Goal: Task Accomplishment & Management: Manage account settings

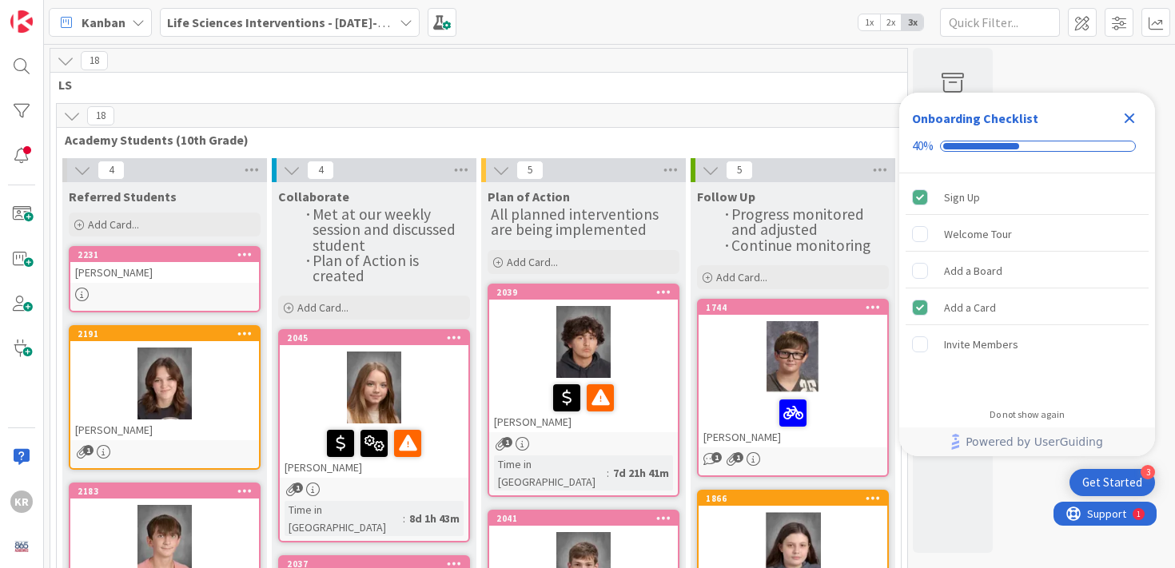
scroll to position [142, 0]
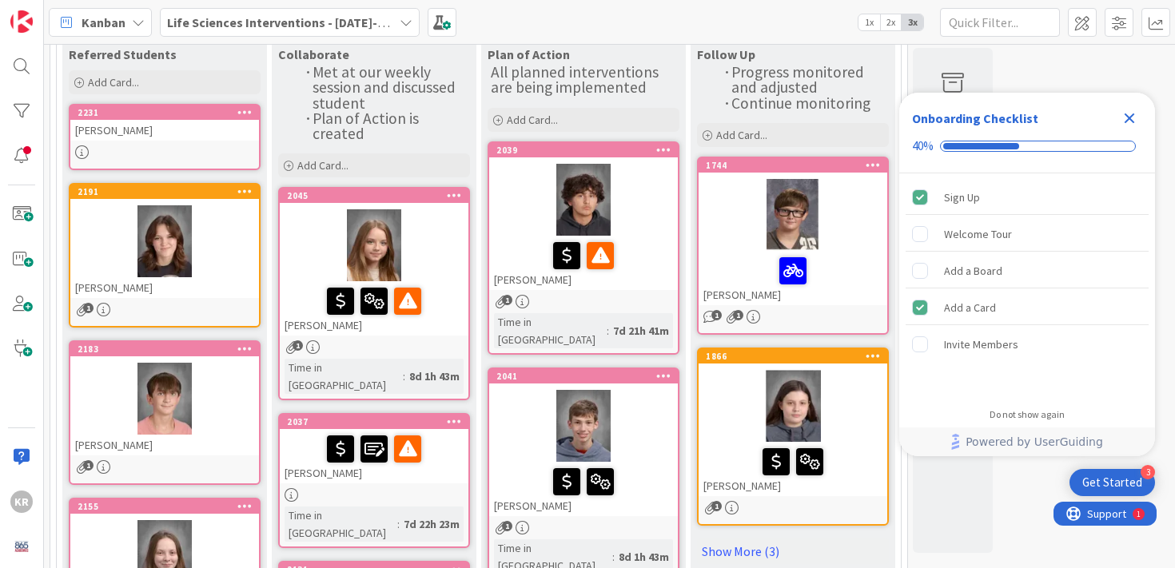
click at [444, 225] on div at bounding box center [374, 245] width 189 height 72
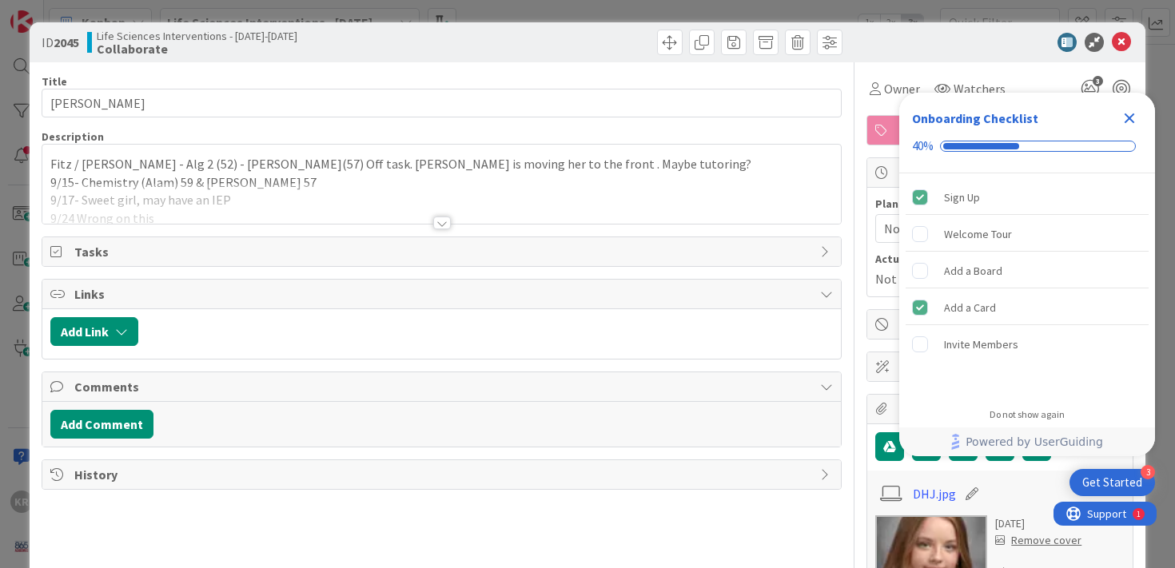
click at [443, 219] on div at bounding box center [442, 223] width 18 height 13
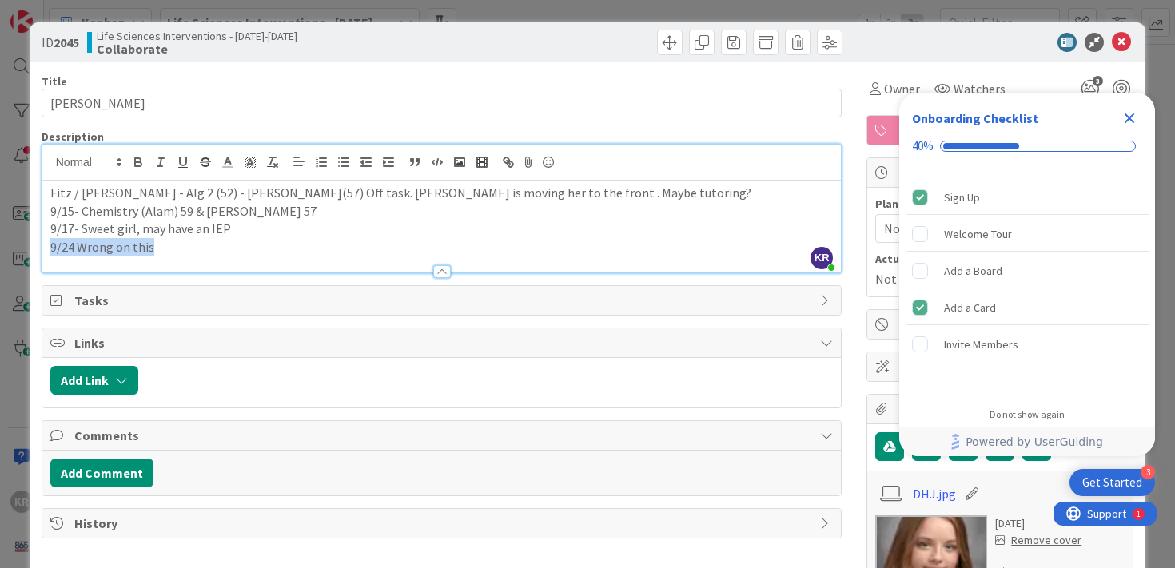
drag, startPoint x: 162, startPoint y: 241, endPoint x: 48, endPoint y: 241, distance: 113.5
click at [48, 241] on div "Fitz / Stewart - Alg 2 (52) - Psych - Steffey(57) Off task. Stewart is moving h…" at bounding box center [442, 227] width 800 height 92
click at [105, 228] on p "9/17- Sweet girl, may have an IEP" at bounding box center [442, 229] width 784 height 18
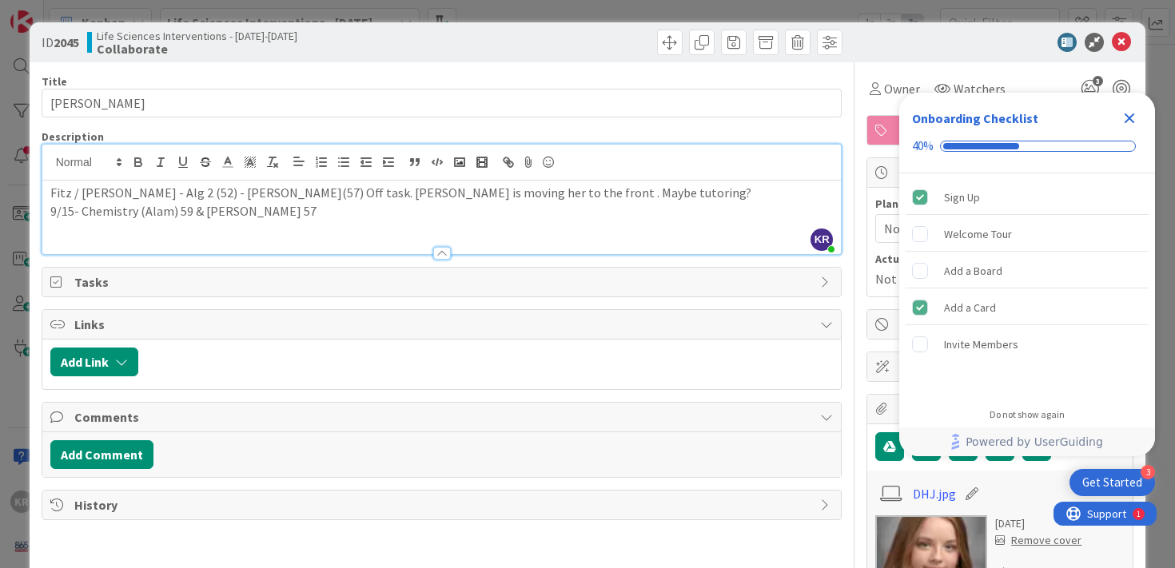
click at [3, 385] on div "ID 2045 Life Sciences Interventions - 2025-2026 Collaborate Title 18 / 128 Dest…" at bounding box center [587, 284] width 1175 height 568
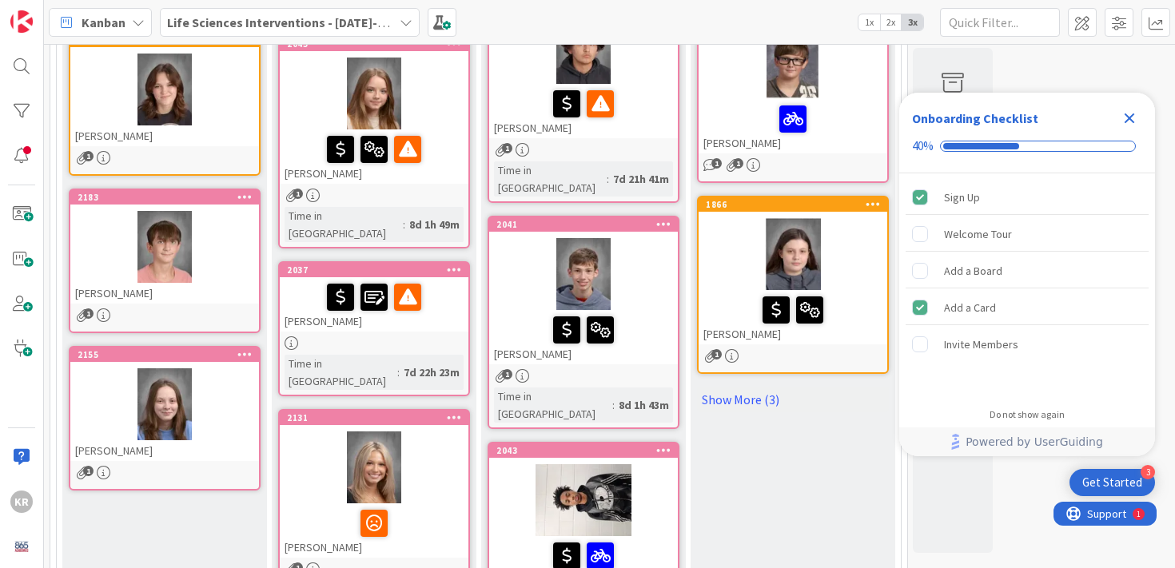
click at [1137, 121] on icon "Close Checklist" at bounding box center [1129, 118] width 19 height 19
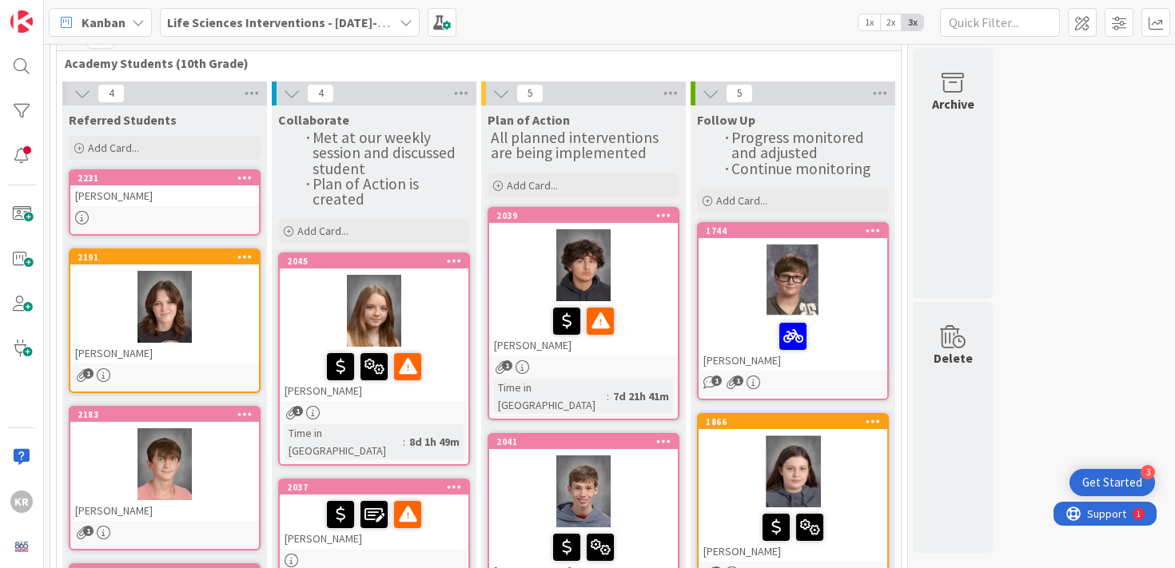
scroll to position [73, 0]
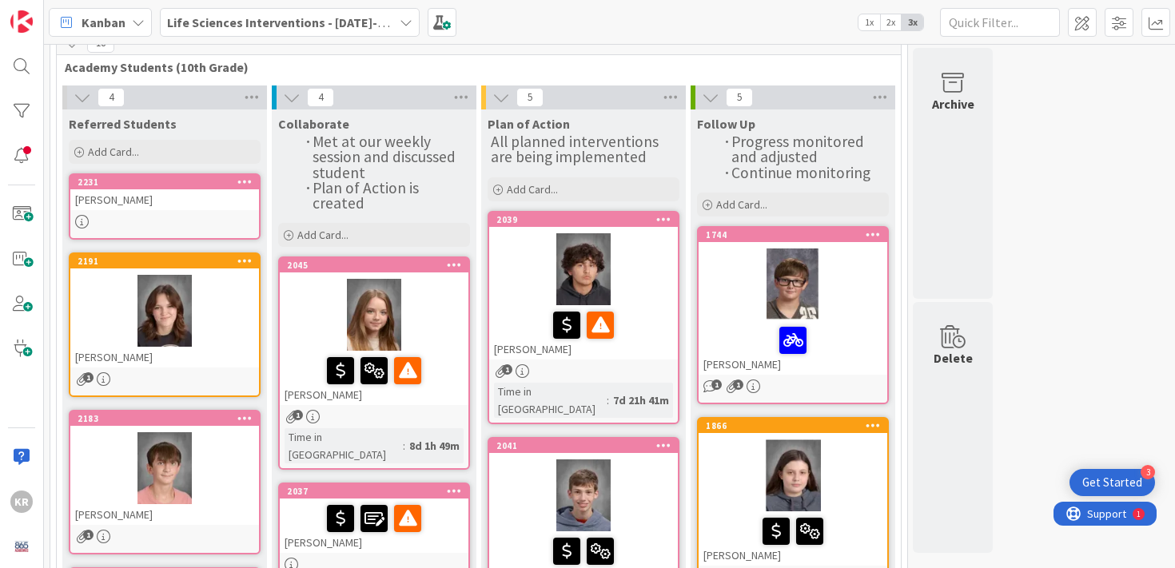
click at [181, 217] on div at bounding box center [164, 222] width 189 height 14
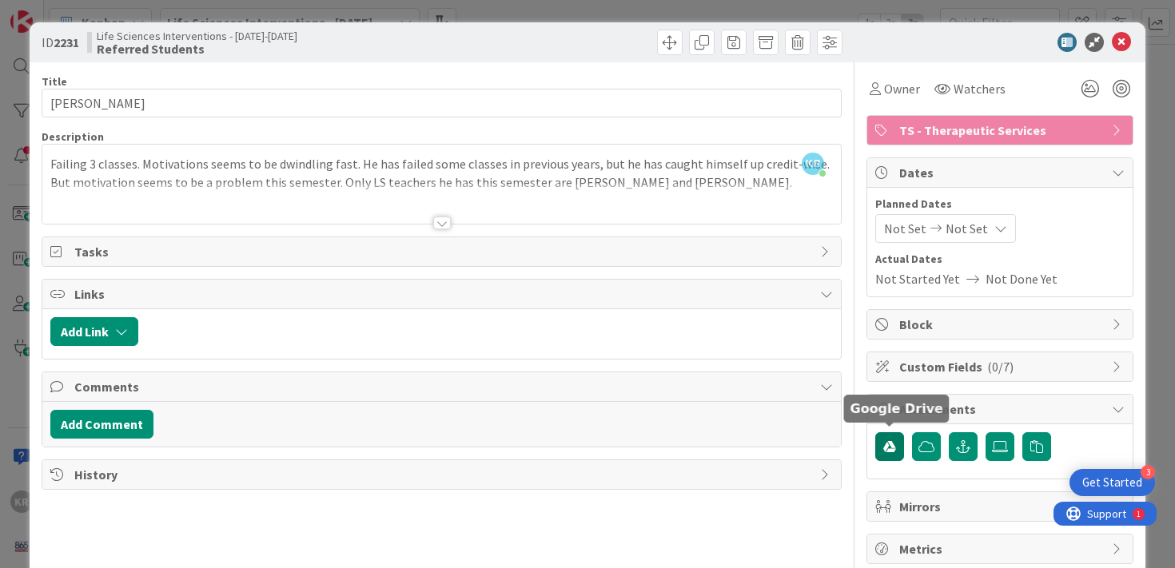
scroll to position [30, 0]
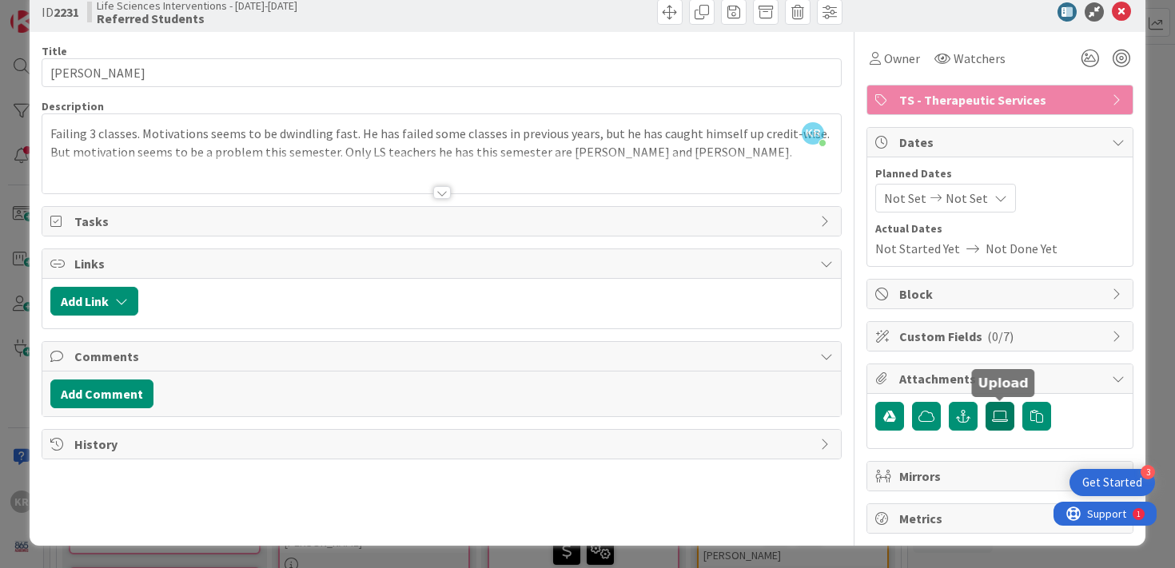
click at [998, 424] on label at bounding box center [1000, 416] width 29 height 29
click at [986, 402] on input "file" at bounding box center [986, 402] width 0 height 0
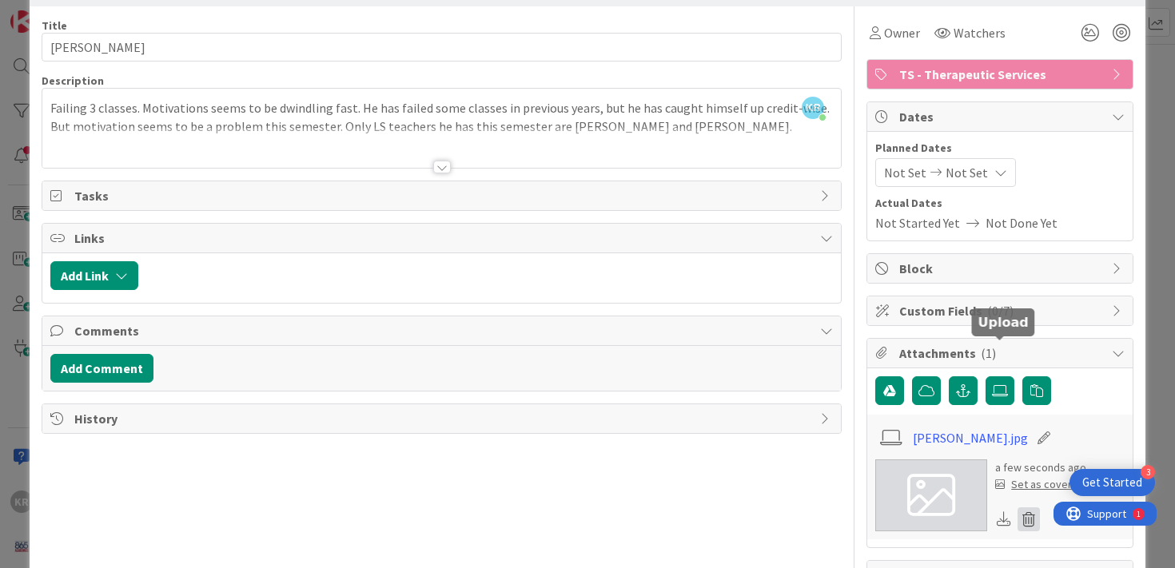
scroll to position [111, 0]
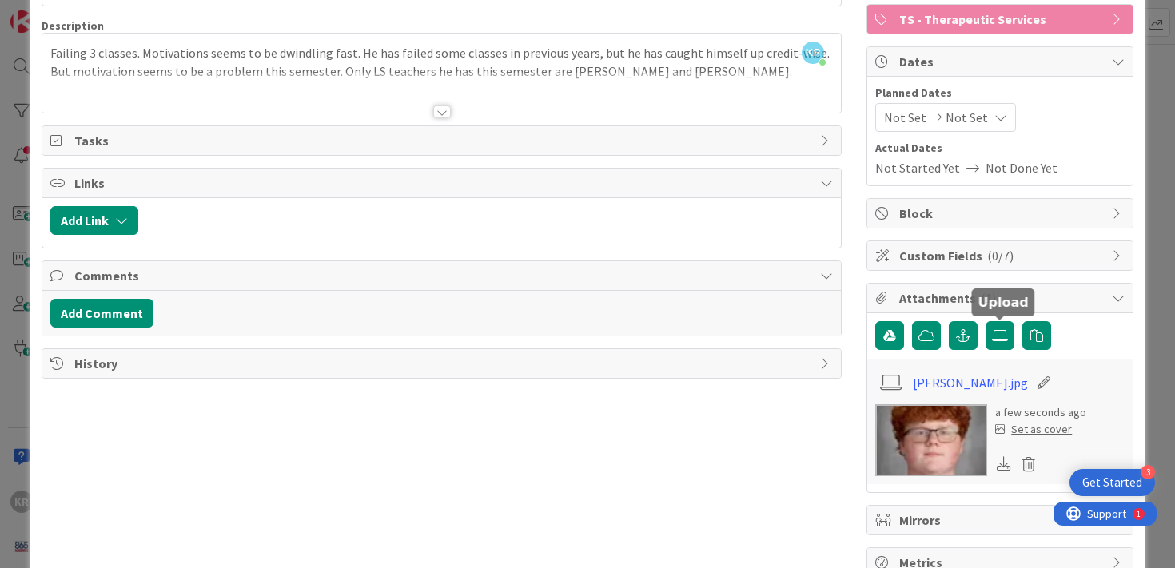
click at [1038, 431] on div "Set as cover" at bounding box center [1033, 429] width 77 height 17
click at [1041, 433] on div "Set as cover" at bounding box center [1033, 429] width 77 height 17
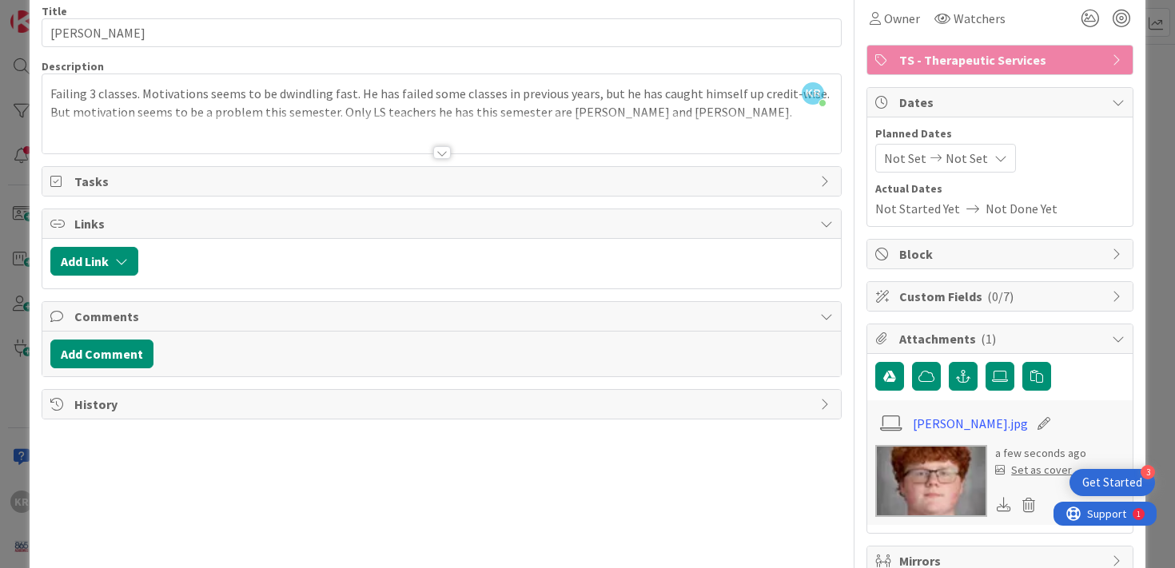
scroll to position [0, 0]
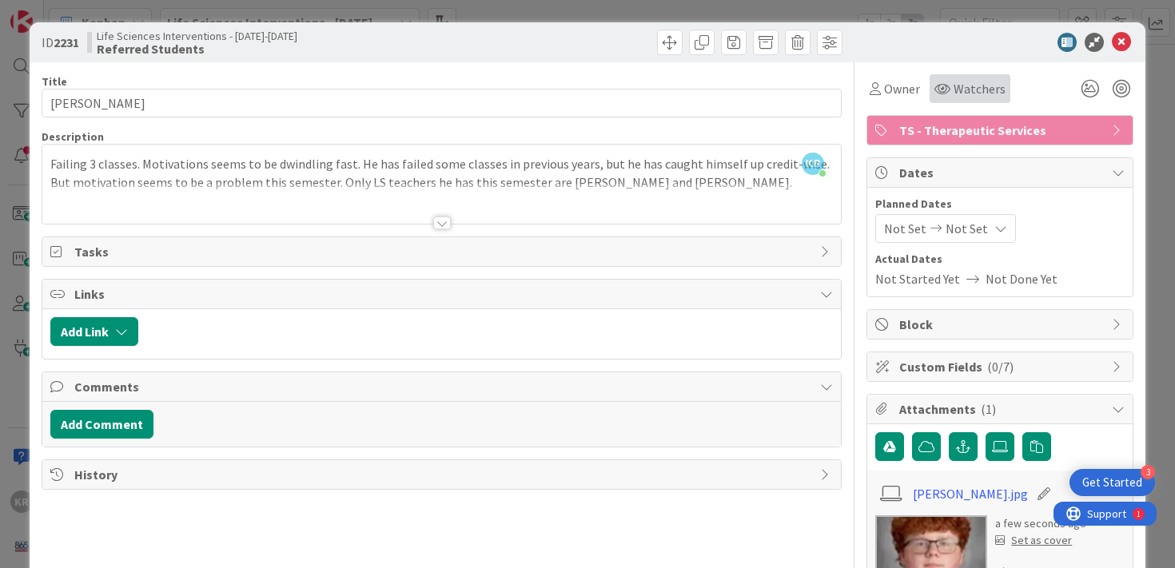
click at [954, 84] on span "Watchers" at bounding box center [980, 88] width 52 height 19
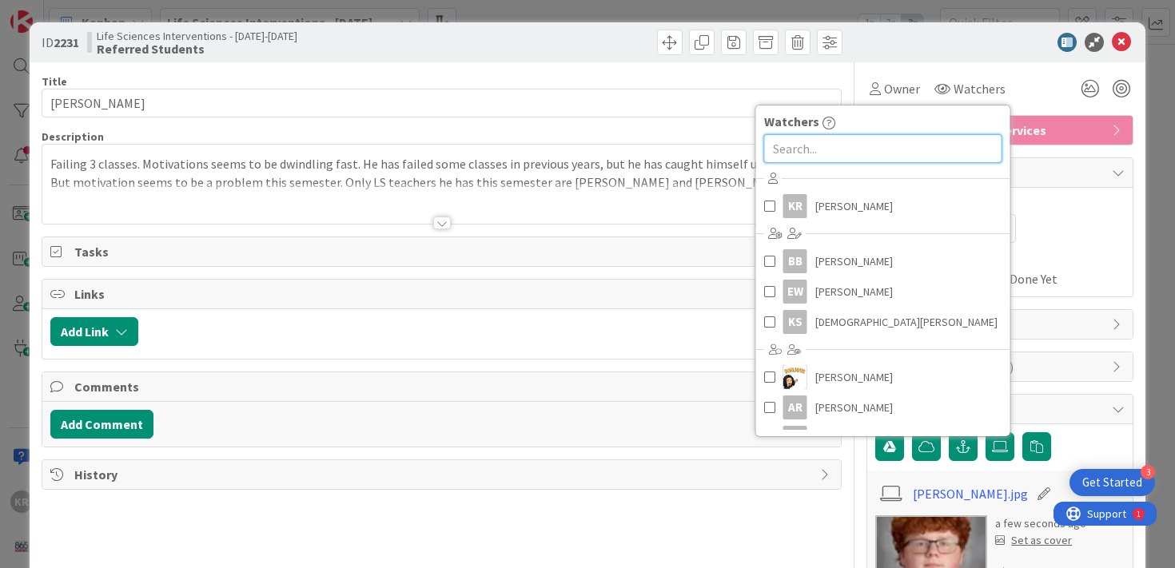
click at [867, 138] on input "text" at bounding box center [883, 148] width 238 height 29
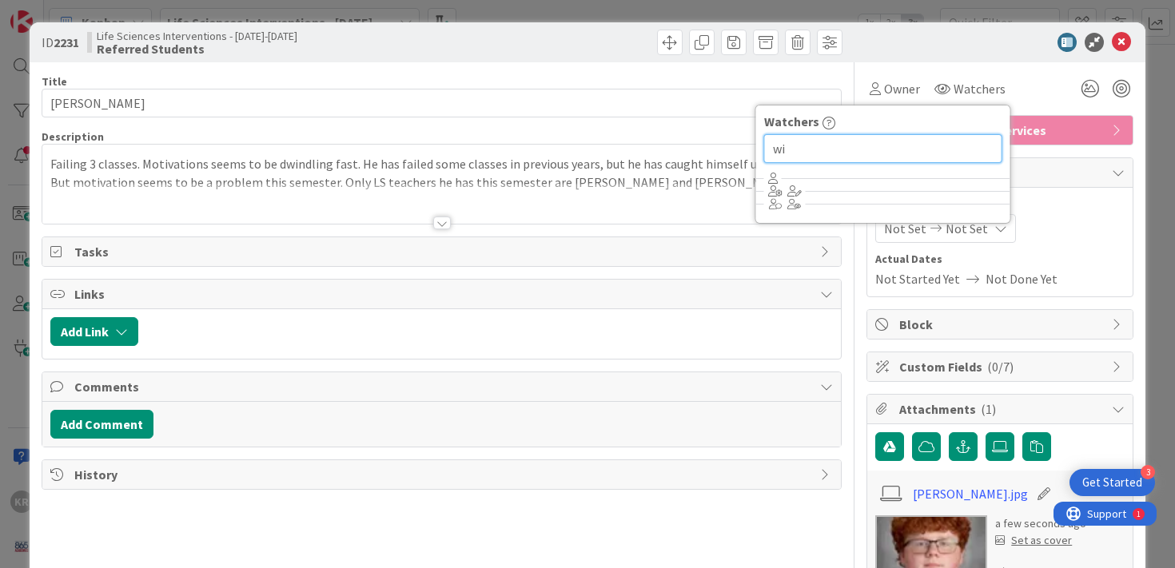
type input "w"
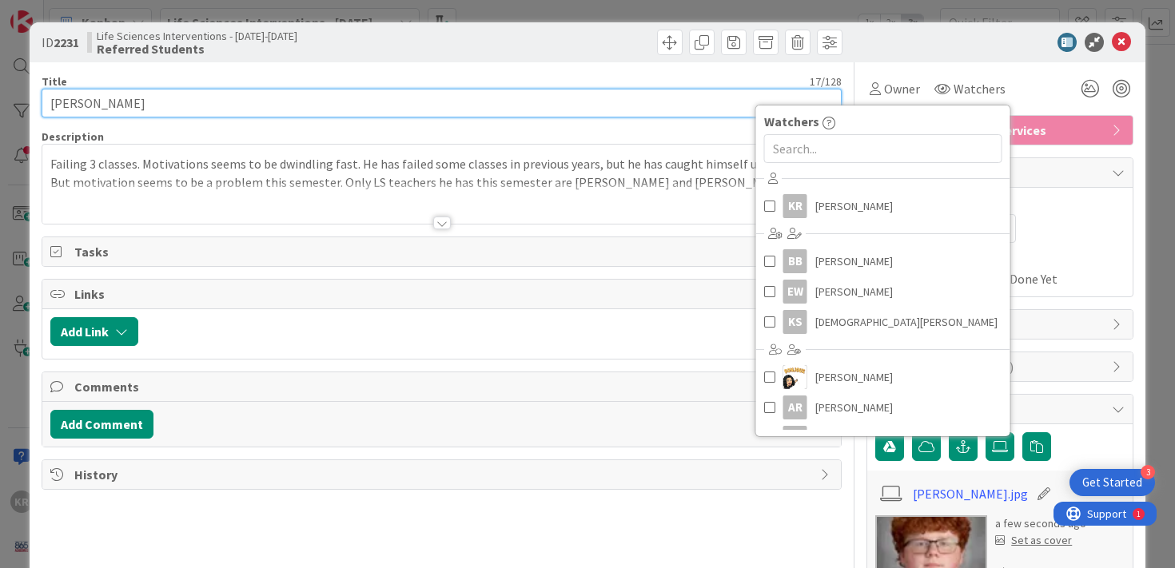
click at [713, 104] on input "[PERSON_NAME]" at bounding box center [442, 103] width 801 height 29
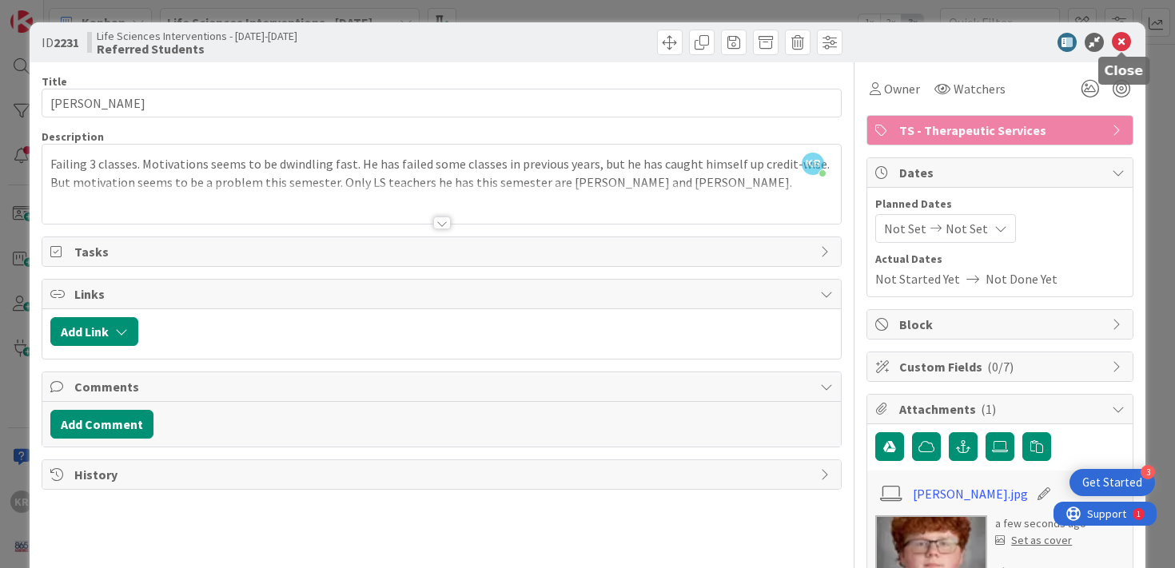
click at [1120, 44] on icon at bounding box center [1121, 42] width 19 height 19
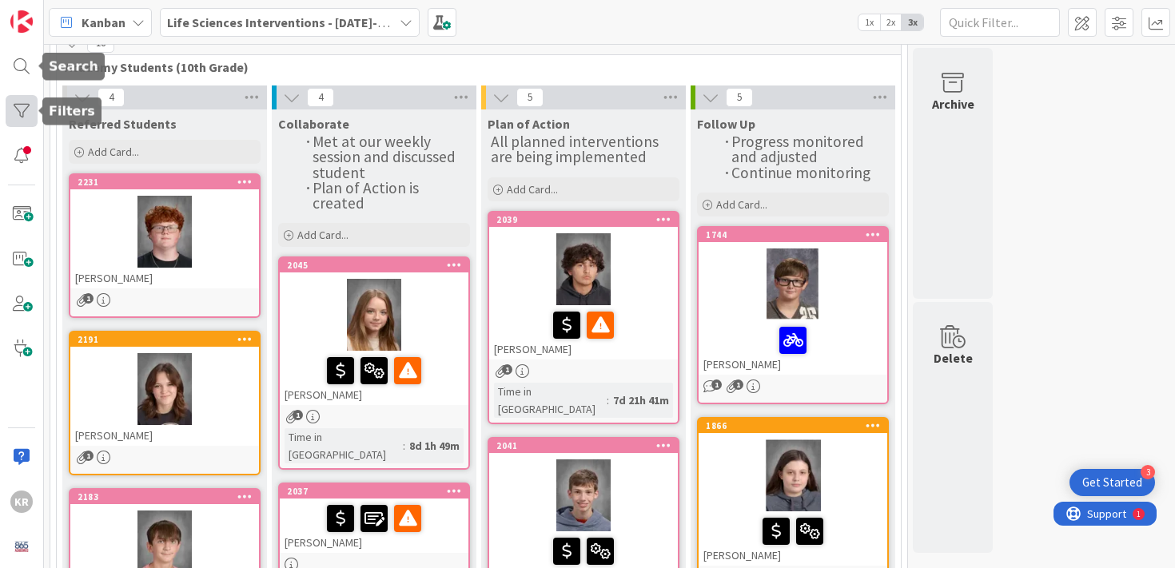
click at [14, 110] on div at bounding box center [22, 111] width 32 height 32
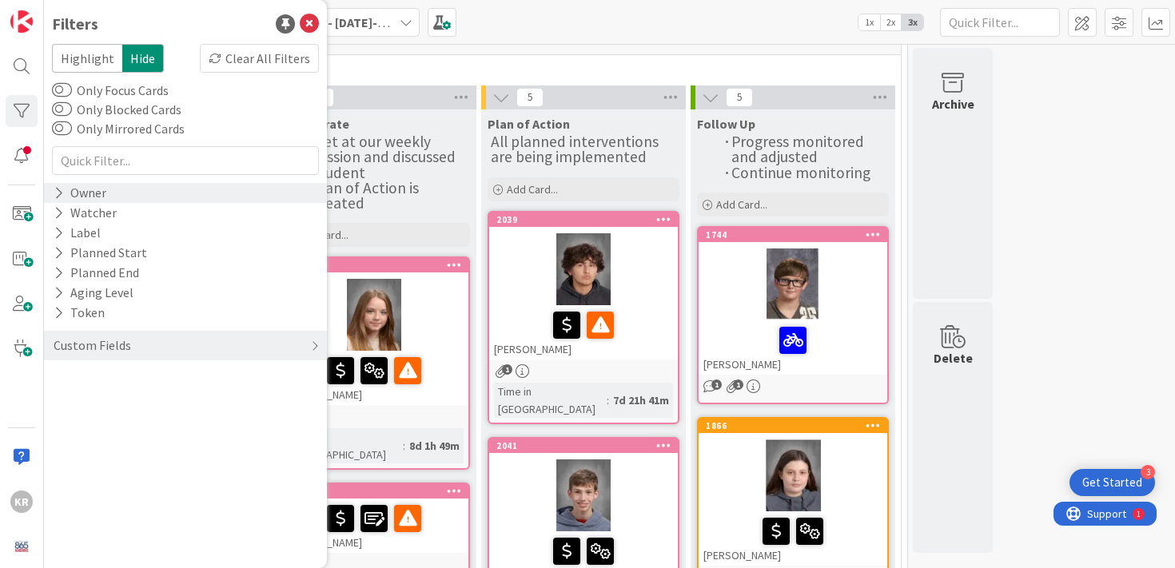
click at [66, 189] on div "Owner" at bounding box center [80, 193] width 56 height 20
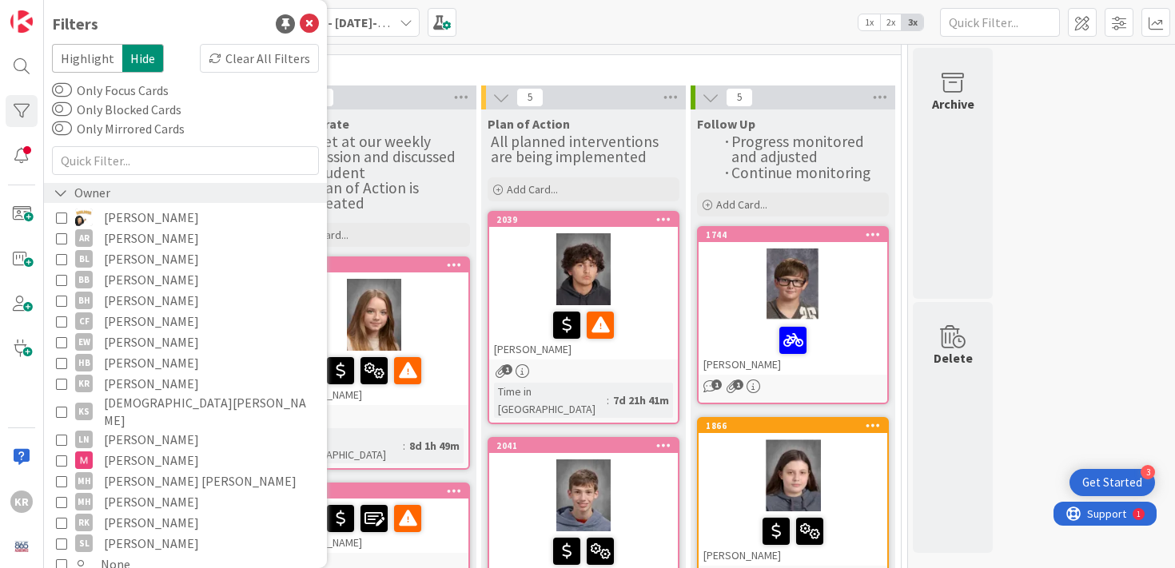
click at [66, 189] on icon at bounding box center [61, 193] width 14 height 14
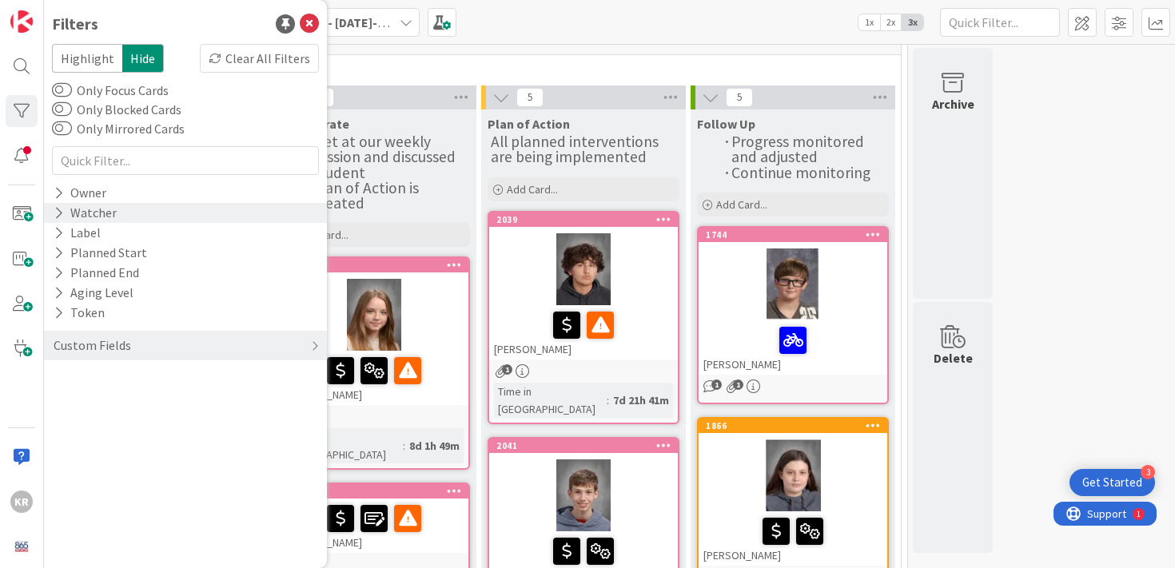
click at [70, 218] on div "Watcher" at bounding box center [85, 213] width 66 height 20
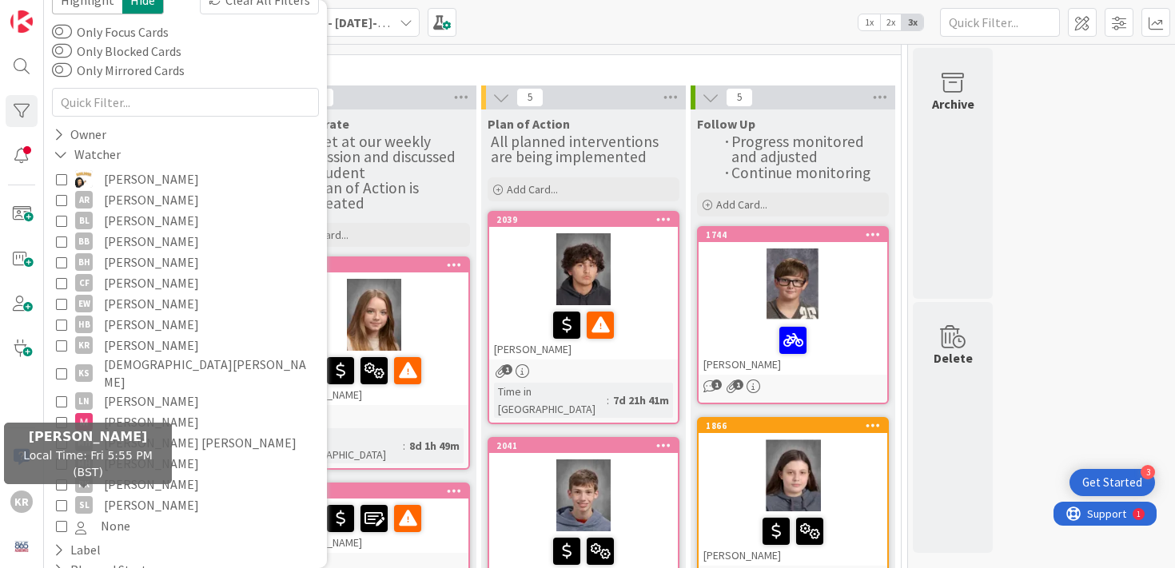
scroll to position [29, 0]
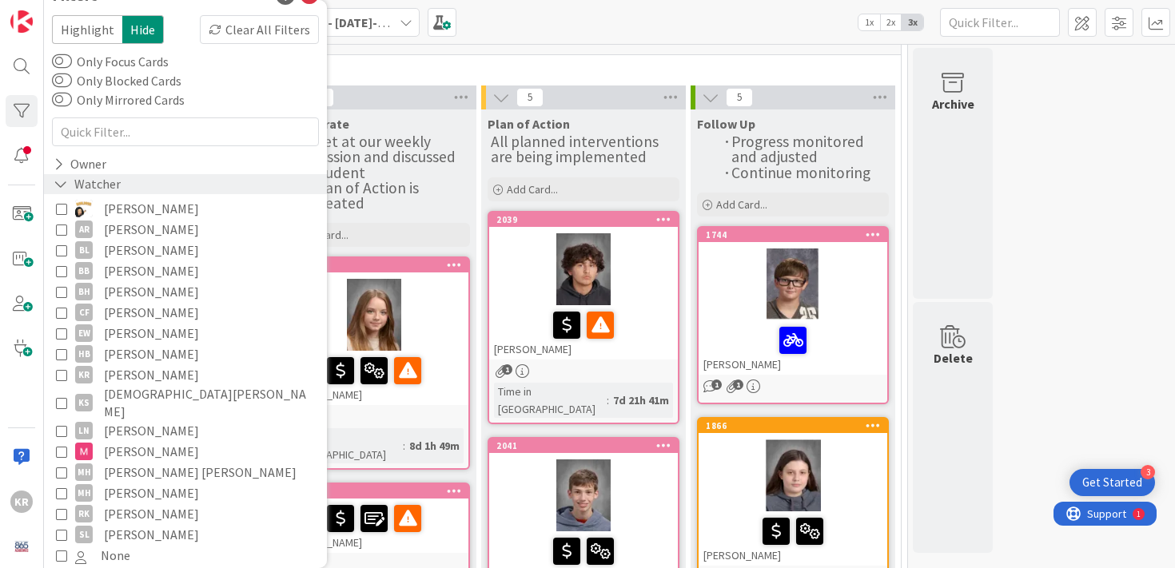
click at [62, 185] on icon at bounding box center [61, 184] width 14 height 14
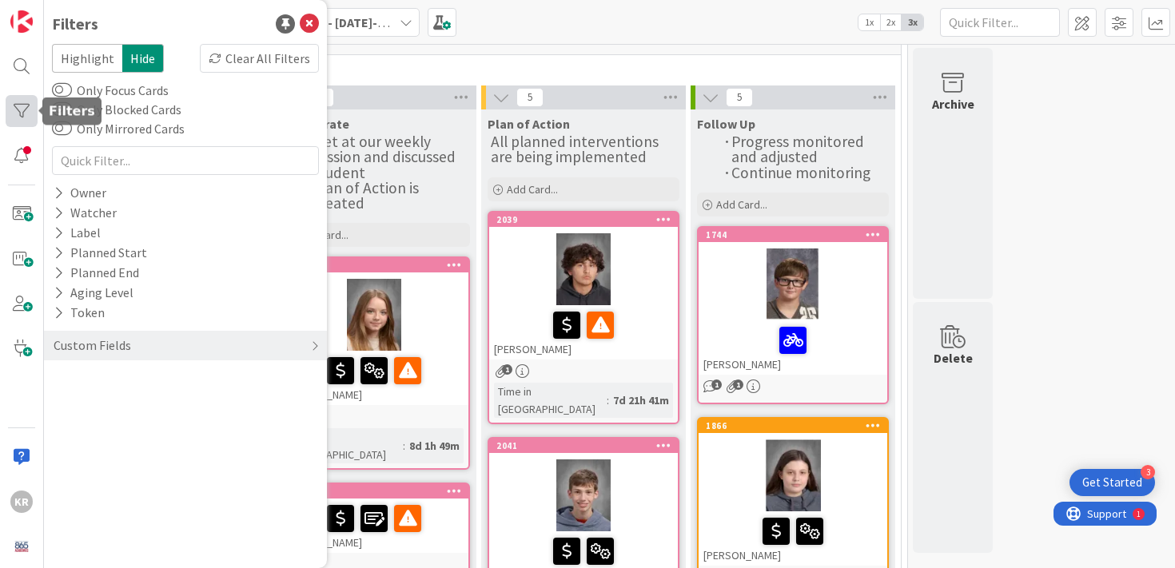
click at [23, 110] on div at bounding box center [22, 111] width 32 height 32
click at [28, 107] on div at bounding box center [22, 111] width 32 height 32
click at [312, 23] on icon at bounding box center [309, 23] width 19 height 19
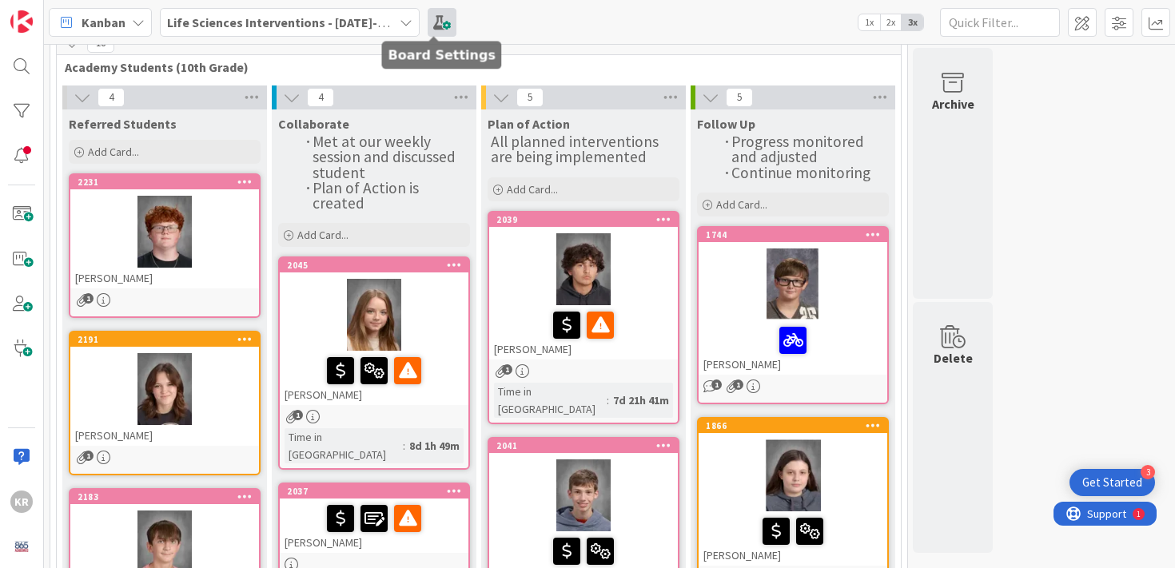
click at [428, 23] on span at bounding box center [442, 22] width 29 height 29
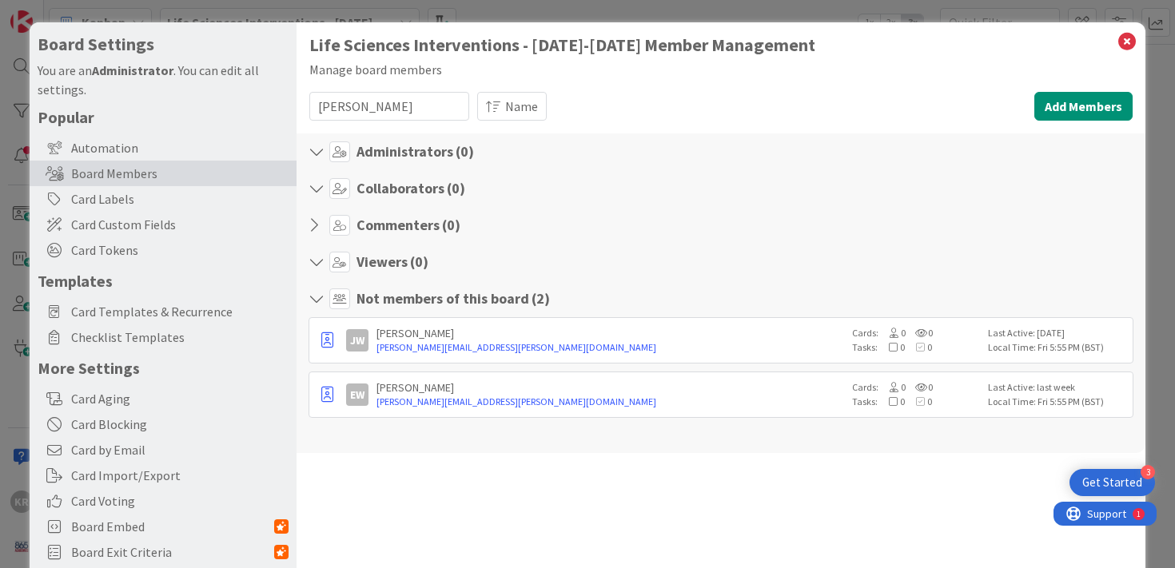
type input "williams"
click at [893, 396] on span "0" at bounding box center [891, 402] width 27 height 12
click at [322, 399] on icon "button" at bounding box center [327, 395] width 12 height 16
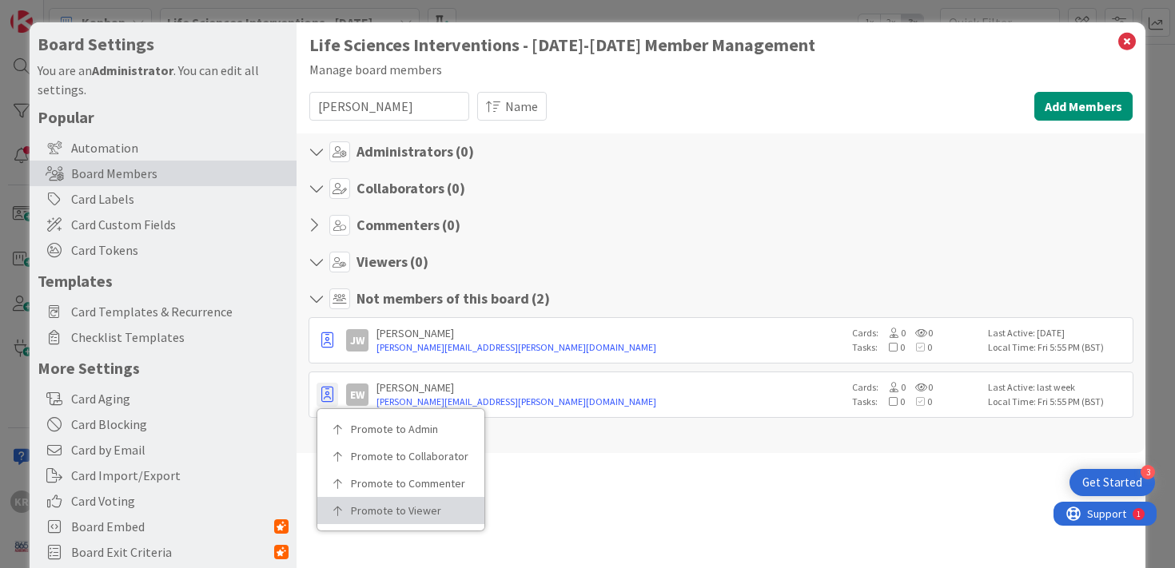
click at [413, 512] on p "Promote to Viewer" at bounding box center [406, 510] width 111 height 11
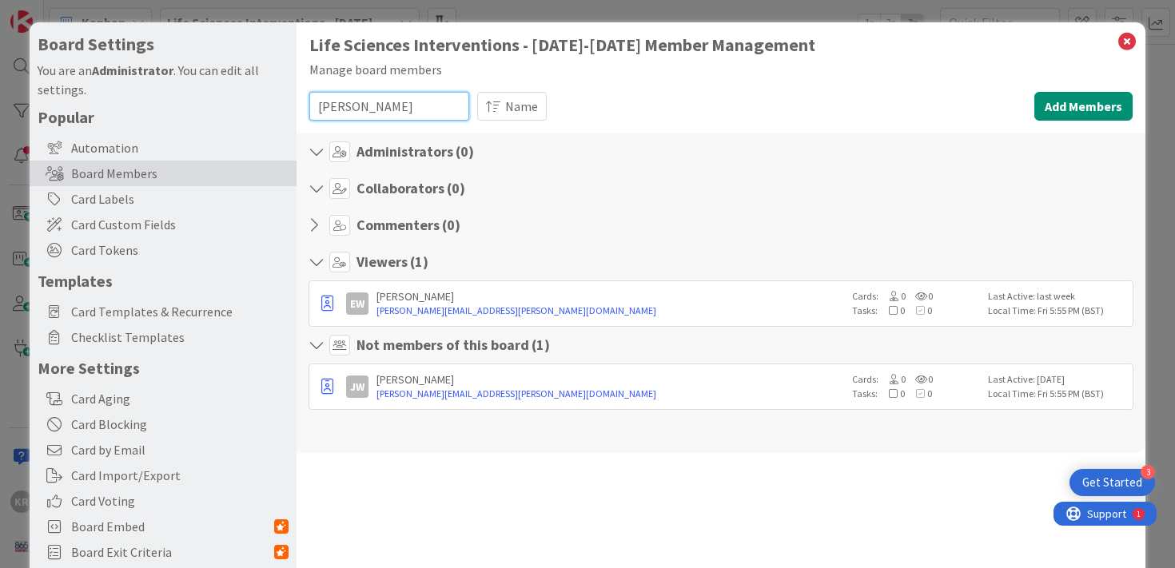
click at [391, 106] on input "williams" at bounding box center [389, 106] width 160 height 29
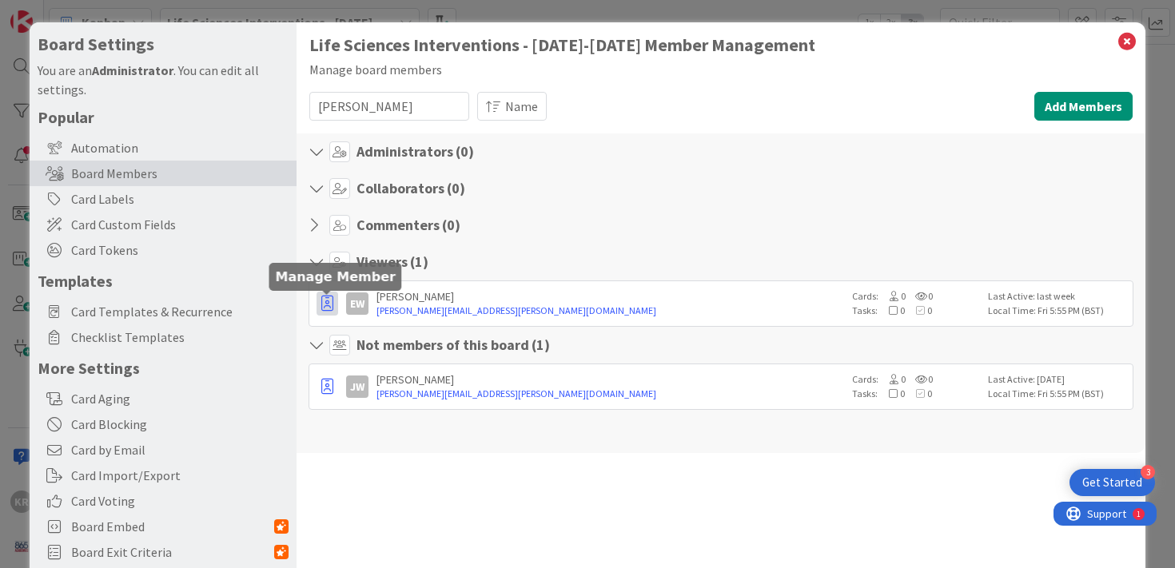
click at [326, 303] on icon "button" at bounding box center [327, 304] width 12 height 16
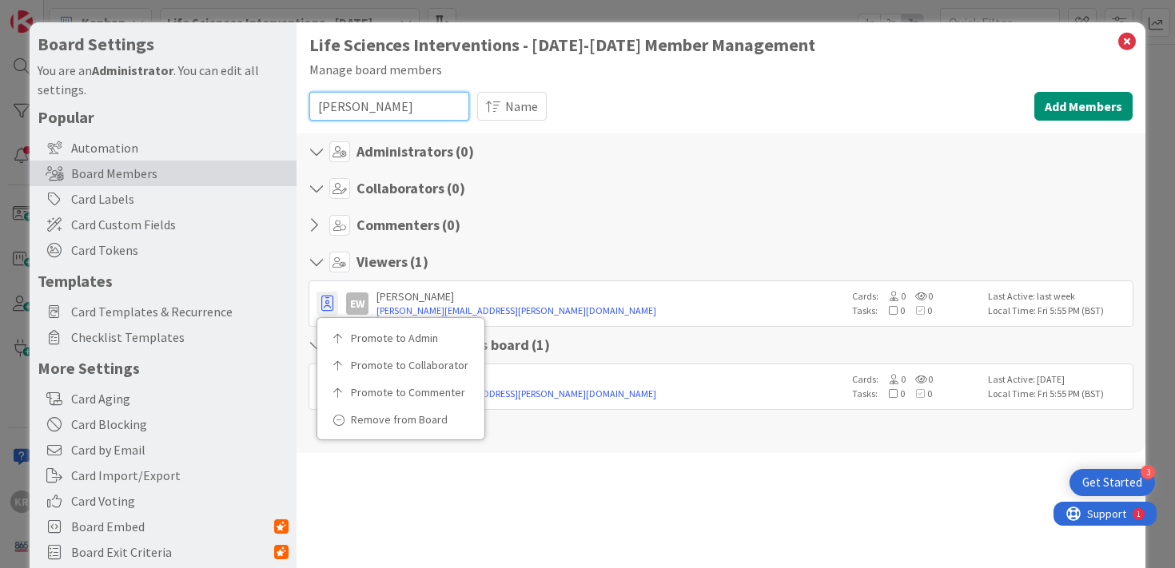
click at [394, 112] on input "williams" at bounding box center [389, 106] width 160 height 29
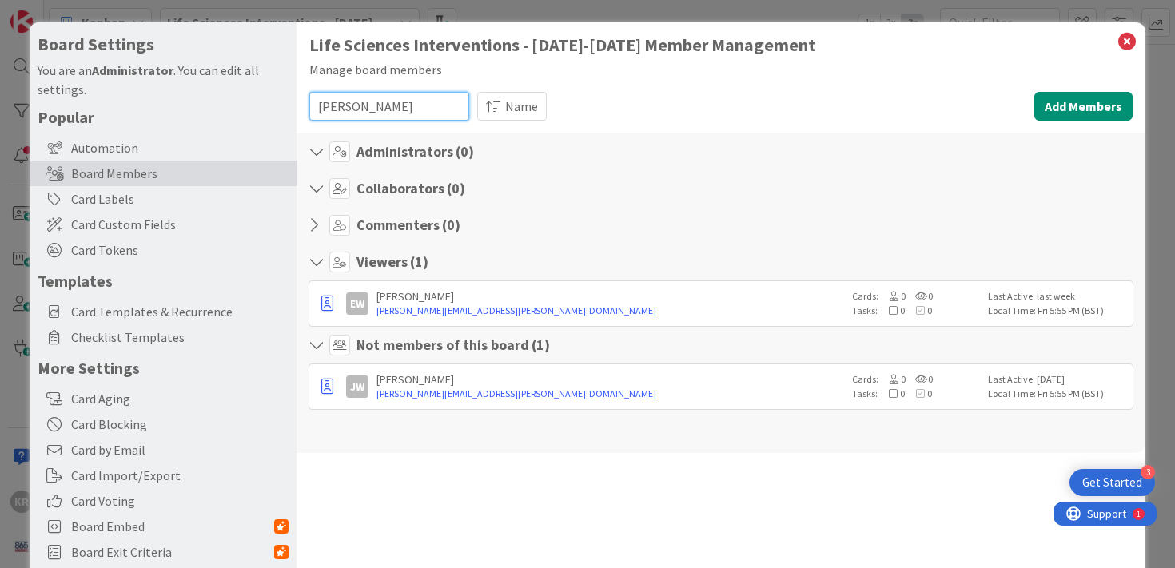
click at [377, 101] on input "williams" at bounding box center [389, 106] width 160 height 29
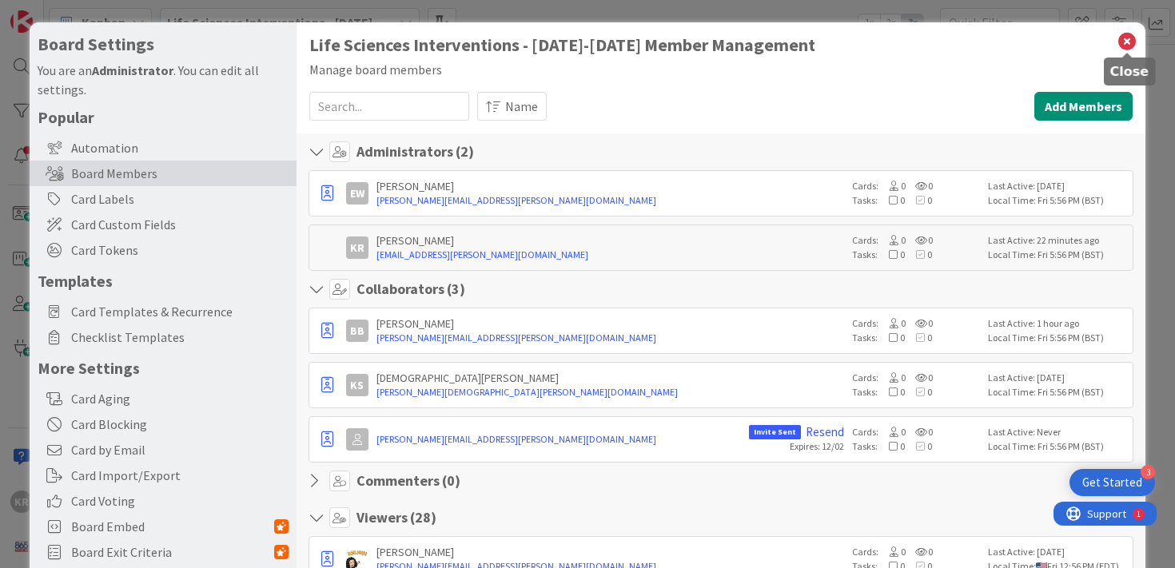
click at [1130, 37] on icon at bounding box center [1127, 41] width 21 height 22
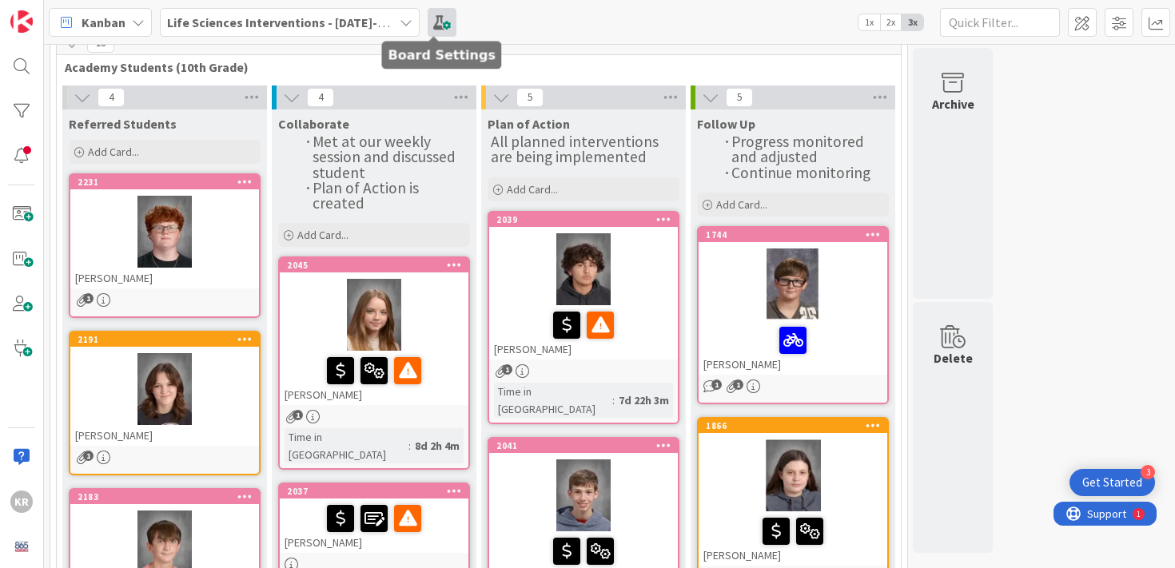
click at [439, 14] on span at bounding box center [442, 22] width 29 height 29
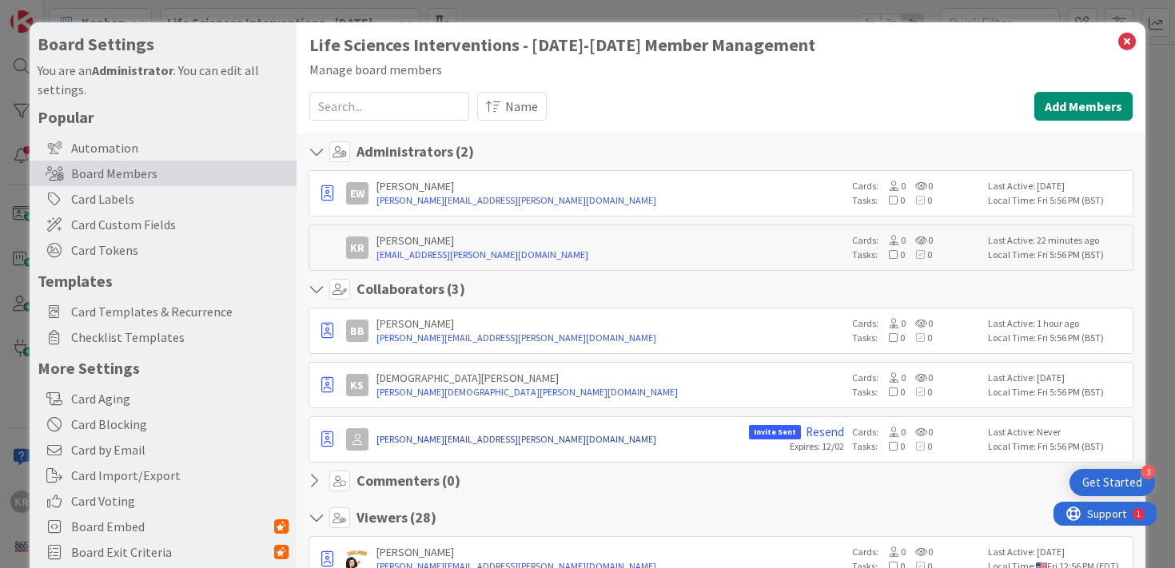
scroll to position [272, 0]
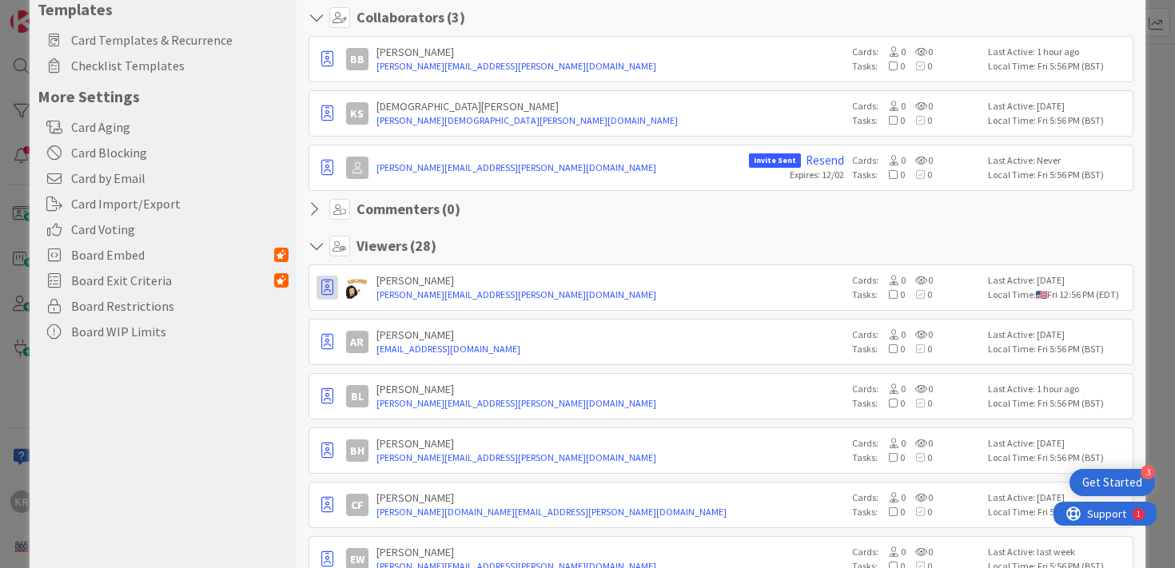
click at [322, 286] on icon "button" at bounding box center [327, 288] width 12 height 16
click at [329, 289] on icon "button" at bounding box center [327, 288] width 12 height 16
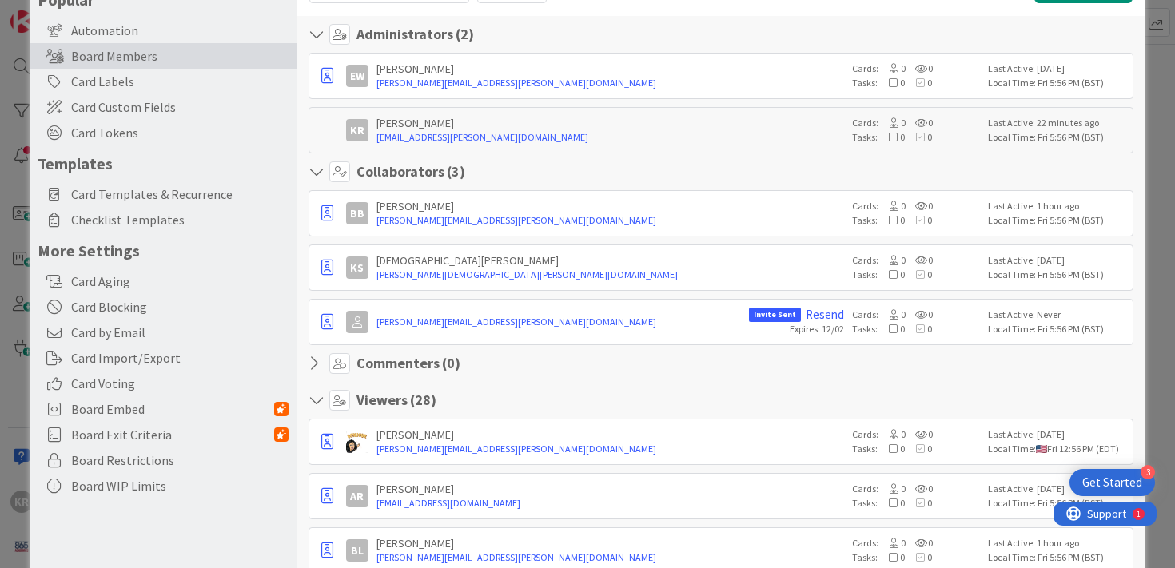
scroll to position [58, 0]
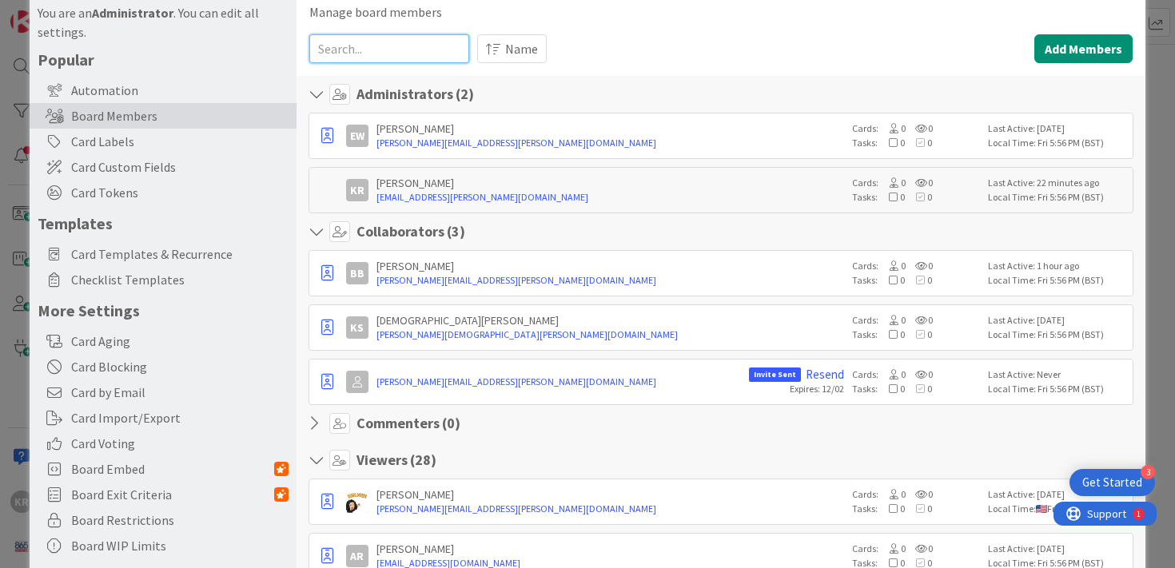
click at [401, 46] on input at bounding box center [389, 48] width 160 height 29
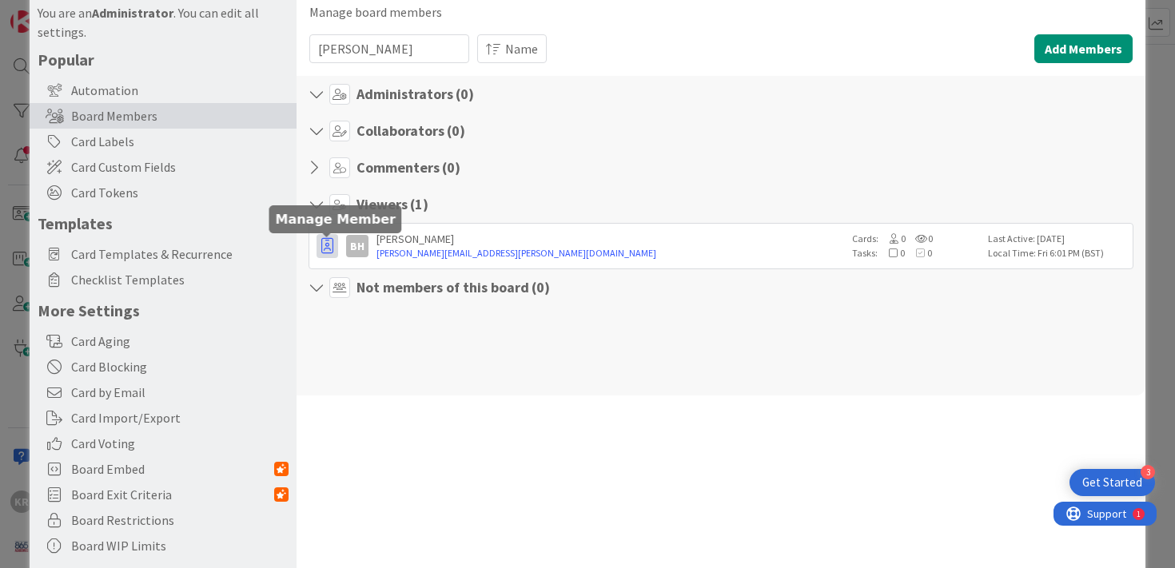
click at [332, 249] on icon "button" at bounding box center [327, 246] width 12 height 16
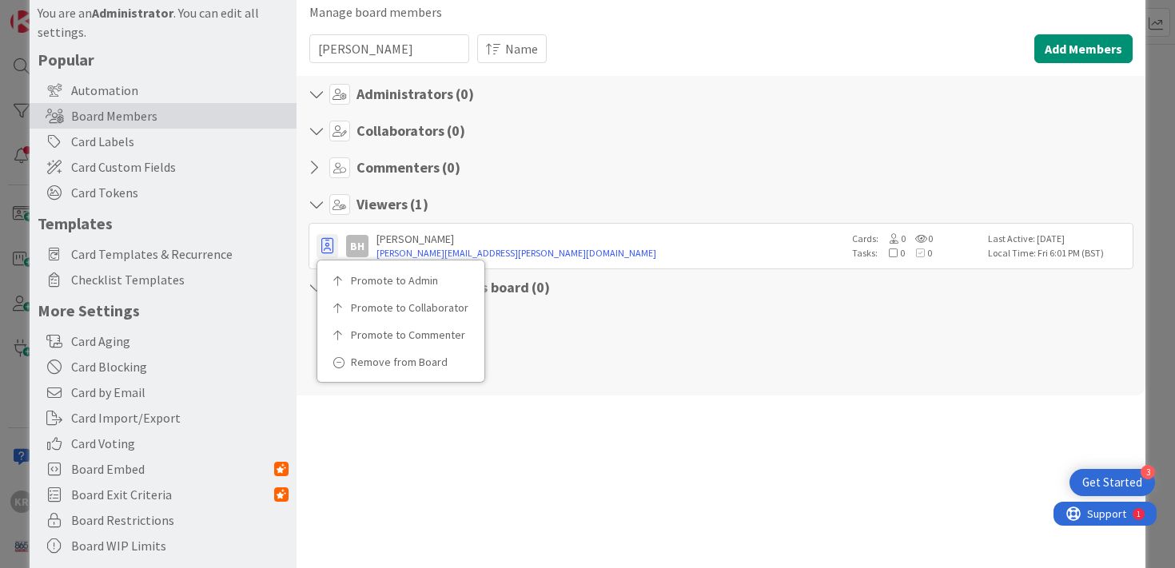
click at [540, 324] on div "Administrators ( 0 ) Collaborators ( 0 ) Commenters ( 0 ) Viewers ( 1 ) Promote…" at bounding box center [722, 236] width 850 height 320
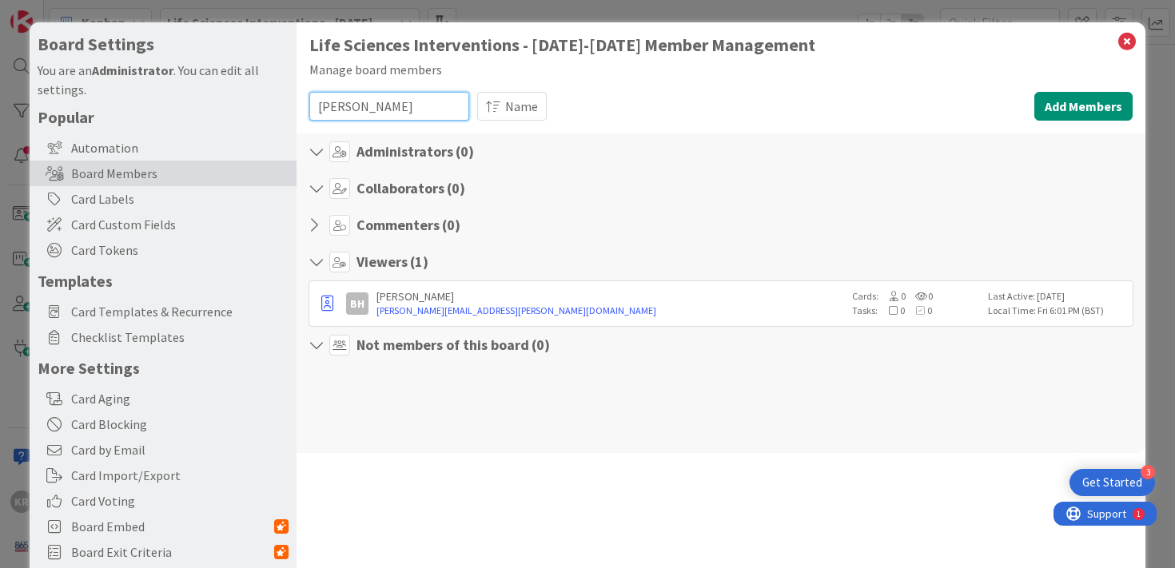
click at [413, 120] on input "hartse" at bounding box center [389, 106] width 160 height 29
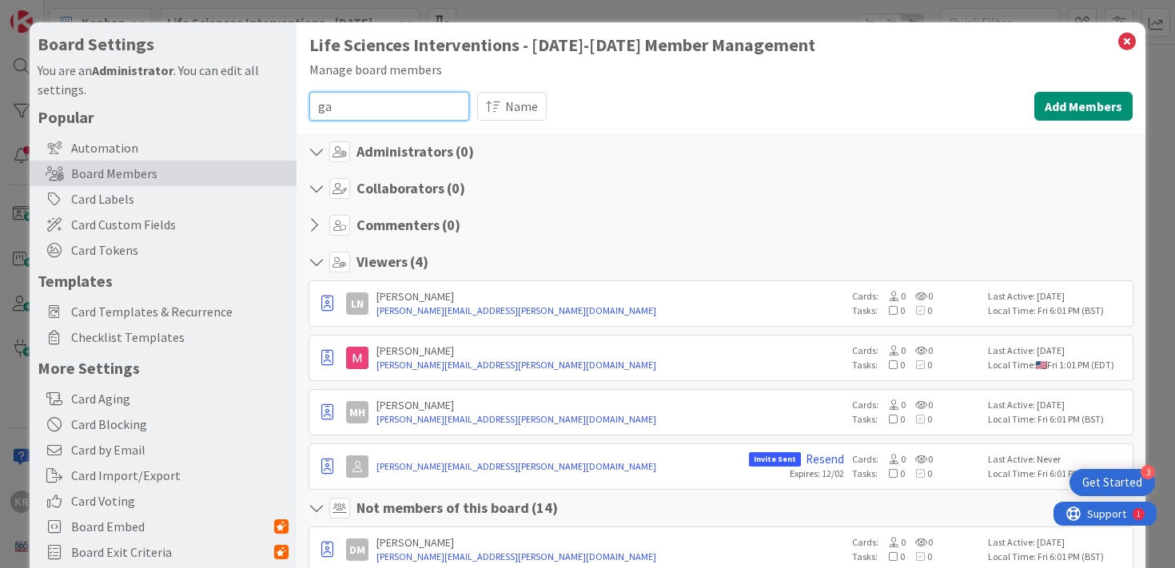
type input "g"
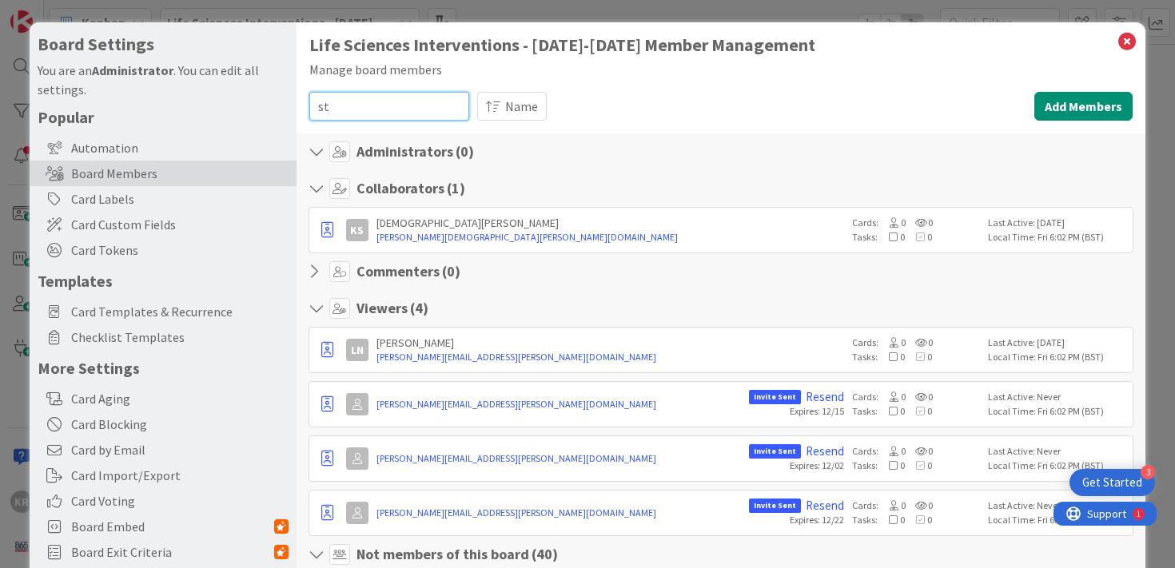
type input "s"
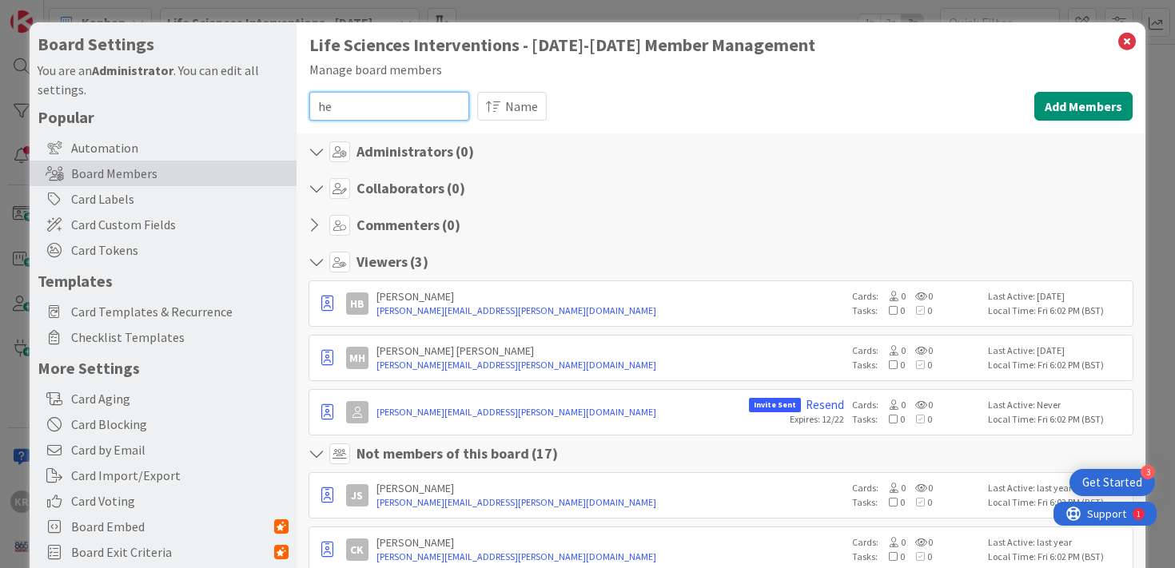
type input "h"
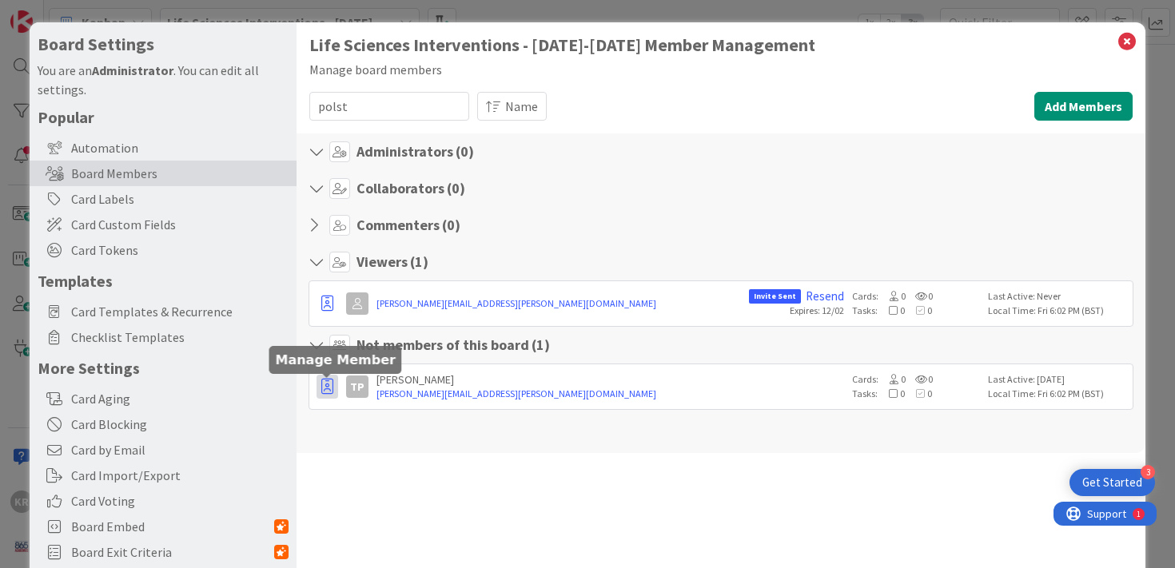
click at [326, 387] on icon "button" at bounding box center [327, 387] width 12 height 16
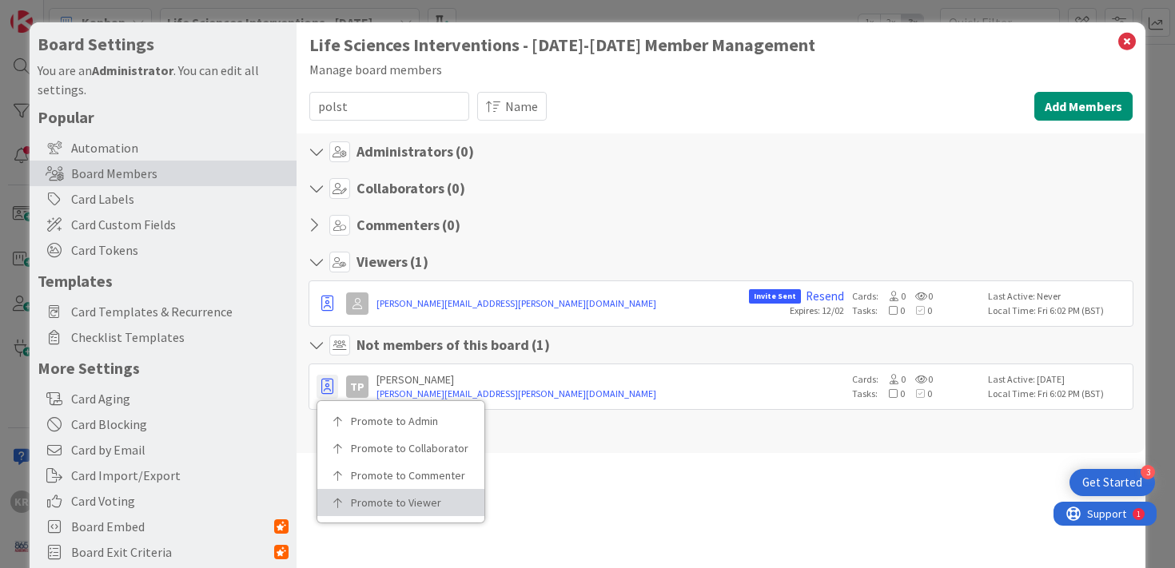
click at [361, 511] on link "Promote to Viewer" at bounding box center [400, 502] width 167 height 27
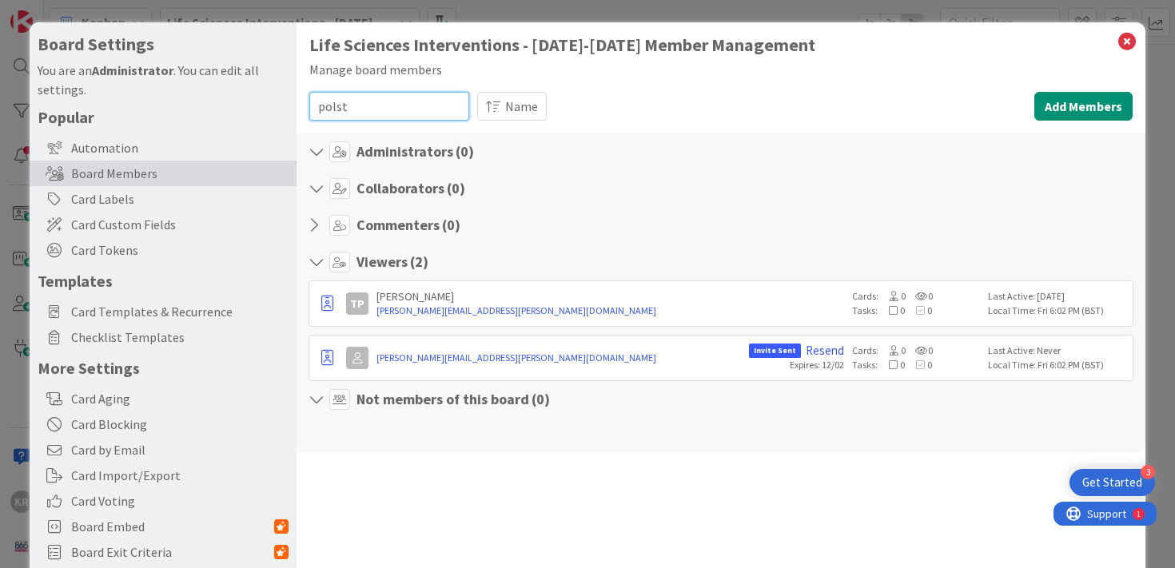
click at [364, 111] on input "polst" at bounding box center [389, 106] width 160 height 29
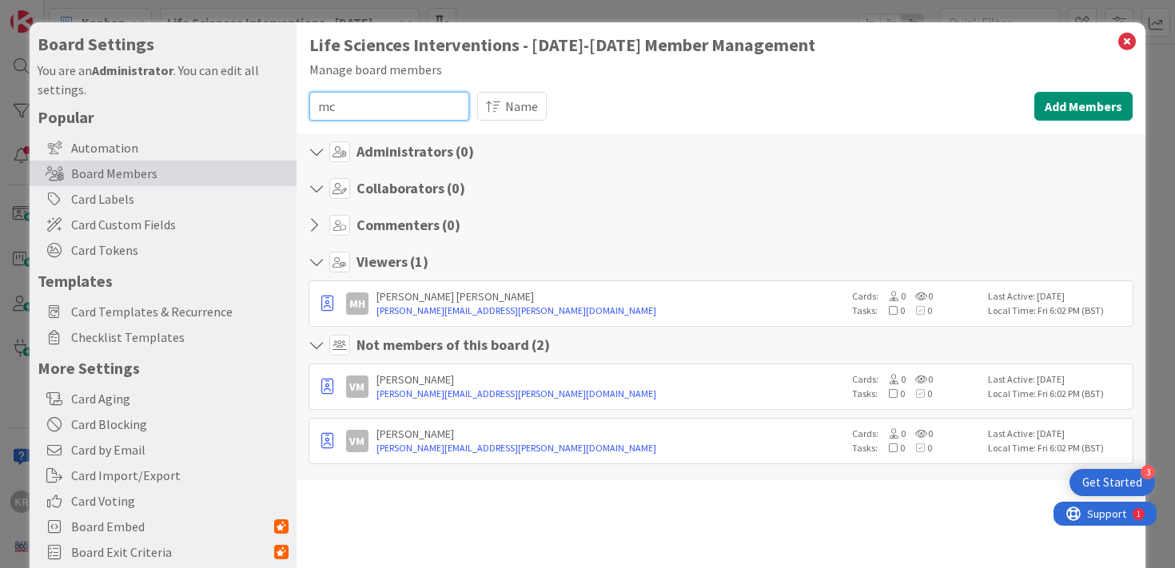
type input "m"
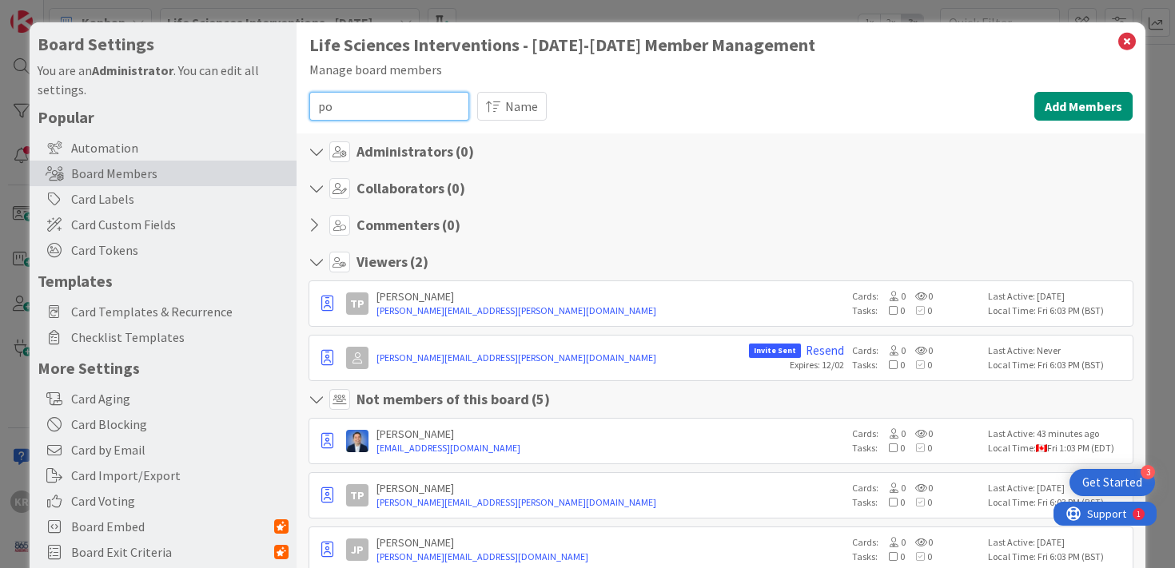
type input "p"
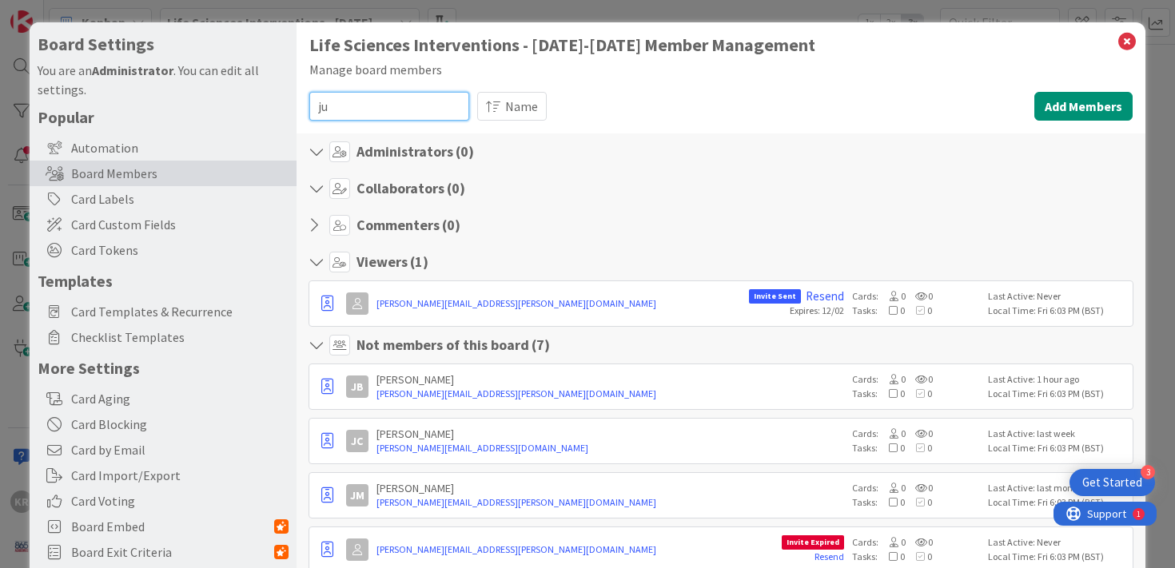
type input "j"
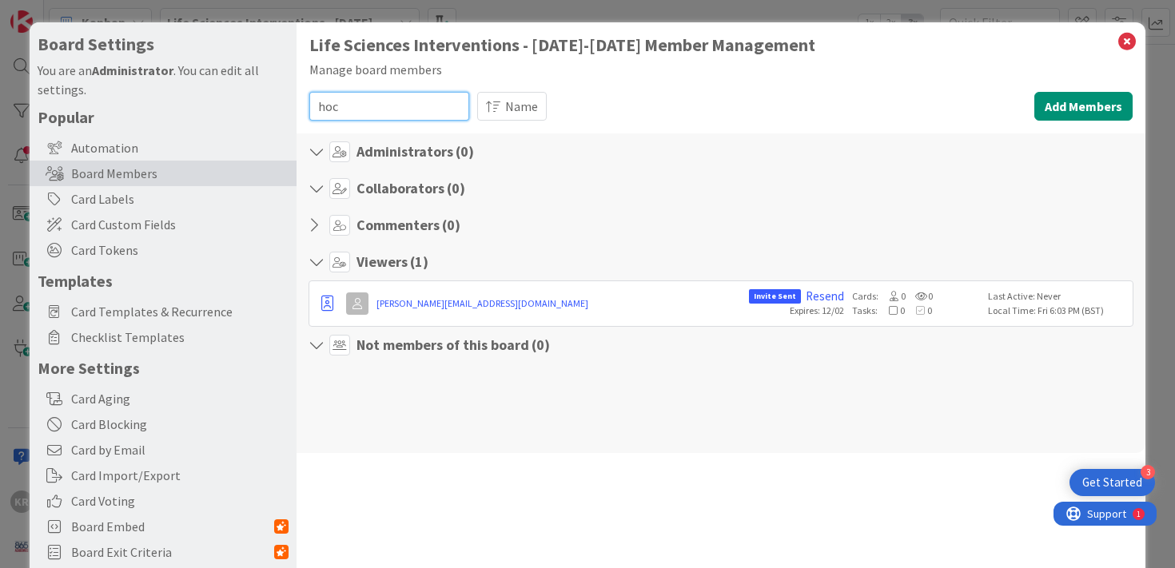
type input "hock"
click at [404, 110] on input "hock" at bounding box center [389, 106] width 160 height 29
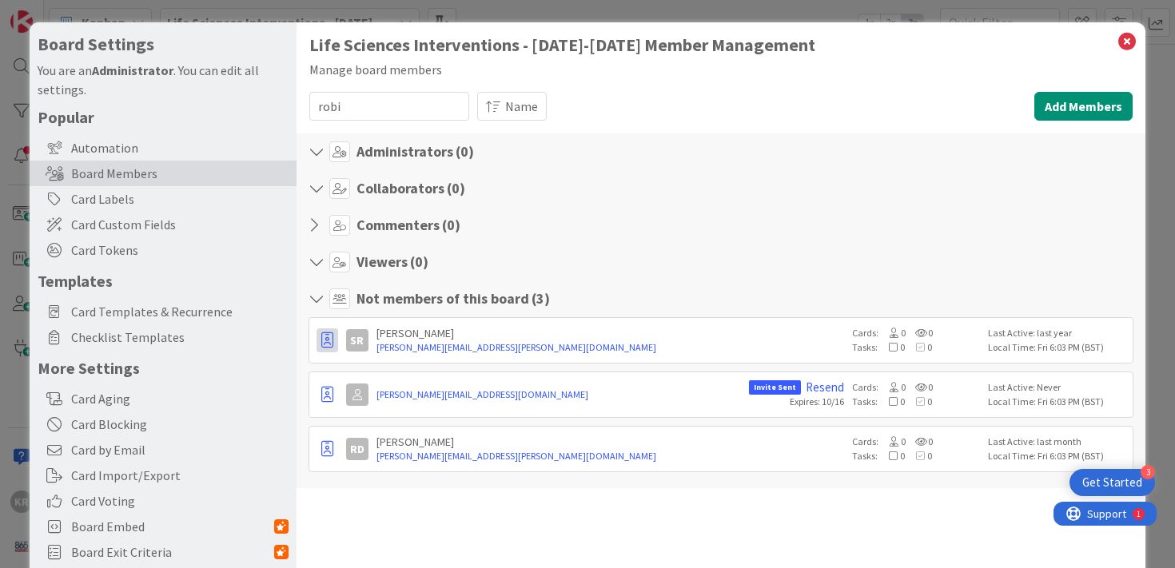
click at [329, 341] on icon "button" at bounding box center [327, 341] width 12 height 16
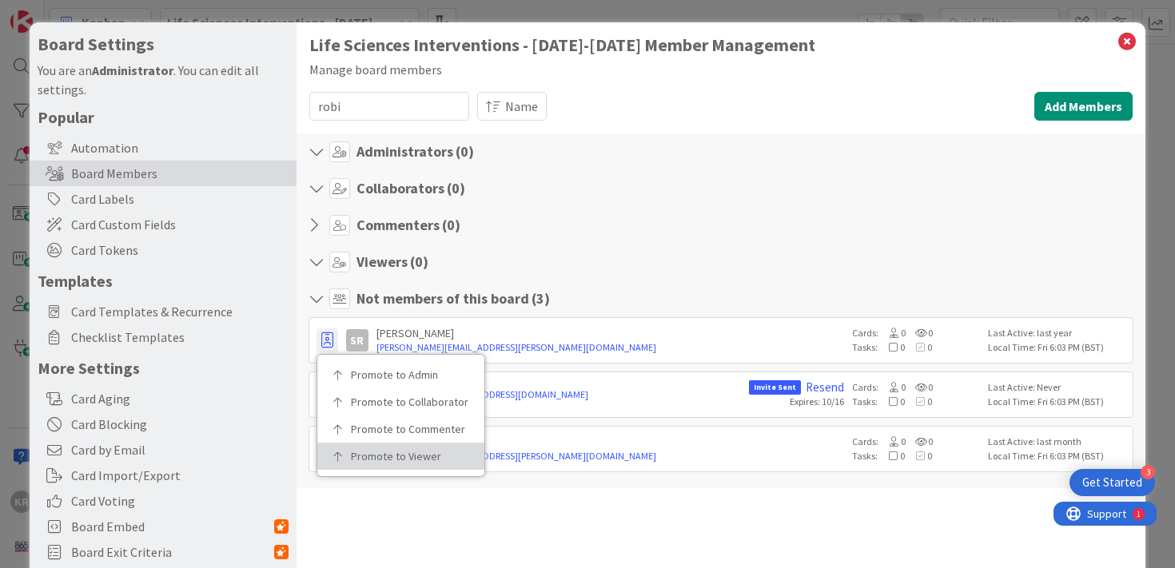
click at [399, 453] on p "Promote to Viewer" at bounding box center [406, 456] width 111 height 11
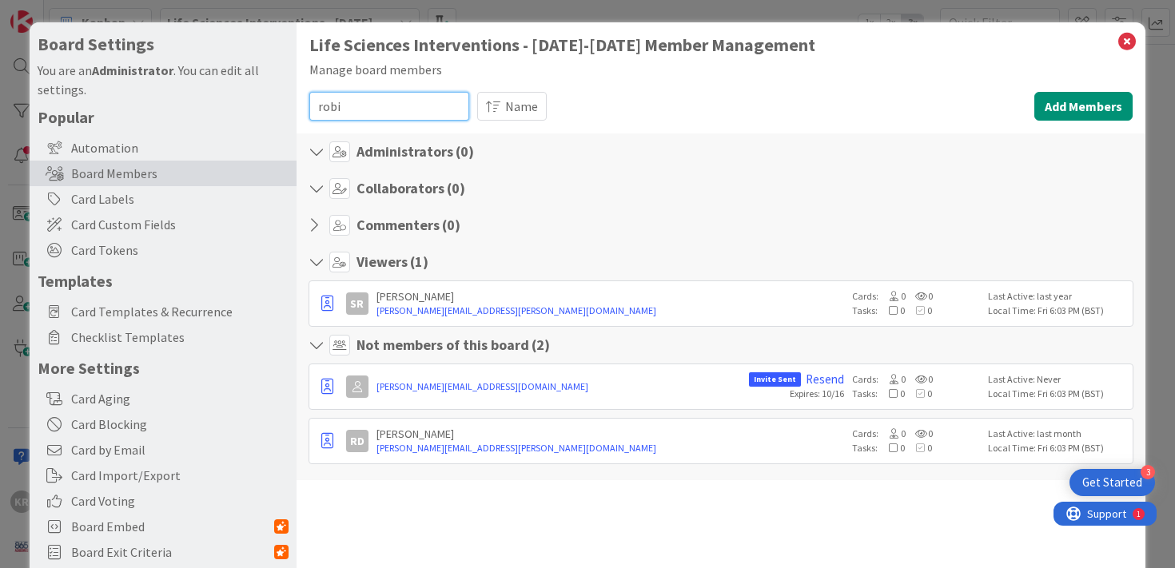
click at [436, 98] on input "robi" at bounding box center [389, 106] width 160 height 29
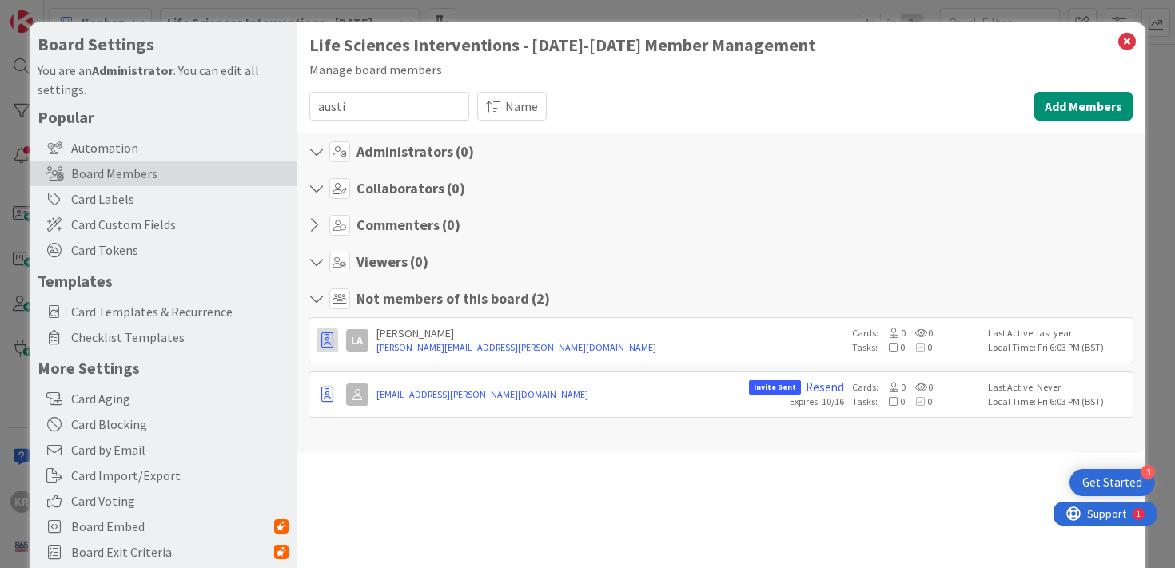
click at [331, 341] on icon "button" at bounding box center [327, 341] width 12 height 16
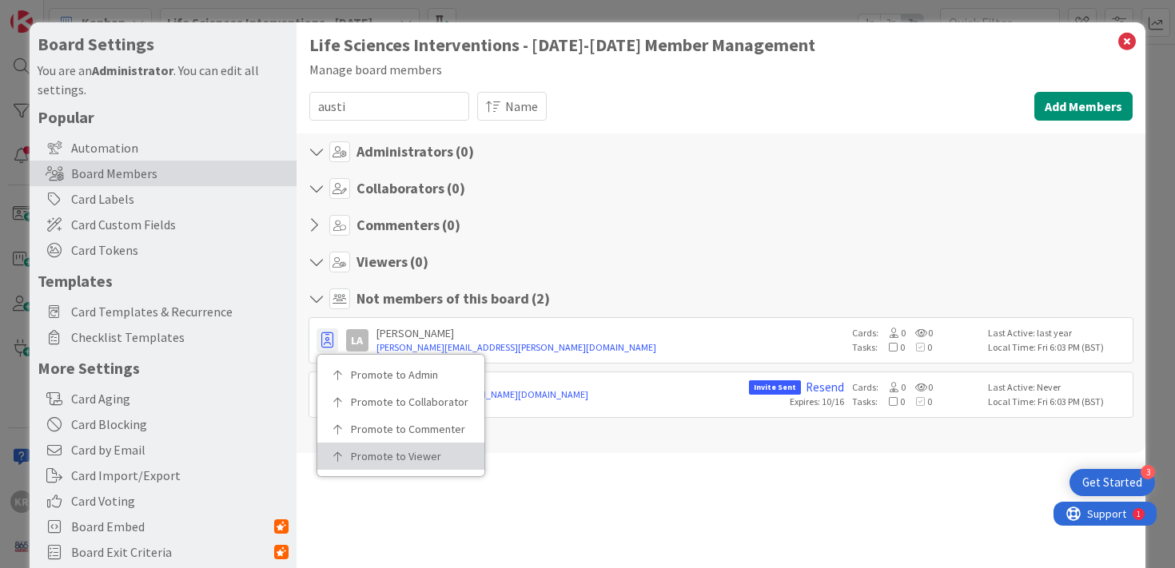
click at [365, 453] on p "Promote to Viewer" at bounding box center [406, 456] width 111 height 11
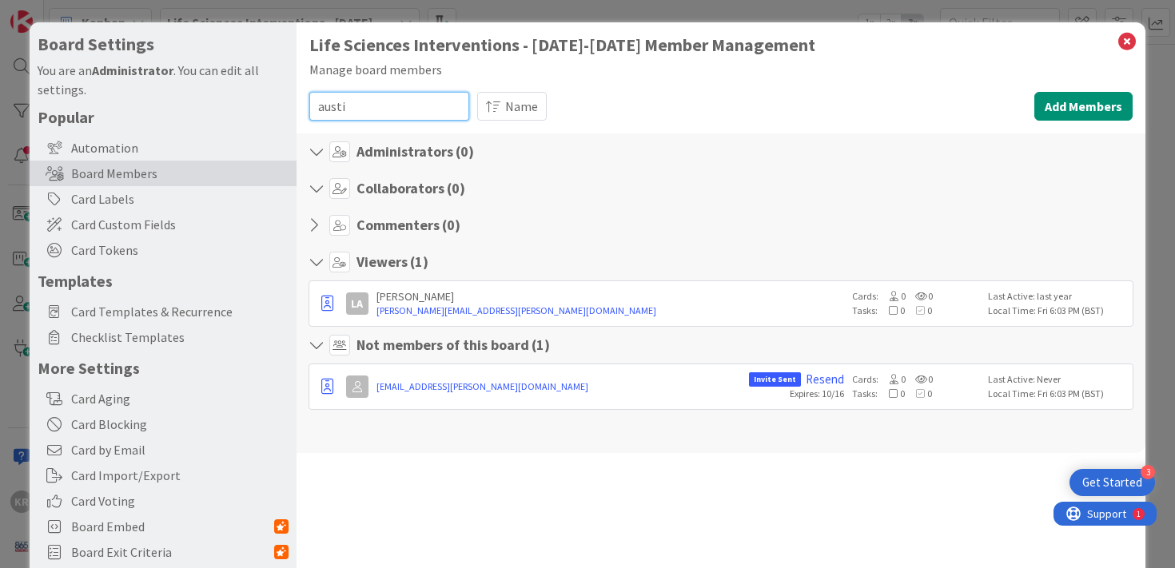
click at [361, 109] on input "austi" at bounding box center [389, 106] width 160 height 29
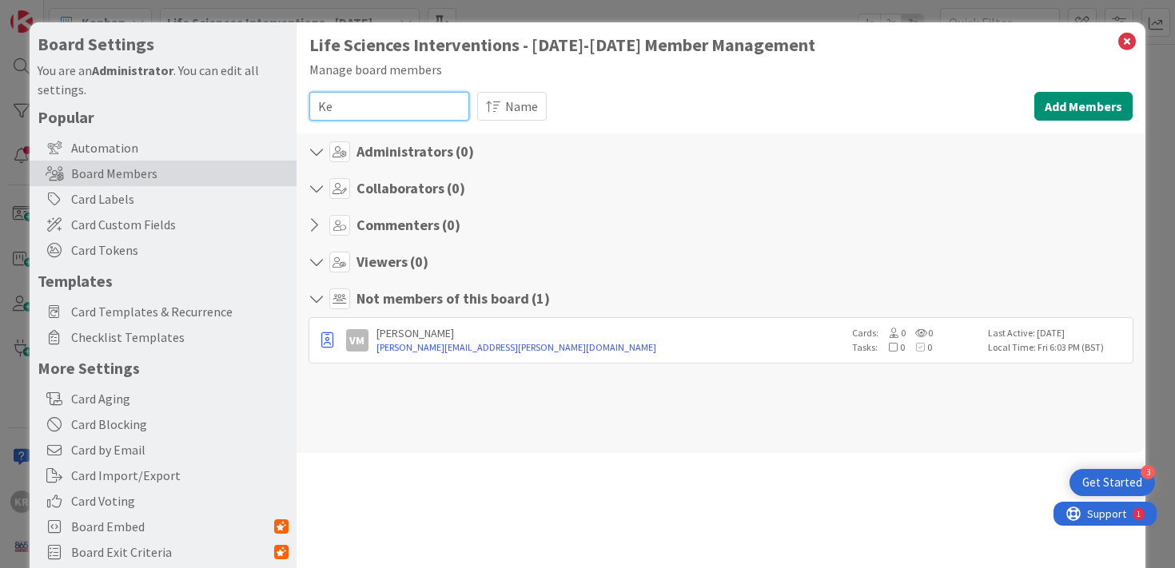
type input "K"
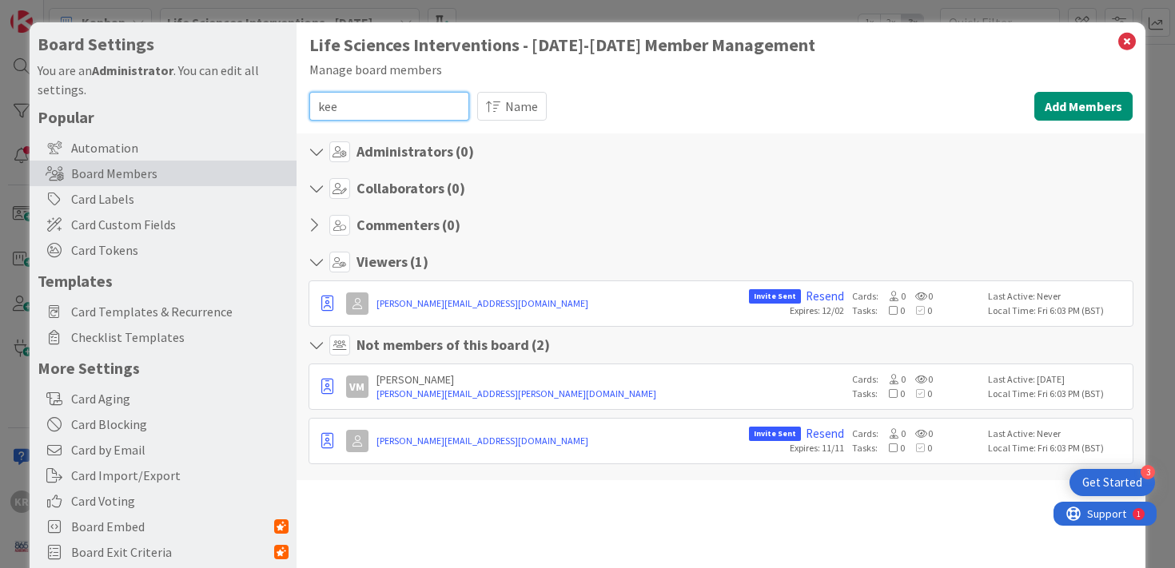
click at [356, 98] on input "kee" at bounding box center [389, 106] width 160 height 29
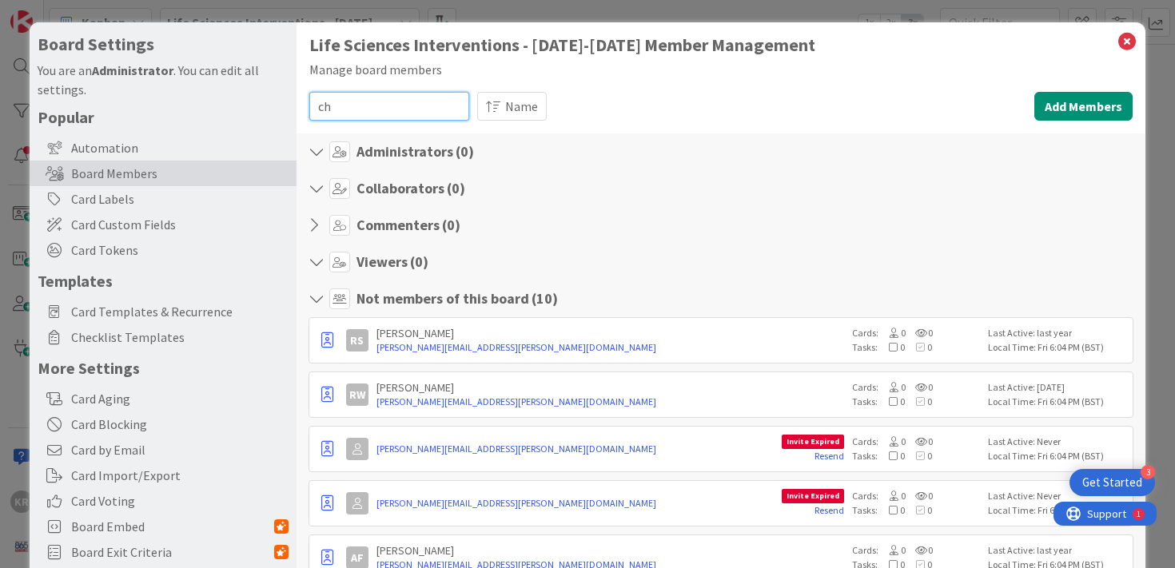
type input "c"
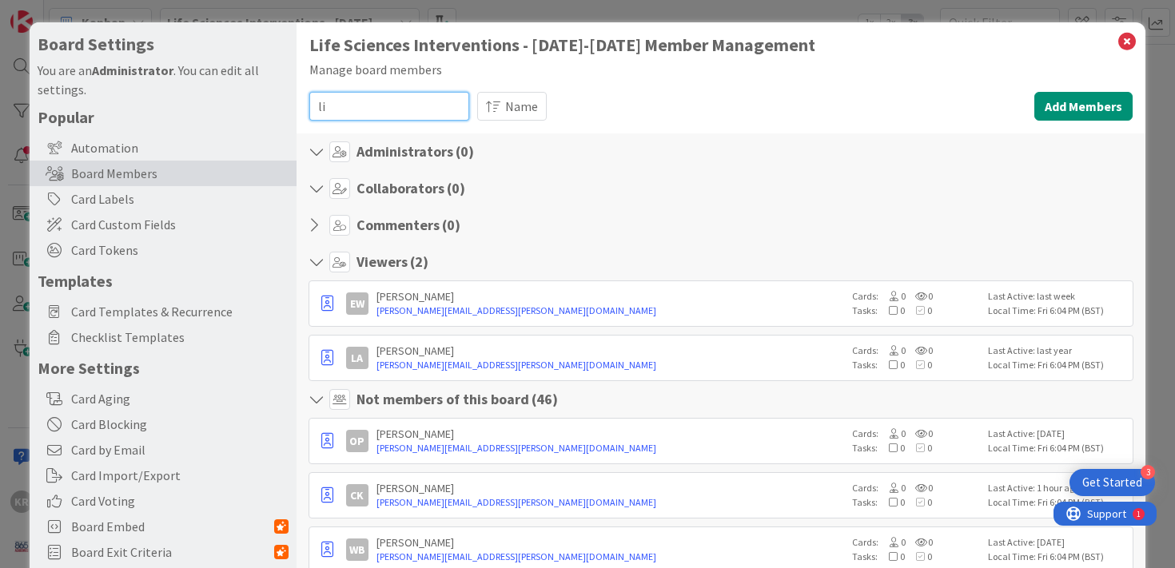
type input "l"
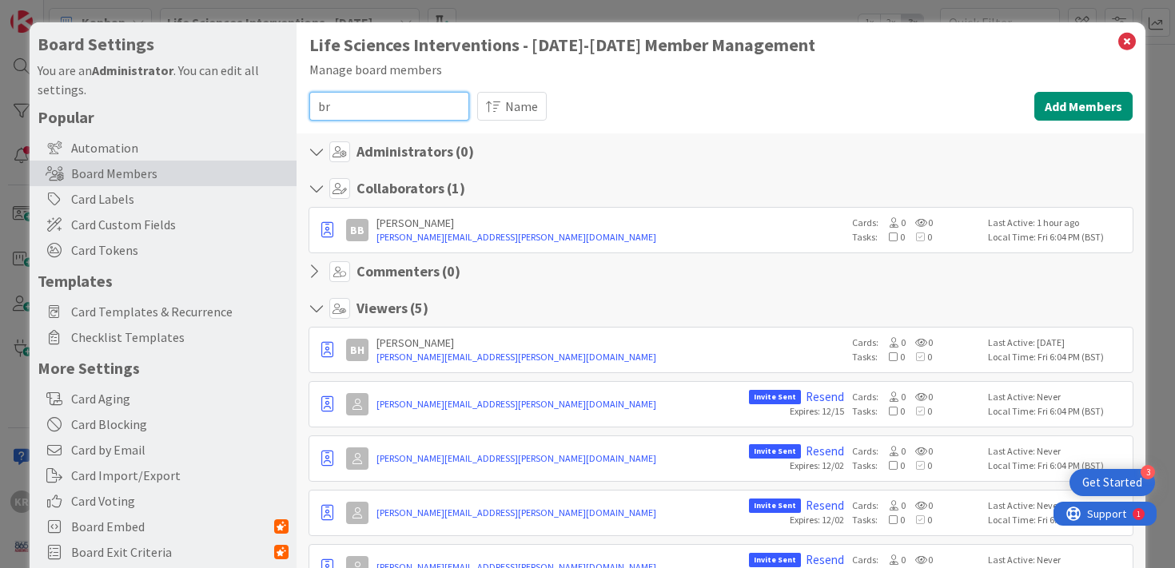
type input "b"
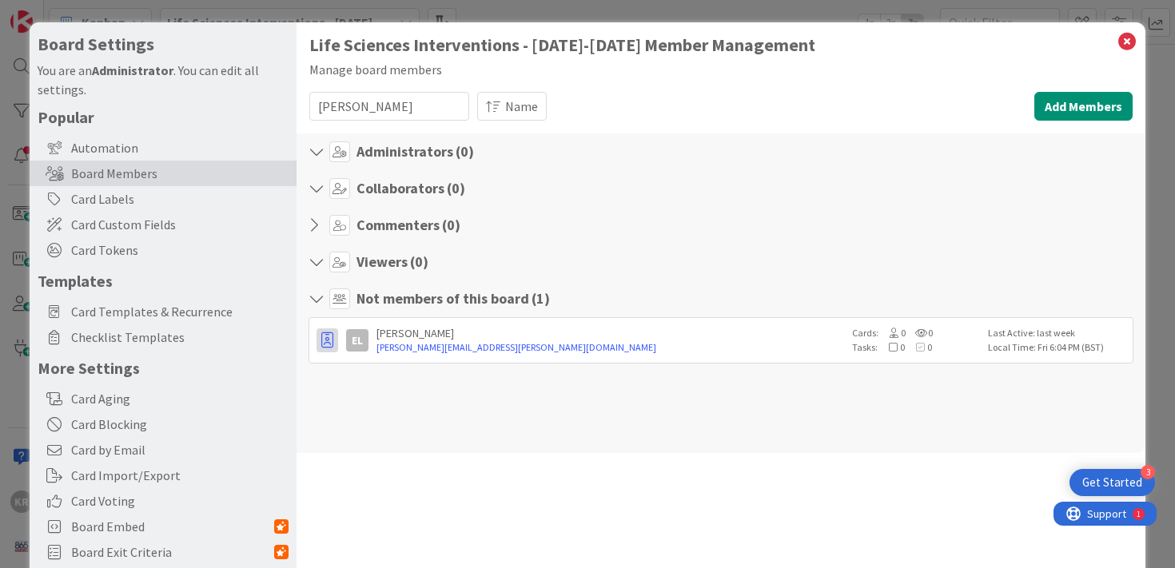
click at [326, 337] on icon "button" at bounding box center [327, 341] width 12 height 16
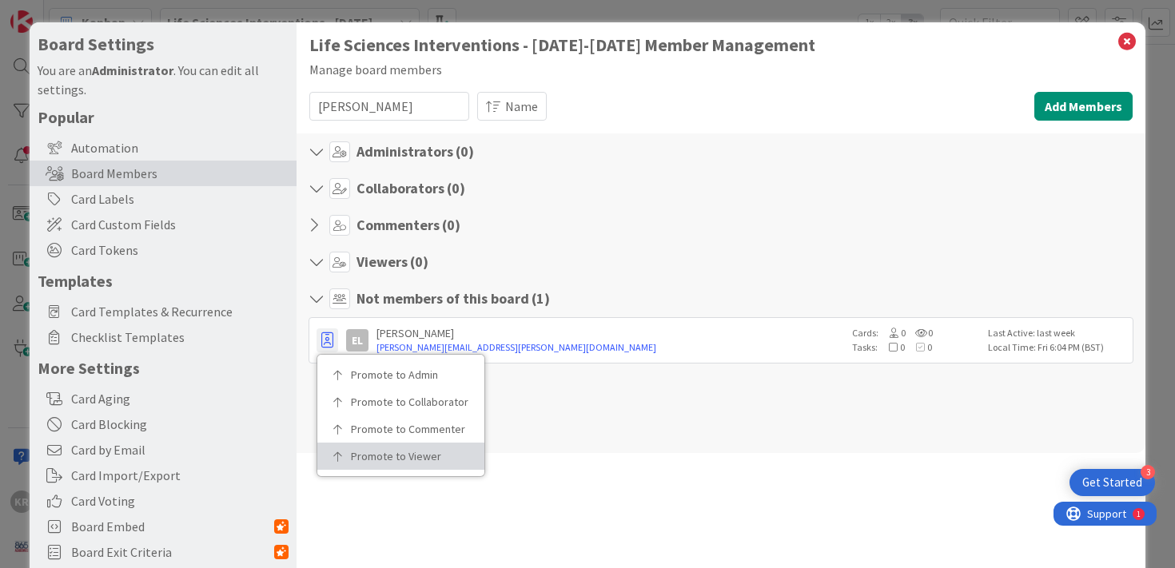
click at [375, 455] on p "Promote to Viewer" at bounding box center [406, 456] width 111 height 11
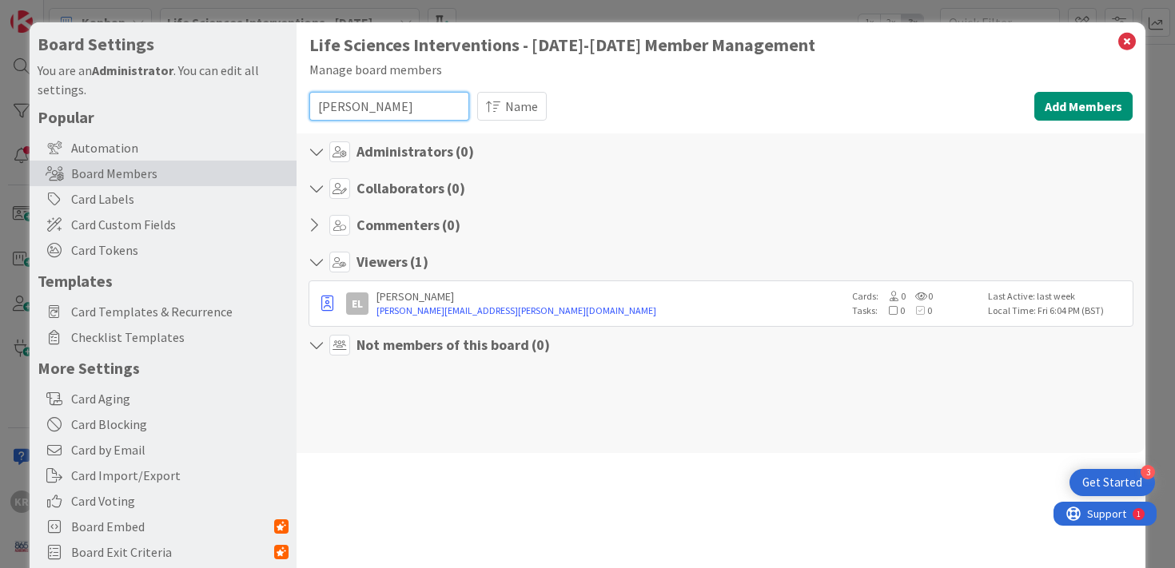
click at [339, 98] on input "lynch" at bounding box center [389, 106] width 160 height 29
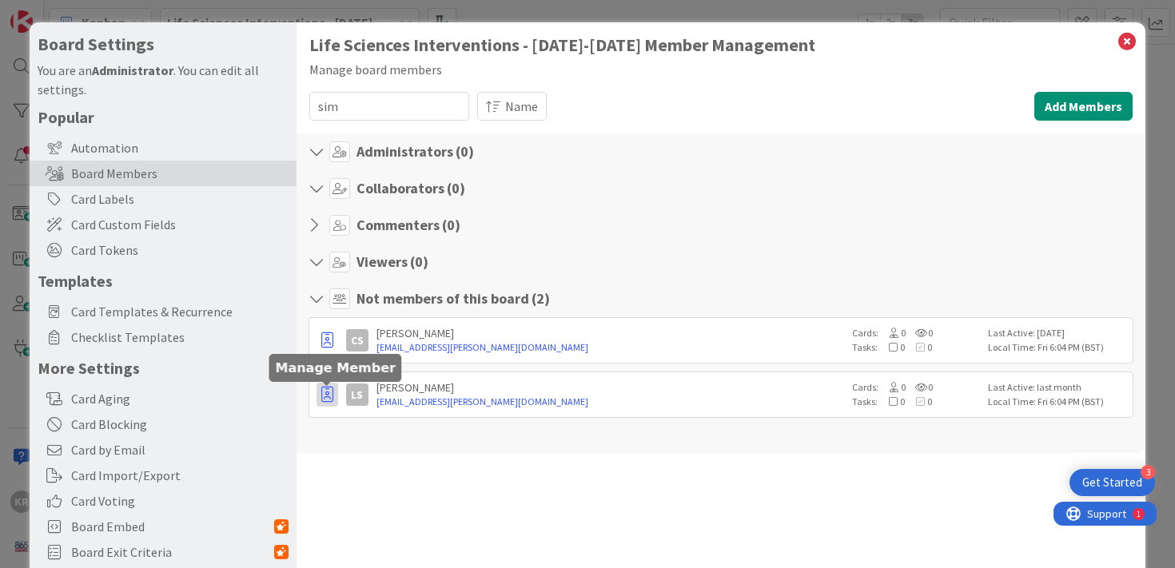
click at [323, 401] on icon "button" at bounding box center [327, 395] width 12 height 16
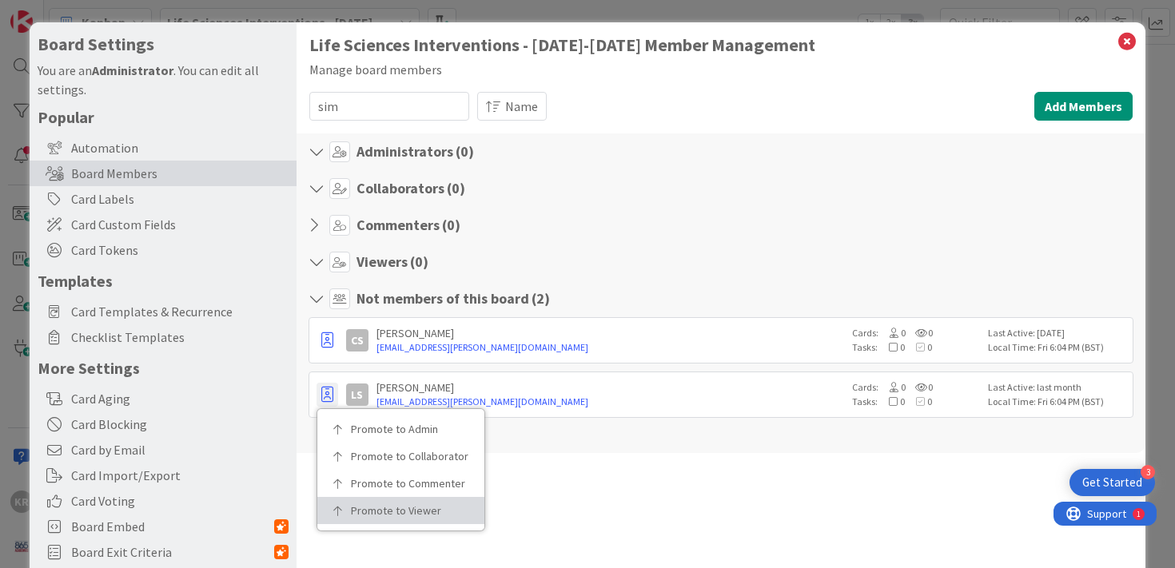
click at [361, 516] on p "Promote to Viewer" at bounding box center [406, 510] width 111 height 11
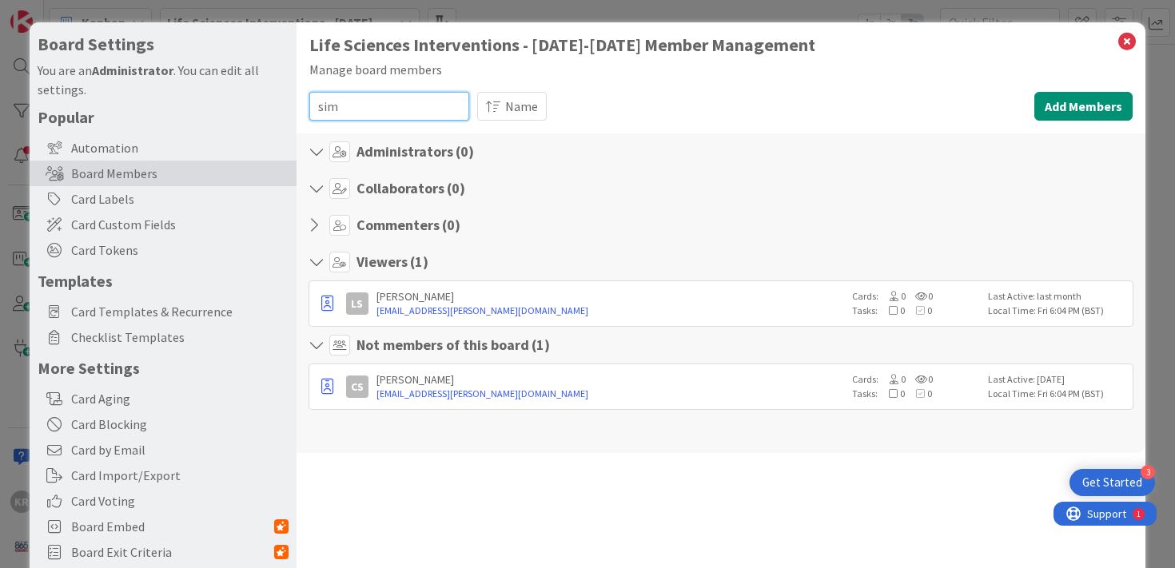
click at [405, 116] on input "sim" at bounding box center [389, 106] width 160 height 29
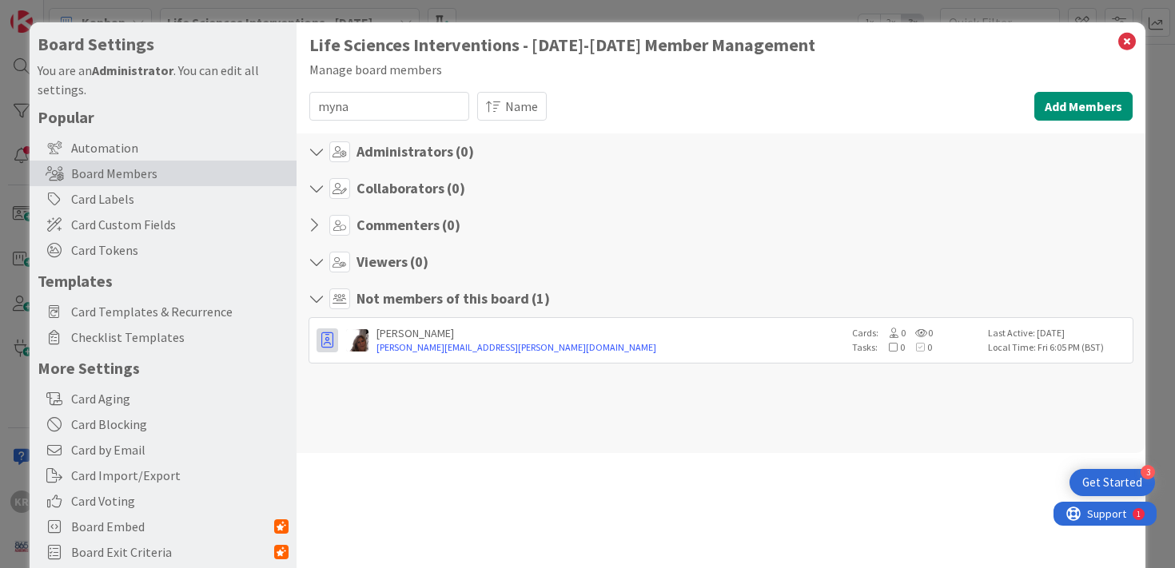
click at [330, 345] on icon "button" at bounding box center [327, 341] width 12 height 16
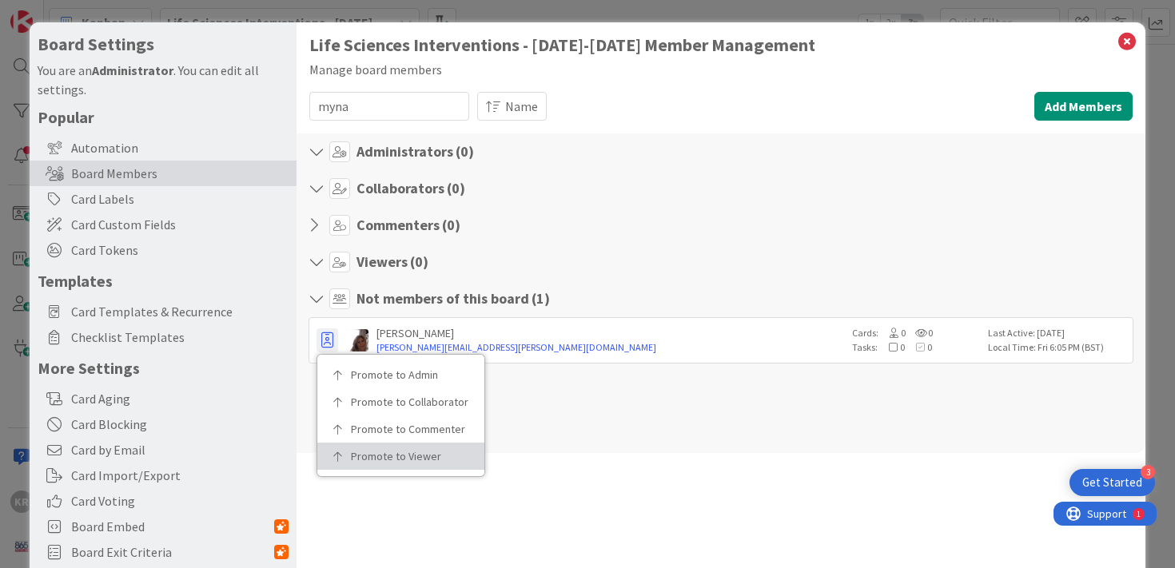
click at [375, 457] on p "Promote to Viewer" at bounding box center [406, 456] width 111 height 11
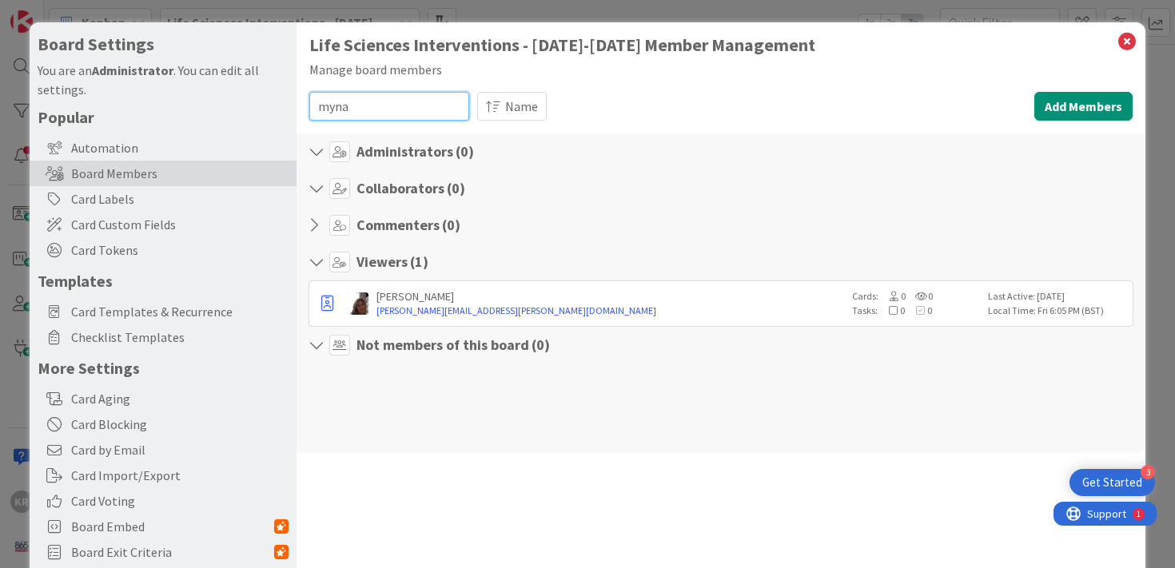
click at [434, 110] on input "myna" at bounding box center [389, 106] width 160 height 29
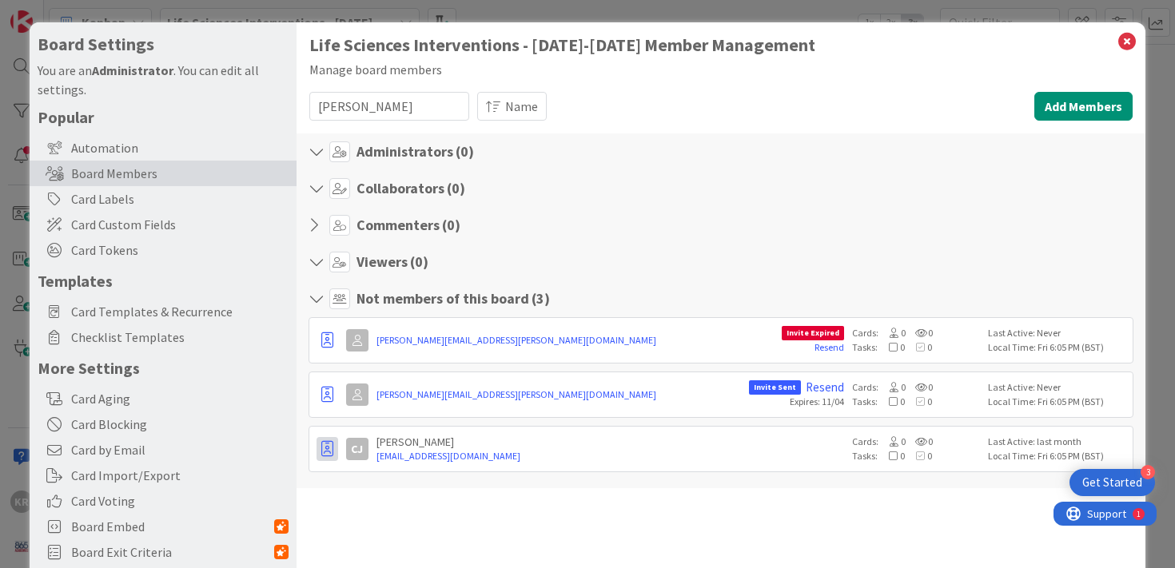
click at [324, 457] on icon "button" at bounding box center [327, 449] width 12 height 16
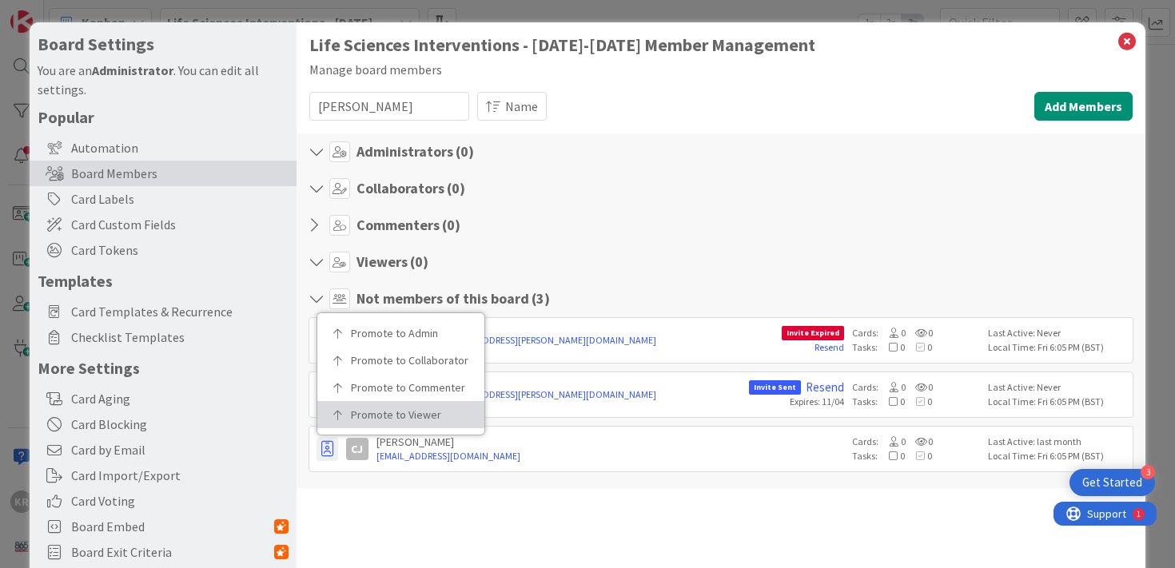
click at [409, 421] on p "Promote to Viewer" at bounding box center [406, 414] width 111 height 11
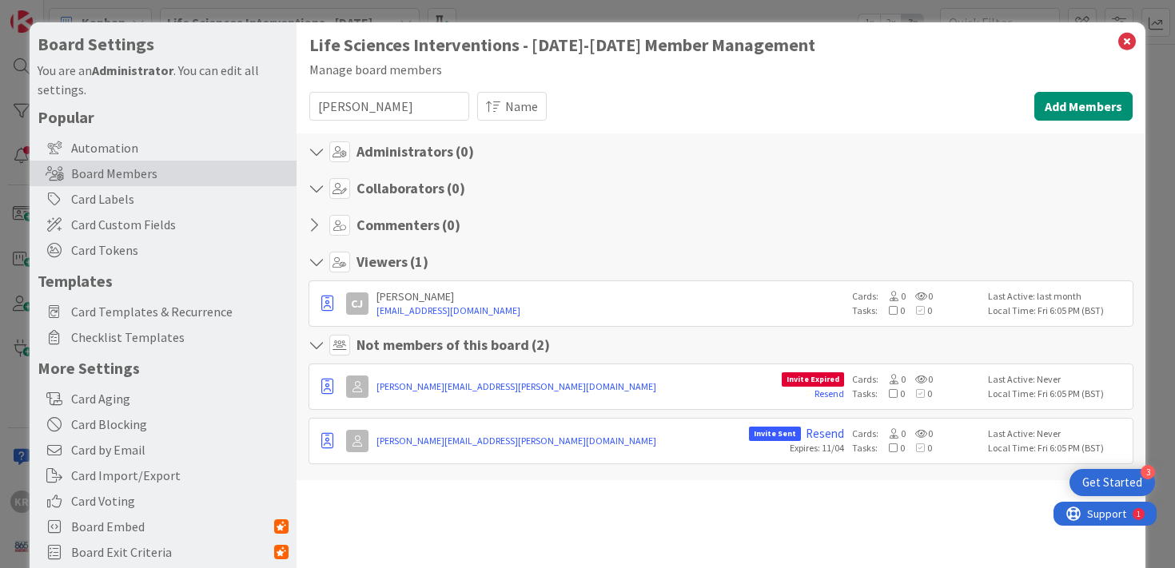
click at [389, 130] on div "Life Sciences Interventions - 2025-2026 Member Management Manage board members …" at bounding box center [721, 251] width 824 height 433
click at [389, 118] on input "johnson" at bounding box center [389, 106] width 160 height 29
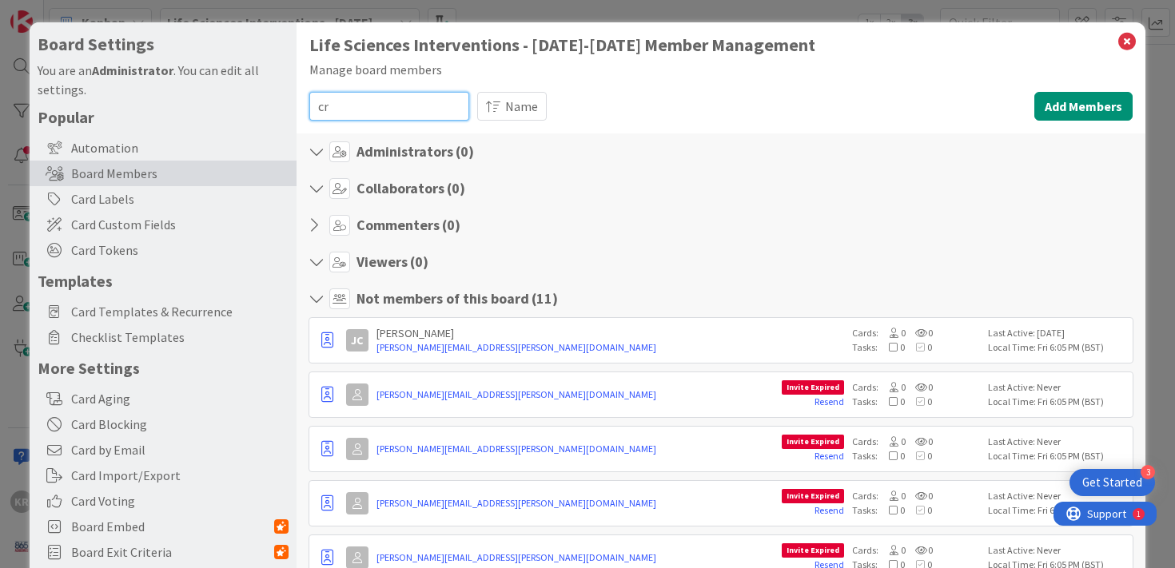
type input "c"
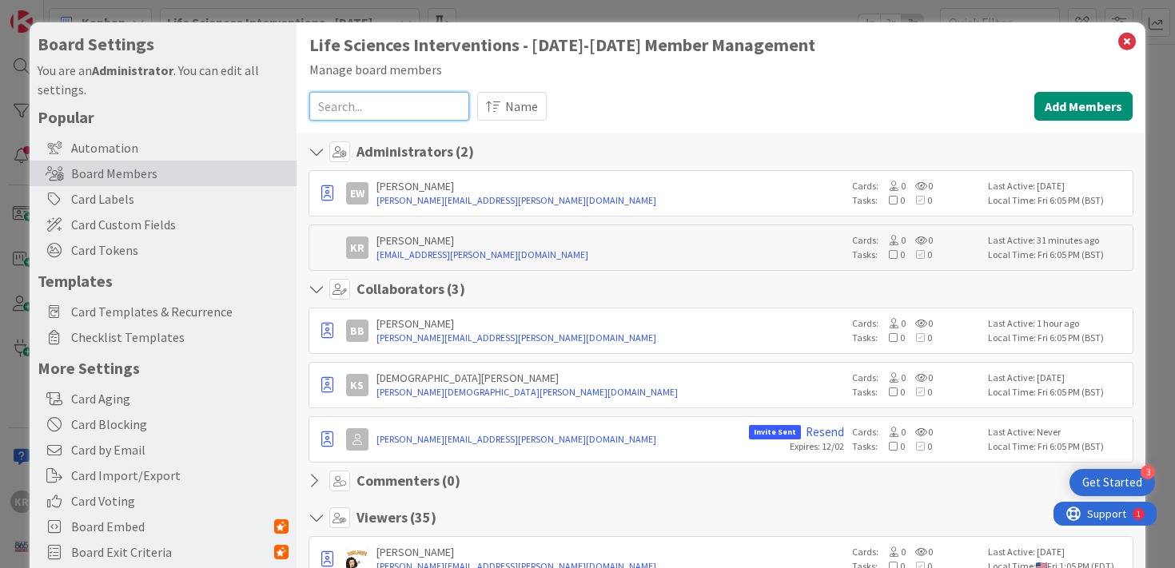
type input "j"
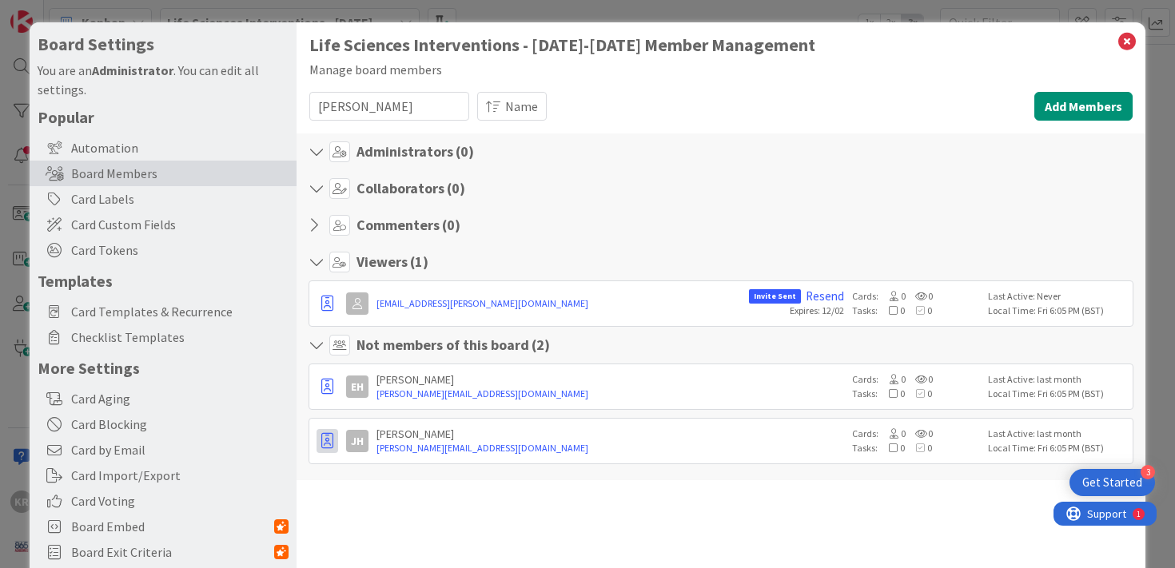
click at [325, 435] on icon "button" at bounding box center [327, 441] width 12 height 16
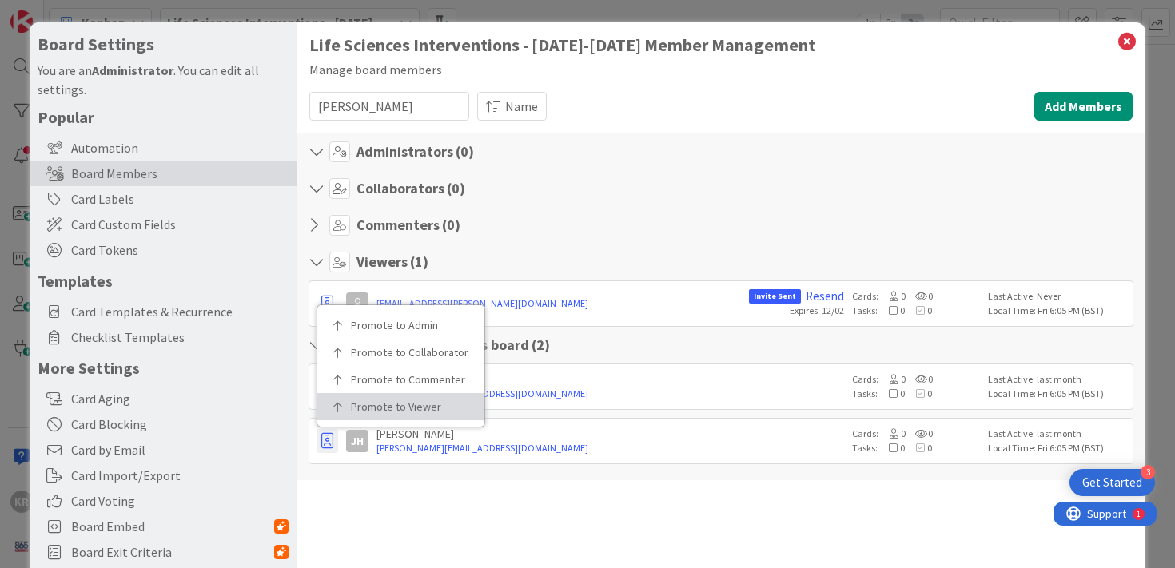
click at [377, 404] on p "Promote to Viewer" at bounding box center [406, 406] width 111 height 11
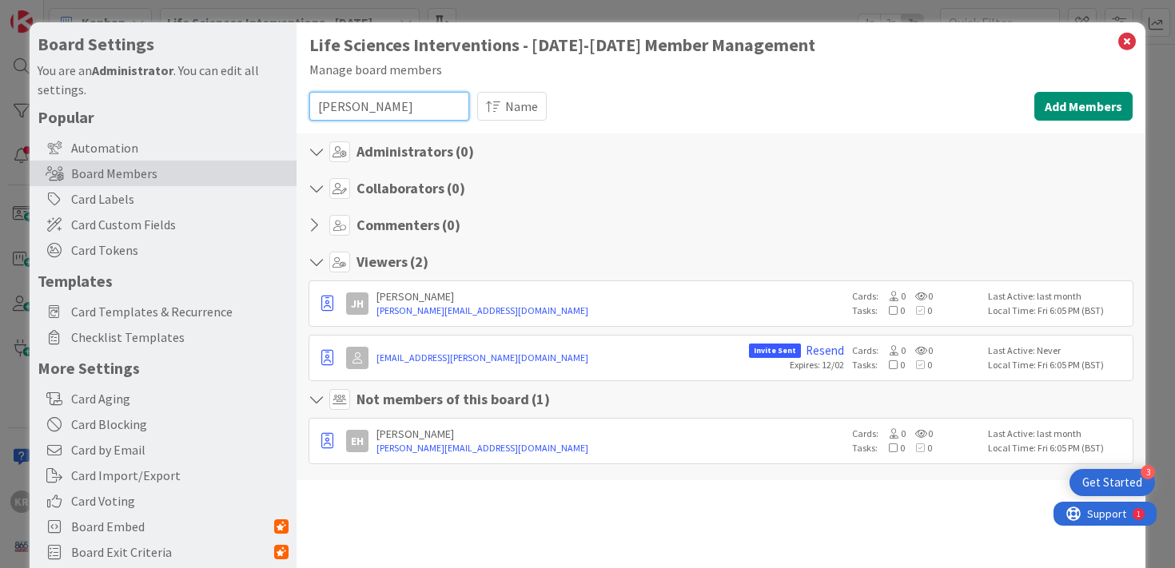
click at [408, 112] on input "harris" at bounding box center [389, 106] width 160 height 29
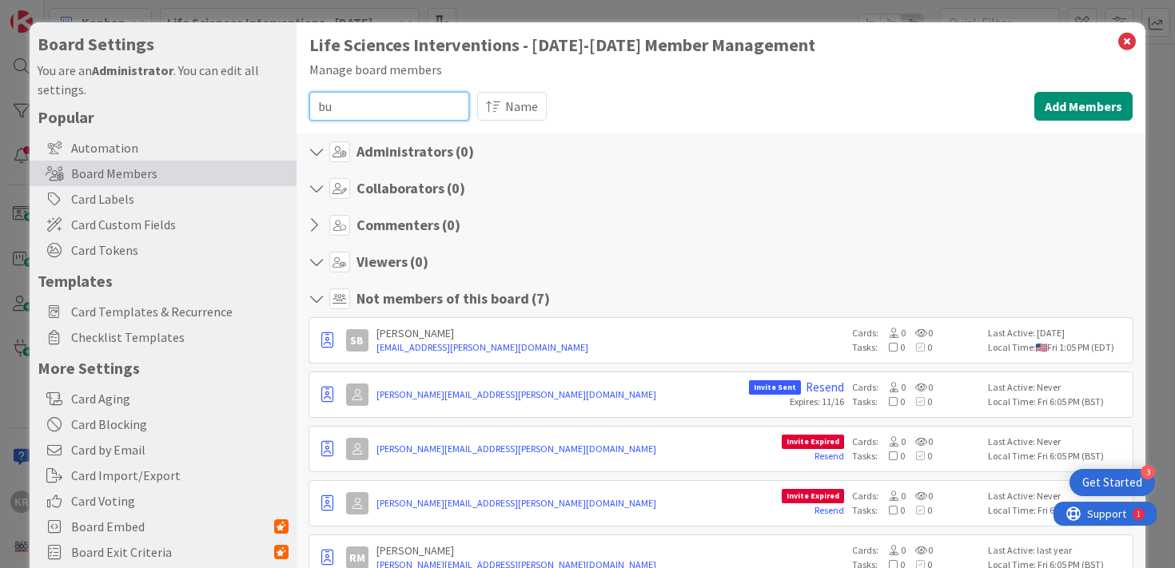
type input "b"
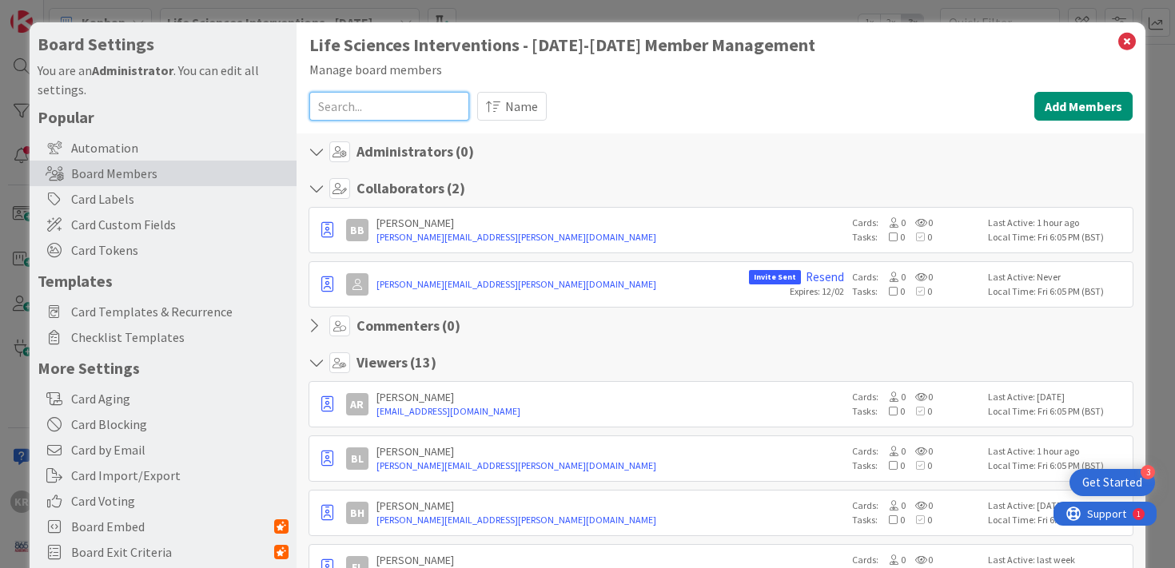
type input "b"
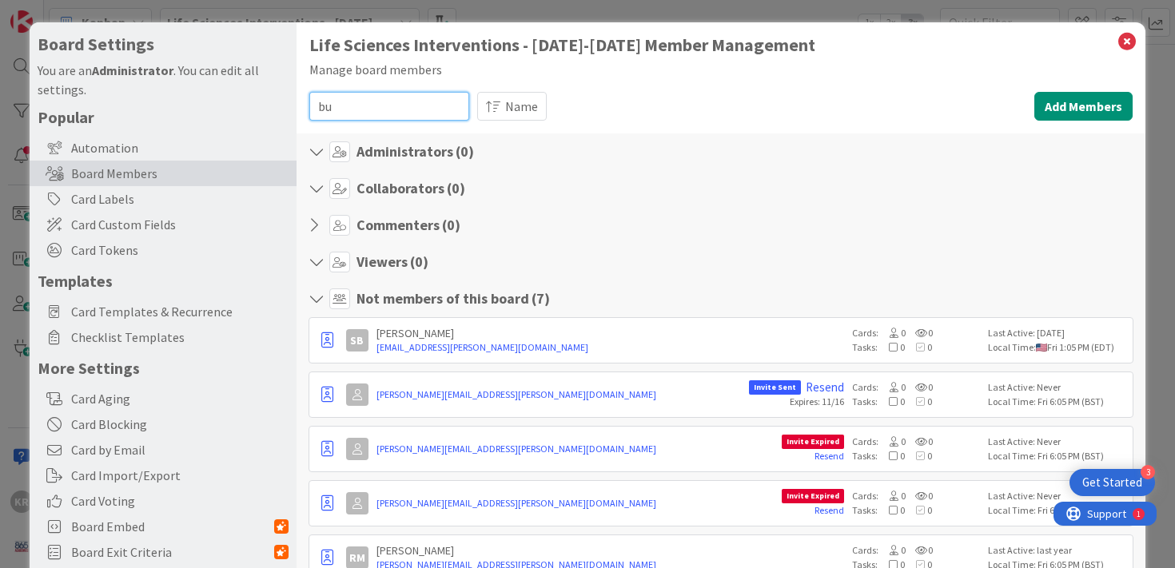
type input "b"
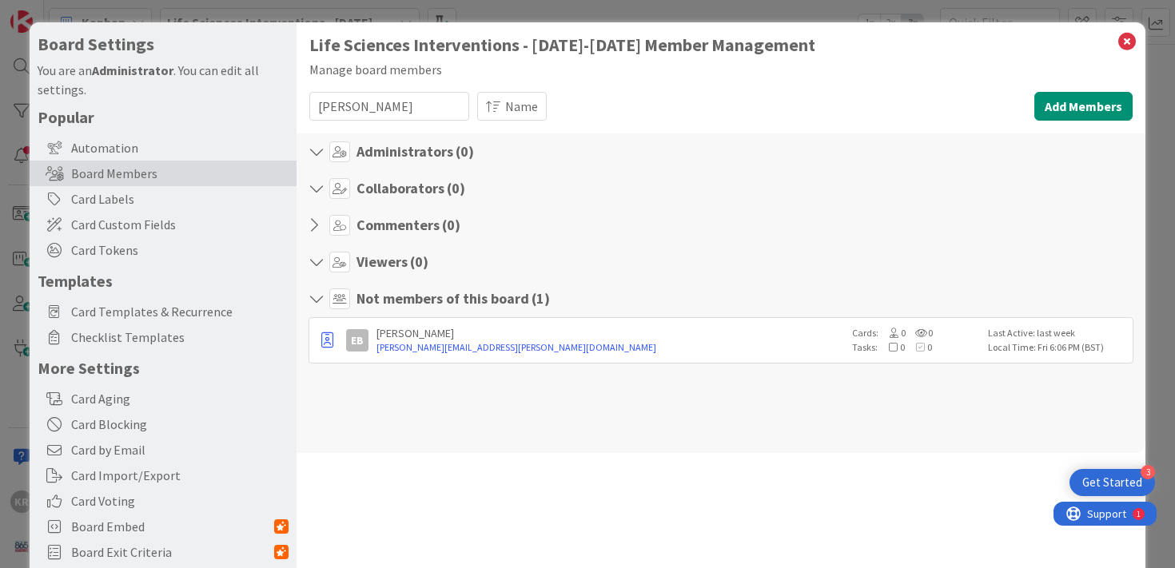
click at [341, 333] on div "EB Eric Baumgardner eric.baumgardner@knoxschools.org Cards: 0 0 Tasks: 0 0 Last…" at bounding box center [722, 340] width 826 height 46
click at [322, 341] on icon "button" at bounding box center [327, 341] width 12 height 16
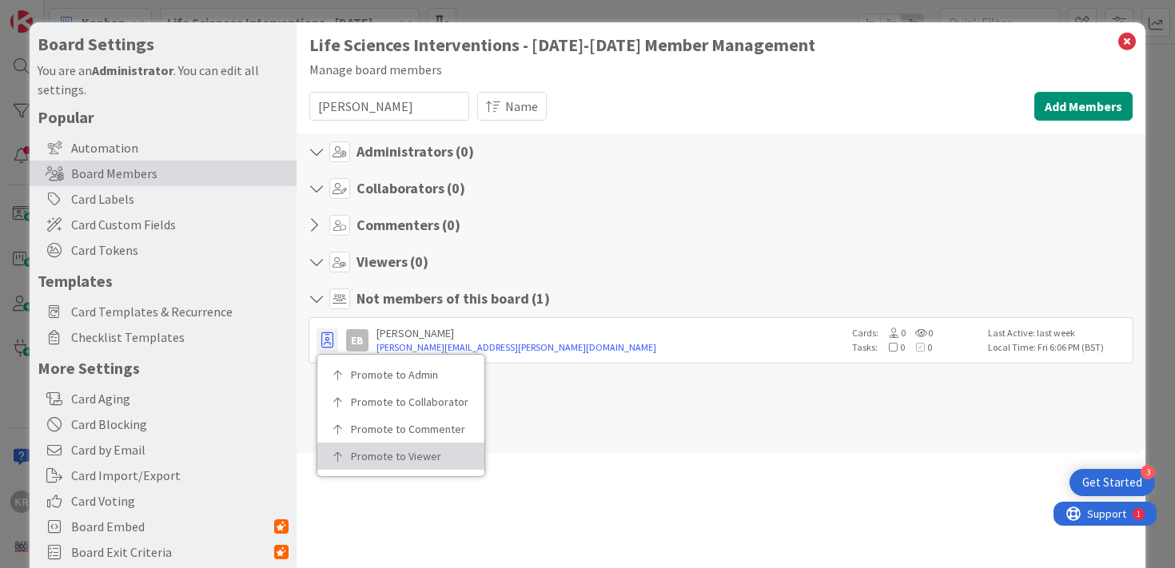
click at [370, 458] on p "Promote to Viewer" at bounding box center [406, 456] width 111 height 11
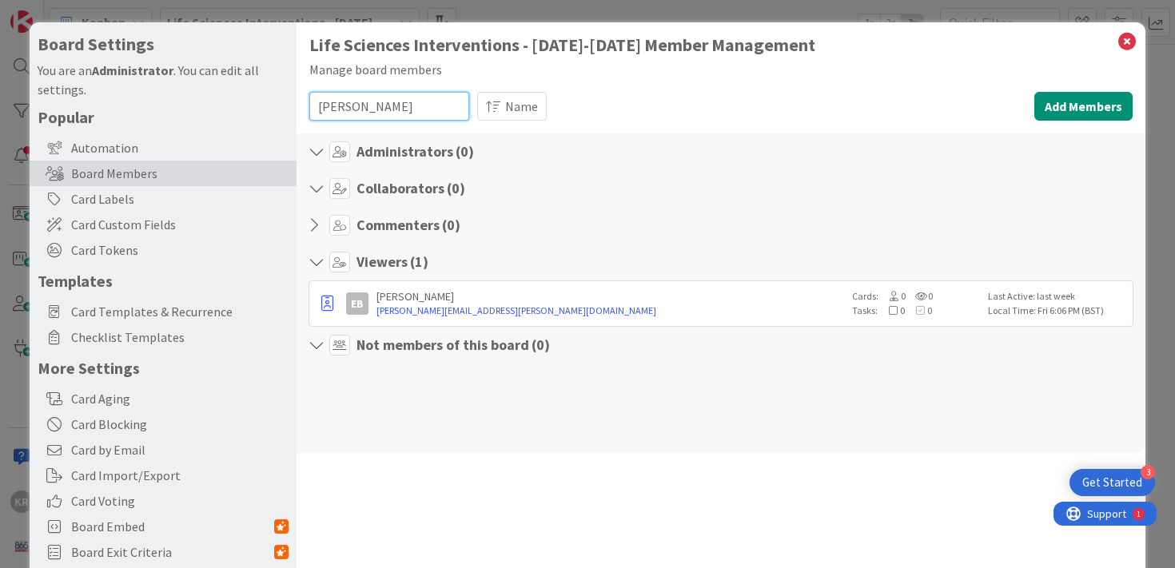
click at [406, 114] on input "baum" at bounding box center [389, 106] width 160 height 29
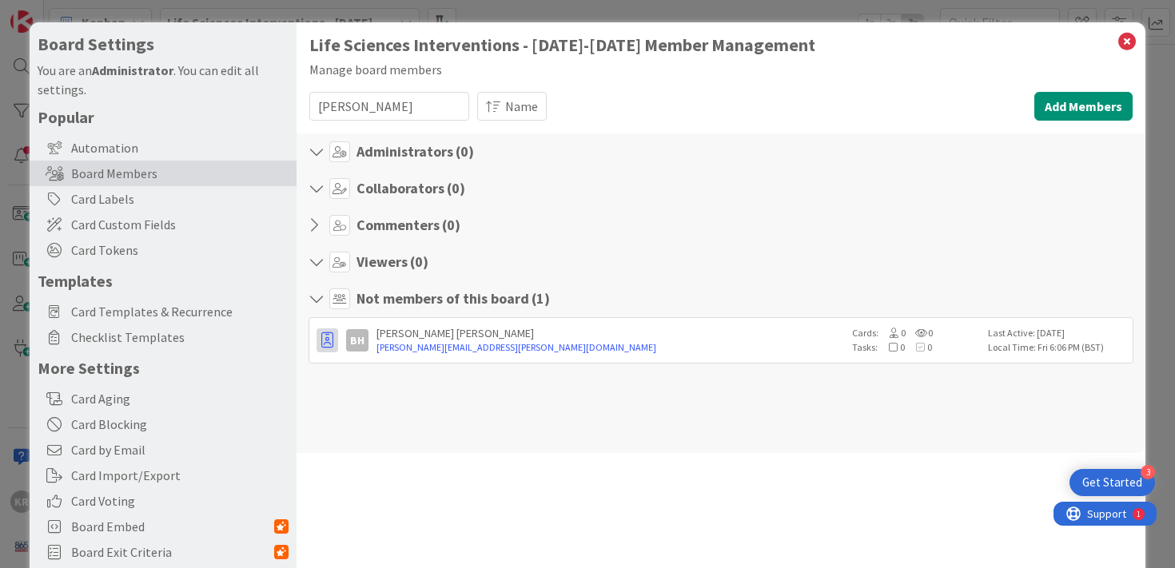
click at [325, 329] on button "button" at bounding box center [328, 341] width 22 height 24
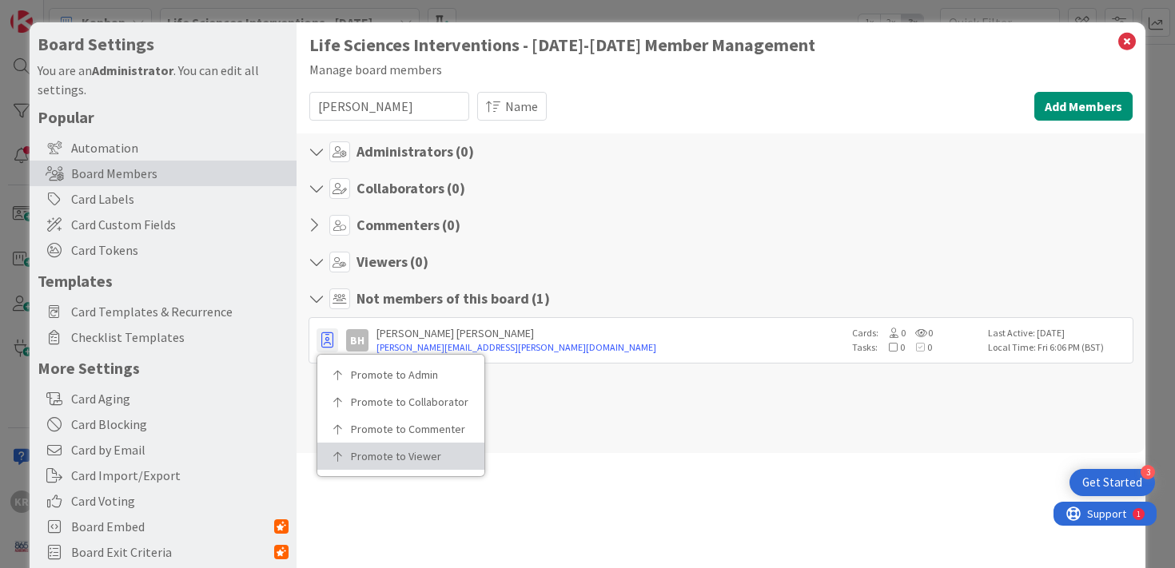
click at [341, 447] on link "Promote to Viewer" at bounding box center [400, 456] width 167 height 27
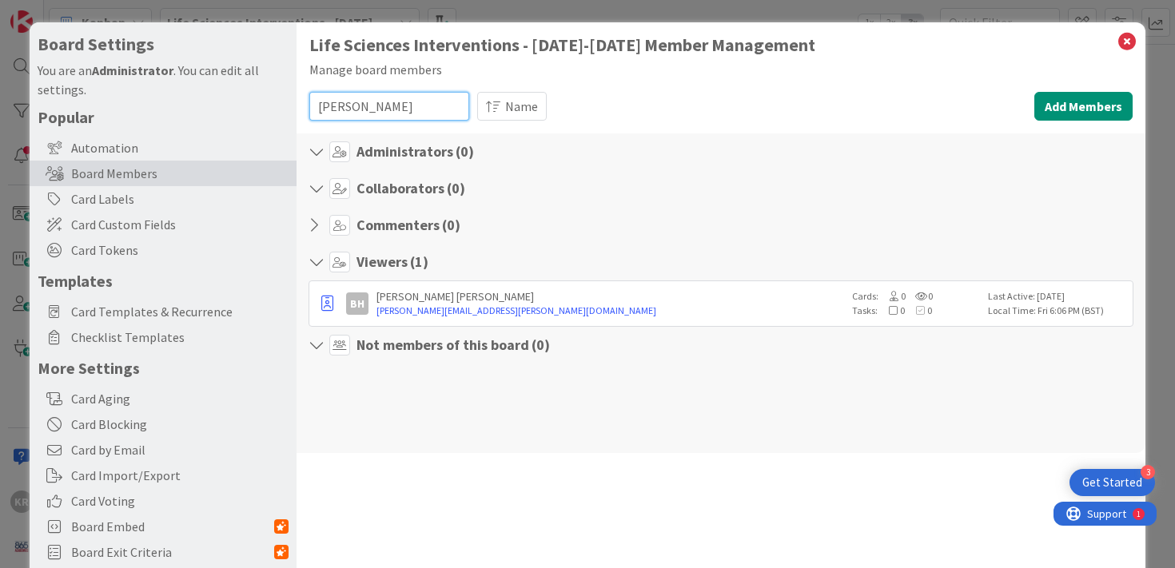
click at [328, 108] on input "hiter" at bounding box center [389, 106] width 160 height 29
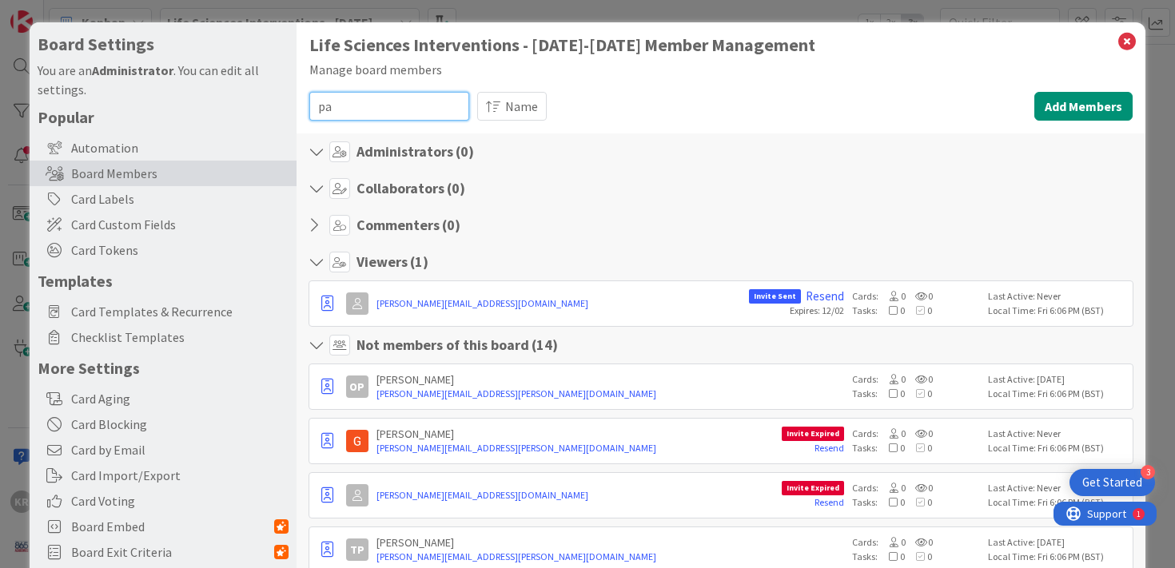
type input "p"
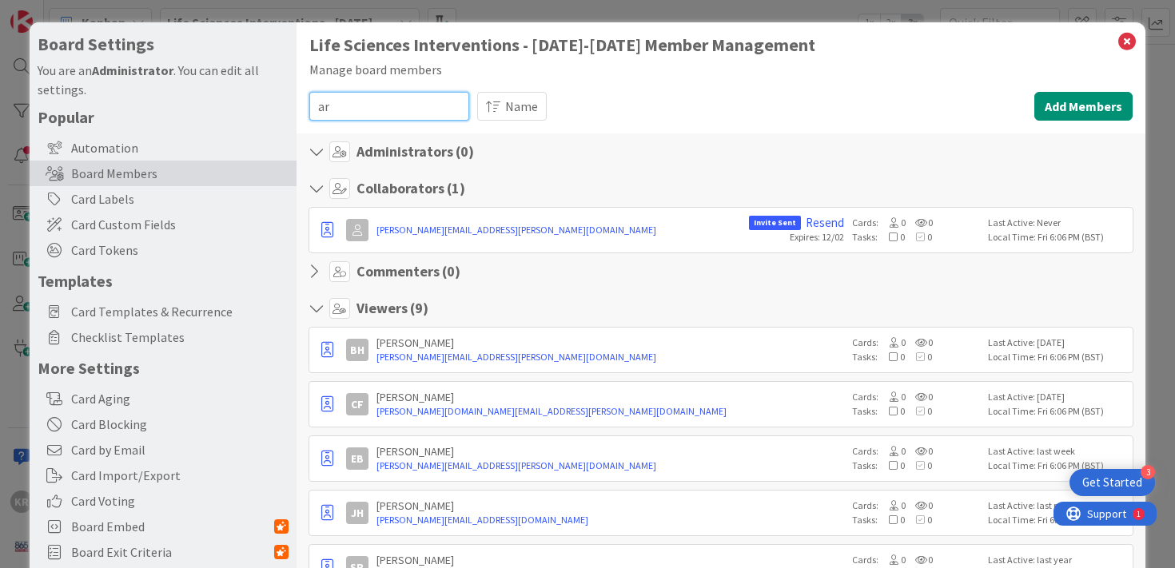
type input "a"
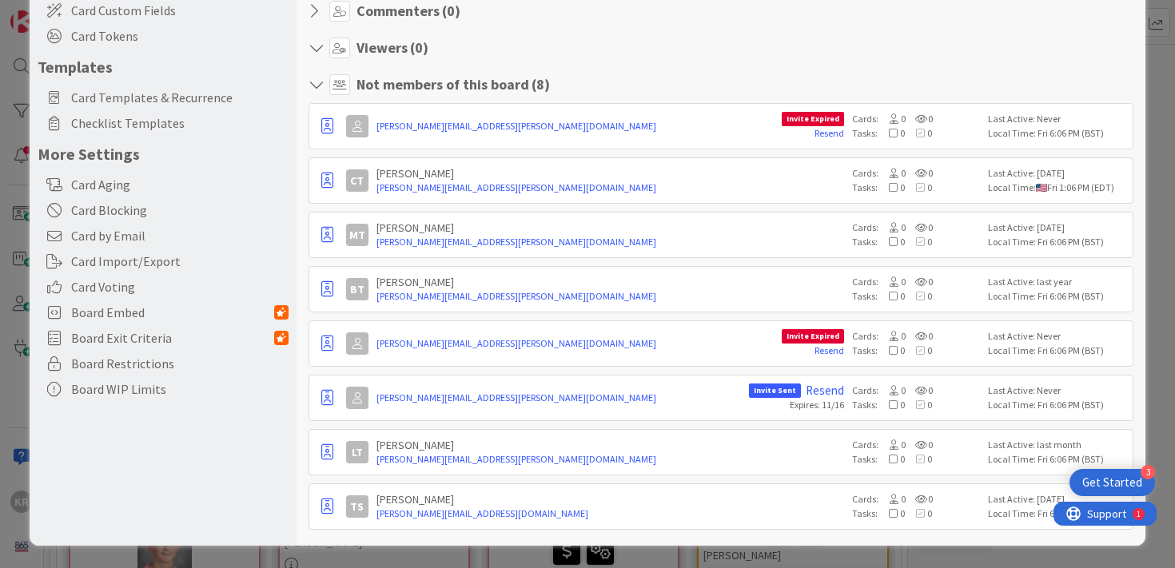
scroll to position [212, 0]
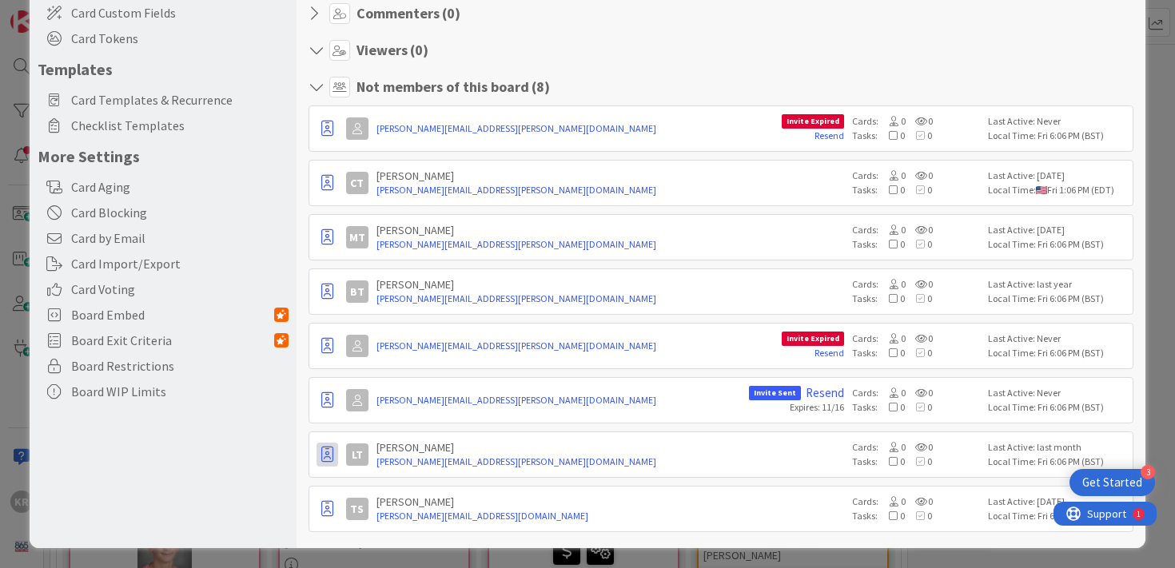
click at [323, 460] on icon "button" at bounding box center [327, 455] width 12 height 16
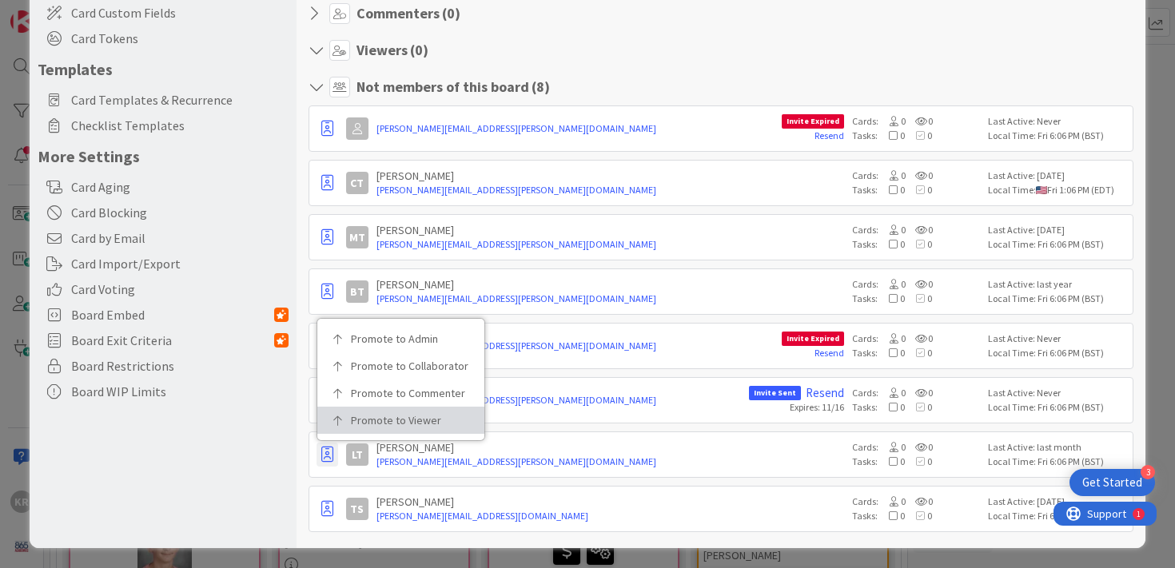
click at [402, 425] on p "Promote to Viewer" at bounding box center [406, 420] width 111 height 11
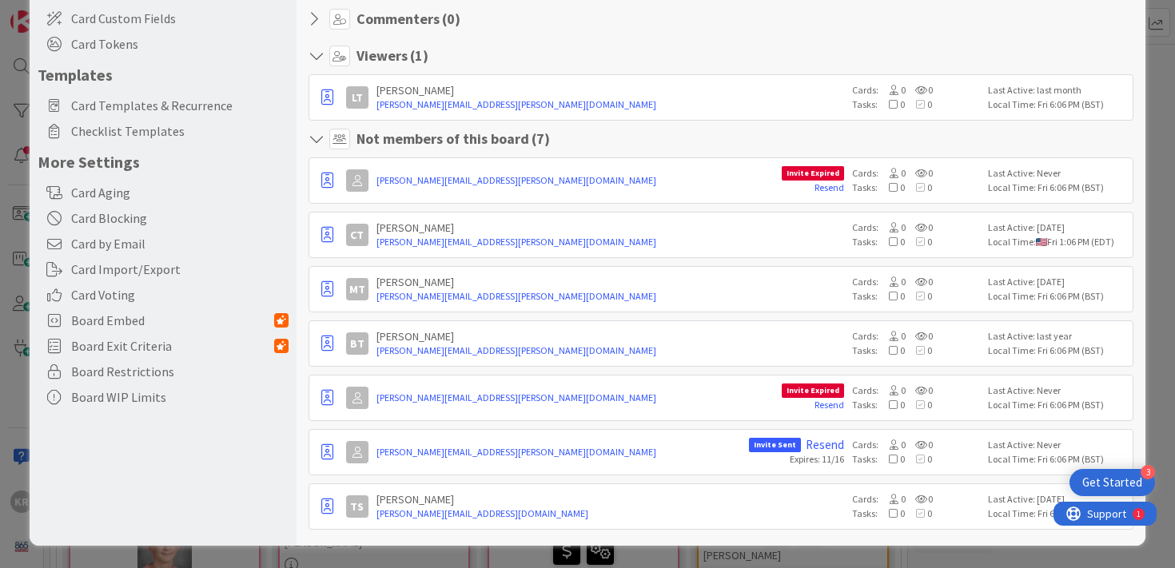
scroll to position [0, 0]
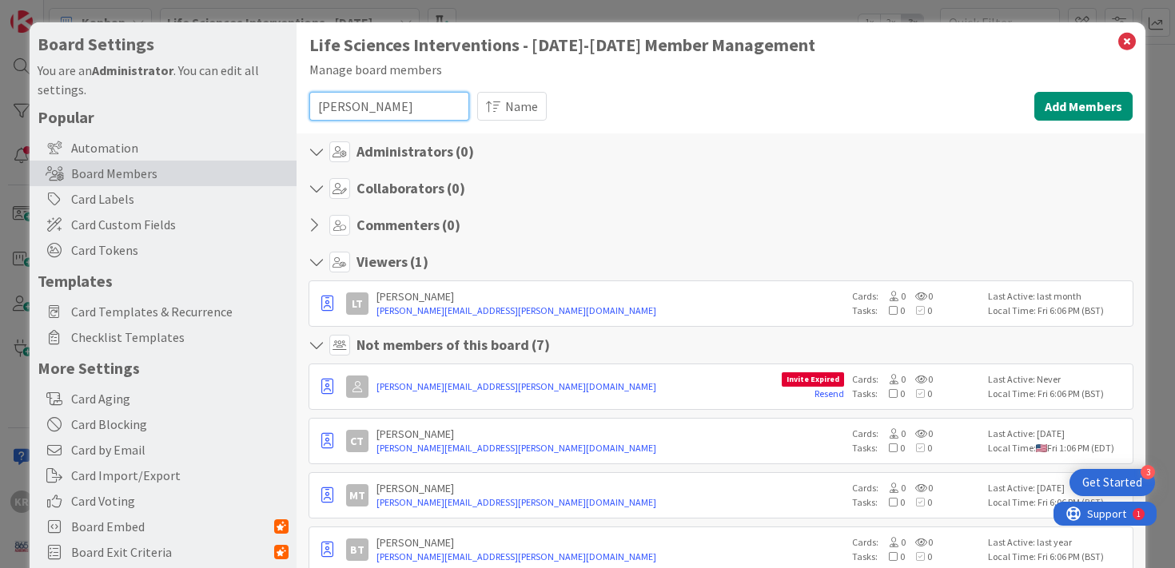
click at [401, 99] on input "taylor" at bounding box center [389, 106] width 160 height 29
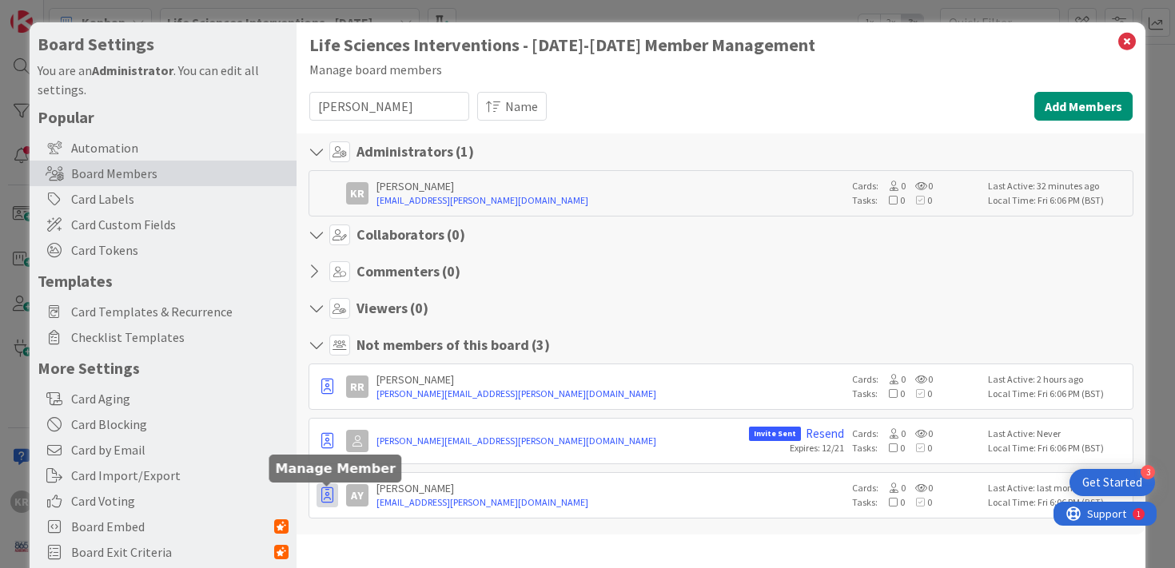
click at [324, 489] on icon "button" at bounding box center [327, 496] width 12 height 16
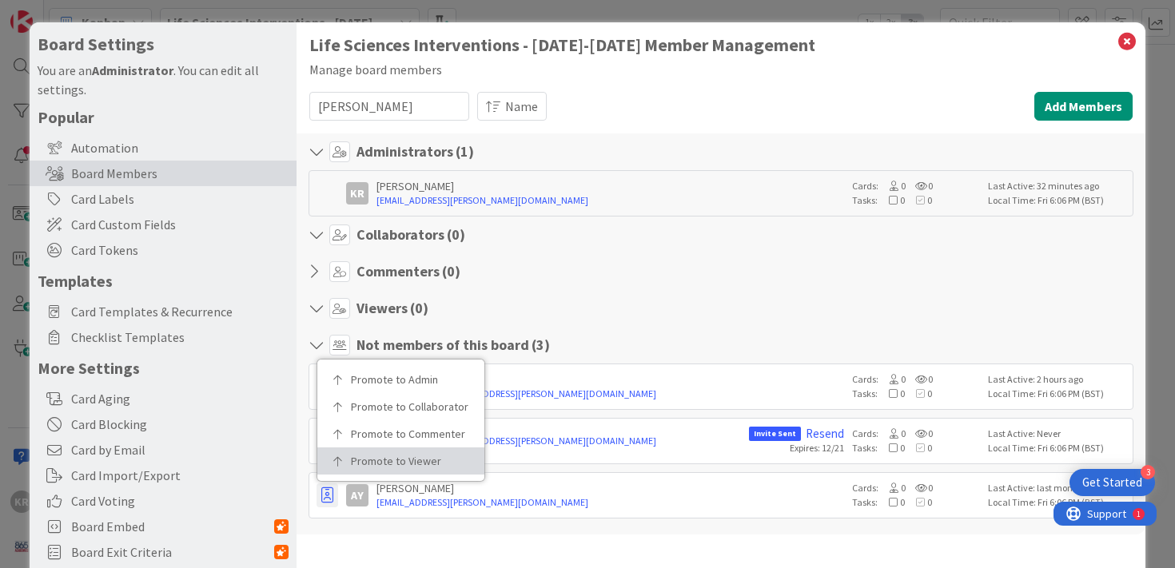
click at [377, 466] on p "Promote to Viewer" at bounding box center [406, 461] width 111 height 11
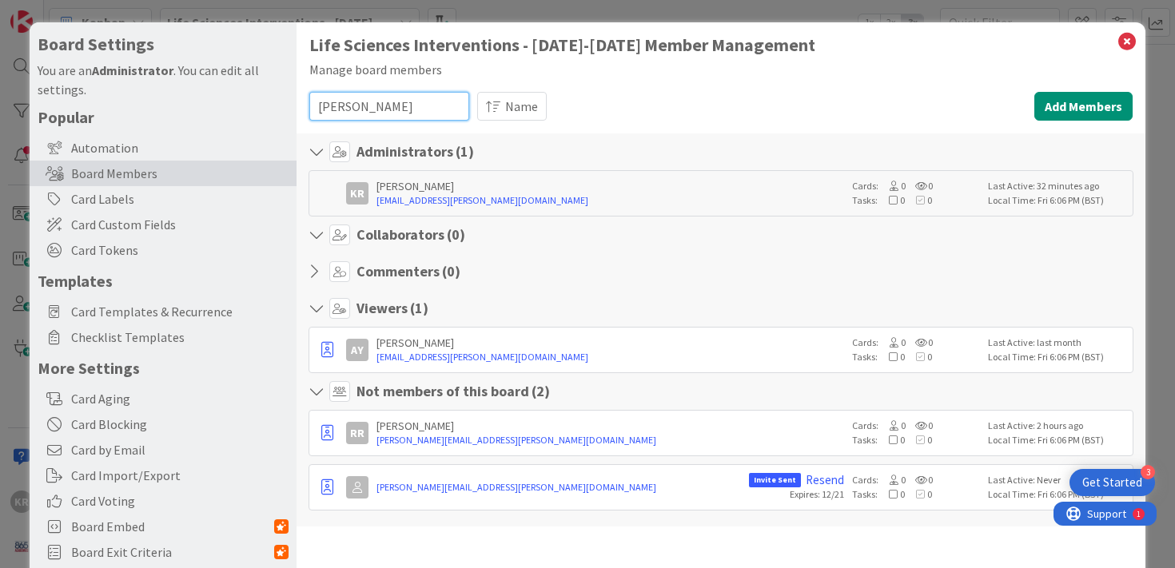
click at [333, 103] on input "yan" at bounding box center [389, 106] width 160 height 29
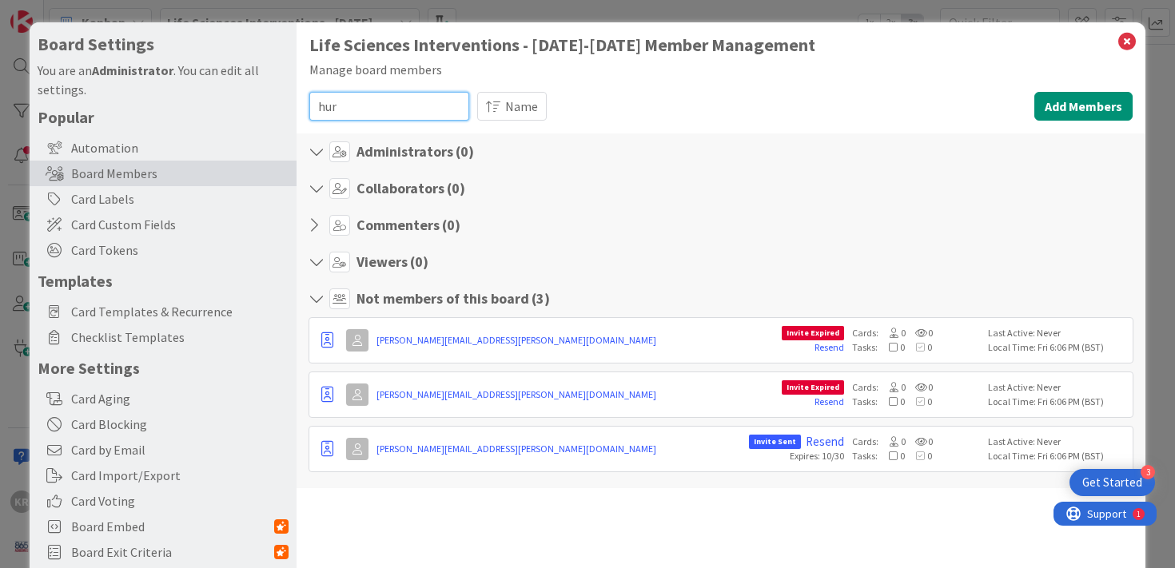
click at [389, 101] on input "hur" at bounding box center [389, 106] width 160 height 29
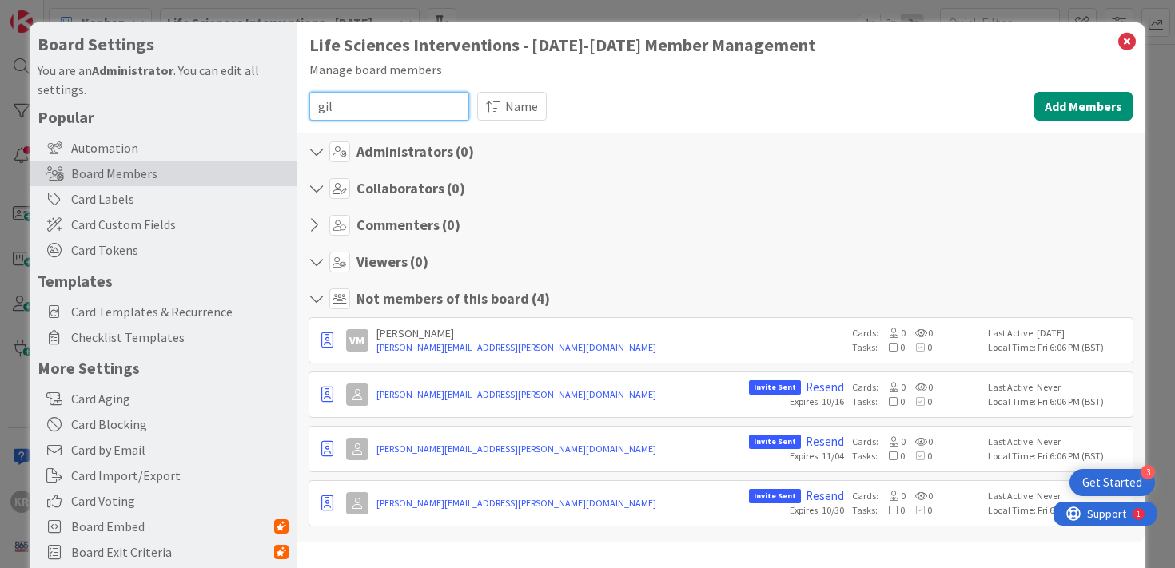
type input "gil"
click at [349, 103] on input "gil" at bounding box center [389, 106] width 160 height 29
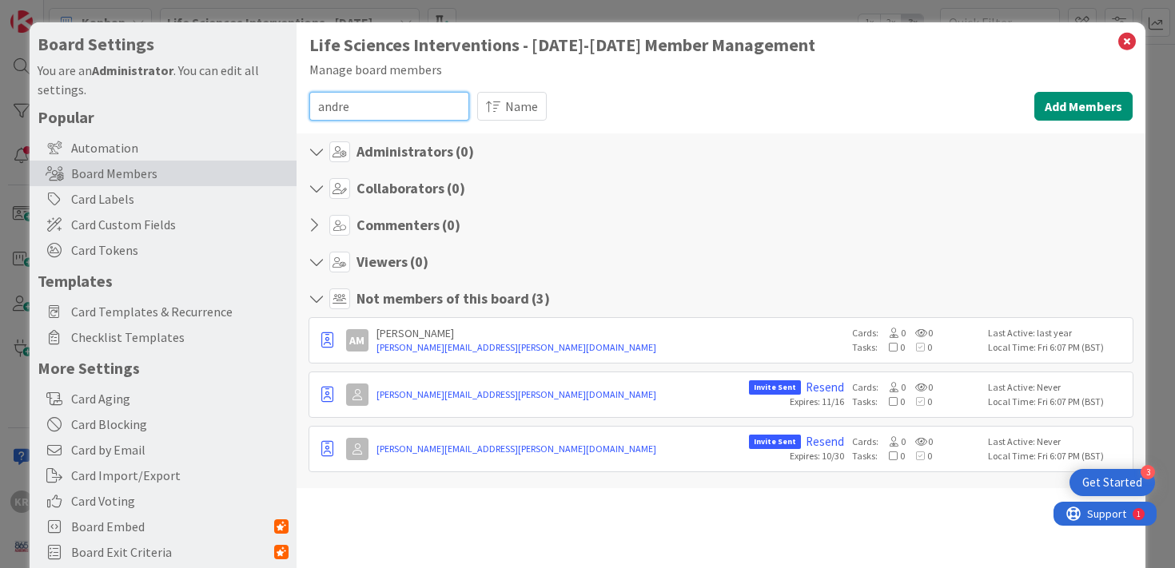
type input "andre"
click at [1127, 39] on icon at bounding box center [1127, 41] width 21 height 22
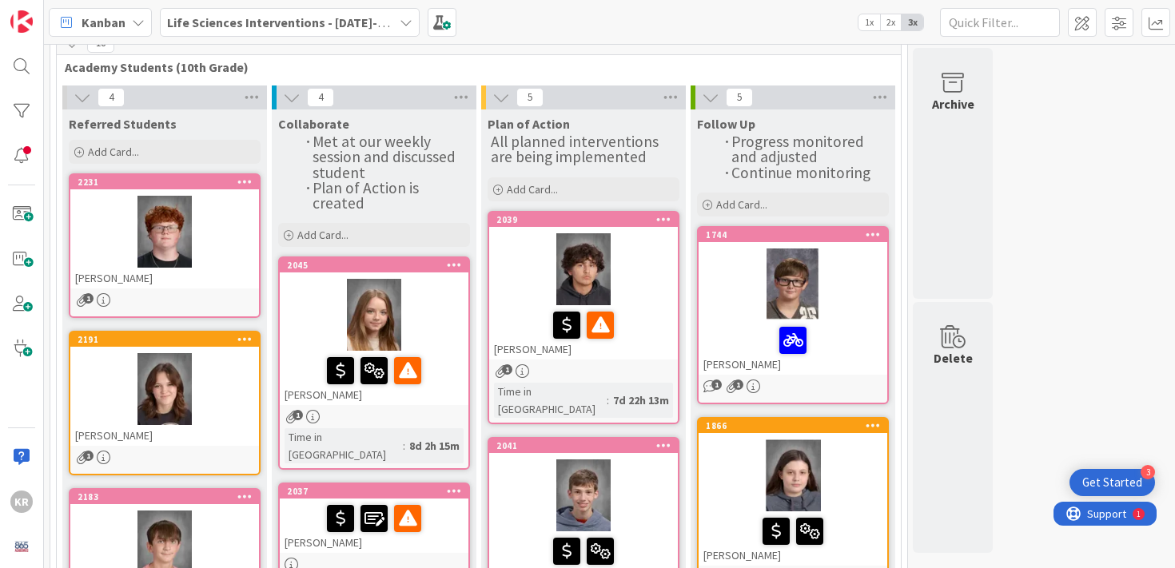
click at [252, 250] on div at bounding box center [164, 232] width 189 height 72
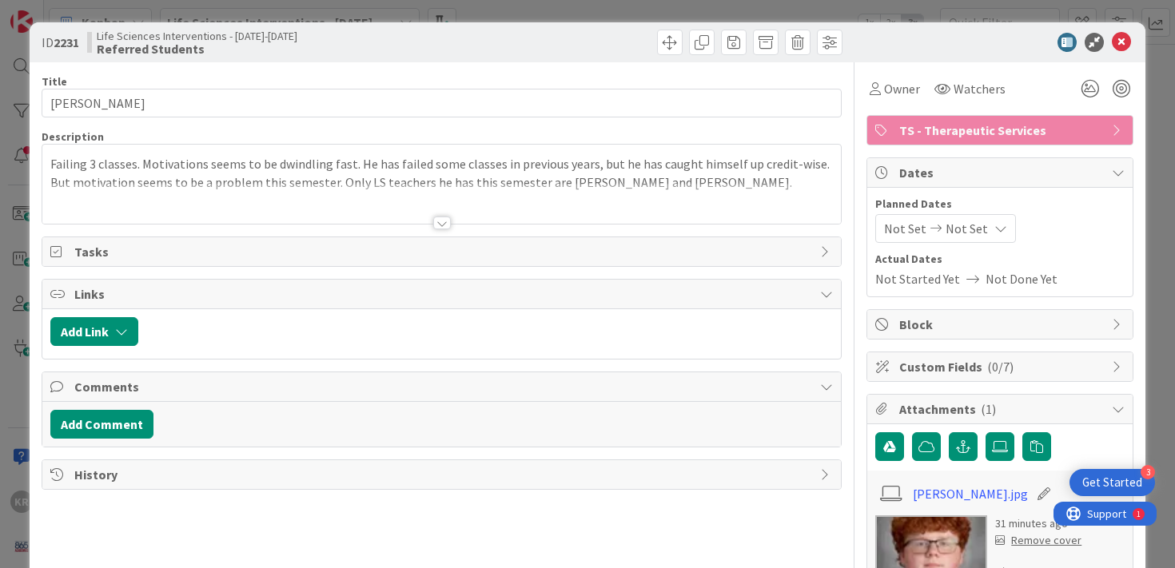
click at [445, 229] on div at bounding box center [442, 223] width 18 height 13
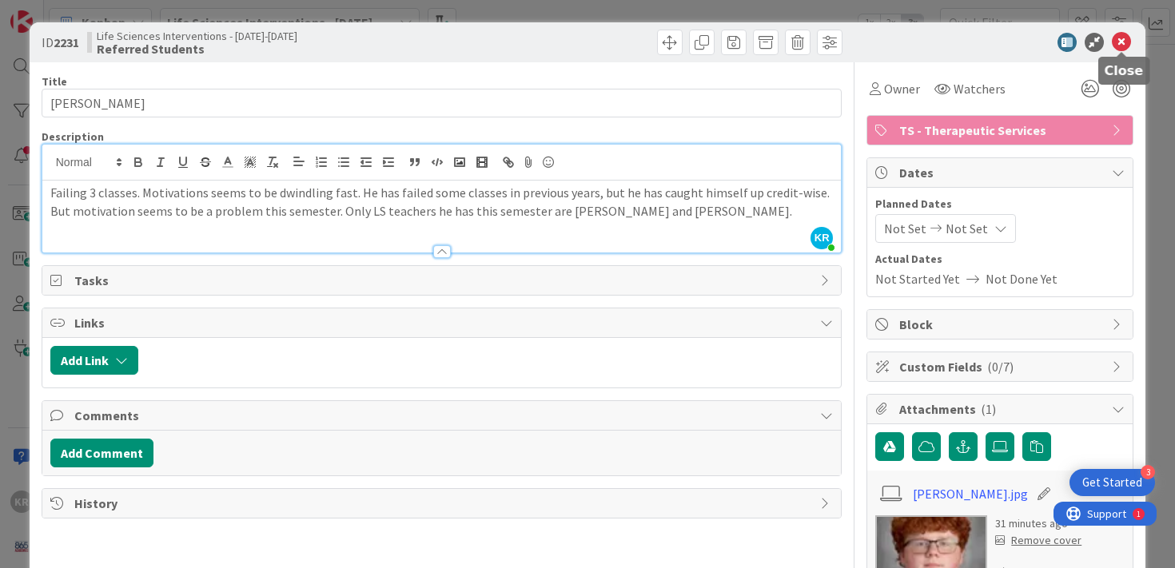
click at [1129, 38] on icon at bounding box center [1121, 42] width 19 height 19
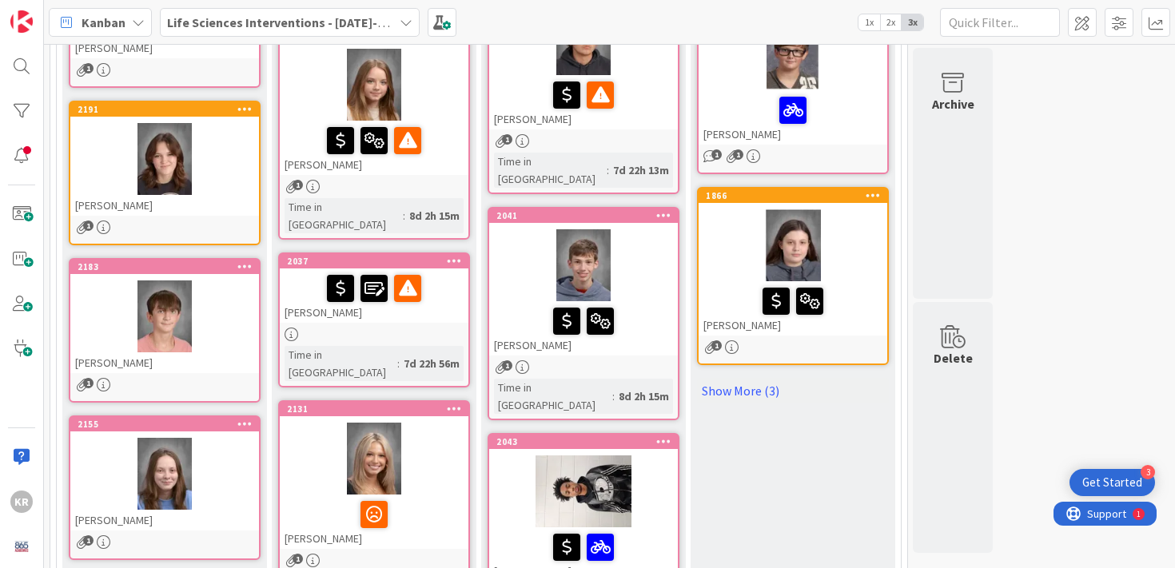
scroll to position [299, 0]
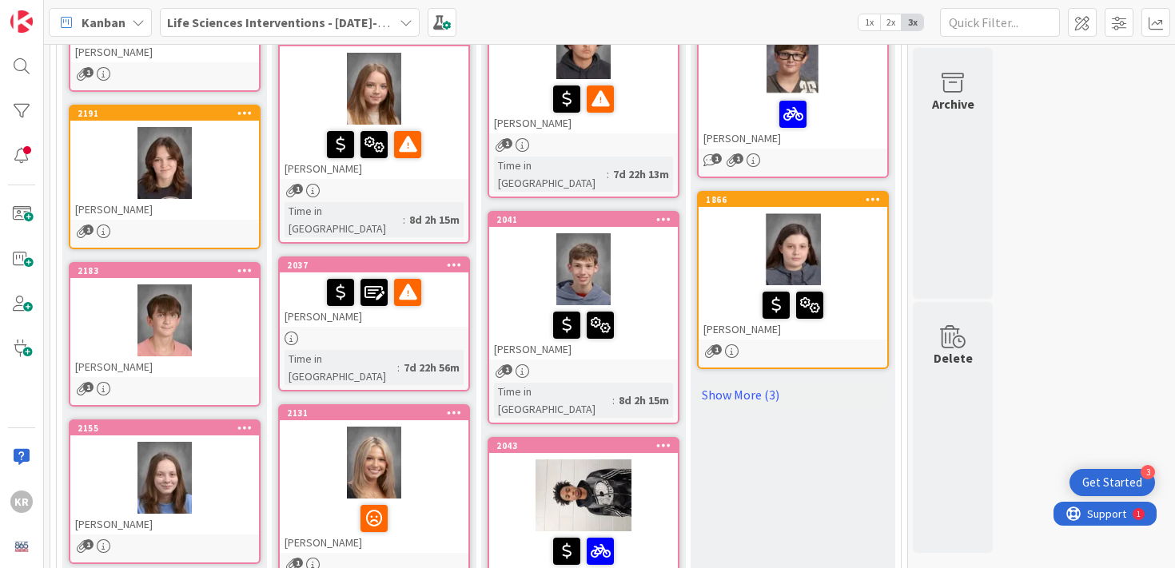
click at [202, 189] on div at bounding box center [164, 163] width 189 height 72
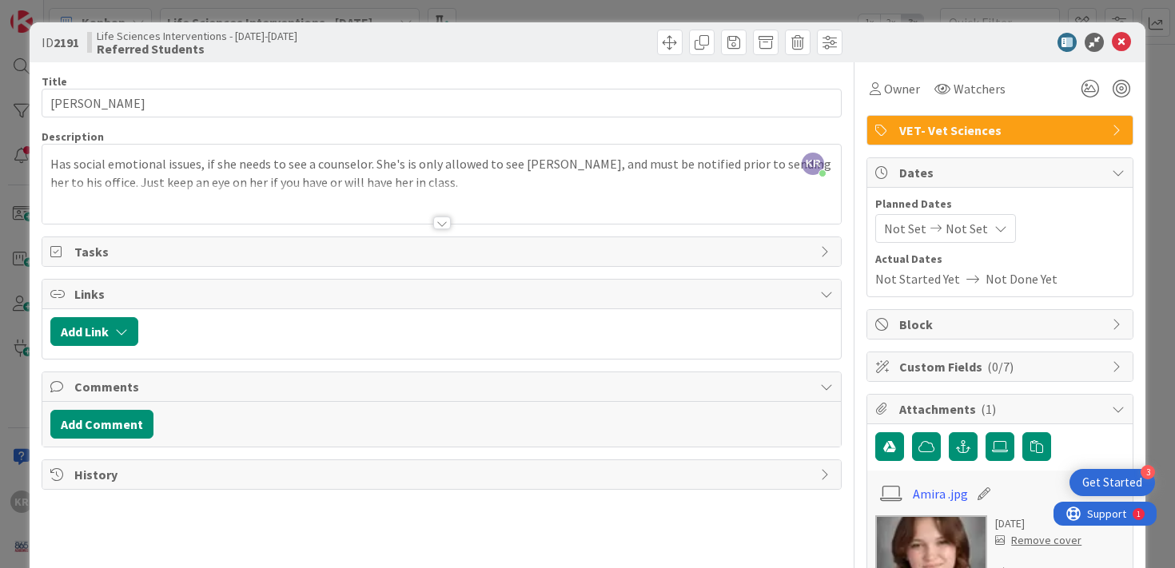
click at [18, 541] on div "ID 2191 Life Sciences Interventions - 2025-2026 Referred Students Title 14 / 12…" at bounding box center [587, 284] width 1175 height 568
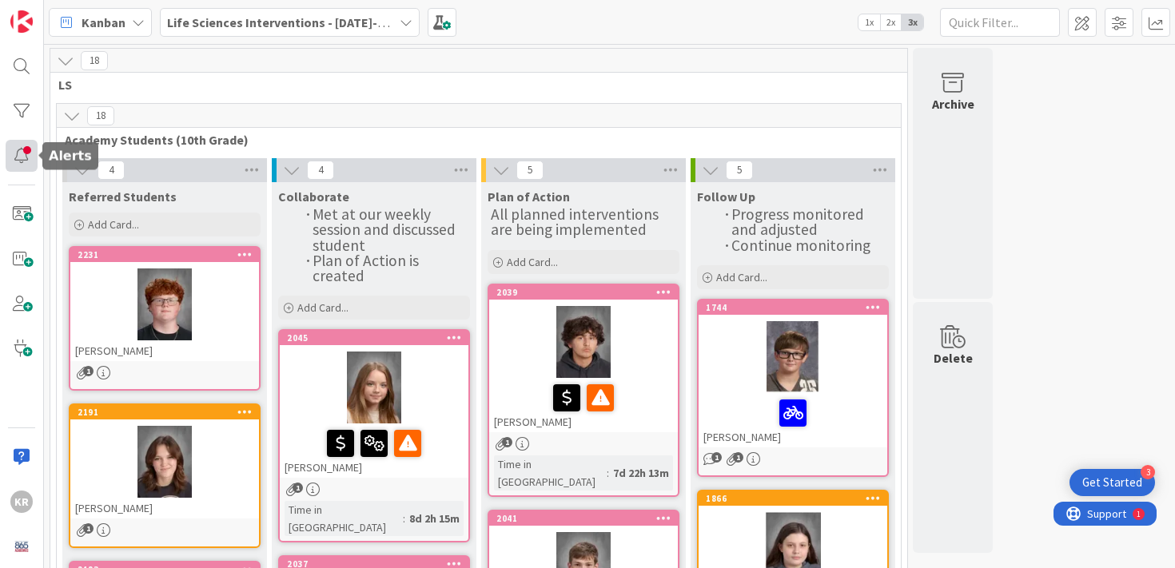
click at [14, 158] on div at bounding box center [22, 156] width 32 height 32
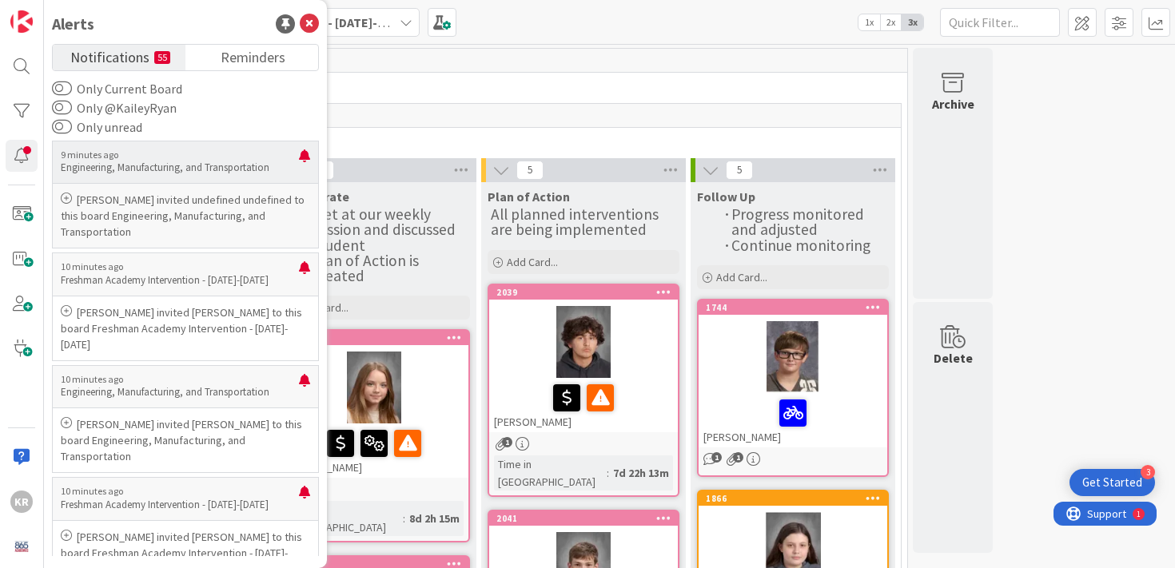
click at [224, 159] on p "9 minutes ago" at bounding box center [180, 155] width 238 height 11
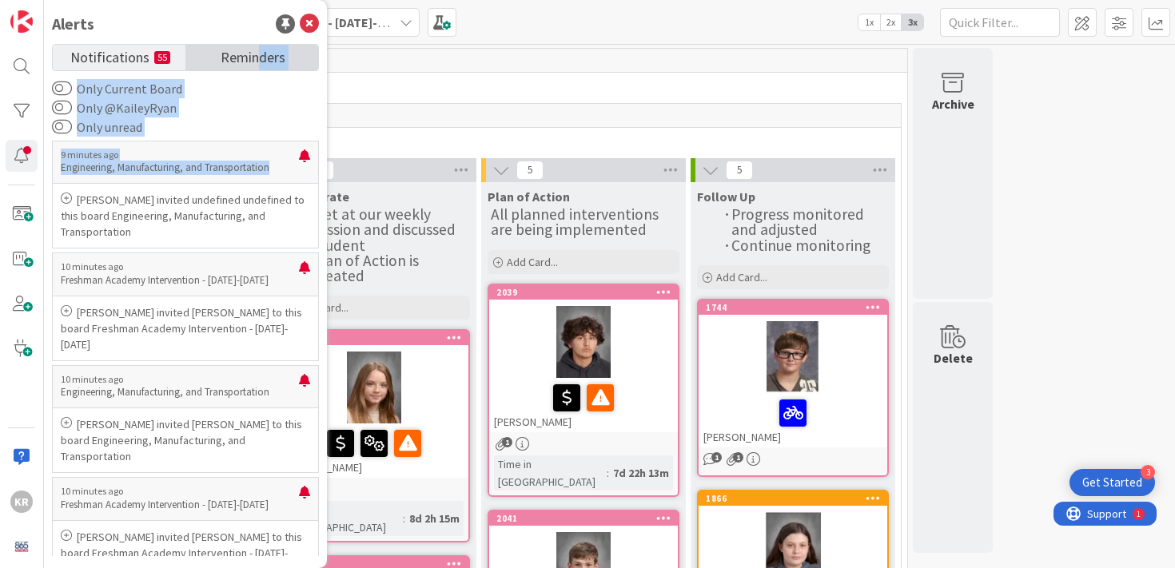
drag, startPoint x: 69, startPoint y: 200, endPoint x: 261, endPoint y: 46, distance: 246.4
click at [261, 52] on div "Notifications 55 Reminders Only Current Board Only @KaileyRyan Only unread 9 mi…" at bounding box center [185, 300] width 267 height 512
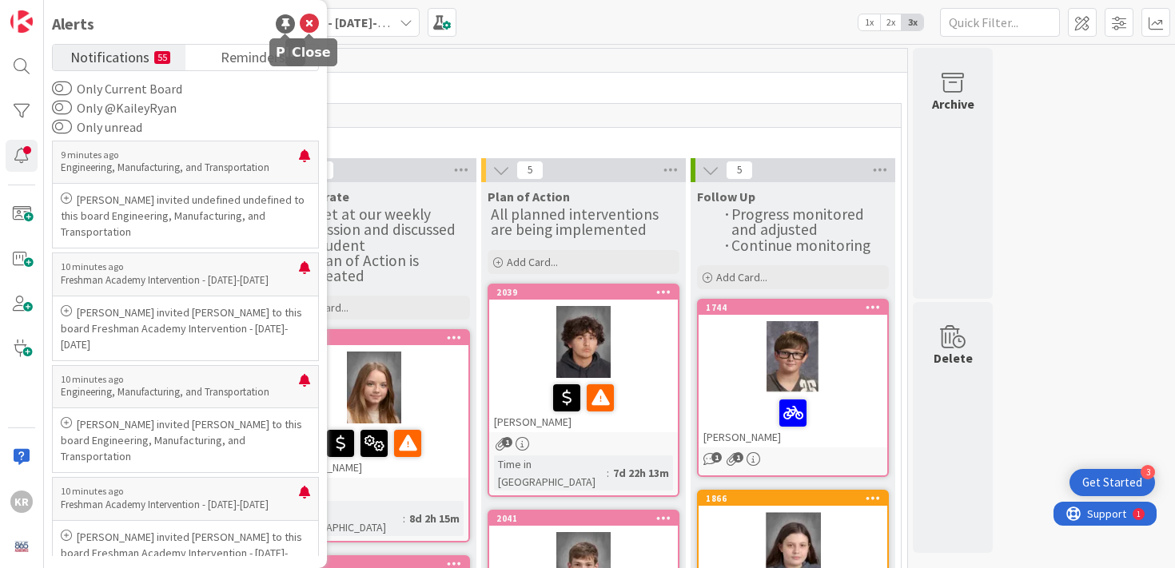
click at [320, 22] on div "Alerts Notifications 55 Reminders Only Current Board Only @KaileyRyan Only unre…" at bounding box center [185, 284] width 283 height 568
click at [311, 27] on icon at bounding box center [309, 23] width 19 height 19
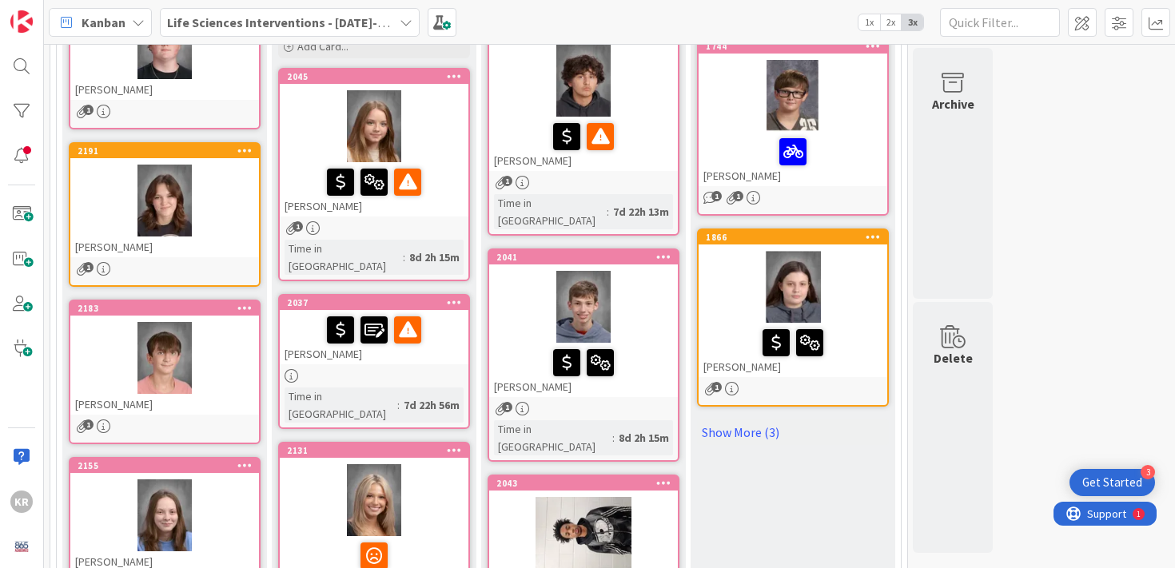
scroll to position [630, 0]
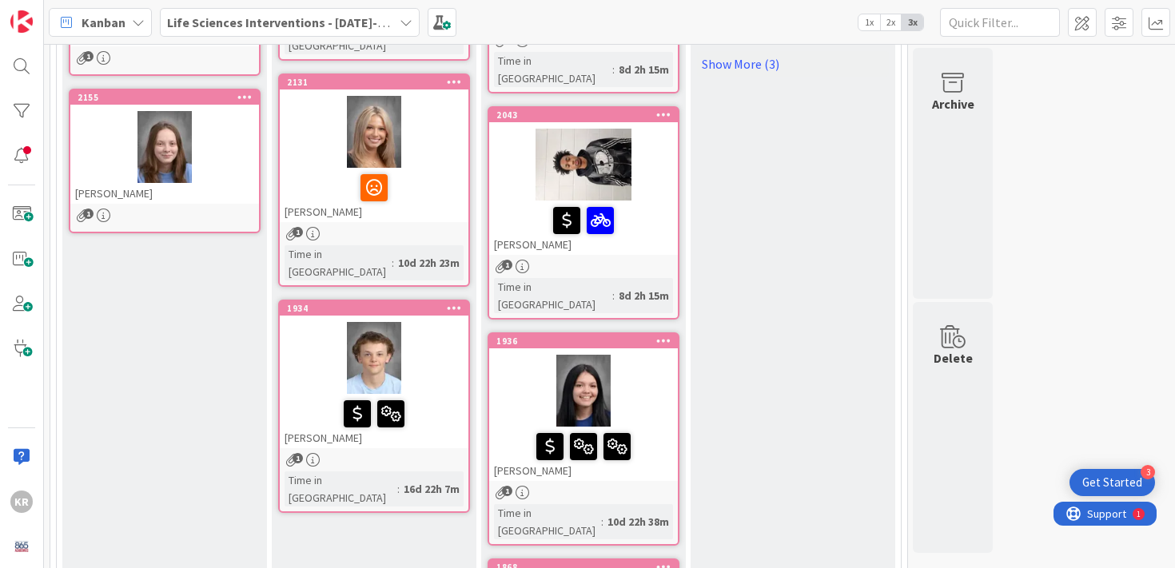
click at [205, 205] on div "2155 Maegan Walker 1" at bounding box center [165, 161] width 192 height 145
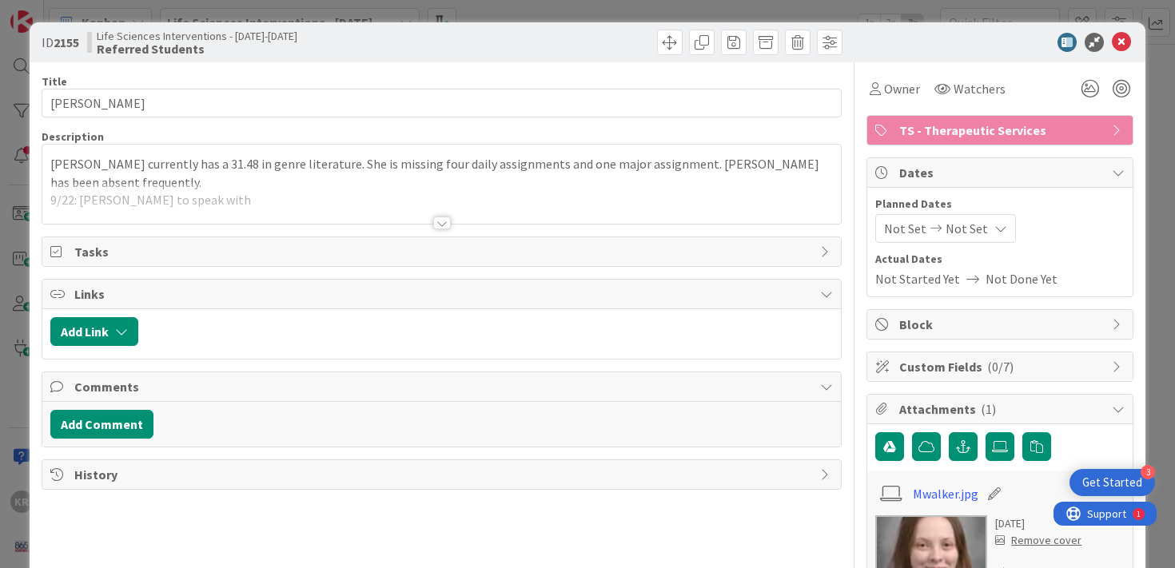
click at [439, 223] on div at bounding box center [442, 223] width 18 height 13
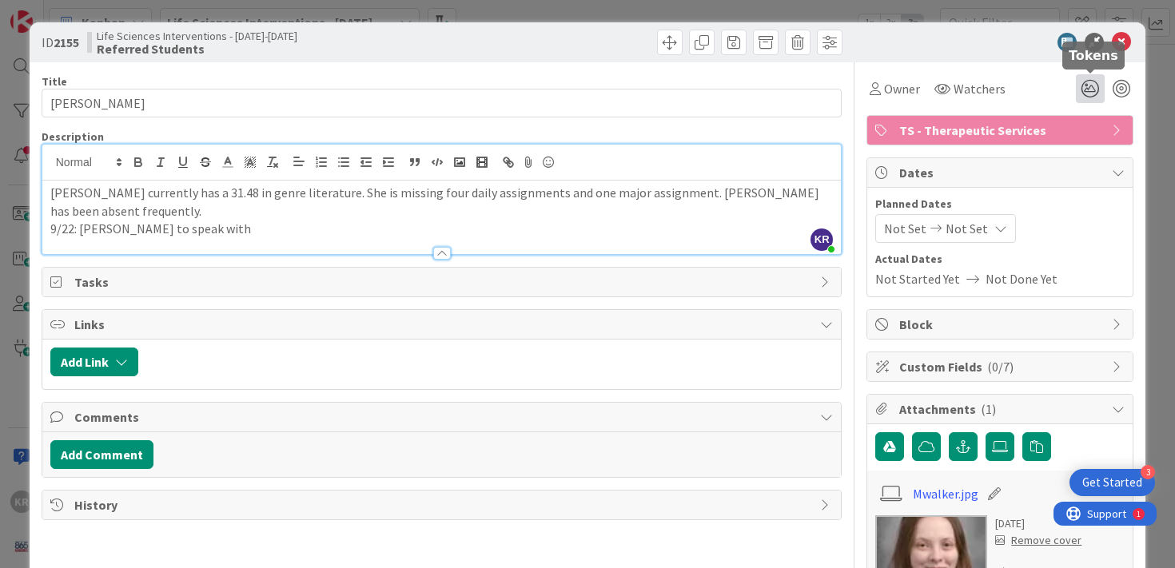
click at [1094, 86] on icon at bounding box center [1090, 88] width 29 height 29
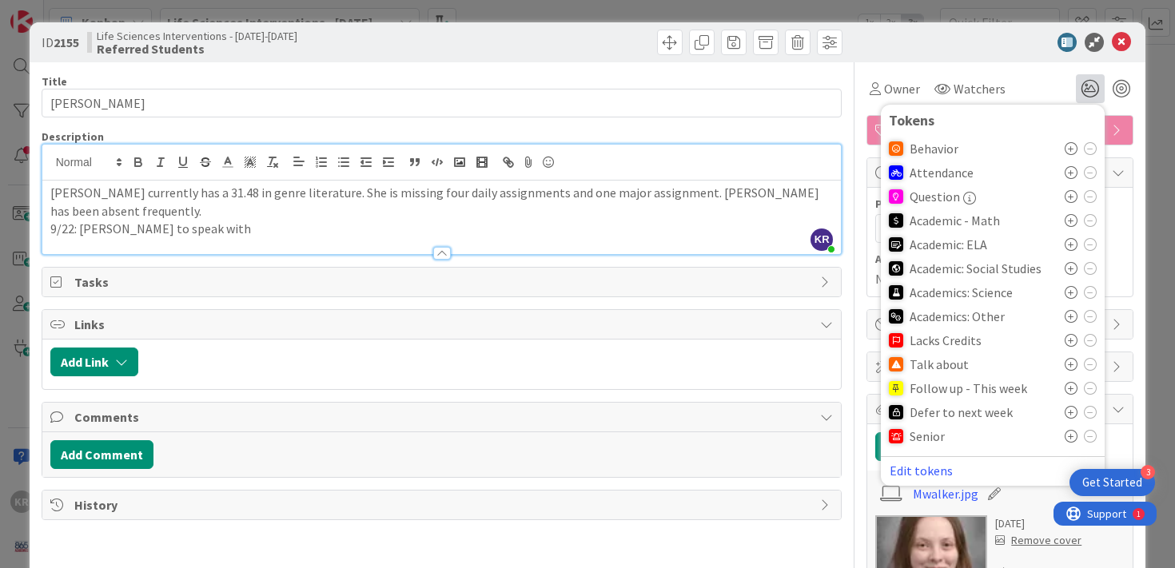
click at [1072, 243] on icon at bounding box center [1071, 244] width 13 height 13
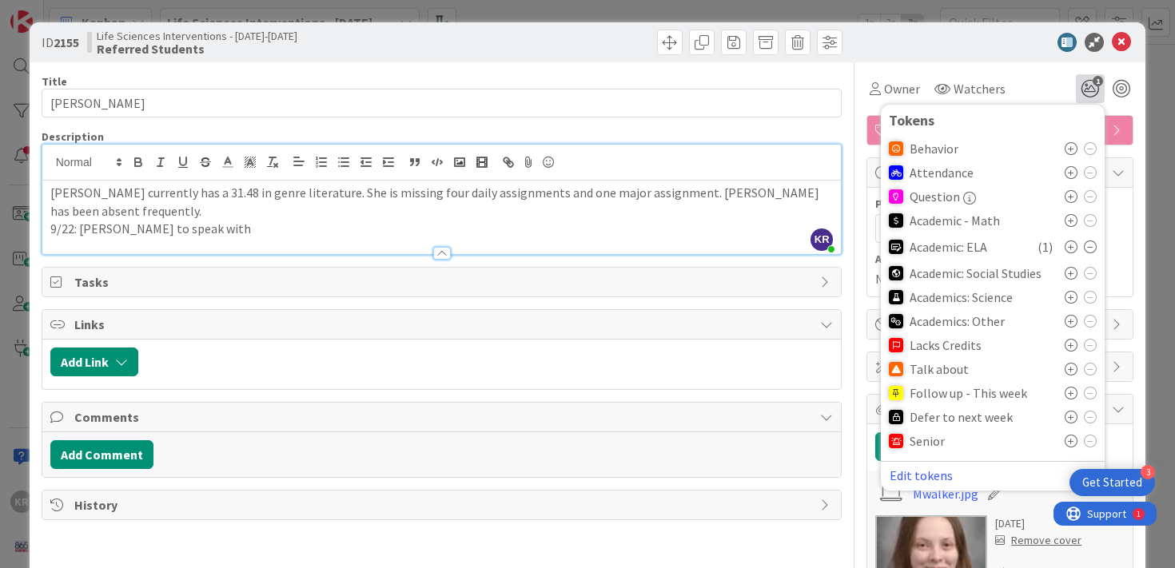
click at [1162, 312] on div "ID 2155 Life Sciences Interventions - 2025-2026 Referred Students Title 13 / 12…" at bounding box center [587, 284] width 1175 height 568
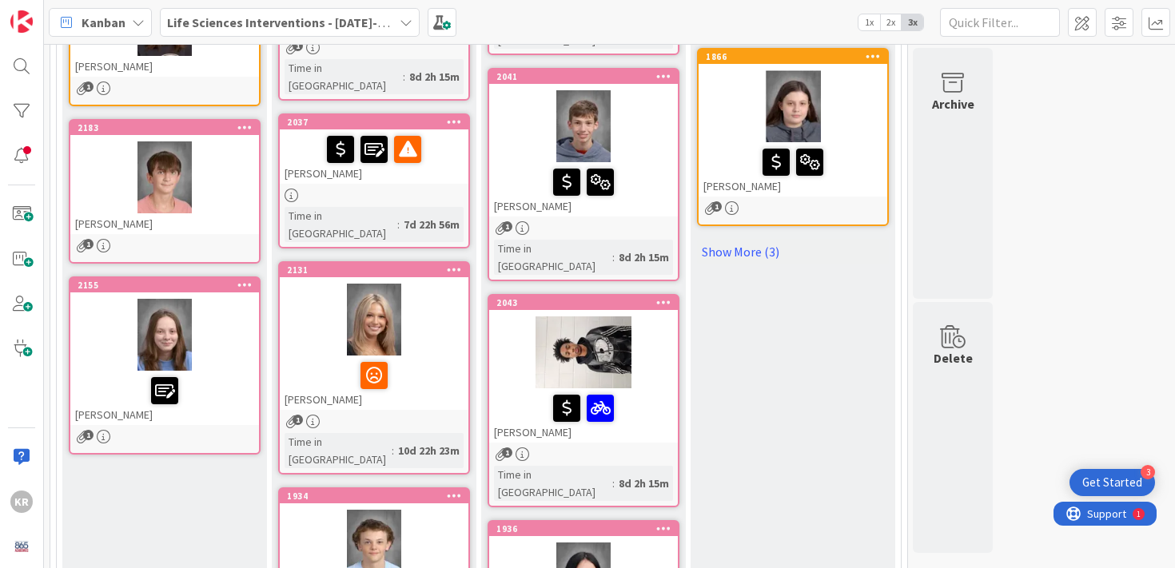
click at [235, 224] on div "[PERSON_NAME]" at bounding box center [164, 223] width 189 height 21
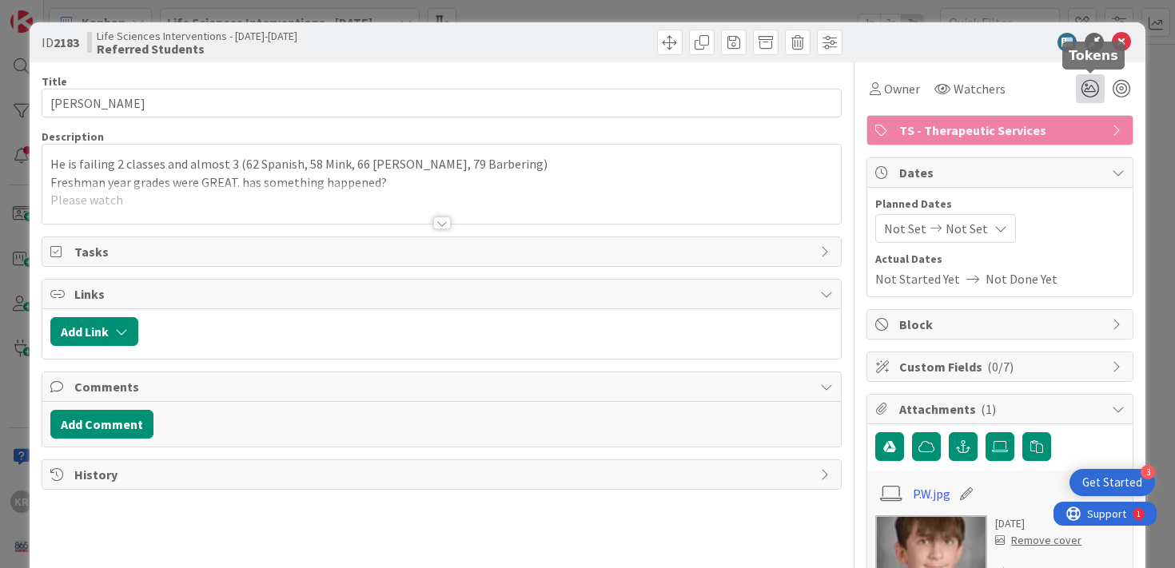
click at [1085, 93] on icon at bounding box center [1090, 88] width 29 height 29
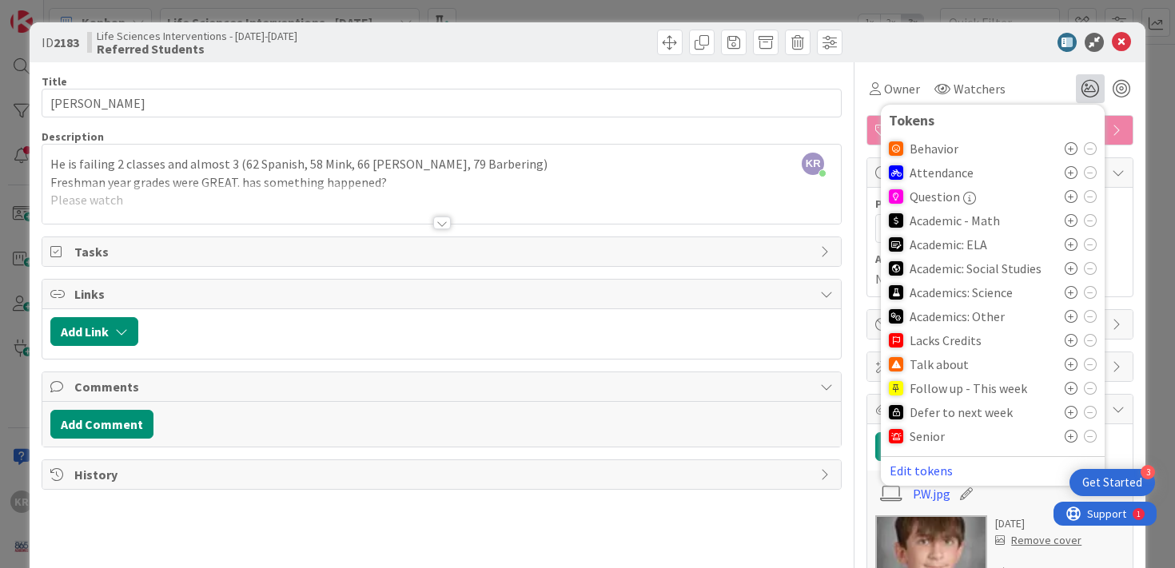
click at [1065, 320] on icon at bounding box center [1071, 316] width 13 height 13
click at [1070, 320] on icon at bounding box center [1071, 319] width 13 height 13
click at [1068, 268] on icon at bounding box center [1071, 268] width 13 height 13
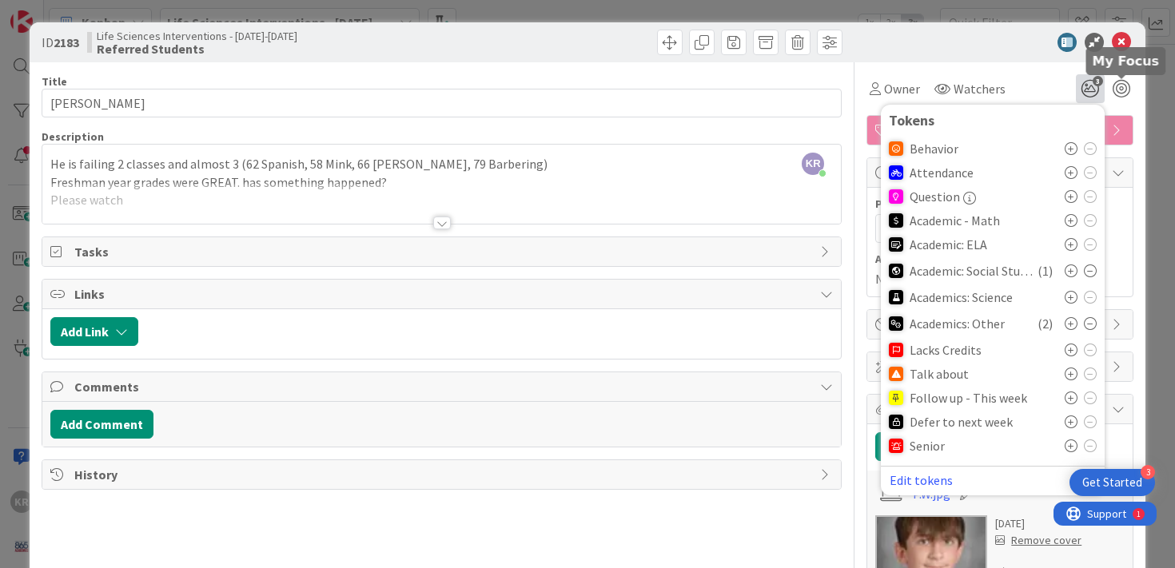
click at [1147, 42] on div "ID 2183 Life Sciences Interventions - 2025-2026 Referred Students Title 13 / 12…" at bounding box center [587, 284] width 1175 height 568
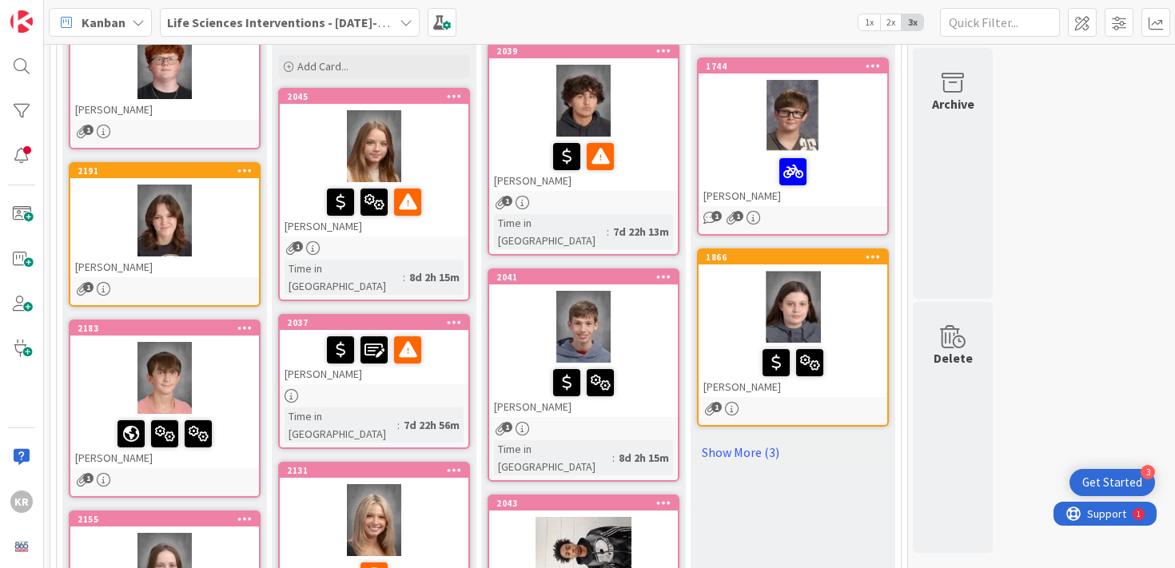
click at [233, 265] on div "[PERSON_NAME]" at bounding box center [164, 267] width 189 height 21
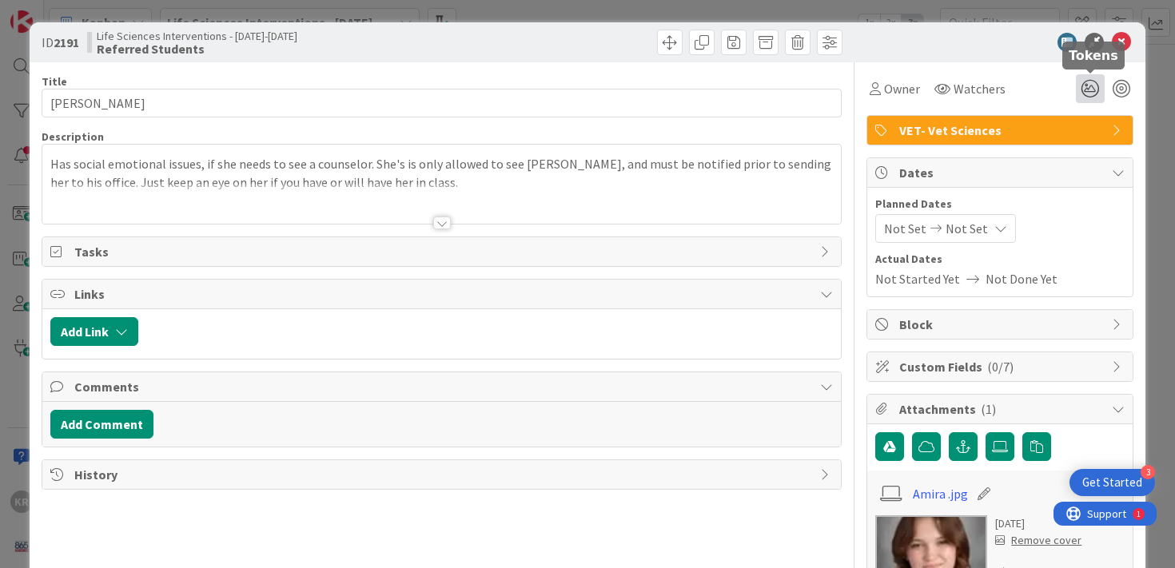
click at [1088, 86] on icon at bounding box center [1090, 88] width 29 height 29
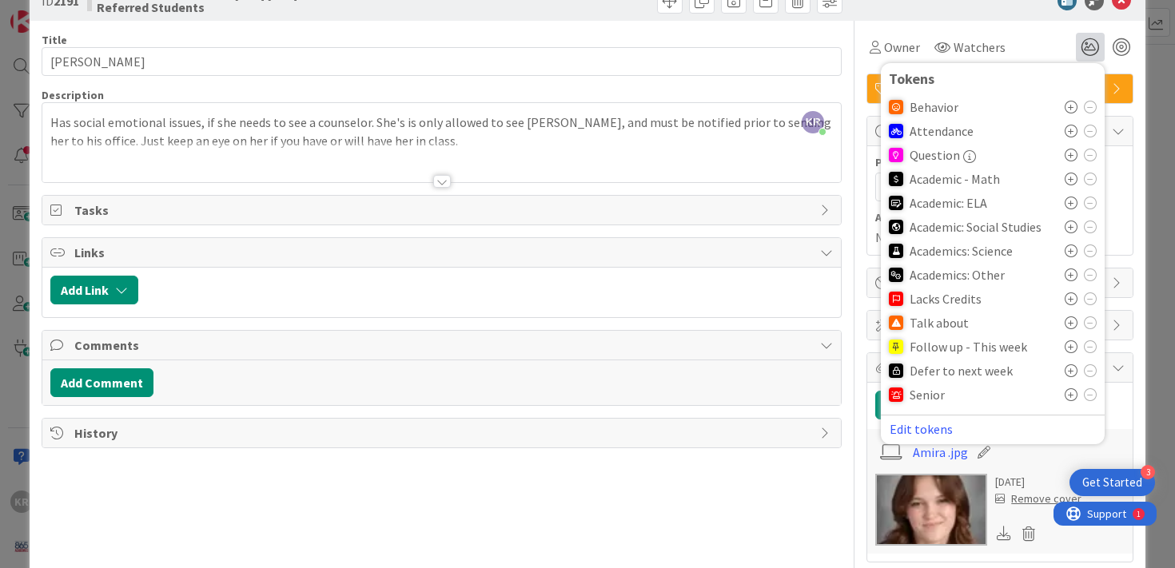
scroll to position [38, 0]
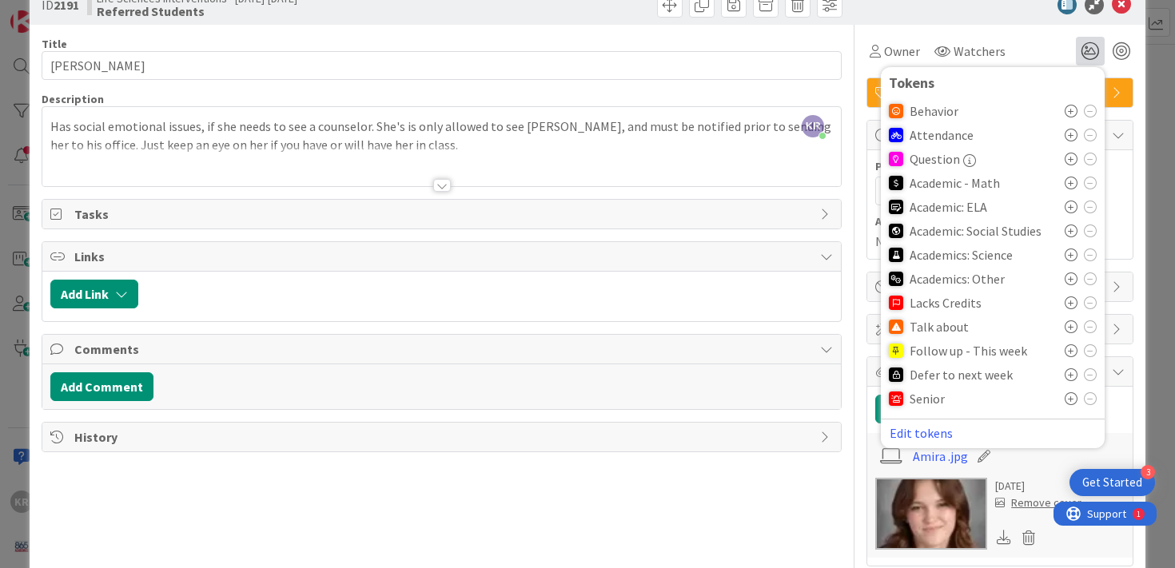
click at [1073, 106] on icon at bounding box center [1071, 111] width 13 height 13
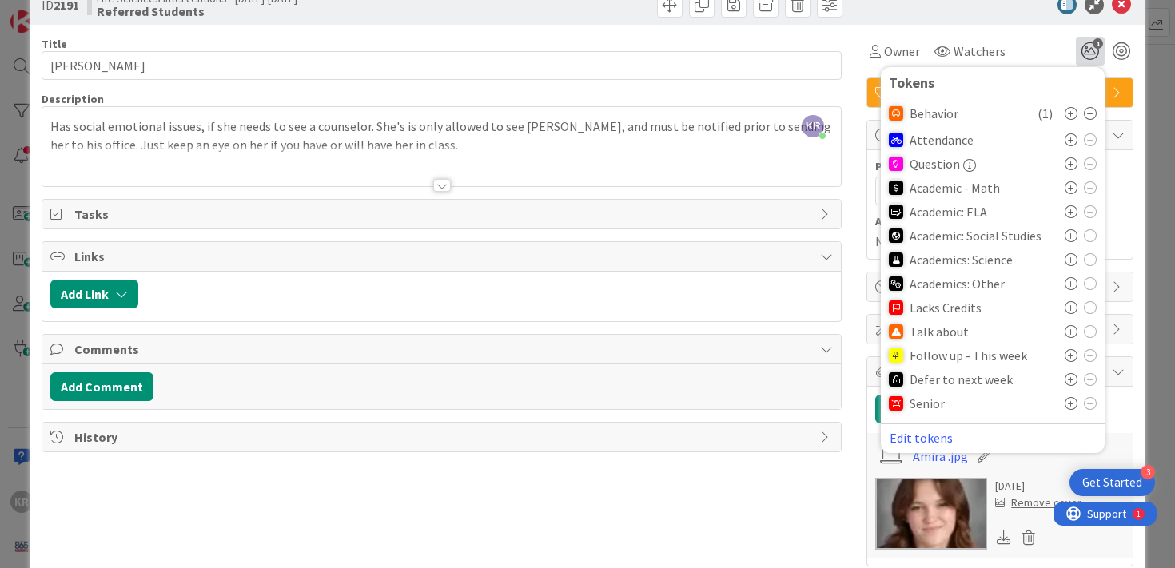
click at [1165, 151] on div "ID 2191 Life Sciences Interventions - 2025-2026 Referred Students Title 14 / 12…" at bounding box center [587, 284] width 1175 height 568
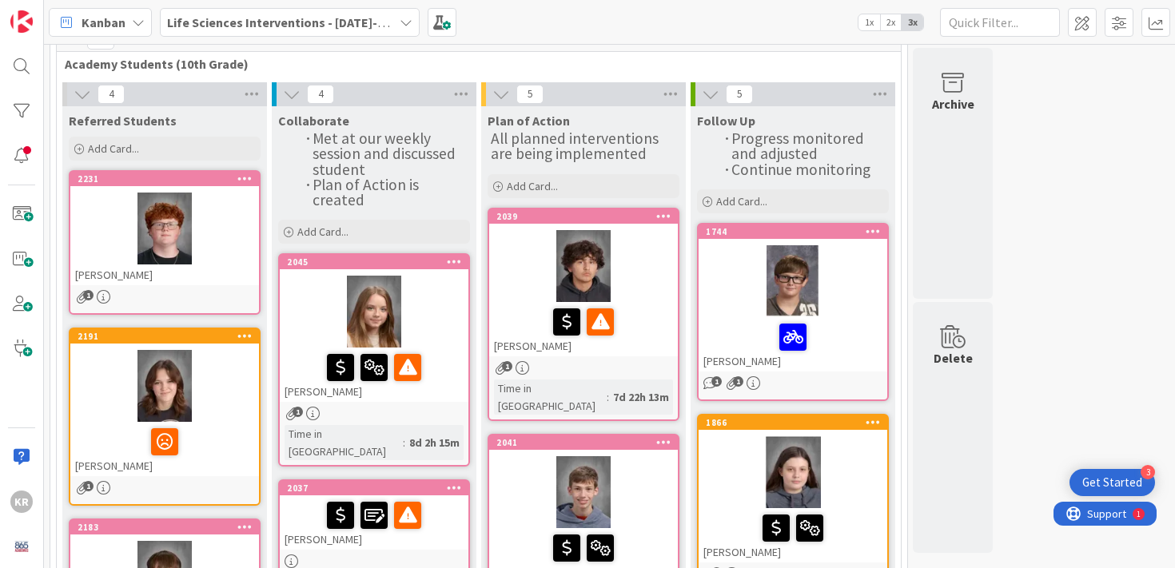
scroll to position [41, 0]
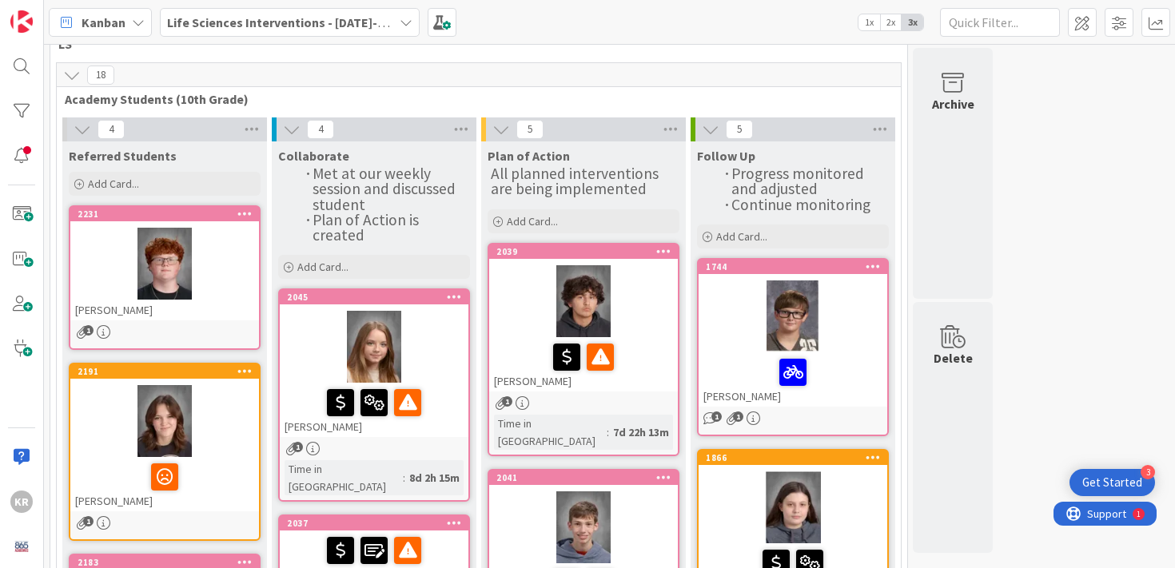
click at [239, 253] on div at bounding box center [164, 264] width 189 height 72
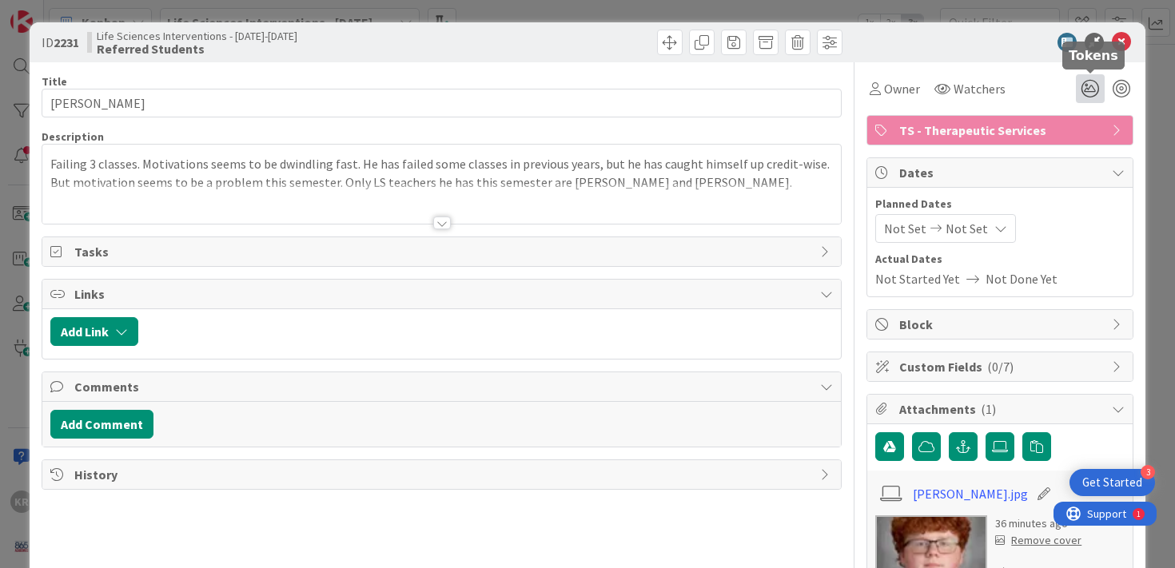
click at [1096, 83] on icon at bounding box center [1090, 88] width 29 height 29
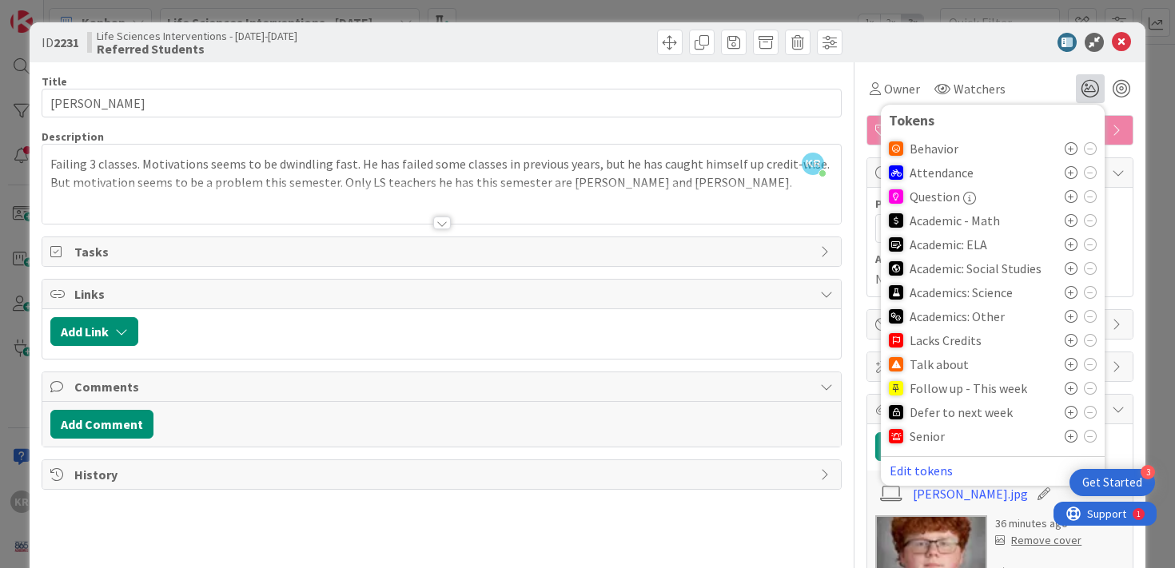
click at [1072, 321] on icon at bounding box center [1071, 316] width 13 height 13
click at [1069, 243] on icon at bounding box center [1071, 244] width 13 height 13
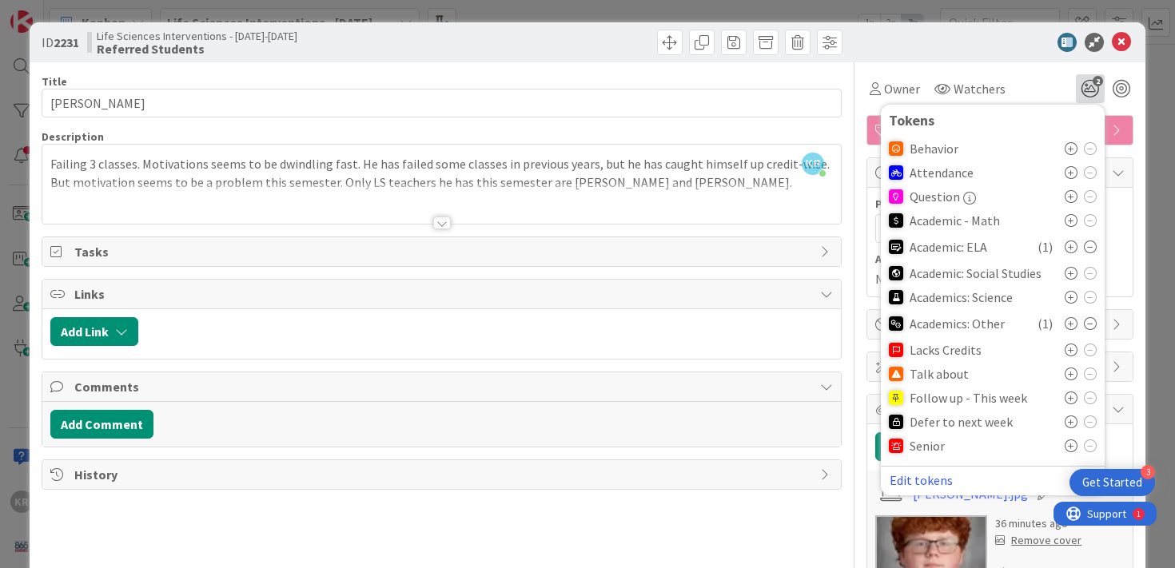
click at [1172, 265] on div "ID 2231 Life Sciences Interventions - 2025-2026 Referred Students Title 17 / 12…" at bounding box center [587, 284] width 1175 height 568
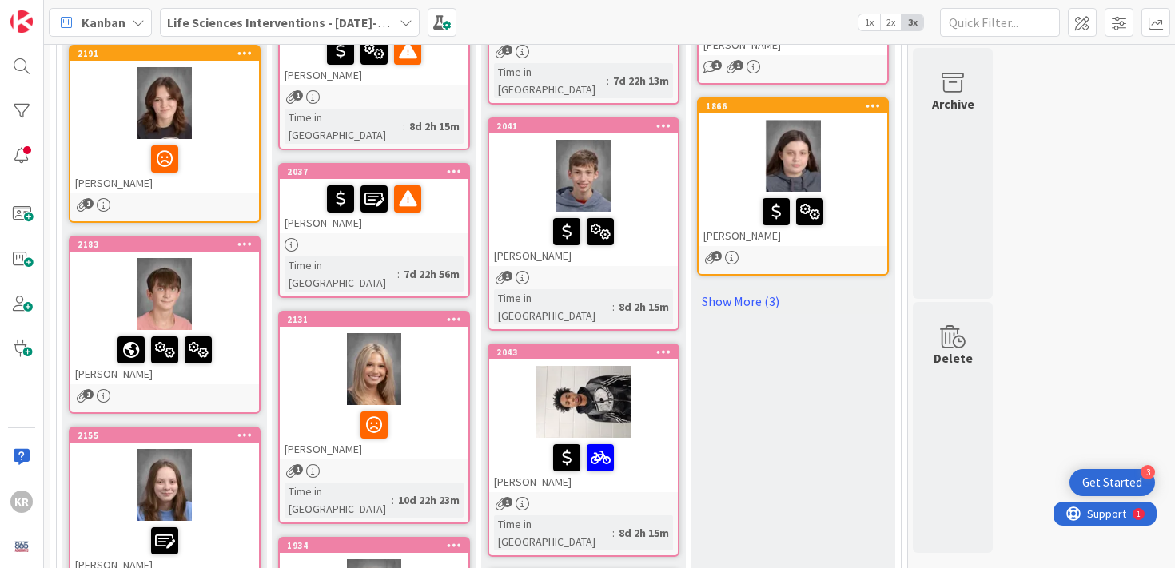
scroll to position [427, 0]
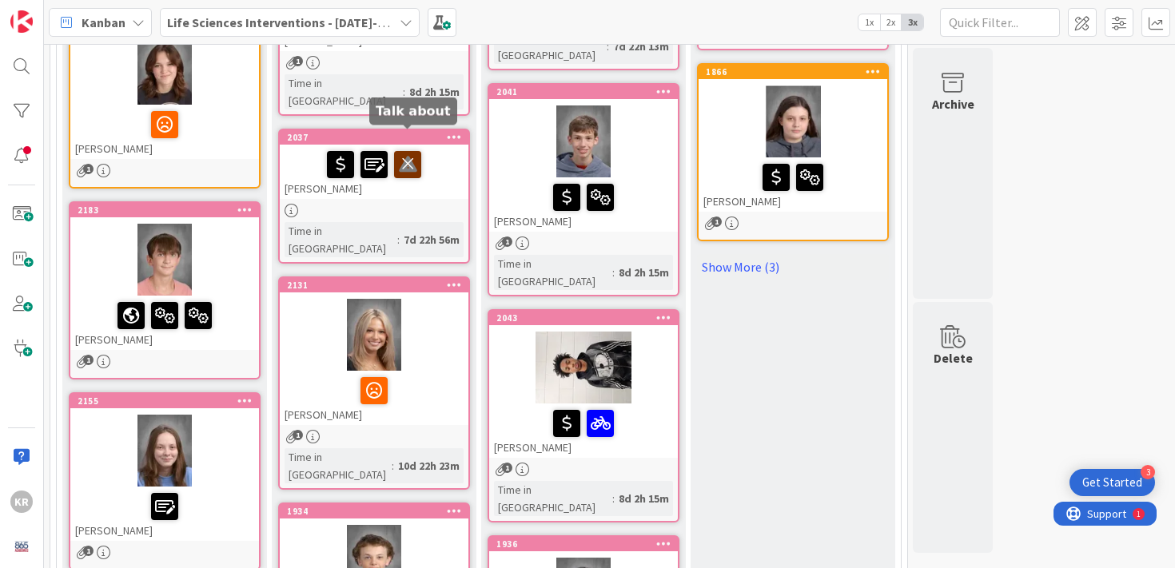
click at [412, 151] on icon at bounding box center [407, 164] width 27 height 26
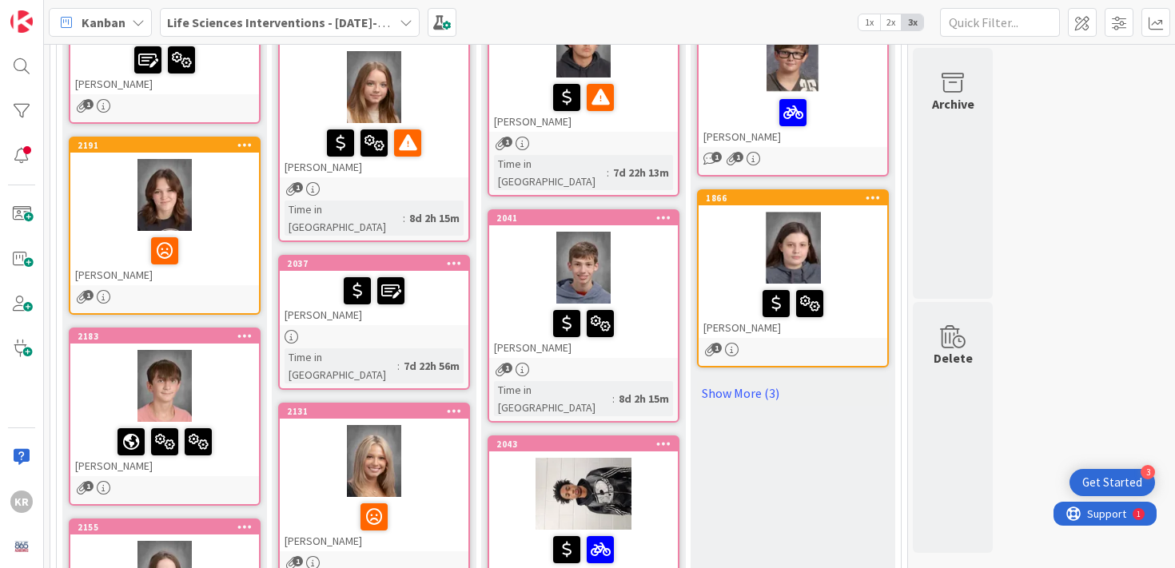
scroll to position [297, 0]
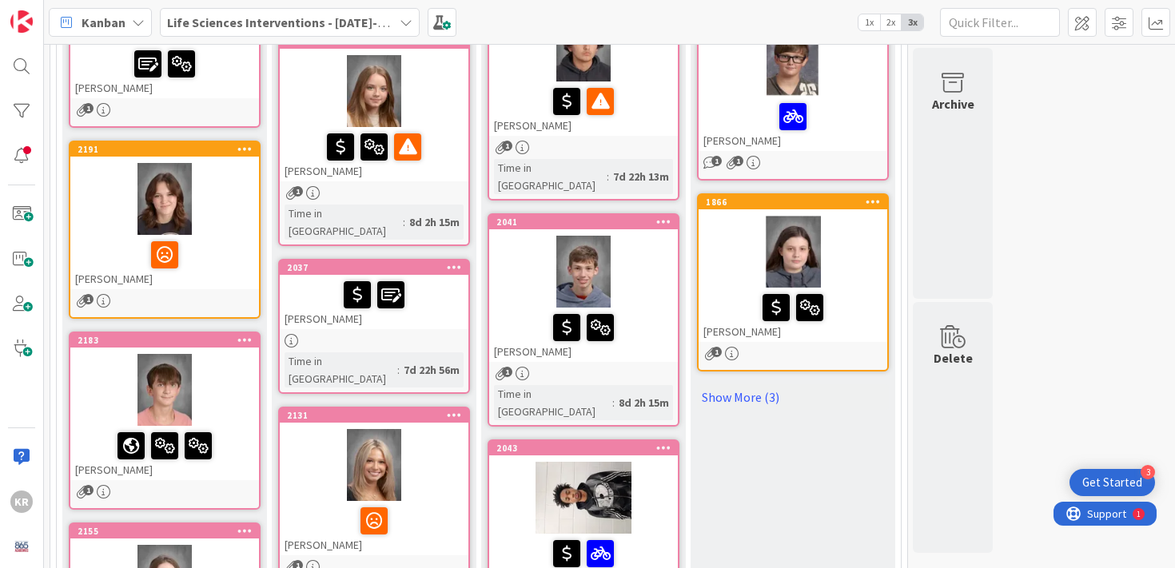
click at [0, 0] on icon at bounding box center [0, 0] width 0 height 0
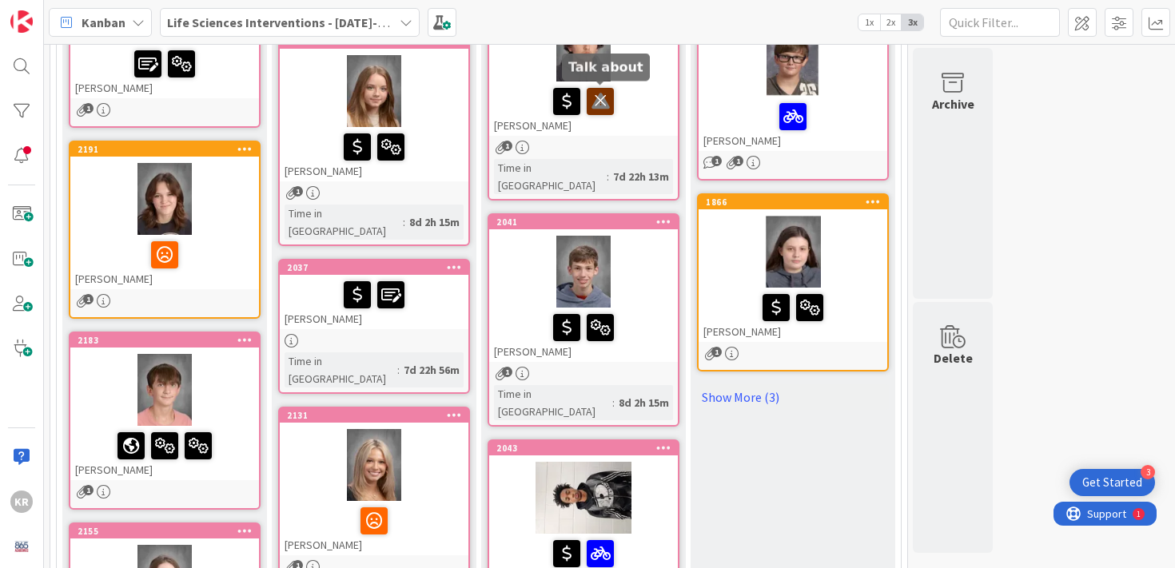
click at [612, 95] on icon at bounding box center [600, 101] width 27 height 26
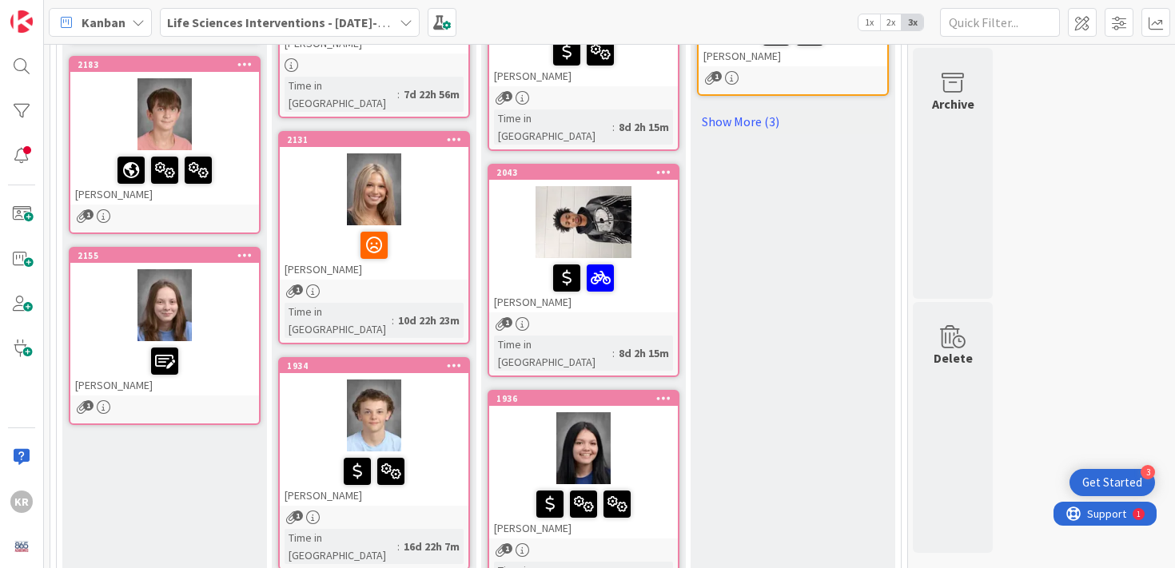
scroll to position [582, 0]
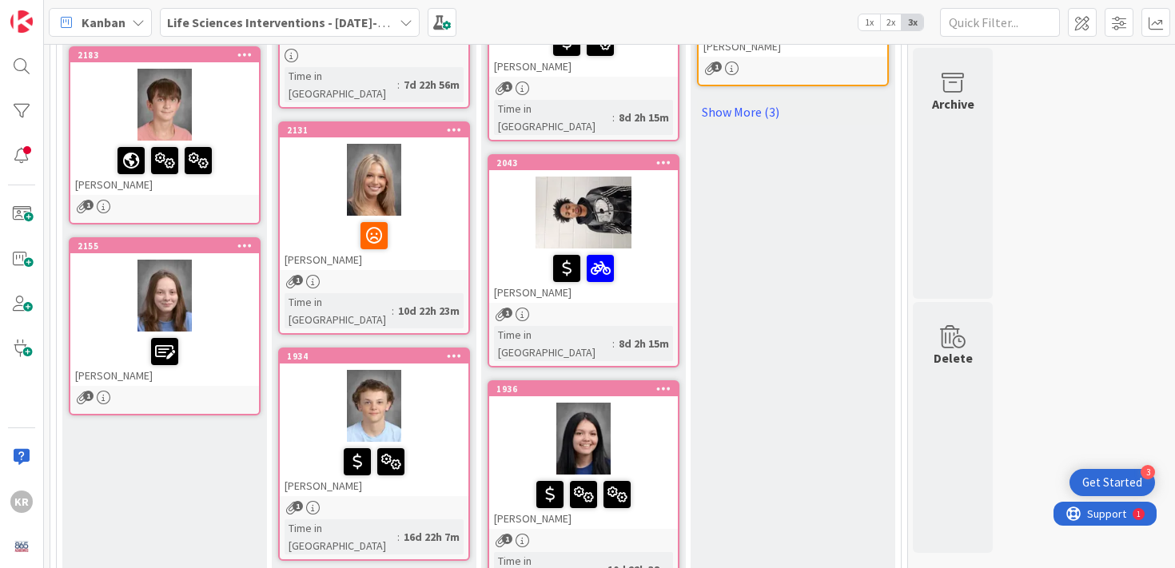
click at [223, 205] on div "1" at bounding box center [164, 207] width 189 height 14
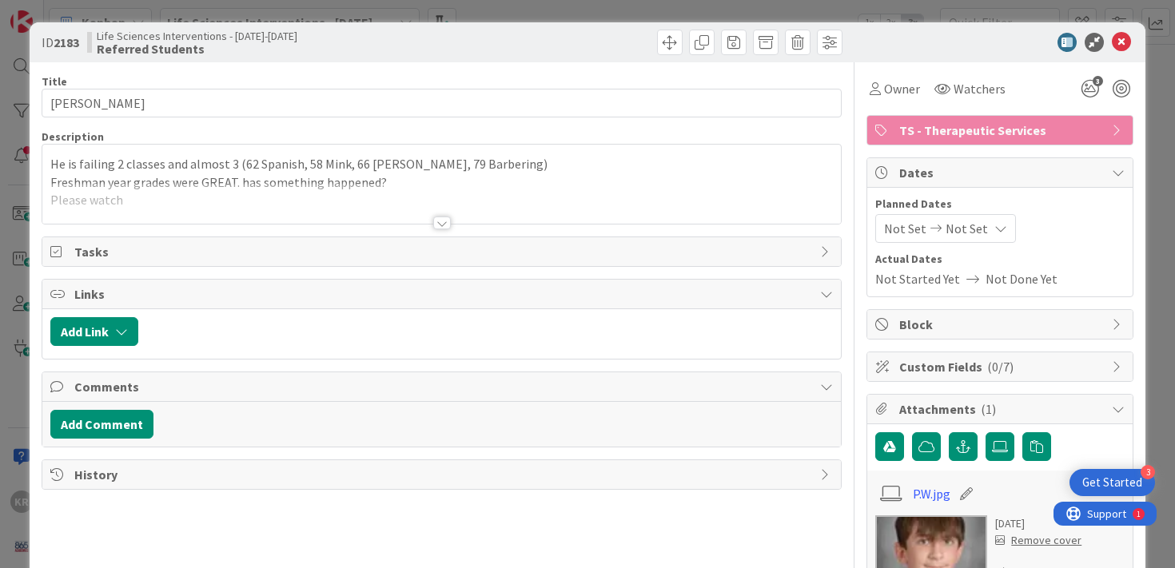
click at [404, 202] on div at bounding box center [442, 203] width 800 height 41
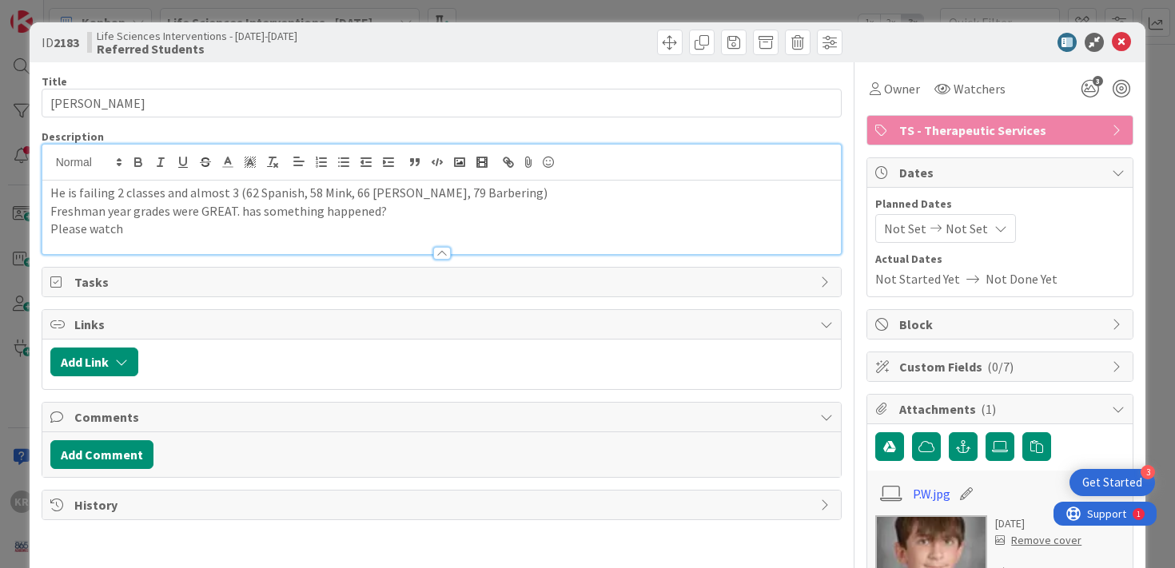
click at [361, 215] on p "Freshman year grades were GREAT. has something happened?" at bounding box center [442, 211] width 784 height 18
click at [329, 233] on p "Please watch" at bounding box center [442, 229] width 784 height 18
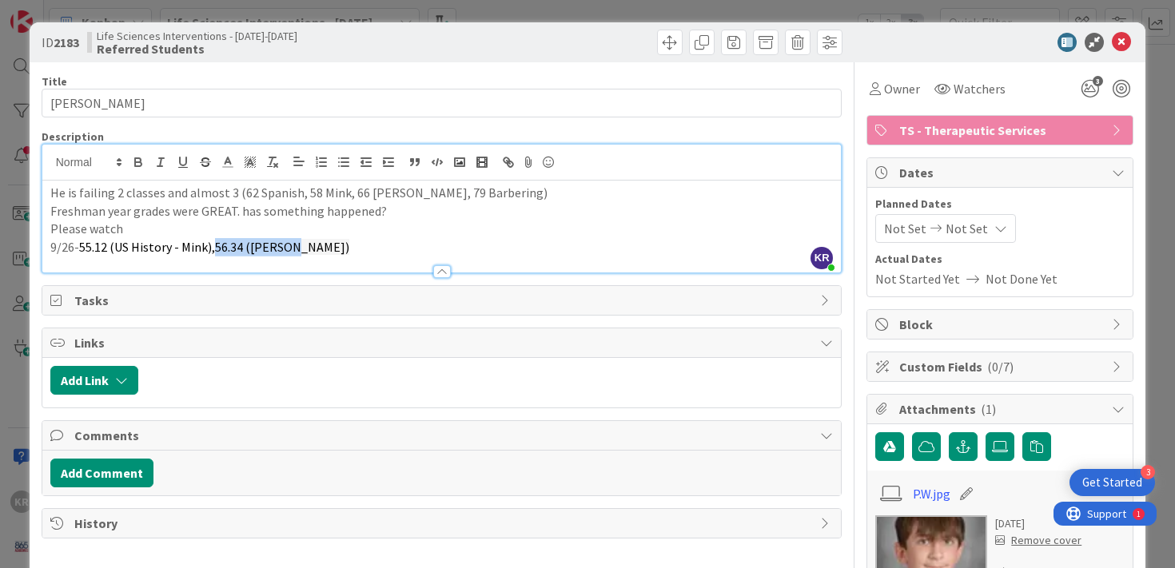
drag, startPoint x: 212, startPoint y: 242, endPoint x: 299, endPoint y: 241, distance: 87.2
click at [299, 241] on p "9/26- 55.12 (US History - Mink), 56.34 (Trina)" at bounding box center [442, 247] width 784 height 18
click at [249, 162] on polyline at bounding box center [250, 162] width 6 height 6
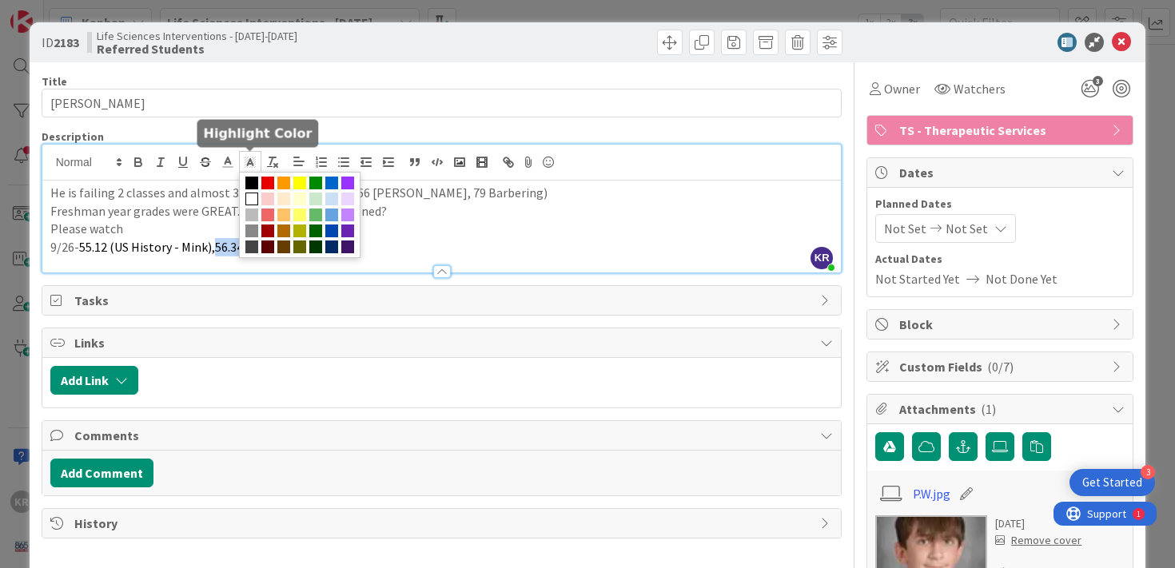
click at [253, 198] on span at bounding box center [251, 199] width 13 height 13
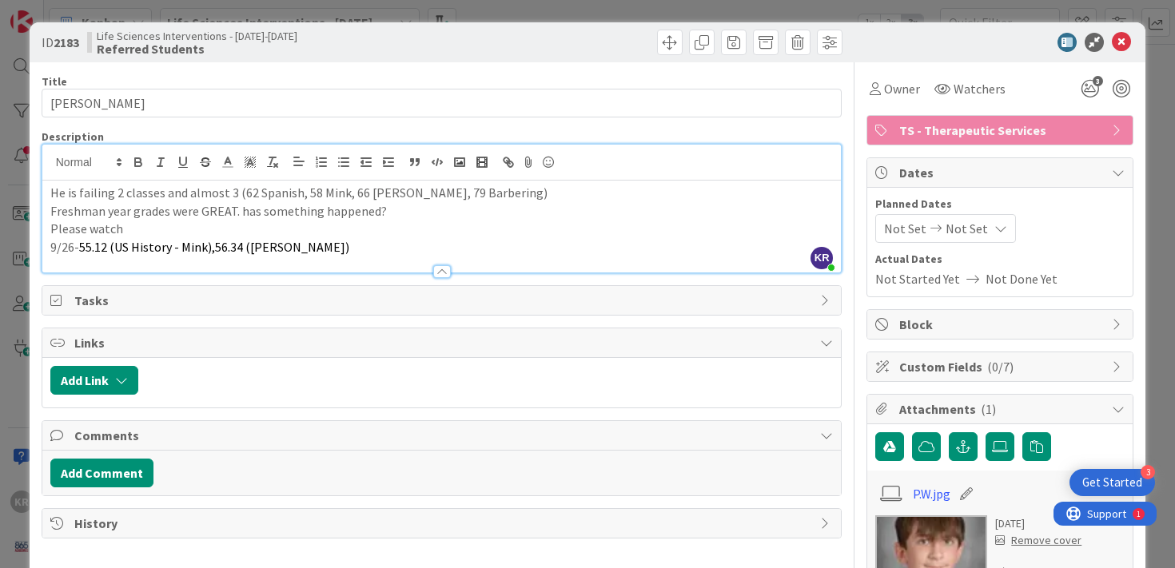
click at [264, 258] on div at bounding box center [442, 264] width 800 height 17
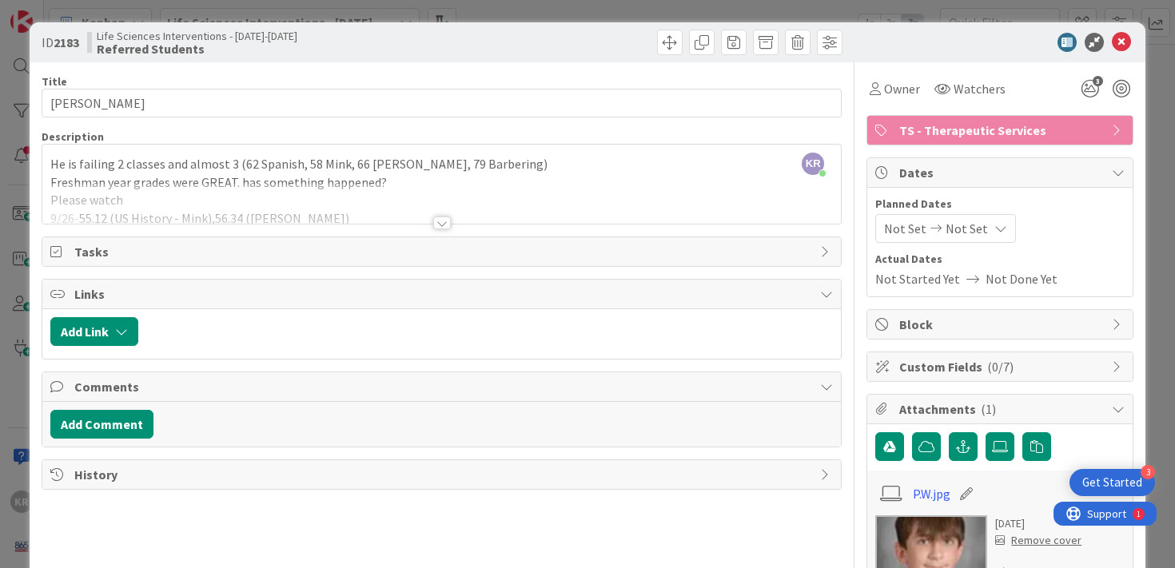
click at [389, 225] on div "Title 13 / 128 Peyton Widner Description KR Kailey Ryan just joined He is faili…" at bounding box center [442, 375] width 801 height 627
click at [333, 216] on div at bounding box center [442, 203] width 800 height 41
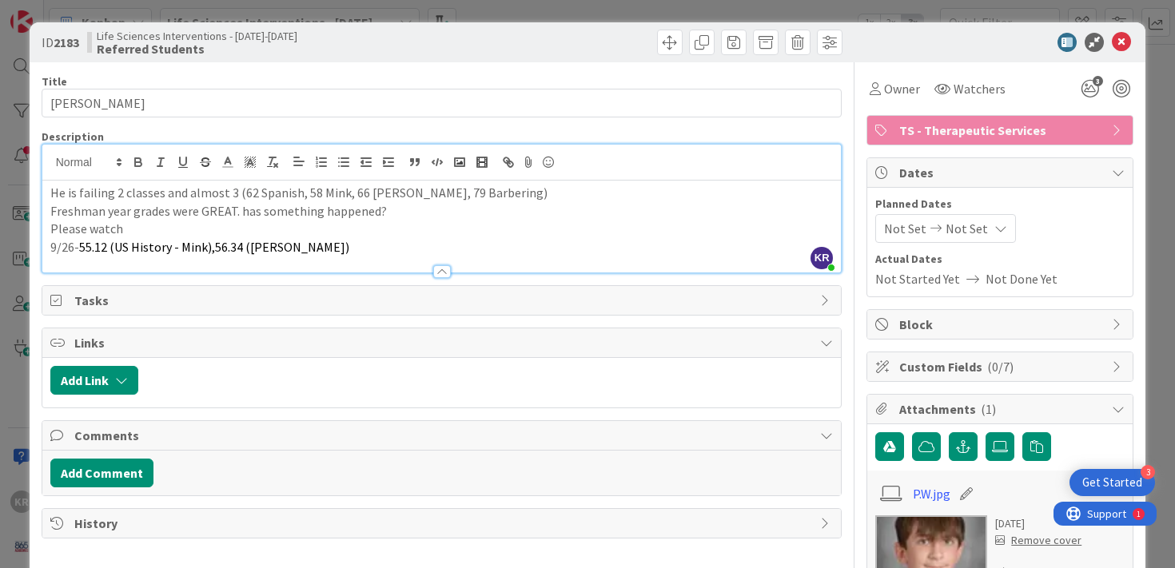
click at [311, 252] on p "9/26- 55.12 (US History - Mink), 56.34 (Trina)" at bounding box center [442, 247] width 784 height 18
click at [306, 249] on p "9/26- 55.12 (US History - Mink), 56.34 (Trina)," at bounding box center [442, 247] width 784 height 18
click at [116, 248] on span "55.12 (US History - Mink)," at bounding box center [147, 247] width 136 height 16
click at [177, 249] on span "55.12 US History - Mink)," at bounding box center [144, 247] width 131 height 16
click at [400, 253] on p "9/26- 55.12 US History (Mink), 56.34 (Trina), 45.13 (Harris)" at bounding box center [442, 247] width 784 height 18
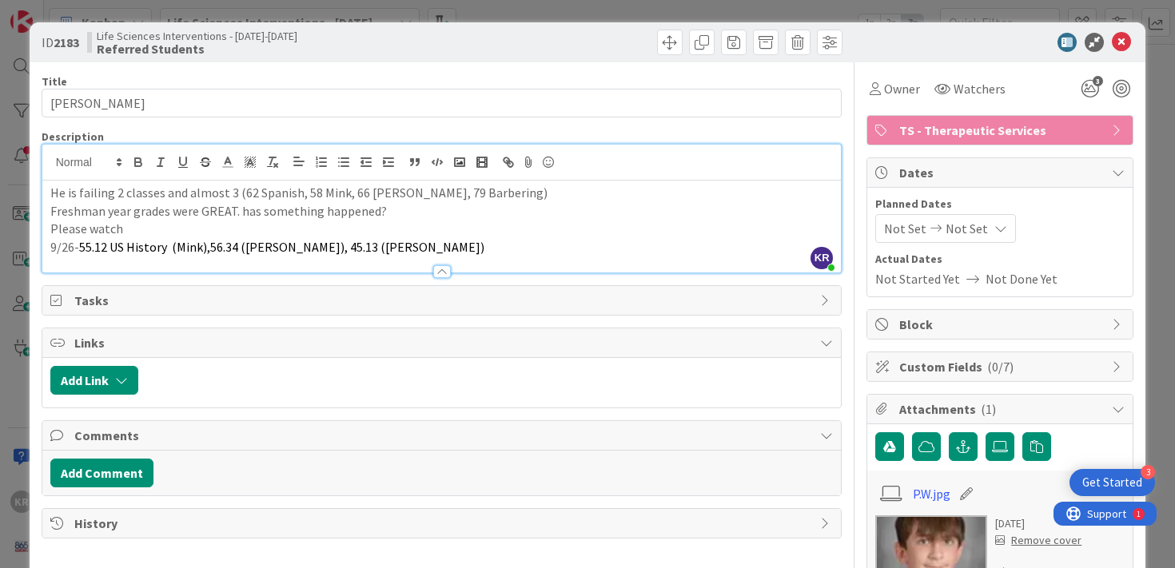
click at [19, 318] on div "ID 2183 Life Sciences Interventions - 2025-2026 Referred Students Title 13 / 12…" at bounding box center [587, 284] width 1175 height 568
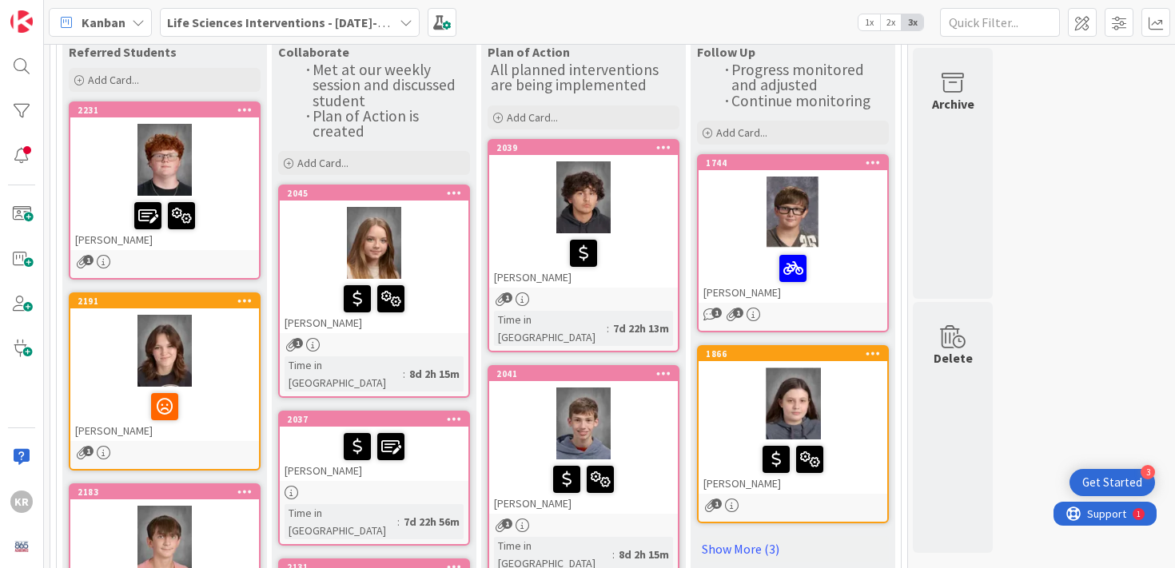
scroll to position [142, 0]
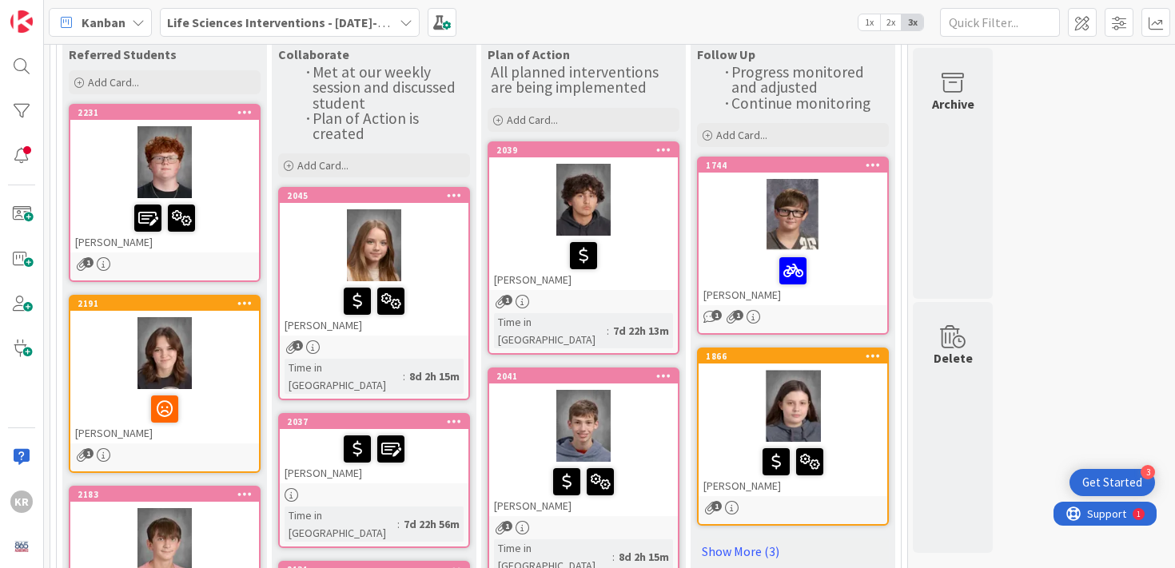
click at [230, 165] on div at bounding box center [164, 162] width 189 height 72
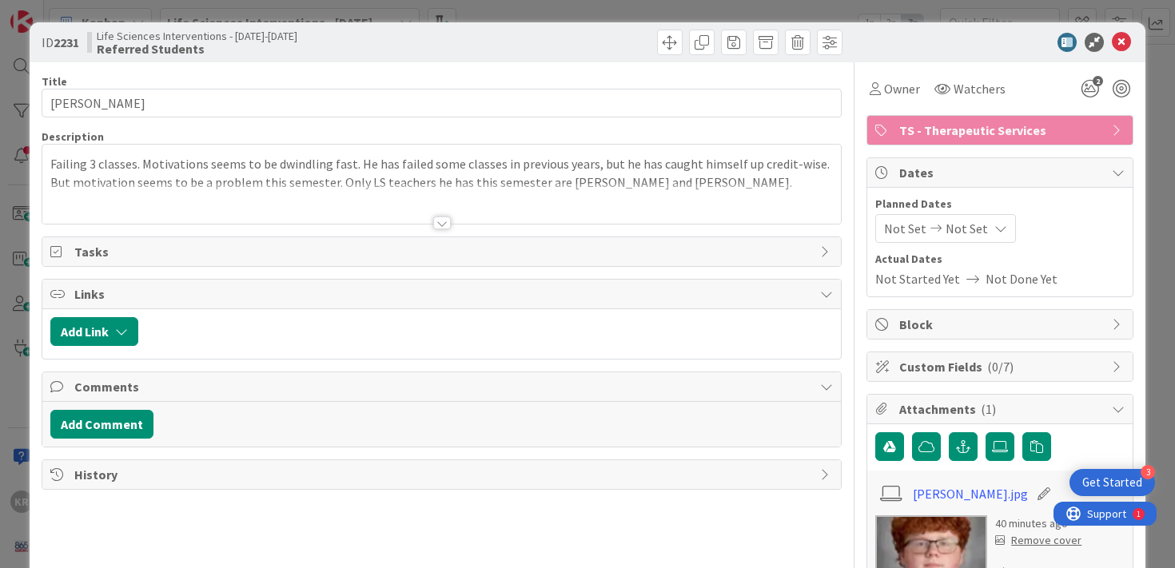
click at [7, 246] on div "ID 2231 Life Sciences Interventions - 2025-2026 Referred Students Title 17 / 12…" at bounding box center [587, 284] width 1175 height 568
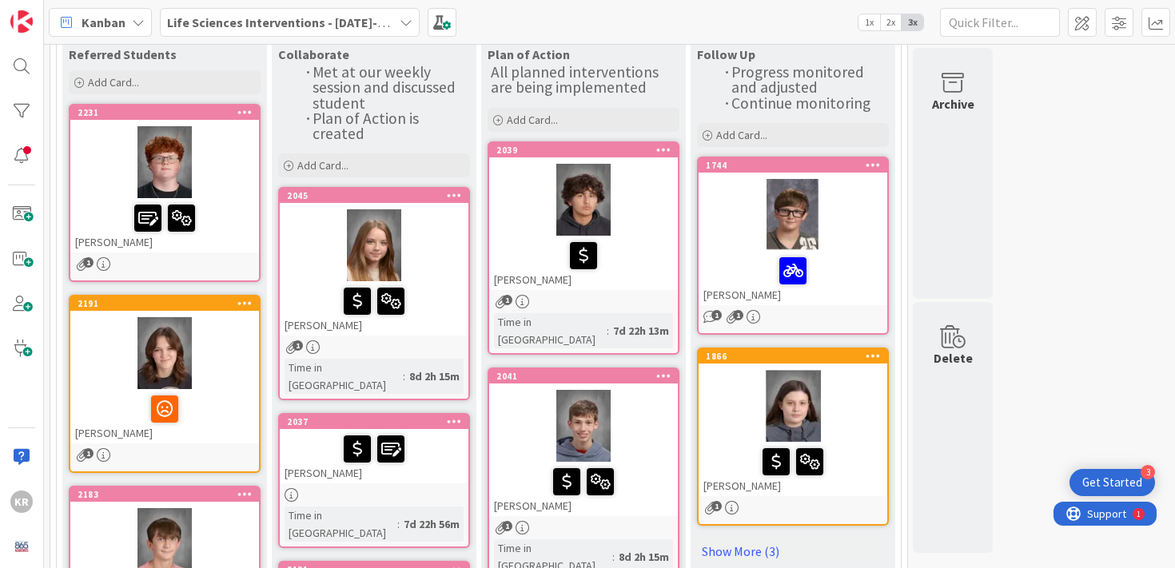
scroll to position [196, 0]
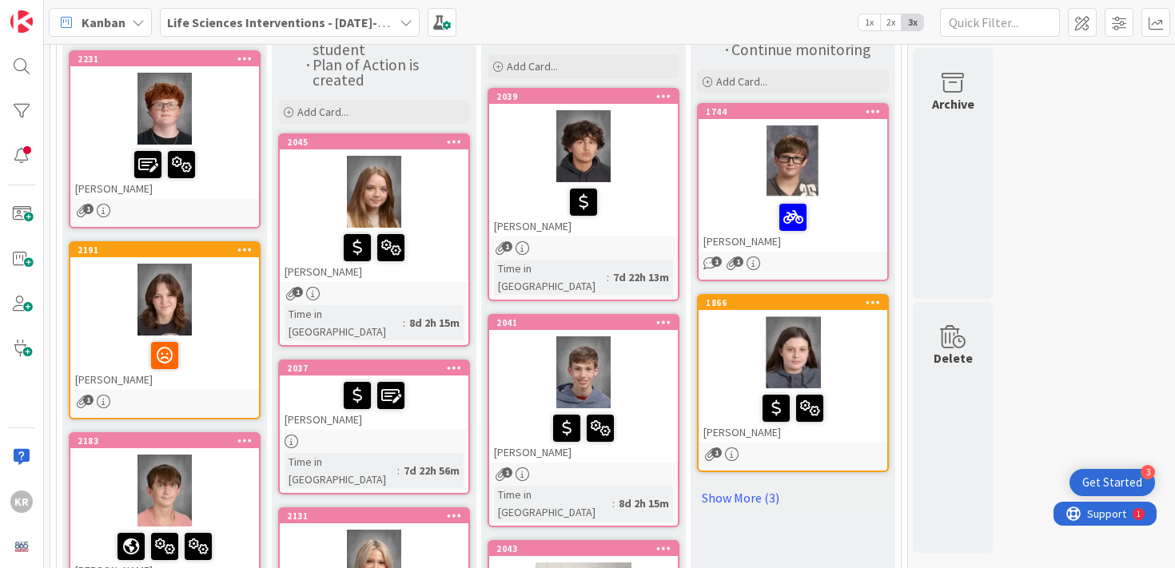
click at [289, 201] on div at bounding box center [374, 192] width 189 height 72
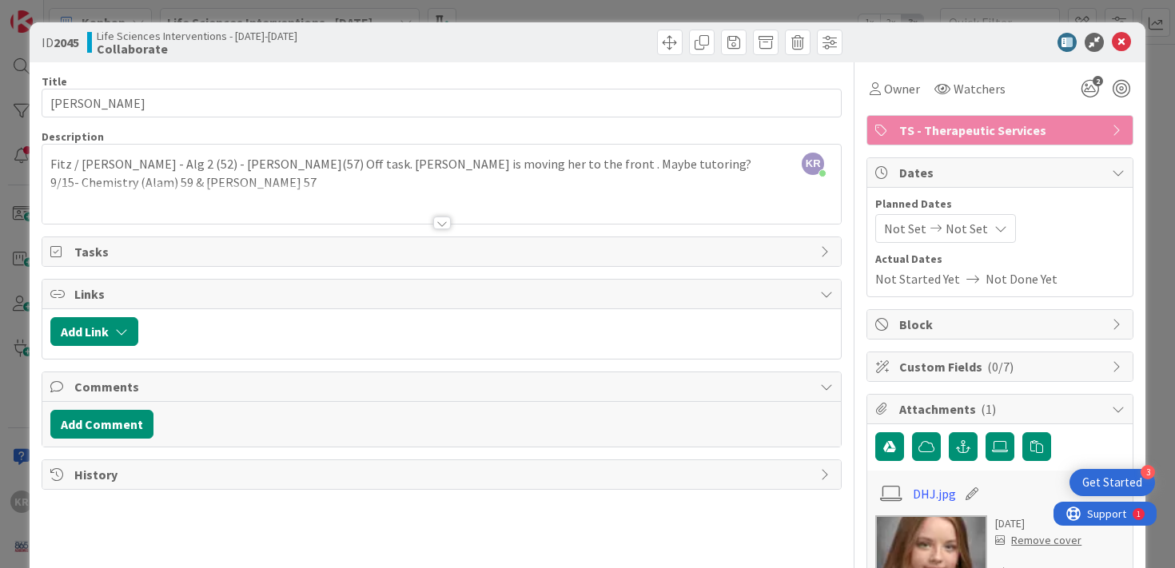
click at [376, 204] on div at bounding box center [442, 203] width 800 height 41
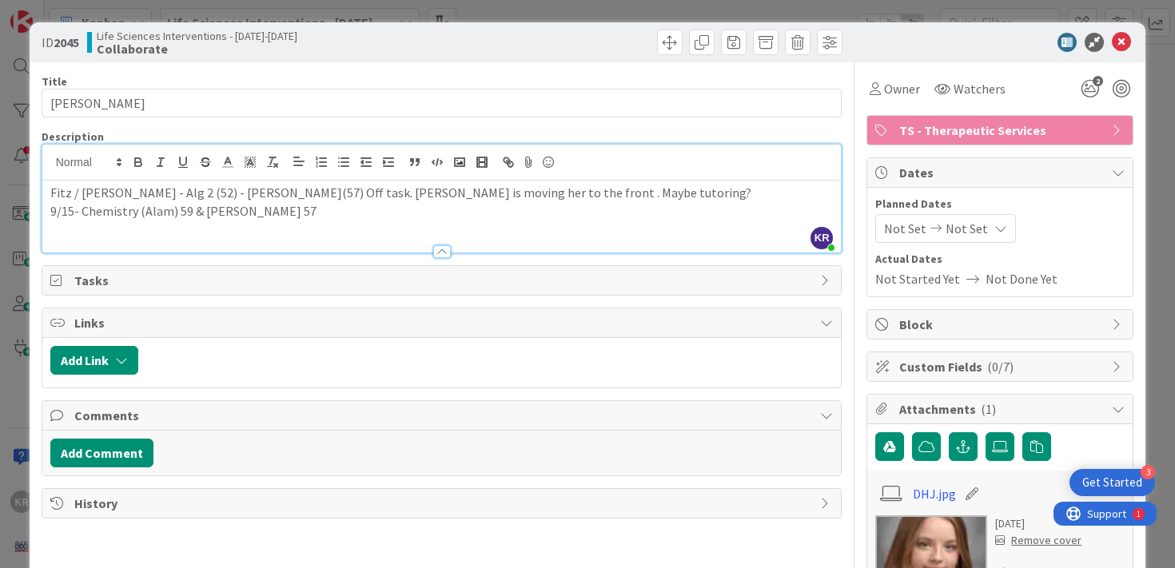
click at [343, 216] on p "9/15- Chemistry (Alam) 59 & [PERSON_NAME] 57" at bounding box center [442, 211] width 784 height 18
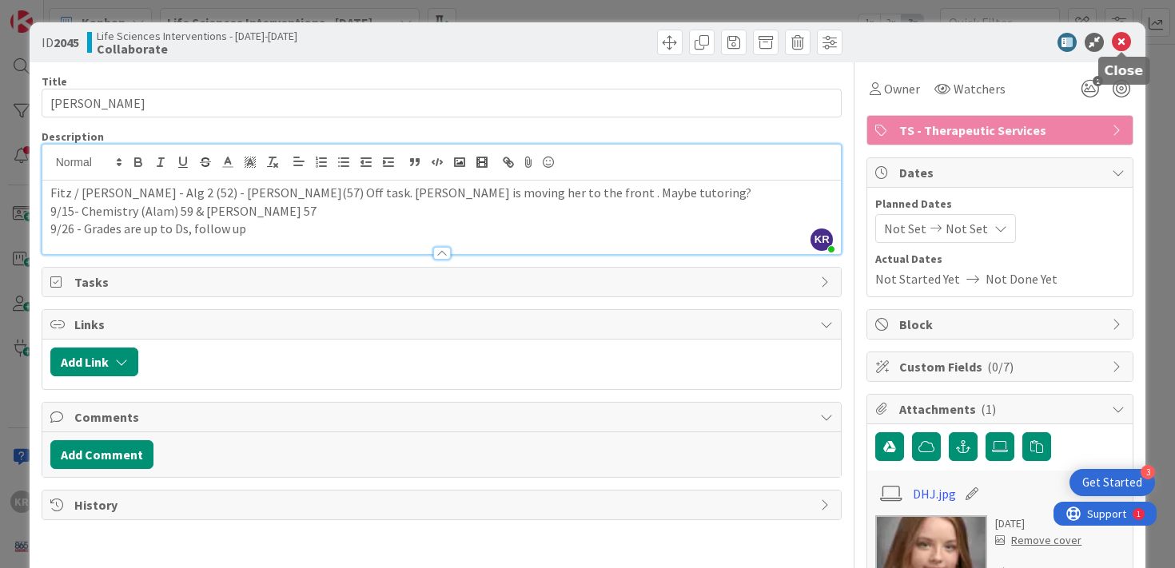
click at [1119, 46] on icon at bounding box center [1121, 42] width 19 height 19
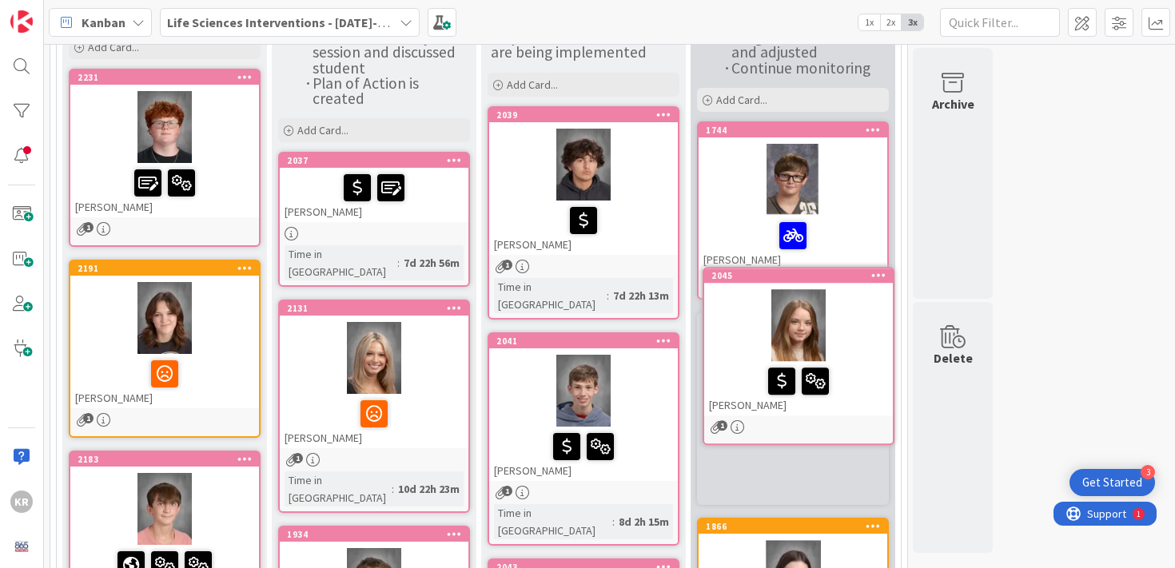
scroll to position [180, 0]
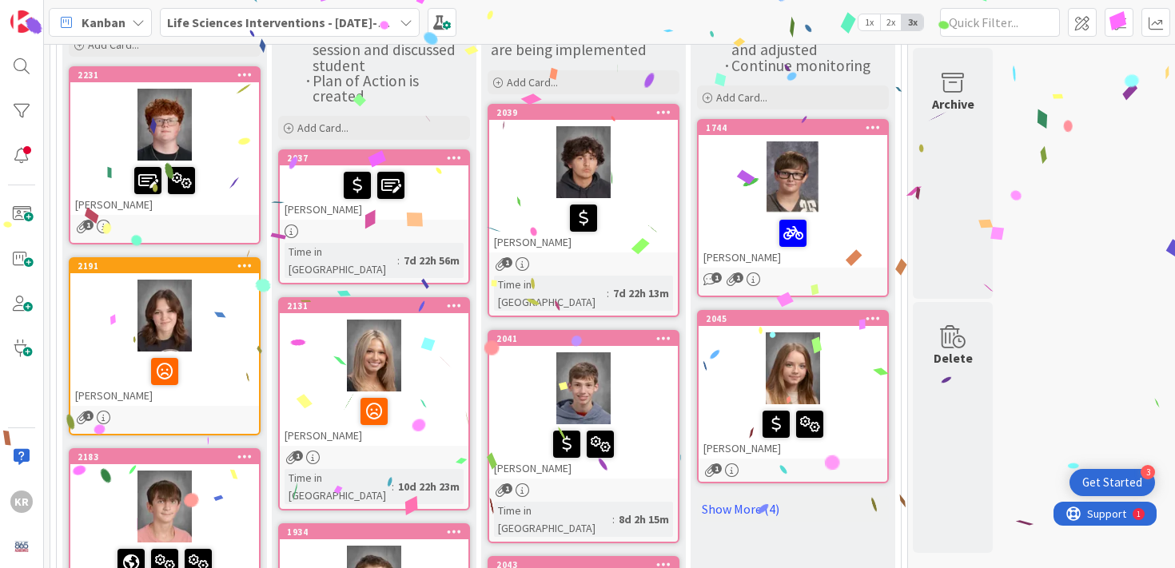
click at [424, 201] on div "[PERSON_NAME]" at bounding box center [374, 193] width 189 height 54
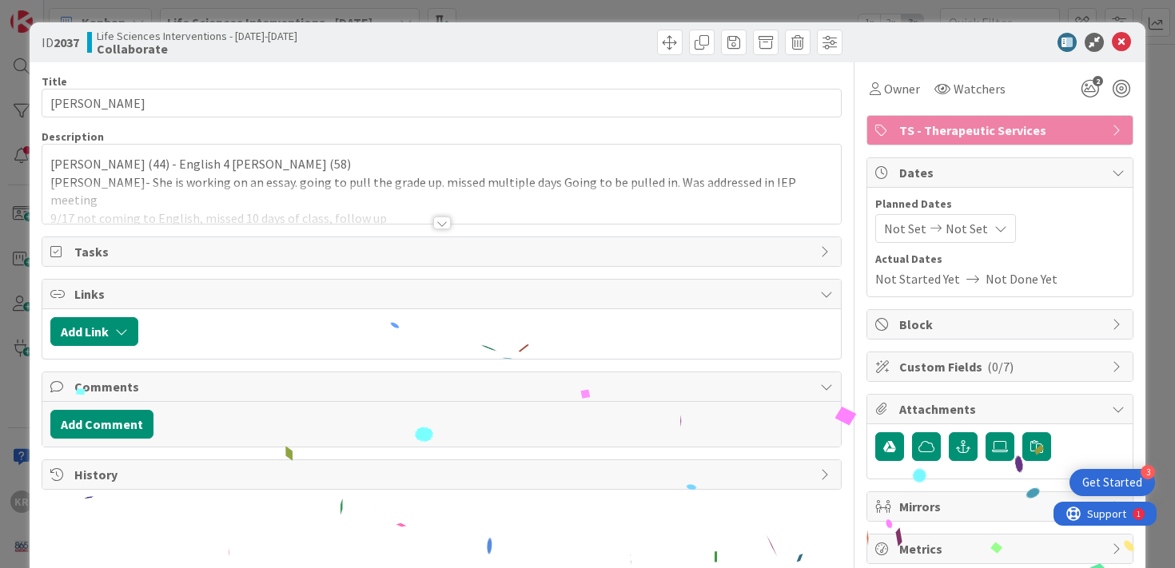
click at [575, 201] on div at bounding box center [442, 203] width 800 height 41
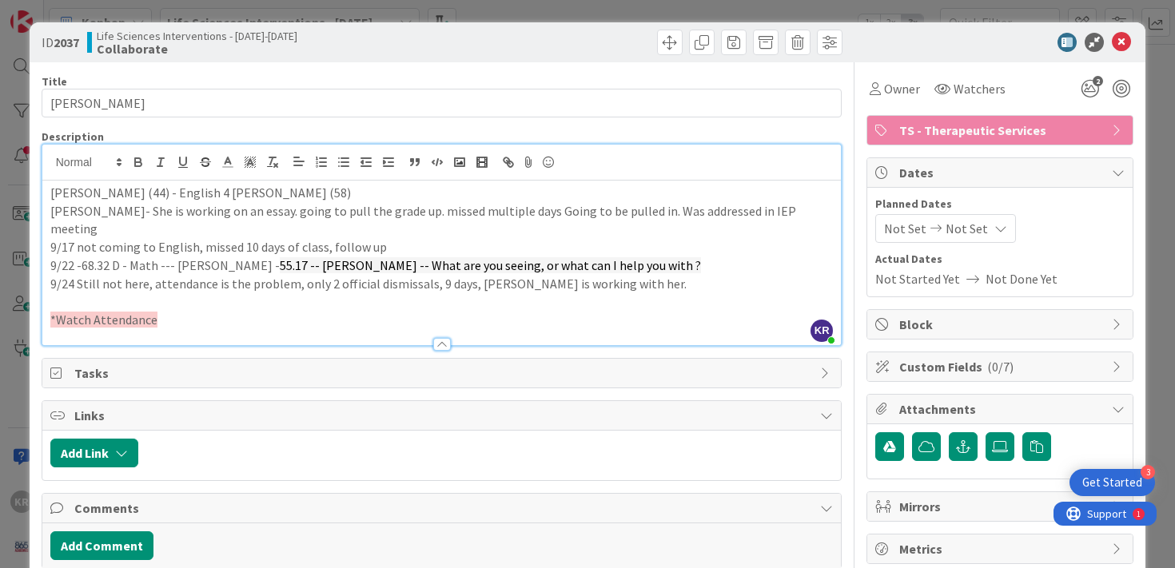
click at [337, 329] on div at bounding box center [442, 337] width 800 height 17
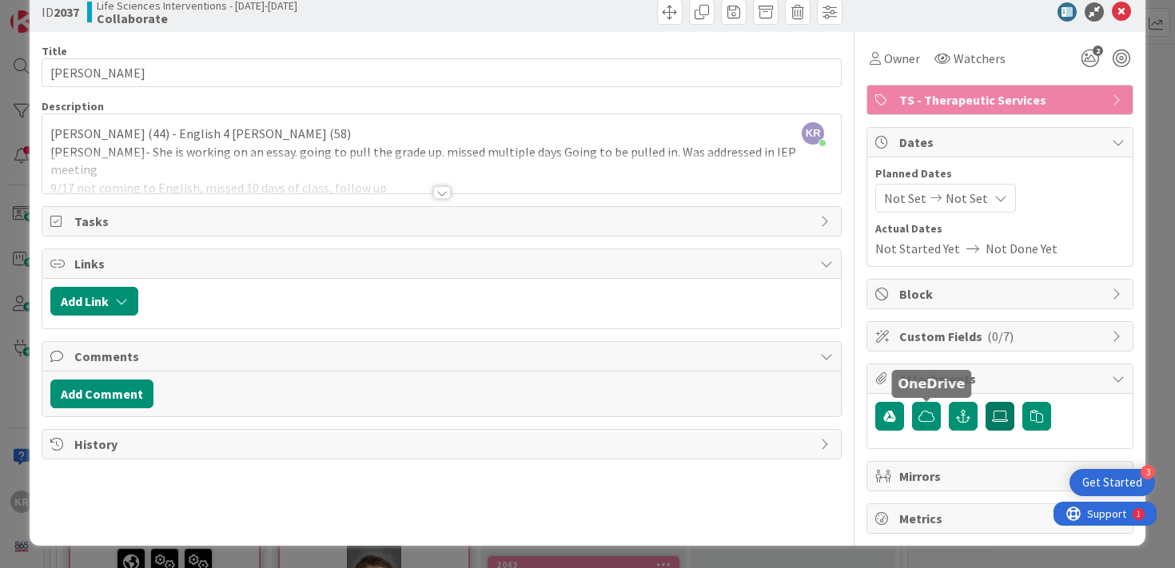
scroll to position [30, 0]
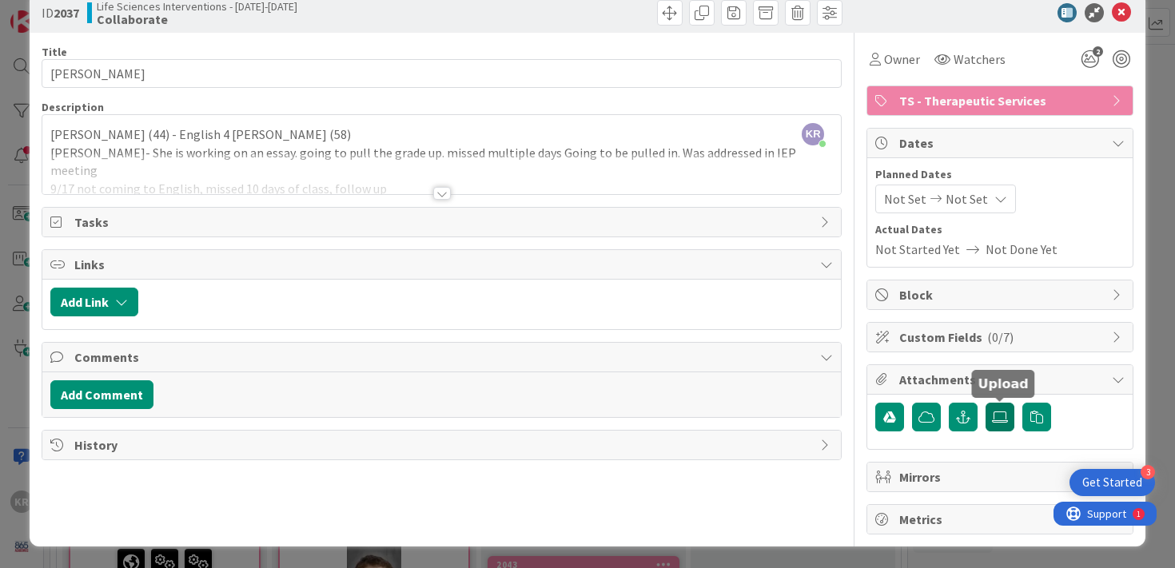
click at [993, 411] on icon at bounding box center [1000, 417] width 16 height 13
click at [986, 403] on input "file" at bounding box center [986, 403] width 0 height 0
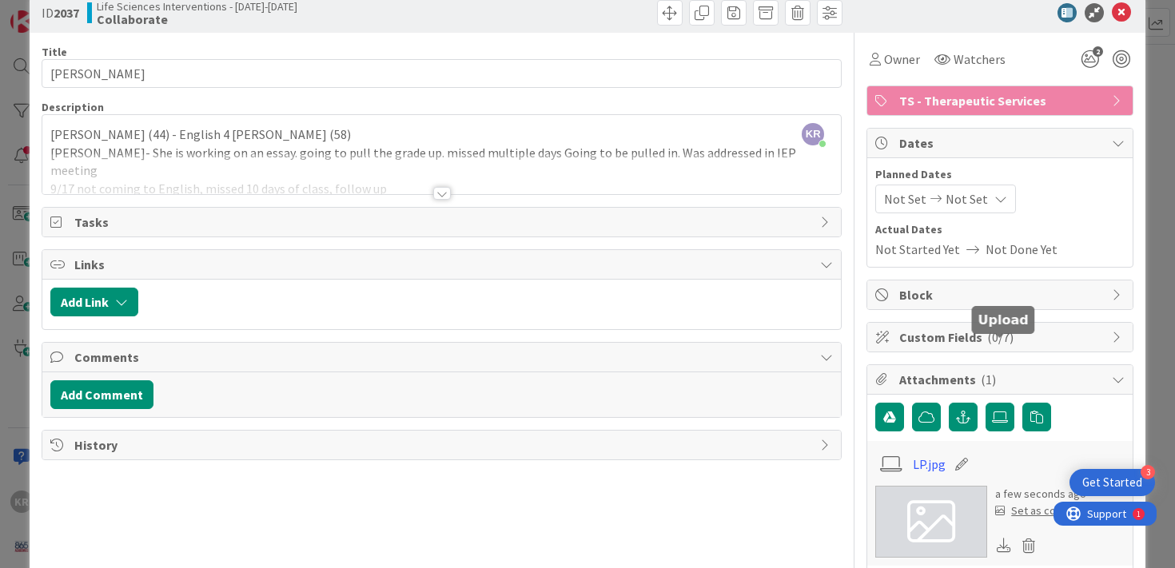
scroll to position [155, 0]
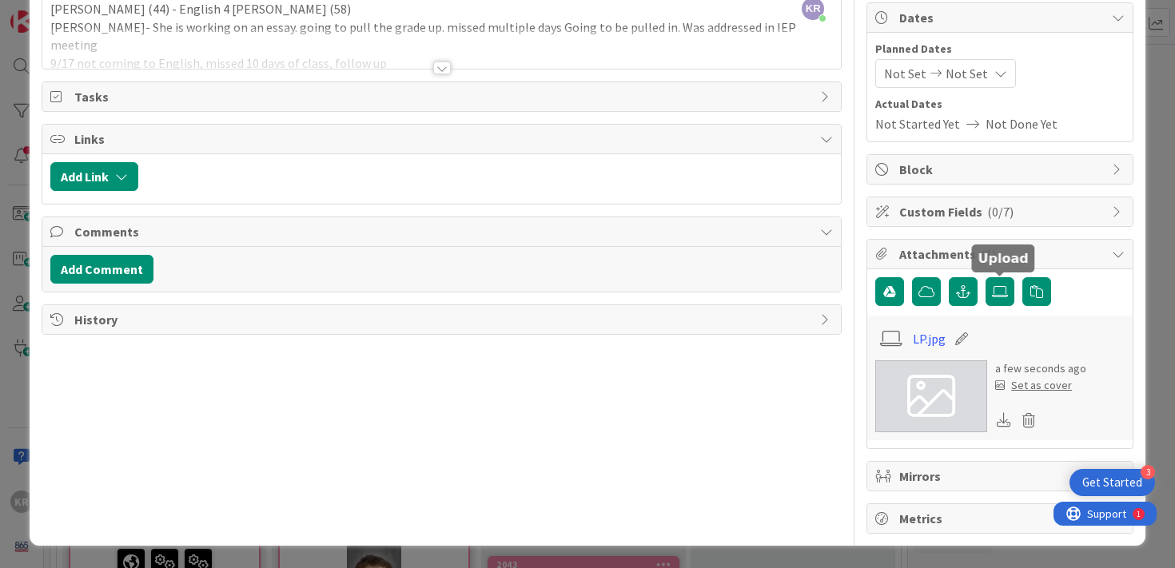
click at [1058, 388] on div "Set as cover" at bounding box center [1033, 385] width 77 height 17
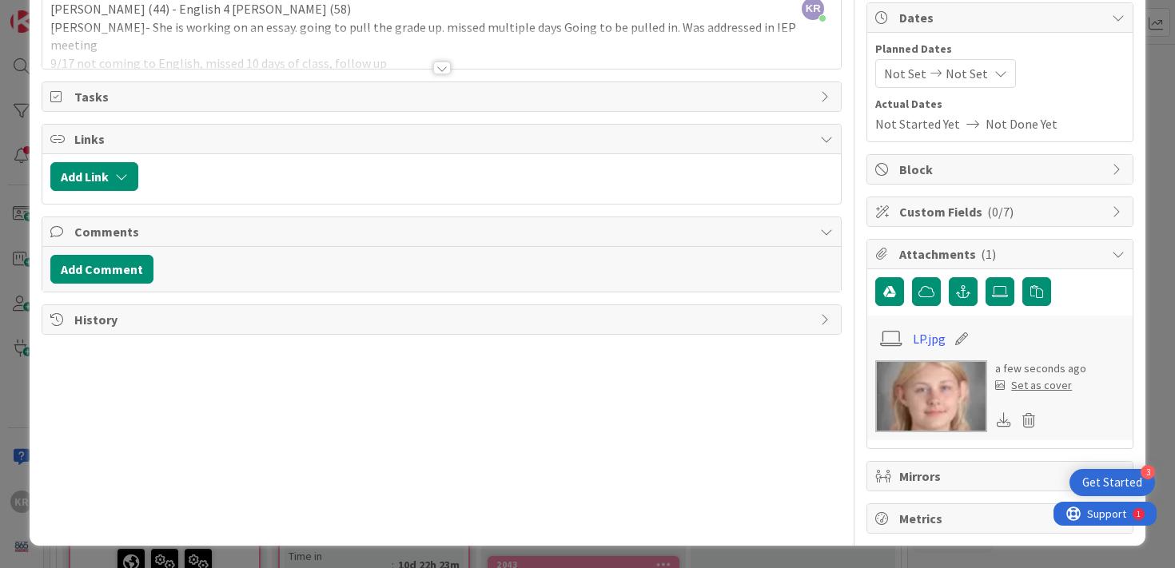
click at [1058, 388] on div "Set as cover" at bounding box center [1033, 385] width 77 height 17
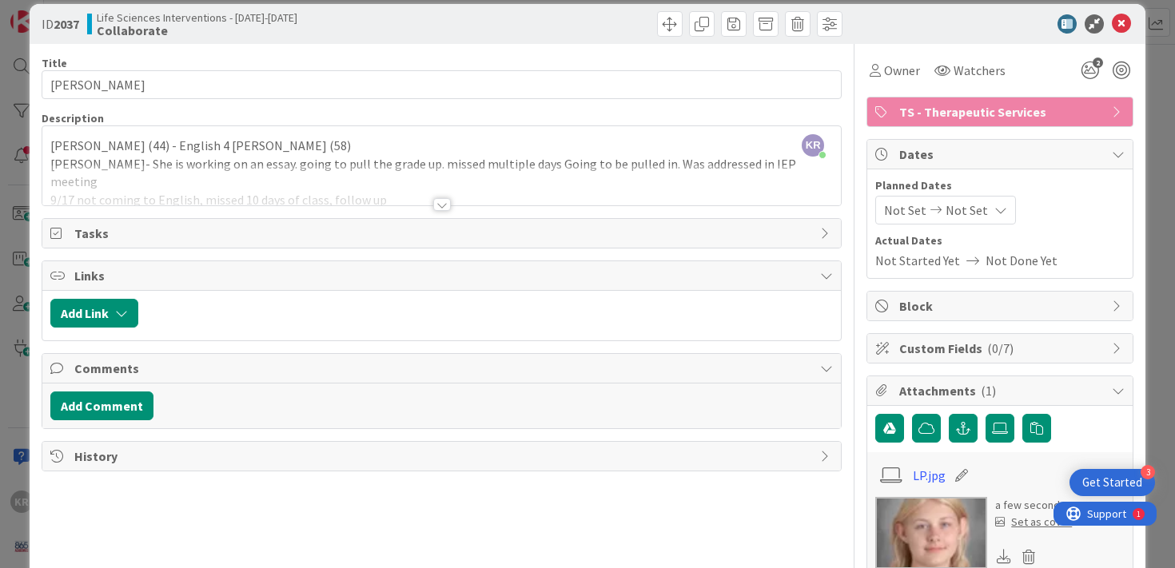
scroll to position [10, 0]
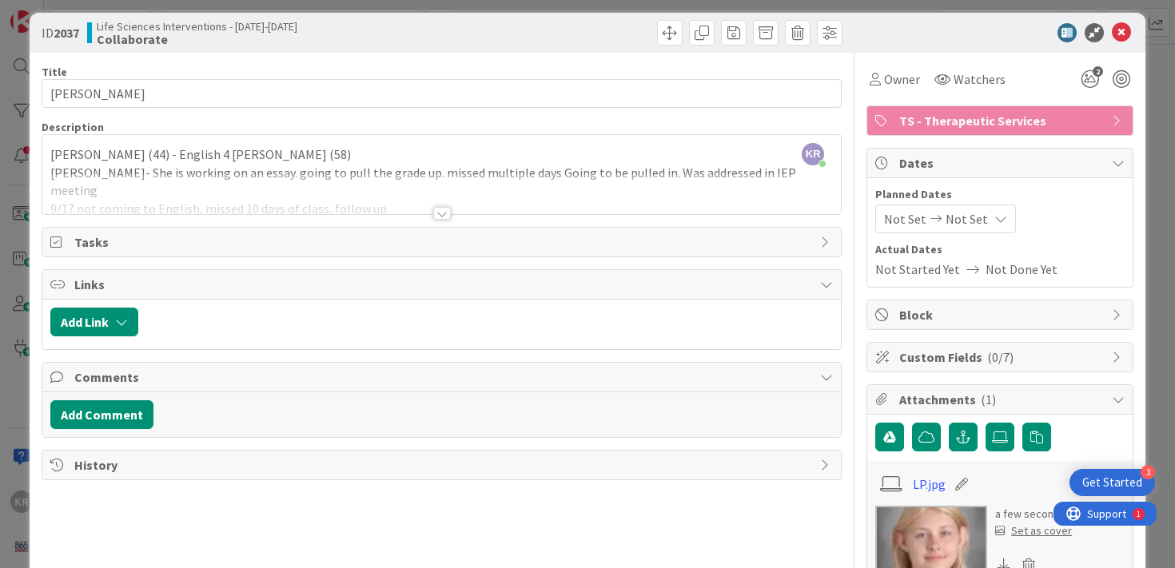
click at [437, 201] on div at bounding box center [442, 193] width 800 height 41
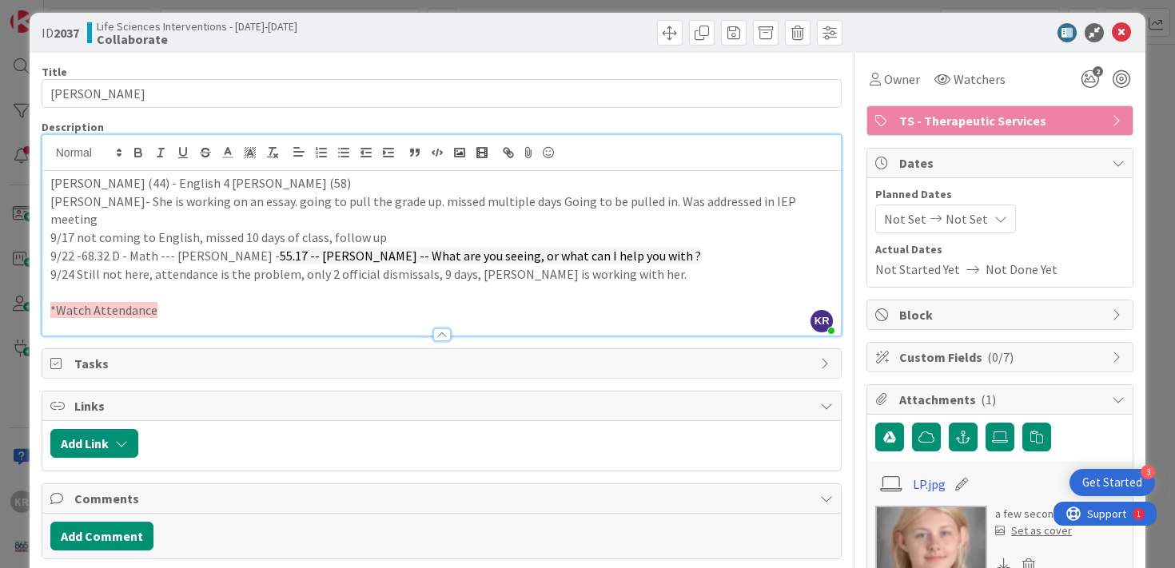
click at [425, 283] on p at bounding box center [442, 292] width 784 height 18
click at [55, 302] on span "*Watch Attendance" at bounding box center [103, 310] width 107 height 16
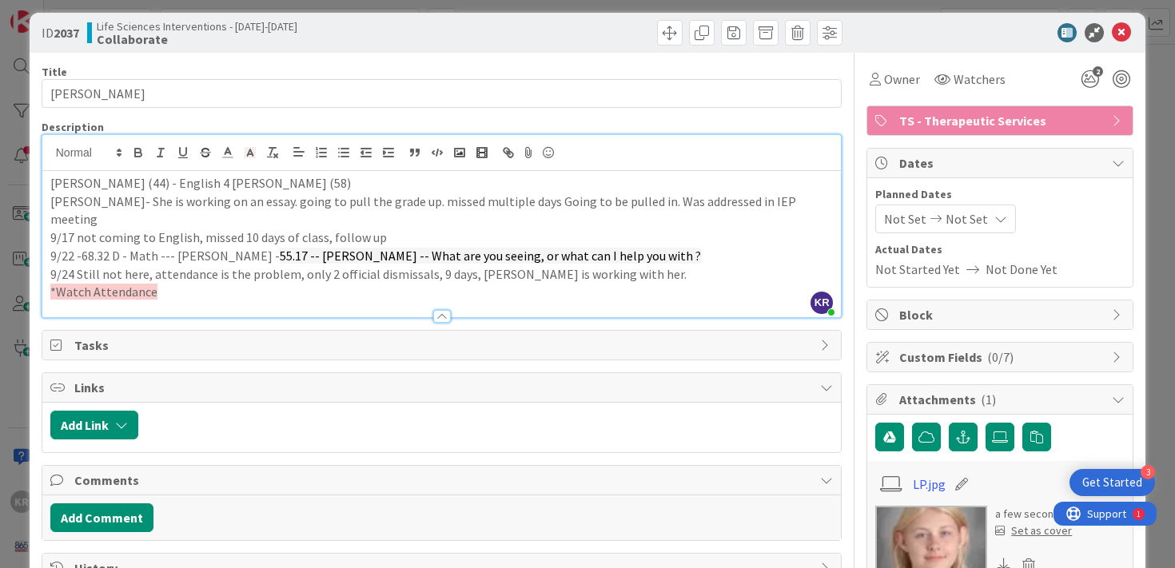
click at [166, 283] on p "*Watch Attendance" at bounding box center [442, 292] width 784 height 18
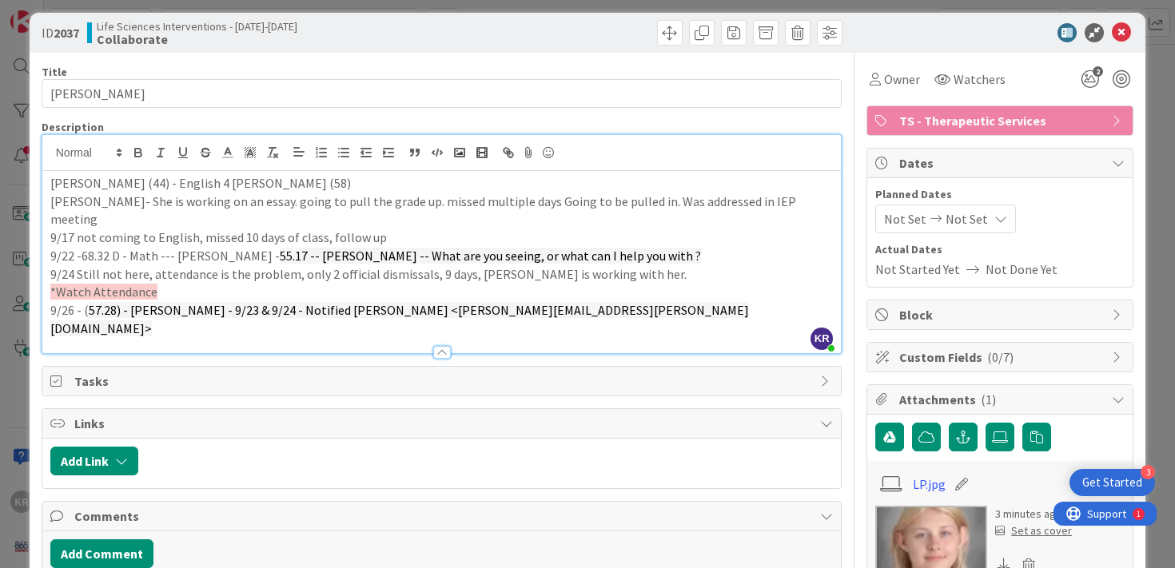
click at [283, 302] on span "57.28) - Orrick - 9/23 & 9/24 - Notified SHERRY BRANSTUTTER <sherry.branstutter…" at bounding box center [399, 319] width 699 height 34
drag, startPoint x: 282, startPoint y: 290, endPoint x: 396, endPoint y: 295, distance: 113.6
click at [396, 302] on span "57.28) - Orrick - 9/23 & 9/24 - Notified SHERRY BRANSTUTTER <sherry.branstutter…" at bounding box center [399, 319] width 699 height 34
click at [296, 283] on p "*Watch Attendance" at bounding box center [442, 292] width 784 height 18
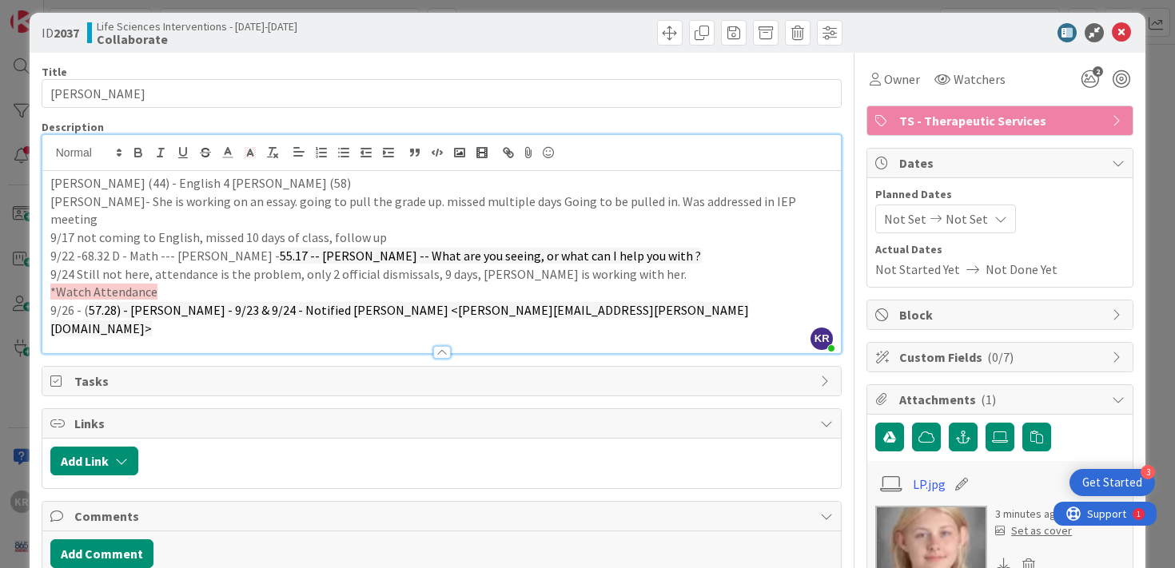
drag, startPoint x: 411, startPoint y: 294, endPoint x: 732, endPoint y: 285, distance: 321.6
click at [732, 301] on p "9/26 - ( 57.28) - Orrick - 9/23 & 9/24 - Notified SHERRY BRANSTUTTER <sherry.br…" at bounding box center [442, 319] width 784 height 36
drag, startPoint x: 682, startPoint y: 289, endPoint x: 416, endPoint y: 297, distance: 266.4
click at [413, 301] on p "9/26 - ( 57.28) - Orrick - 9/23 & 9/24 - Notified SHERRY BRANSTUTTER <sherry.br…" at bounding box center [442, 319] width 784 height 36
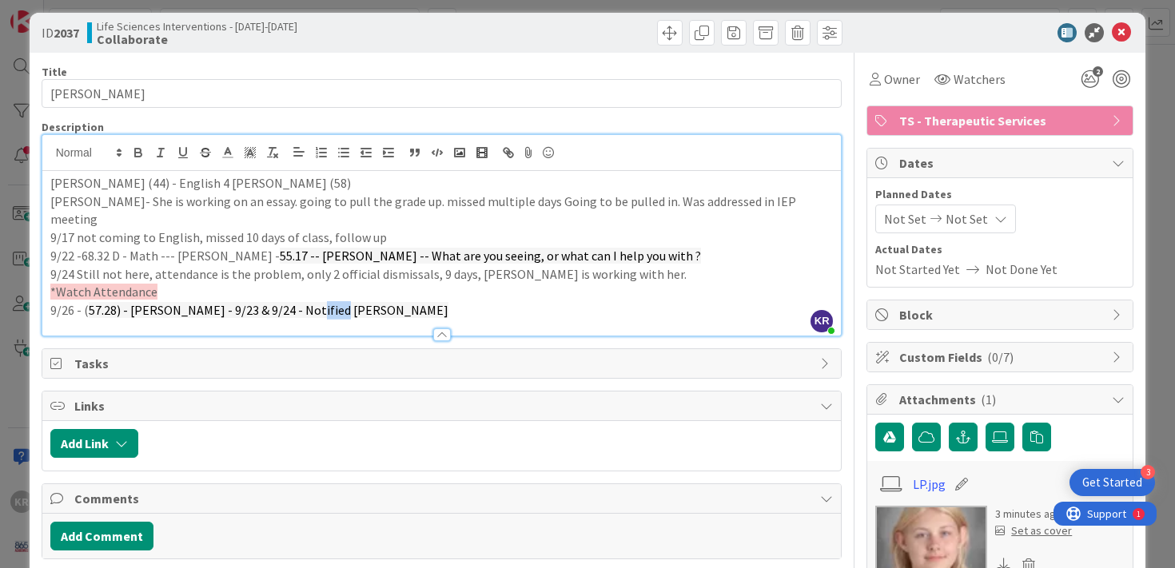
drag, startPoint x: 291, startPoint y: 287, endPoint x: 325, endPoint y: 290, distance: 34.5
click at [325, 302] on span "57.28) - Orrick - 9/23 & 9/24 - Notified SHERRY BRANSTUTTER" at bounding box center [269, 310] width 360 height 16
click at [336, 302] on span "57.28) - Orrick - 9/23 & 9/24 - Notified Sherry BRANSTUTTER" at bounding box center [269, 310] width 360 height 16
drag, startPoint x: 452, startPoint y: 294, endPoint x: 385, endPoint y: 290, distance: 67.3
click at [385, 302] on span "57.28) - Orrick - 9/23 & 9/24 - Notified Sherry Branstutter ANSTUTTER" at bounding box center [305, 310] width 432 height 16
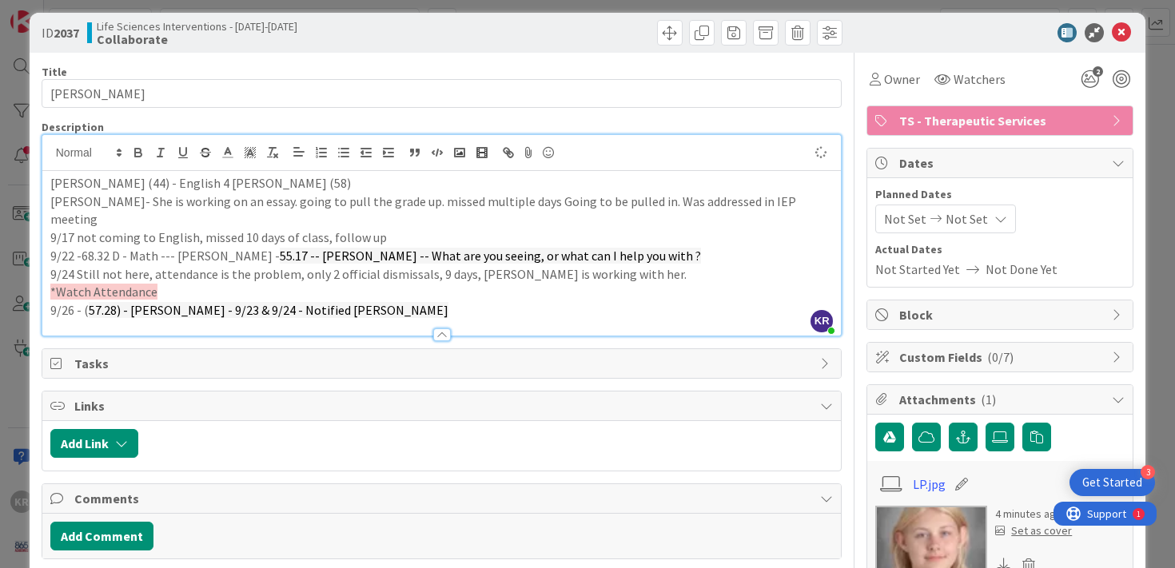
click at [240, 302] on span "57.28) - Orrick - 9/23 & 9/24 - Notified Sherry Branstutter" at bounding box center [269, 310] width 360 height 16
click at [285, 302] on span "57.28) - Orrick - 9/23 & 9/24 - Kaiely Notified Sherry Branstutter" at bounding box center [287, 310] width 396 height 16
click at [445, 301] on p "9/26 - ( 57.28) - Orrick - 9/23 & 9/24 - Kaiely notified Sherry Branstutter" at bounding box center [442, 310] width 784 height 18
click at [415, 319] on div at bounding box center [442, 327] width 800 height 17
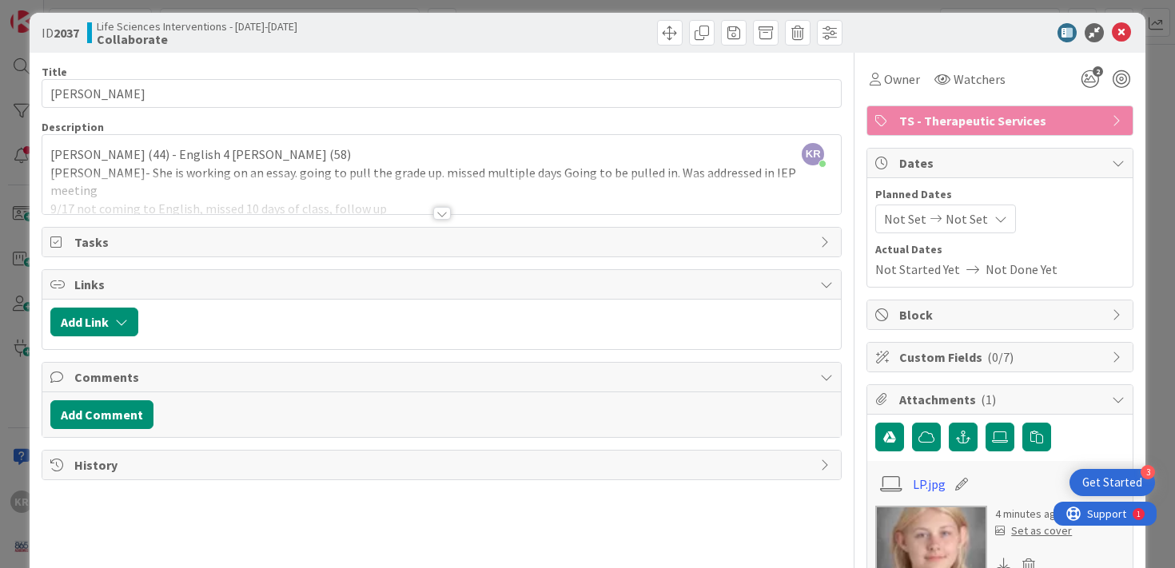
click at [469, 213] on div at bounding box center [442, 193] width 800 height 41
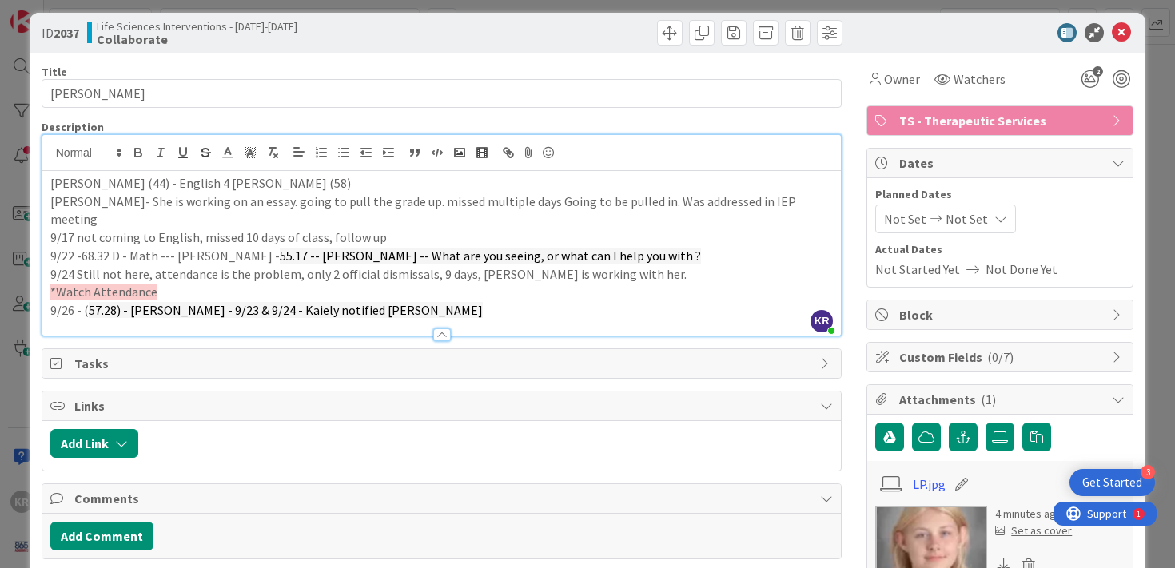
click at [457, 301] on p "9/26 - ( 57.28) - Orrick - 9/23 & 9/24 - Kaiely notified Sherry Branstutter" at bounding box center [442, 310] width 784 height 18
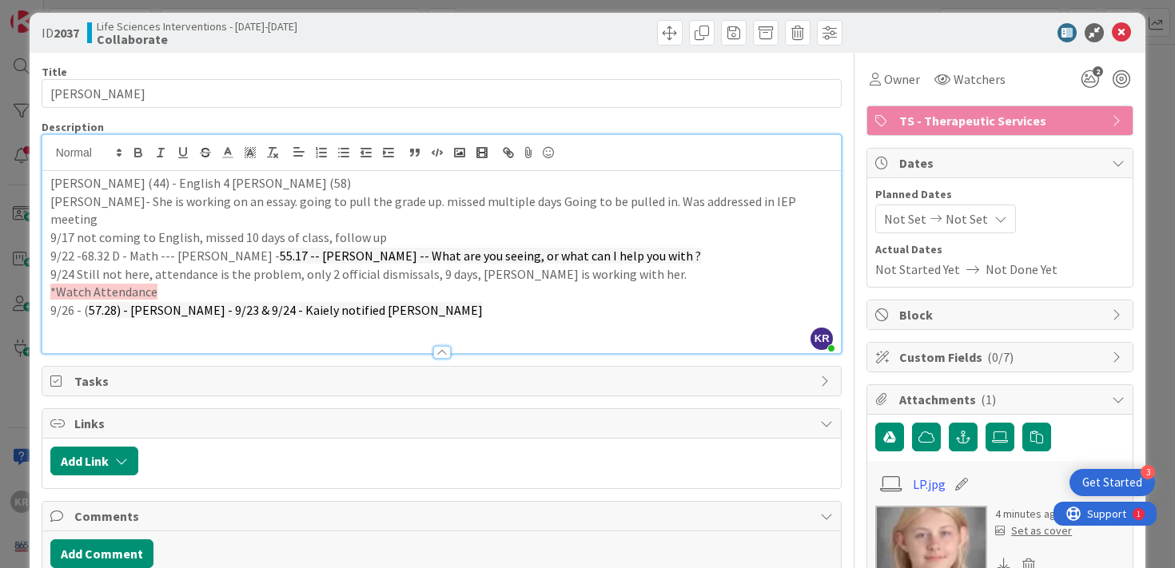
click at [87, 320] on p at bounding box center [442, 329] width 784 height 18
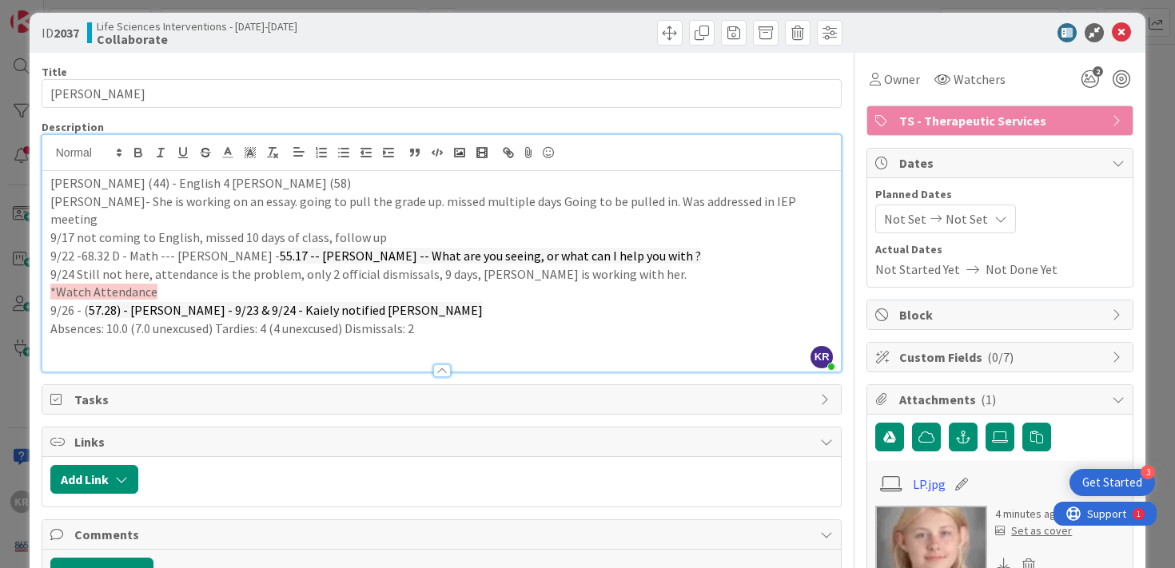
click at [52, 320] on p "Absences: 10.0 (7.0 unexcused) Tardies: 4 (4 unexcused) Dismissals: 2" at bounding box center [442, 329] width 784 height 18
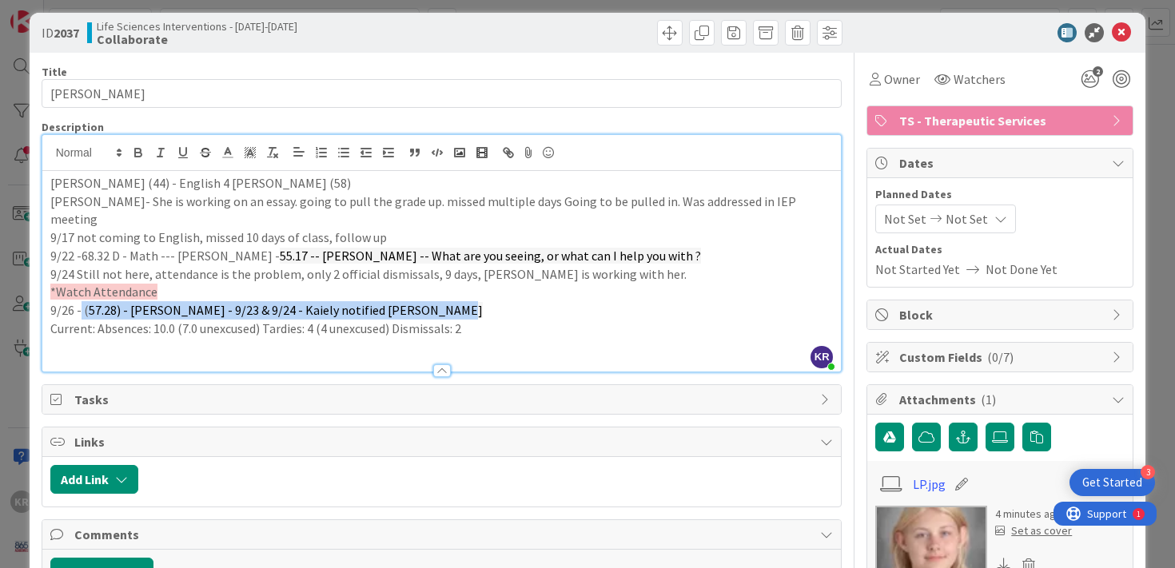
drag, startPoint x: 80, startPoint y: 293, endPoint x: 500, endPoint y: 293, distance: 419.8
click at [500, 301] on p "9/26 - ( 57.28) - Orrick - 9/23 & 9/24 - Kaiely notified Sherry Branstutter" at bounding box center [442, 310] width 784 height 18
click at [254, 158] on icon at bounding box center [250, 153] width 14 height 14
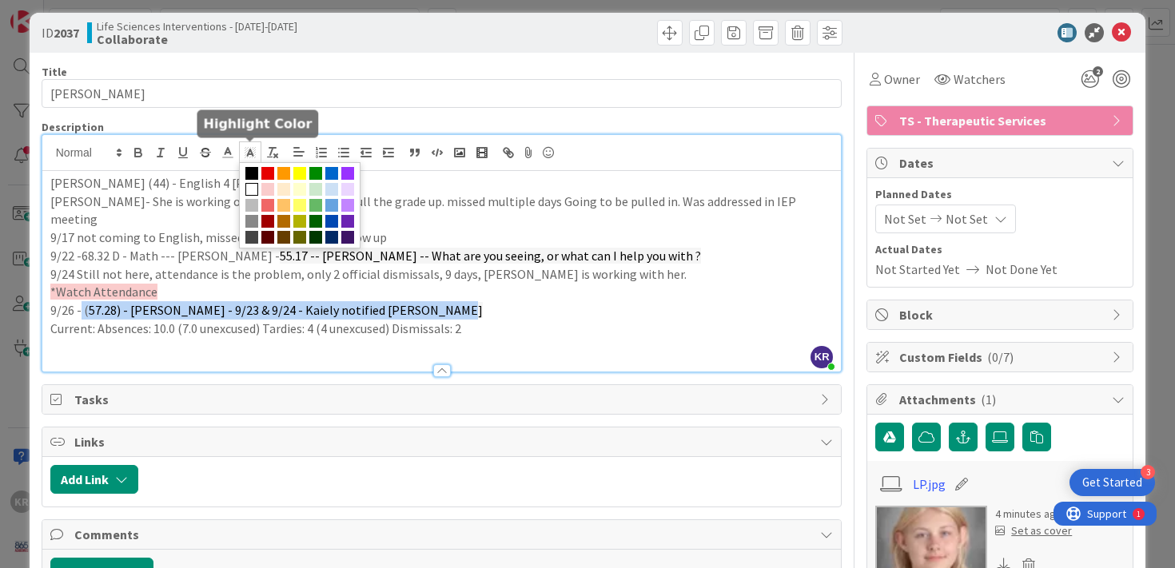
click at [250, 185] on span at bounding box center [251, 189] width 13 height 13
click at [273, 265] on p "9/24 Still not here, attendance is the problem, only 2 official dismissals, 9 d…" at bounding box center [442, 274] width 784 height 18
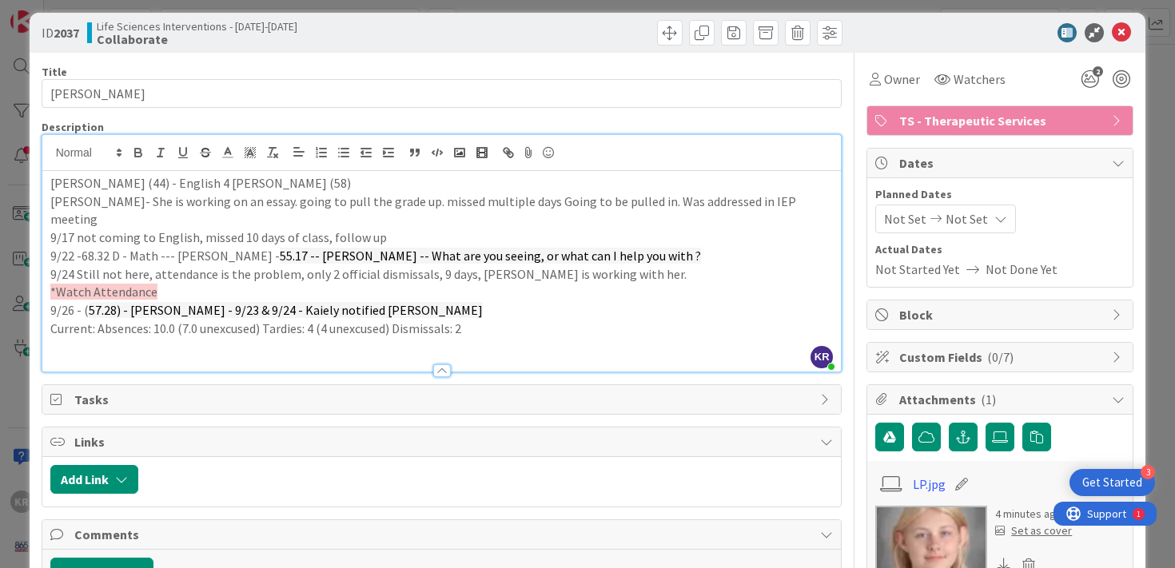
click at [286, 302] on span "57.28) - Orrick - 9/23 & 9/24 - Kaiely notified Sherry Branstutter" at bounding box center [286, 310] width 394 height 16
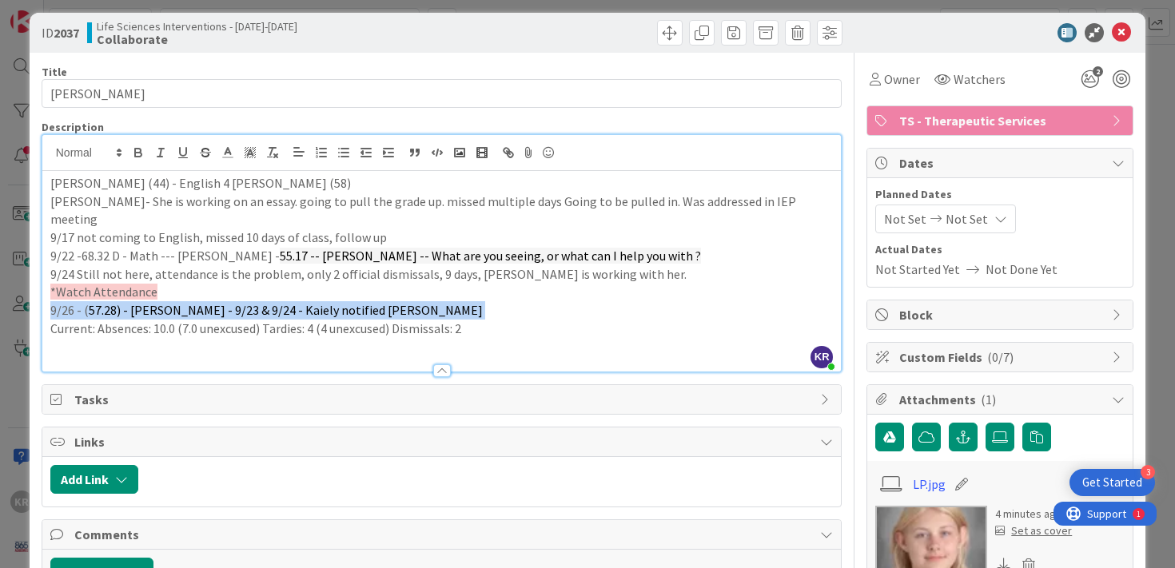
click at [286, 302] on span "57.28) - Orrick - 9/23 & 9/24 - Kaiely notified Sherry Branstutter" at bounding box center [286, 310] width 394 height 16
click at [245, 153] on rect at bounding box center [245, 153] width 1 height 1
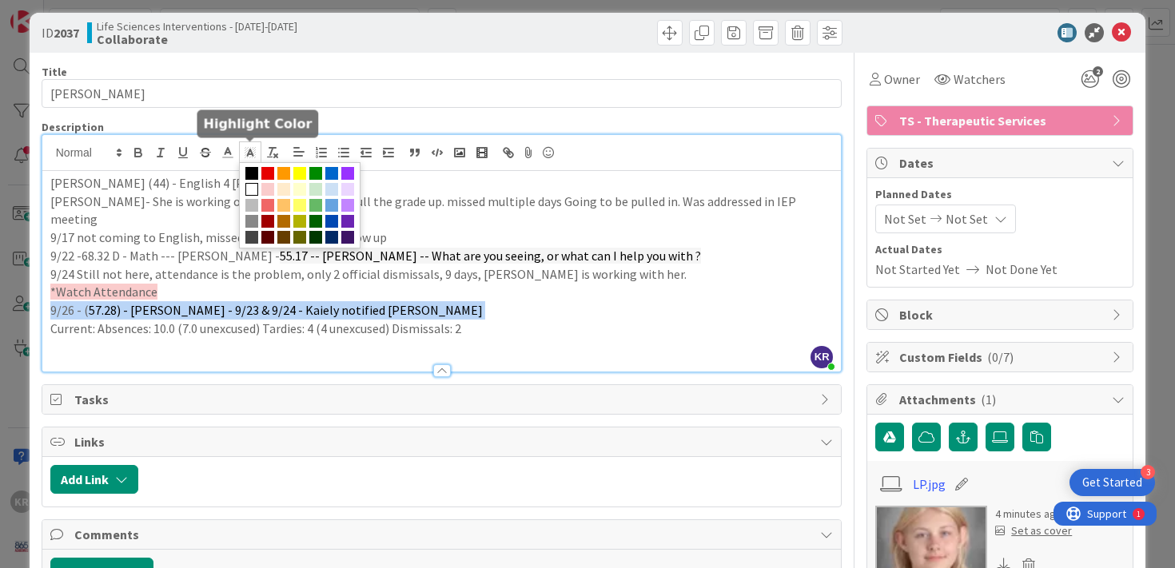
click at [252, 186] on span at bounding box center [251, 189] width 13 height 13
click at [230, 156] on icon at bounding box center [228, 153] width 14 height 14
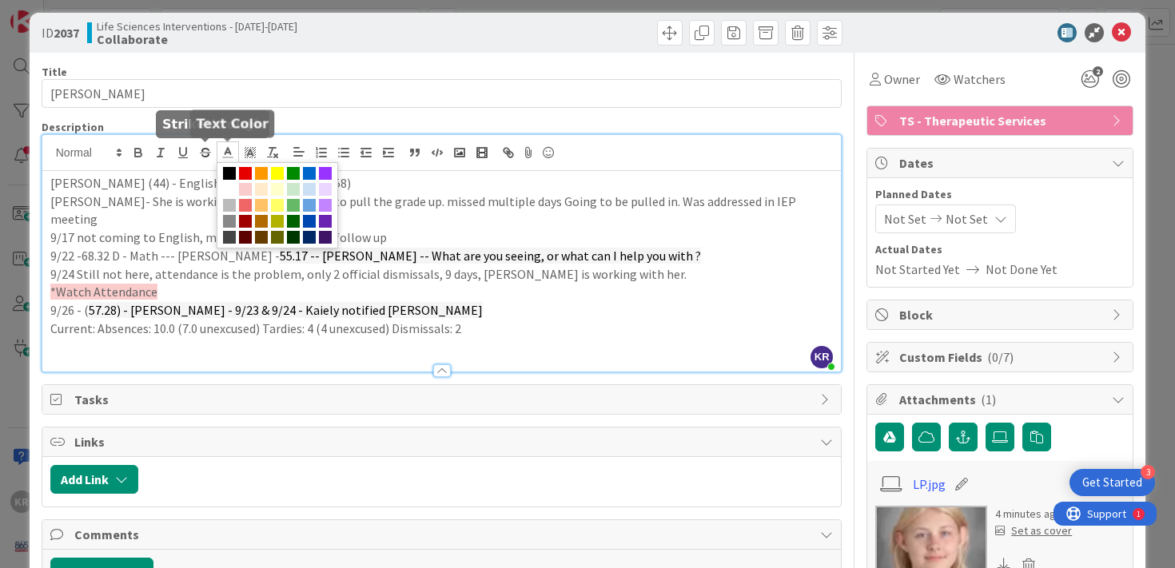
click at [281, 320] on p "Current: Absences: 10.0 (7.0 unexcused) Tardies: 4 (4 unexcused) Dismissals: 2" at bounding box center [442, 329] width 784 height 18
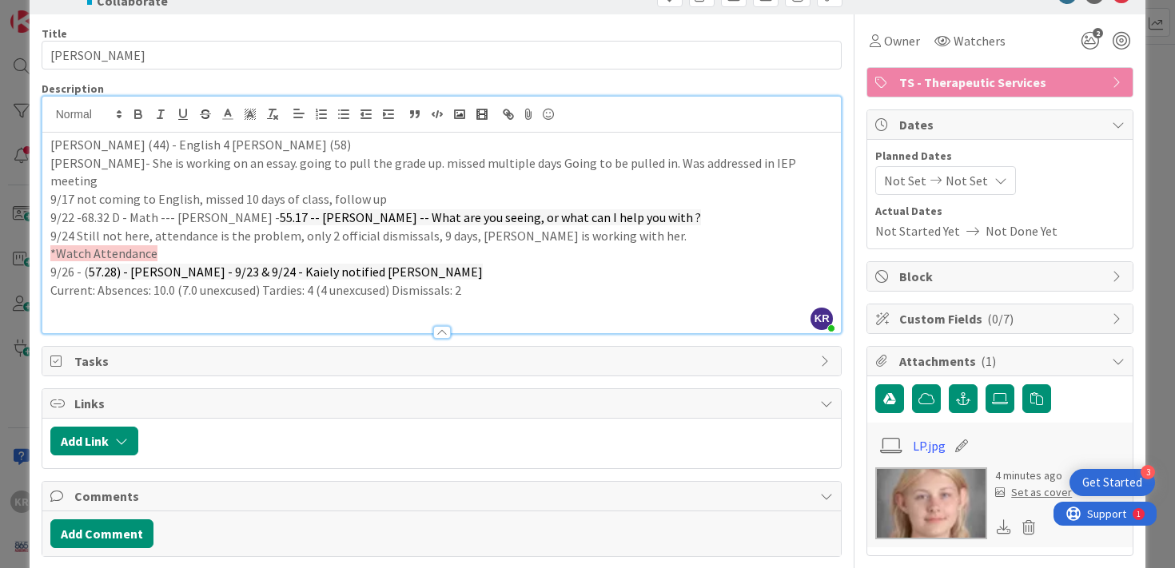
scroll to position [155, 0]
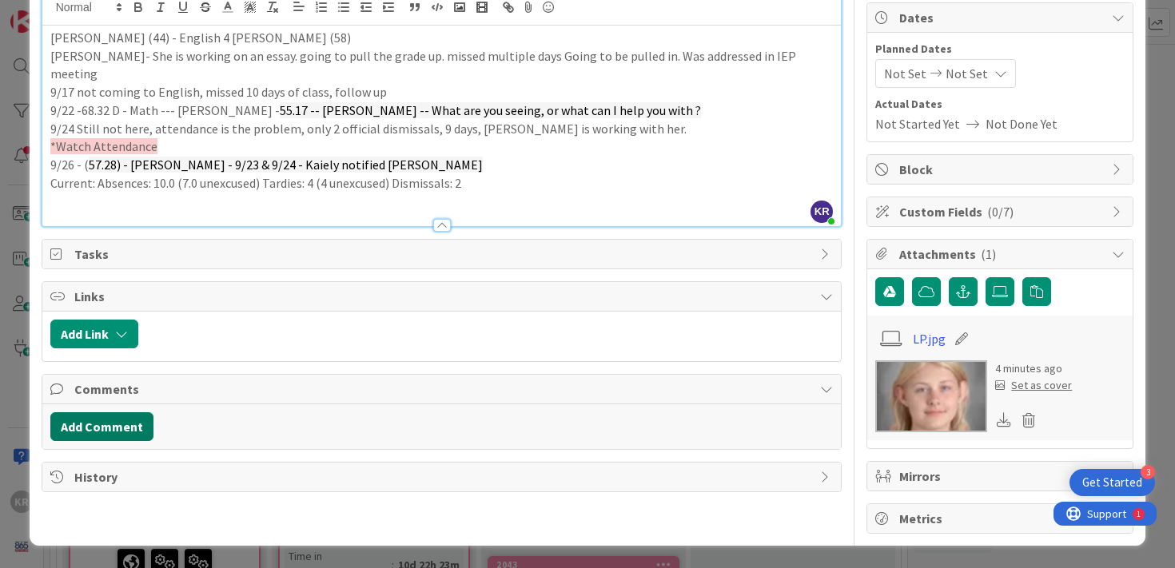
click at [56, 422] on button "Add Comment" at bounding box center [101, 427] width 103 height 29
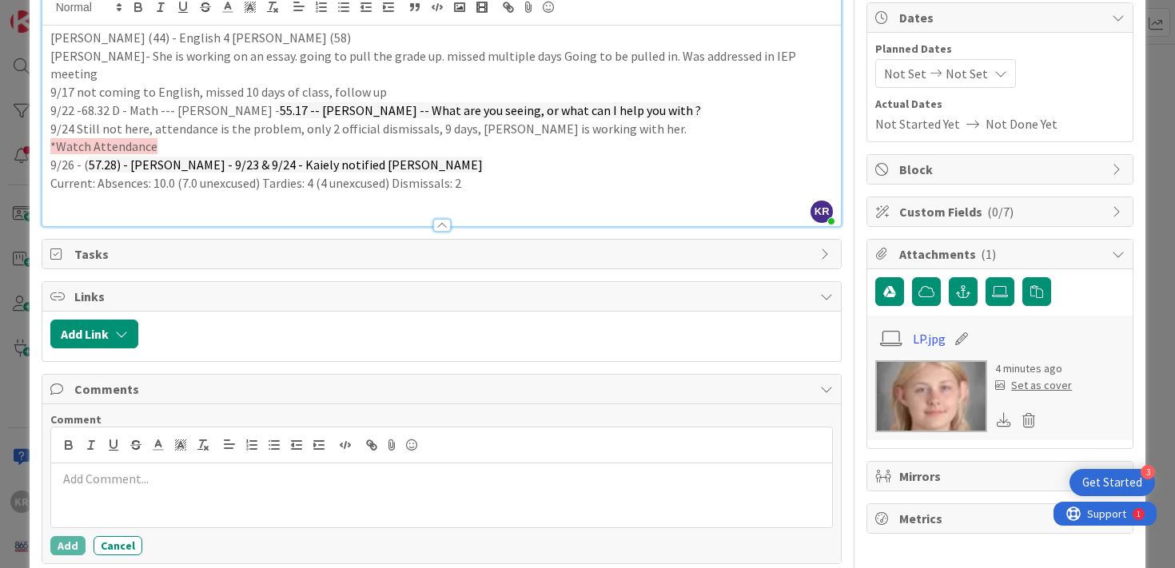
click at [6, 436] on div "ID 2037 Life Sciences Interventions - 2025-2026 Collaborate Title 12 / 128 Lill…" at bounding box center [587, 284] width 1175 height 568
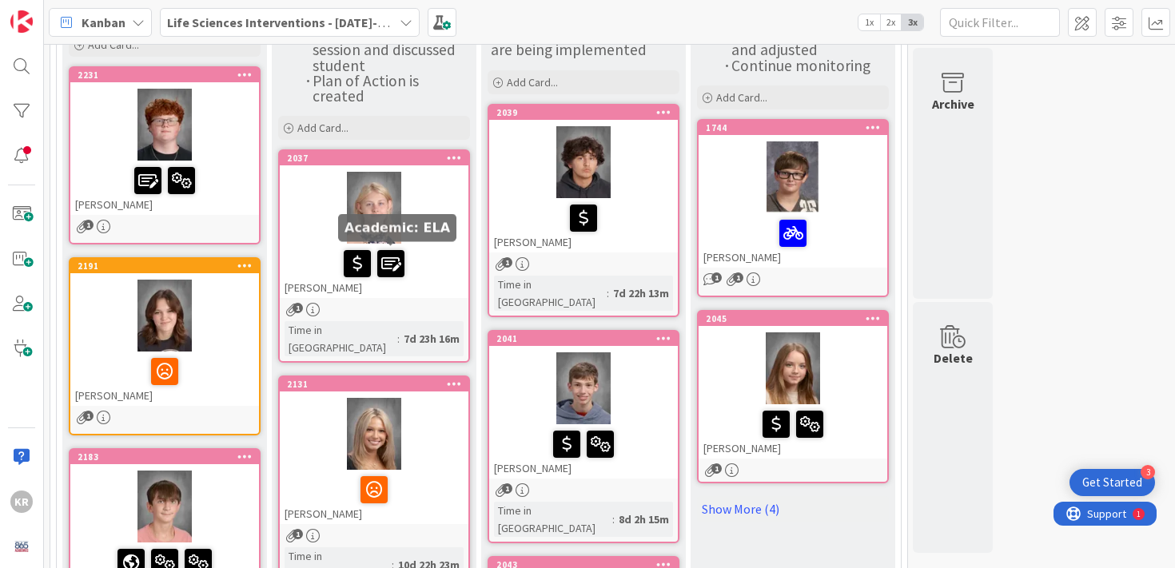
click at [464, 221] on div at bounding box center [374, 208] width 189 height 72
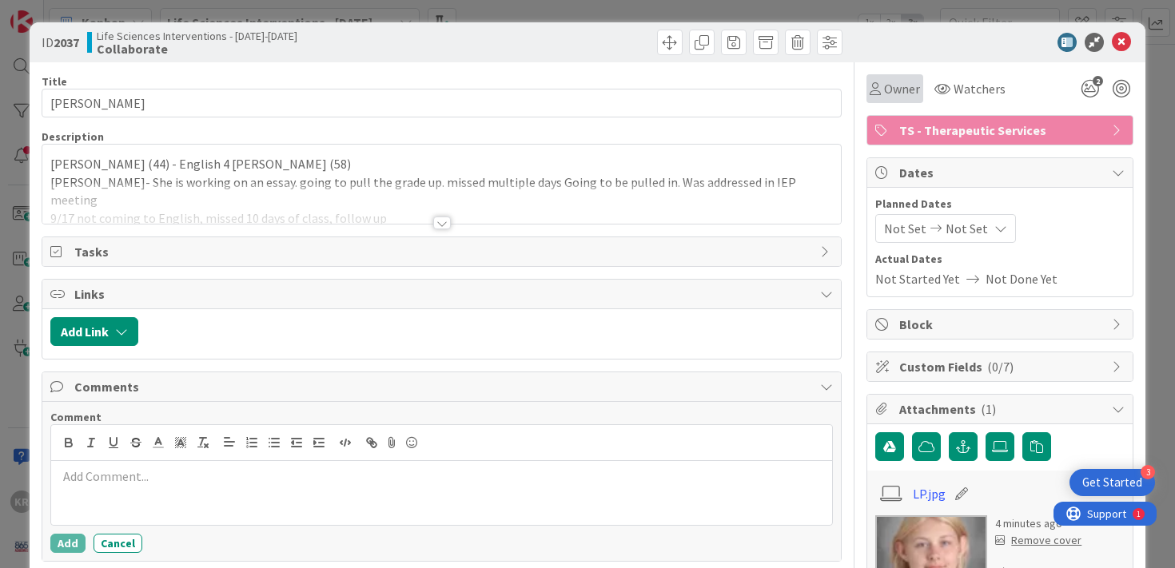
click at [899, 90] on span "Owner" at bounding box center [902, 88] width 36 height 19
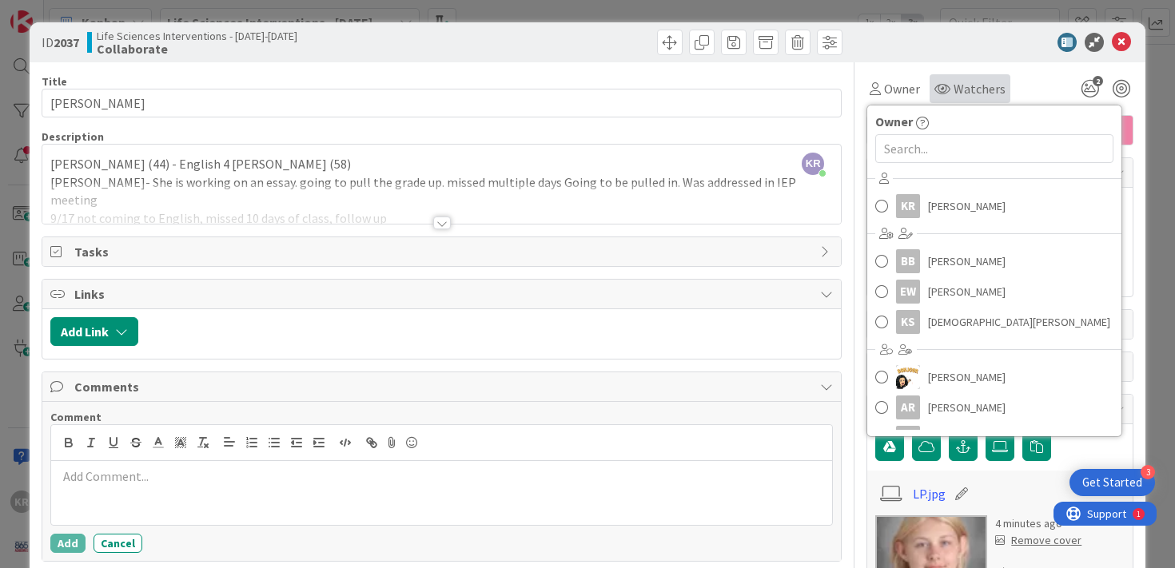
click at [967, 84] on span "Watchers" at bounding box center [980, 88] width 52 height 19
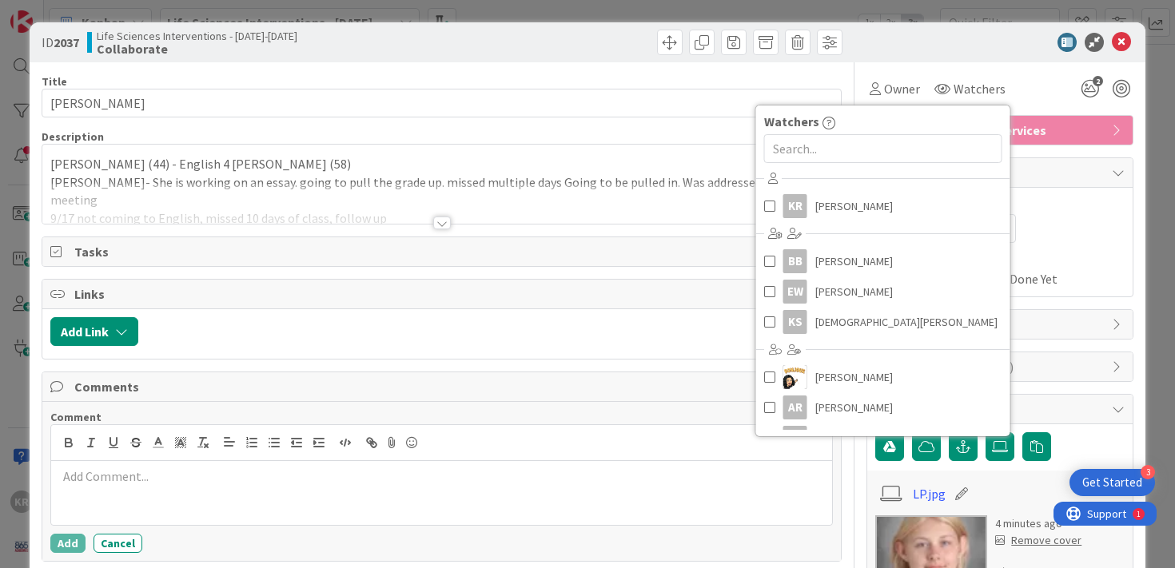
click at [610, 308] on div "Links" at bounding box center [442, 295] width 800 height 30
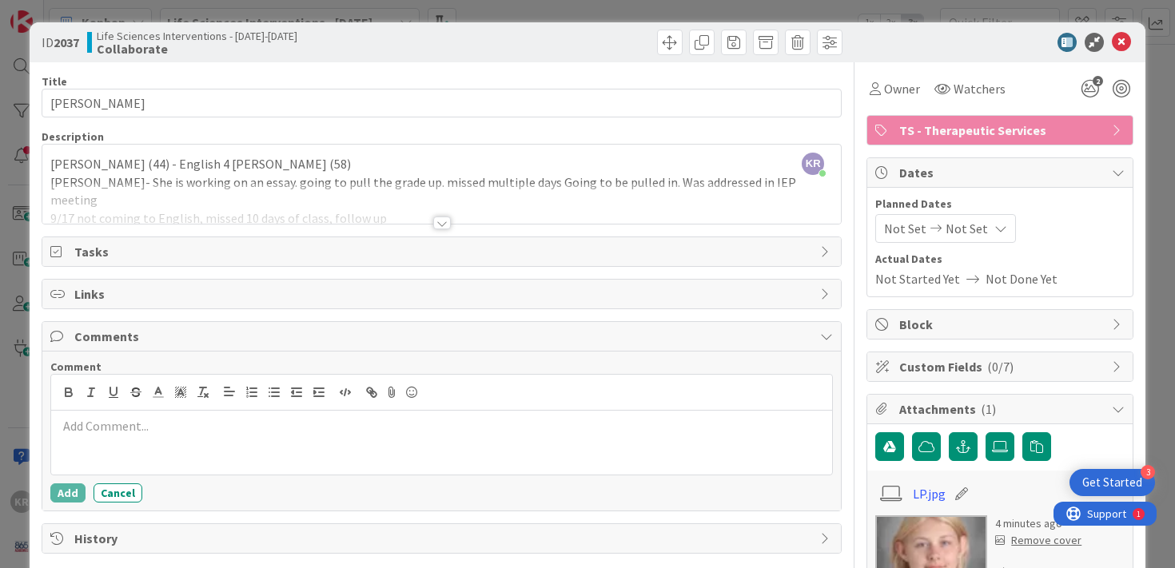
click at [598, 195] on div at bounding box center [442, 203] width 800 height 41
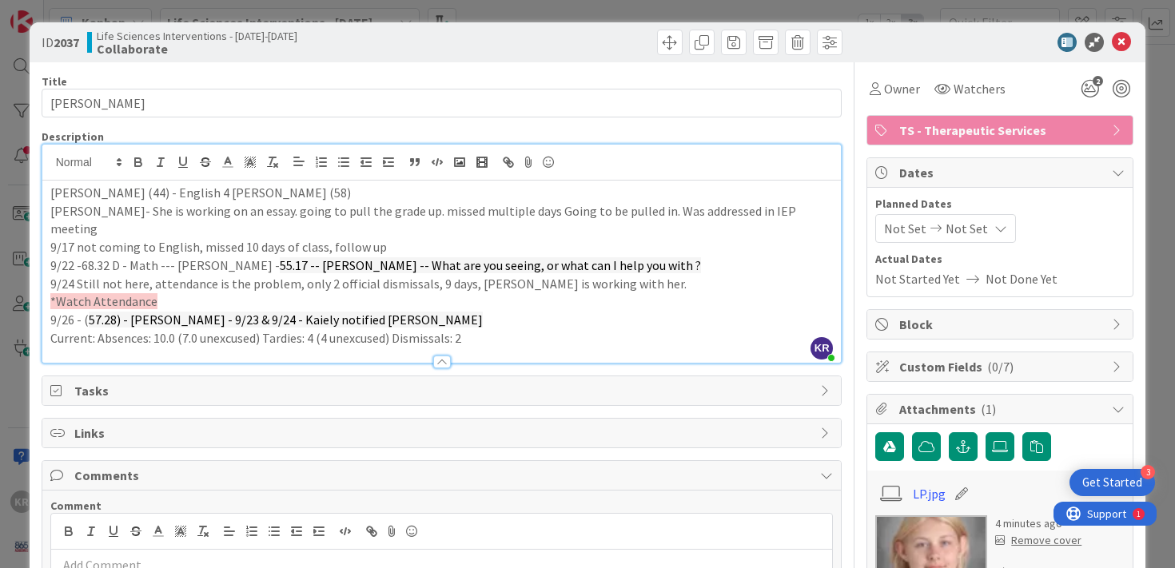
click at [17, 344] on div "ID 2037 Life Sciences Interventions - 2025-2026 Collaborate Title 12 / 128 Lill…" at bounding box center [587, 284] width 1175 height 568
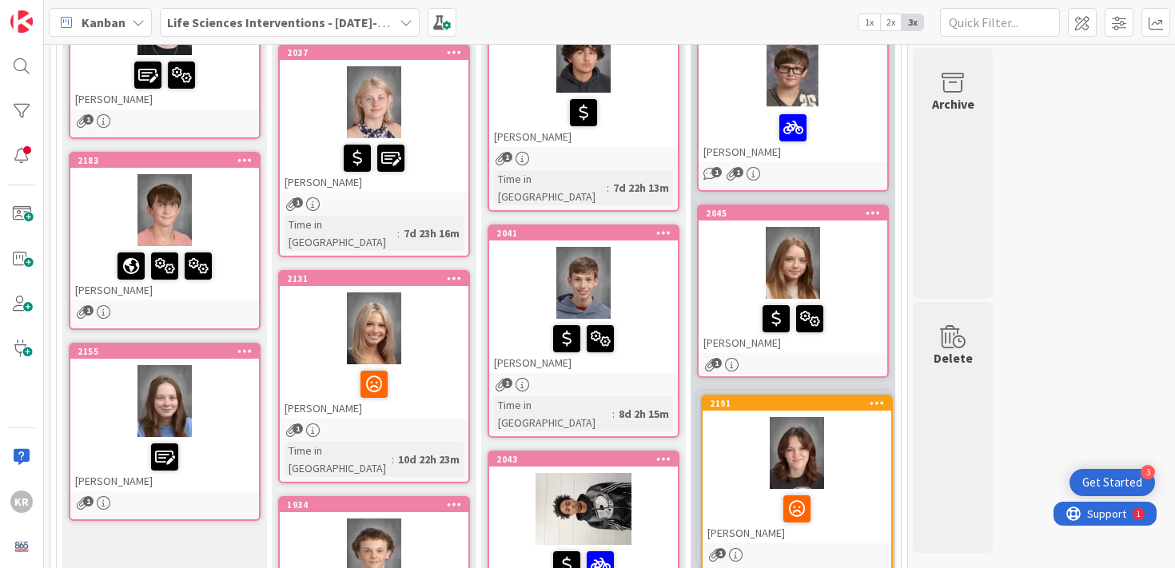
scroll to position [333, 0]
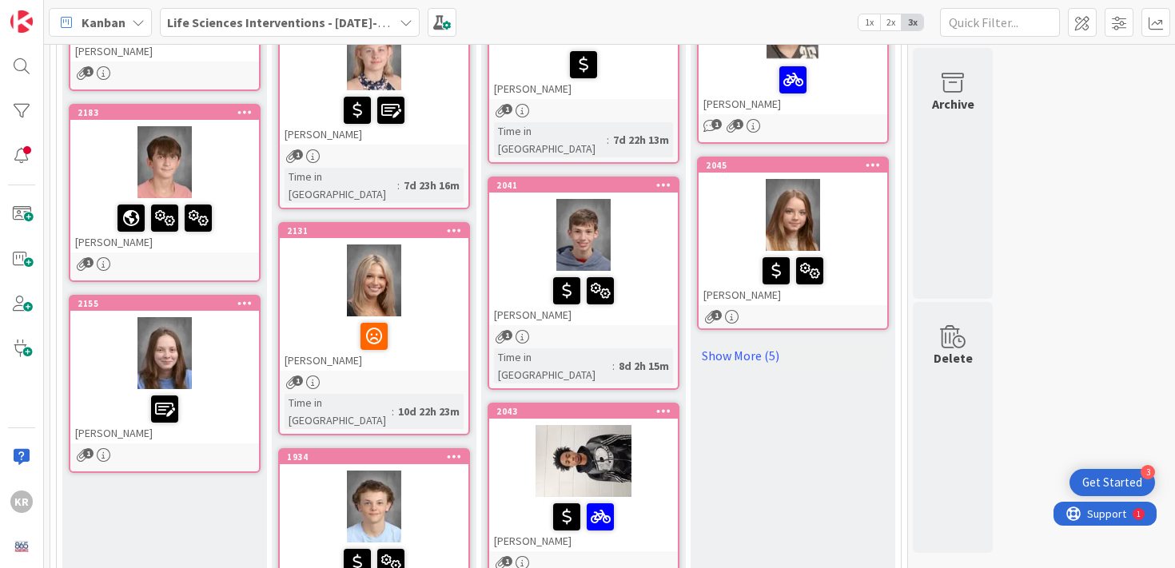
drag, startPoint x: 226, startPoint y: 300, endPoint x: 804, endPoint y: 14, distance: 644.0
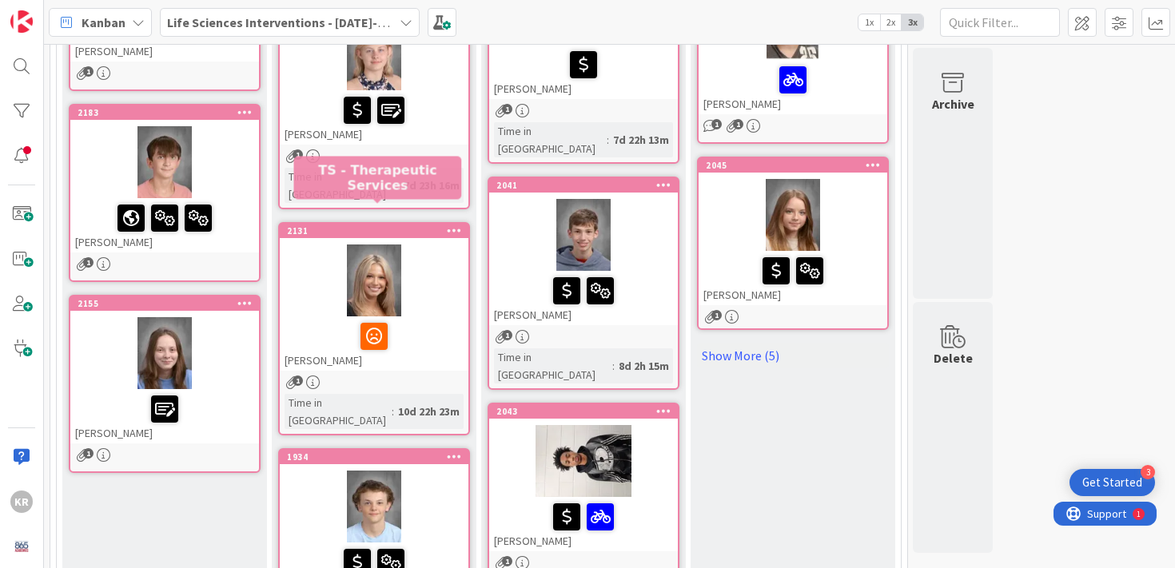
click at [409, 245] on div at bounding box center [374, 281] width 189 height 72
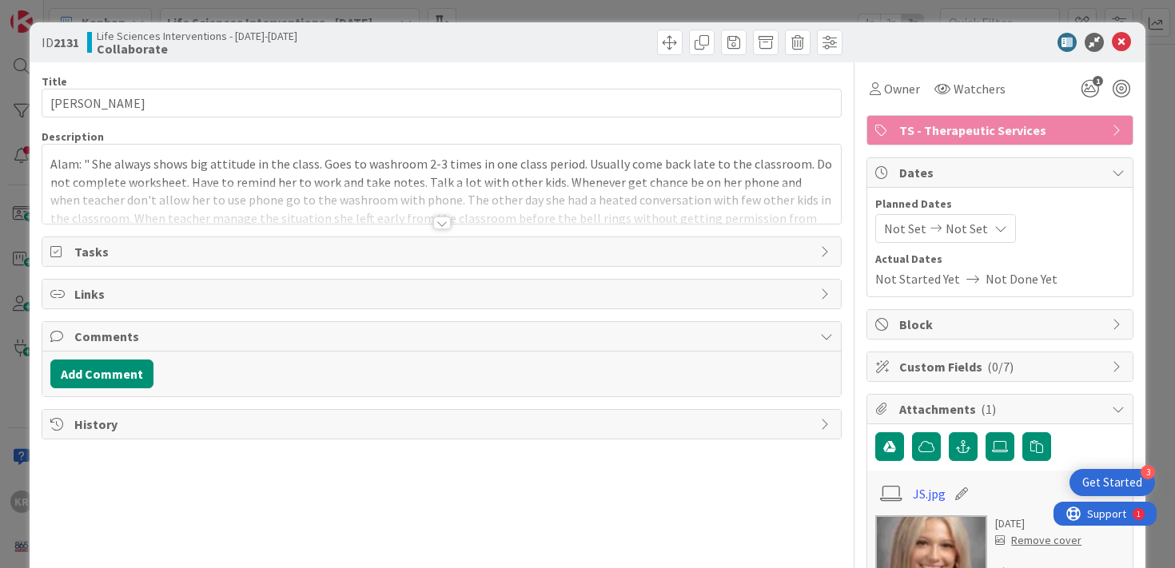
click at [313, 197] on div at bounding box center [442, 203] width 800 height 41
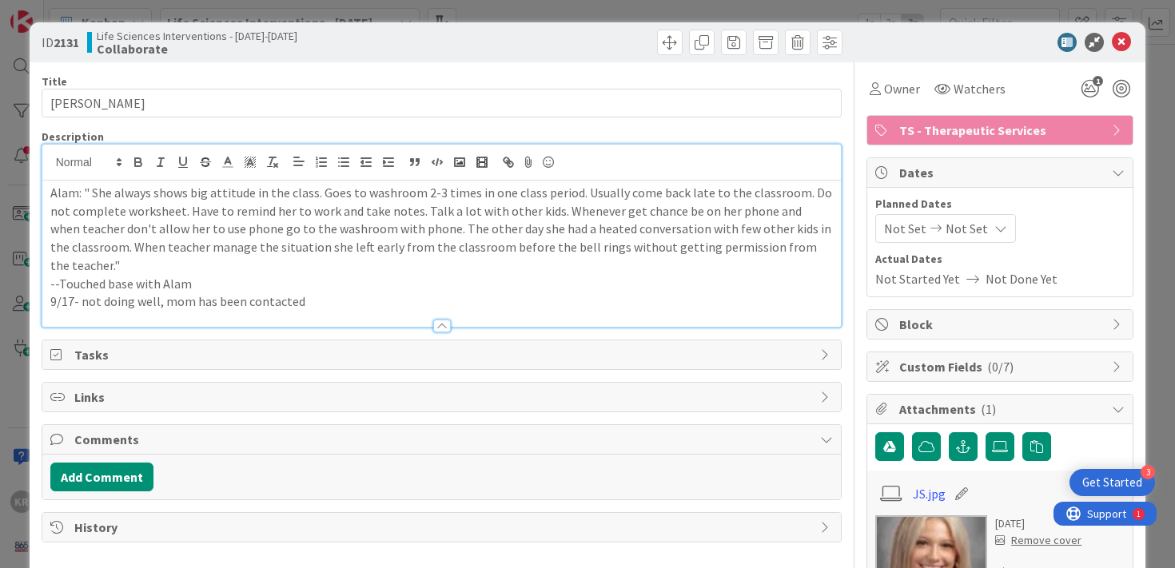
click at [330, 293] on p "9/17- not doing well, mom has been contacted" at bounding box center [442, 302] width 784 height 18
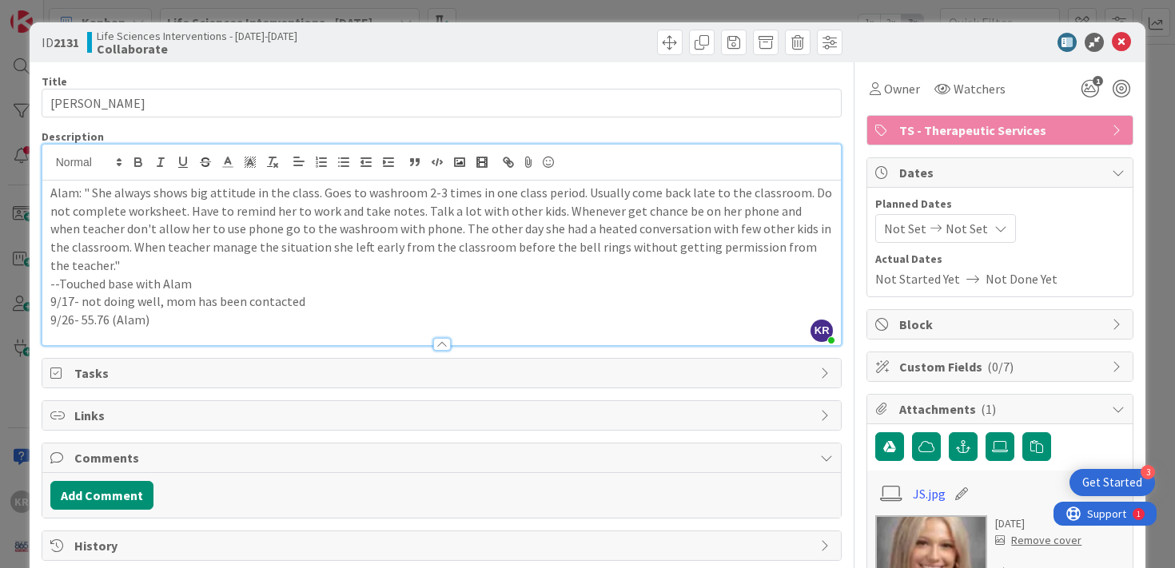
click at [12, 428] on div "ID 2131 Life Sciences Interventions - 2025-2026 Collaborate Title 13 / 128 Jame…" at bounding box center [587, 284] width 1175 height 568
click at [15, 349] on div "ID 2131 Life Sciences Interventions - 2025-2026 Collaborate Title 13 / 128 Jame…" at bounding box center [587, 284] width 1175 height 568
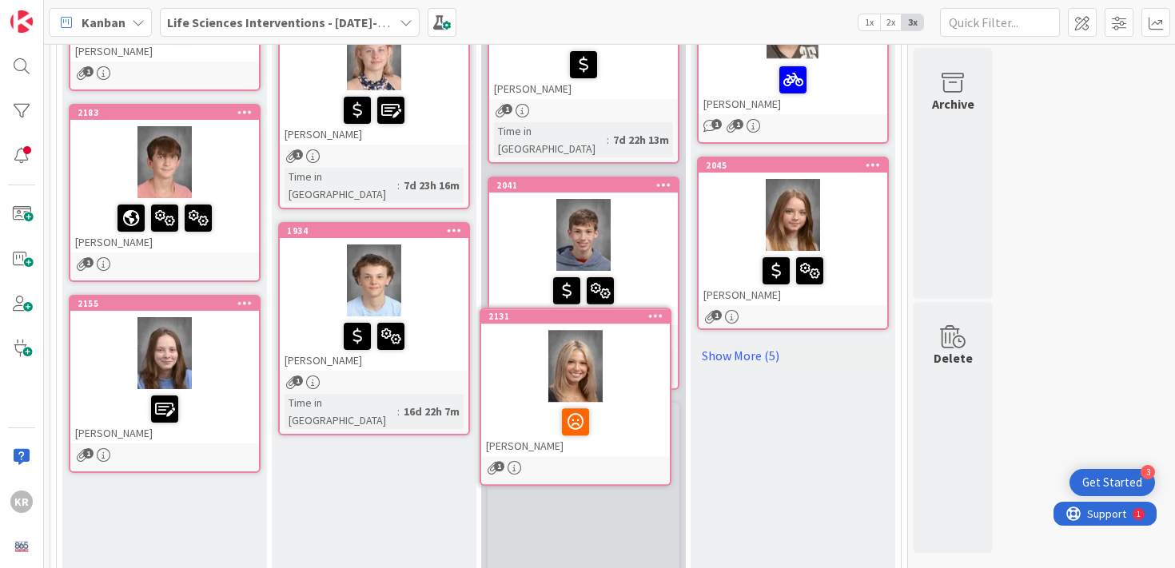
scroll to position [344, 0]
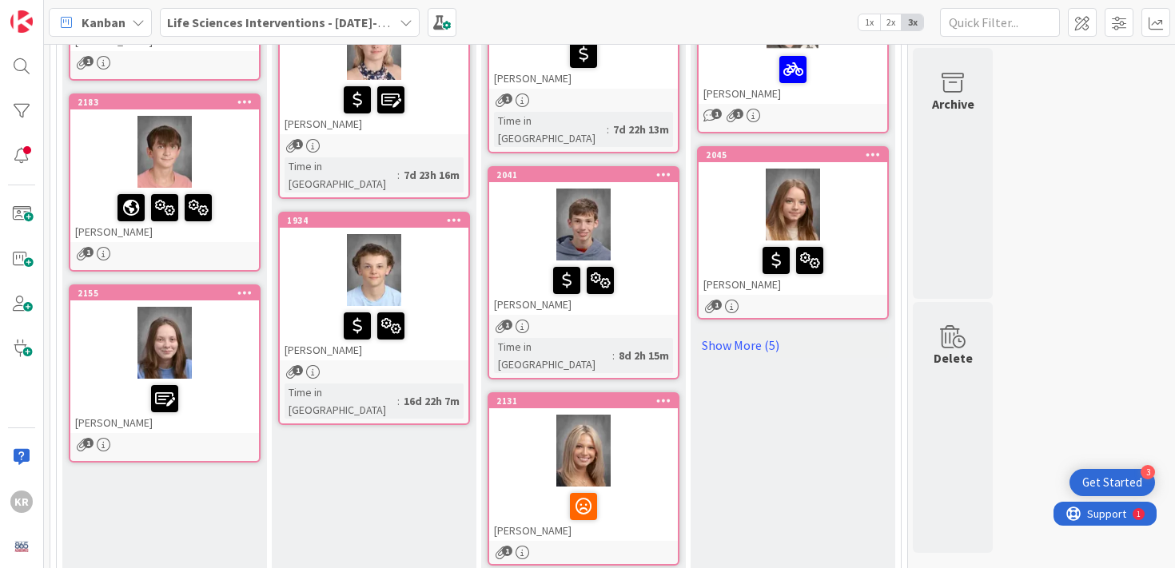
click at [451, 276] on div at bounding box center [374, 270] width 189 height 72
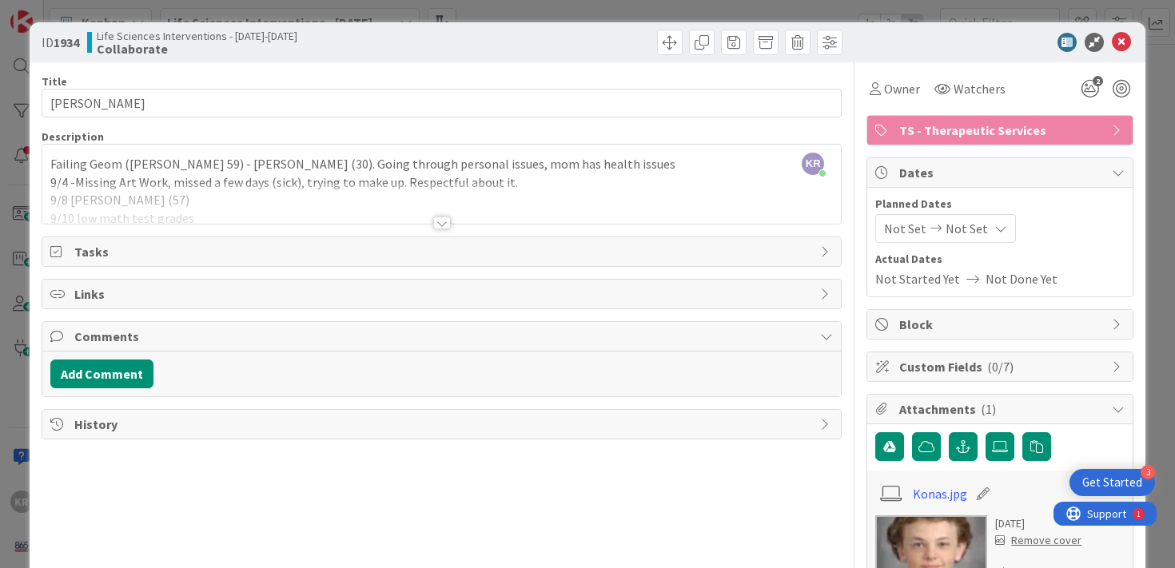
click at [449, 223] on div at bounding box center [442, 223] width 18 height 13
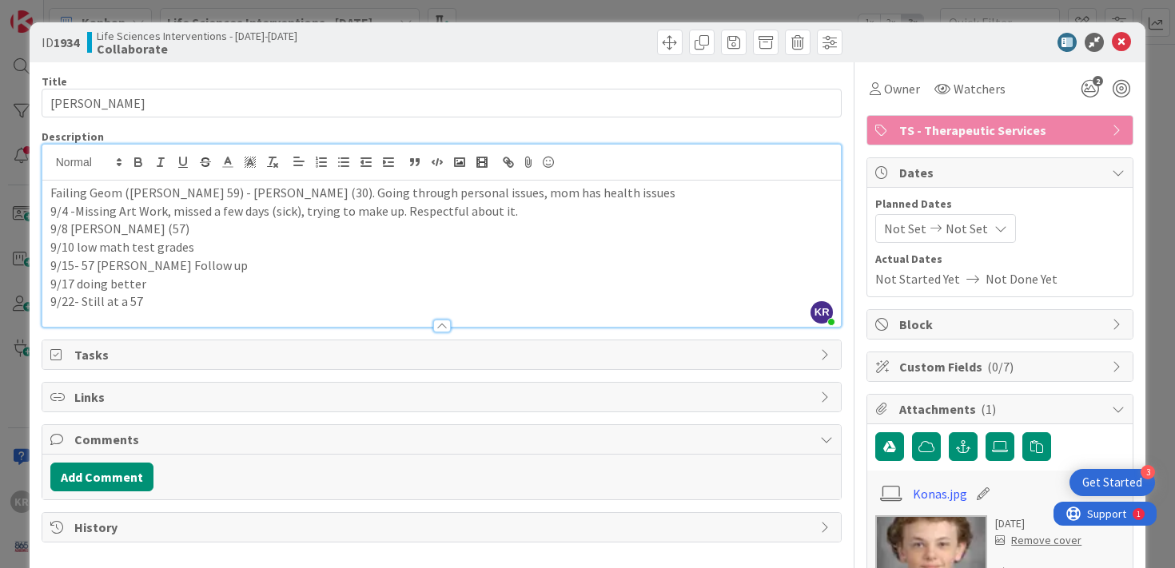
click at [360, 297] on p "9/22- Still at a 57" at bounding box center [442, 302] width 784 height 18
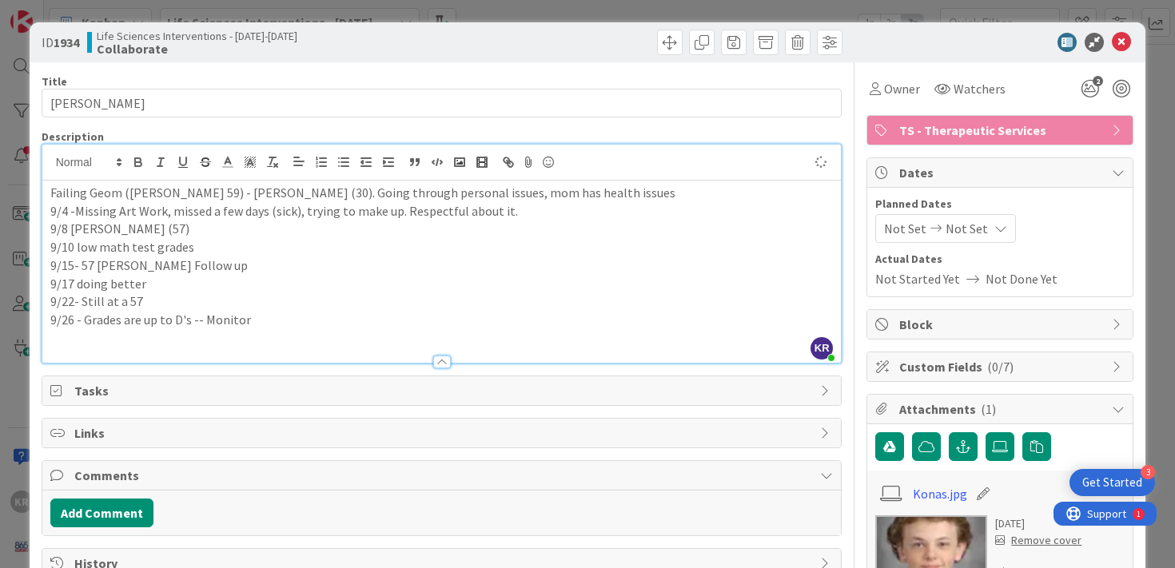
click at [20, 251] on div "ID 1934 Life Sciences Interventions - 2025-2026 Collaborate Title 12 / 128 Link…" at bounding box center [587, 284] width 1175 height 568
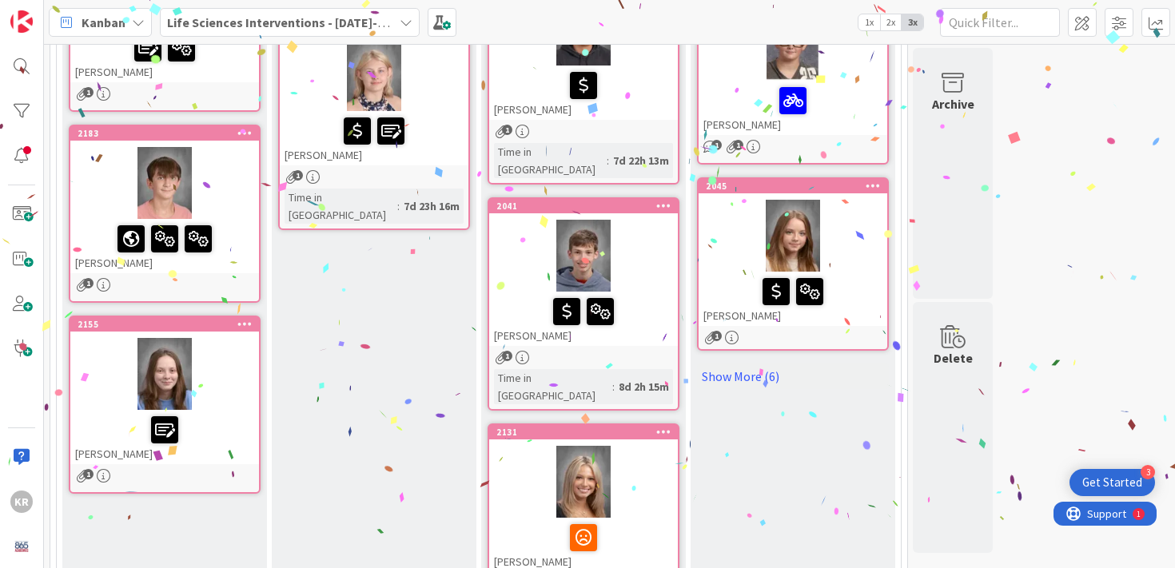
scroll to position [134, 0]
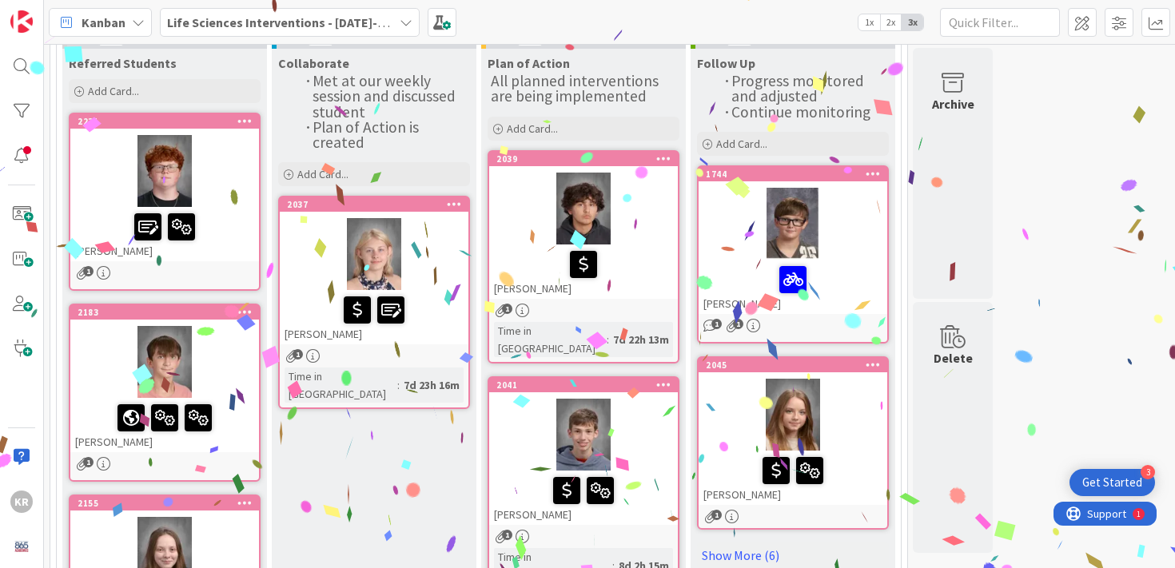
click at [640, 237] on div at bounding box center [583, 209] width 189 height 72
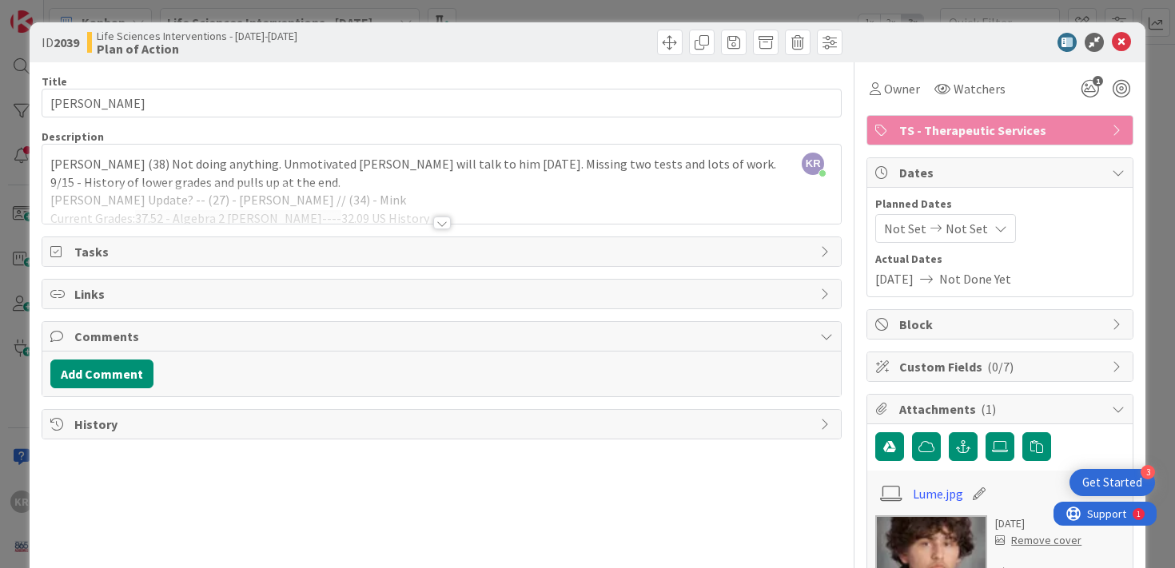
click at [457, 205] on div at bounding box center [442, 203] width 800 height 41
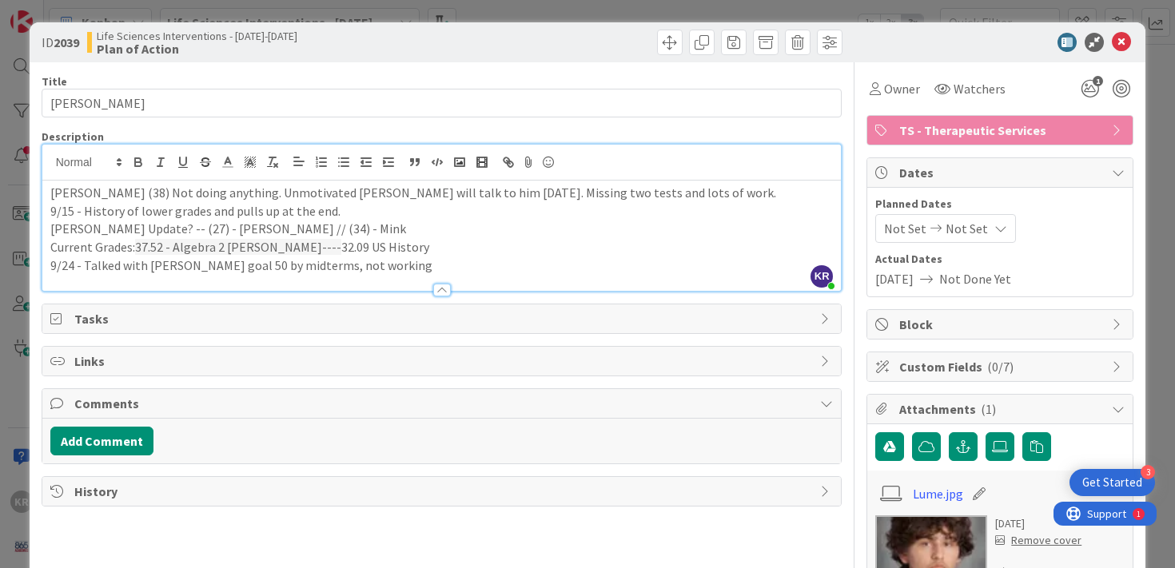
click at [431, 267] on p "9/24 - Talked with Mr Lewis goal 50 by midterms, not working" at bounding box center [442, 266] width 784 height 18
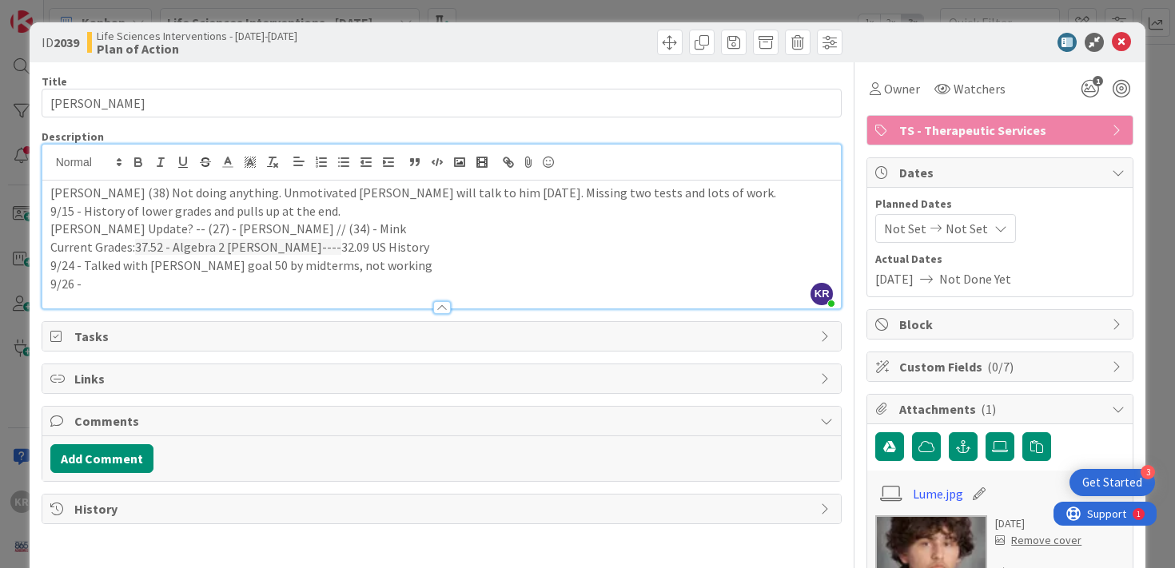
click at [90, 288] on p "9/26 -" at bounding box center [442, 284] width 784 height 18
drag, startPoint x: 90, startPoint y: 288, endPoint x: 519, endPoint y: 72, distance: 480.6
click at [0, 0] on div "ID 2039 Life Sciences Interventions - 2025-2026 Plan of Action Title 12 / 128 L…" at bounding box center [587, 284] width 1175 height 568
click at [110, 282] on p "9/26 - 28.91 / 31.02" at bounding box center [442, 284] width 784 height 18
click at [317, 299] on div at bounding box center [442, 300] width 800 height 17
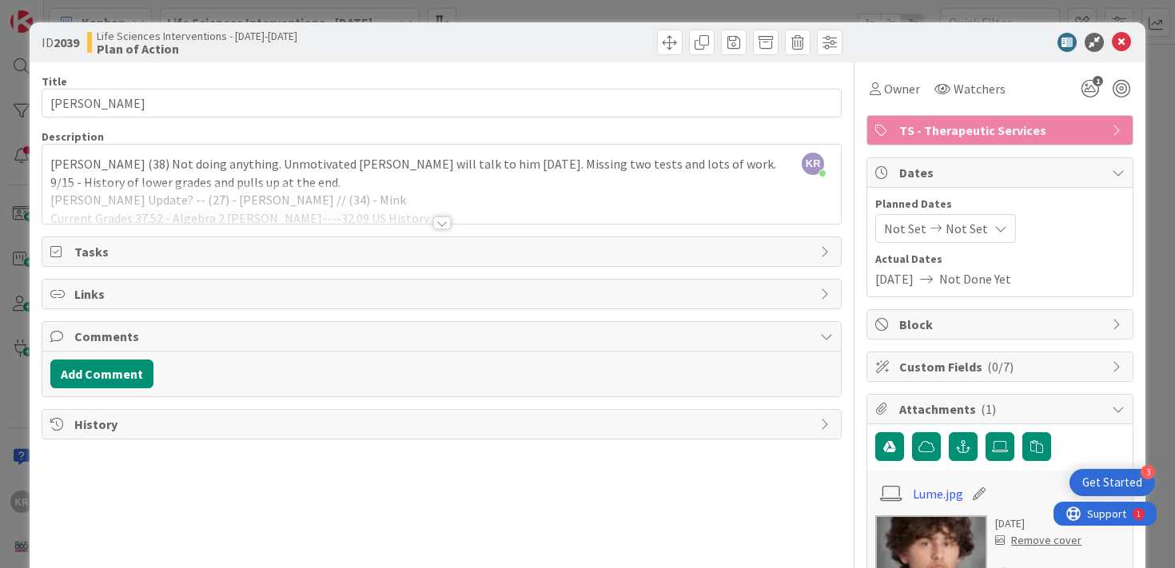
click at [285, 195] on div at bounding box center [442, 203] width 800 height 41
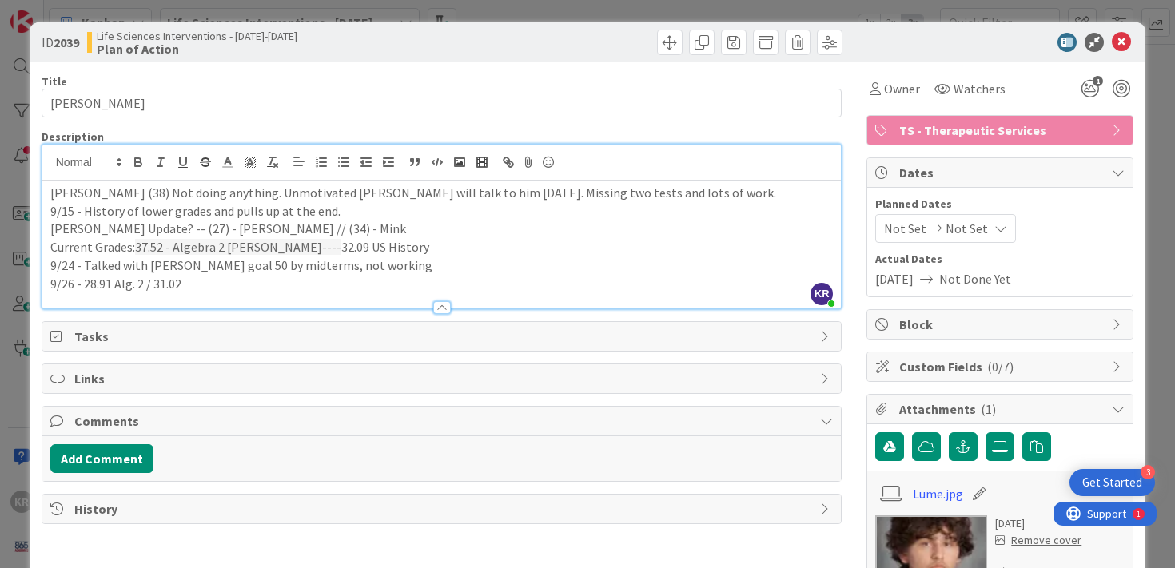
click at [275, 282] on p "9/26 - 28.91 Alg. 2 / 31.02" at bounding box center [442, 284] width 784 height 18
click at [391, 266] on p "9/24 - Talked with Mr Lewis goal 50 by midterms, not working" at bounding box center [442, 266] width 784 height 18
drag, startPoint x: 311, startPoint y: 267, endPoint x: 429, endPoint y: 265, distance: 118.3
click at [429, 265] on p "9/24 - Talked with Mr Lewis goal 50 by midterms, not working" at bounding box center [442, 266] width 784 height 18
click at [1087, 91] on icon "1" at bounding box center [1090, 88] width 29 height 29
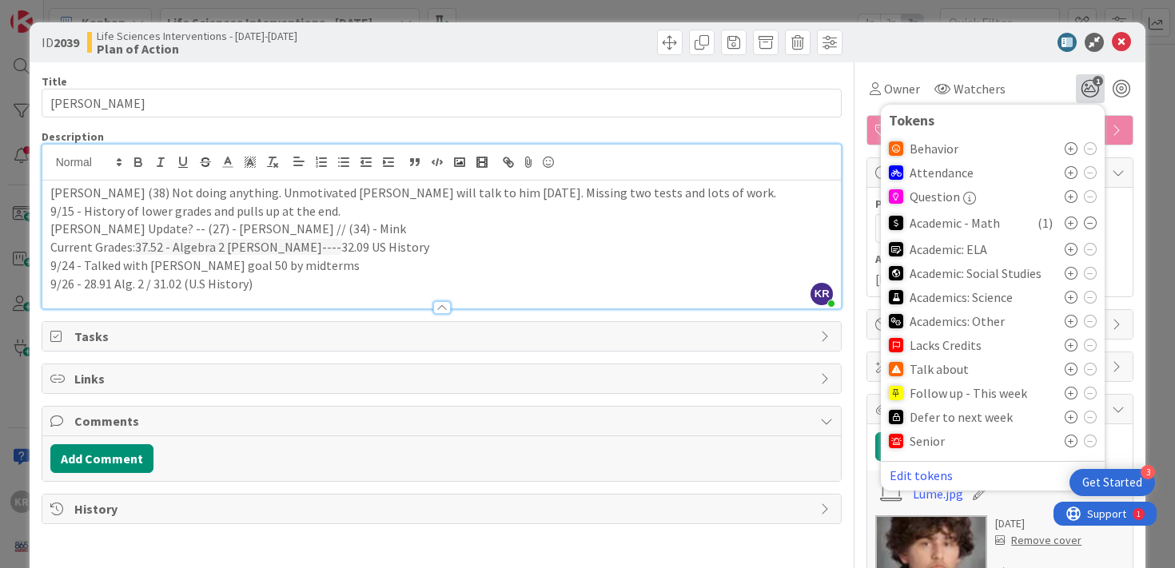
click at [1075, 377] on div "Talk about" at bounding box center [993, 369] width 208 height 24
click at [1072, 371] on icon at bounding box center [1071, 369] width 13 height 13
click at [11, 361] on div "ID 2039 Life Sciences Interventions - 2025-2026 Plan of Action Title 12 / 128 L…" at bounding box center [587, 284] width 1175 height 568
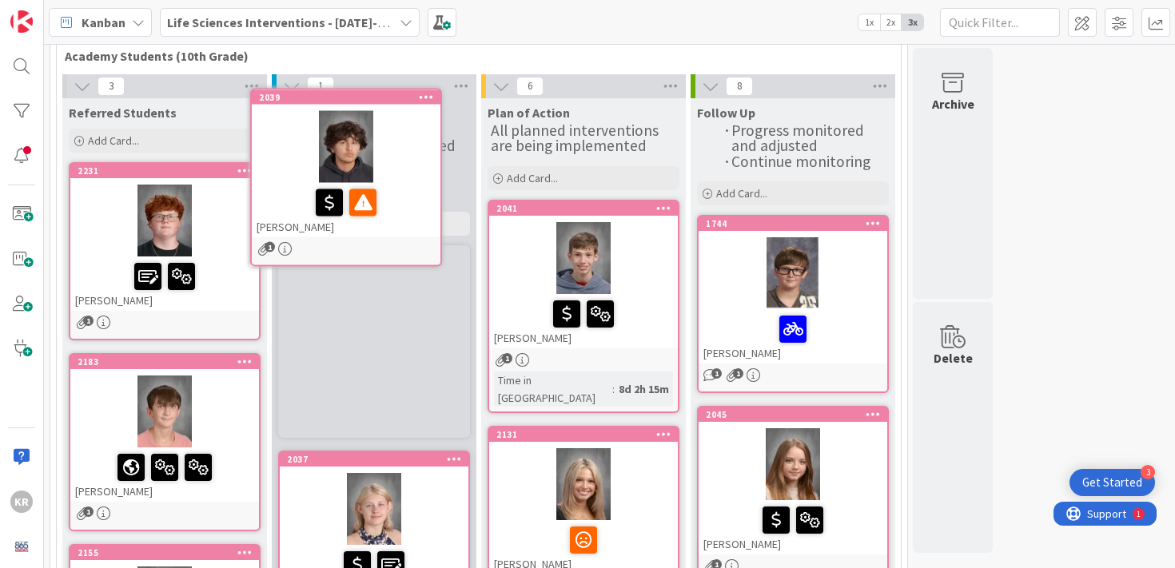
scroll to position [78, 0]
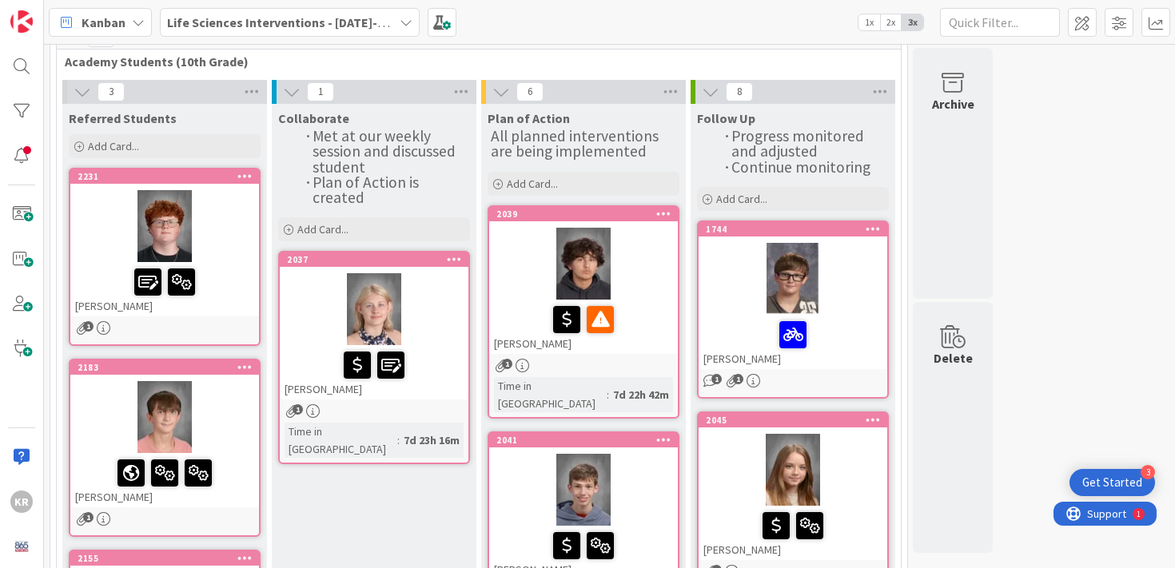
click at [430, 353] on div at bounding box center [374, 366] width 179 height 34
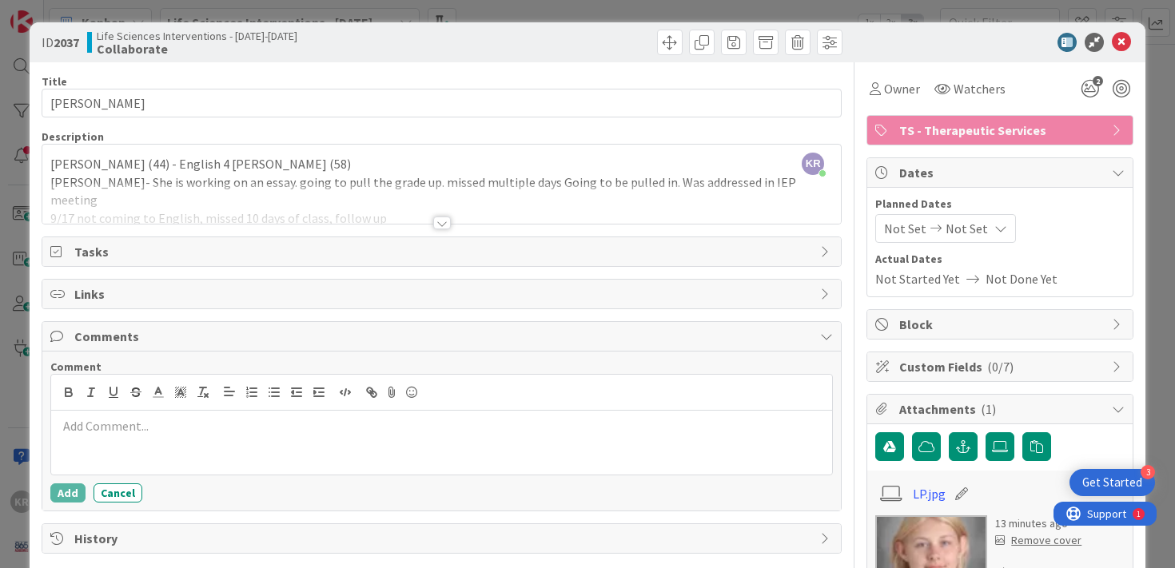
click at [289, 187] on div at bounding box center [442, 203] width 800 height 41
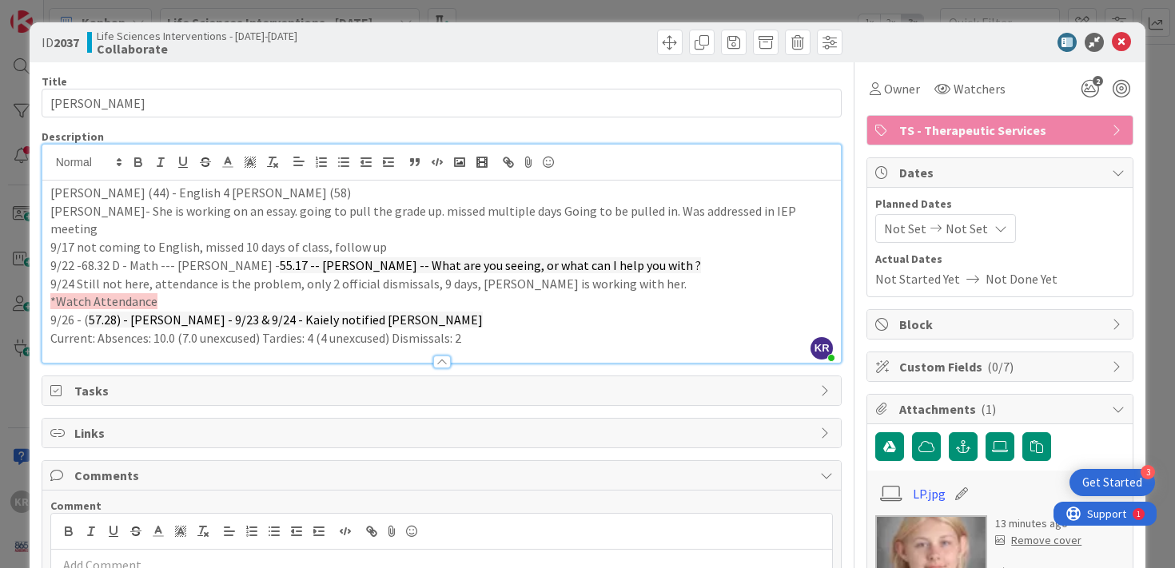
click at [492, 329] on p "Current: Absences: 10.0 (7.0 unexcused) Tardies: 4 (4 unexcused) Dismissals: 2" at bounding box center [442, 338] width 784 height 18
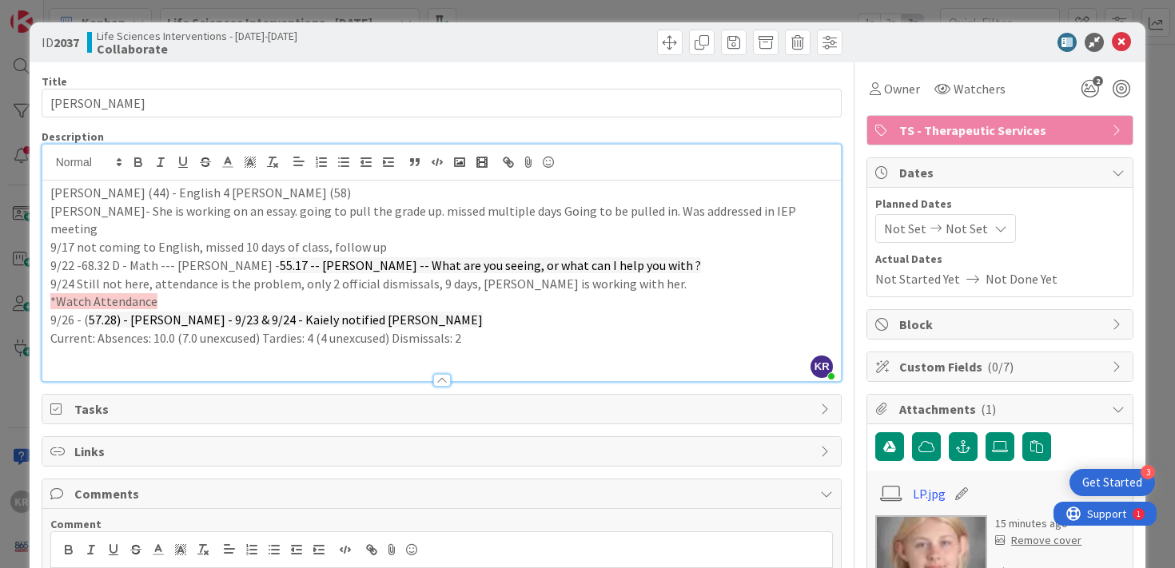
click at [532, 329] on p "Current: Absences: 10.0 (7.0 unexcused) Tardies: 4 (4 unexcused) Dismissals: 2" at bounding box center [442, 338] width 784 height 18
drag, startPoint x: 243, startPoint y: 302, endPoint x: 449, endPoint y: 300, distance: 206.3
click at [449, 311] on p "9/26 - ( 57.28) - Orrick - 9/23 & 9/24 - Kaiely notified Sherry Branstutter" at bounding box center [442, 320] width 784 height 18
click at [501, 329] on p "Current: Absences: 10.0 (7.0 unexcused) Tardies: 4 (4 unexcused) Dismissals: 2" at bounding box center [442, 338] width 784 height 18
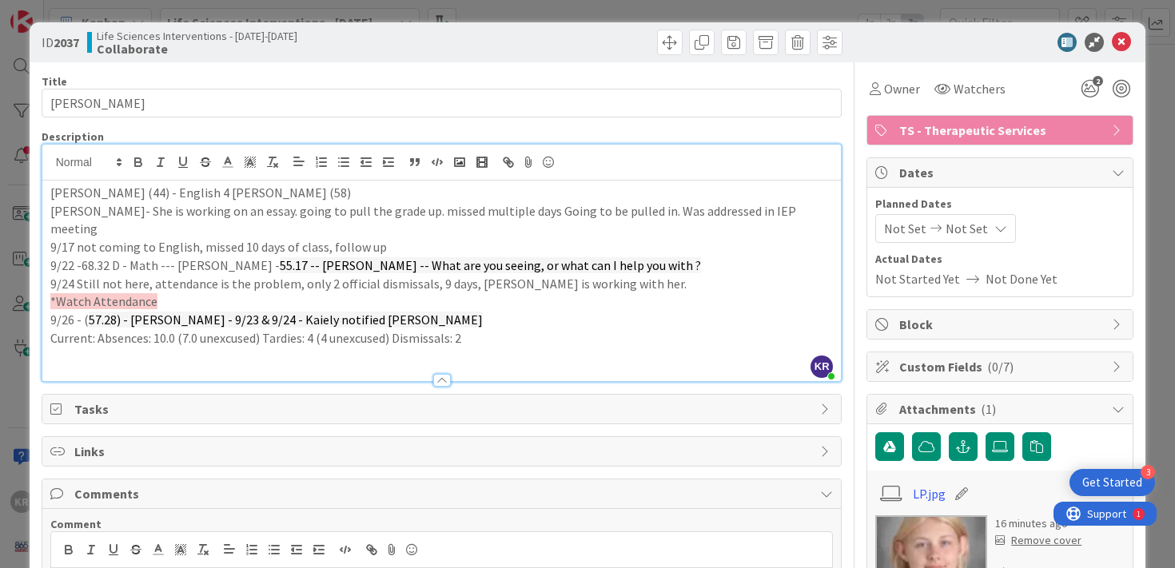
click at [397, 312] on span "57.28) - Orrick - 9/23 & 9/24 - Kaiely notified Sherry Branstutter" at bounding box center [286, 320] width 394 height 16
click at [376, 312] on span "57.28) - Orrick - 9/23 & 9/24 - Kaiely notified Sherry Branstutter" at bounding box center [286, 320] width 394 height 16
drag, startPoint x: 241, startPoint y: 303, endPoint x: 457, endPoint y: 305, distance: 216.7
click at [457, 311] on p "9/26 - ( 57.28) - Orrick - 9/23 & 9/24 - Kaiely notified Sherry Branstutter" at bounding box center [442, 320] width 784 height 18
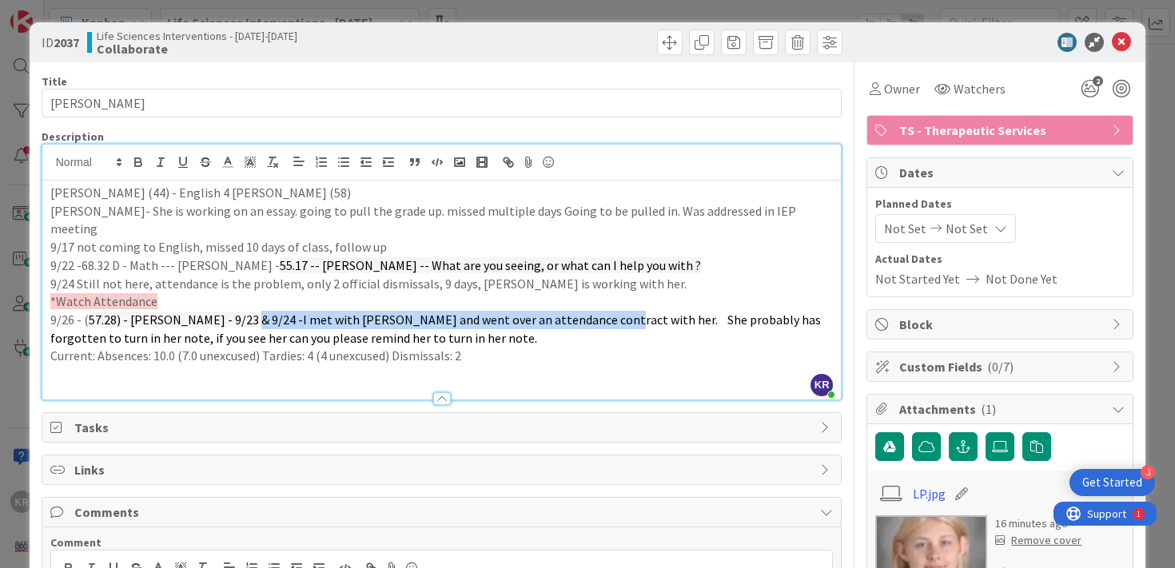
drag, startPoint x: 233, startPoint y: 301, endPoint x: 541, endPoint y: 305, distance: 307.8
click at [541, 311] on p "9/26 - ( 57.28) - Orrick - 9/23 & 9/24 - I met with Lilly and went over an atte…" at bounding box center [442, 329] width 784 height 36
click at [541, 312] on span "I met with Lilly and went over an attendance contract with her. She probably ha…" at bounding box center [436, 329] width 773 height 34
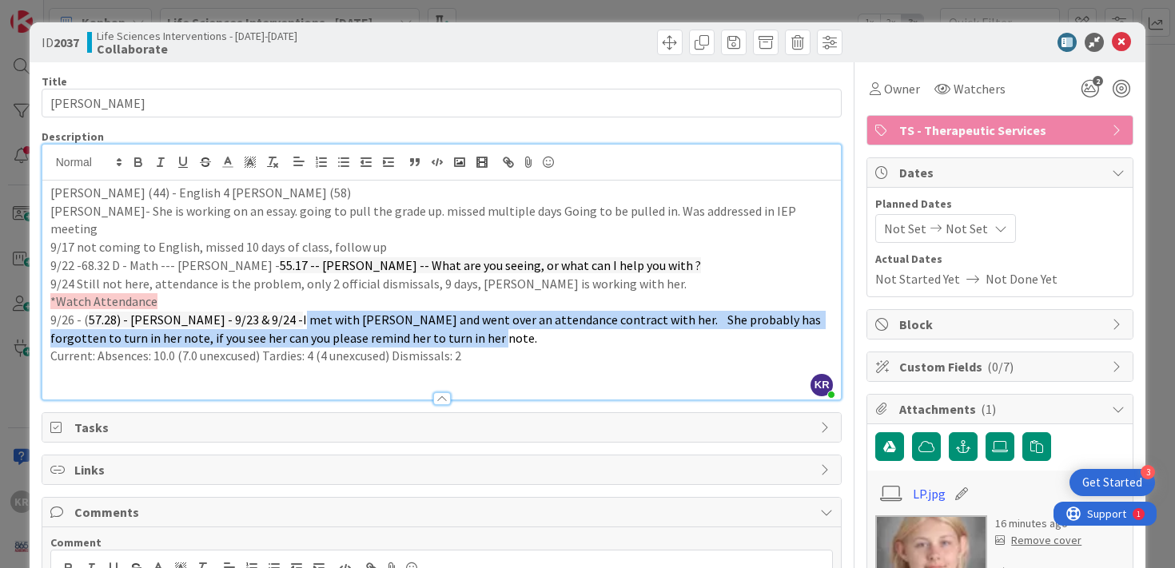
drag, startPoint x: 405, startPoint y: 326, endPoint x: 241, endPoint y: 297, distance: 165.8
click at [241, 311] on p "9/26 - ( 57.28) - Orrick - 9/23 & 9/24 - I met with Lilly and went over an atte…" at bounding box center [442, 329] width 784 height 36
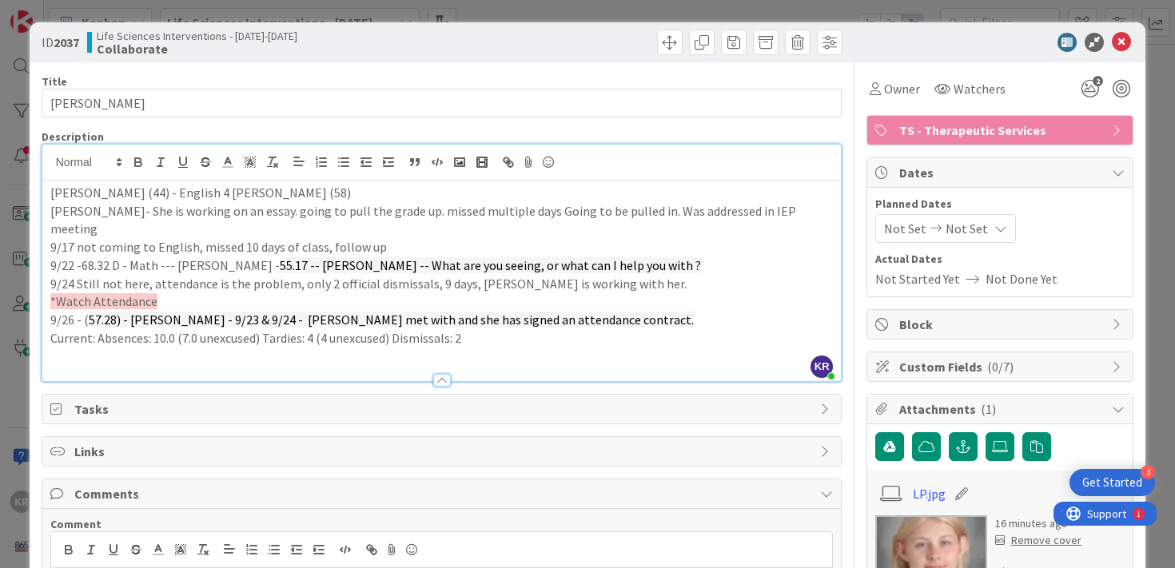
click at [13, 369] on div "ID 2037 Life Sciences Interventions - 2025-2026 Collaborate Title 12 / 128 Lill…" at bounding box center [587, 284] width 1175 height 568
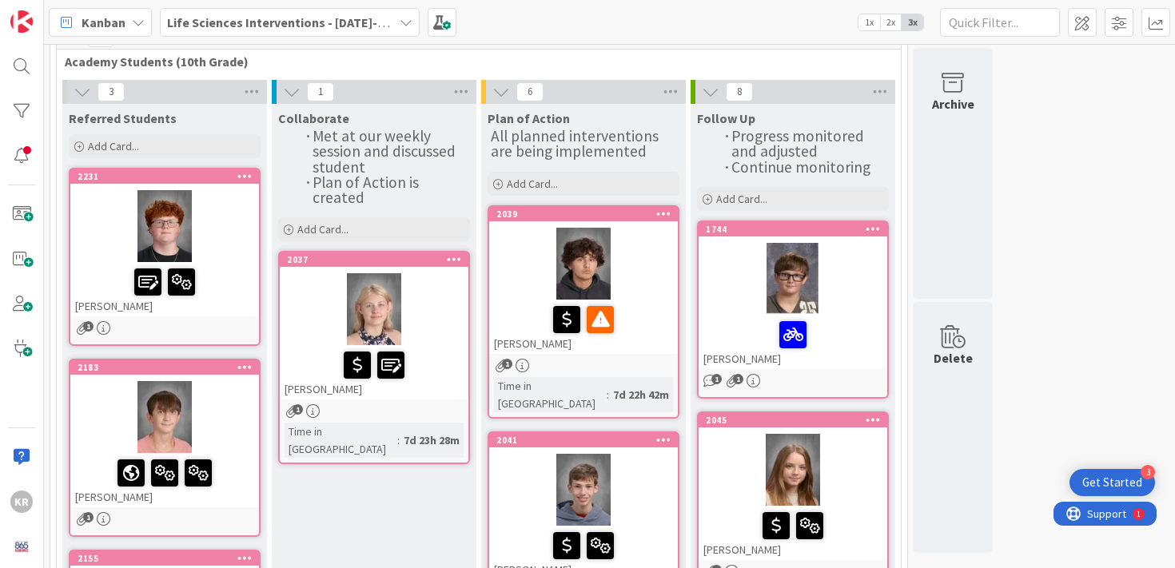
click at [437, 328] on div at bounding box center [374, 309] width 189 height 72
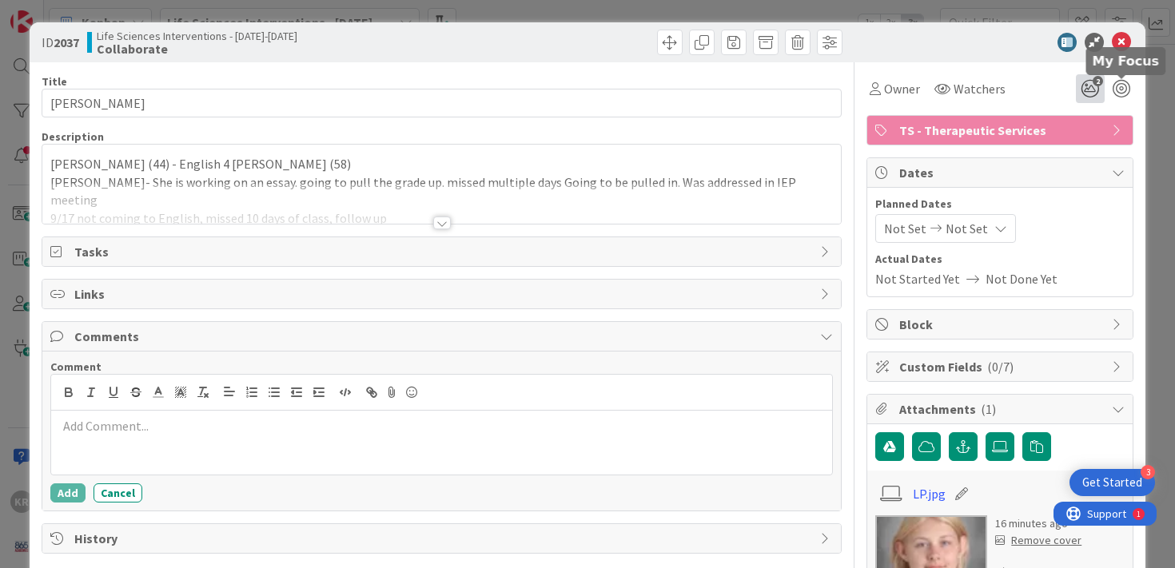
click at [1093, 86] on icon "2" at bounding box center [1090, 88] width 29 height 29
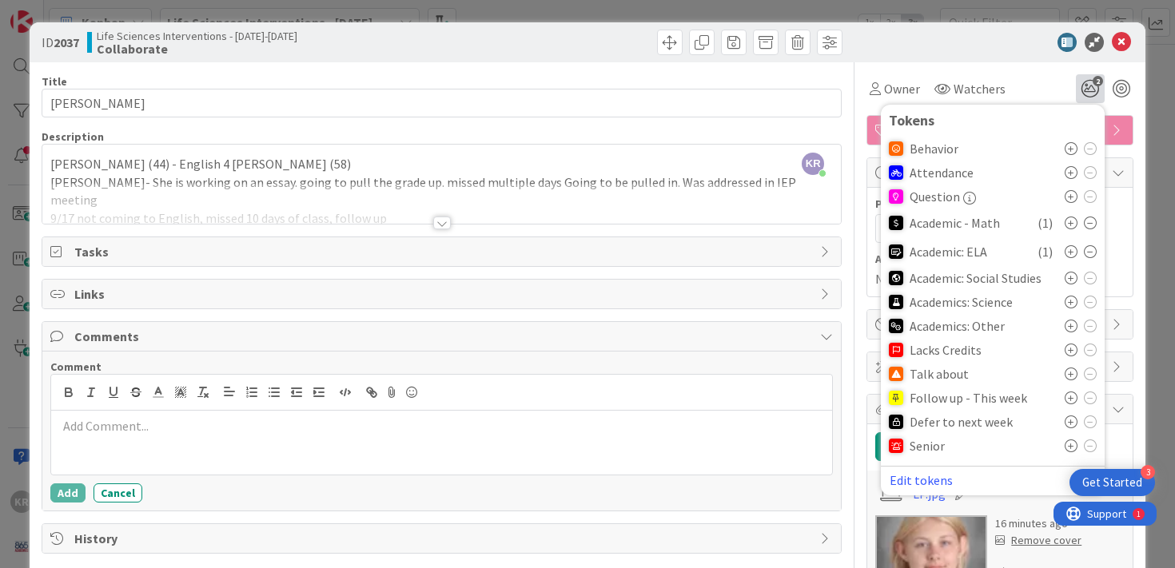
click at [1074, 171] on icon at bounding box center [1071, 172] width 13 height 13
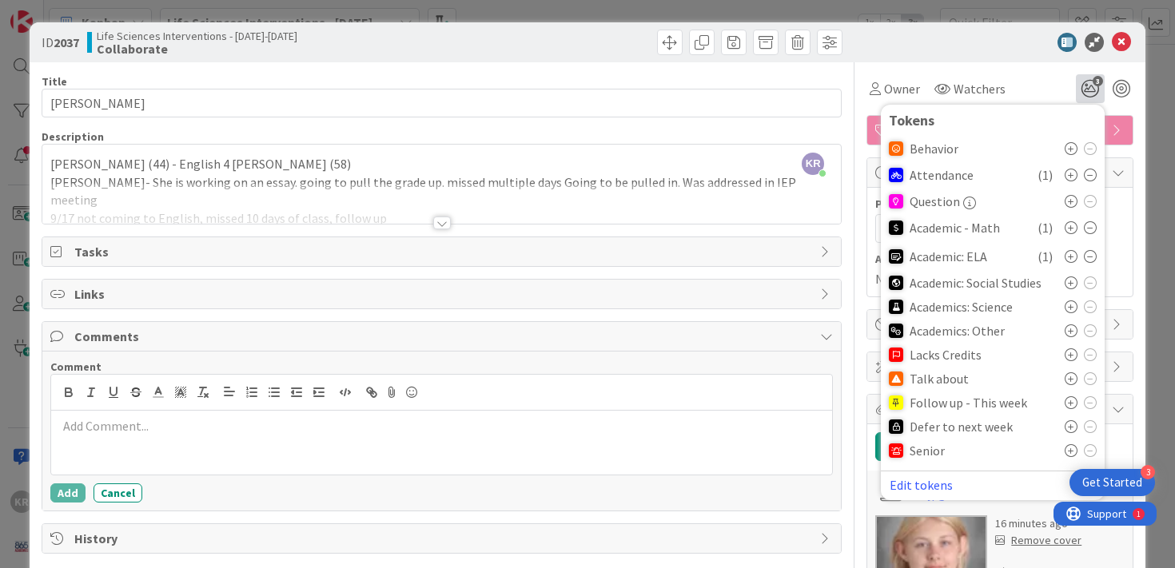
click at [1141, 166] on div "ID 2037 Life Sciences Interventions - 2025-2026 Collaborate Title 12 / 128 Lill…" at bounding box center [588, 361] width 1117 height 679
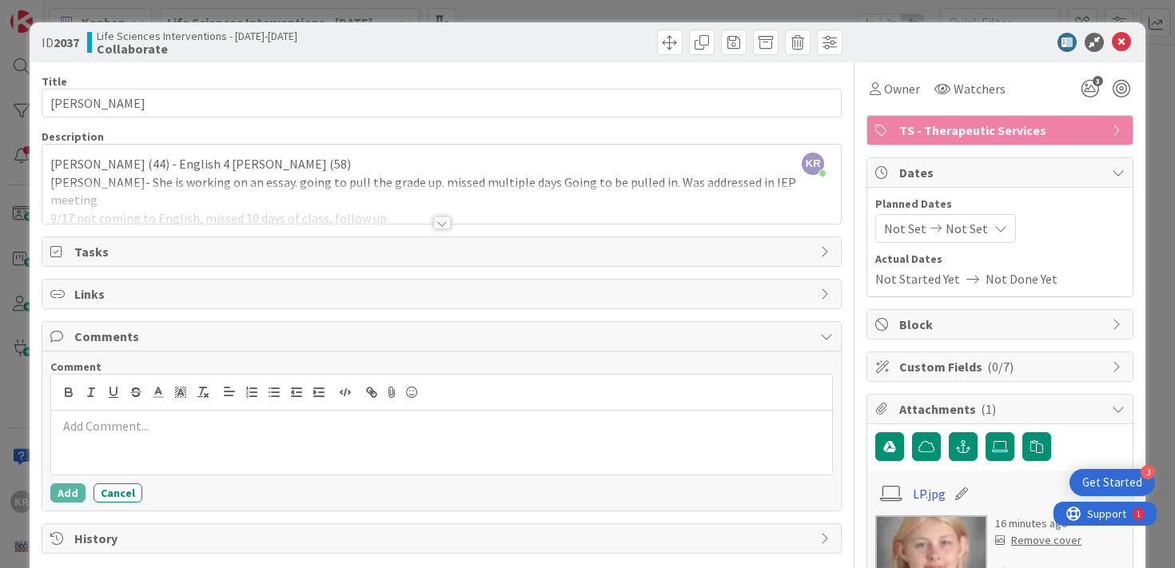
click at [1171, 162] on div "ID 2037 Life Sciences Interventions - 2025-2026 Collaborate Title 12 / 128 Lill…" at bounding box center [587, 284] width 1175 height 568
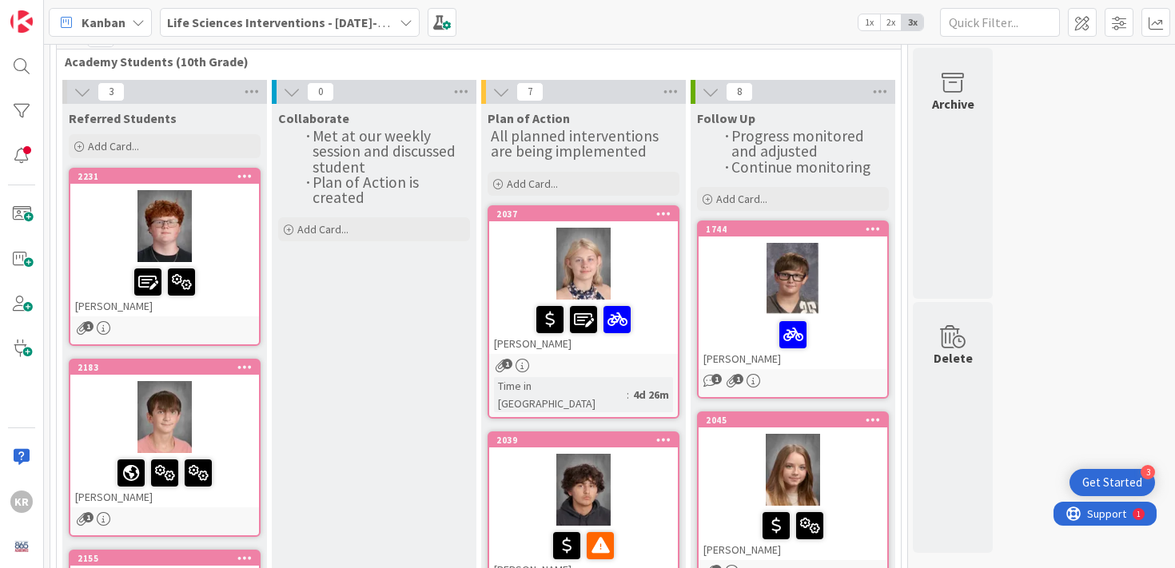
click at [225, 257] on div at bounding box center [164, 226] width 189 height 72
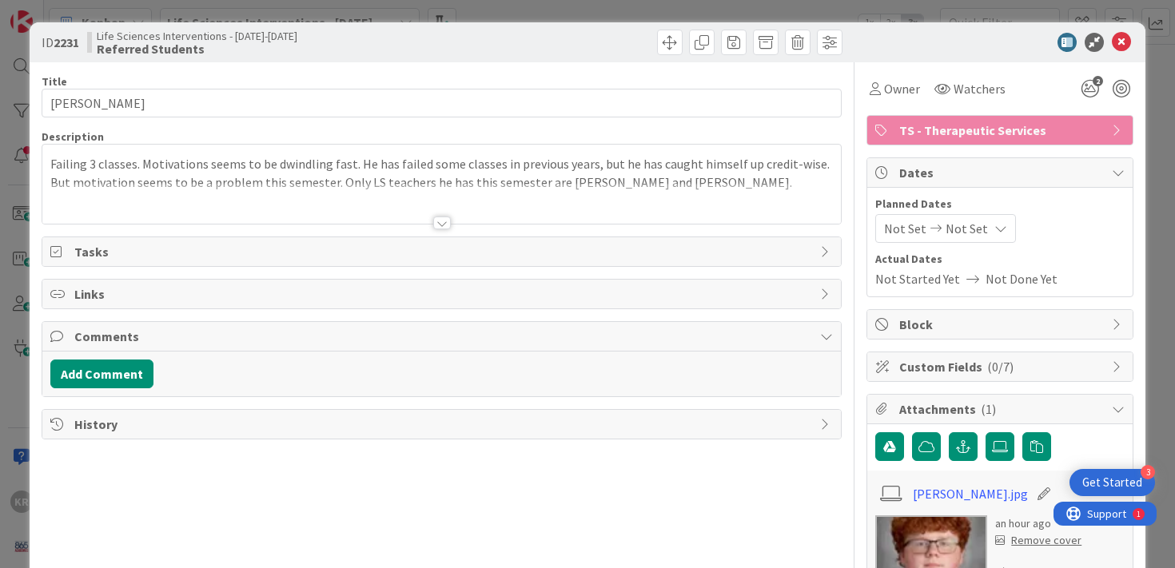
click at [9, 361] on div "ID 2231 Life Sciences Interventions - 2025-2026 Referred Students Title 17 / 12…" at bounding box center [587, 284] width 1175 height 568
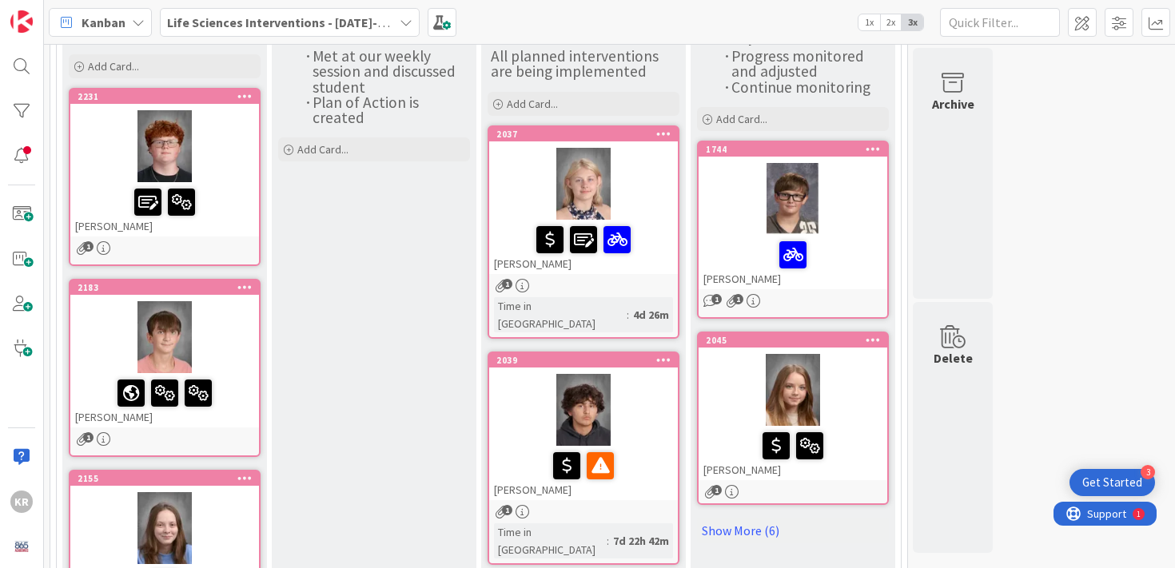
scroll to position [162, 0]
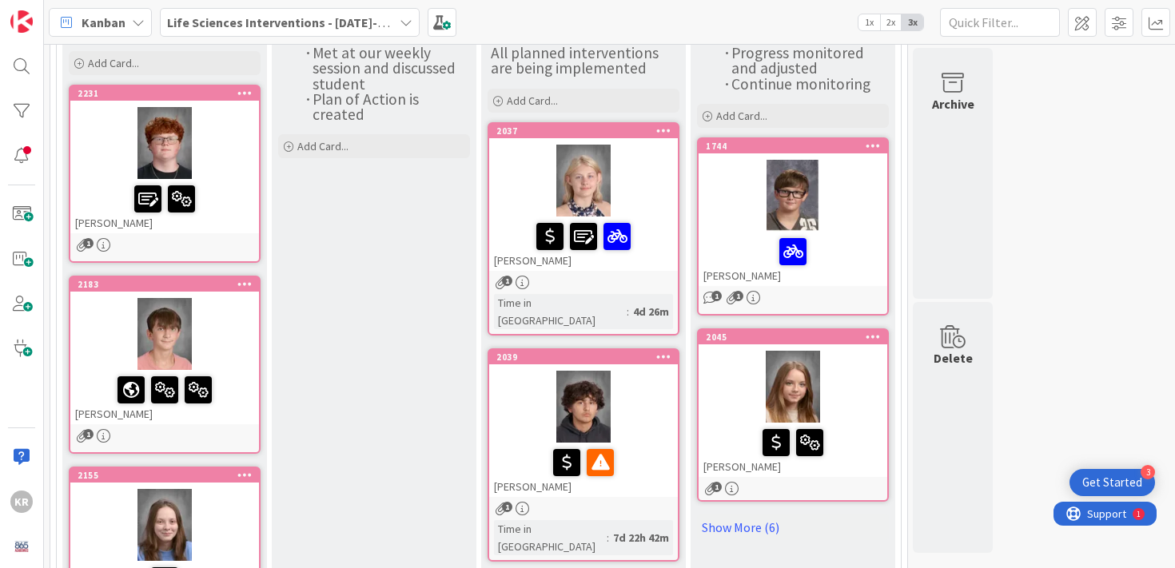
click at [222, 356] on div at bounding box center [164, 334] width 189 height 72
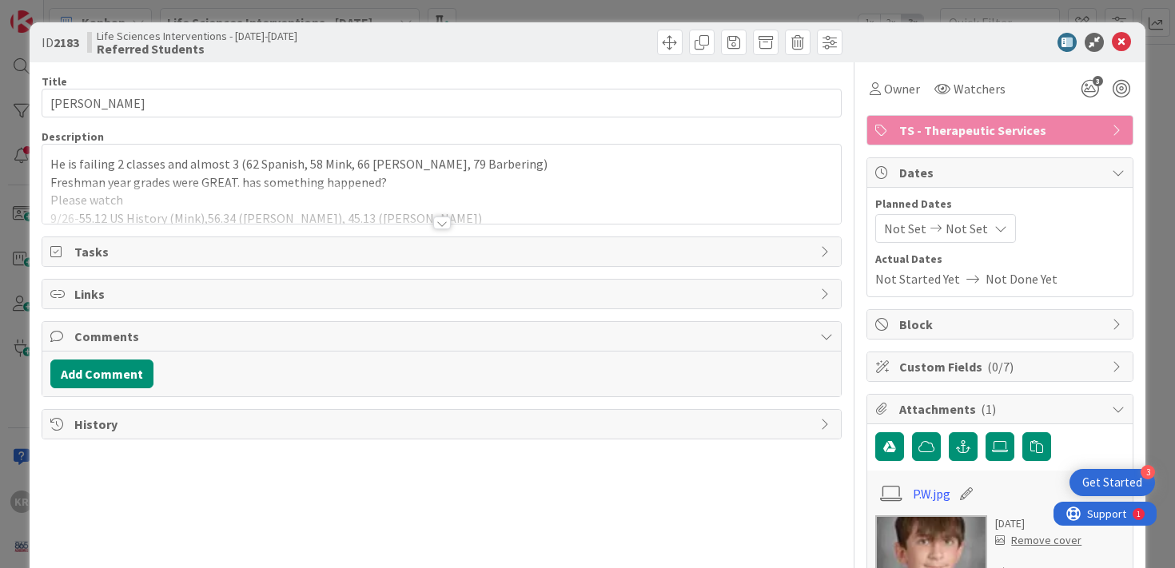
click at [409, 200] on div at bounding box center [442, 203] width 800 height 41
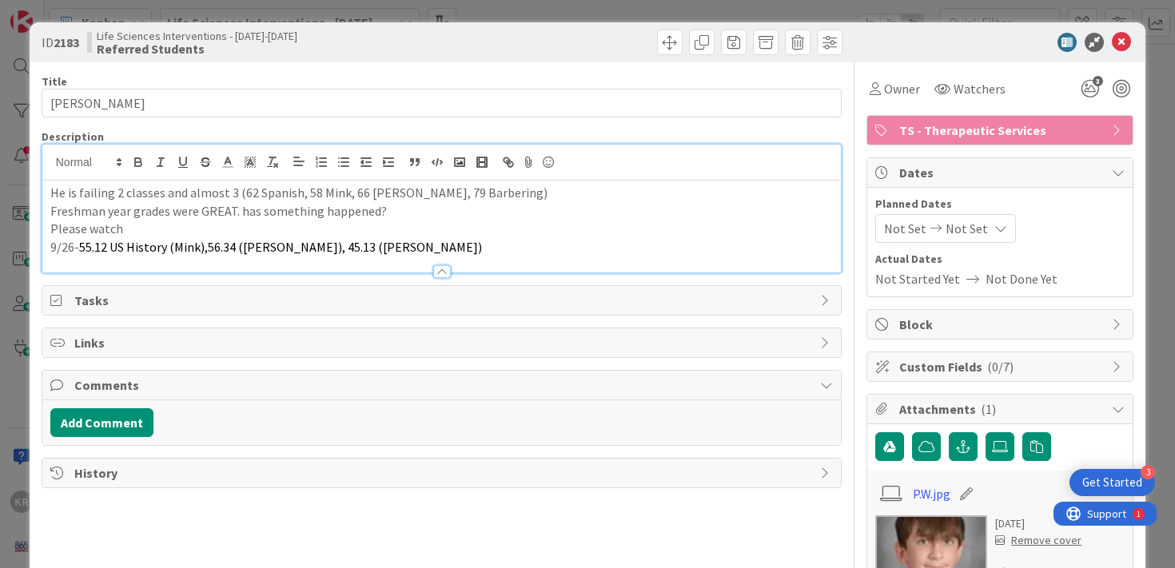
click at [6, 349] on div "ID 2183 Life Sciences Interventions - 2025-2026 Referred Students Title 13 / 12…" at bounding box center [587, 284] width 1175 height 568
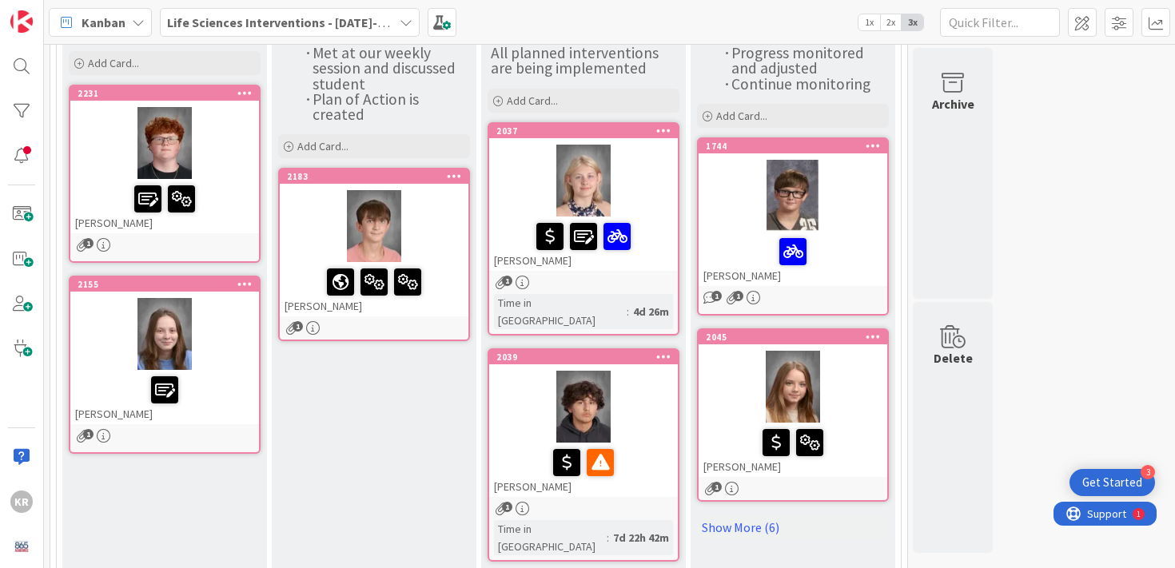
click at [240, 301] on div at bounding box center [164, 334] width 189 height 72
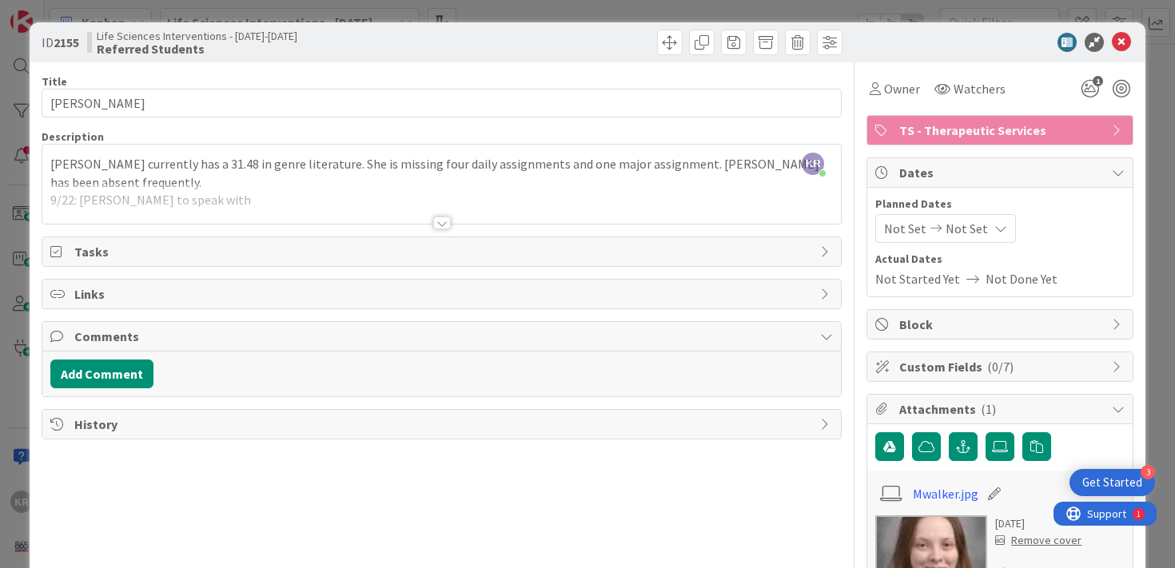
click at [441, 219] on div at bounding box center [442, 223] width 18 height 13
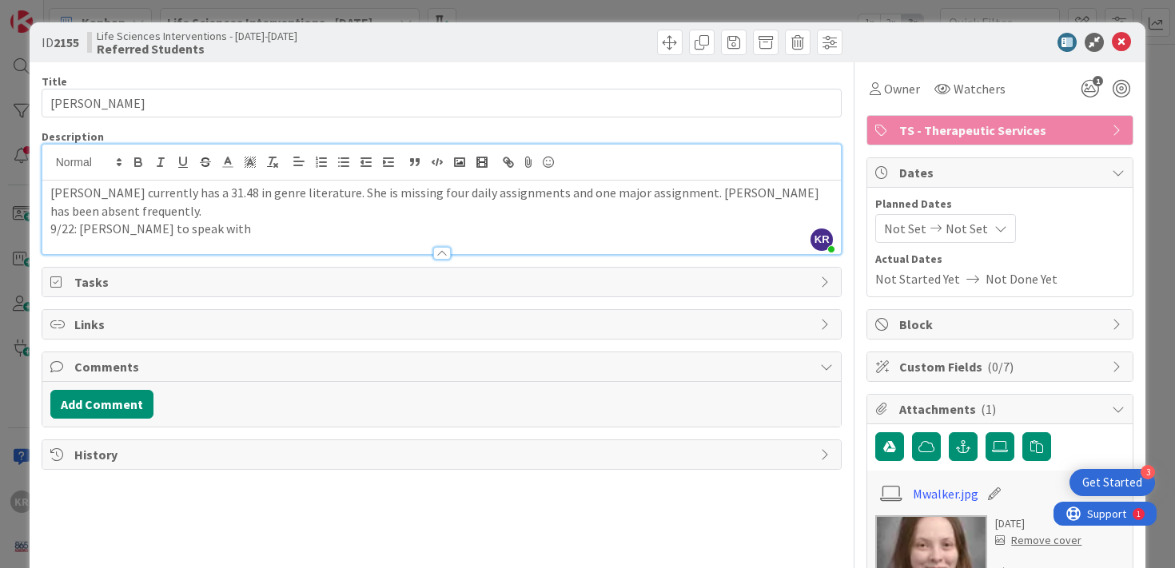
click at [405, 223] on p "9/22: Brad to speak with" at bounding box center [442, 229] width 784 height 18
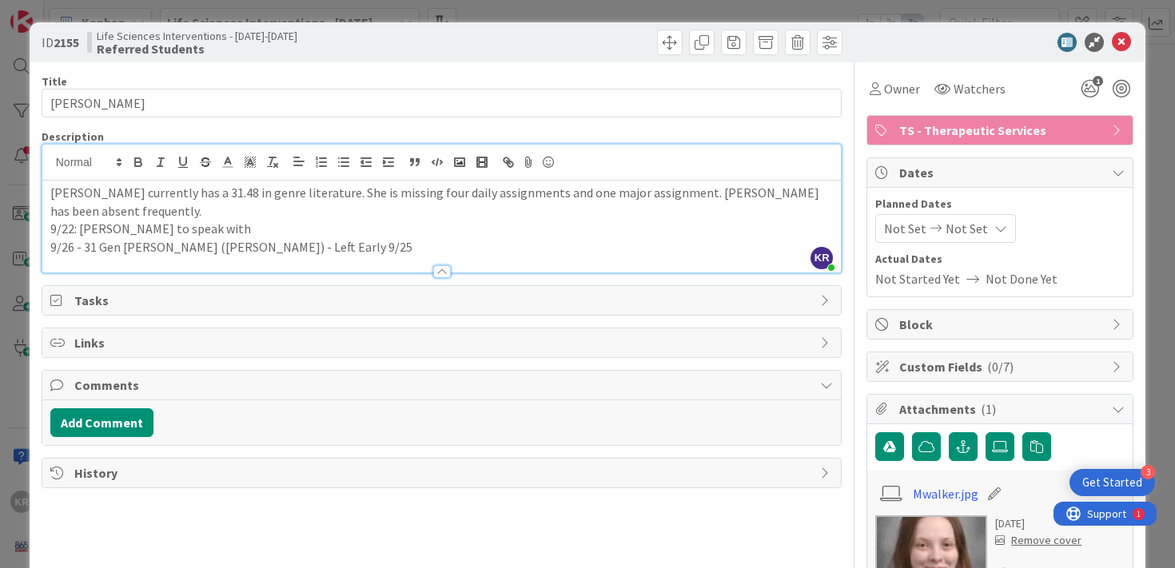
click at [5, 337] on div "ID 2155 Life Sciences Interventions - 2025-2026 Referred Students Title 13 / 12…" at bounding box center [587, 284] width 1175 height 568
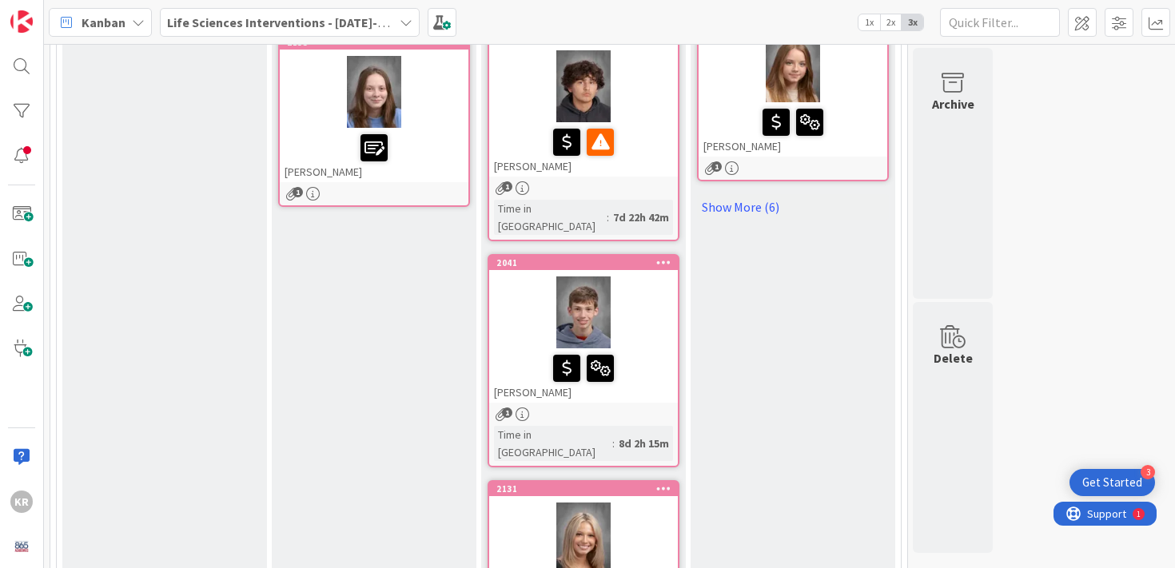
scroll to position [484, 0]
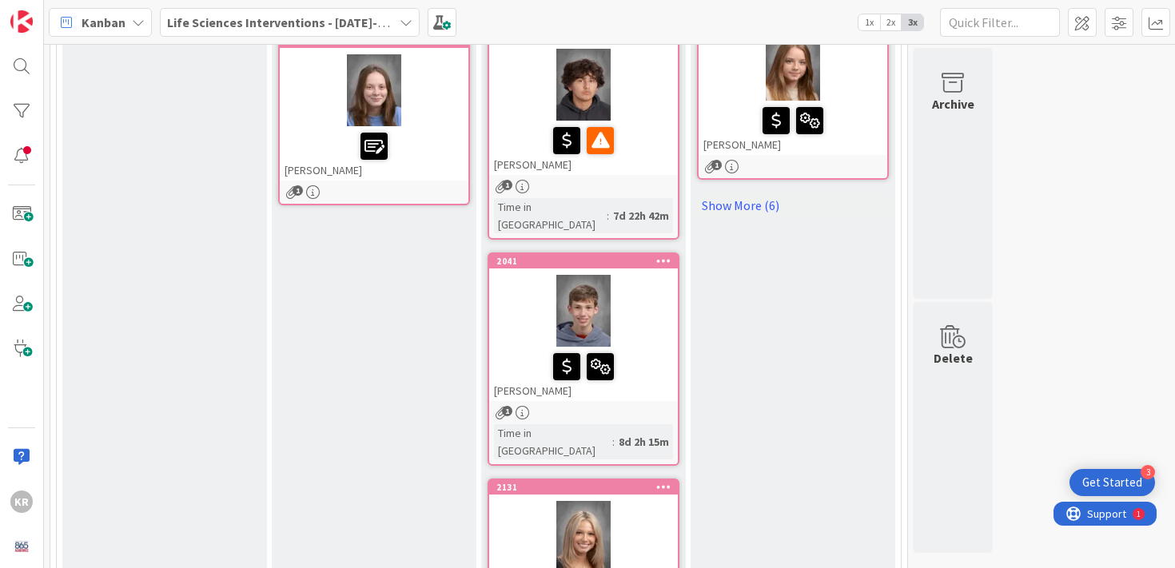
click at [513, 275] on div at bounding box center [583, 311] width 189 height 72
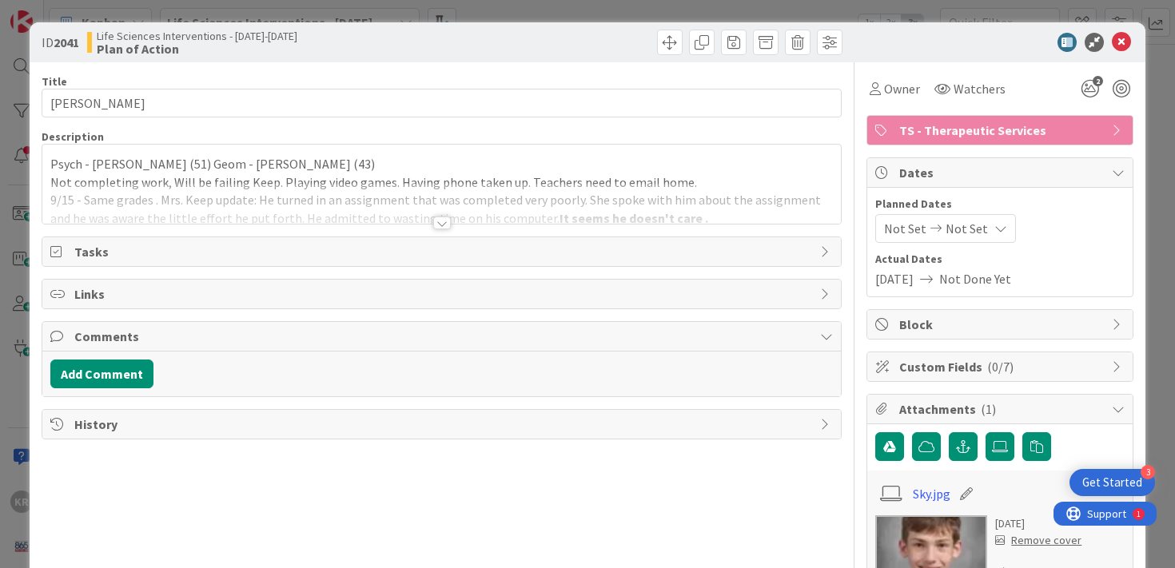
click at [428, 176] on p "Not completing work, Will be failing Keep. Playing video games. Having phone ta…" at bounding box center [442, 182] width 784 height 18
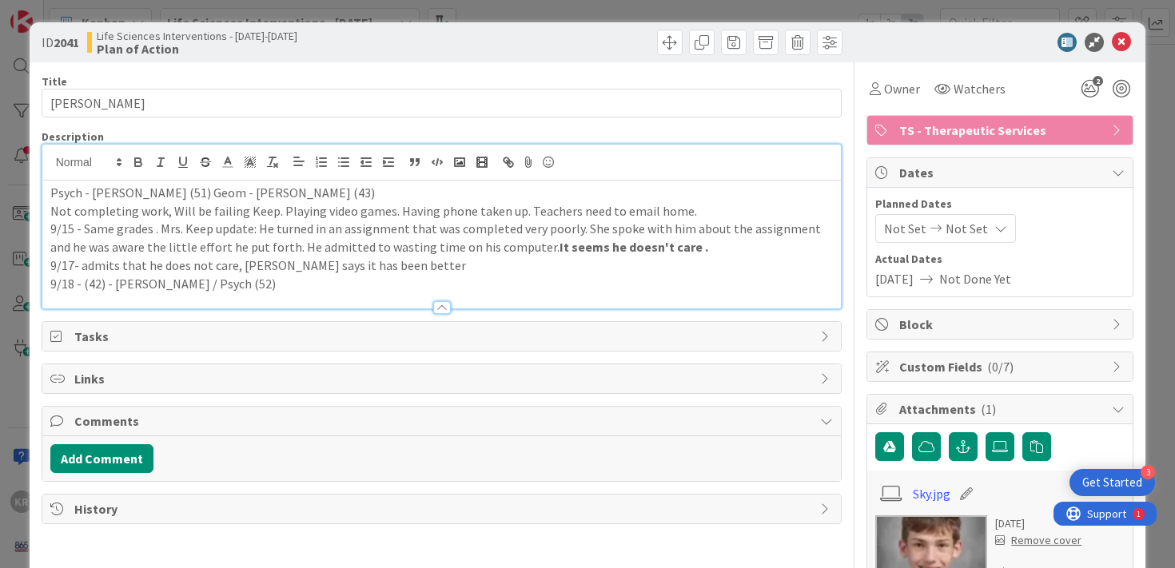
click at [365, 280] on p "9/18 - (42) - Meade / Psych (52)" at bounding box center [442, 284] width 784 height 18
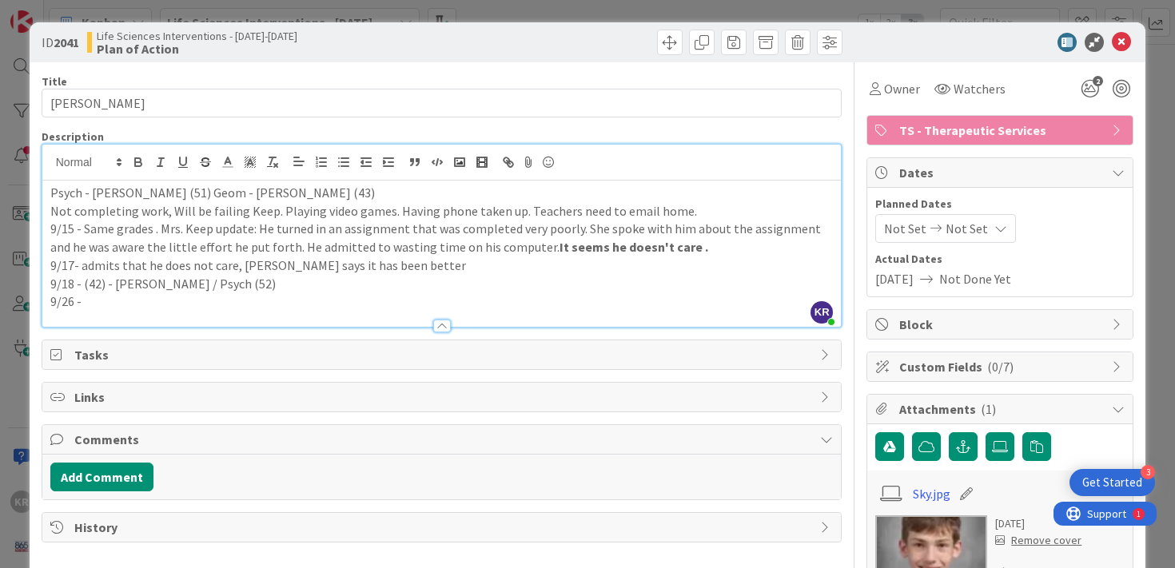
click at [479, 284] on p "9/18 - (42) - Meade / Psych (52)" at bounding box center [442, 284] width 784 height 18
click at [397, 301] on p "9/26 -" at bounding box center [442, 302] width 784 height 18
drag, startPoint x: 92, startPoint y: 304, endPoint x: 145, endPoint y: 304, distance: 52.8
click at [145, 304] on span "54.49 Meade" at bounding box center [145, 301] width 126 height 16
click at [188, 295] on p "9/26 - 54.49 e" at bounding box center [442, 302] width 784 height 18
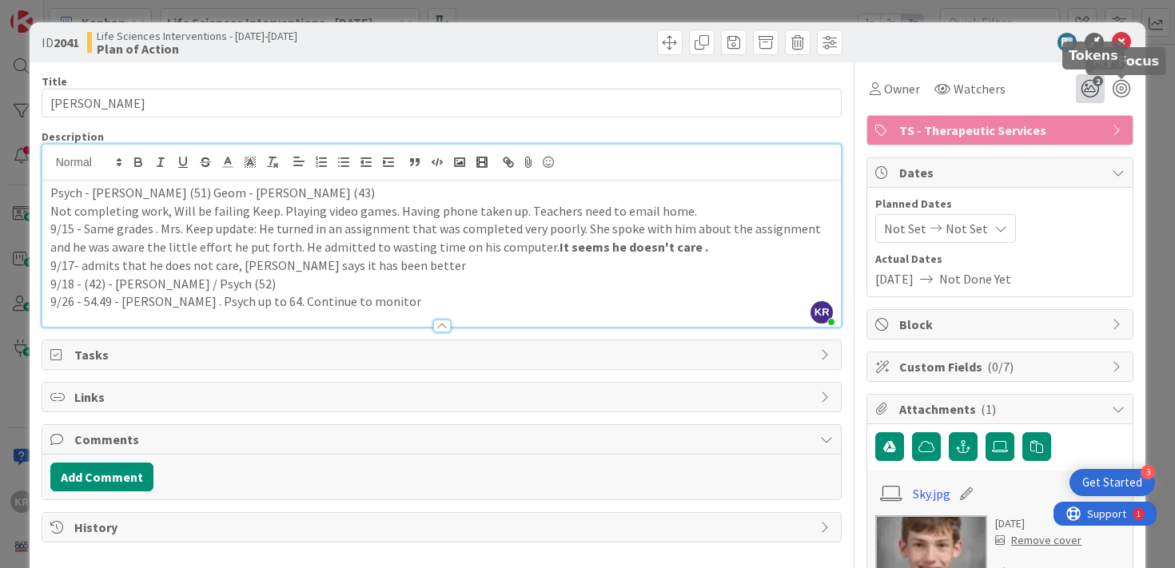
click at [1101, 91] on icon "2" at bounding box center [1090, 88] width 29 height 29
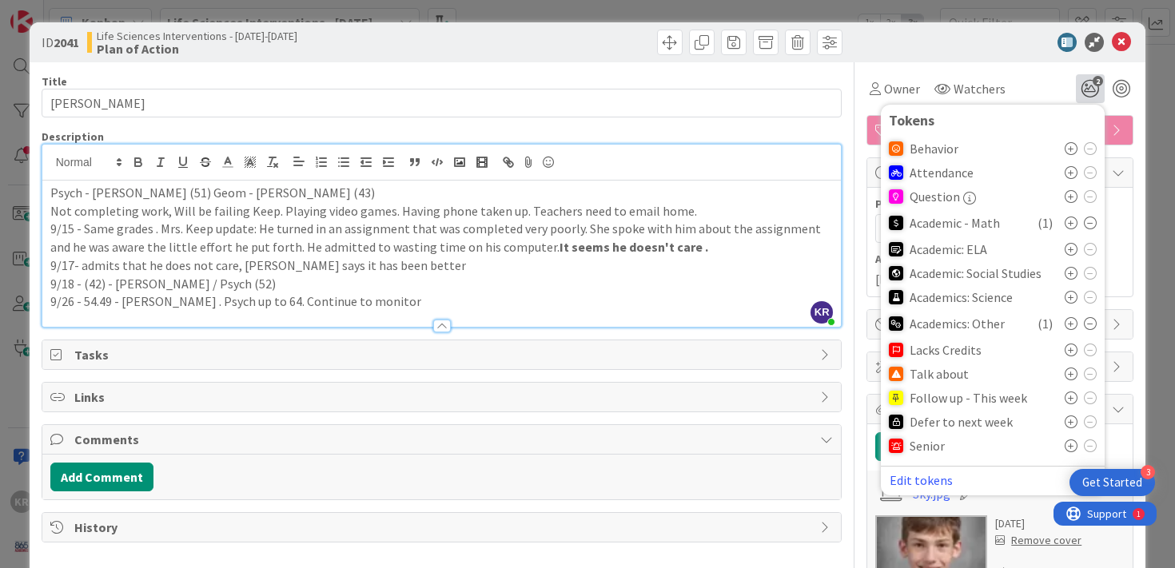
click at [12, 468] on div "ID 2041 Life Sciences Interventions - 2025-2026 Plan of Action Title 15 / 128 S…" at bounding box center [587, 284] width 1175 height 568
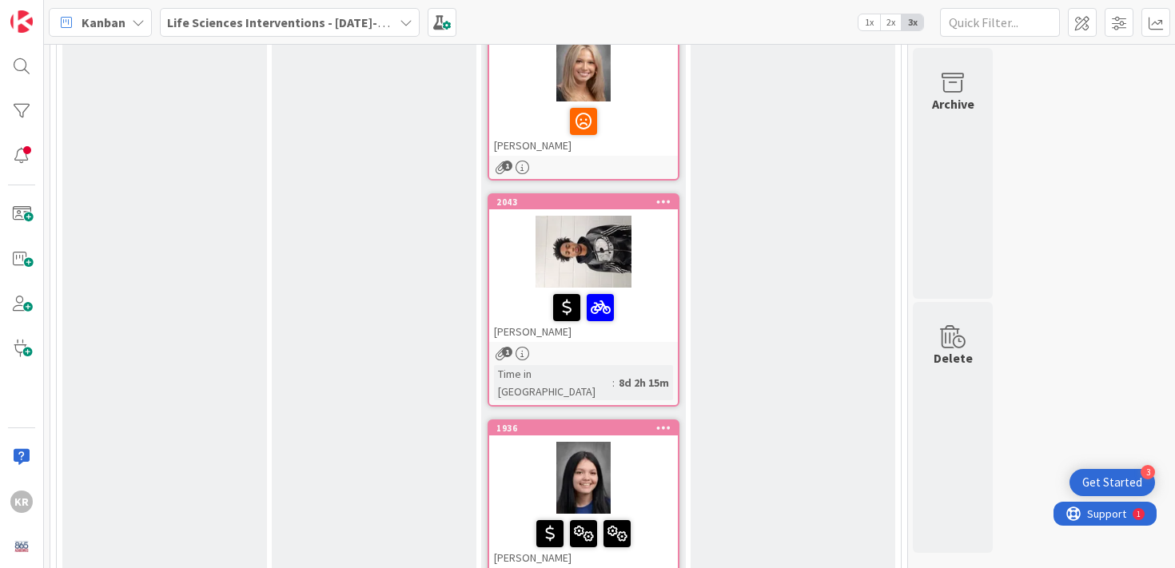
scroll to position [728, 0]
drag, startPoint x: 630, startPoint y: 307, endPoint x: 829, endPoint y: 10, distance: 357.9
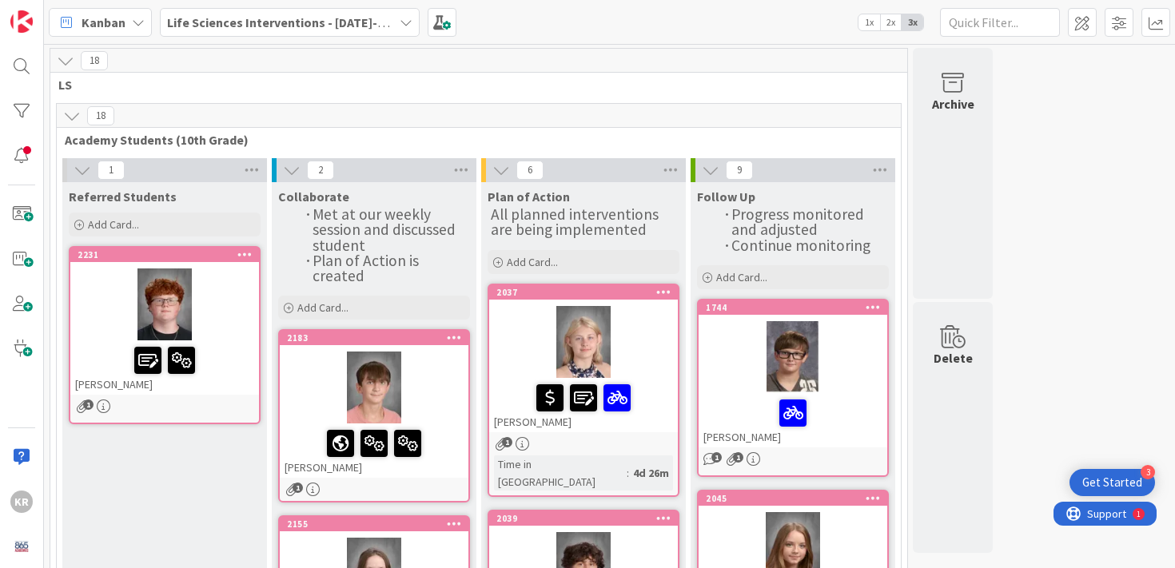
scroll to position [728, 0]
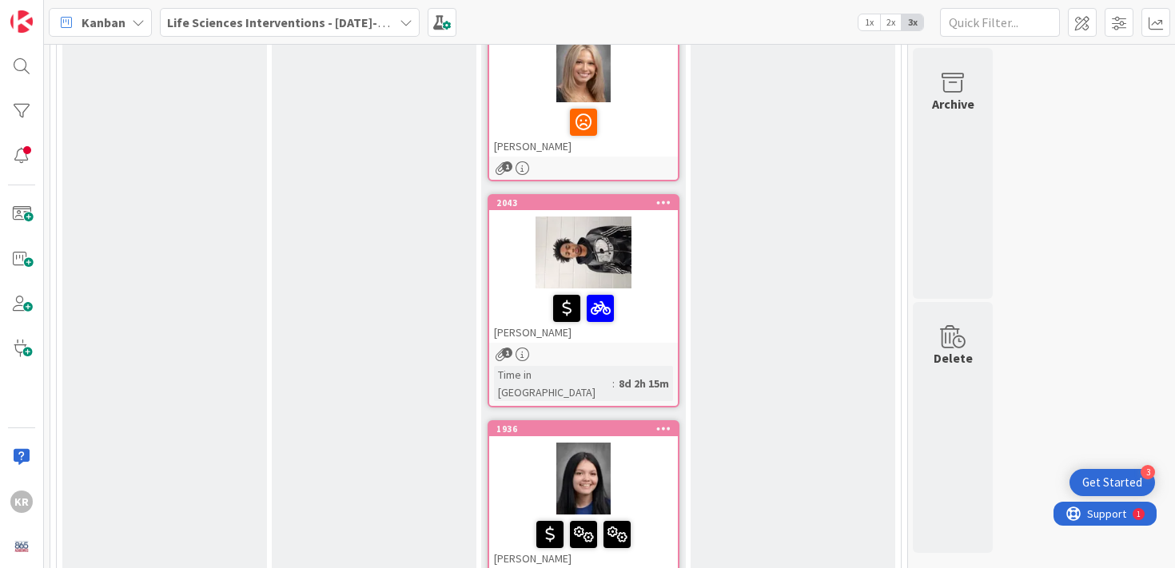
click at [653, 242] on div at bounding box center [583, 253] width 189 height 72
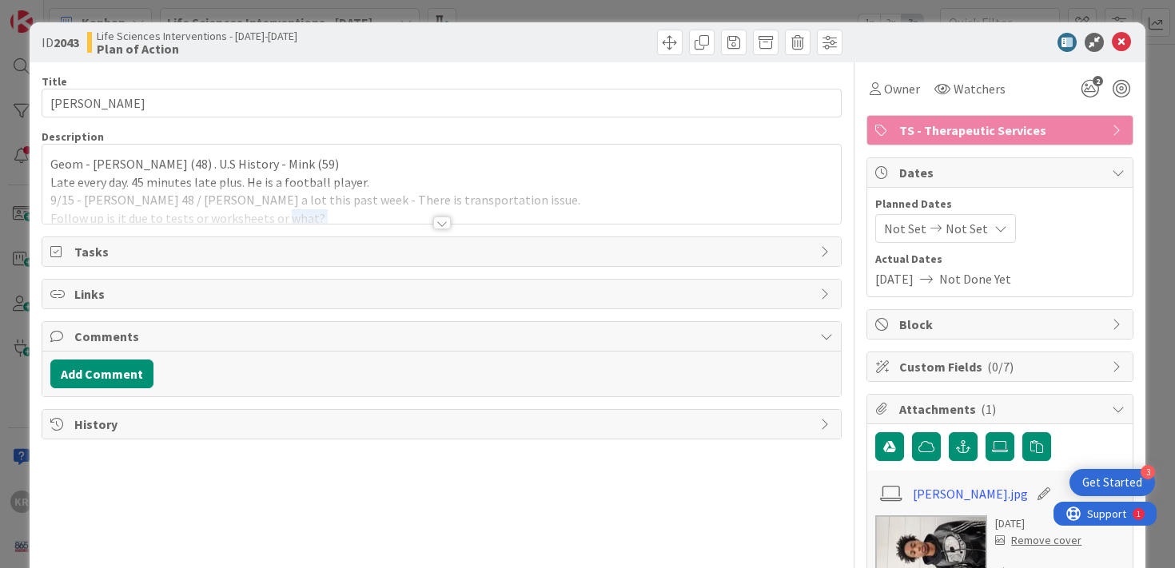
click at [283, 227] on div "Title 10 / 128 [PERSON_NAME] Description Geom - [PERSON_NAME] (48) . U.S Histor…" at bounding box center [442, 375] width 801 height 627
click at [298, 213] on div at bounding box center [442, 203] width 800 height 41
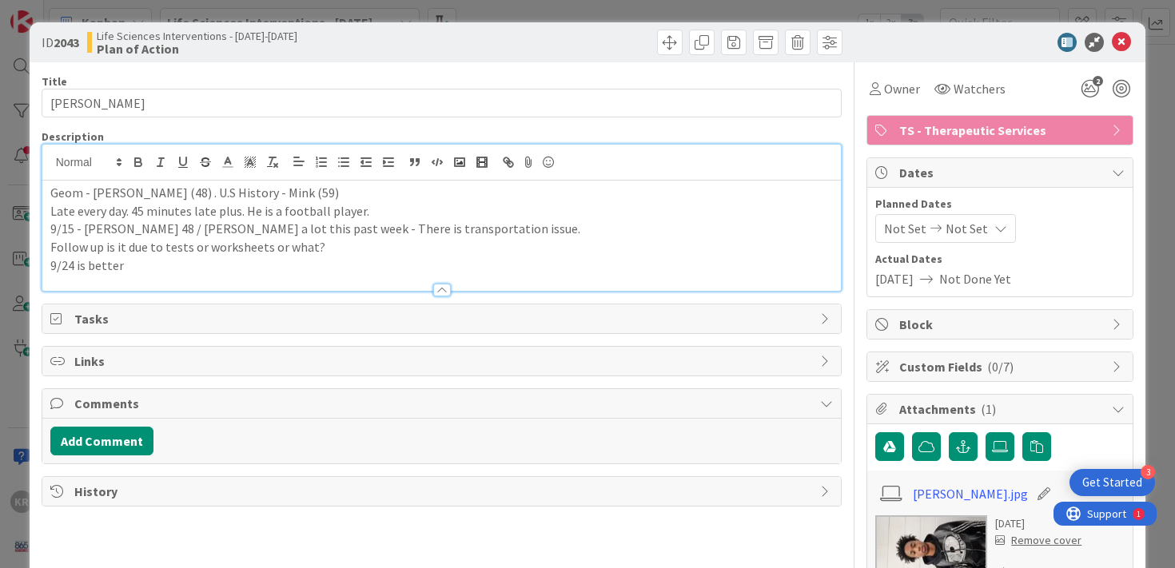
click at [306, 273] on p "9/24 is better" at bounding box center [442, 266] width 784 height 18
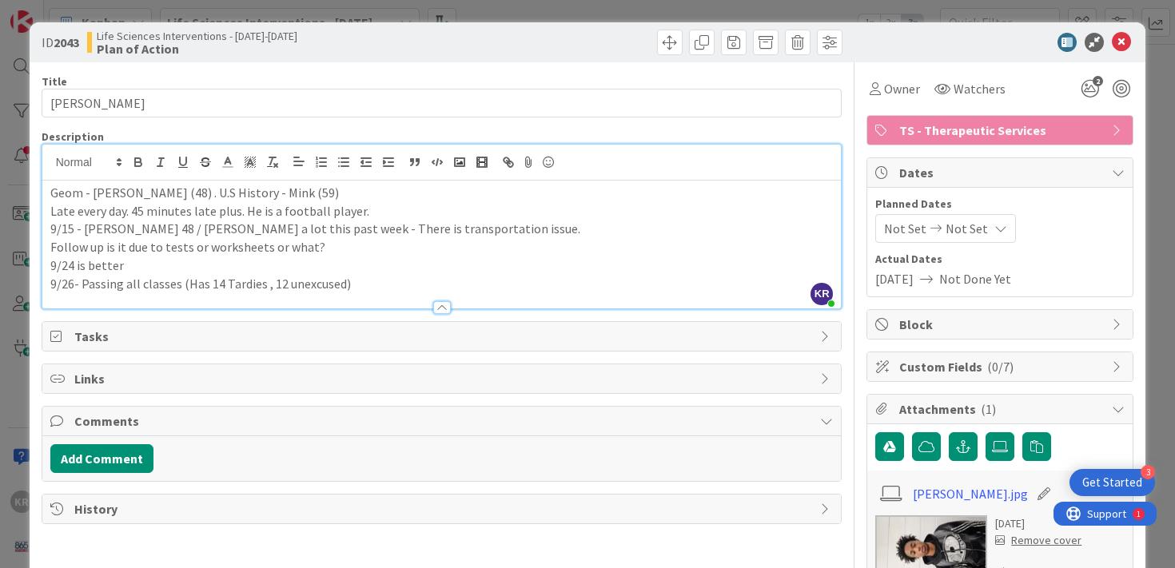
click at [44, 332] on div "Tasks" at bounding box center [442, 336] width 800 height 29
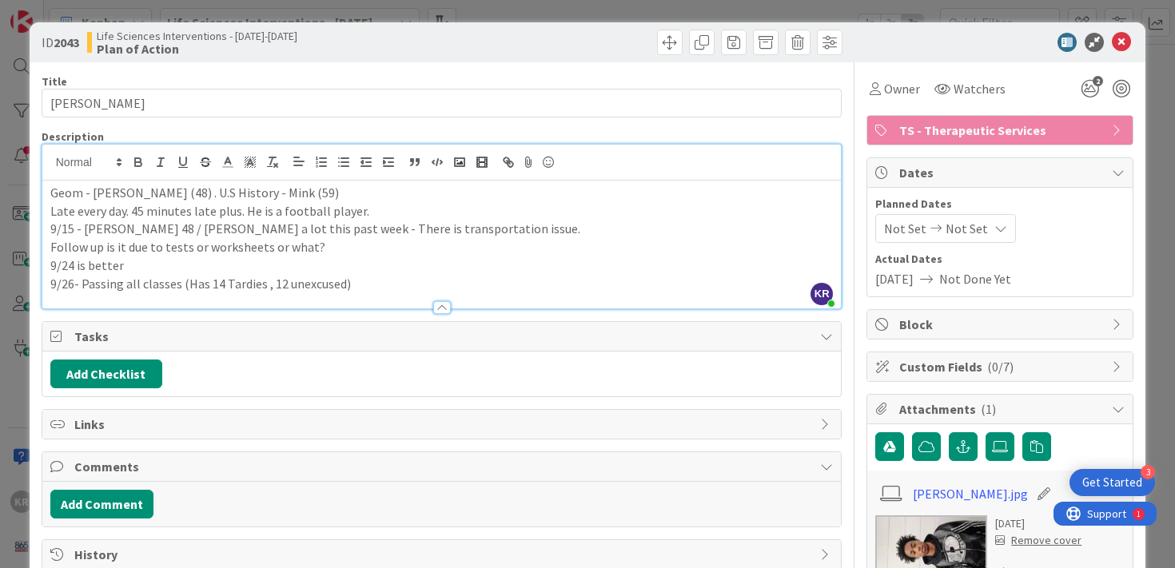
click at [23, 337] on div "ID 2043 Life Sciences Interventions - [DATE]-[DATE] Plan of Action Title 10 / 1…" at bounding box center [587, 284] width 1175 height 568
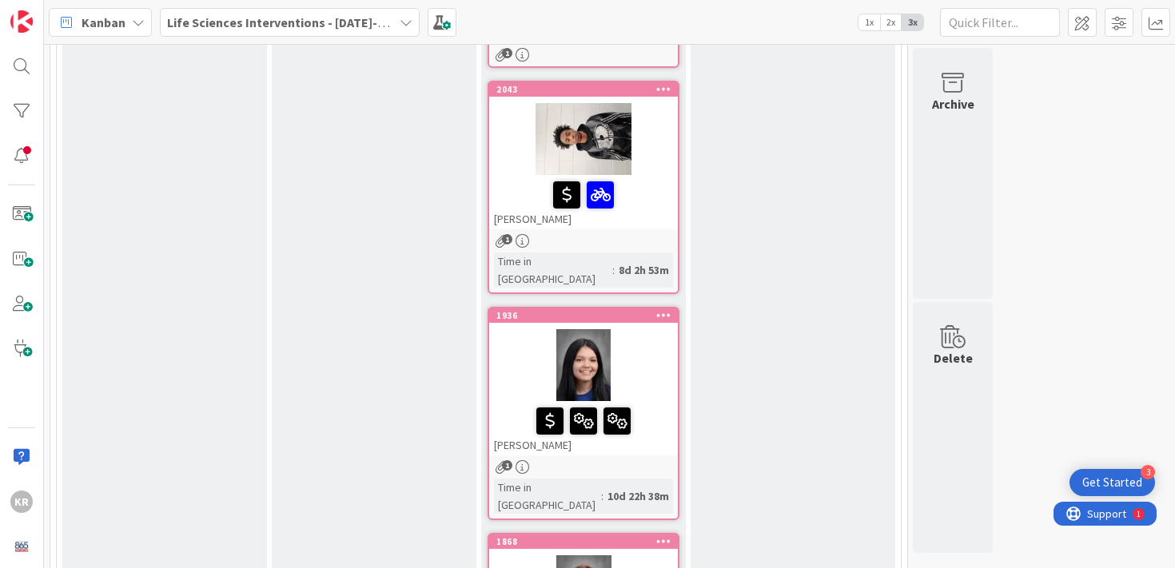
scroll to position [863, 0]
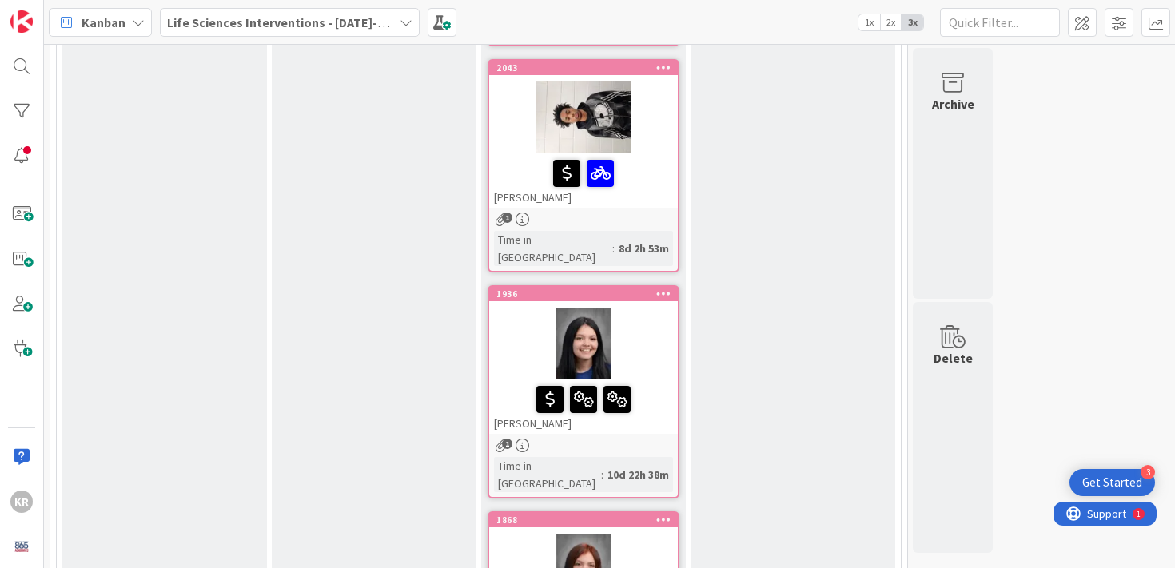
click at [651, 319] on div at bounding box center [583, 344] width 189 height 72
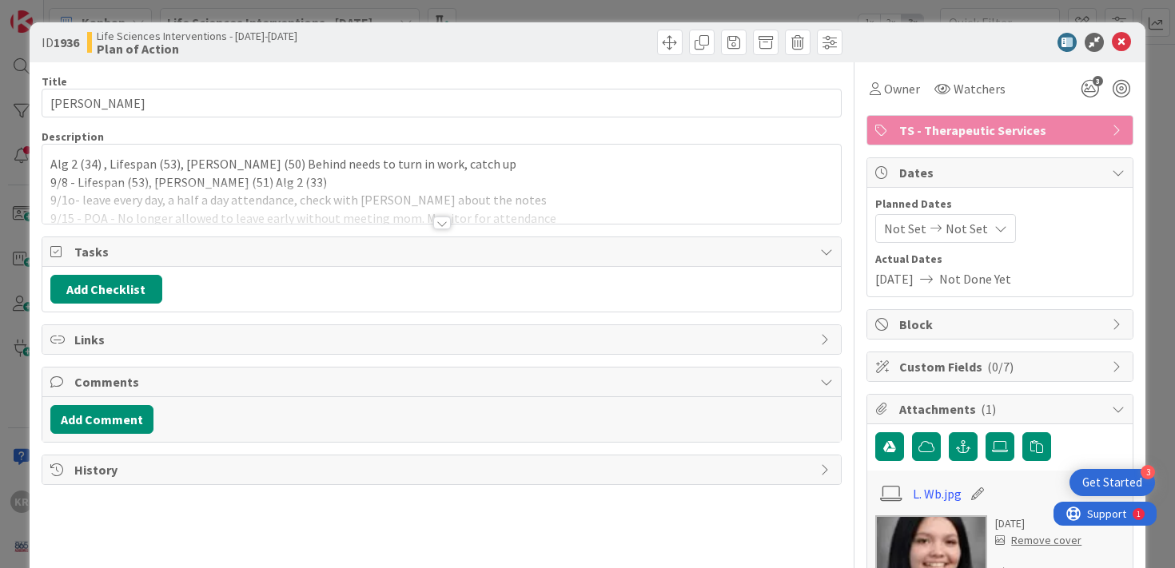
click at [341, 171] on p "Alg 2 (34) , Lifespan (53), [PERSON_NAME] (50) Behind needs to turn in work, ca…" at bounding box center [442, 164] width 784 height 18
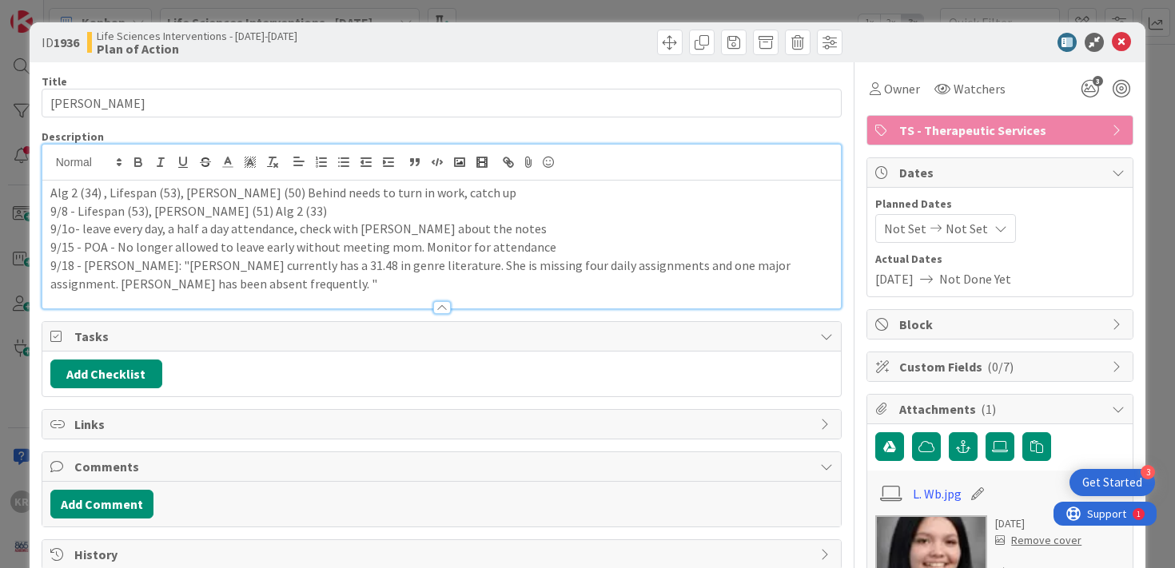
click at [346, 289] on p "9/18 - [PERSON_NAME]: "[PERSON_NAME] currently has a 31.48 in genre literature.…" at bounding box center [442, 275] width 784 height 36
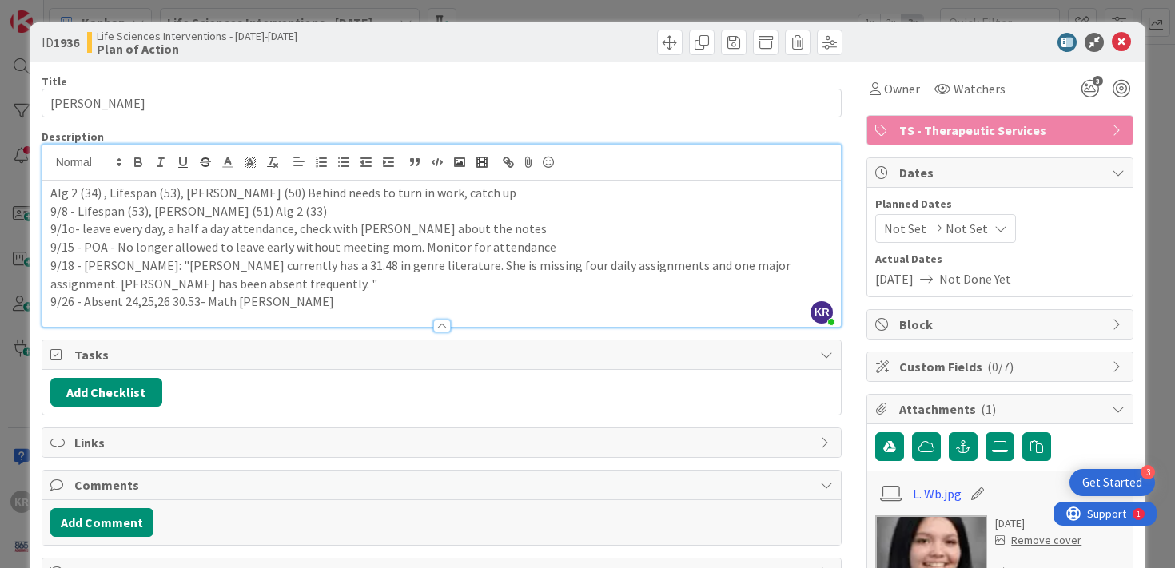
click at [223, 307] on p "9/26 - Absent 24,25,26 30.53- Math [PERSON_NAME]" at bounding box center [442, 302] width 784 height 18
click at [172, 303] on p "9/26 - Absent 24,25,26 30.53- Alg2 [PERSON_NAME]" at bounding box center [442, 302] width 784 height 18
click at [362, 297] on p "9/26 - Absent 24,25,26 ----- 30.53- Alg2 [PERSON_NAME]" at bounding box center [442, 302] width 784 height 18
click at [8, 373] on div "ID 1936 Life Sciences Interventions - [DATE]-[DATE] Plan of Action Title 13 / 1…" at bounding box center [587, 284] width 1175 height 568
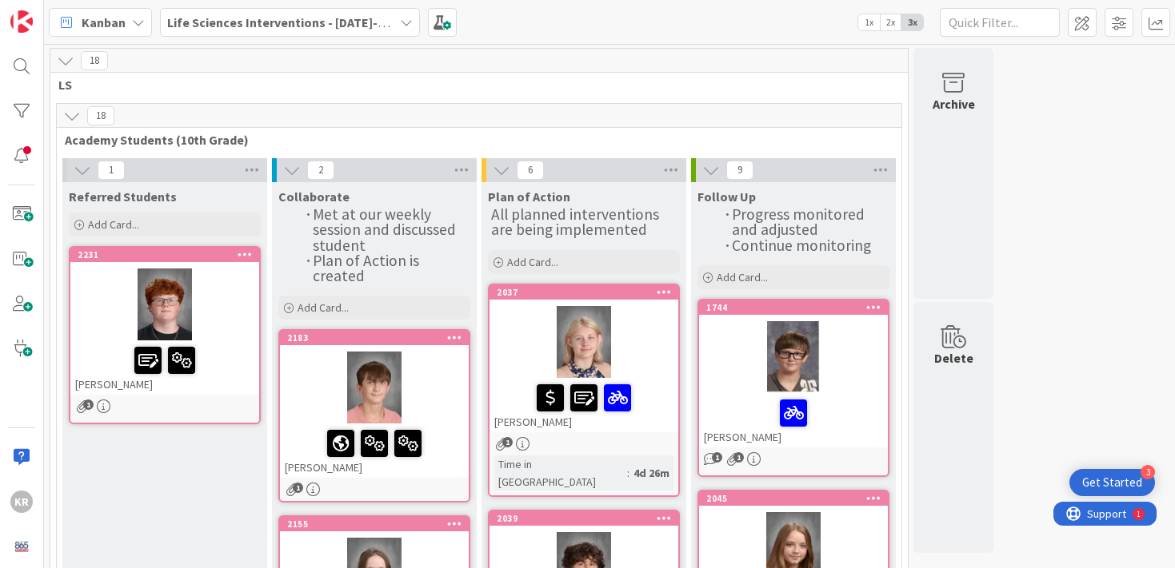
click at [752, 360] on div at bounding box center [793, 357] width 189 height 72
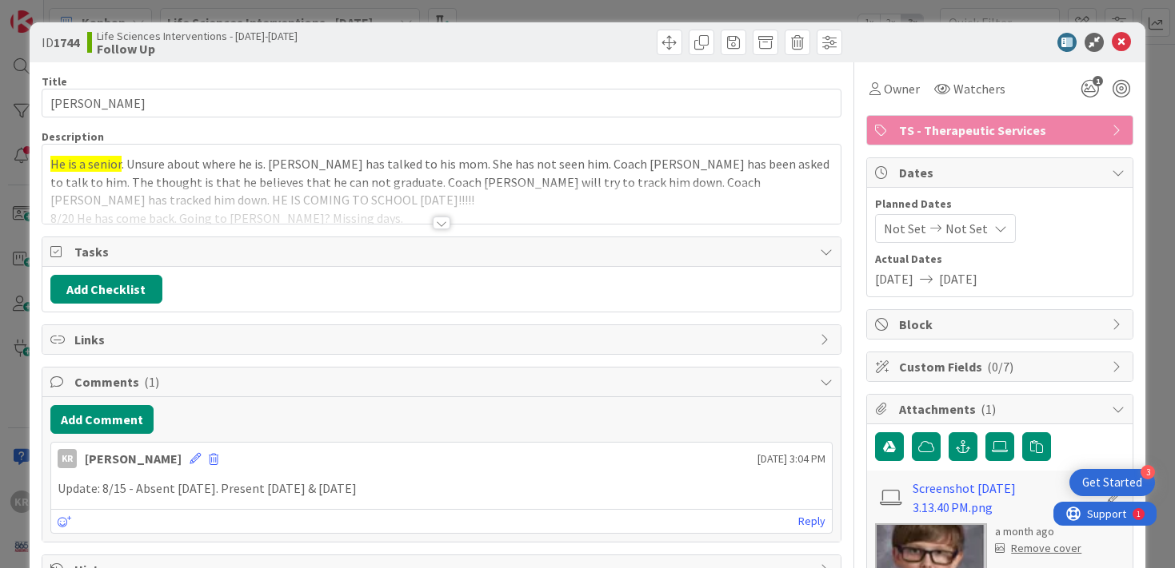
click at [360, 200] on div at bounding box center [441, 203] width 799 height 41
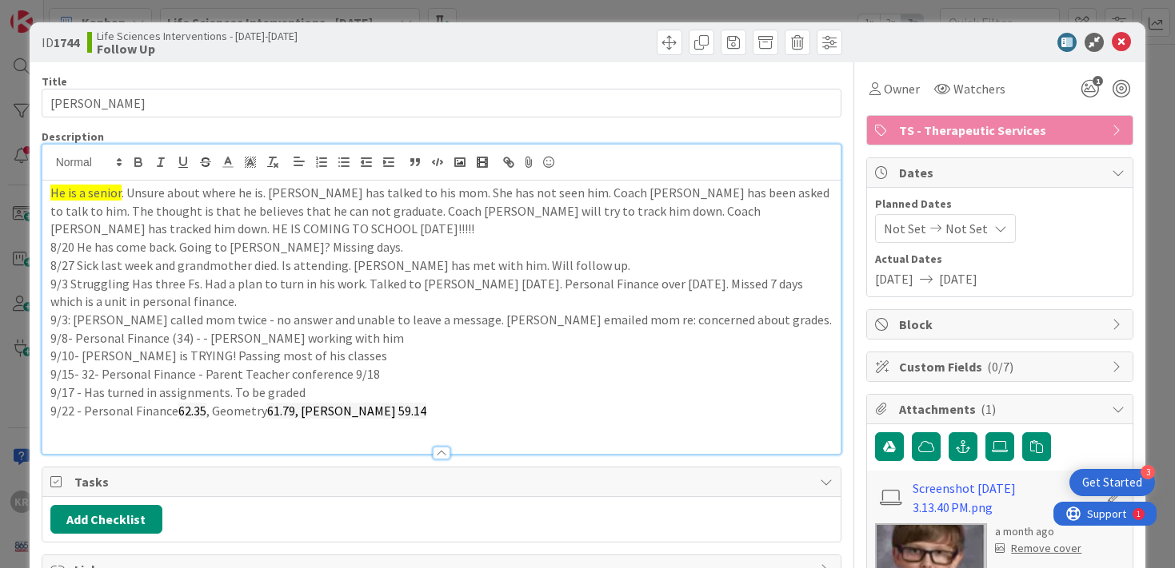
click at [404, 402] on p "9/22 - Personal Finance 62.35 , Geometry 61.79, [PERSON_NAME] 59.14" at bounding box center [441, 411] width 783 height 18
drag, startPoint x: 126, startPoint y: 433, endPoint x: 707, endPoint y: 14, distance: 716.3
click at [5, 419] on div "ID 1744 Life Sciences Interventions - [DATE]-[DATE] Follow Up Title 11 / 128 [P…" at bounding box center [587, 284] width 1175 height 568
click at [19, 421] on div "ID 1744 Life Sciences Interventions - [DATE]-[DATE] Follow Up Title 11 / 128 [P…" at bounding box center [587, 284] width 1175 height 568
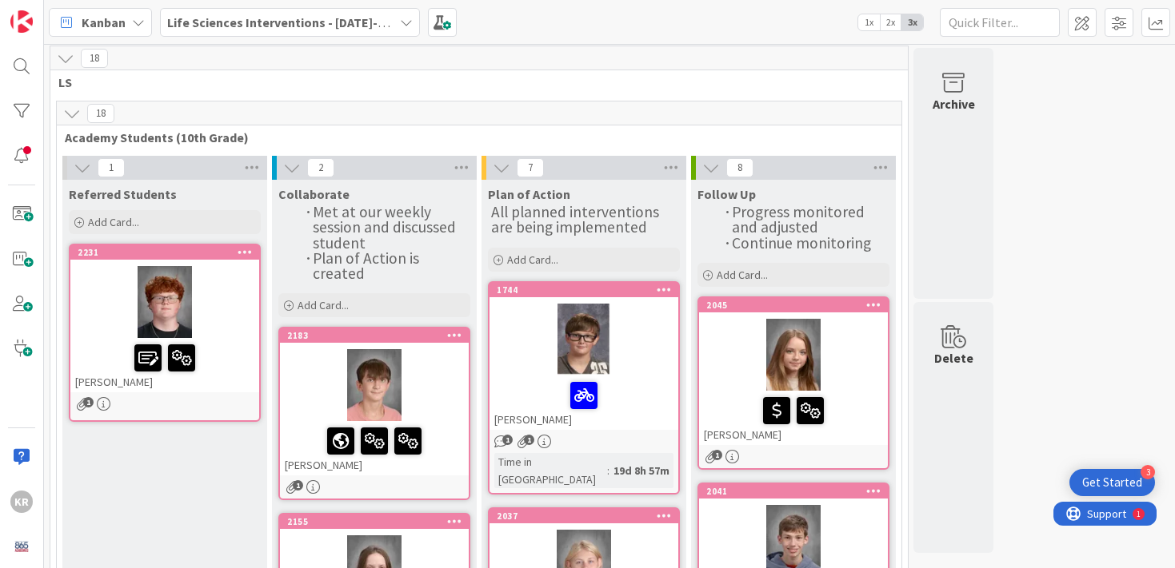
click at [644, 353] on div at bounding box center [583, 340] width 189 height 72
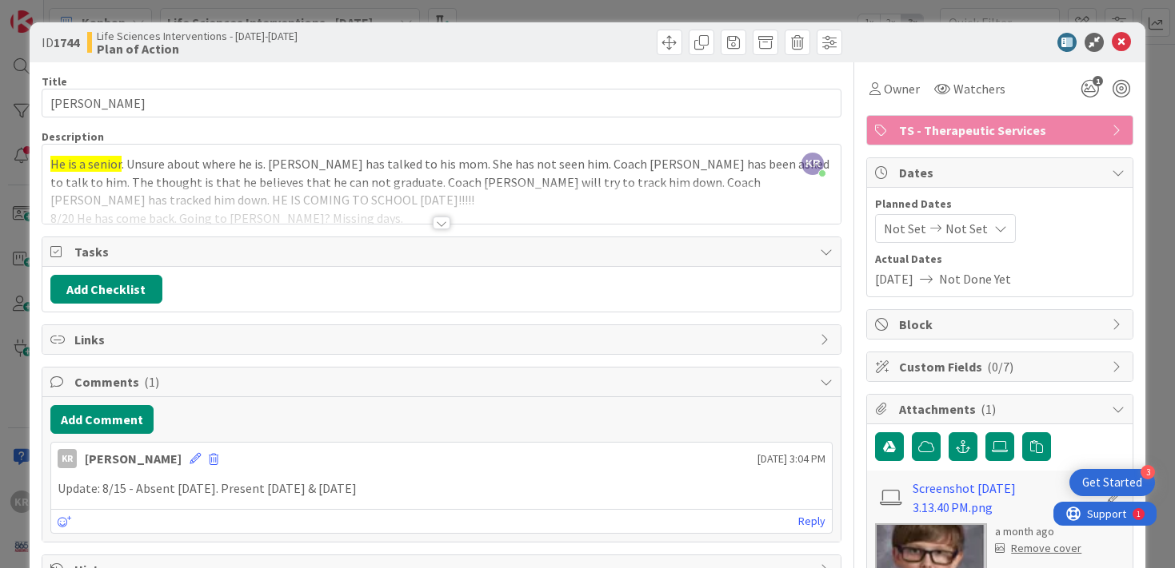
click at [1157, 171] on div "ID 1744 Life Sciences Interventions - [DATE]-[DATE] Plan of Action Title 11 / 1…" at bounding box center [587, 284] width 1175 height 568
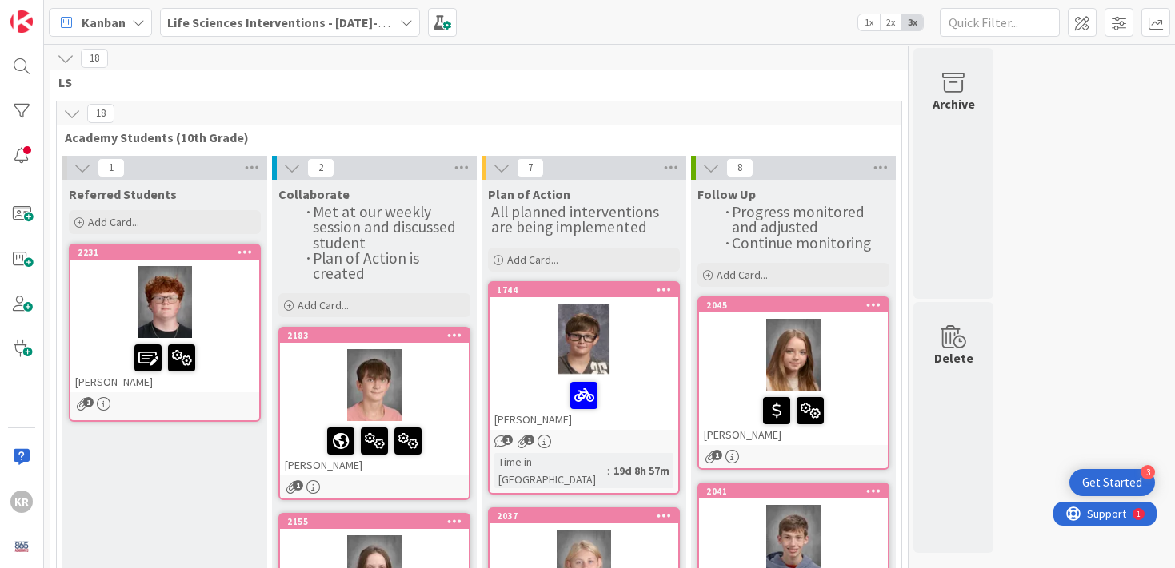
click at [867, 360] on div at bounding box center [793, 355] width 189 height 72
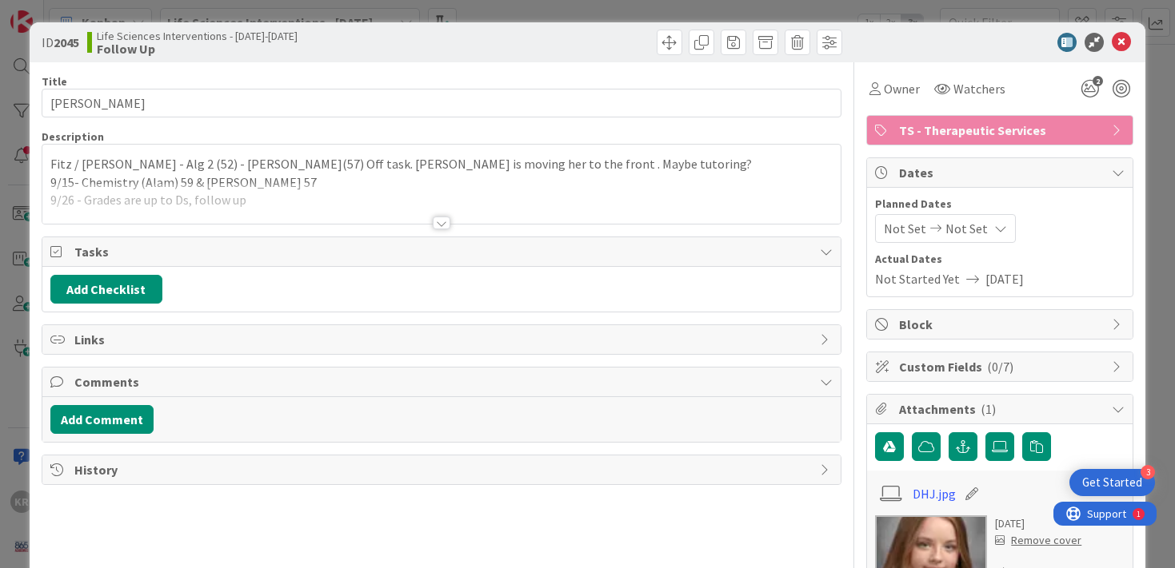
click at [494, 176] on div "Fitz / [PERSON_NAME] - Alg 2 (52) - [PERSON_NAME](57) Off task. [PERSON_NAME] i…" at bounding box center [441, 184] width 799 height 79
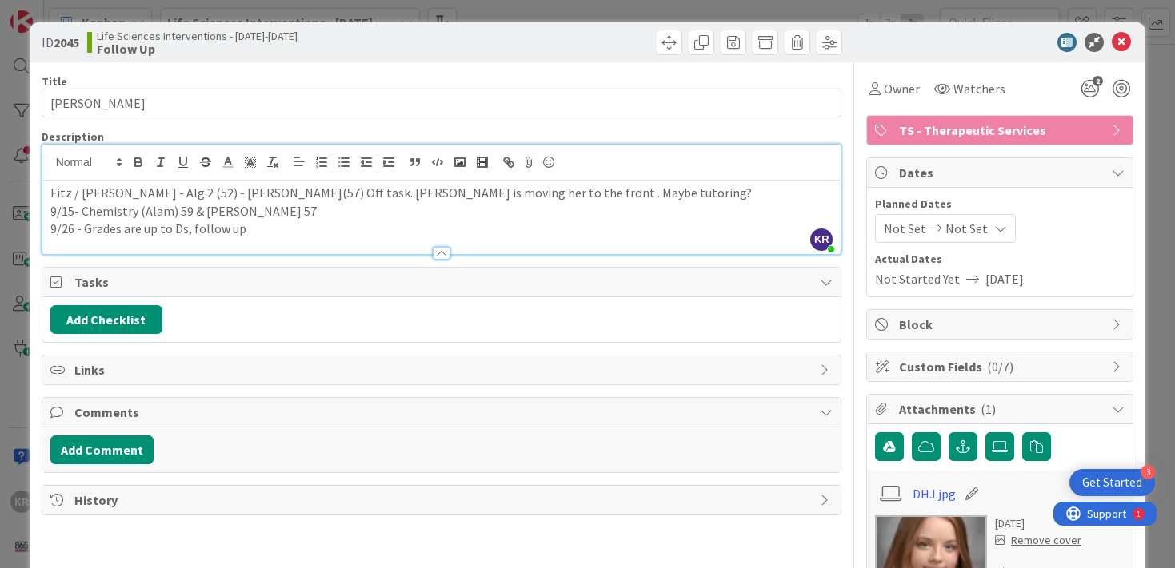
click at [1151, 76] on div "ID 2045 Life Sciences Interventions - [DATE]-[DATE] Follow Up Title 18 / 128 [P…" at bounding box center [587, 284] width 1175 height 568
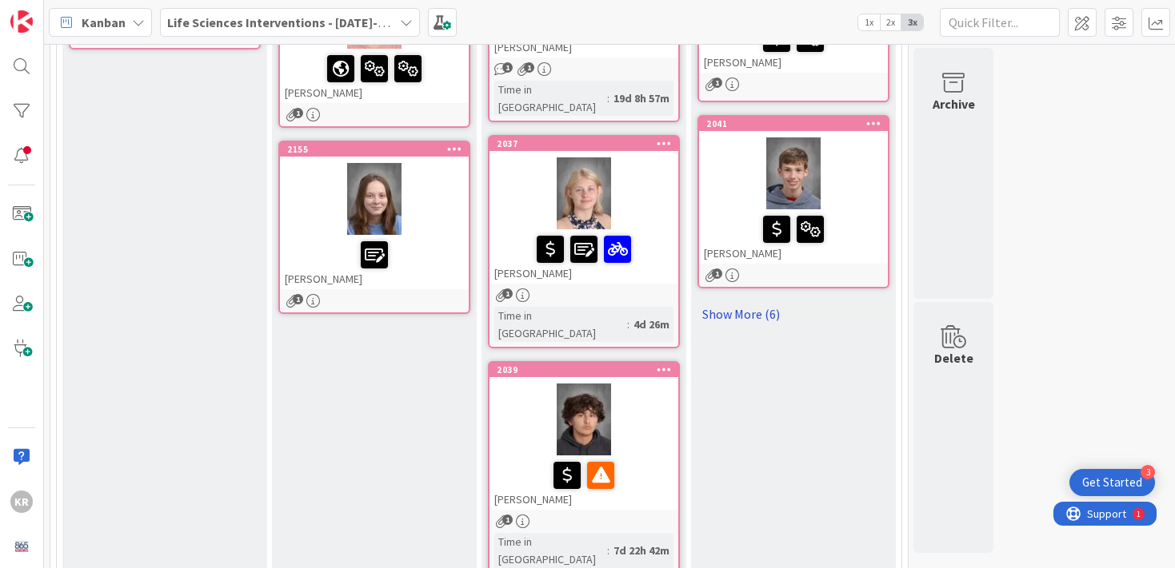
click at [756, 309] on link "Show More (6)" at bounding box center [793, 314] width 192 height 26
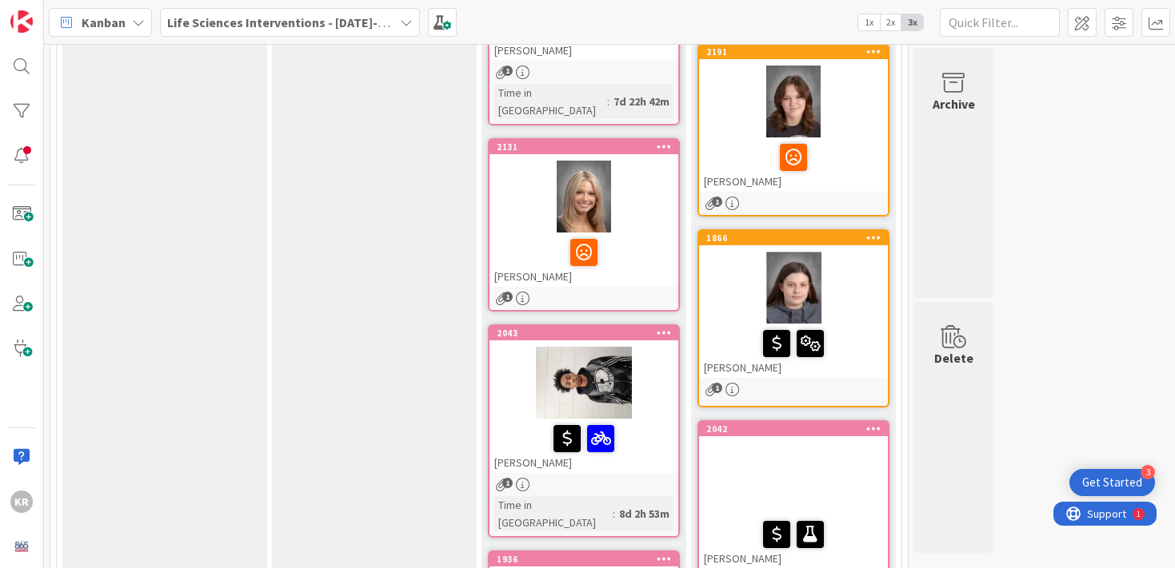
scroll to position [827, 0]
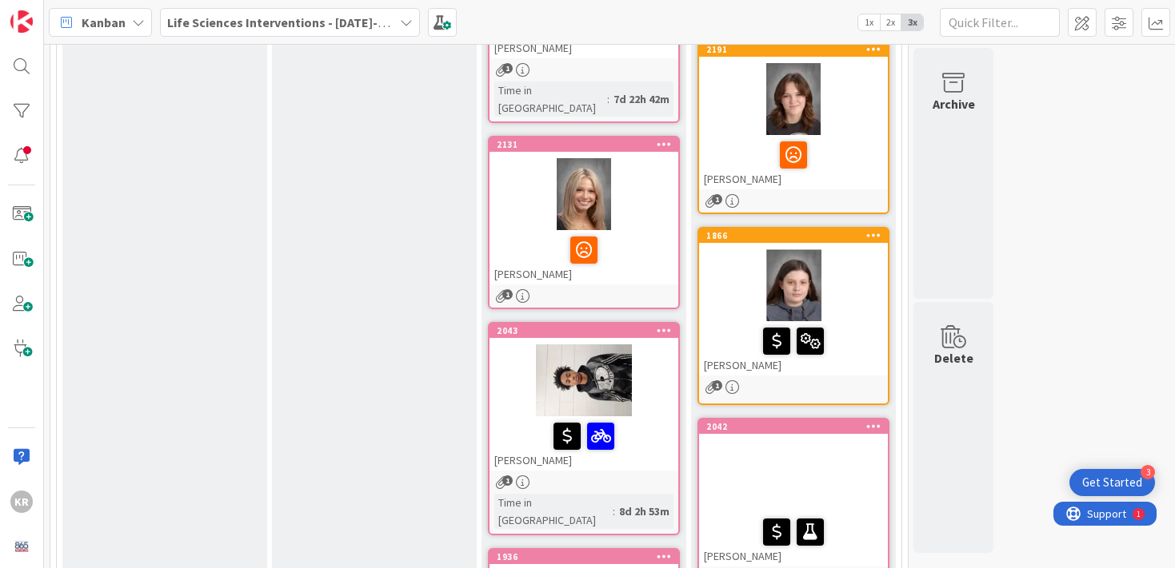
click at [736, 282] on div at bounding box center [793, 285] width 189 height 72
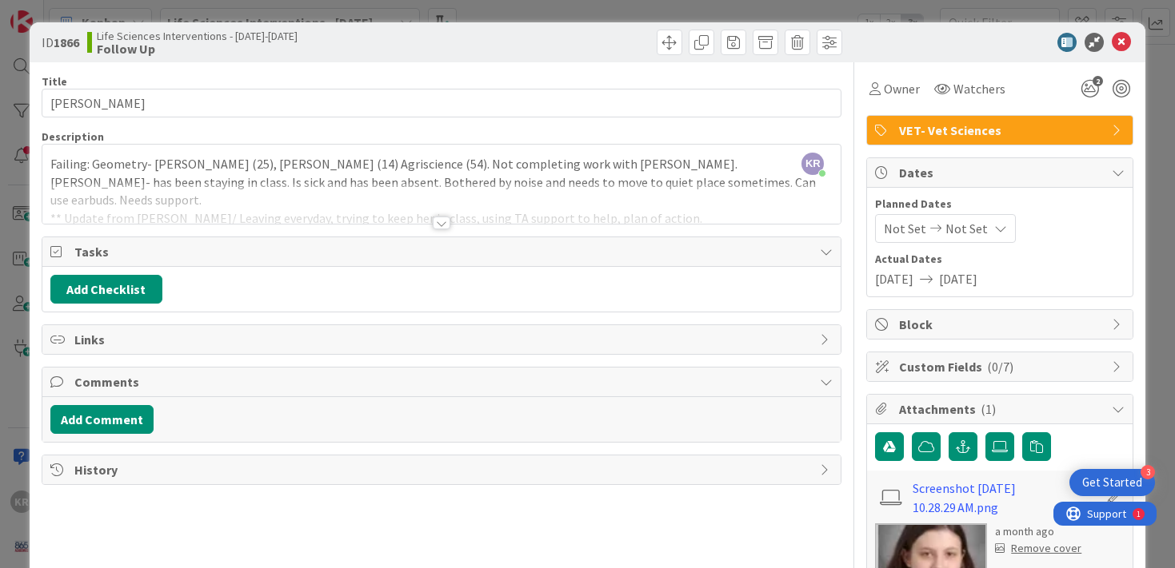
click at [526, 193] on div at bounding box center [441, 203] width 799 height 41
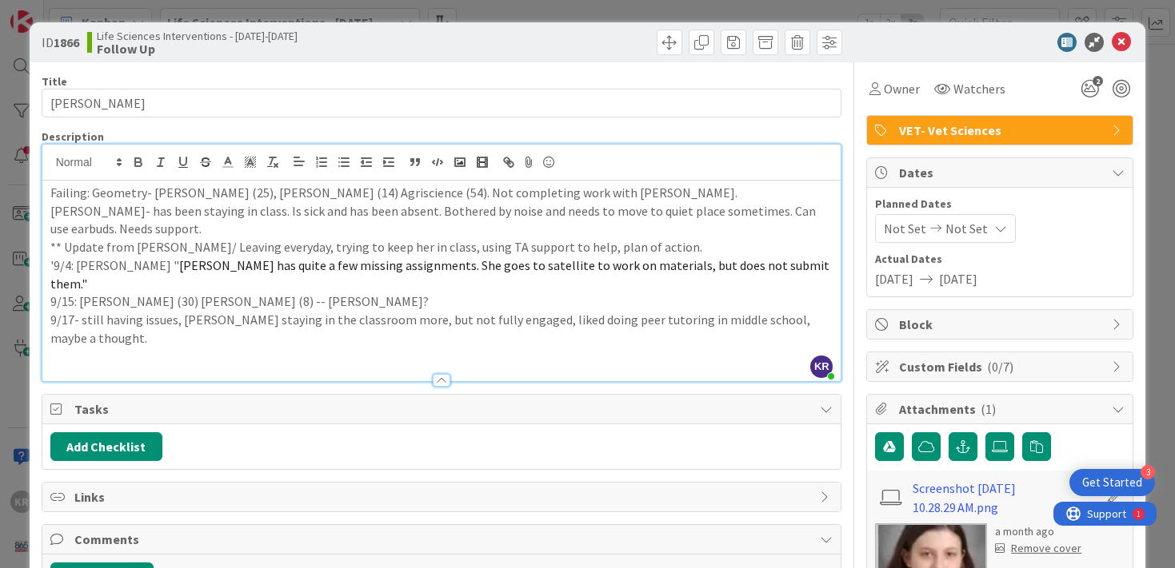
click at [817, 311] on p "9/17- still having issues, [PERSON_NAME] staying in the classroom more, but not…" at bounding box center [441, 329] width 783 height 36
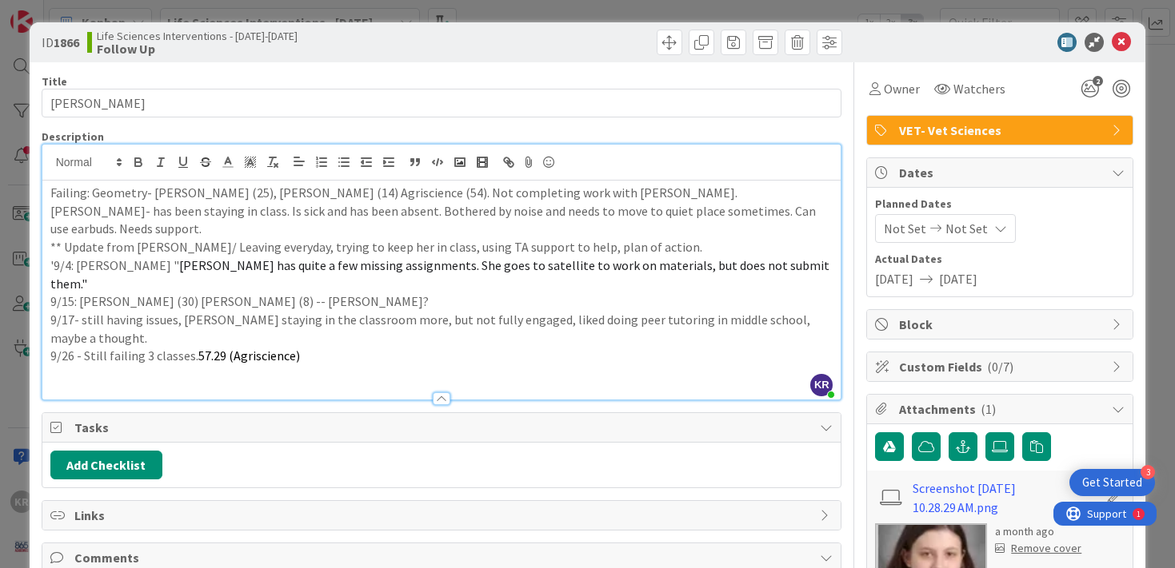
click at [311, 347] on p "9/26 - Still failing 3 classes. 57.29 (Agriscience)" at bounding box center [441, 356] width 783 height 18
click at [311, 365] on p at bounding box center [441, 374] width 783 height 18
click at [311, 347] on p "9/26 - Still failing 3 classes. 57.29 (Agriscience)" at bounding box center [441, 356] width 783 height 18
click at [297, 347] on p "9/26 - Still failing 3 classes. 57.29 (Agriscience)" at bounding box center [441, 356] width 783 height 18
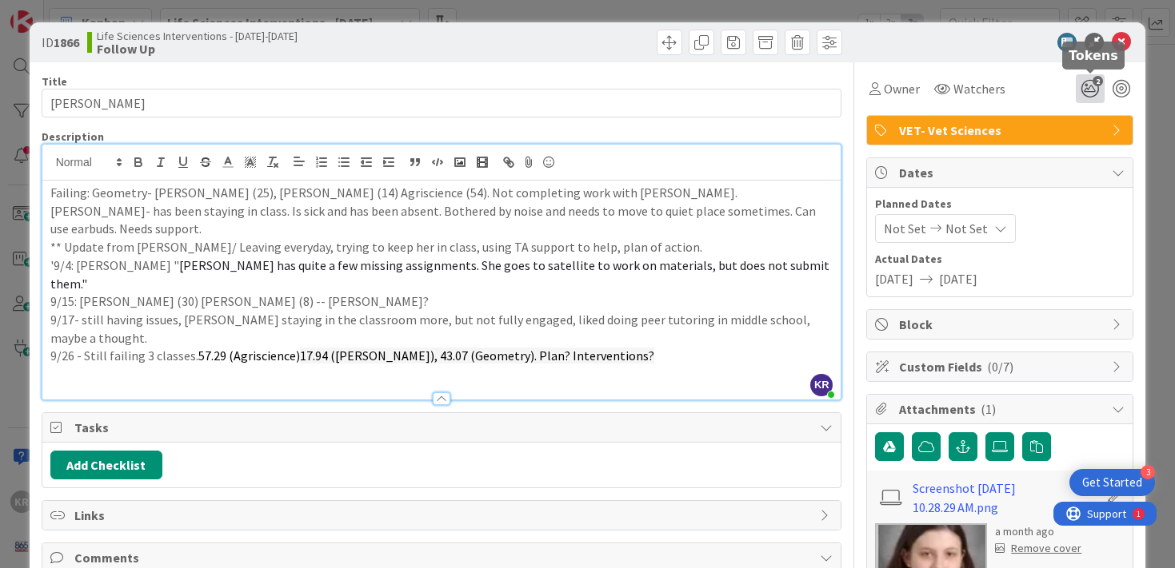
click at [1087, 80] on icon "2" at bounding box center [1089, 88] width 29 height 29
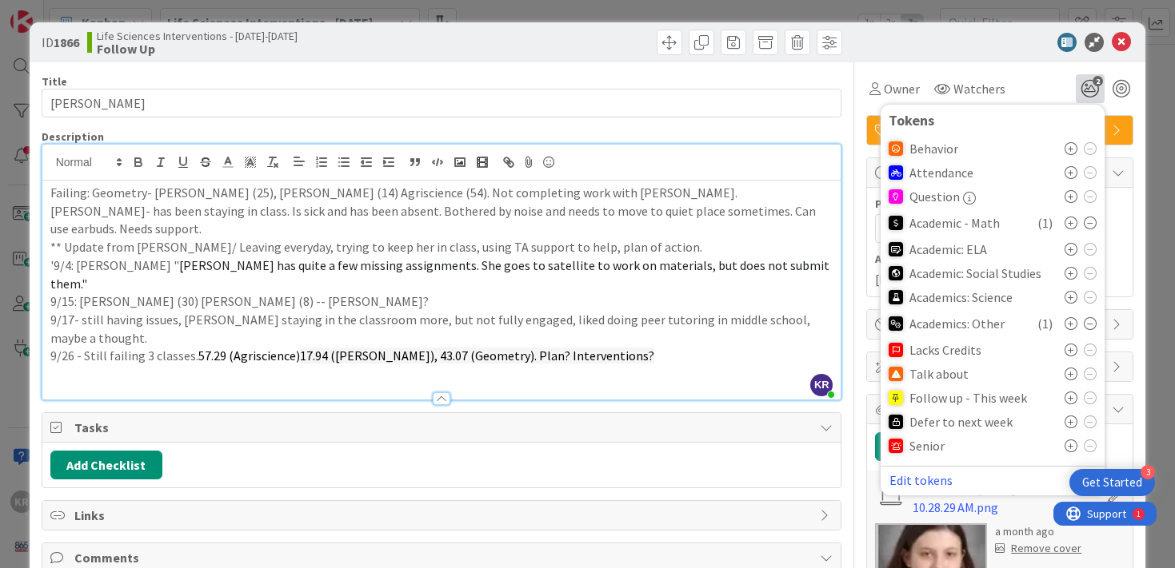
click at [1069, 373] on icon at bounding box center [1070, 374] width 13 height 13
click at [1163, 305] on div "ID 1866 Life Sciences Interventions - [DATE]-[DATE] Follow Up Title 11 / 128 [P…" at bounding box center [587, 284] width 1175 height 568
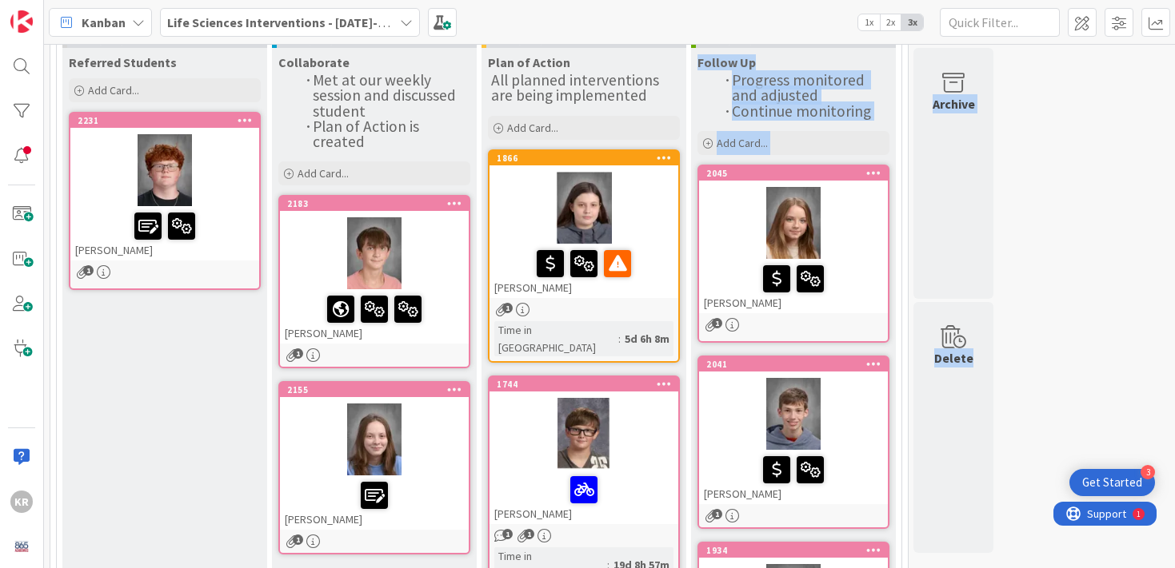
scroll to position [135, 0]
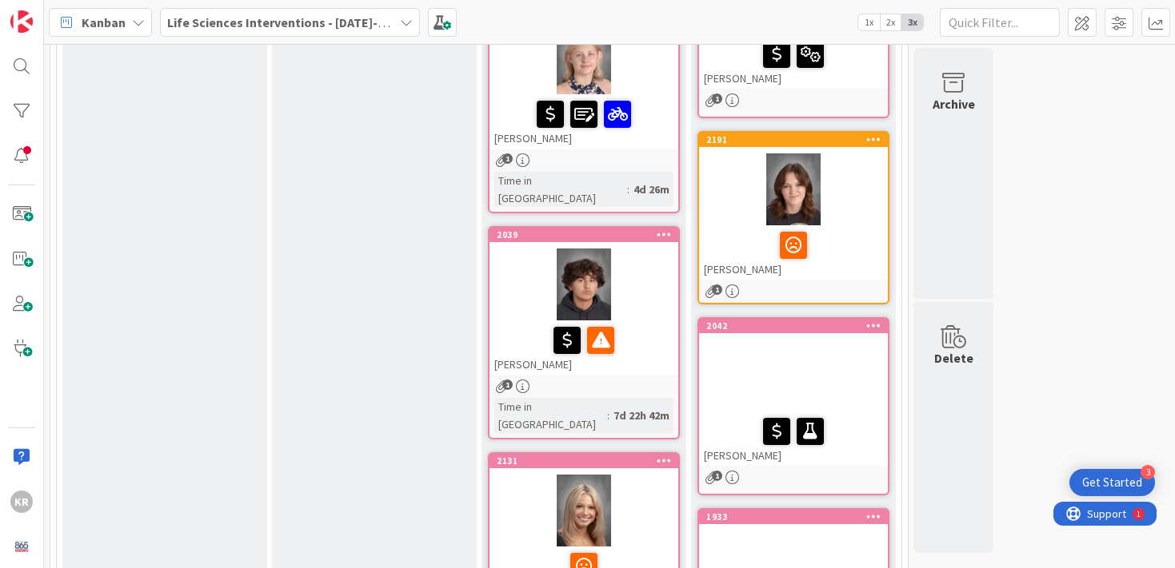
scroll to position [863, 0]
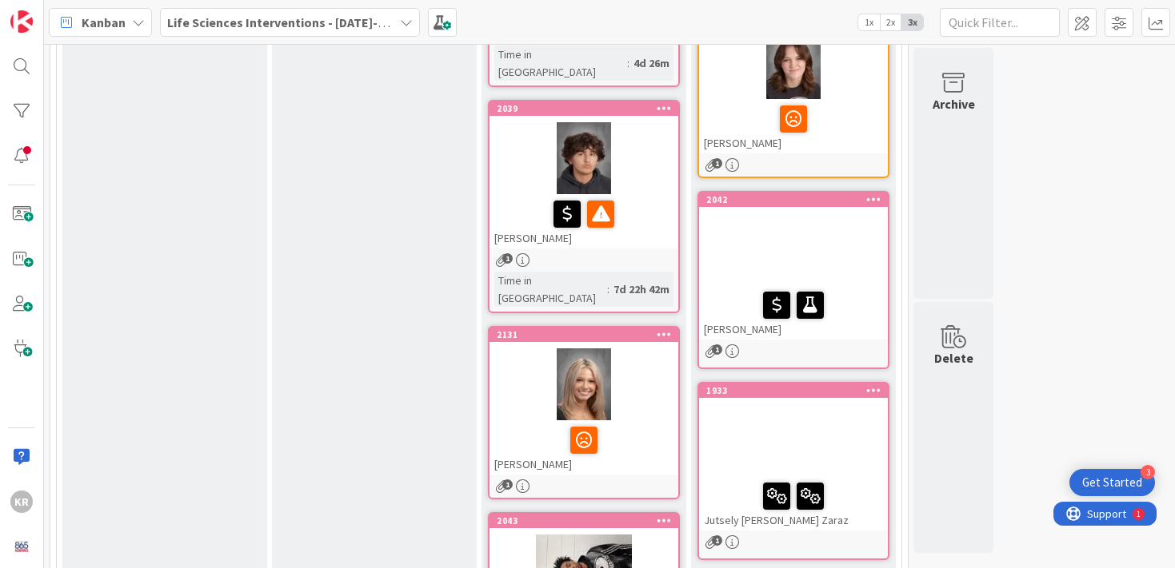
click at [772, 245] on div at bounding box center [793, 249] width 189 height 72
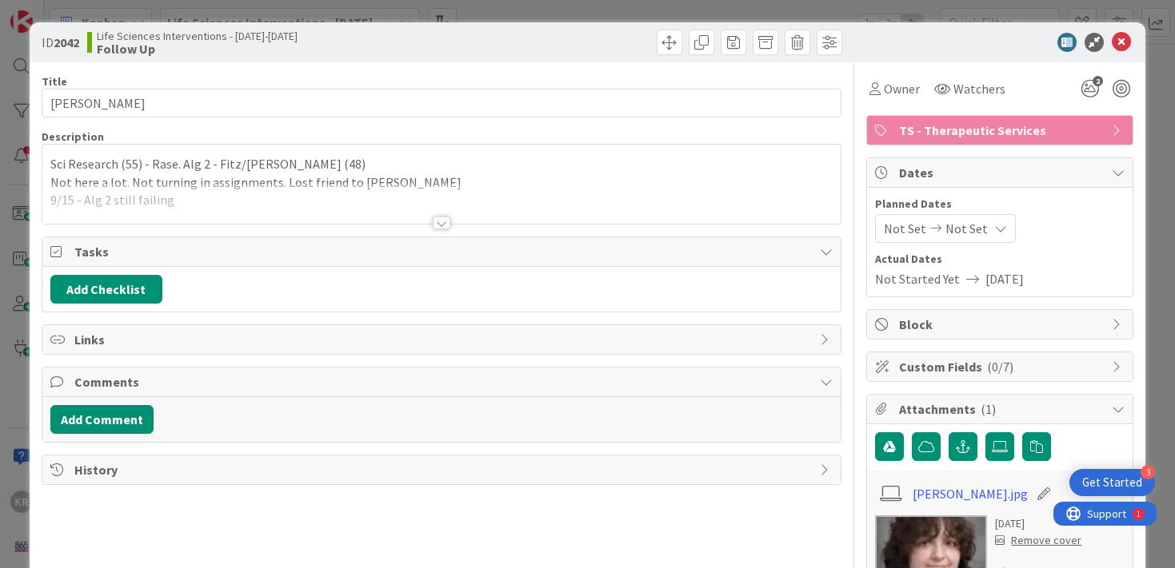
click at [622, 171] on p "Sci Research (55) - Rase. Alg 2 - Fitz/[PERSON_NAME] (48)" at bounding box center [441, 164] width 783 height 18
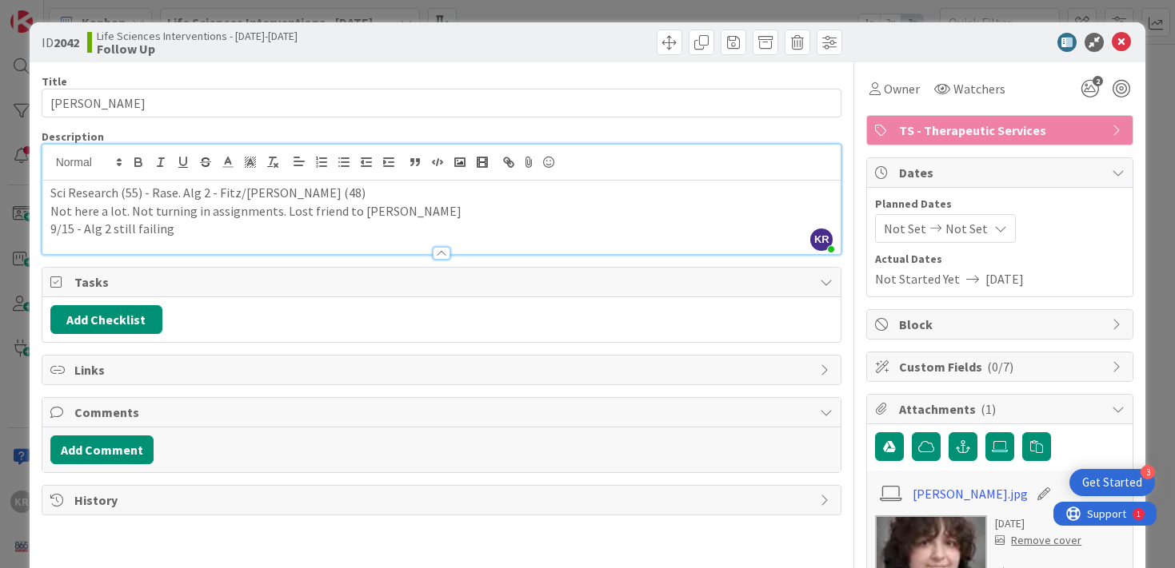
click at [276, 248] on div at bounding box center [441, 245] width 799 height 17
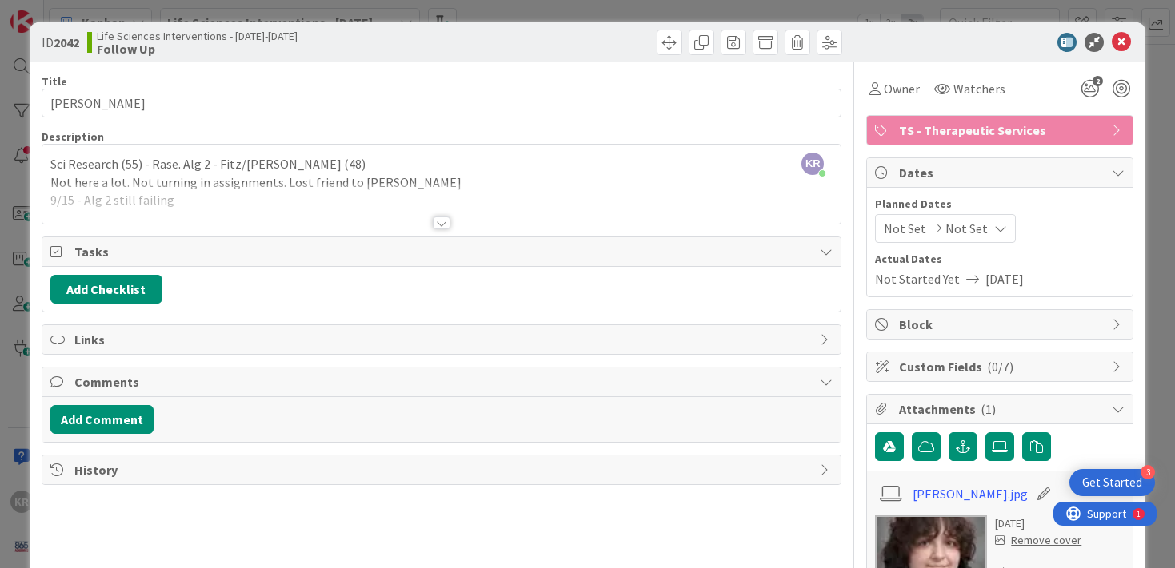
click at [309, 225] on div "Title 13 / 128 [PERSON_NAME] Description KR [PERSON_NAME] joined 17 m ago Sci R…" at bounding box center [442, 375] width 800 height 627
click at [327, 198] on div at bounding box center [441, 203] width 799 height 41
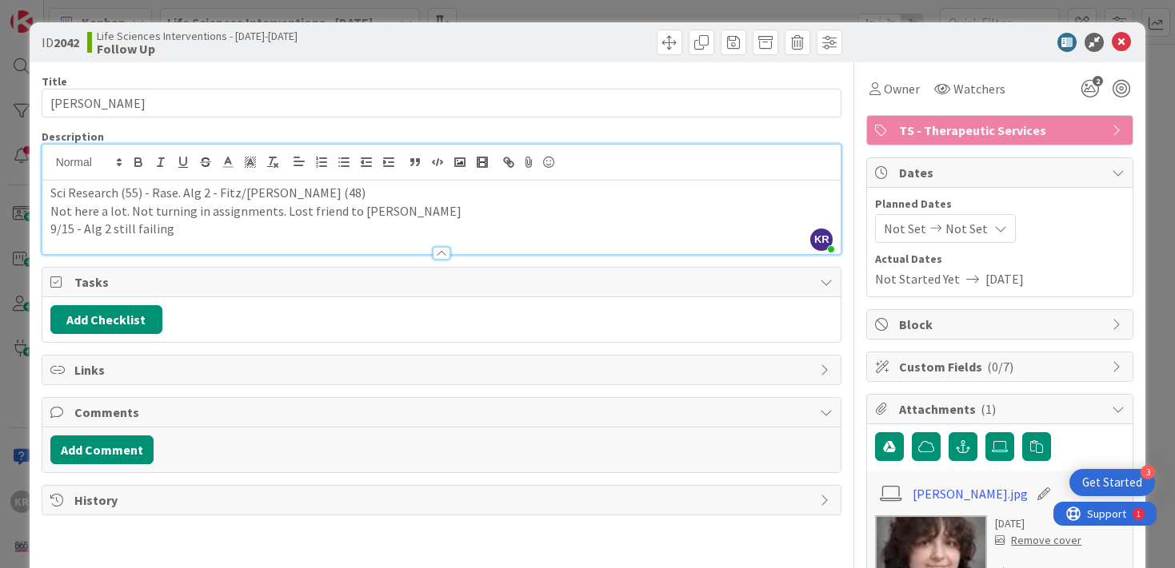
click at [388, 245] on div at bounding box center [441, 245] width 799 height 17
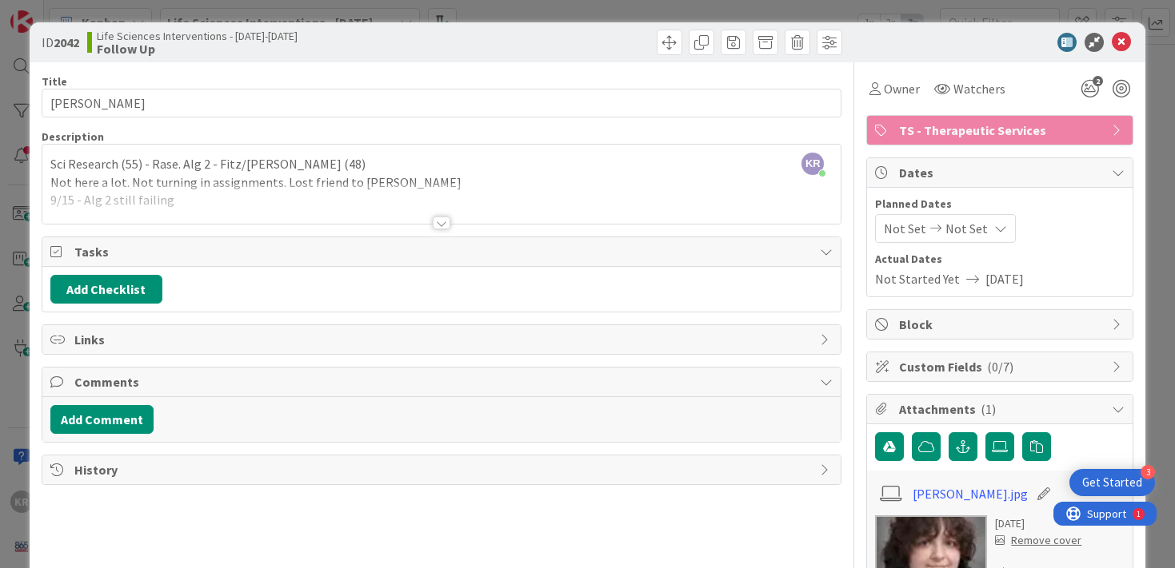
click at [334, 199] on div at bounding box center [441, 203] width 799 height 41
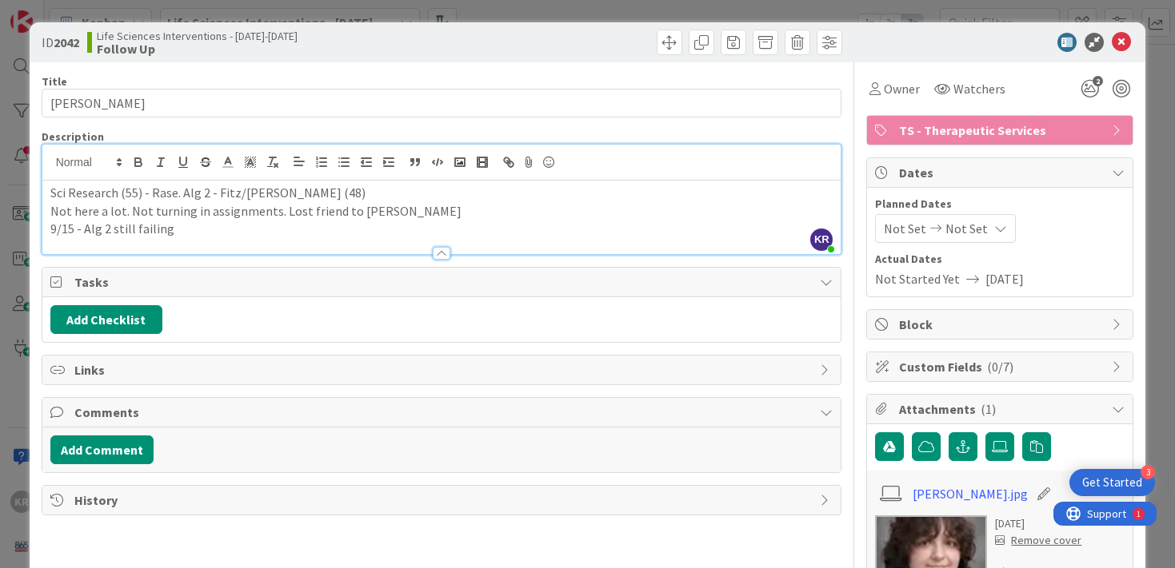
click at [280, 240] on div at bounding box center [441, 245] width 799 height 17
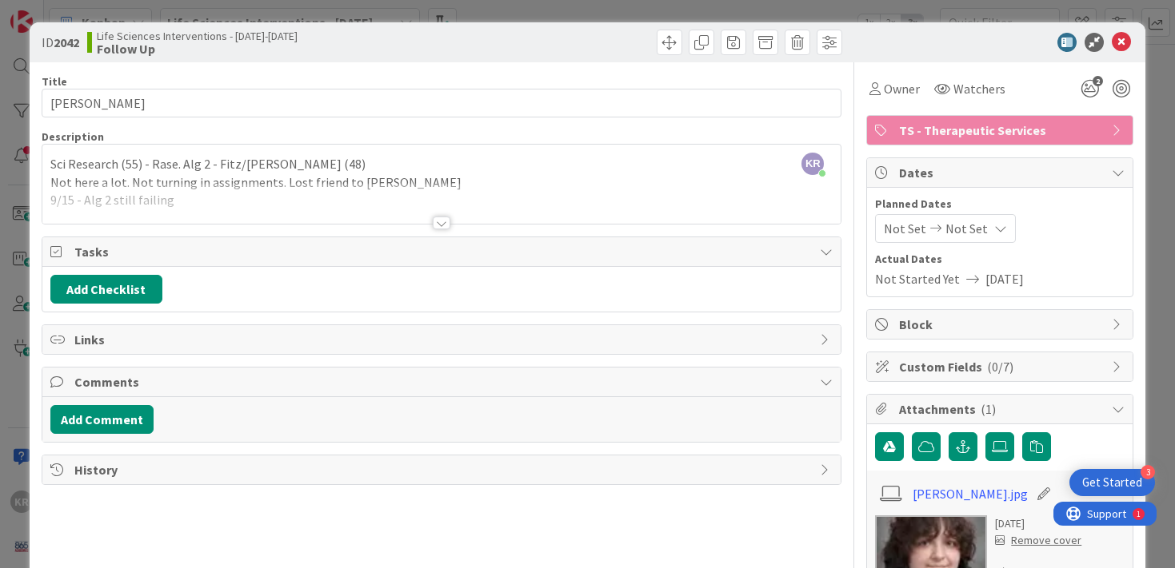
click at [253, 205] on div at bounding box center [441, 203] width 799 height 41
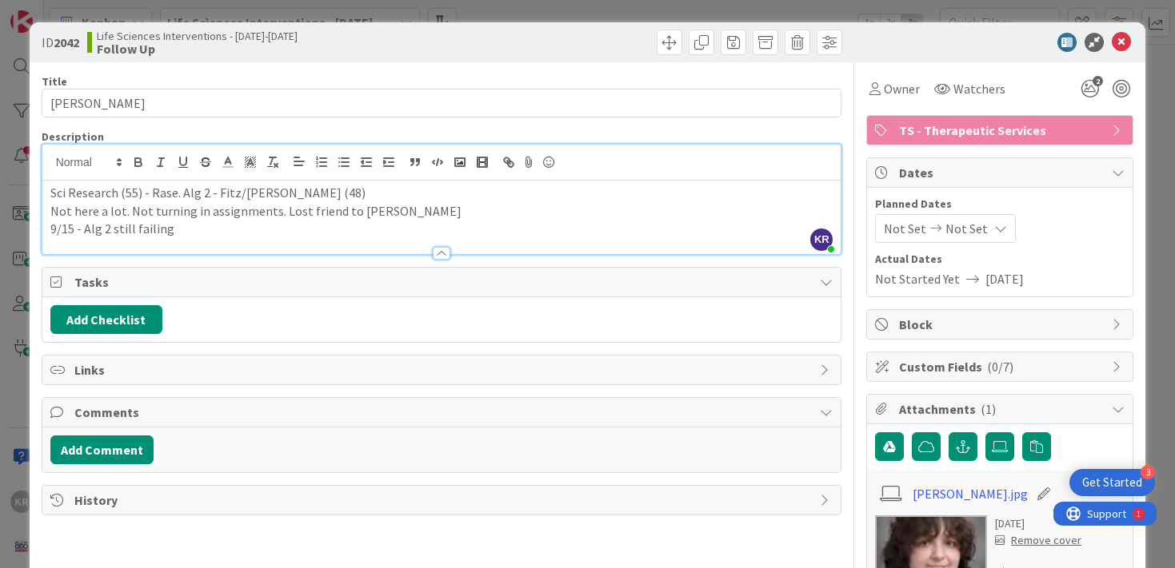
click at [197, 231] on p "9/15 - Alg 2 still failing" at bounding box center [441, 229] width 783 height 18
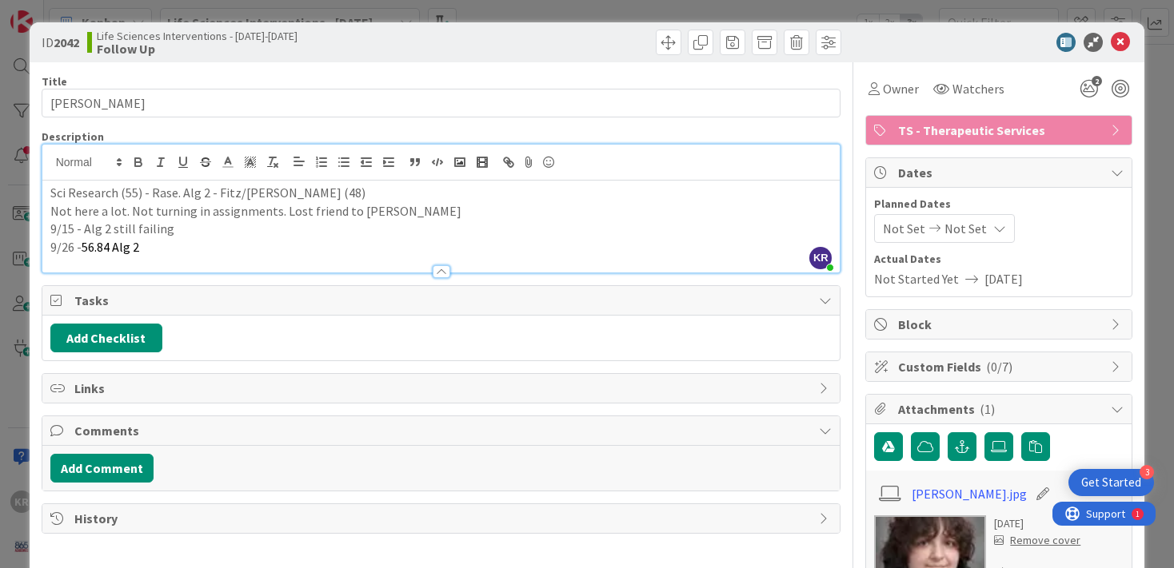
click at [4, 313] on div "ID 2042 Life Sciences Interventions - [DATE]-[DATE] Follow Up Title 13 / 128 [P…" at bounding box center [587, 284] width 1174 height 568
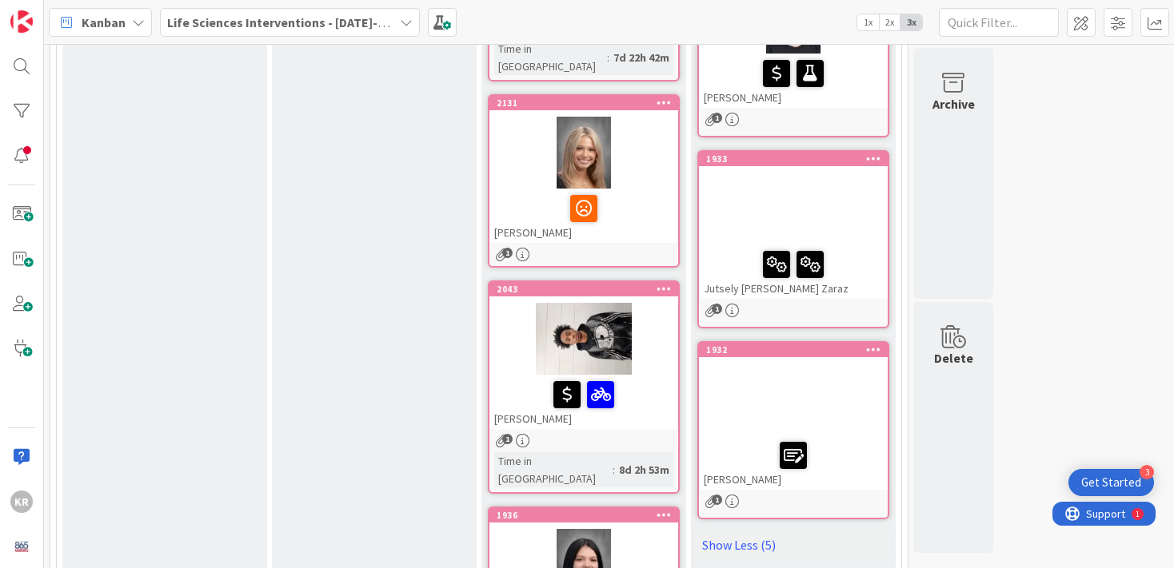
scroll to position [1099, 0]
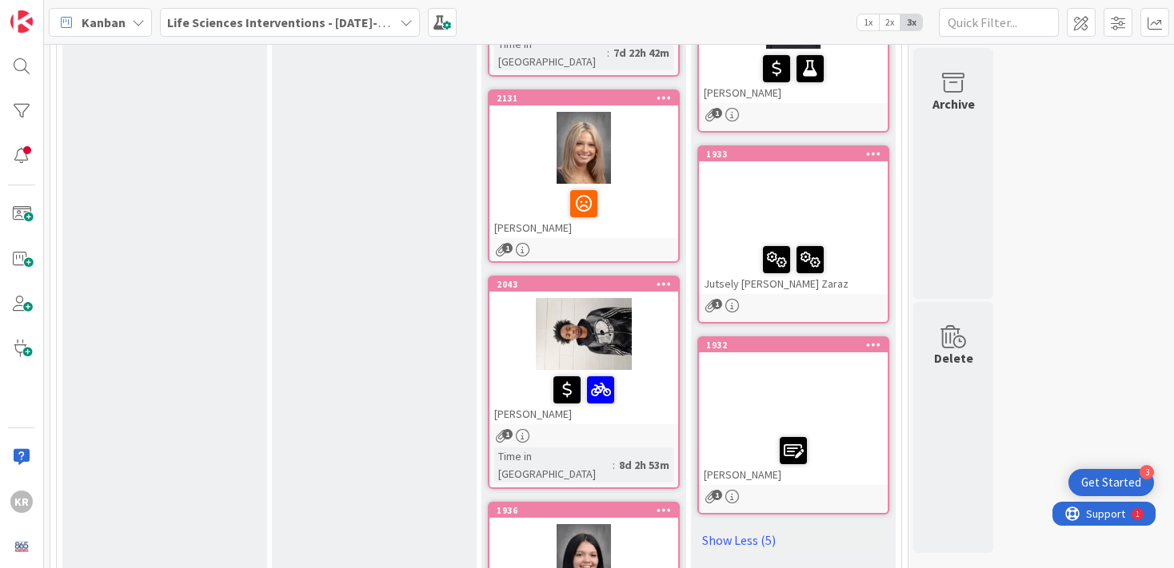
click at [792, 210] on div at bounding box center [793, 204] width 189 height 72
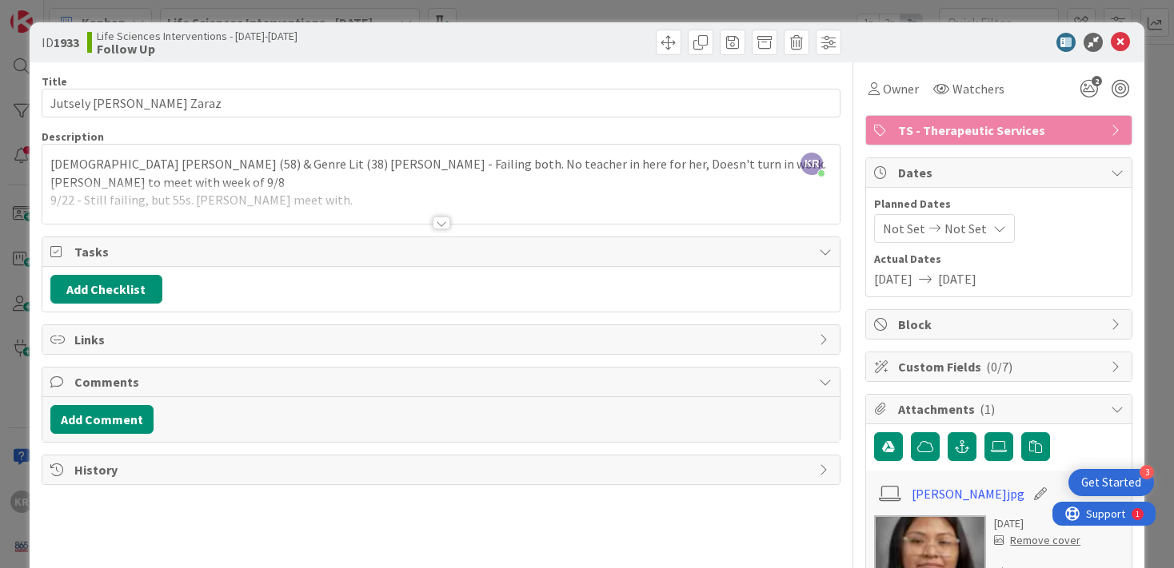
click at [265, 145] on div "KR [PERSON_NAME] just joined [DEMOGRAPHIC_DATA] [PERSON_NAME] (58) & Genre Lit …" at bounding box center [441, 184] width 798 height 79
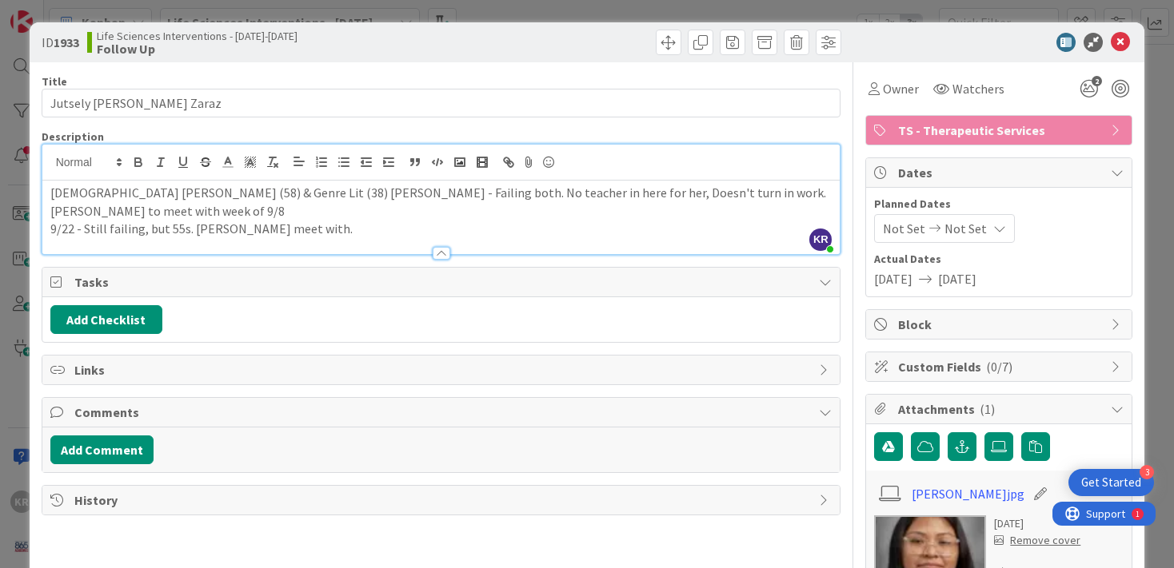
click at [484, 214] on p "[PERSON_NAME] to meet with week of 9/8" at bounding box center [441, 211] width 782 height 18
click at [442, 222] on p "9/22 - Still failing, but 55s. [PERSON_NAME] meet with." at bounding box center [441, 229] width 782 height 18
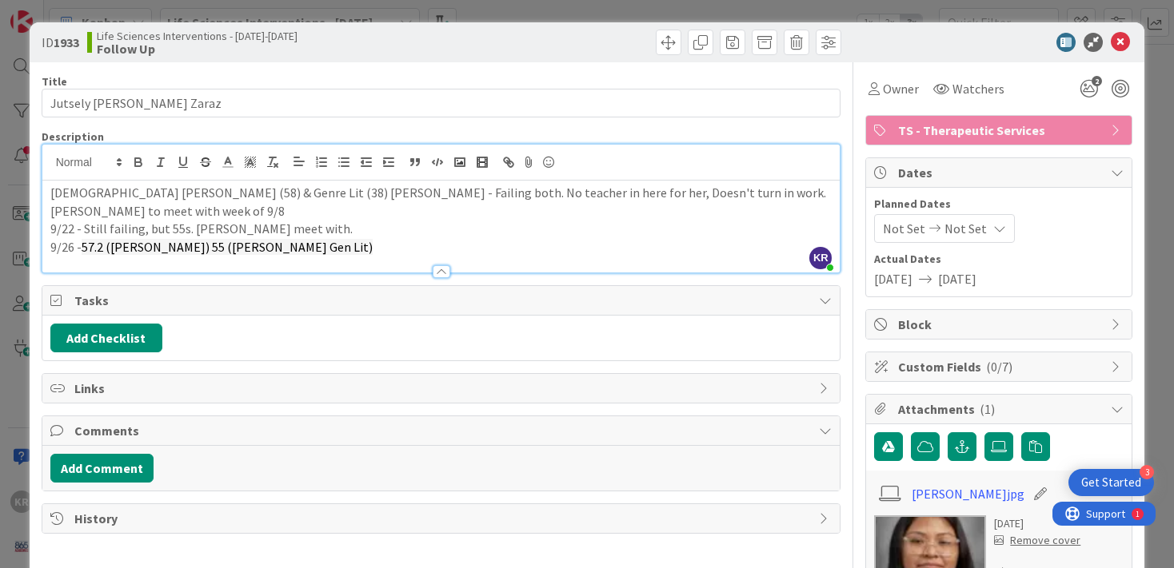
click at [116, 247] on span "57.2 ([PERSON_NAME]) 55 ([PERSON_NAME] Gen Lit)" at bounding box center [227, 247] width 291 height 16
click at [113, 247] on span "57.2 ([PERSON_NAME]) 55 ([PERSON_NAME] Gen Lit)" at bounding box center [227, 247] width 291 height 16
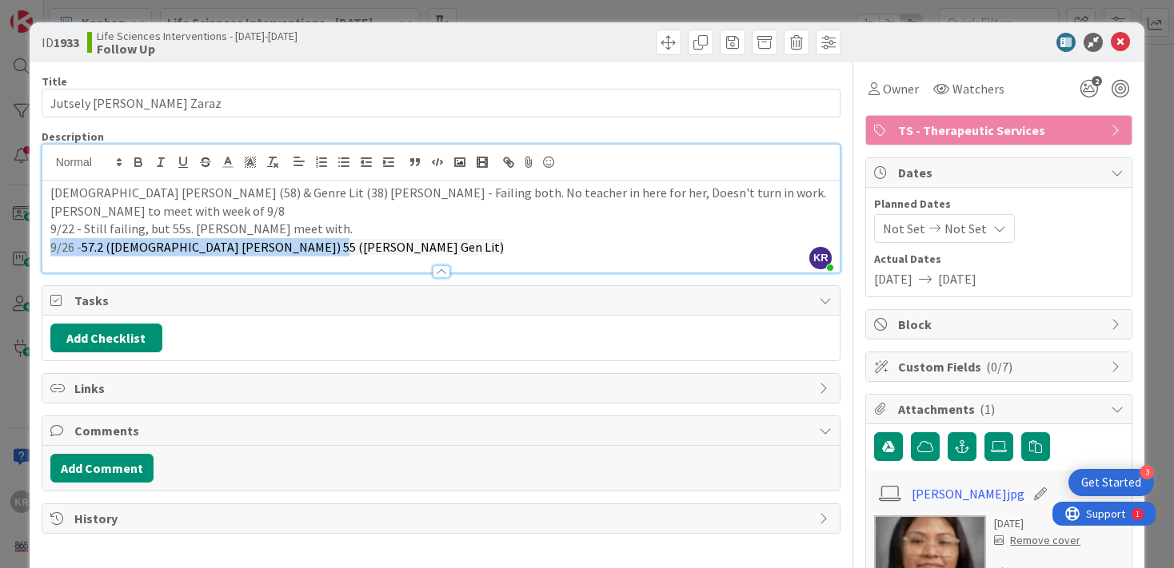
drag, startPoint x: 308, startPoint y: 248, endPoint x: -2, endPoint y: 245, distance: 309.4
click at [0, 245] on html "3 Get Started KR Kanban Life Sciences Interventions - [DATE]-[DATE] 1x 2x 3x 18…" at bounding box center [587, 284] width 1174 height 568
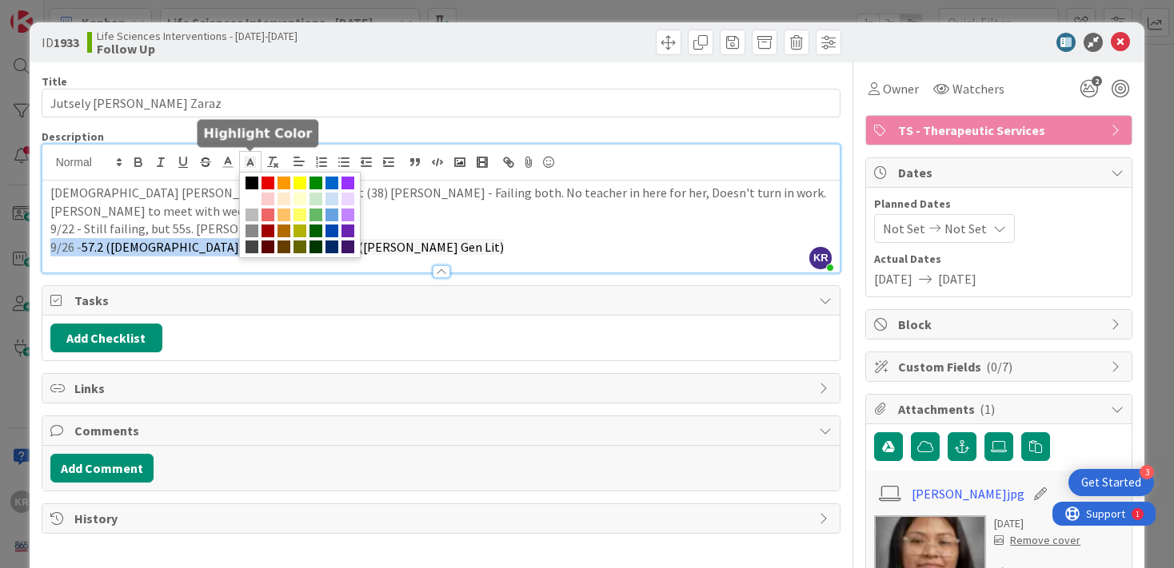
click at [245, 164] on icon at bounding box center [250, 162] width 14 height 14
click at [250, 191] on span at bounding box center [300, 215] width 122 height 86
click at [250, 197] on span at bounding box center [251, 199] width 13 height 13
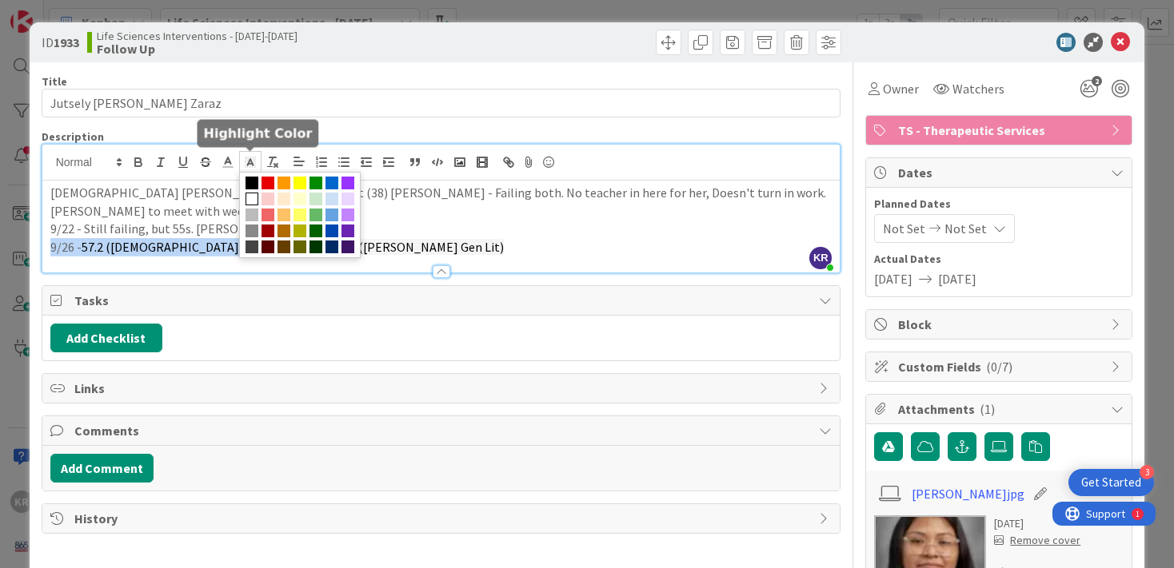
click at [250, 197] on span at bounding box center [251, 199] width 13 height 13
click at [152, 265] on div at bounding box center [441, 264] width 798 height 17
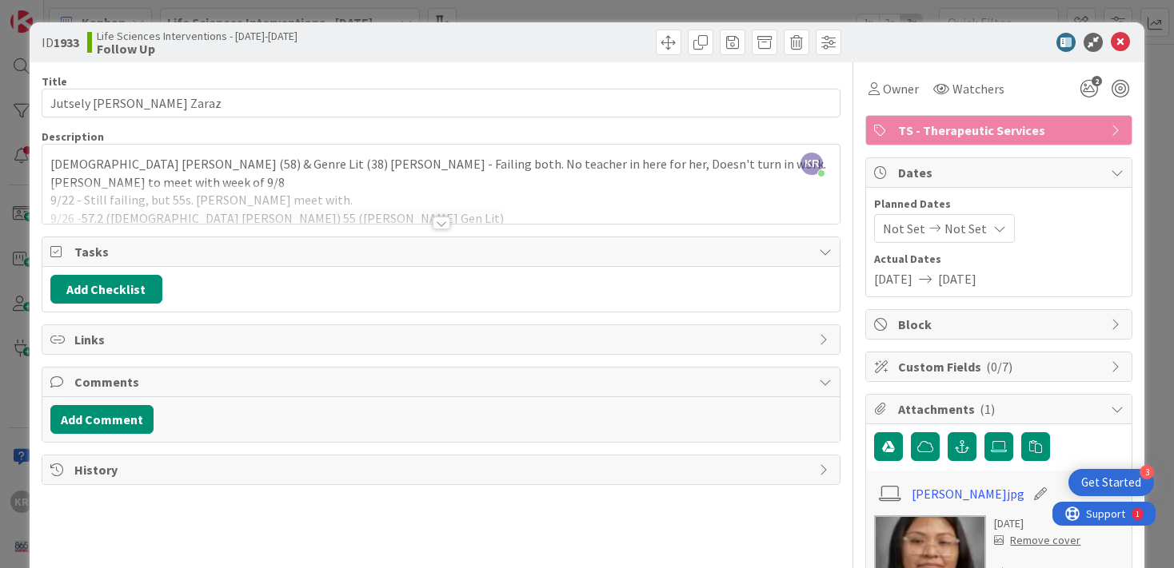
click at [233, 209] on div at bounding box center [441, 203] width 798 height 41
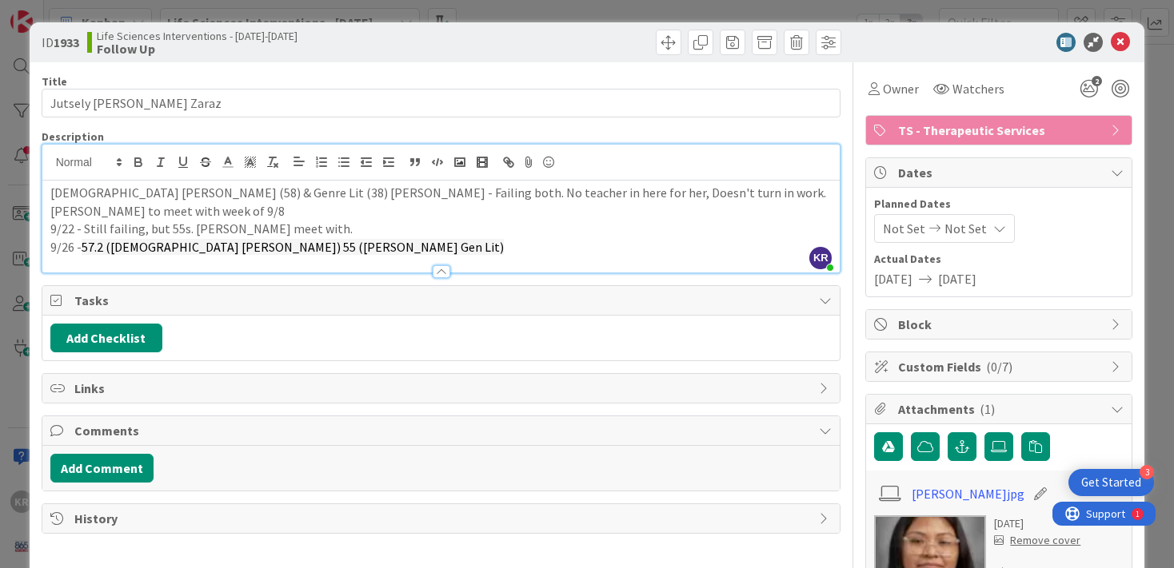
click at [5, 353] on div "ID 1933 Life Sciences Interventions - [DATE]-[DATE] Follow Up Title 22 / 128 Ju…" at bounding box center [587, 284] width 1174 height 568
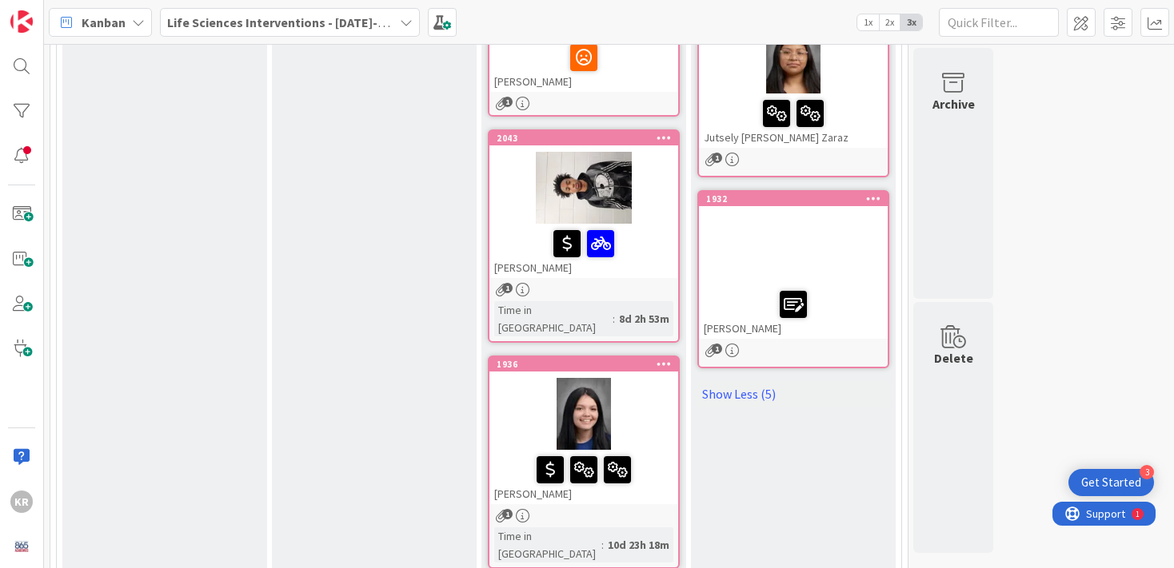
click at [838, 247] on div at bounding box center [793, 249] width 189 height 72
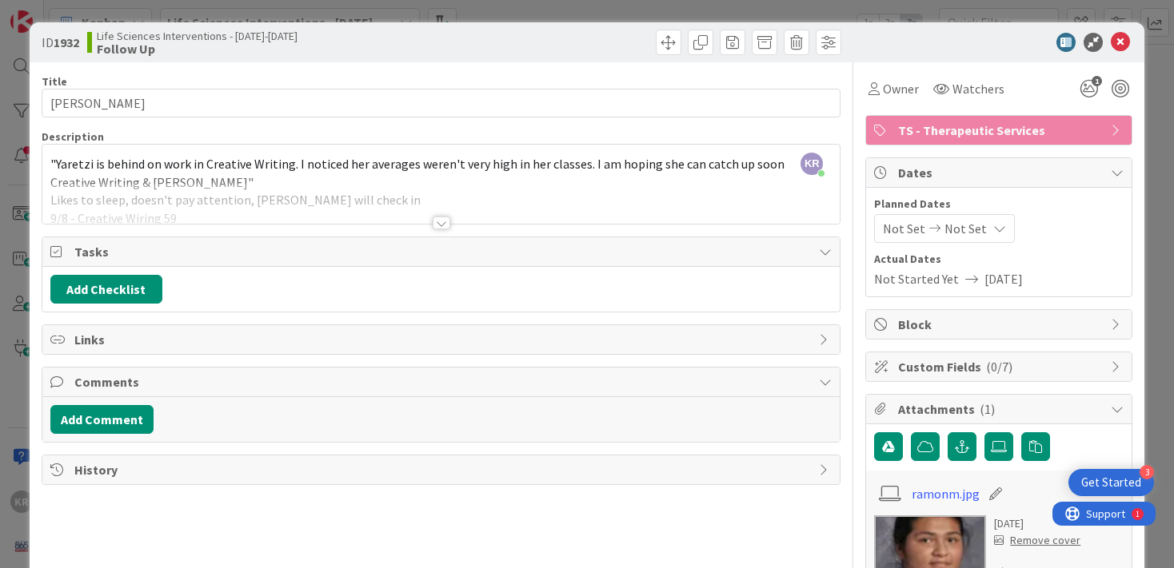
click at [444, 164] on div "KR [PERSON_NAME] just joined "Yaretzi is behind on work in Creative Writing. I …" at bounding box center [441, 184] width 798 height 79
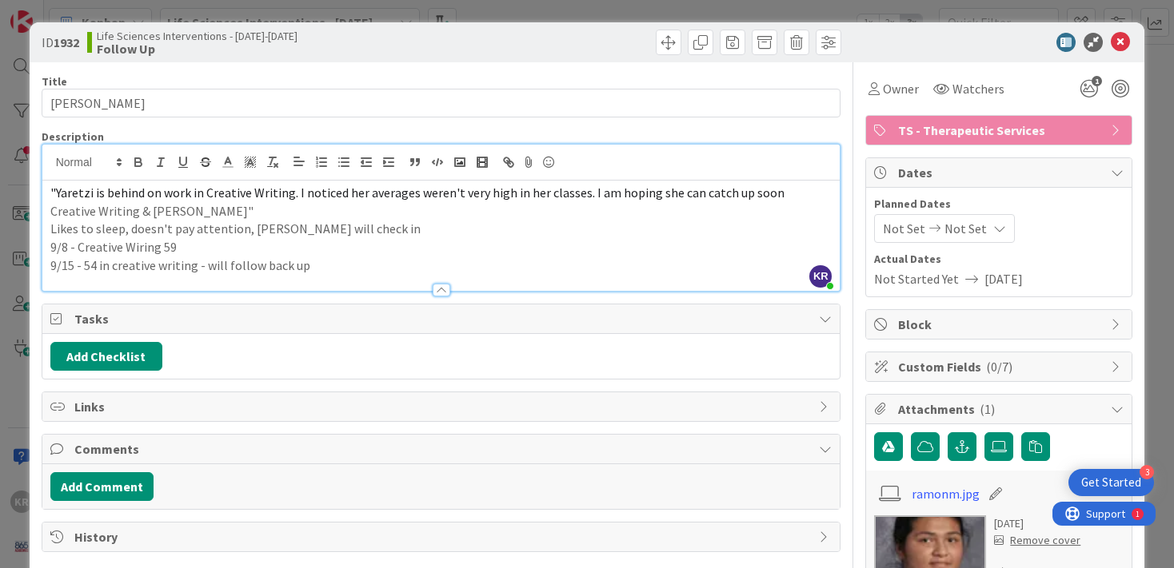
click at [383, 261] on p "9/15 - 54 in creative writing - will follow back up" at bounding box center [441, 266] width 782 height 18
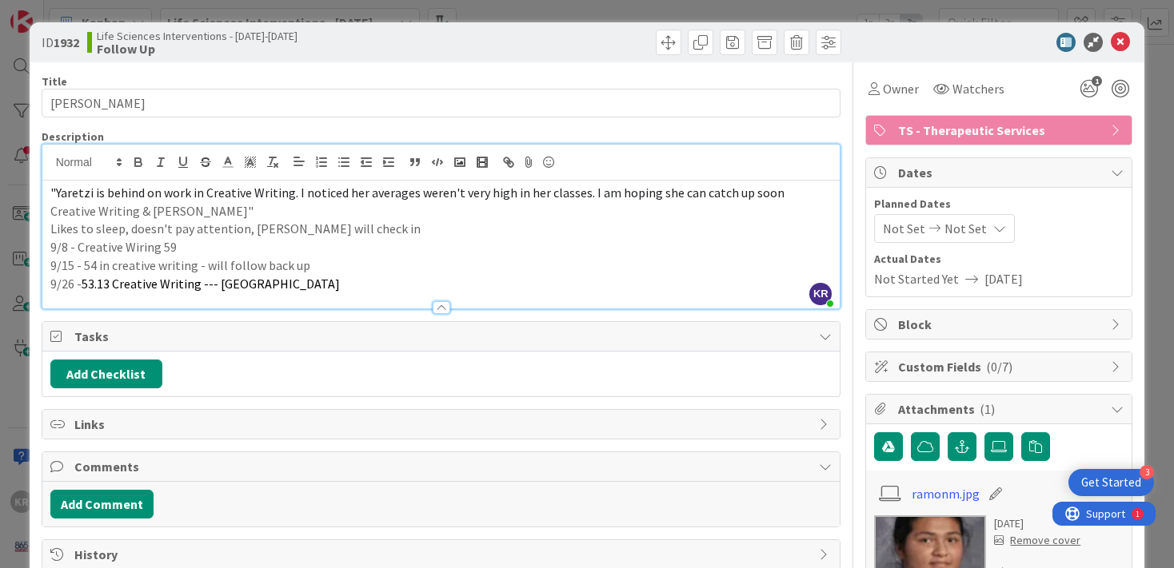
click at [20, 350] on div "ID 1932 Life Sciences Interventions - [DATE]-[DATE] Follow Up Title 13 / 128 [P…" at bounding box center [587, 284] width 1174 height 568
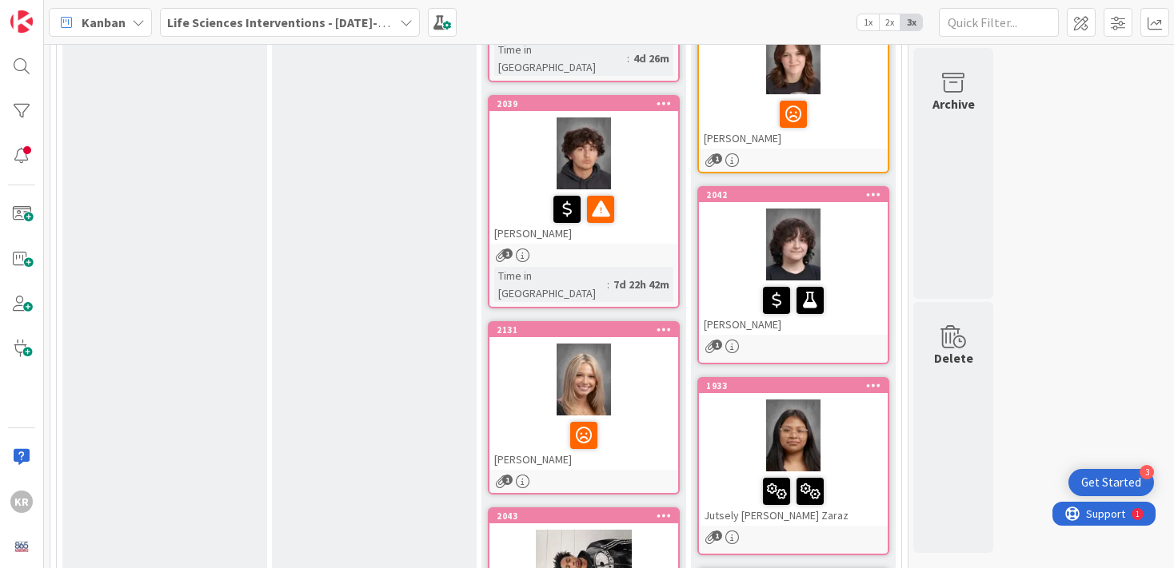
scroll to position [848, 0]
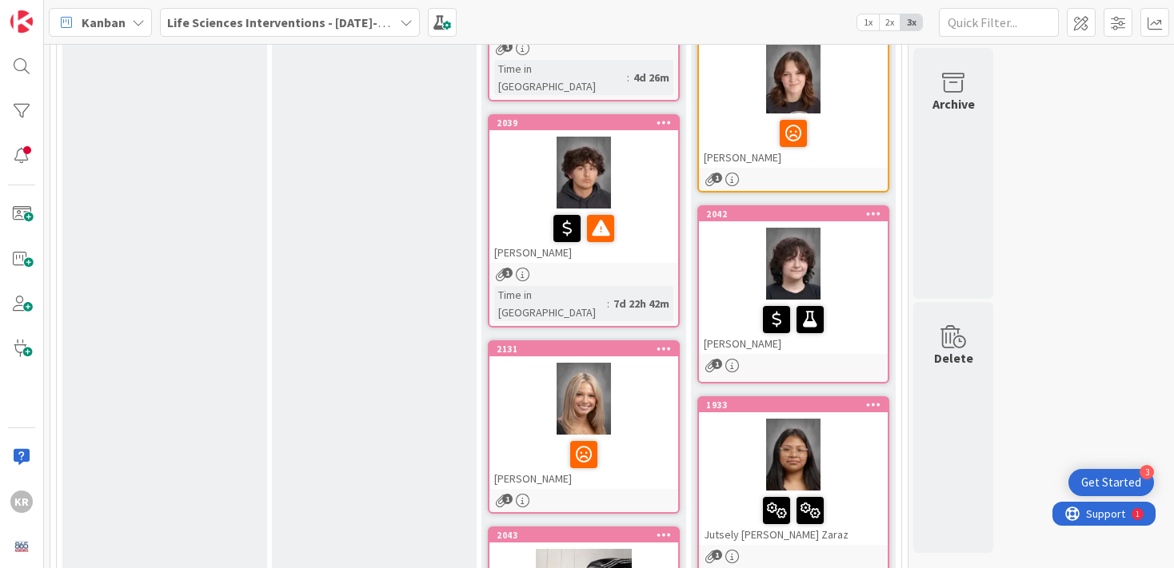
click at [628, 212] on div at bounding box center [583, 229] width 179 height 34
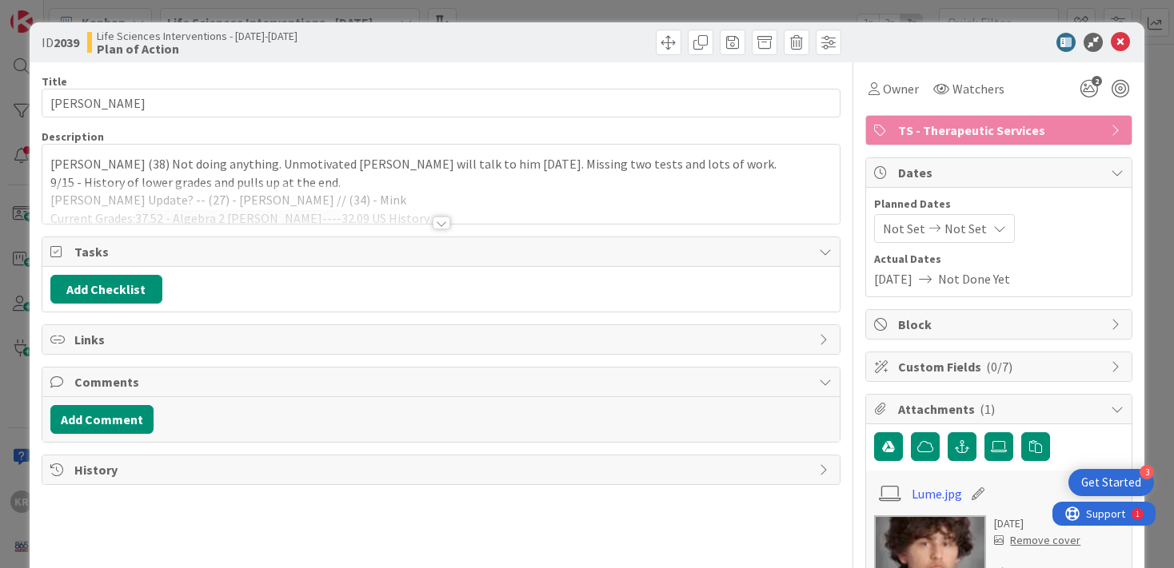
click at [247, 205] on div at bounding box center [441, 203] width 798 height 41
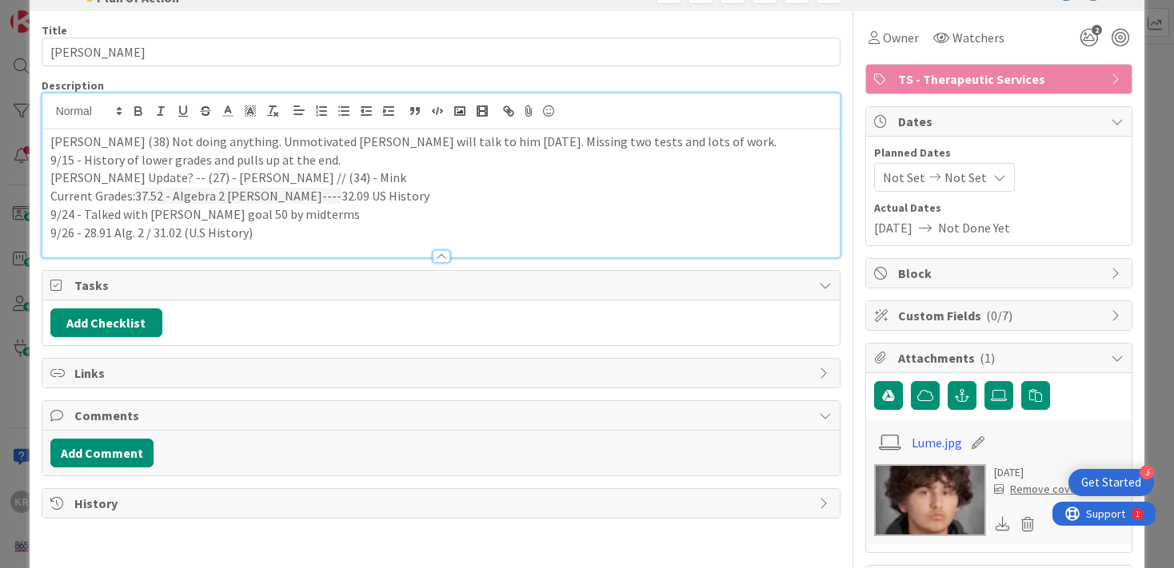
scroll to position [60, 0]
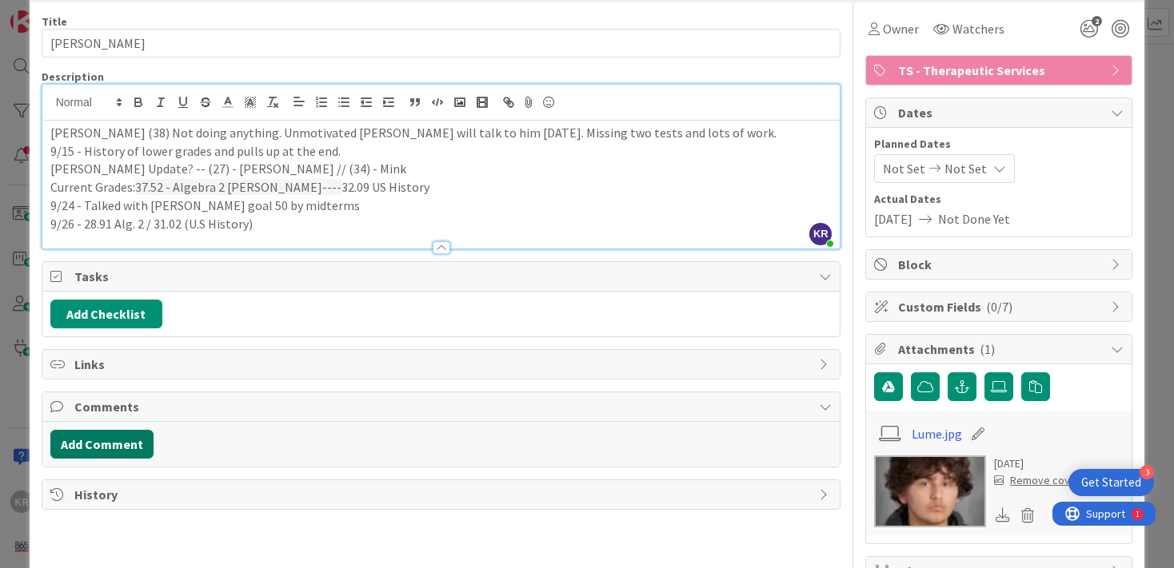
click at [98, 444] on button "Add Comment" at bounding box center [101, 444] width 103 height 29
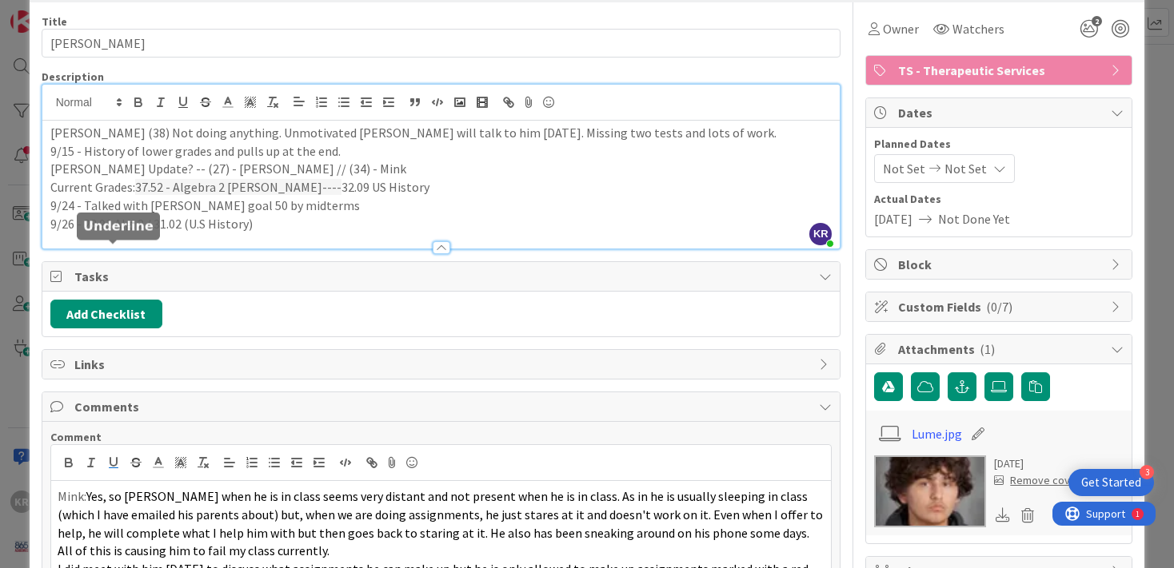
scroll to position [269, 0]
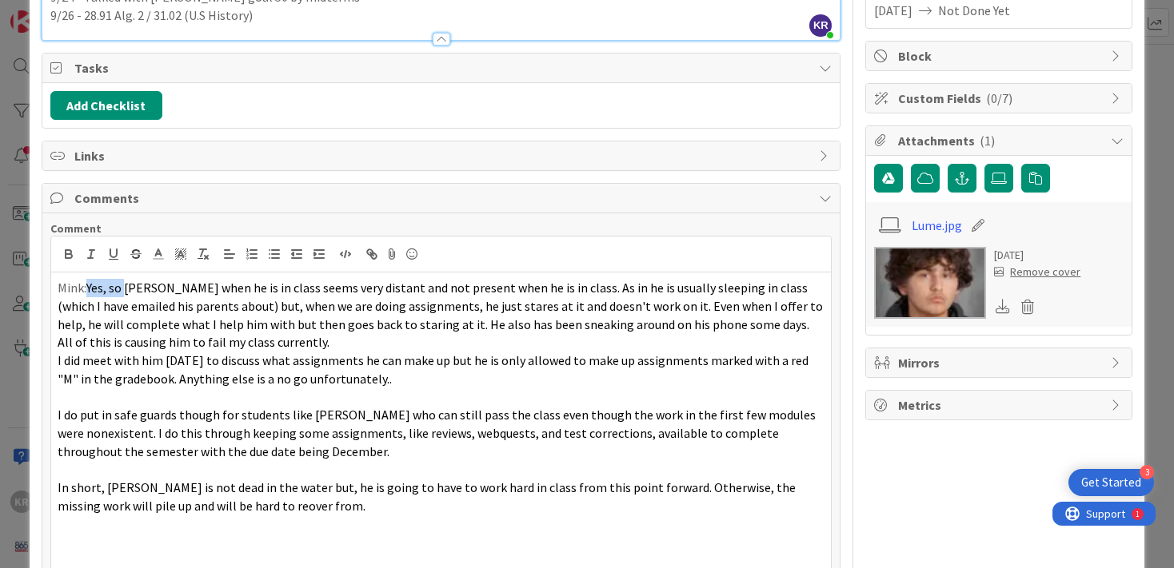
drag, startPoint x: 88, startPoint y: 289, endPoint x: 128, endPoint y: 287, distance: 40.0
click at [128, 287] on p "Mink: Yes, so [PERSON_NAME] when he is in class seems very distant and not pres…" at bounding box center [442, 315] width 768 height 73
click at [519, 286] on span "[PERSON_NAME] when he is in class seems very distant and not present when he is…" at bounding box center [442, 315] width 768 height 70
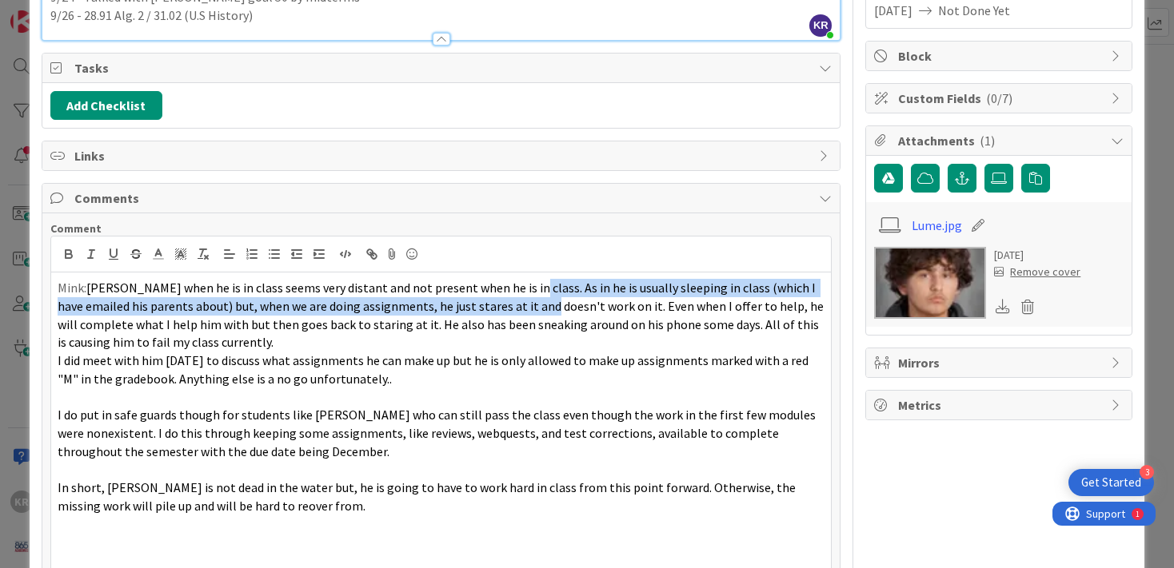
drag, startPoint x: 519, startPoint y: 286, endPoint x: 520, endPoint y: 301, distance: 15.3
click at [520, 301] on span "[PERSON_NAME] when he is in class seems very distant and not present when he is…" at bounding box center [442, 315] width 768 height 70
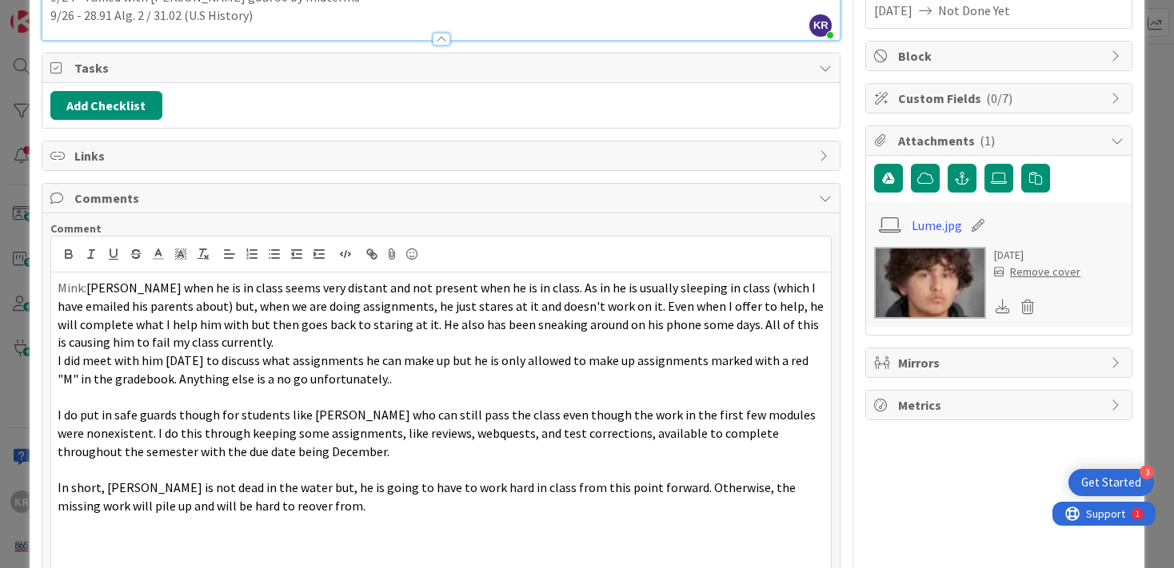
click at [479, 344] on p "Mink: [PERSON_NAME] when he is in class seems very distant and not present when…" at bounding box center [442, 315] width 768 height 73
click at [58, 362] on span "I did meet with him [DATE] to discuss what assignments he can make up but he is…" at bounding box center [434, 370] width 753 height 34
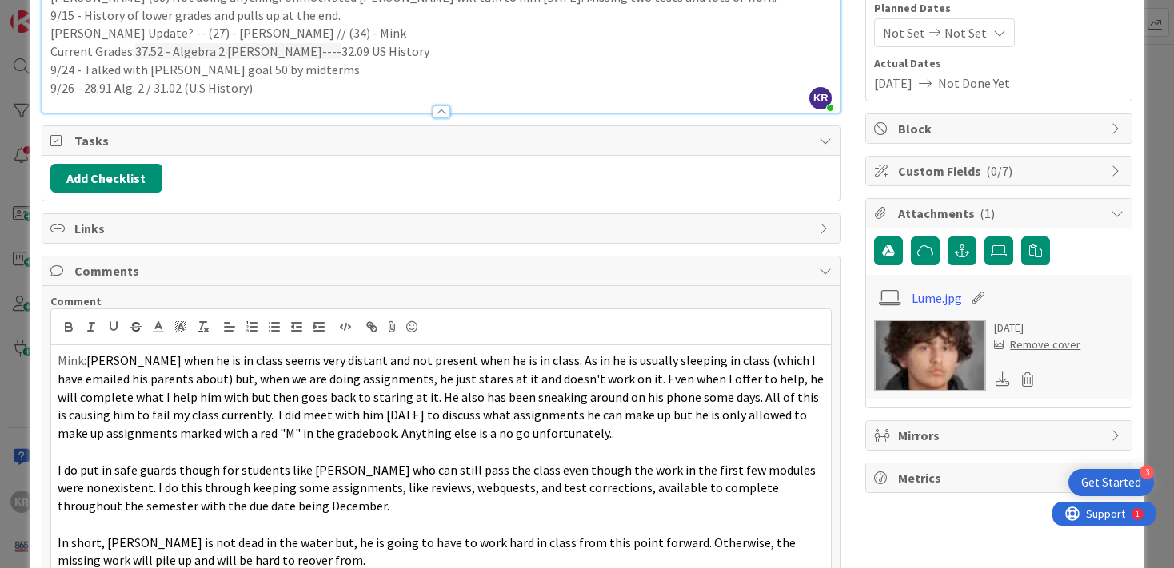
click at [56, 471] on div "Mink: [PERSON_NAME] when he is in class seems very distant and not present when…" at bounding box center [441, 487] width 780 height 285
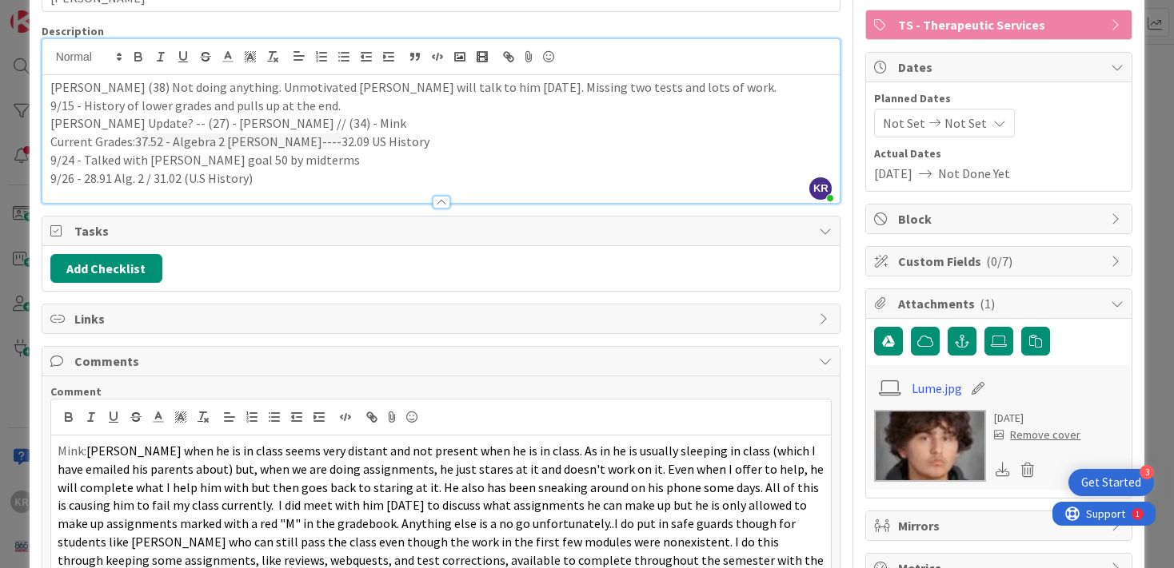
scroll to position [295, 0]
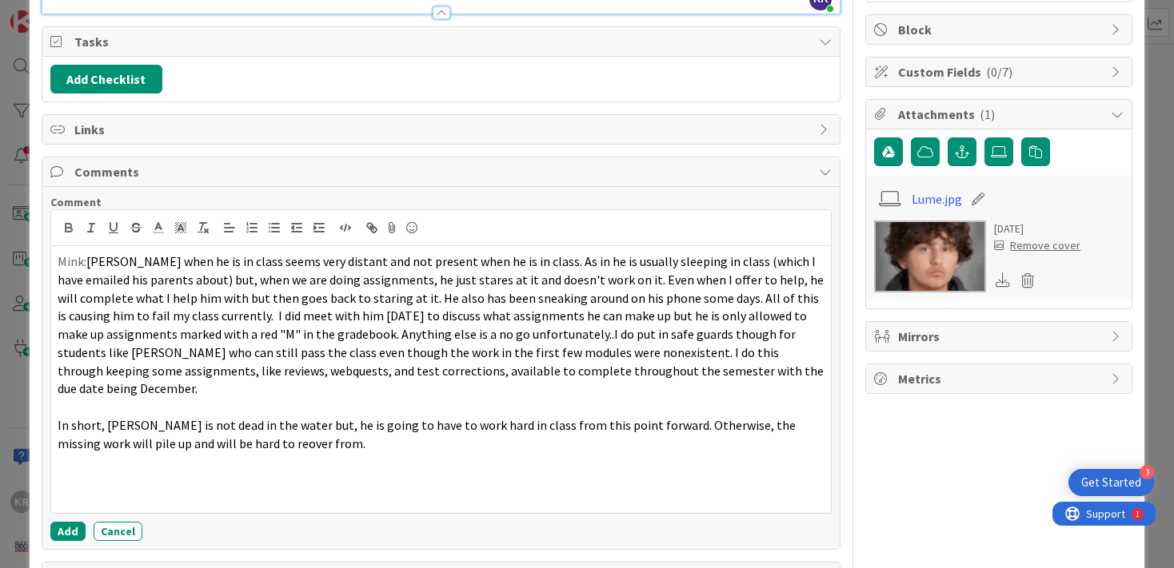
click at [58, 417] on span "In short, [PERSON_NAME] is not dead in the water but, he is going to have to wo…" at bounding box center [428, 434] width 740 height 34
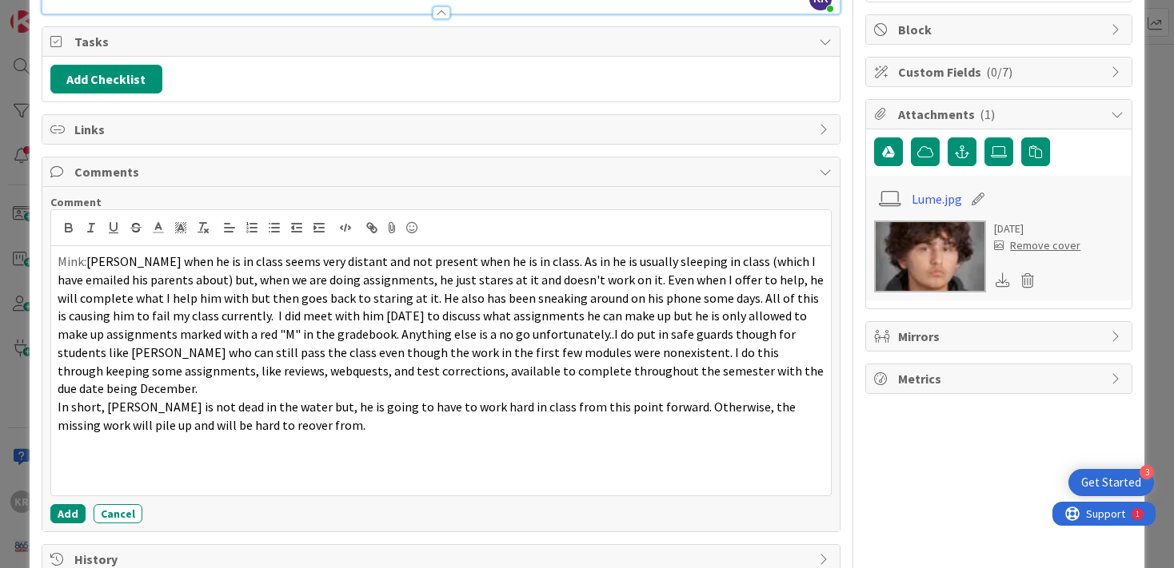
click at [58, 408] on span "In short, [PERSON_NAME] is not dead in the water but, he is going to have to wo…" at bounding box center [428, 416] width 740 height 34
click at [319, 435] on p at bounding box center [442, 444] width 768 height 18
click at [215, 405] on span "In short, [PERSON_NAME] is not dead in the water but, he is going to have to wo…" at bounding box center [428, 416] width 740 height 34
click at [62, 264] on p "Mink: [PERSON_NAME] when he is in class seems very distant and not present when…" at bounding box center [442, 326] width 768 height 146
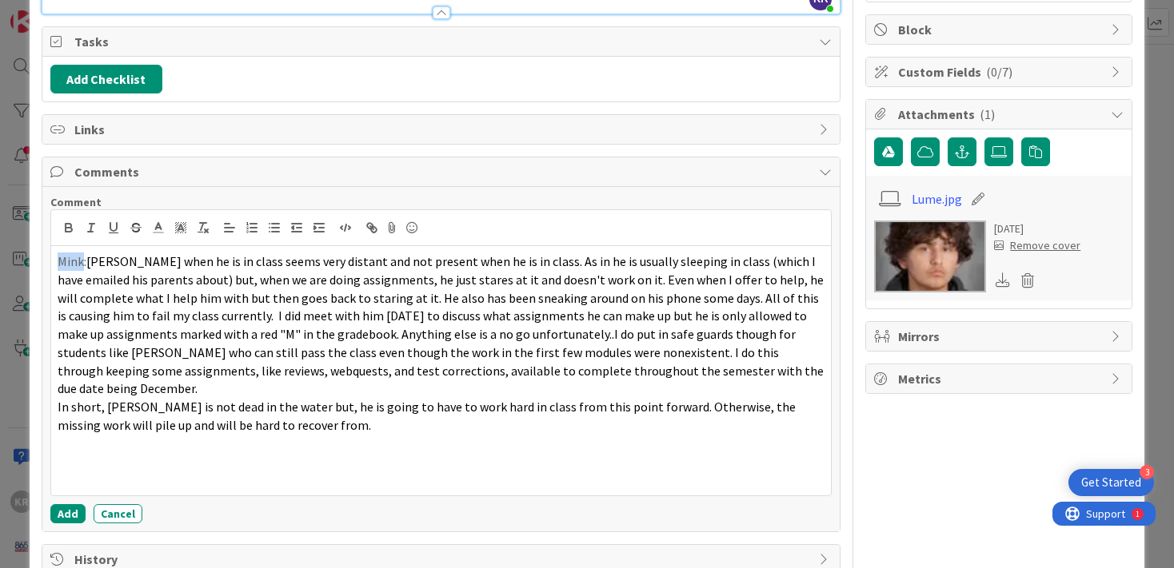
click at [62, 264] on p "Mink: [PERSON_NAME] when he is in class seems very distant and not present when…" at bounding box center [442, 326] width 768 height 146
click at [162, 471] on p at bounding box center [442, 480] width 768 height 18
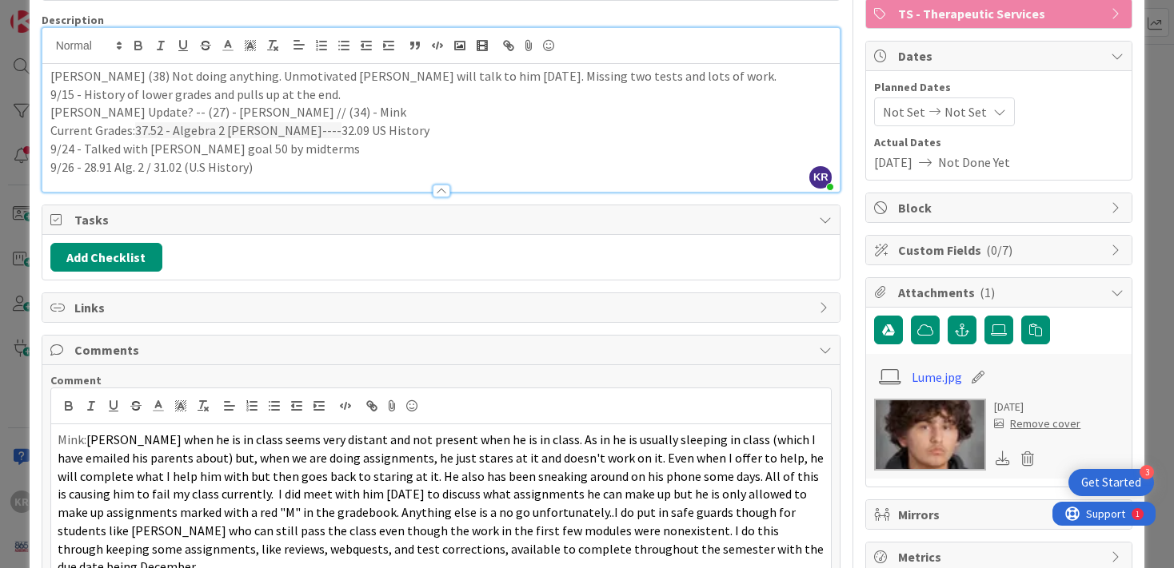
scroll to position [122, 0]
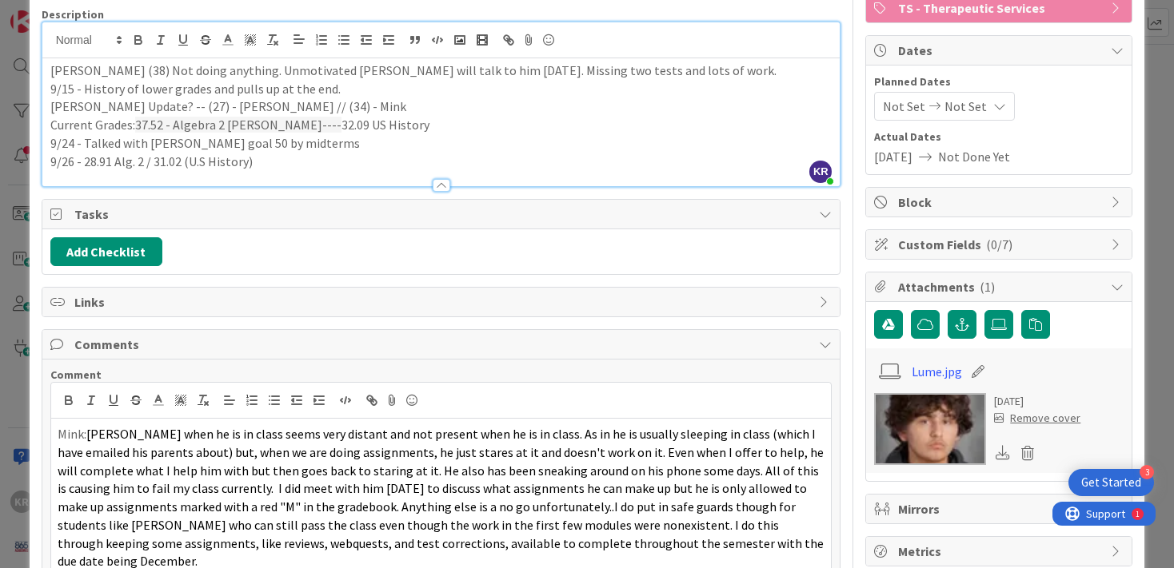
click at [11, 229] on div "ID 2039 Life Sciences Interventions - [DATE]-[DATE] Plan of Action Title 12 / 1…" at bounding box center [587, 284] width 1174 height 568
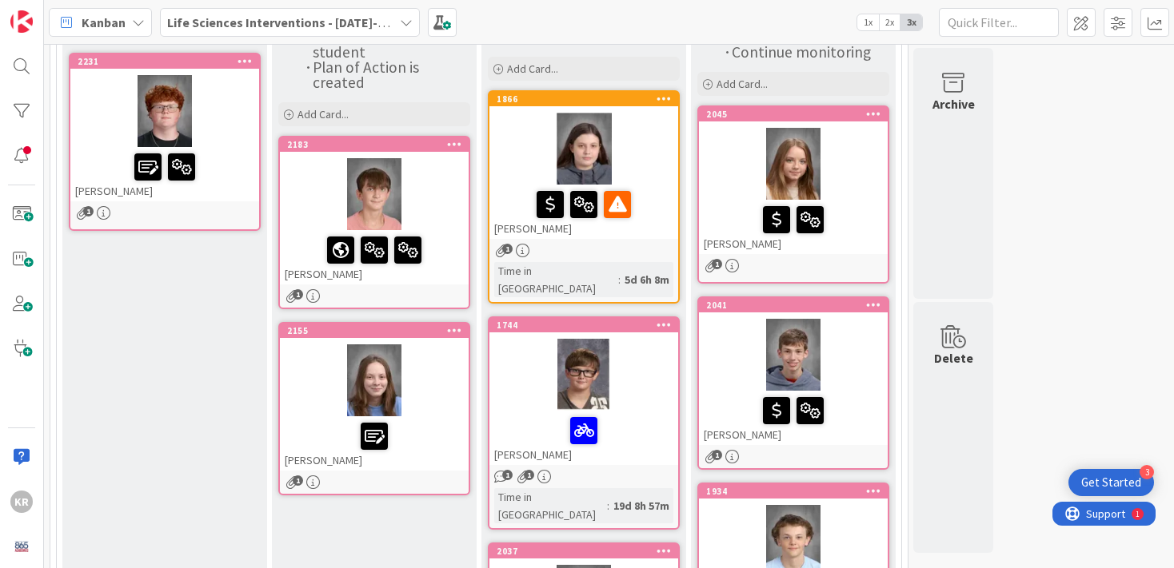
scroll to position [122, 0]
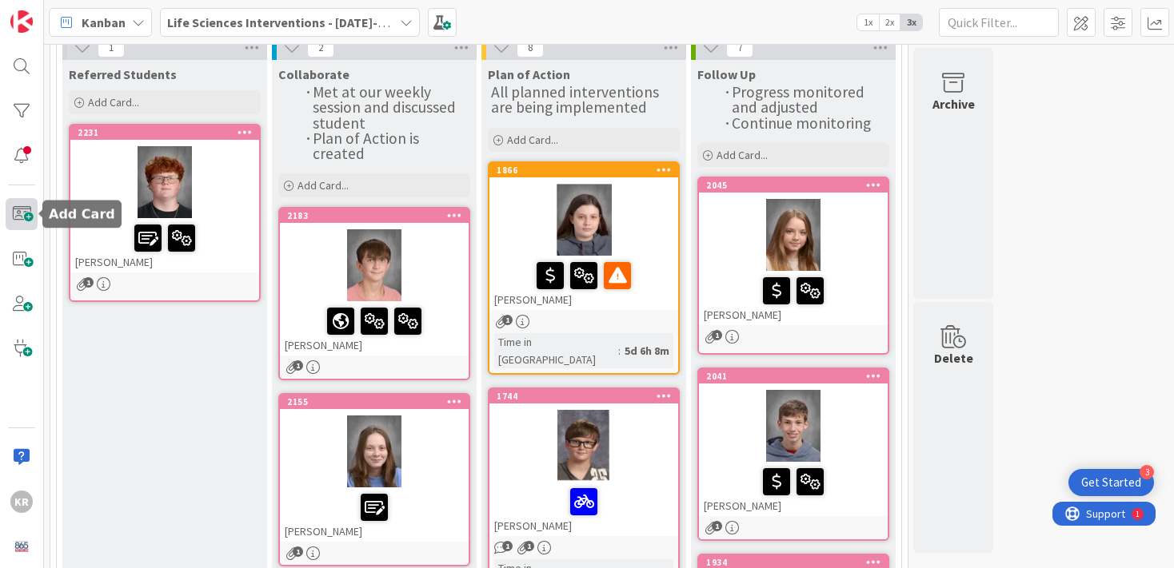
click at [21, 209] on span at bounding box center [22, 214] width 32 height 32
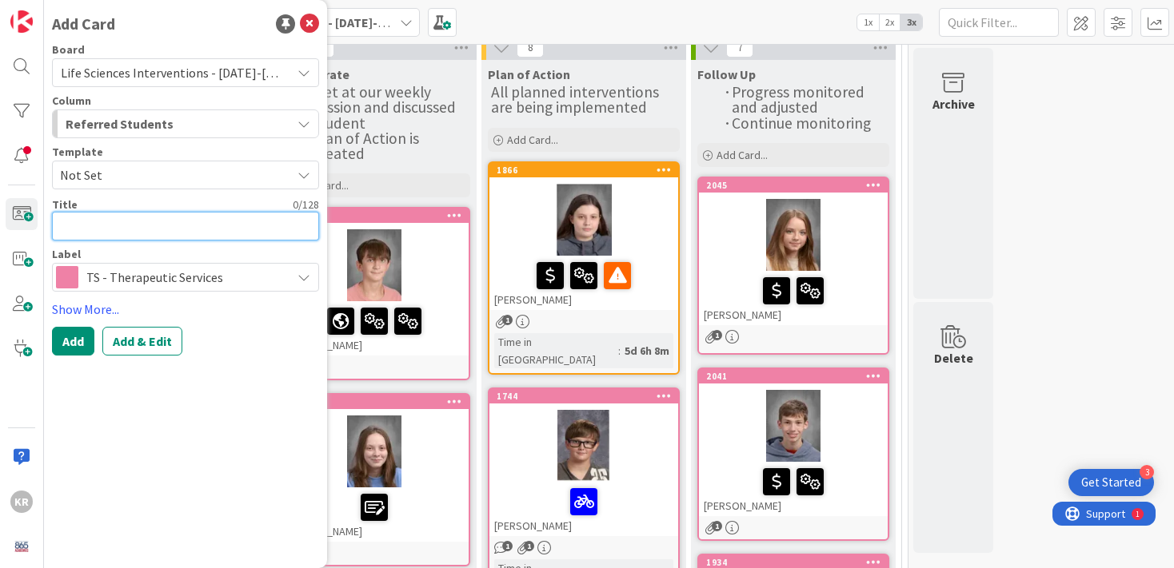
type textarea "x"
type textarea "N"
type textarea "x"
type textarea "No"
type textarea "x"
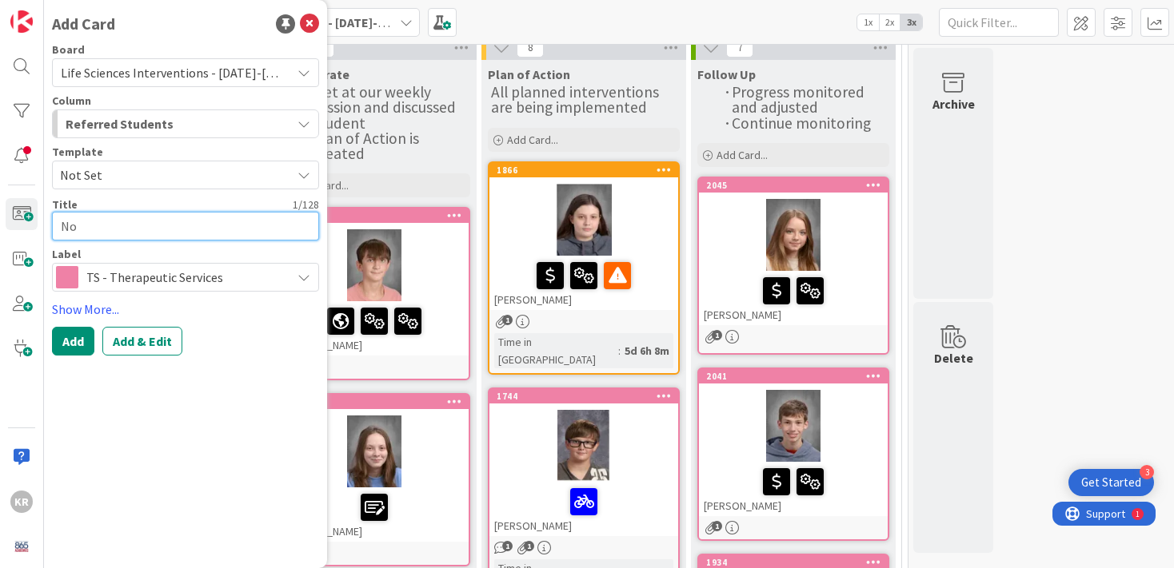
type textarea "Noa"
type textarea "x"
type textarea "[PERSON_NAME]"
type textarea "x"
type textarea "[PERSON_NAME]"
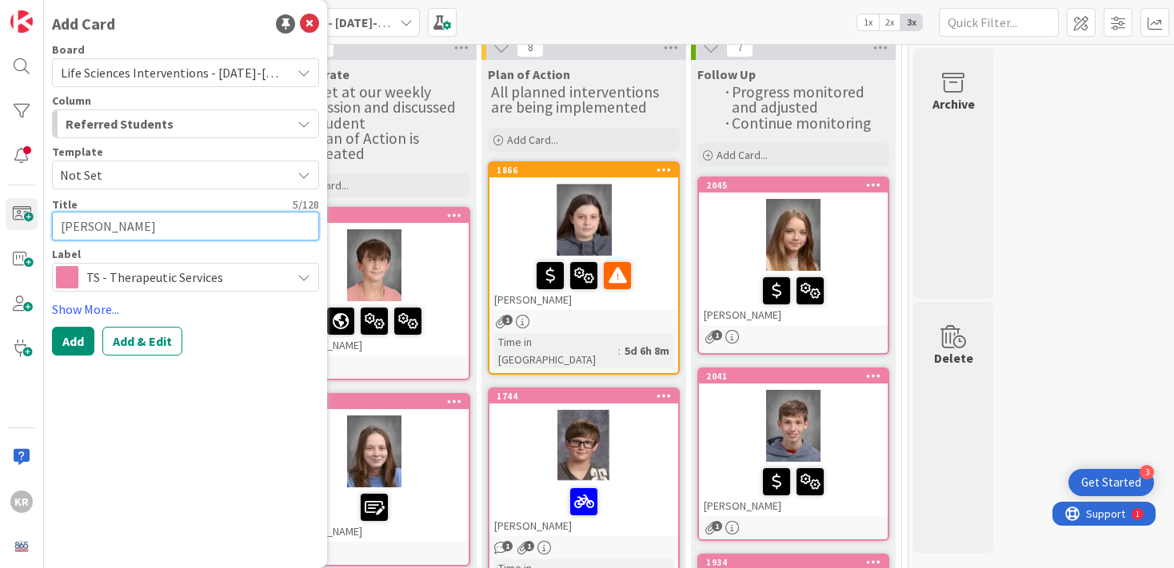
type textarea "x"
type textarea "[PERSON_NAME]"
type textarea "x"
type textarea "[PERSON_NAME]"
type textarea "x"
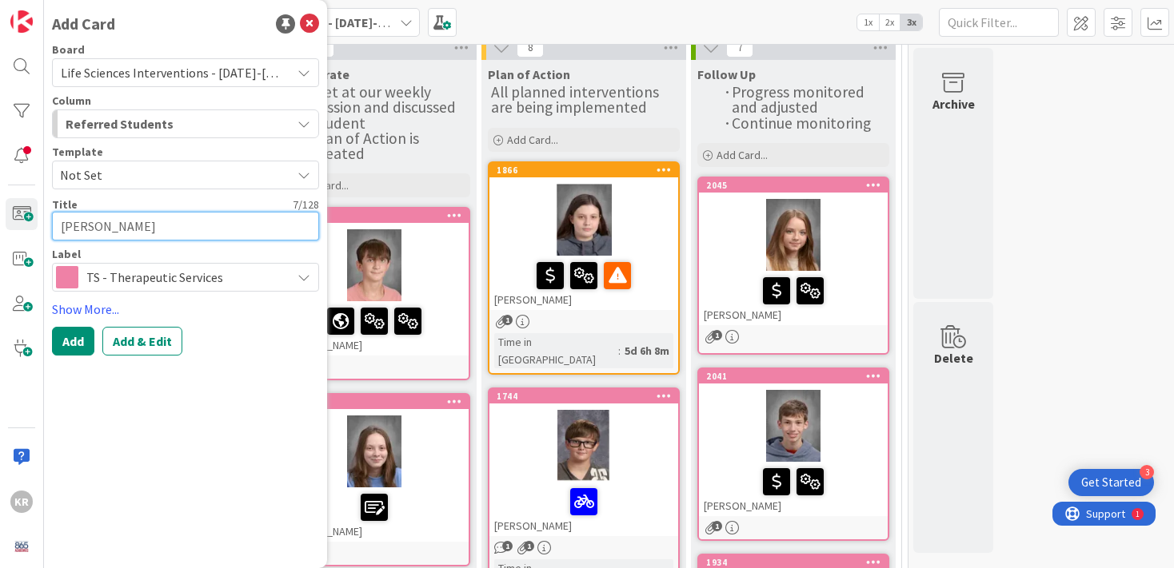
type textarea "[PERSON_NAME]"
type textarea "x"
type textarea "[PERSON_NAME]"
type textarea "x"
type textarea "[PERSON_NAME]"
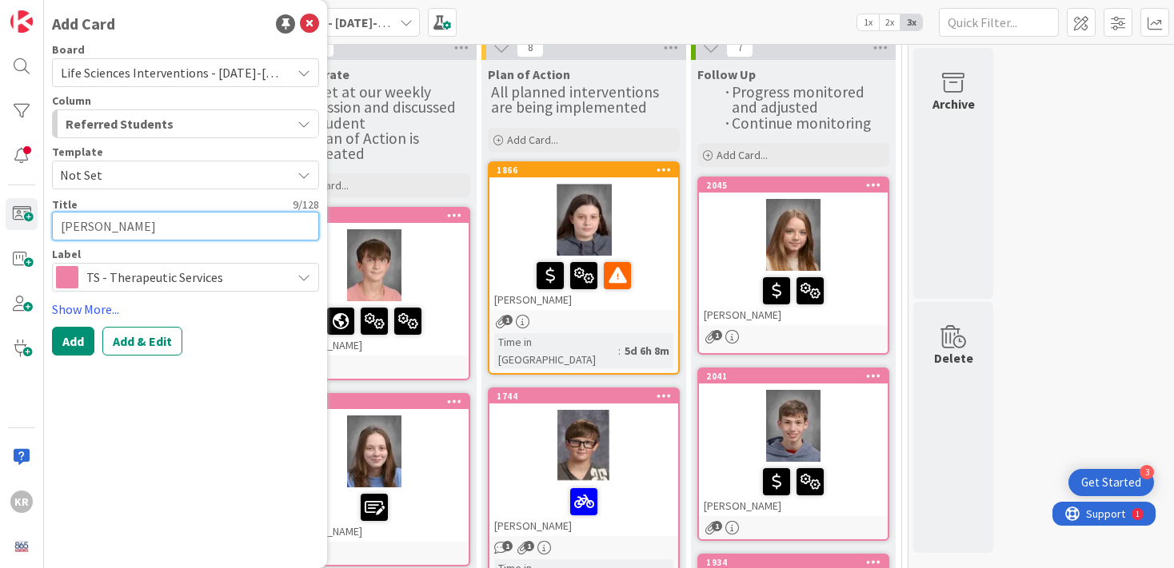
type textarea "x"
type textarea "[PERSON_NAME]"
type textarea "x"
type textarea "[PERSON_NAME]"
type textarea "x"
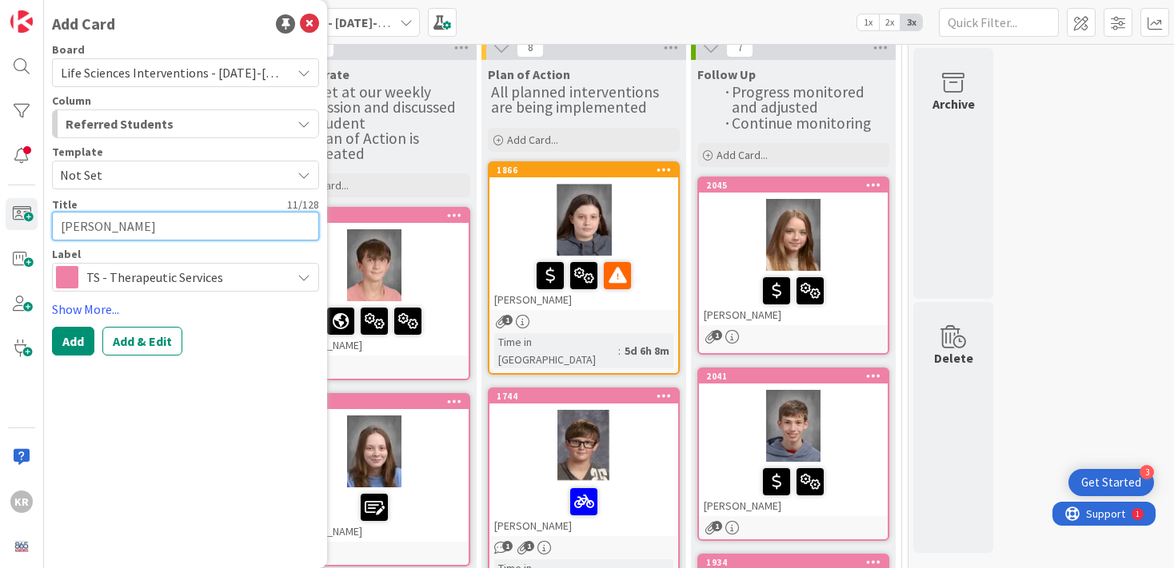
type textarea "[PERSON_NAME]"
type textarea "x"
type textarea "[PERSON_NAME]"
click at [69, 344] on button "Add" at bounding box center [73, 341] width 42 height 29
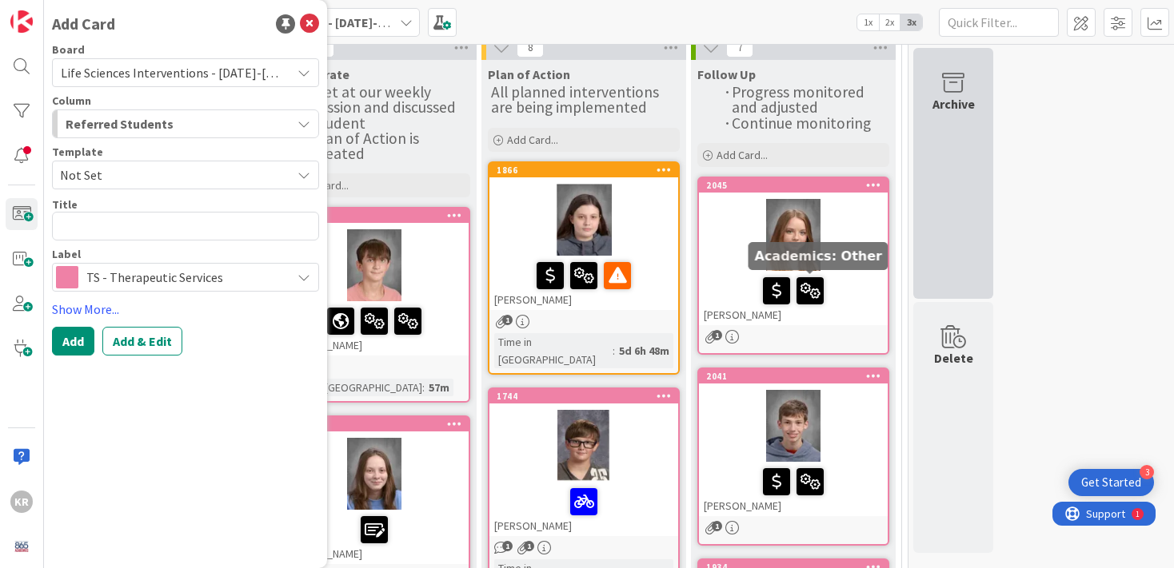
click at [942, 209] on div "Archive" at bounding box center [953, 173] width 80 height 251
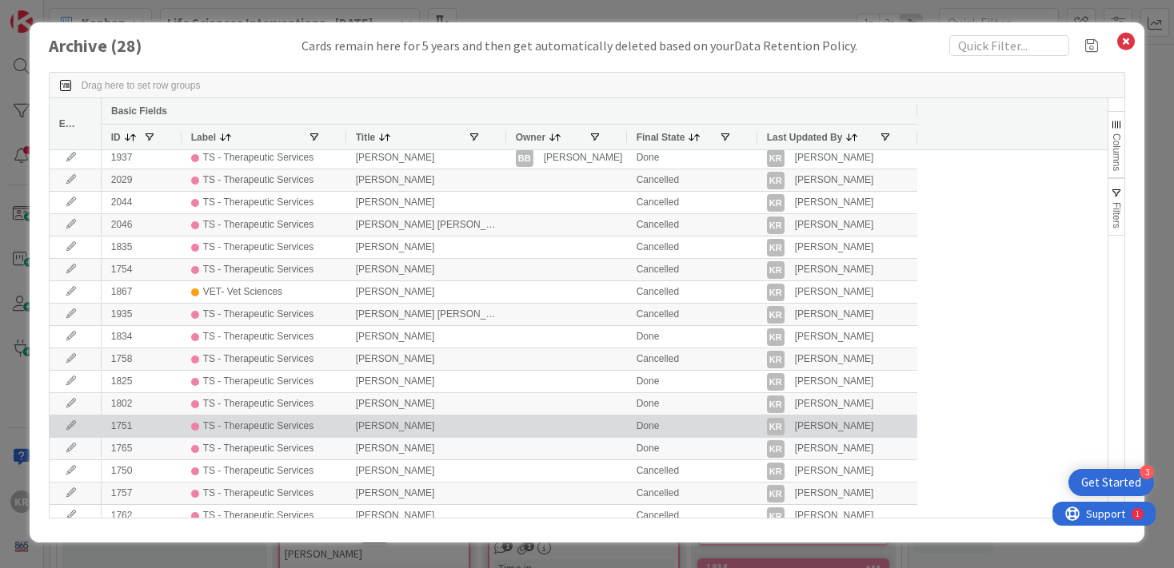
scroll to position [54, 0]
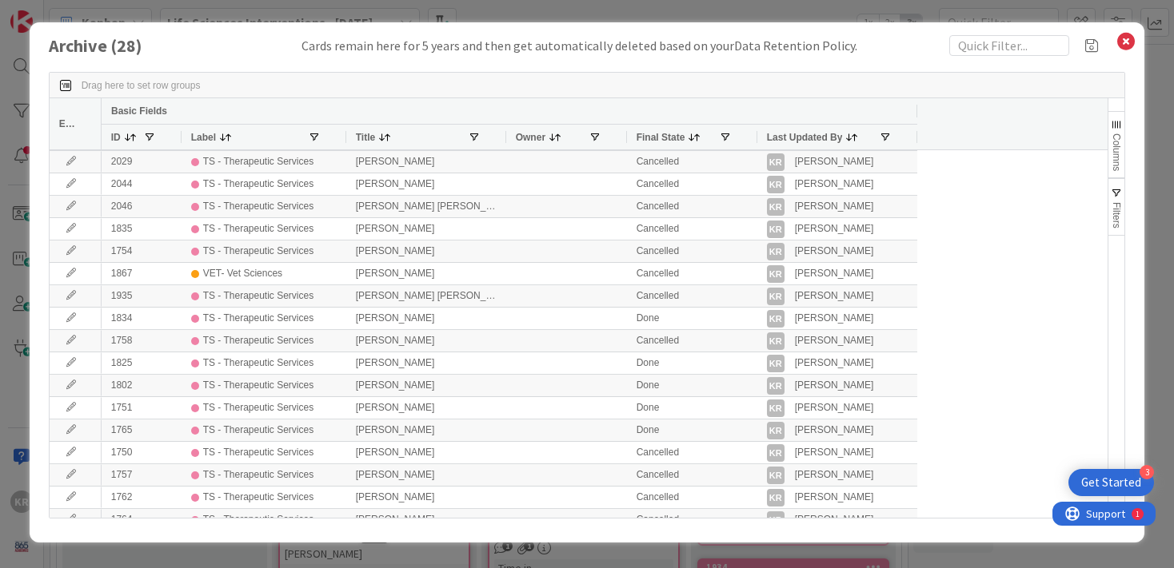
click at [378, 136] on span at bounding box center [383, 137] width 16 height 13
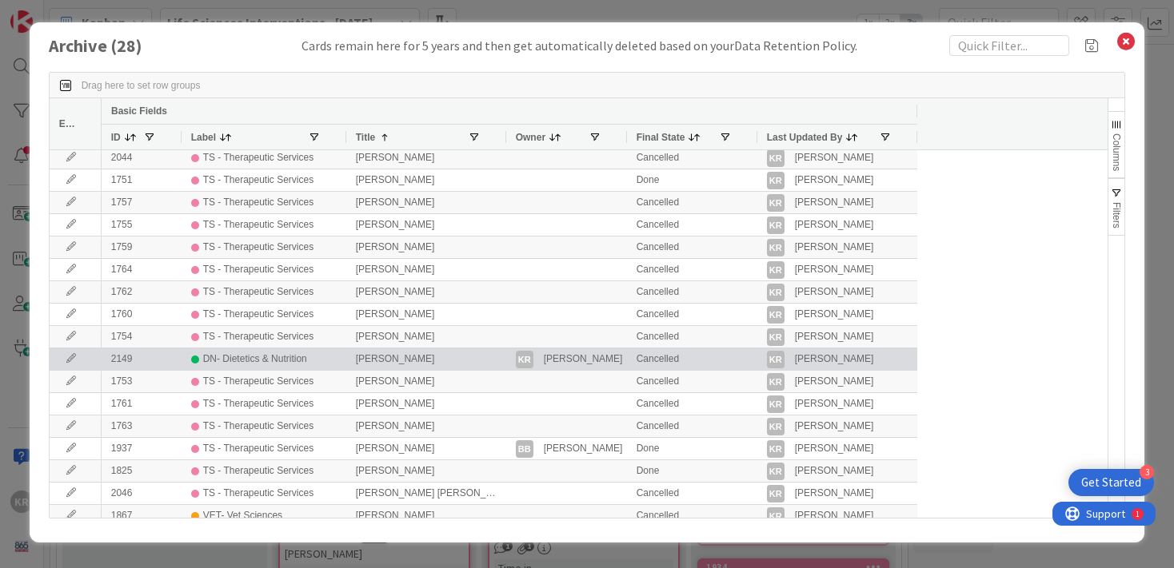
scroll to position [259, 0]
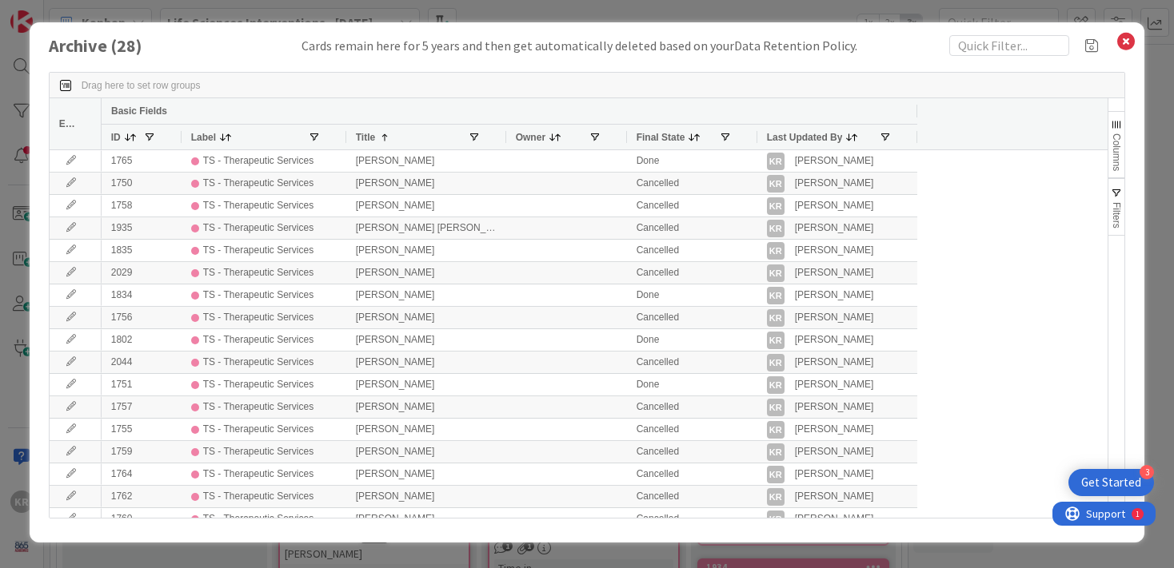
click at [6, 417] on div "Archive ( 28 ) Cards remain here for 5 years and then get automatically deleted…" at bounding box center [587, 284] width 1174 height 568
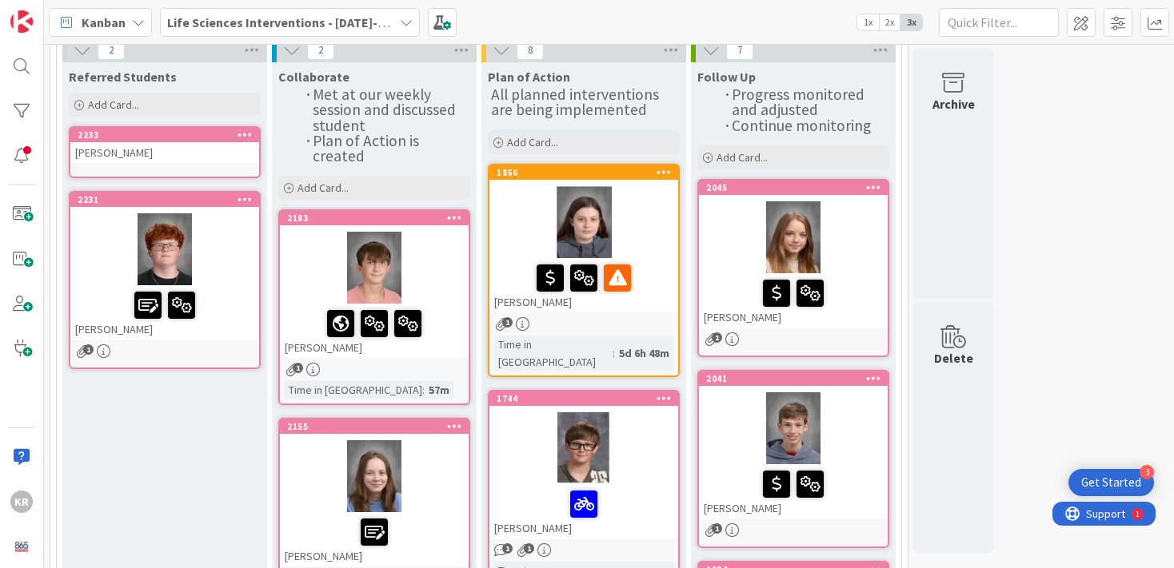
click at [204, 161] on div "[PERSON_NAME]" at bounding box center [164, 152] width 189 height 21
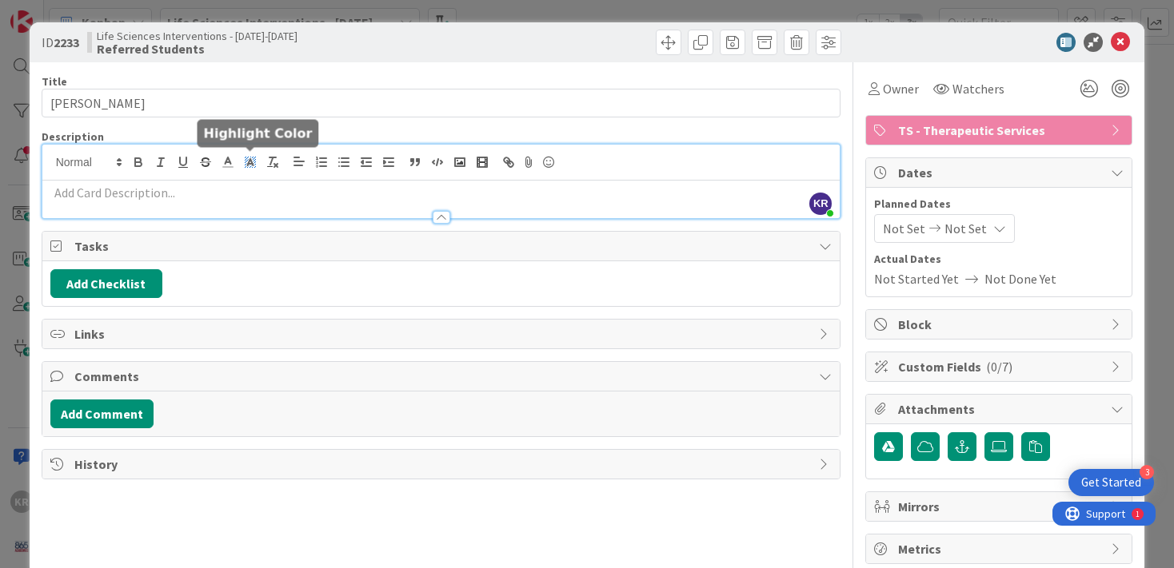
click at [245, 165] on div "KR [PERSON_NAME] just joined" at bounding box center [441, 182] width 798 height 74
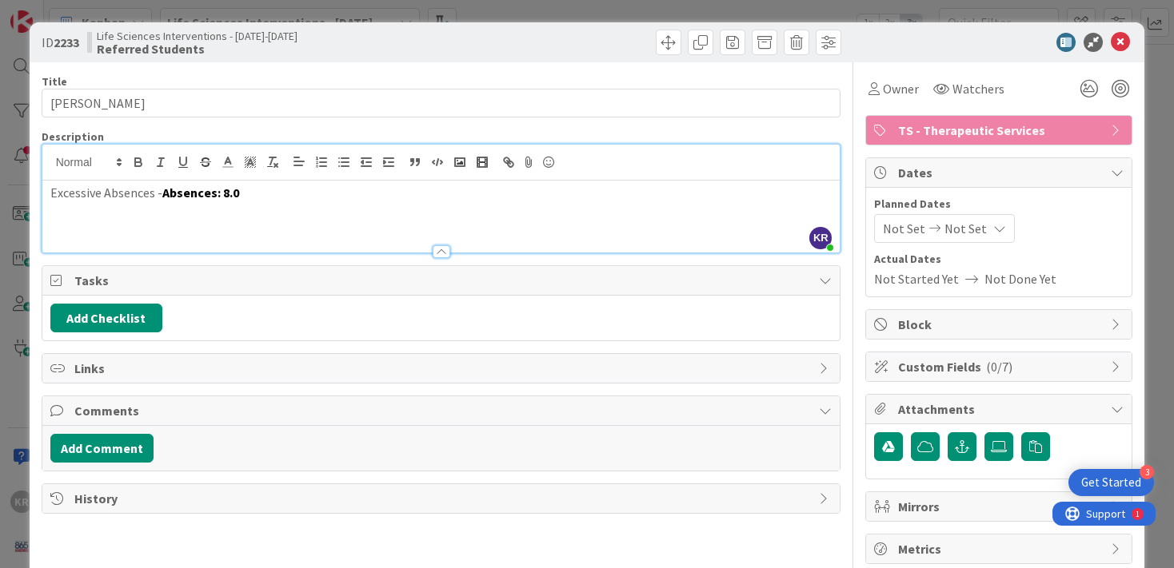
drag, startPoint x: 212, startPoint y: 197, endPoint x: 672, endPoint y: 15, distance: 494.5
click at [0, 0] on div "ID 2233 Life Sciences Interventions - [DATE]-[DATE] Referred Students Title 14 …" at bounding box center [587, 284] width 1174 height 568
click at [1119, 50] on icon at bounding box center [1120, 42] width 19 height 19
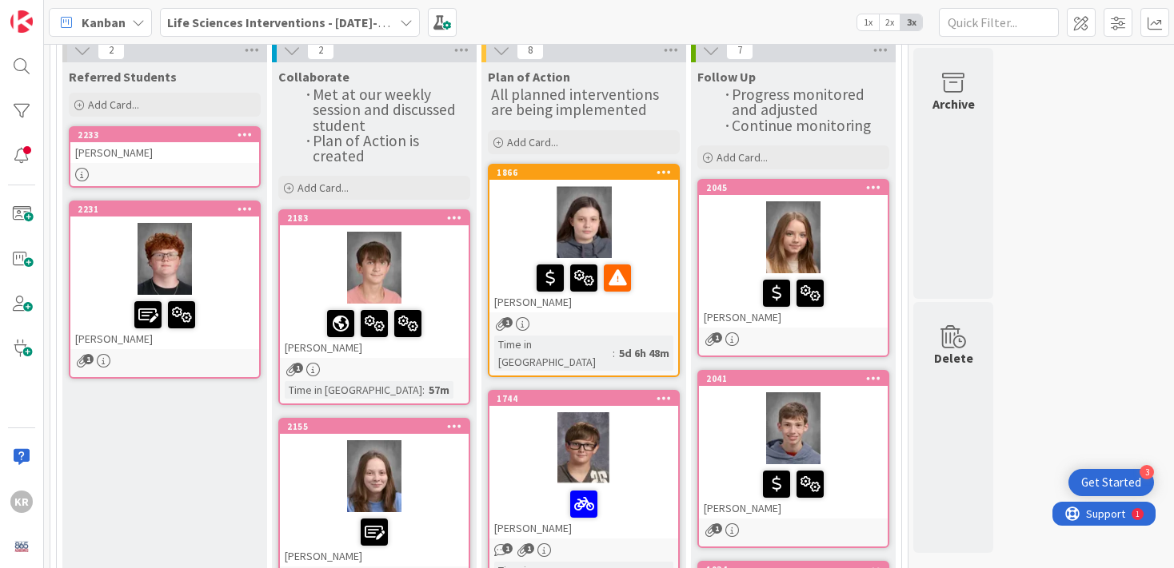
click at [189, 176] on div at bounding box center [164, 175] width 189 height 14
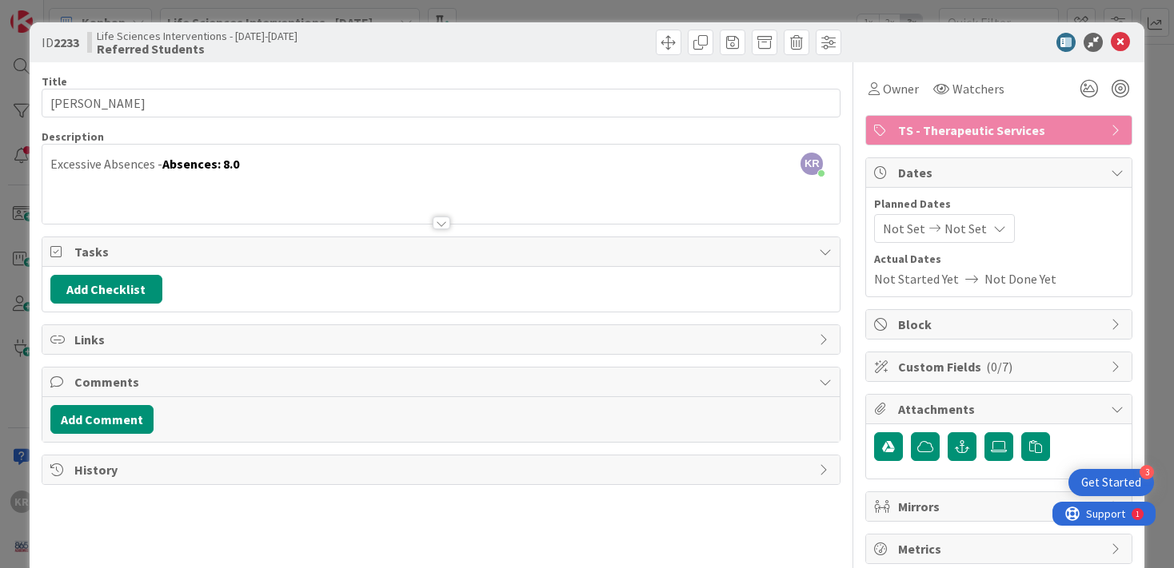
scroll to position [30, 0]
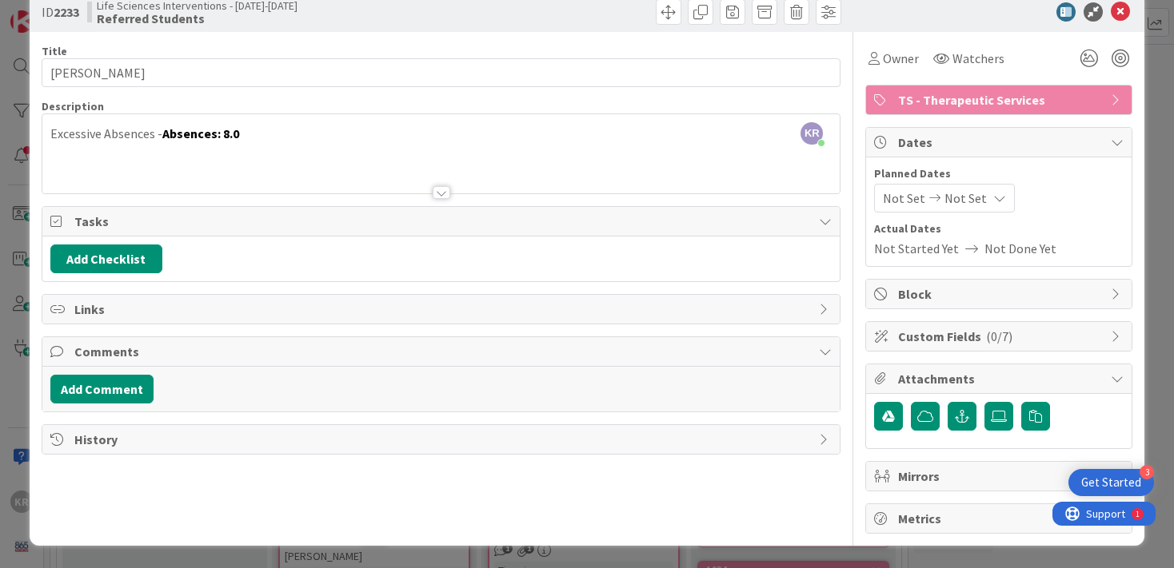
click at [1153, 341] on div "ID 2233 Life Sciences Interventions - [DATE]-[DATE] Referred Students Title 14 …" at bounding box center [587, 284] width 1174 height 568
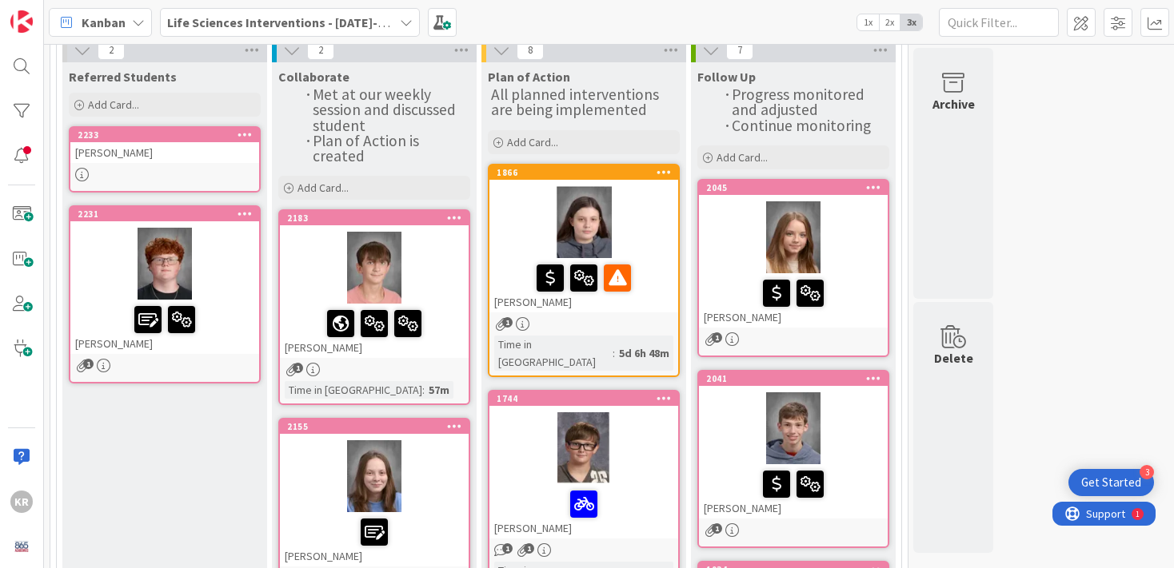
click at [250, 132] on icon at bounding box center [244, 134] width 15 height 11
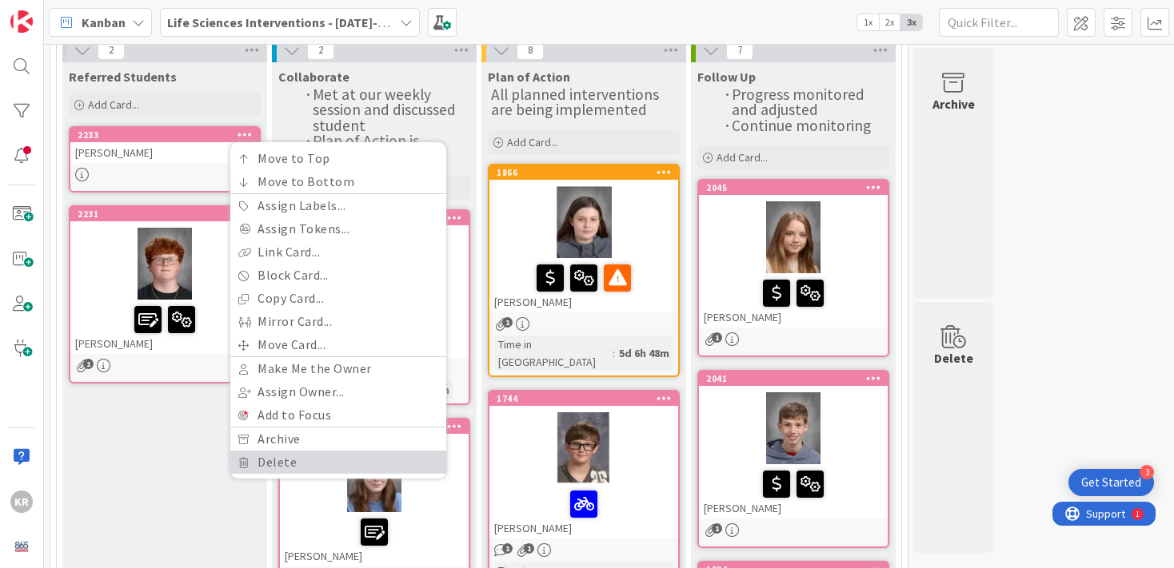
click at [294, 458] on link "Delete" at bounding box center [338, 462] width 216 height 23
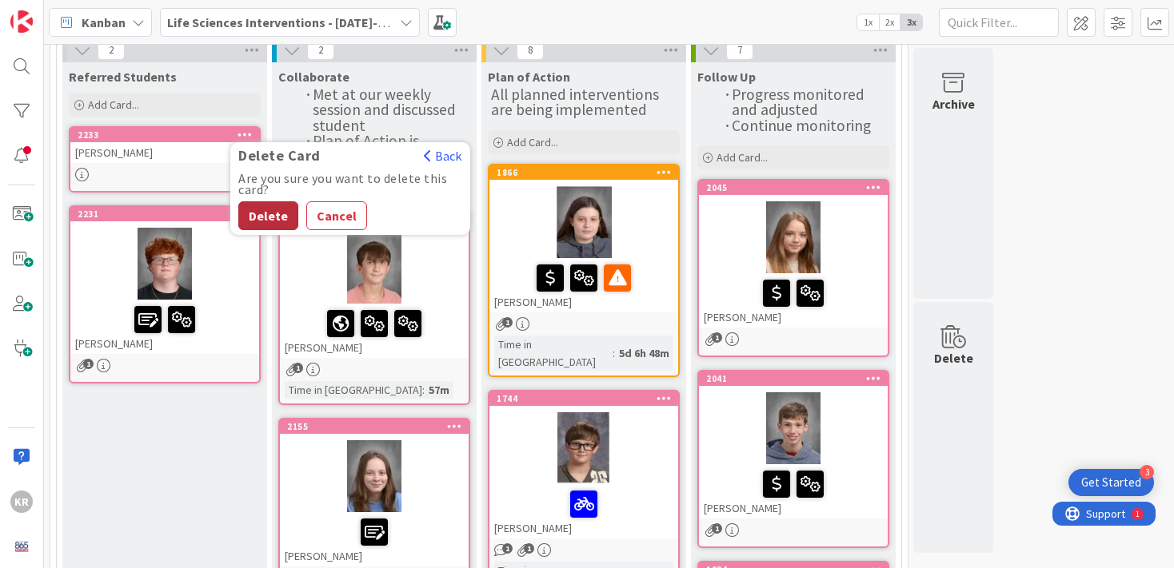
click at [267, 220] on button "Delete" at bounding box center [268, 215] width 60 height 29
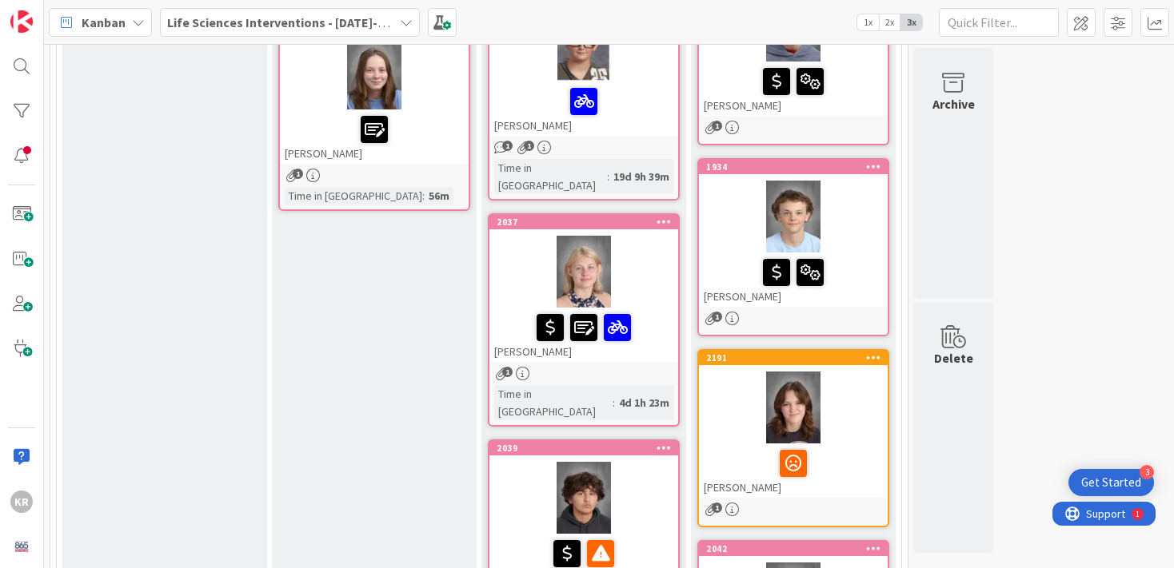
scroll to position [526, 0]
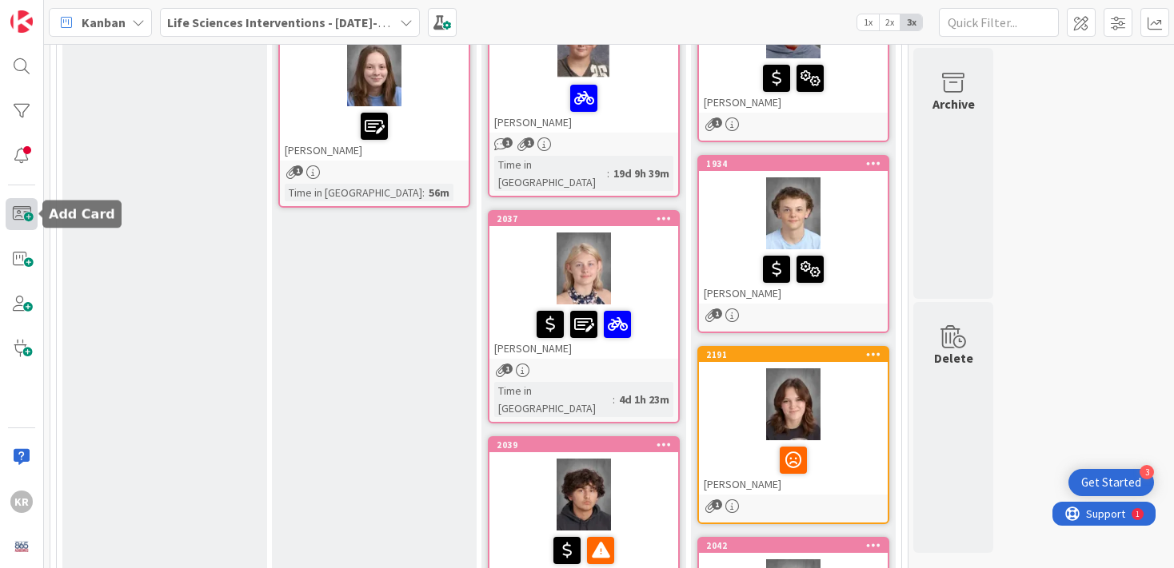
click at [11, 225] on span at bounding box center [22, 214] width 32 height 32
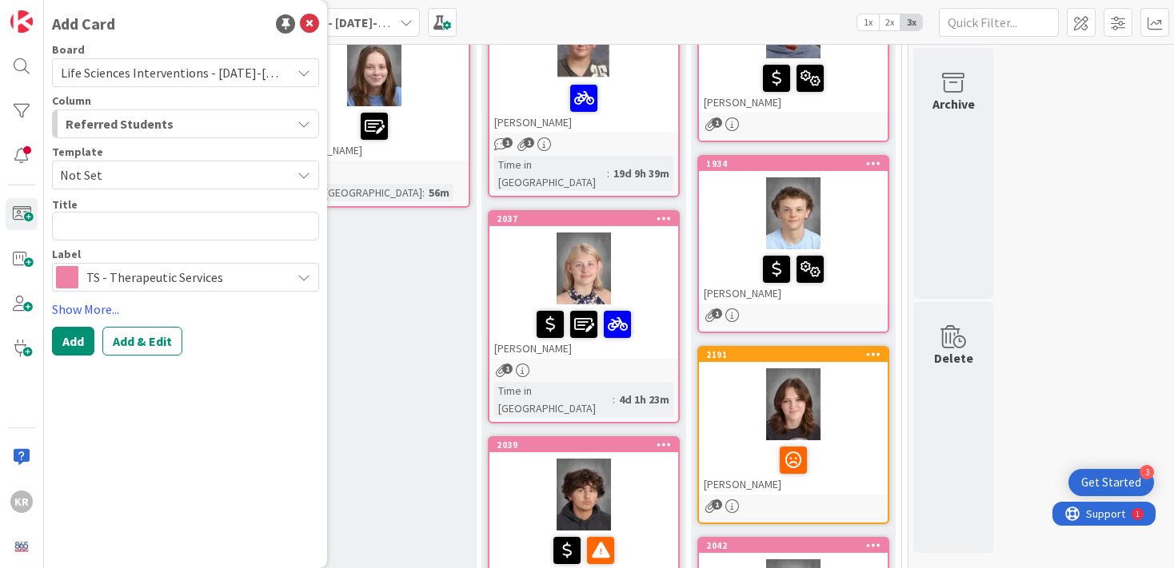
type textarea "x"
type textarea "Em"
type textarea "x"
type textarea "Emk"
type textarea "x"
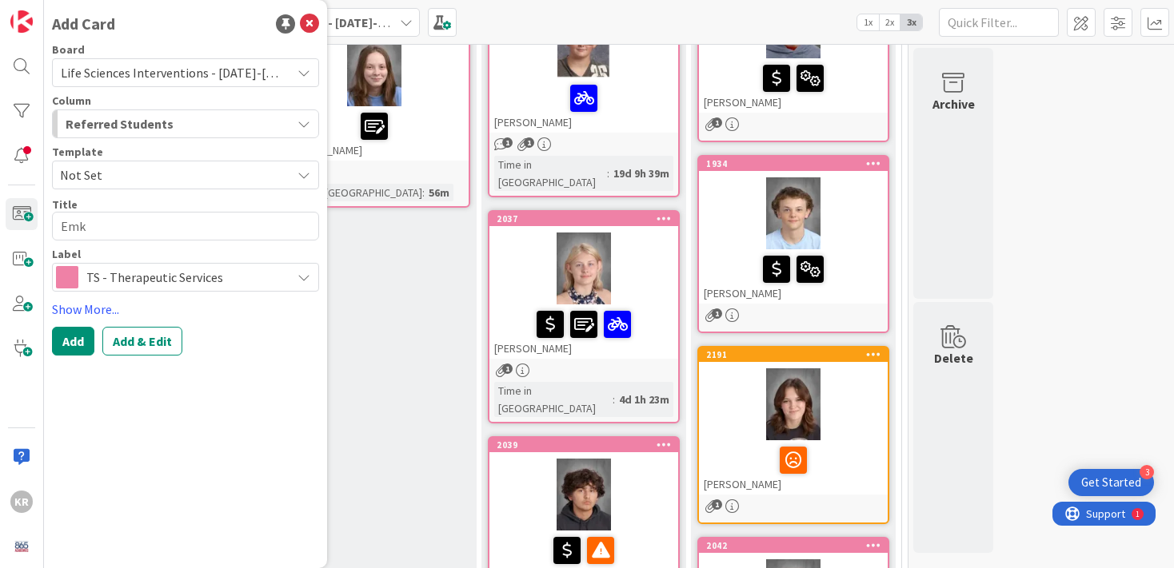
type textarea "Emkm"
type textarea "x"
type textarea "Emkma"
type textarea "x"
type textarea "Emkma"
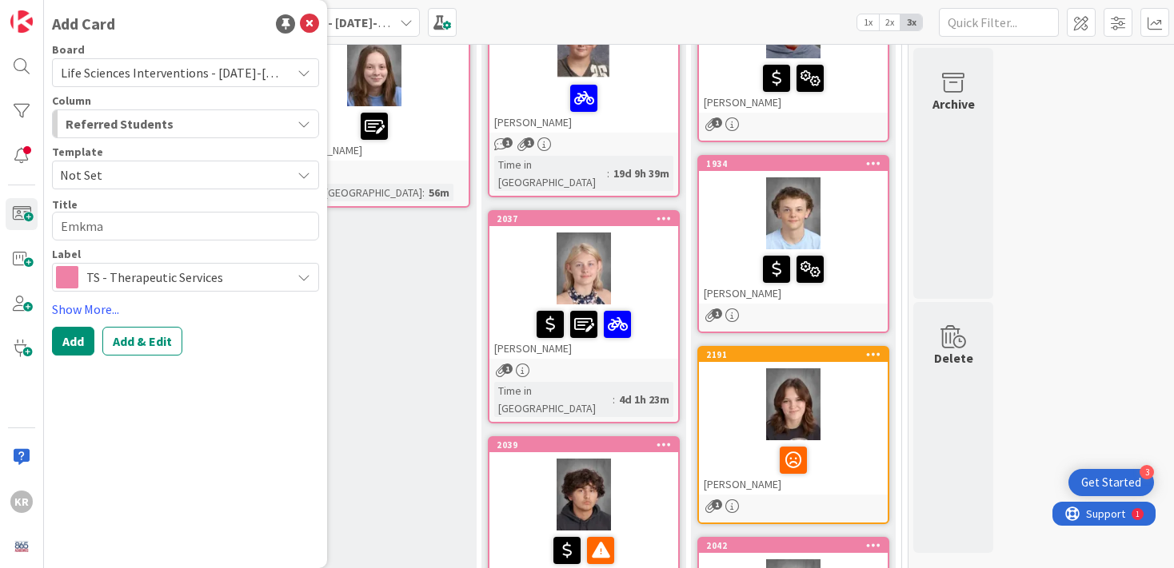
type textarea "x"
type textarea "Emkm"
type textarea "x"
type textarea "Emk"
type textarea "x"
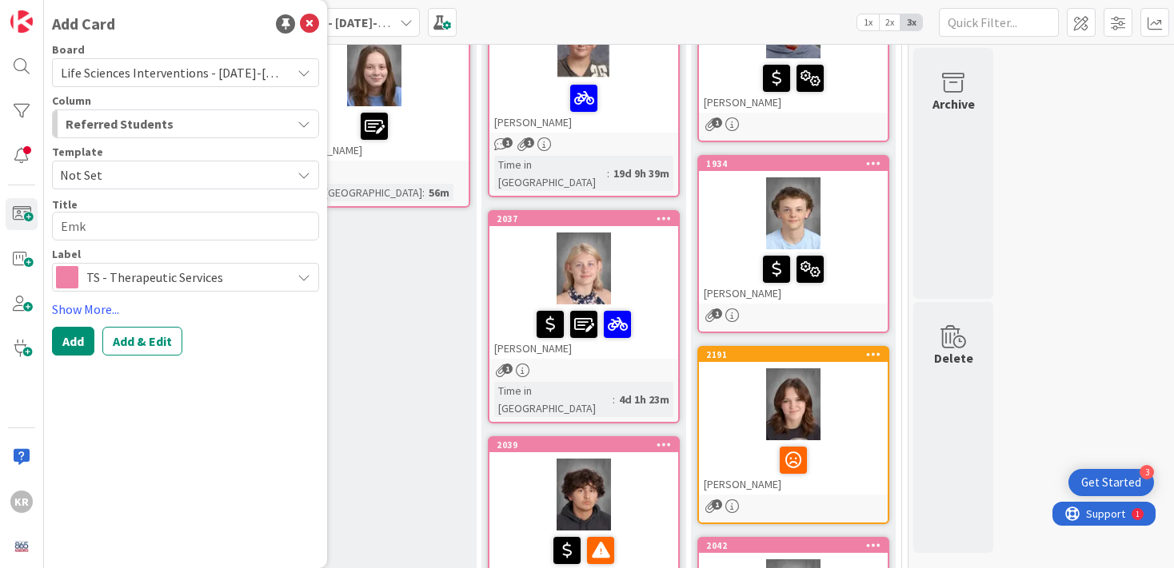
type textarea "Em"
type textarea "x"
type textarea "Emm"
type textarea "x"
type textarea "[PERSON_NAME]"
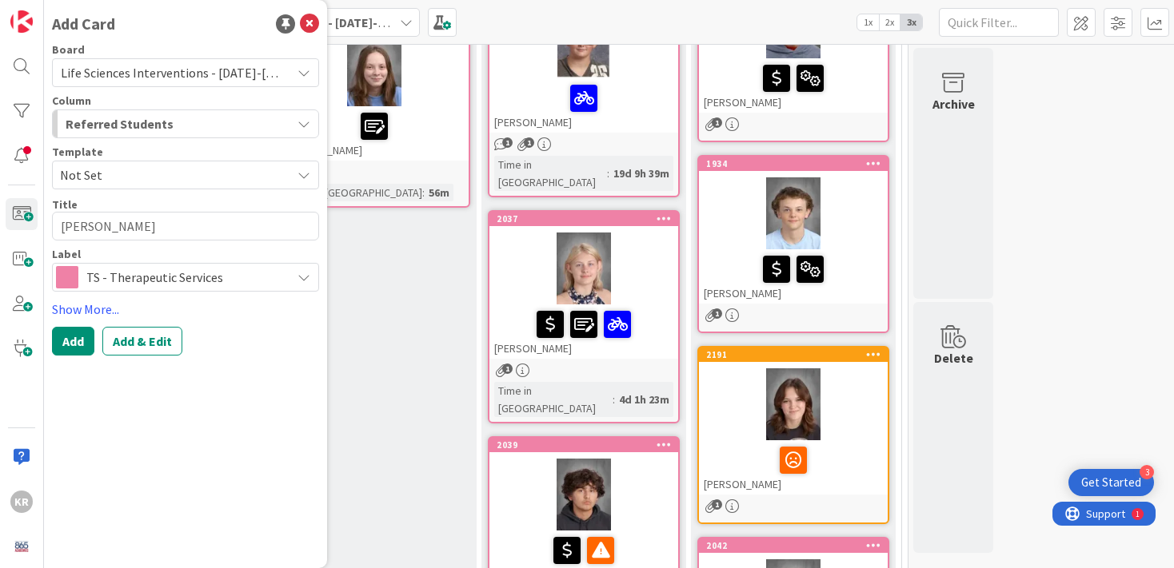
type textarea "x"
type textarea "[PERSON_NAME]"
type textarea "x"
type textarea "[PERSON_NAME]"
type textarea "x"
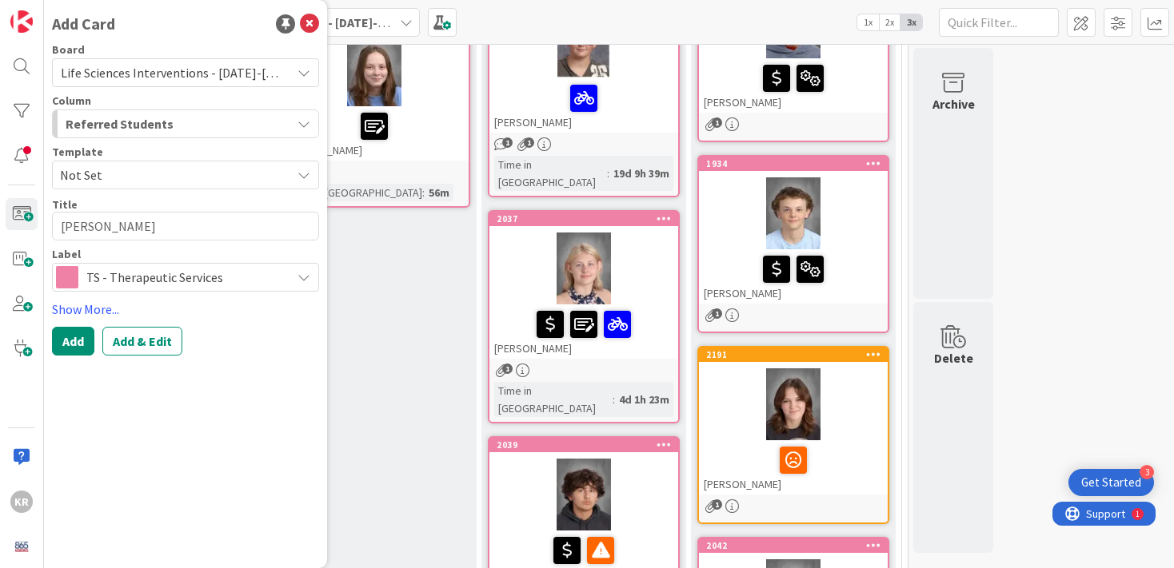
type textarea "[PERSON_NAME]"
type textarea "x"
type textarea "[PERSON_NAME]"
type textarea "x"
type textarea "[PERSON_NAME]"
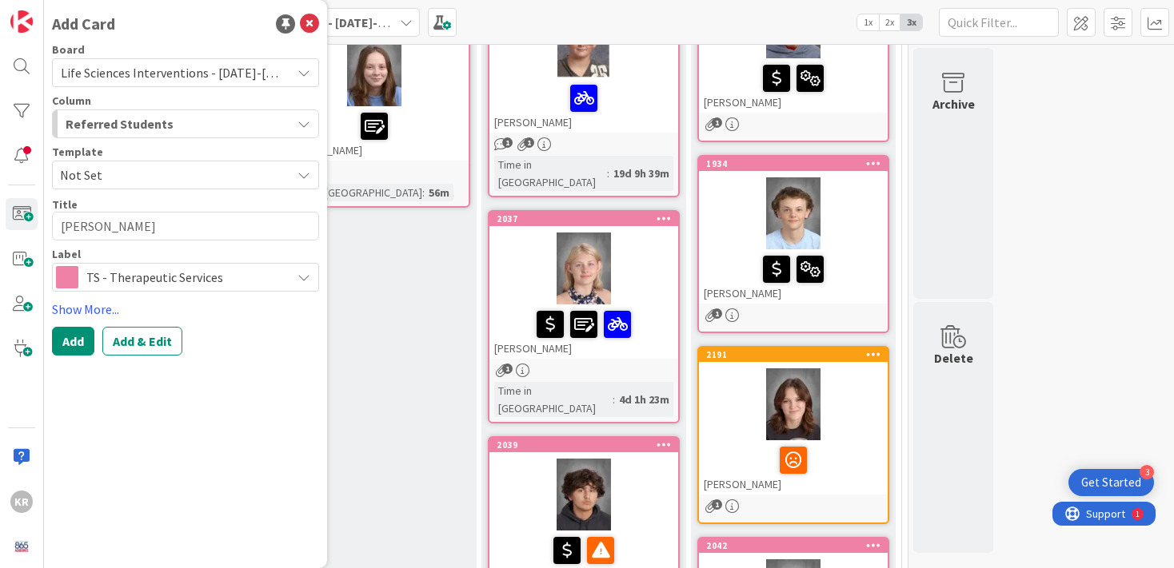
type textarea "x"
type textarea "[PERSON_NAME]"
type textarea "x"
type textarea "[PERSON_NAME]"
click at [86, 345] on button "Add" at bounding box center [73, 341] width 42 height 29
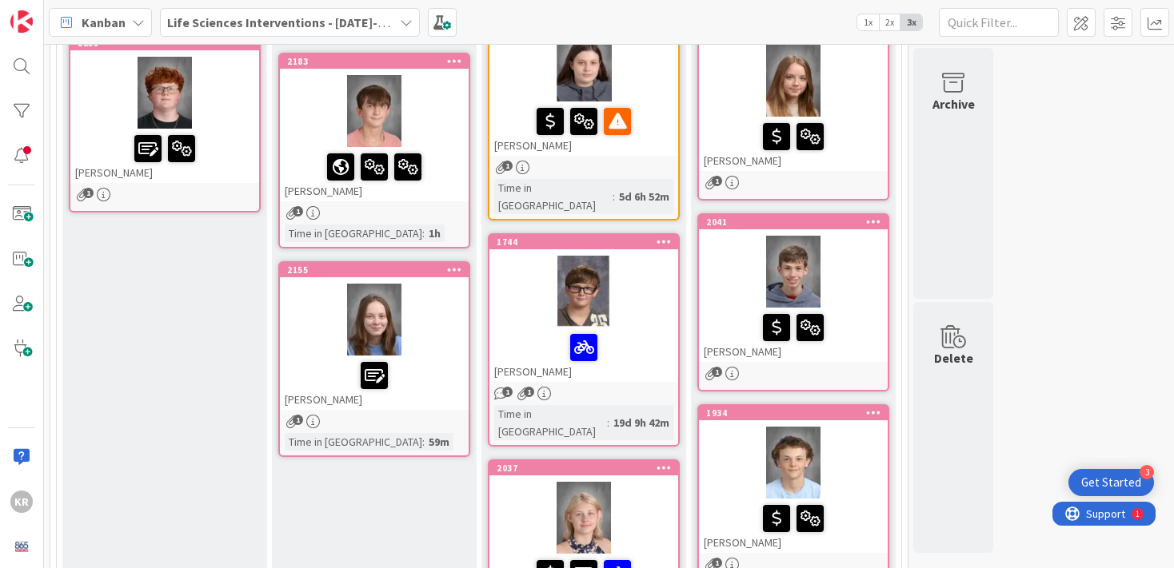
scroll to position [0, 0]
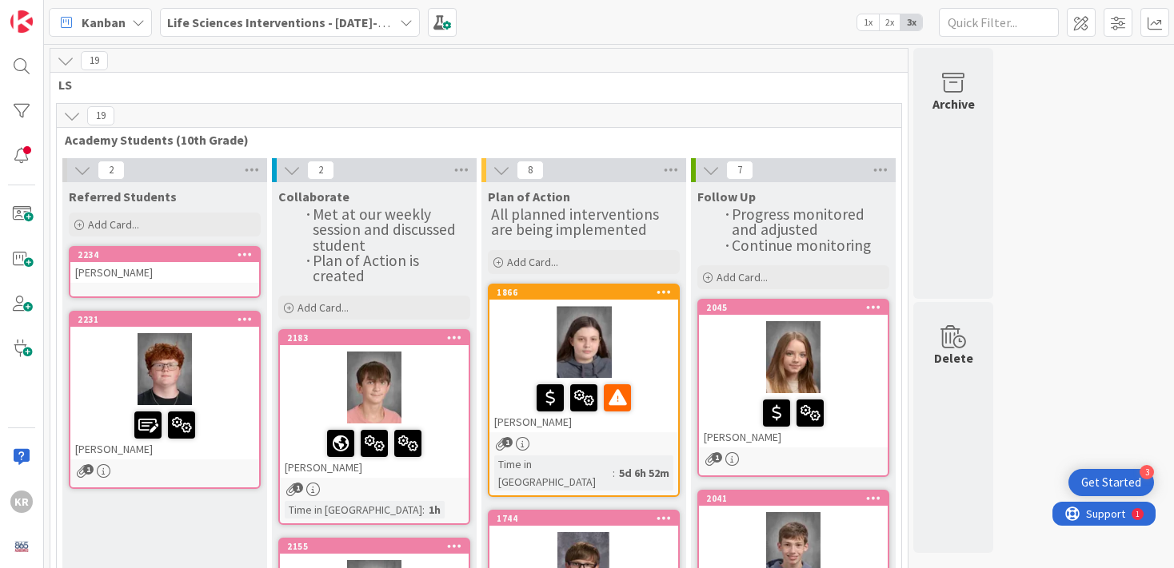
click at [209, 285] on div "2234 [PERSON_NAME]" at bounding box center [165, 272] width 192 height 52
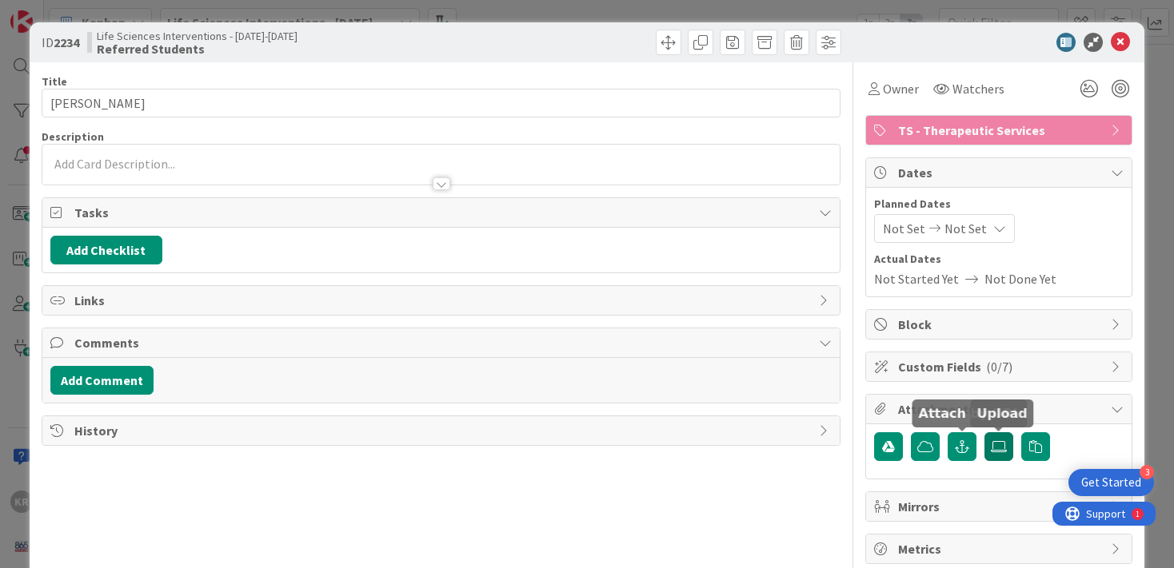
click at [999, 445] on icon at bounding box center [999, 447] width 16 height 13
click at [984, 433] on input "file" at bounding box center [984, 433] width 0 height 0
click at [125, 177] on div at bounding box center [441, 176] width 798 height 17
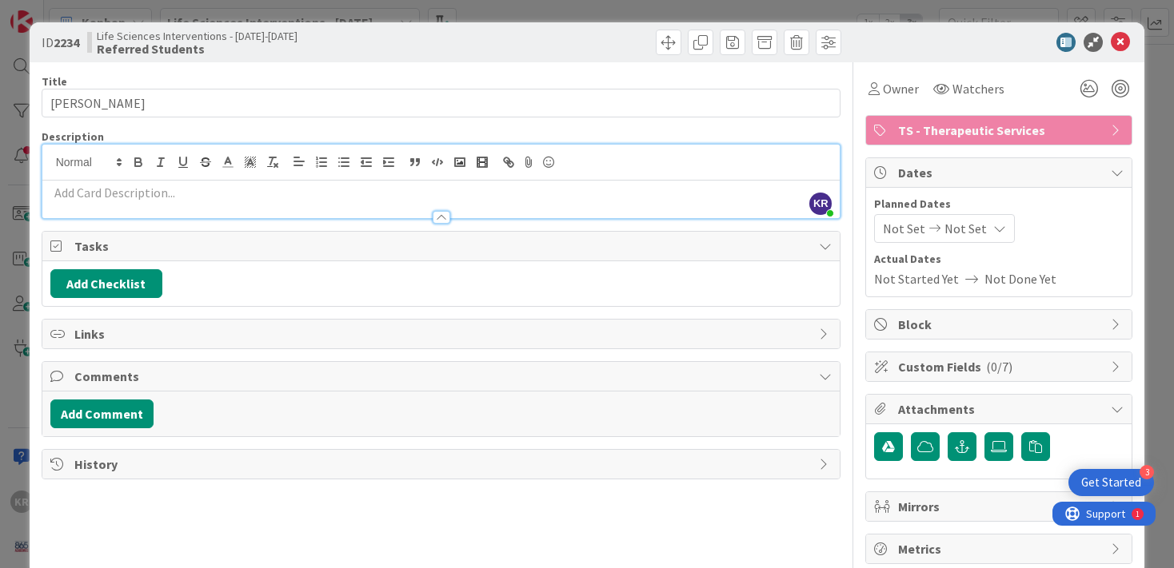
click at [104, 207] on div at bounding box center [441, 209] width 798 height 17
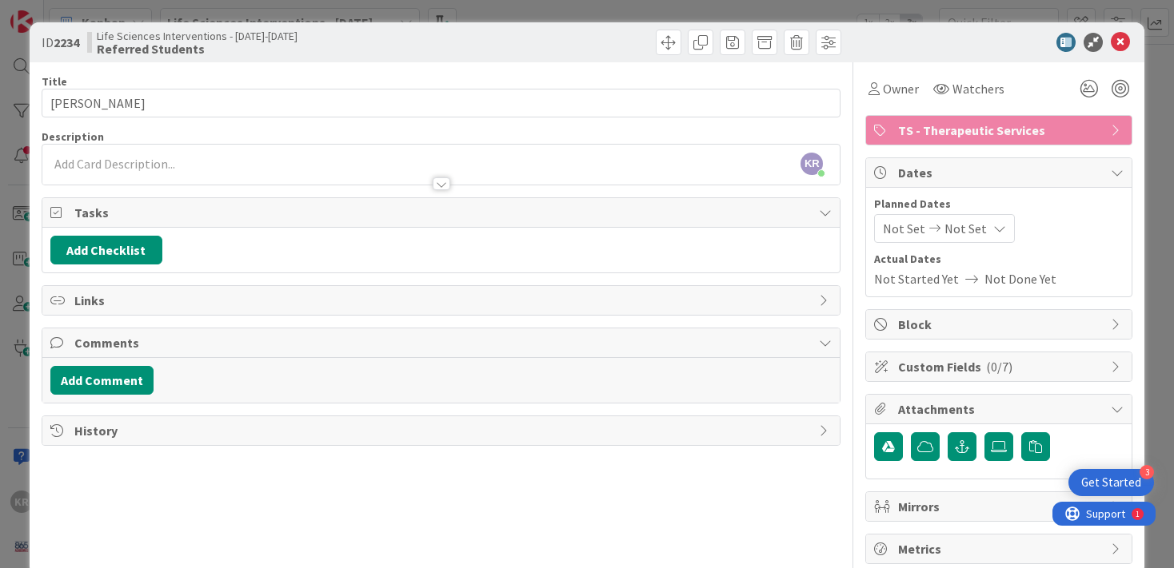
click at [96, 163] on p at bounding box center [441, 164] width 782 height 18
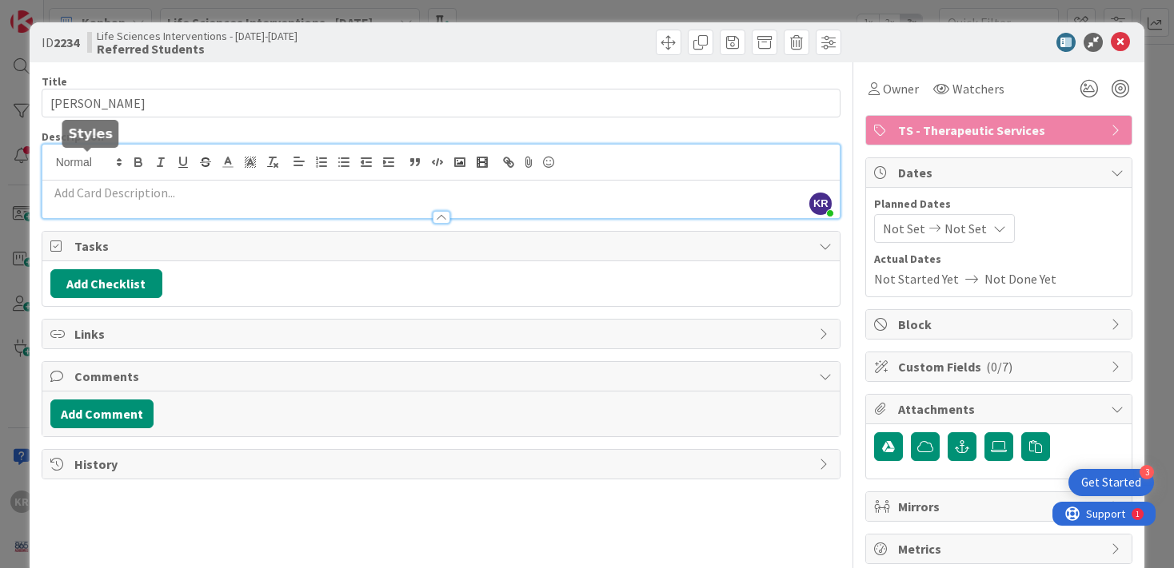
click at [90, 193] on p at bounding box center [441, 193] width 782 height 18
paste div
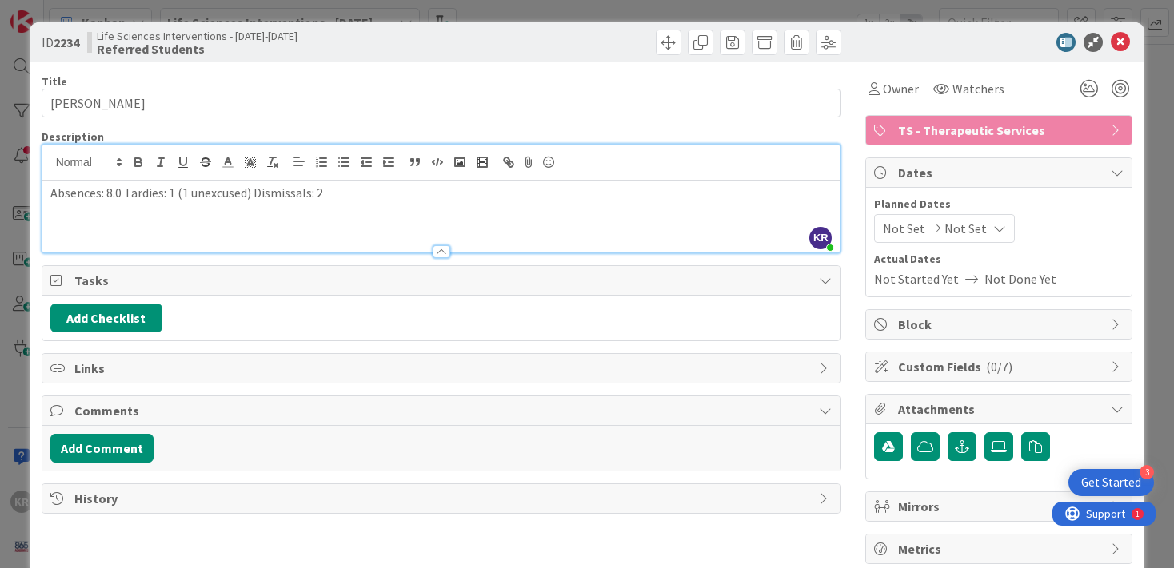
click at [51, 193] on p "Absences: 8.0 Tardies: 1 (1 unexcused) Dismissals: 2" at bounding box center [441, 193] width 782 height 18
click at [380, 197] on p "Absences: 8.0 Tardies: 1 (1 unexcused) Dismissals: 2" at bounding box center [441, 193] width 782 height 18
click at [122, 197] on p "Absences: 8.0 Tardies: 1 (1 unexcused) Dismissals: 2" at bounding box center [441, 193] width 782 height 18
click at [770, 188] on p "Absences: 8.0 (Parent Notes). Tardies: 1 (1 unexcused) Dismissals: 2" at bounding box center [441, 193] width 782 height 18
click at [1091, 90] on icon at bounding box center [1089, 88] width 29 height 29
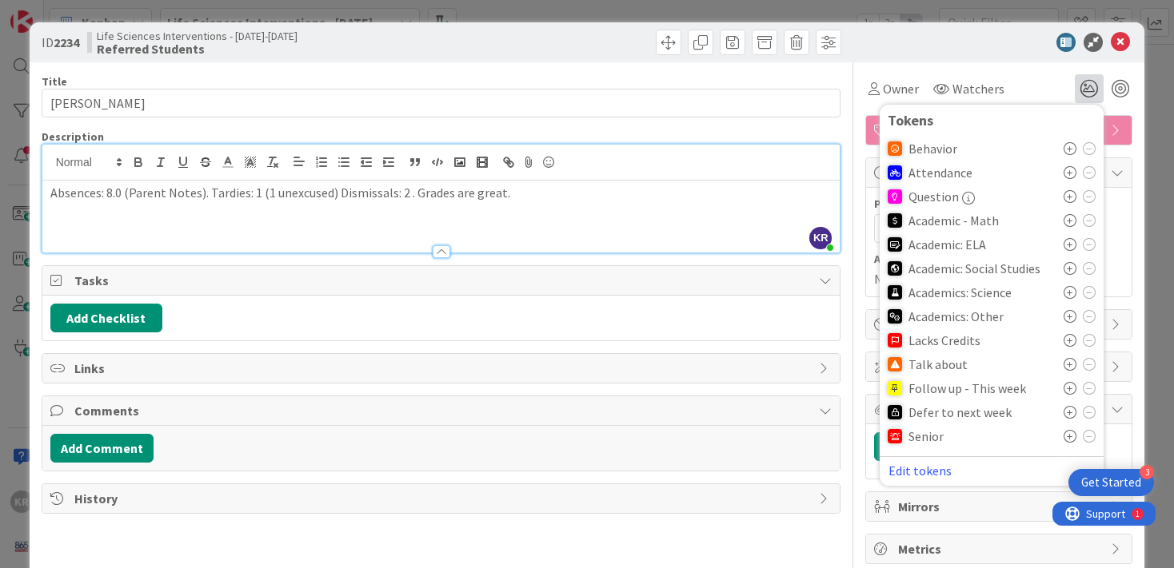
click at [1068, 173] on icon at bounding box center [1069, 172] width 13 height 13
click at [1067, 441] on icon at bounding box center [1069, 441] width 13 height 13
click at [536, 205] on p at bounding box center [441, 211] width 782 height 18
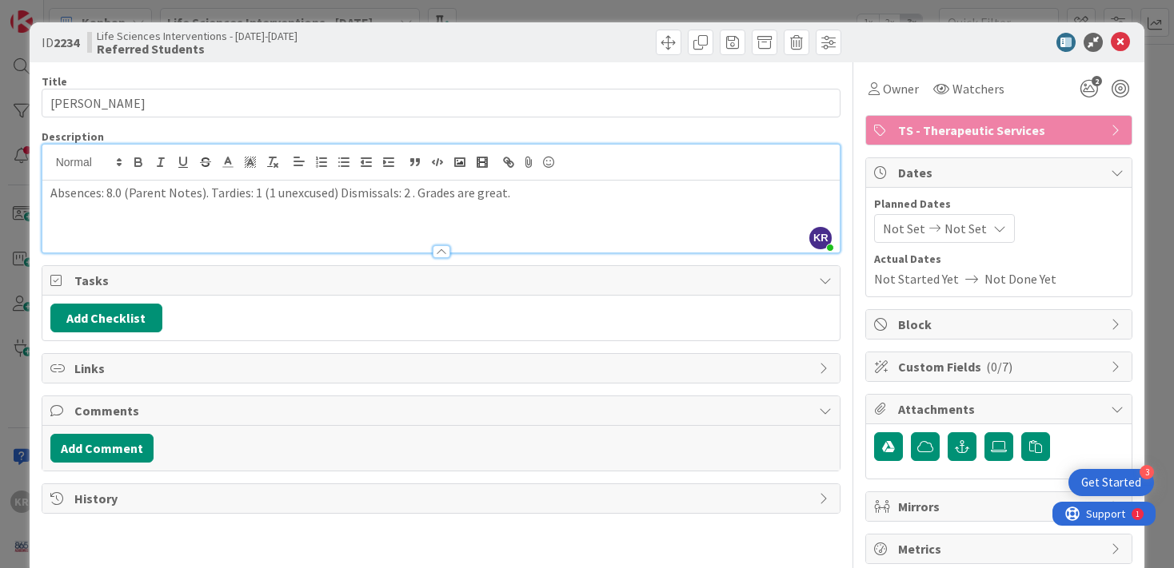
click at [515, 191] on p "Absences: 8.0 (Parent Notes). Tardies: 1 (1 unexcused) Dismissals: 2 . Grades a…" at bounding box center [441, 193] width 782 height 18
click at [1095, 79] on span "2" at bounding box center [1096, 81] width 10 height 10
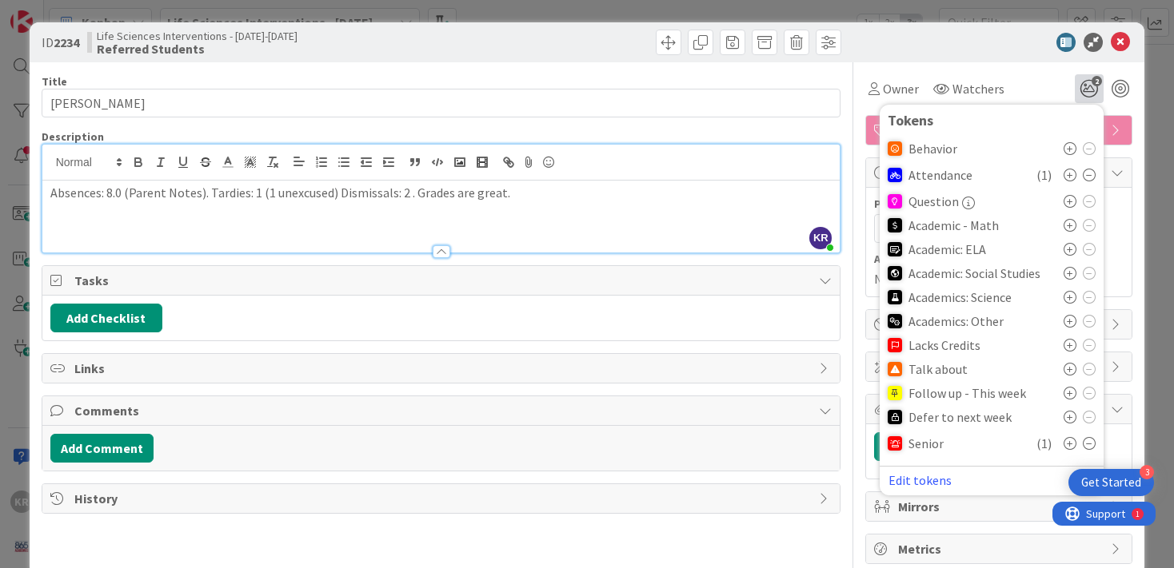
click at [1071, 366] on icon at bounding box center [1069, 369] width 13 height 13
click at [1152, 353] on div "ID 2234 Life Sciences Interventions - [DATE]-[DATE] Referred Students Title 12 …" at bounding box center [587, 284] width 1174 height 568
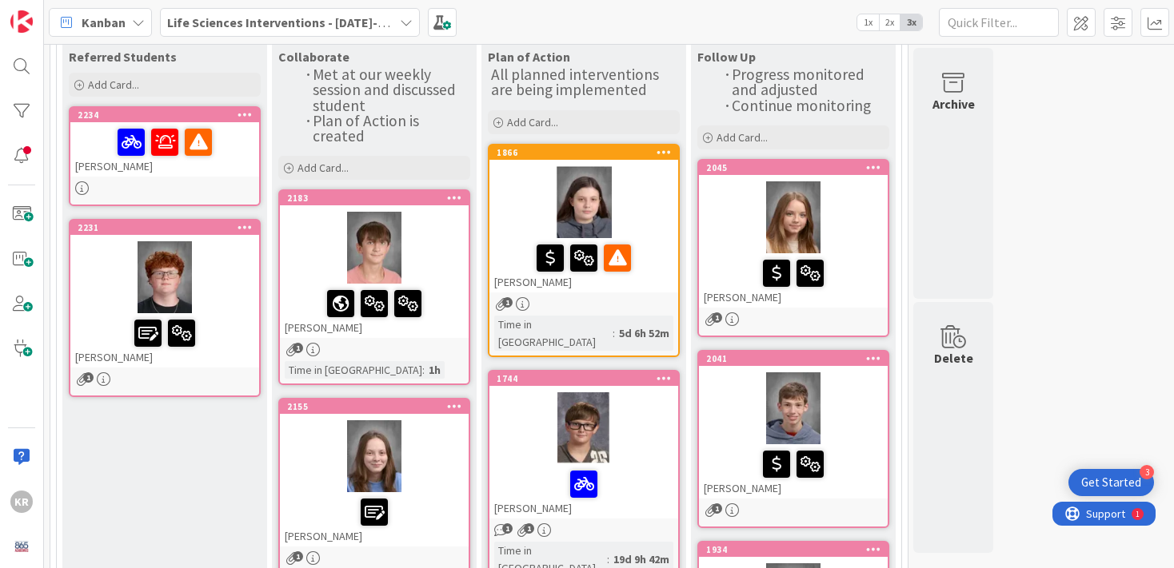
click at [130, 162] on div "[PERSON_NAME]" at bounding box center [164, 149] width 189 height 54
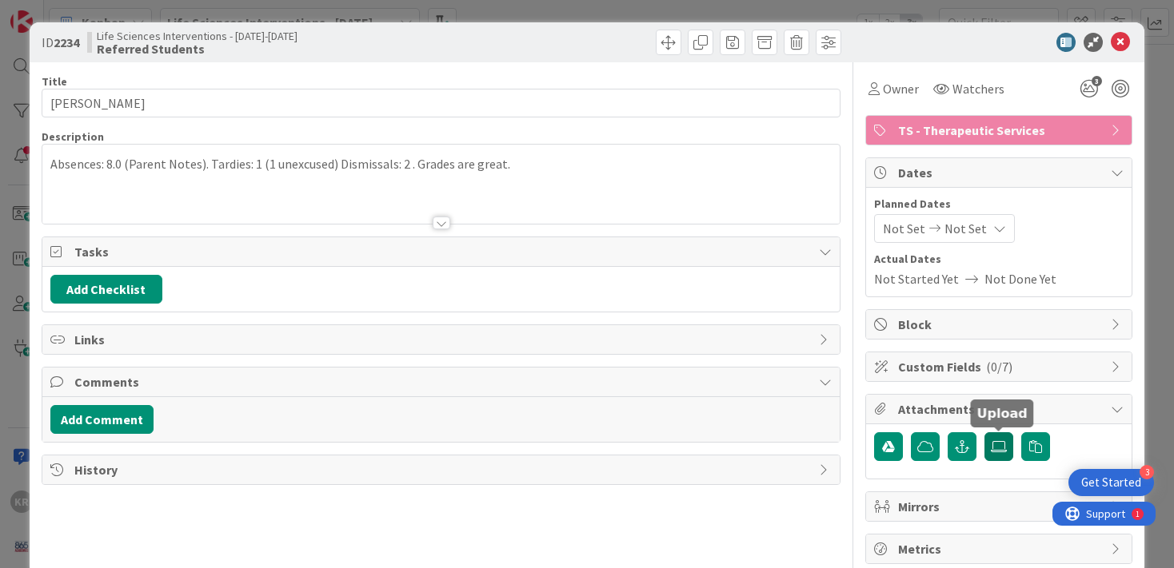
click at [992, 449] on icon at bounding box center [999, 447] width 16 height 13
click at [984, 433] on input "file" at bounding box center [984, 433] width 0 height 0
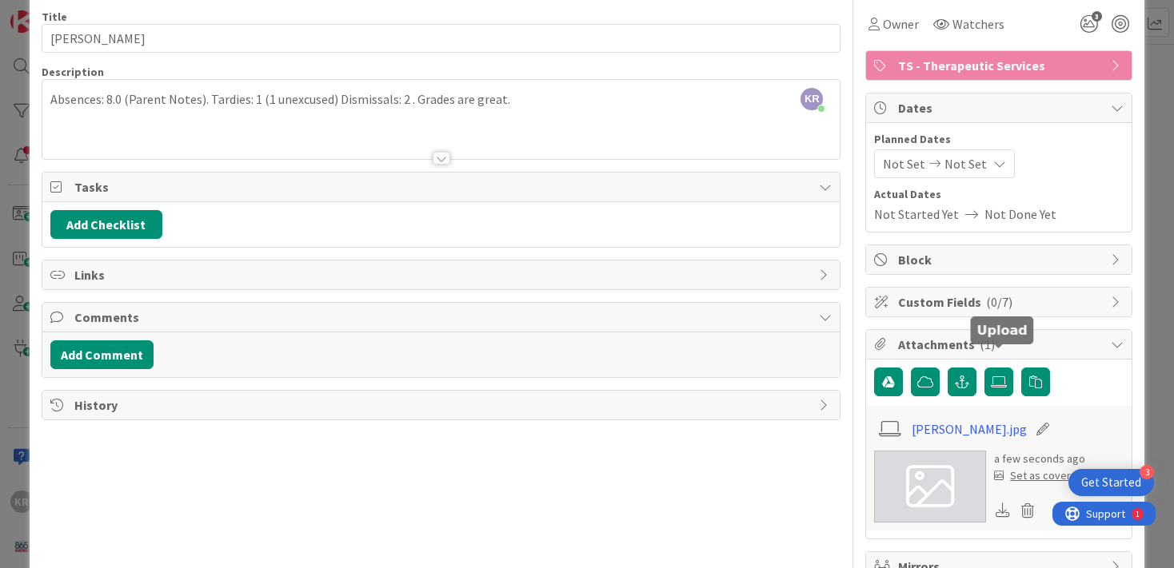
scroll to position [134, 0]
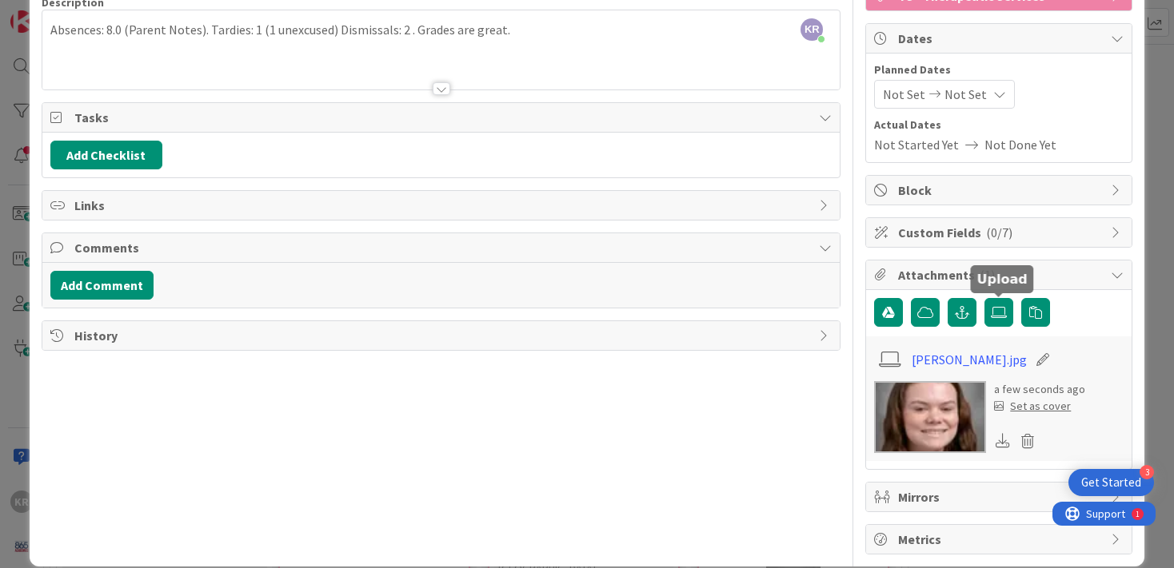
click at [1045, 414] on div "Set as cover" at bounding box center [1032, 406] width 77 height 17
click at [1043, 404] on div "Set as cover" at bounding box center [1032, 406] width 77 height 17
click at [1026, 411] on div "Set as cover" at bounding box center [1032, 406] width 77 height 17
click at [1171, 72] on div "ID 2234 Life Sciences Interventions - [DATE]-[DATE] Referred Students Title 12 …" at bounding box center [587, 284] width 1174 height 568
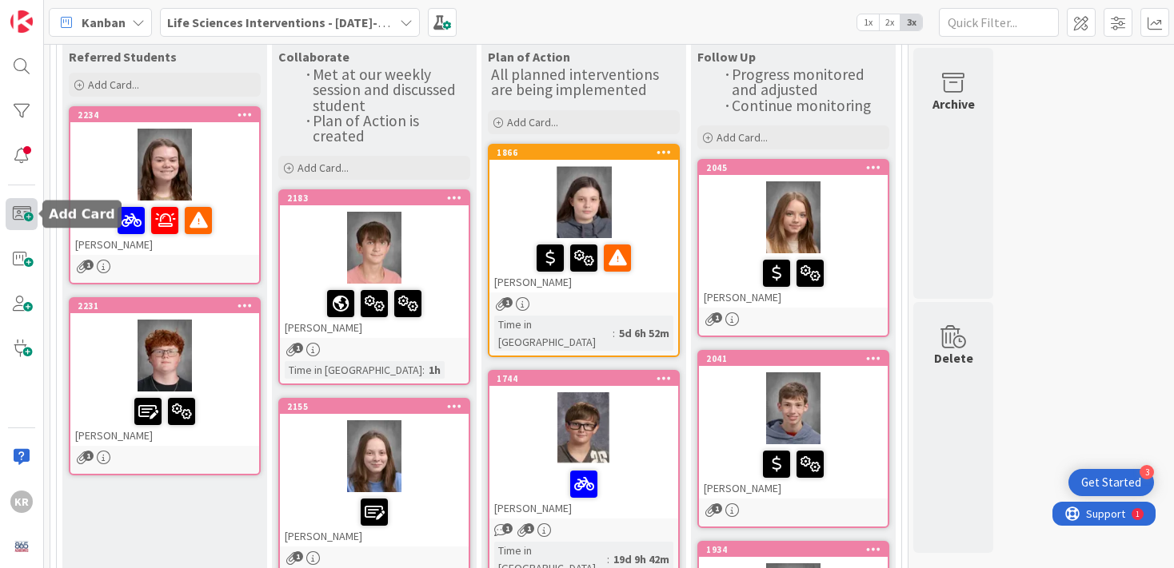
click at [15, 206] on span at bounding box center [22, 214] width 32 height 32
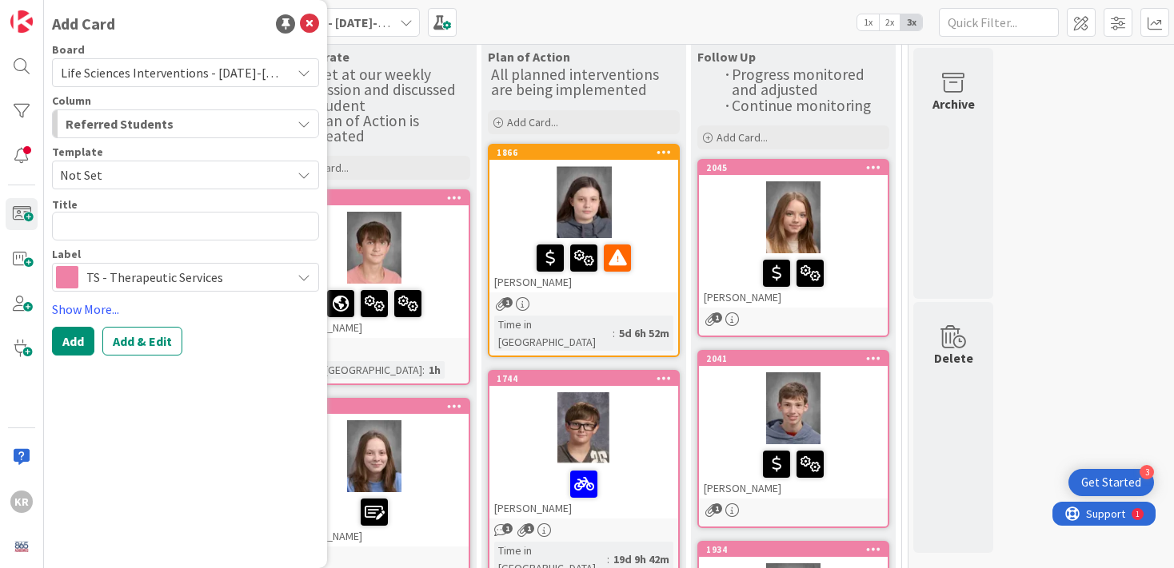
type textarea "x"
type textarea "E"
type textarea "x"
type textarea "Em"
type textarea "x"
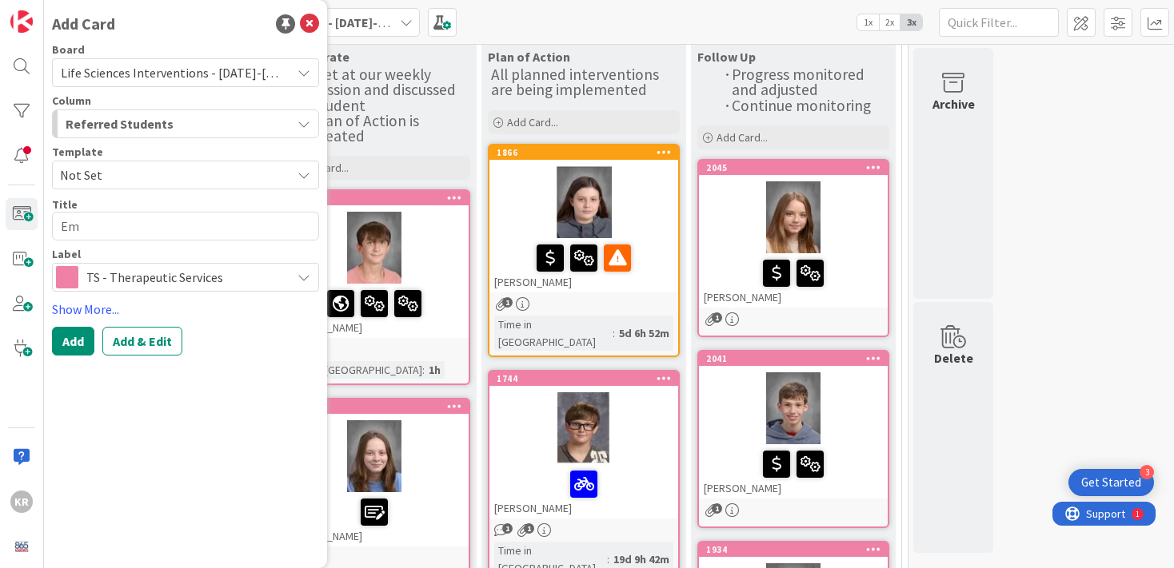
type textarea "Emm"
type textarea "x"
type textarea "[PERSON_NAME]"
type textarea "x"
type textarea "Emmal"
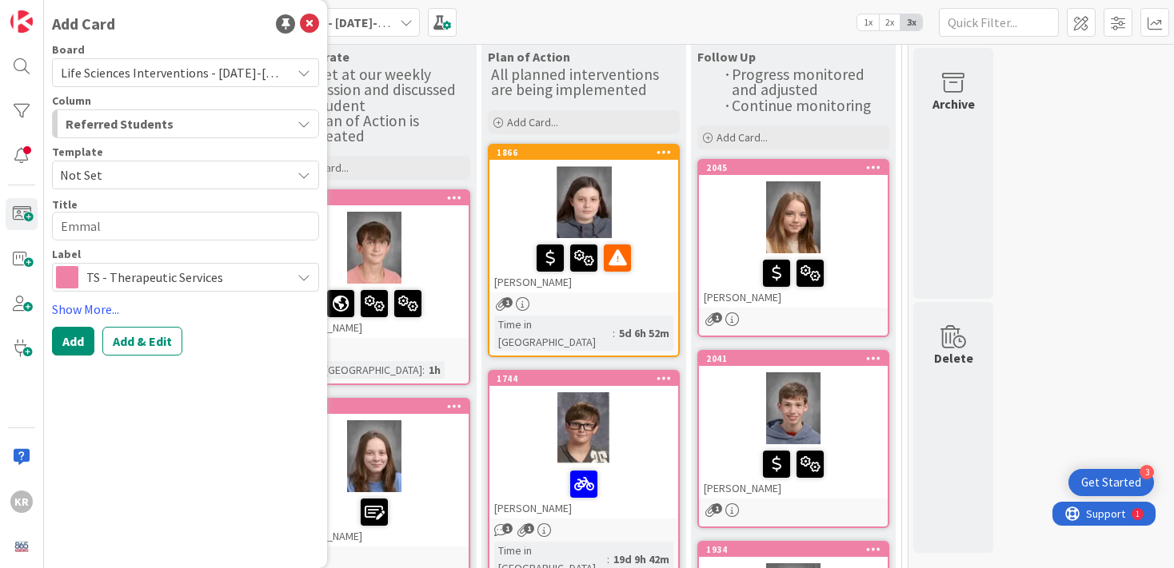
type textarea "x"
type textarea "Emmaly"
type textarea "x"
type textarea "[PERSON_NAME]"
type textarea "x"
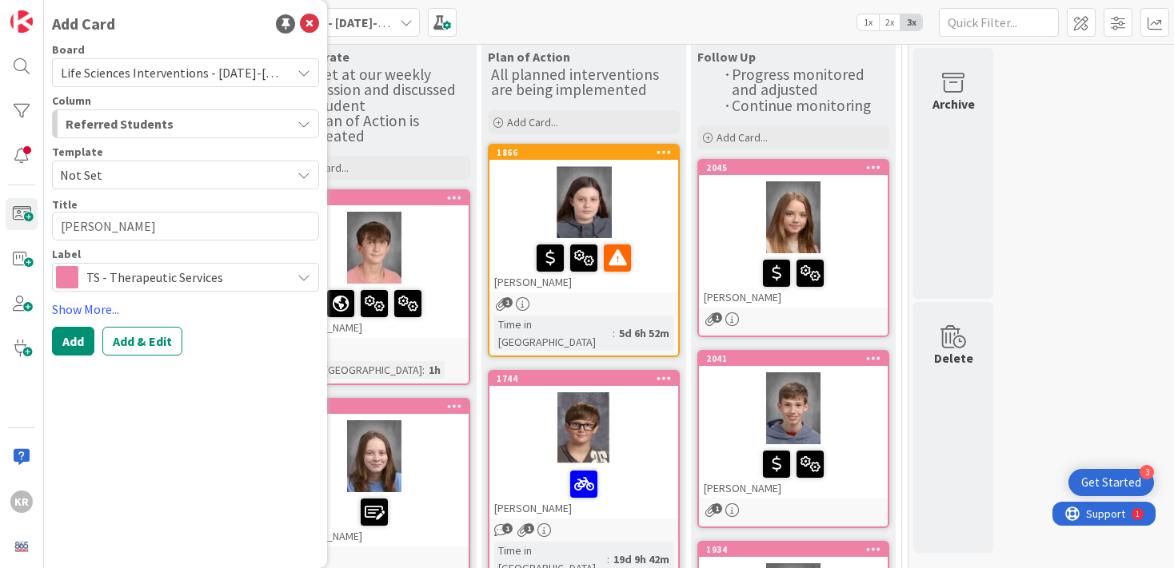
type textarea "[PERSON_NAME]"
type textarea "x"
type textarea "[PERSON_NAME]"
type textarea "x"
type textarea "[PERSON_NAME]"
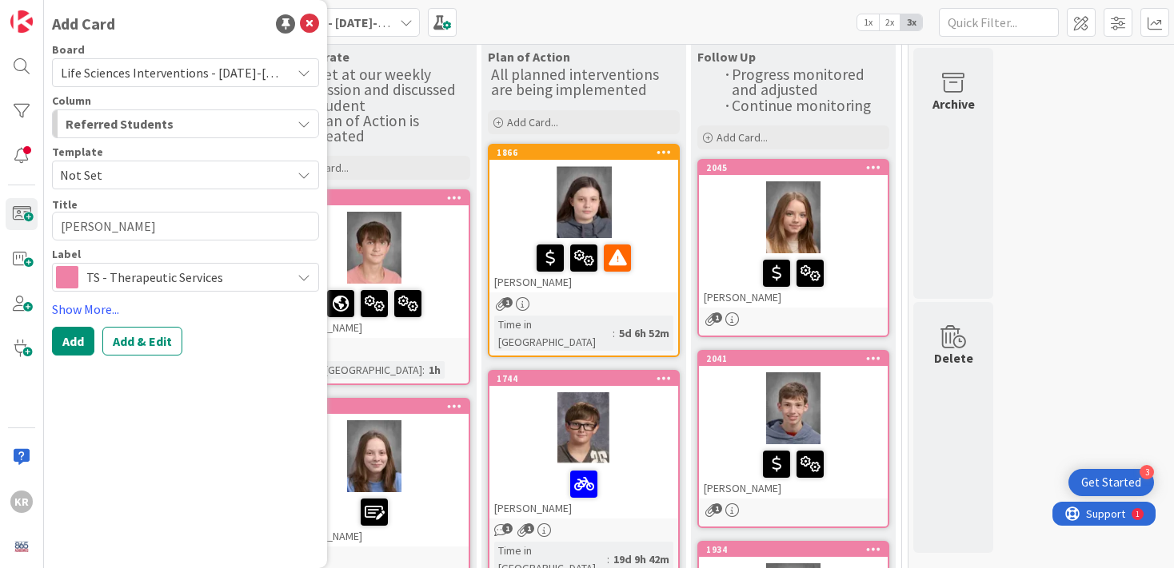
type textarea "x"
type textarea "[PERSON_NAME]"
type textarea "x"
type textarea "[PERSON_NAME]"
type textarea "x"
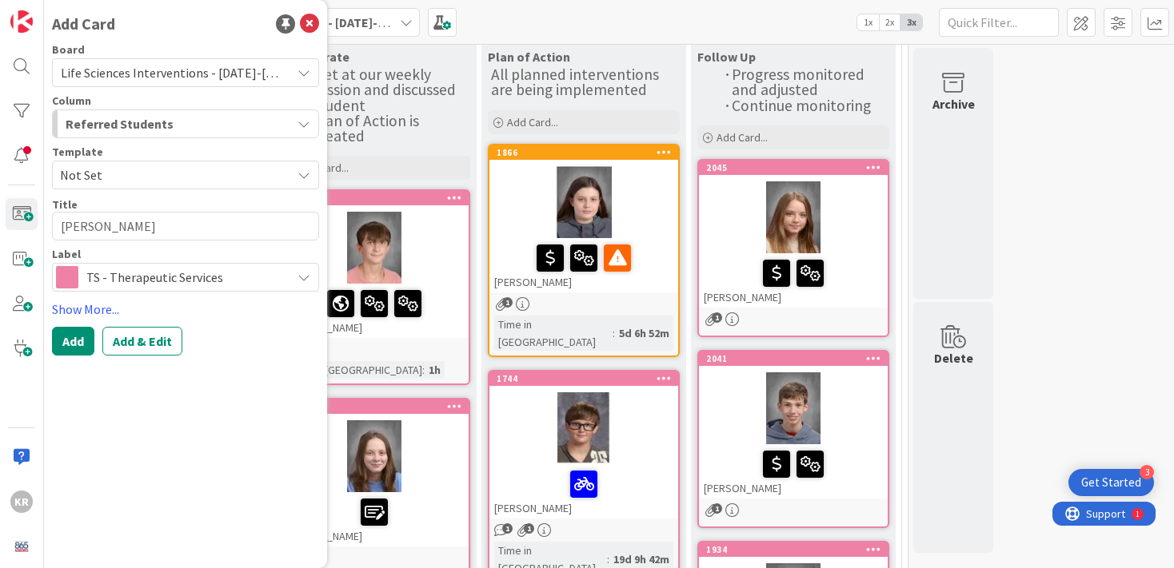
type textarea "[PERSON_NAME]"
type textarea "x"
type textarea "[PERSON_NAME]"
type textarea "x"
type textarea "[PERSON_NAME]"
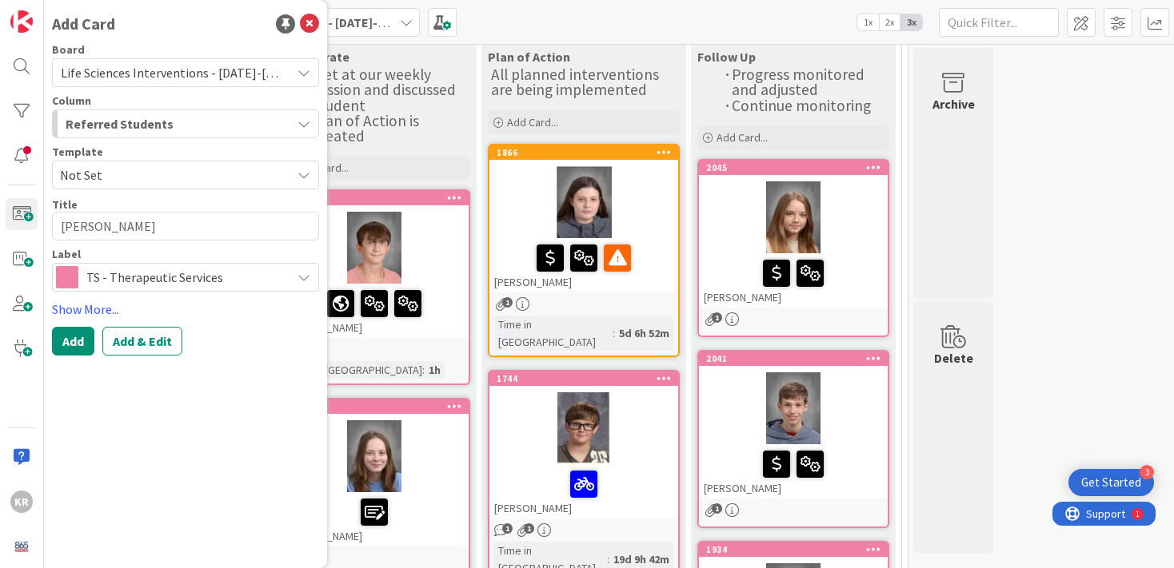
type textarea "x"
type textarea "[PERSON_NAME]"
click at [75, 355] on button "Add" at bounding box center [73, 341] width 42 height 29
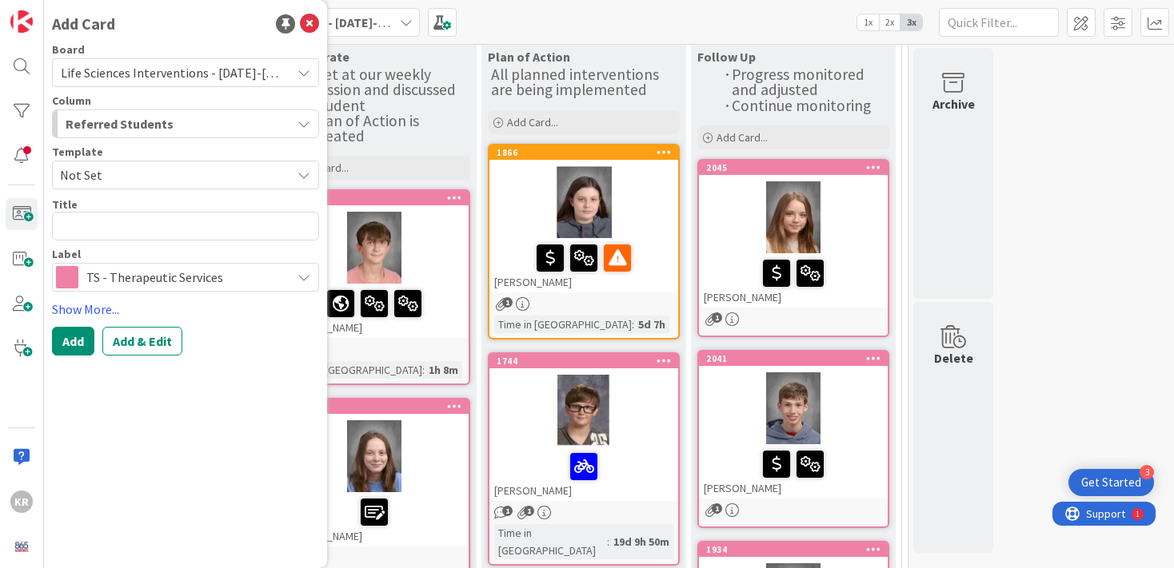
click at [445, 108] on li "Met at our weekly session and discussed student" at bounding box center [382, 91] width 170 height 46
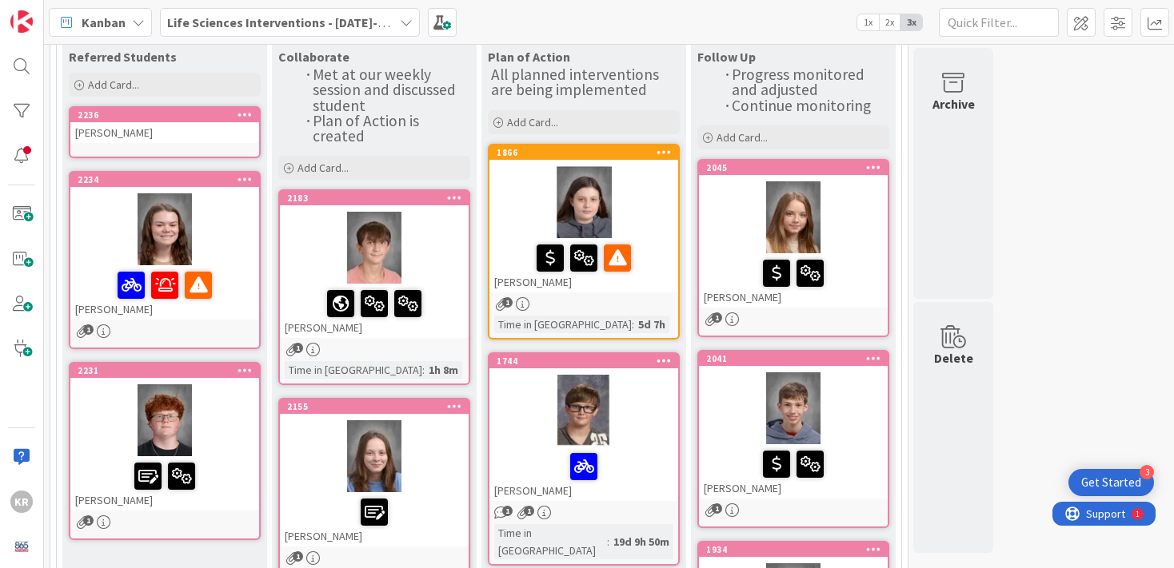
click at [161, 139] on div "[PERSON_NAME]" at bounding box center [164, 132] width 189 height 21
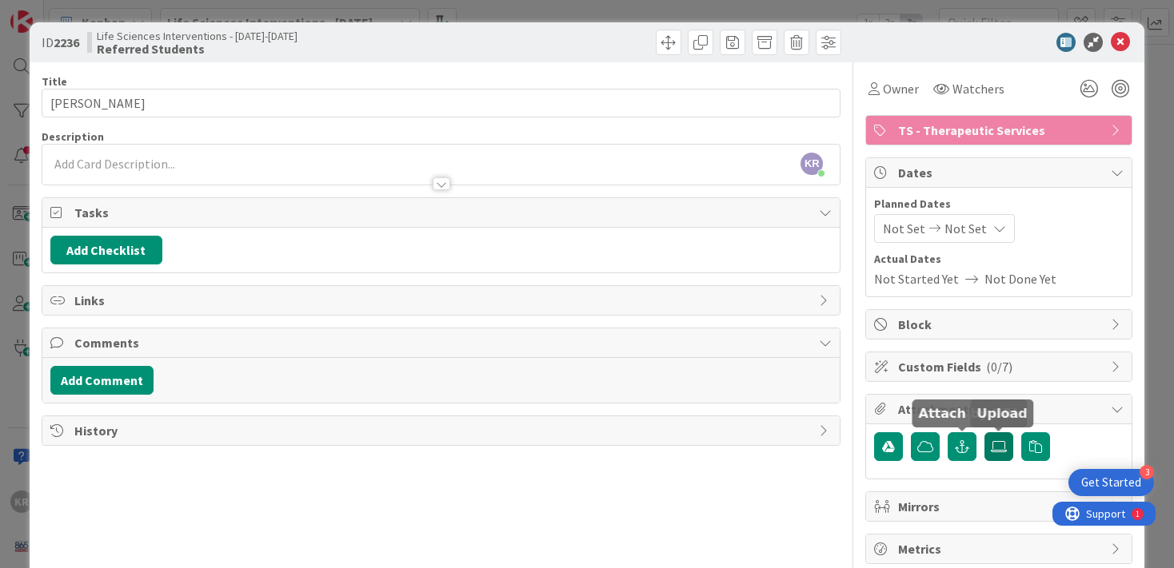
click at [1000, 457] on label at bounding box center [998, 447] width 29 height 29
click at [984, 433] on input "file" at bounding box center [984, 433] width 0 height 0
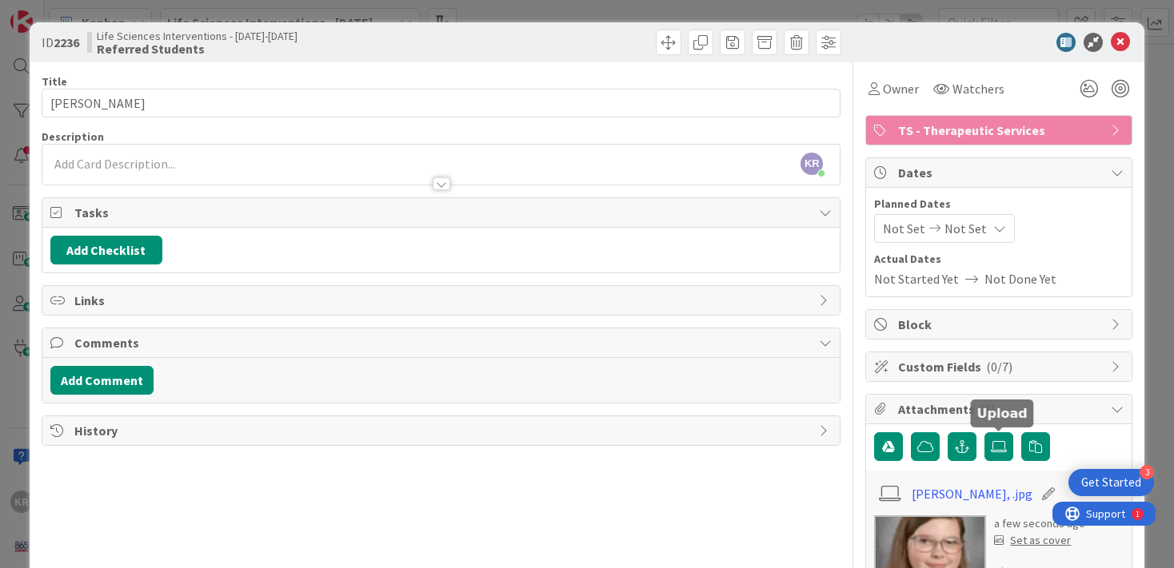
click at [321, 158] on div "KR [PERSON_NAME] just joined" at bounding box center [441, 165] width 798 height 40
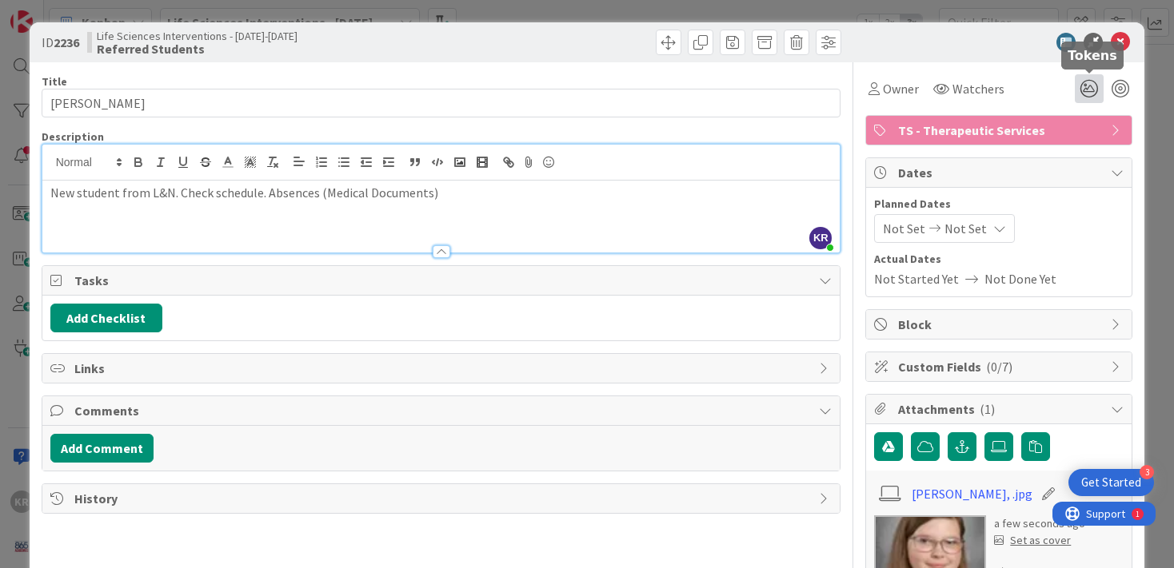
click at [1094, 86] on icon at bounding box center [1089, 88] width 29 height 29
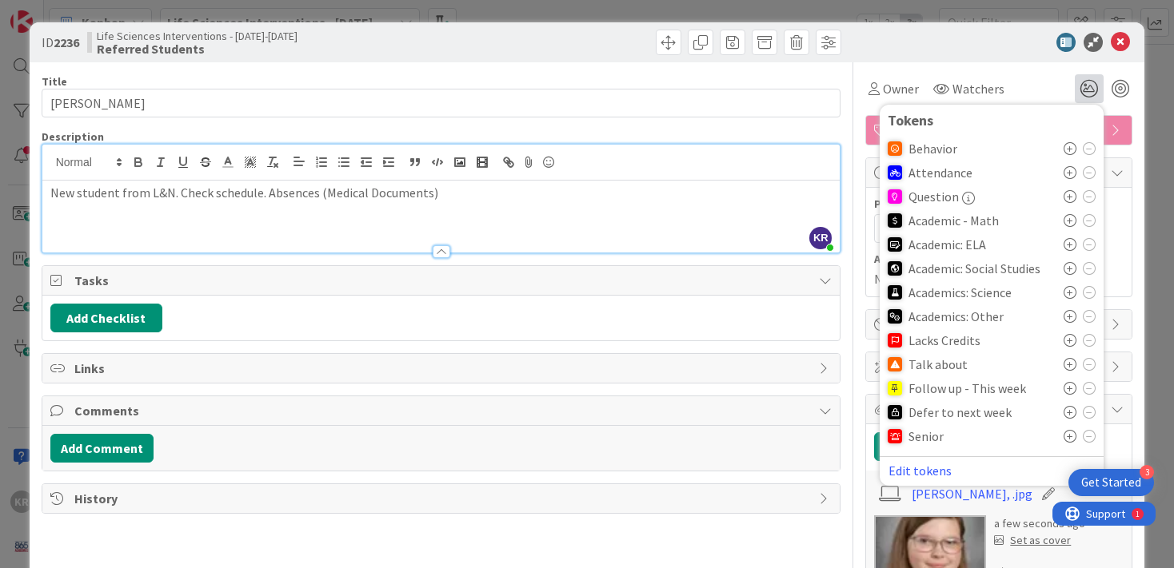
click at [1068, 364] on icon at bounding box center [1069, 364] width 13 height 13
click at [1145, 184] on div "ID 2236 Life Sciences Interventions - [DATE]-[DATE] Referred Students Title 16 …" at bounding box center [587, 284] width 1174 height 568
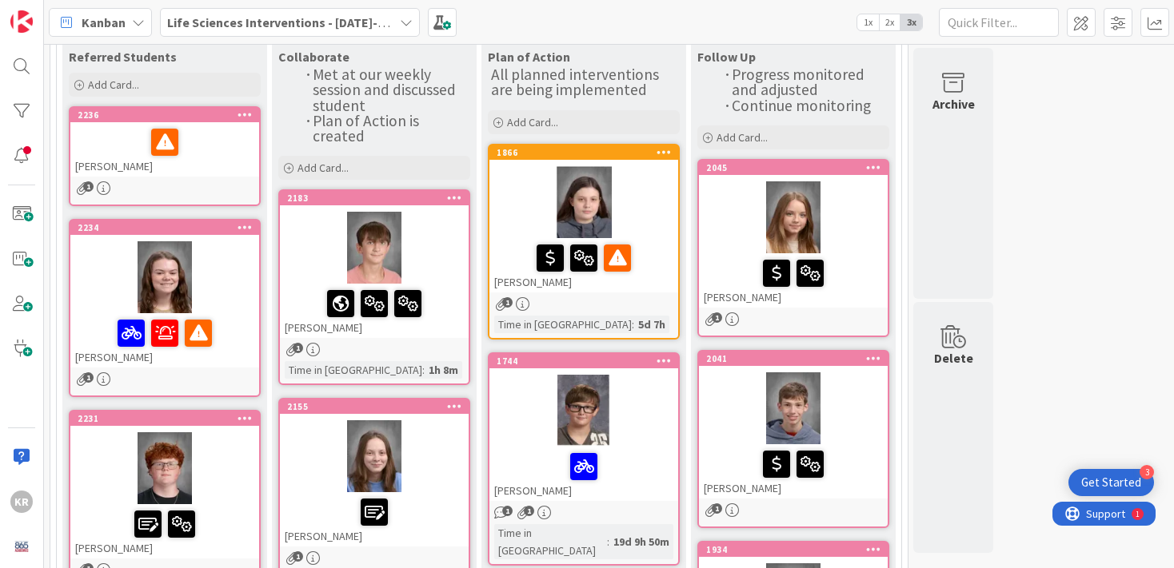
click at [228, 141] on div at bounding box center [164, 143] width 179 height 34
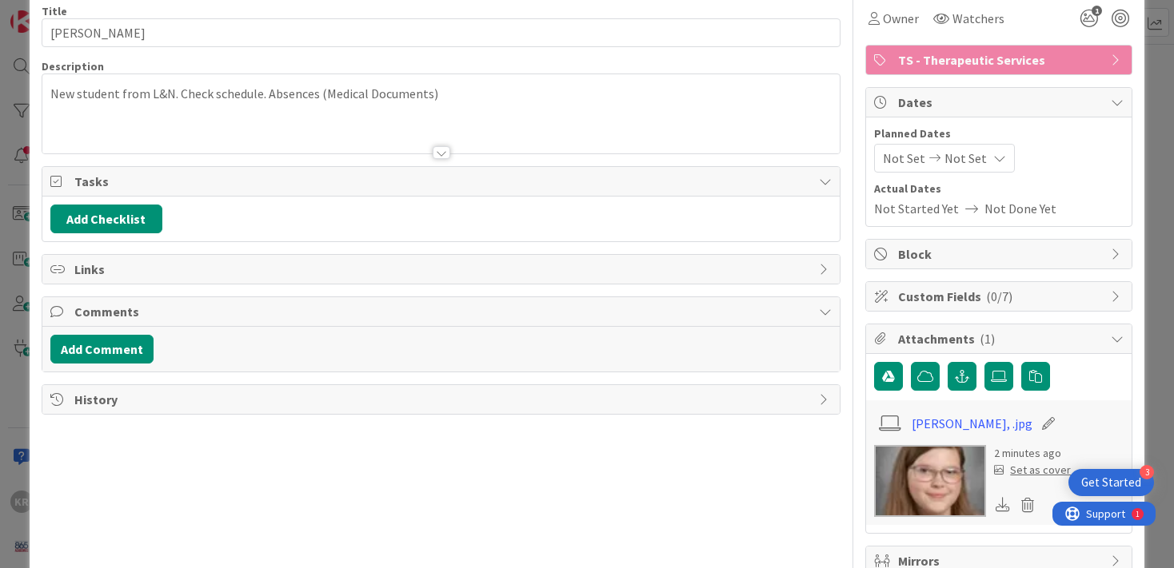
click at [1032, 469] on div "Set as cover" at bounding box center [1032, 470] width 77 height 17
click at [1147, 365] on div "ID 2236 Life Sciences Interventions - [DATE]-[DATE] Referred Students Title 16 …" at bounding box center [587, 284] width 1174 height 568
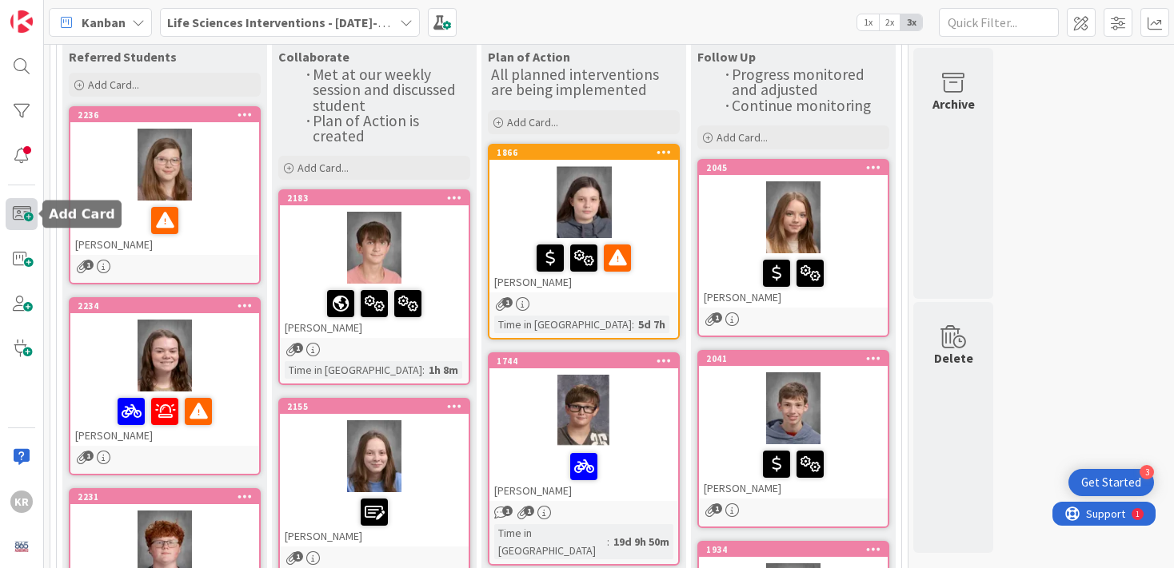
click at [23, 219] on span at bounding box center [22, 214] width 32 height 32
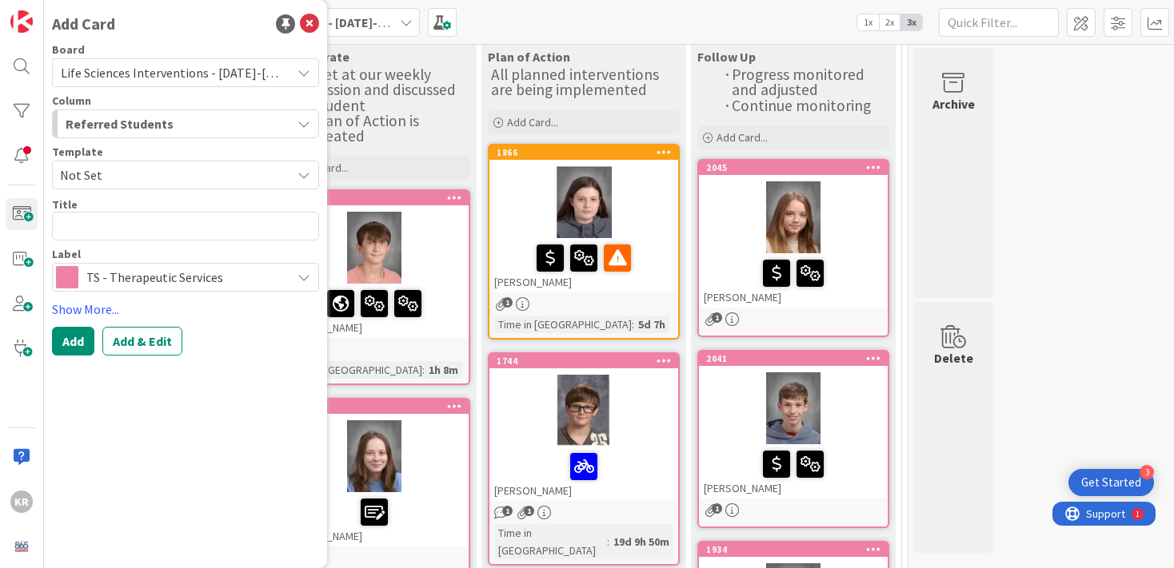
click at [46, 345] on div "Add Card Board Life Sciences Interventions - [DATE]-[DATE] Column Referred Stud…" at bounding box center [185, 284] width 283 height 568
click at [109, 237] on textarea at bounding box center [185, 226] width 267 height 29
type textarea "x"
type textarea "J"
type textarea "x"
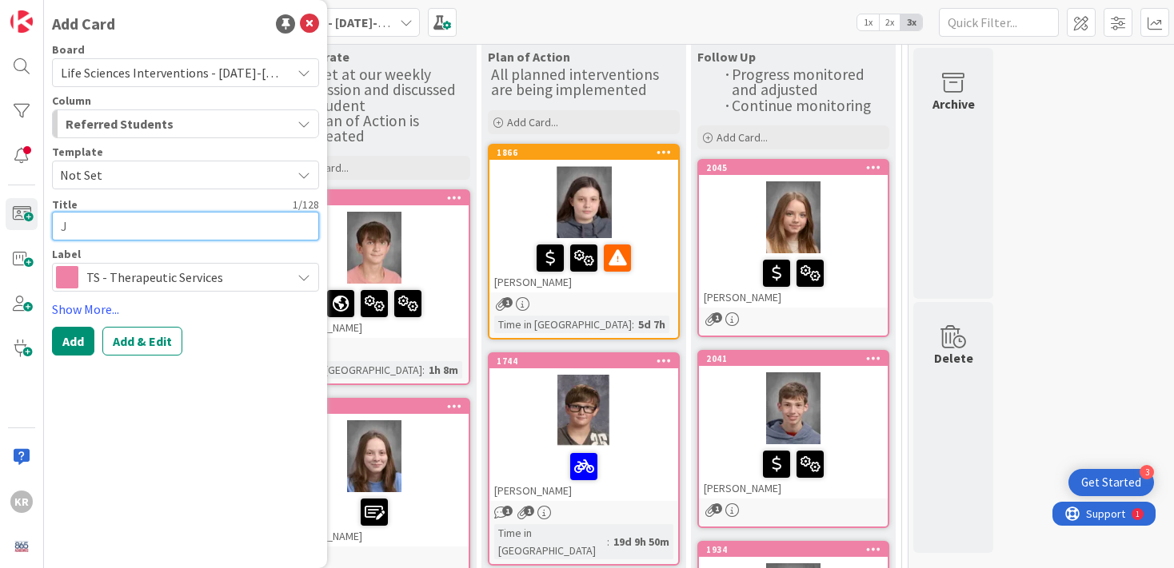
type textarea "Je"
type textarea "x"
type textarea "Jes"
type textarea "x"
type textarea "[DEMOGRAPHIC_DATA]"
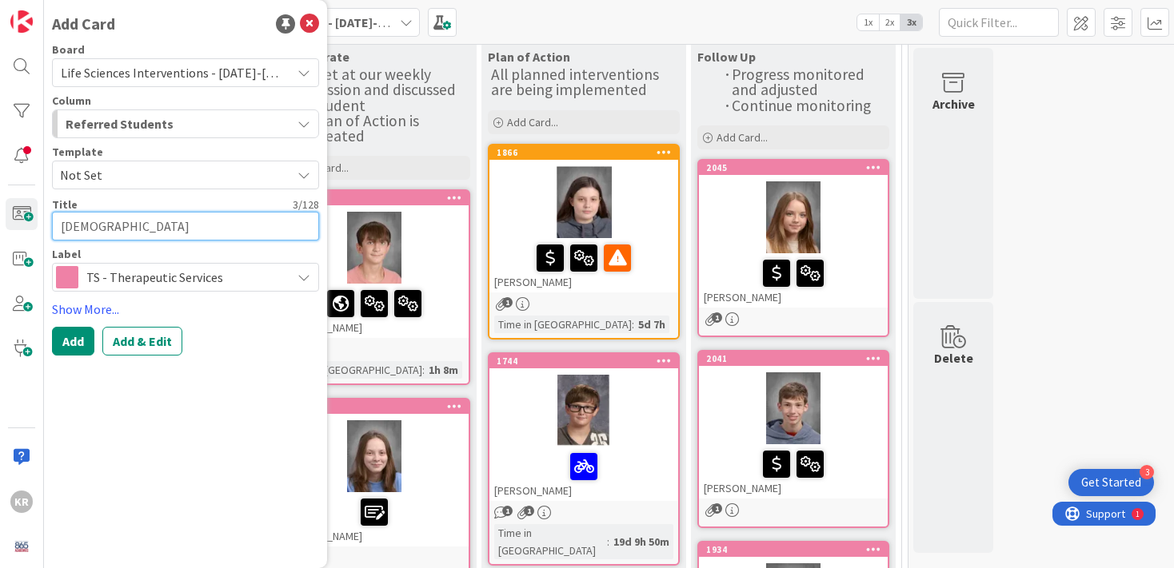
type textarea "x"
type textarea "[DEMOGRAPHIC_DATA]"
type textarea "x"
type textarea "[DEMOGRAPHIC_DATA] V"
type textarea "x"
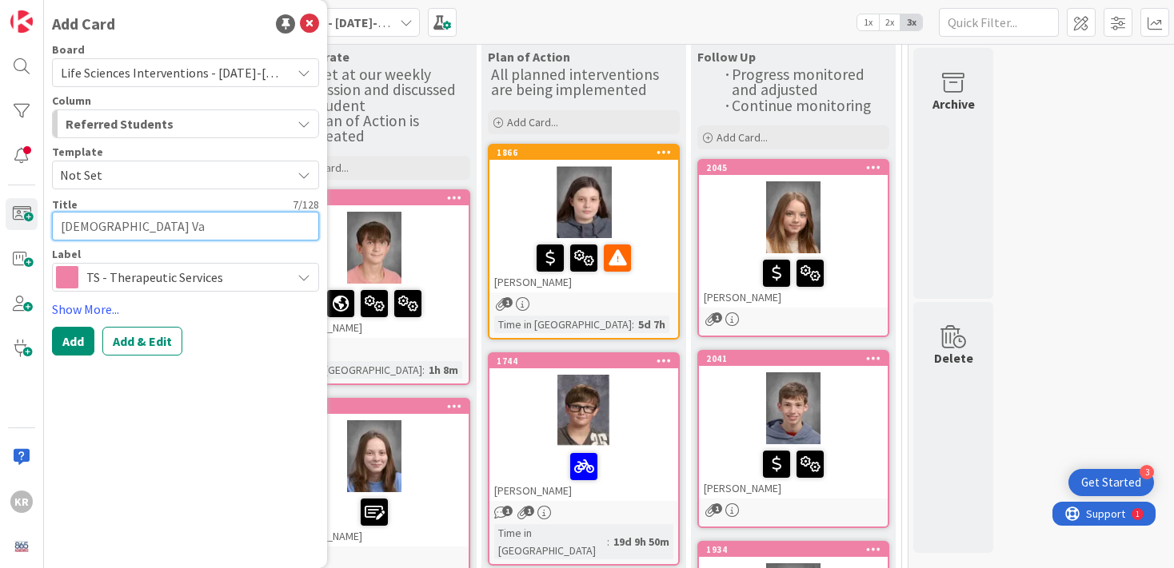
type textarea "[DEMOGRAPHIC_DATA] [PERSON_NAME]"
type textarea "x"
type textarea "[DEMOGRAPHIC_DATA][PERSON_NAME]"
type textarea "x"
type textarea "[PERSON_NAME]"
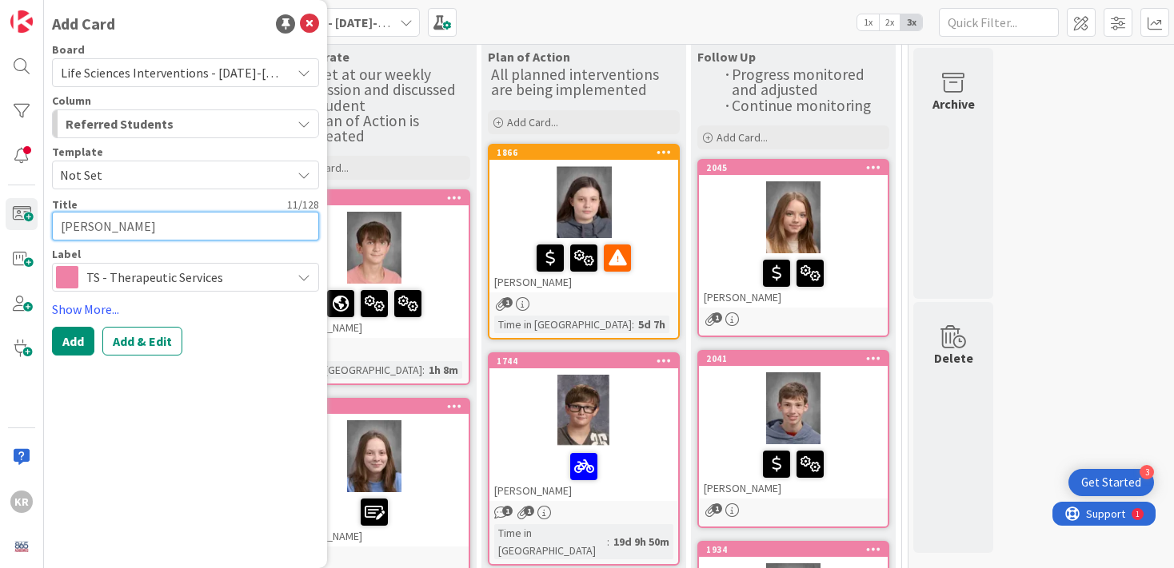
type textarea "x"
type textarea "[DEMOGRAPHIC_DATA][PERSON_NAME]"
type textarea "x"
type textarea "[DEMOGRAPHIC_DATA][PERSON_NAME]"
type textarea "x"
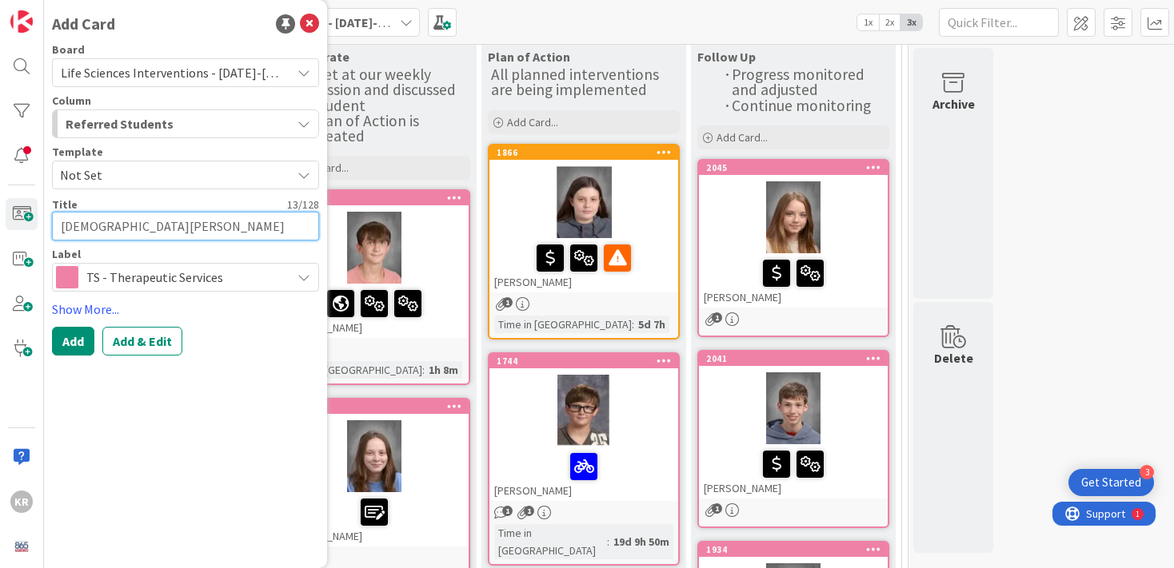
type textarea "[DEMOGRAPHIC_DATA][PERSON_NAME]"
type textarea "x"
type textarea "[DEMOGRAPHIC_DATA][PERSON_NAME]"
click at [82, 346] on button "Add" at bounding box center [73, 341] width 42 height 29
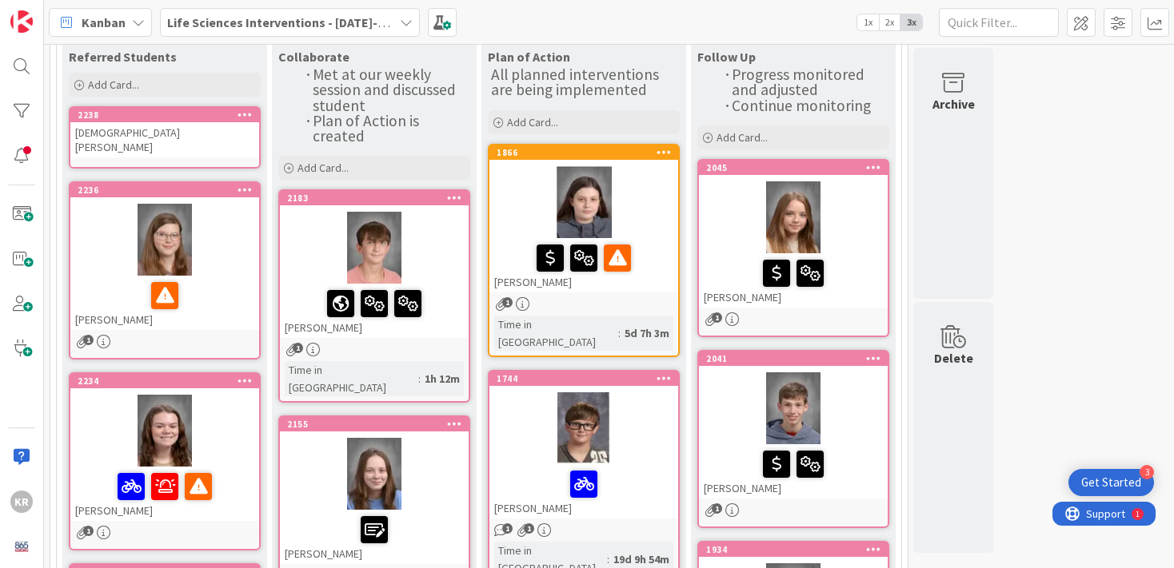
click at [198, 134] on div "[DEMOGRAPHIC_DATA][PERSON_NAME]" at bounding box center [164, 139] width 189 height 35
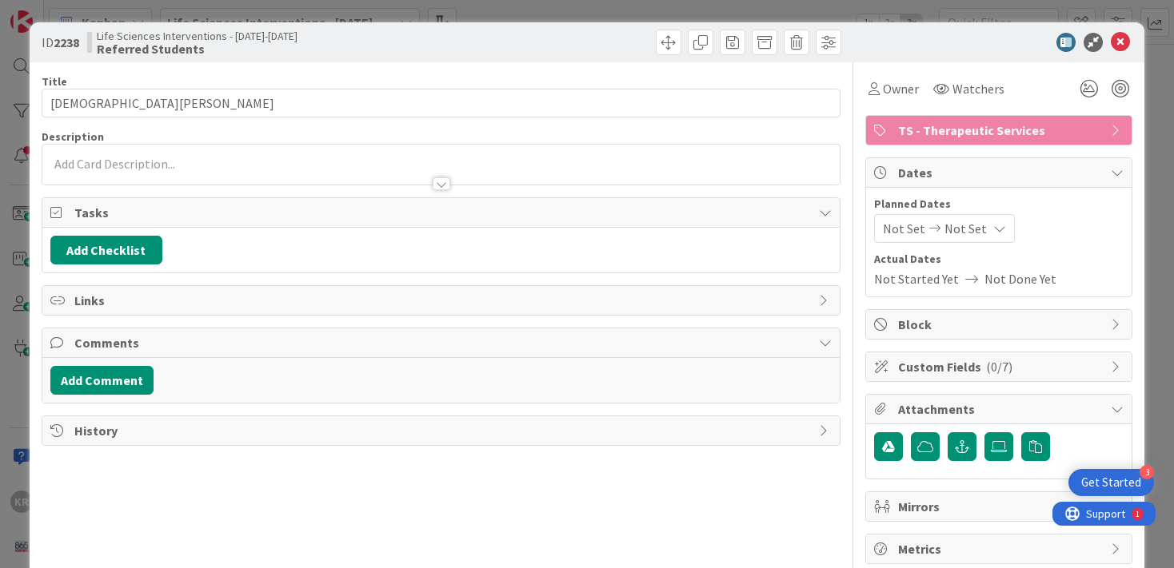
click at [210, 168] on div at bounding box center [441, 176] width 798 height 17
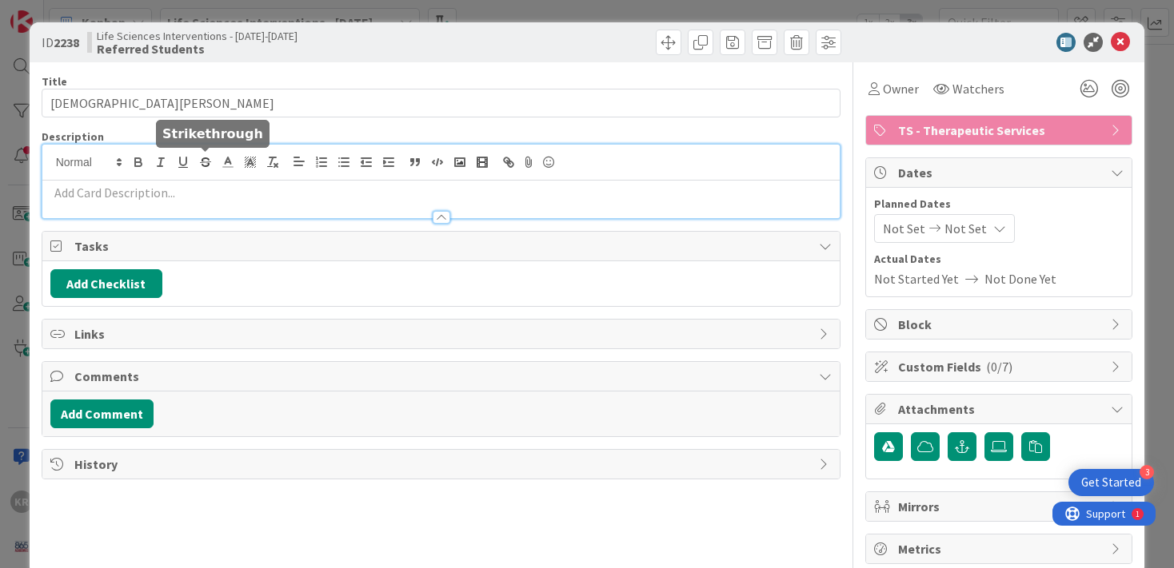
click at [190, 185] on p at bounding box center [441, 193] width 782 height 18
paste div
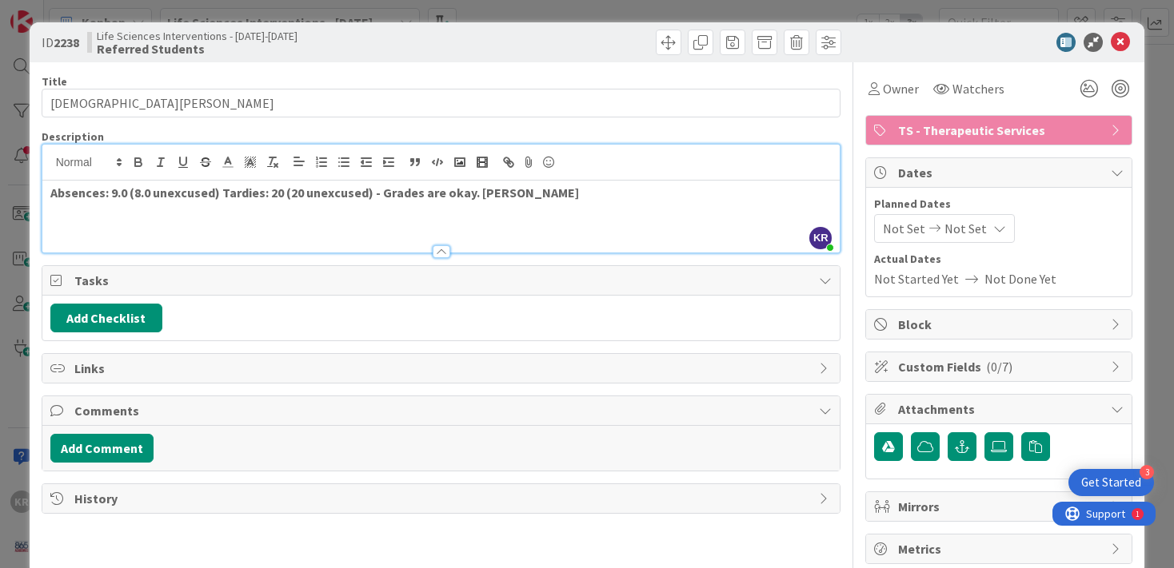
click at [408, 205] on div "Absences: 9.0 (8.0 unexcused) Tardies: 20 (20 unexcused) - Grades are okay. [PE…" at bounding box center [441, 217] width 798 height 72
click at [139, 166] on icon "button" at bounding box center [138, 164] width 6 height 4
click at [628, 185] on p "Absences: 9.0 (8.0 unexcused) Tardies: 20 (20 unexcused) - Grades are okay. [PE…" at bounding box center [441, 193] width 782 height 18
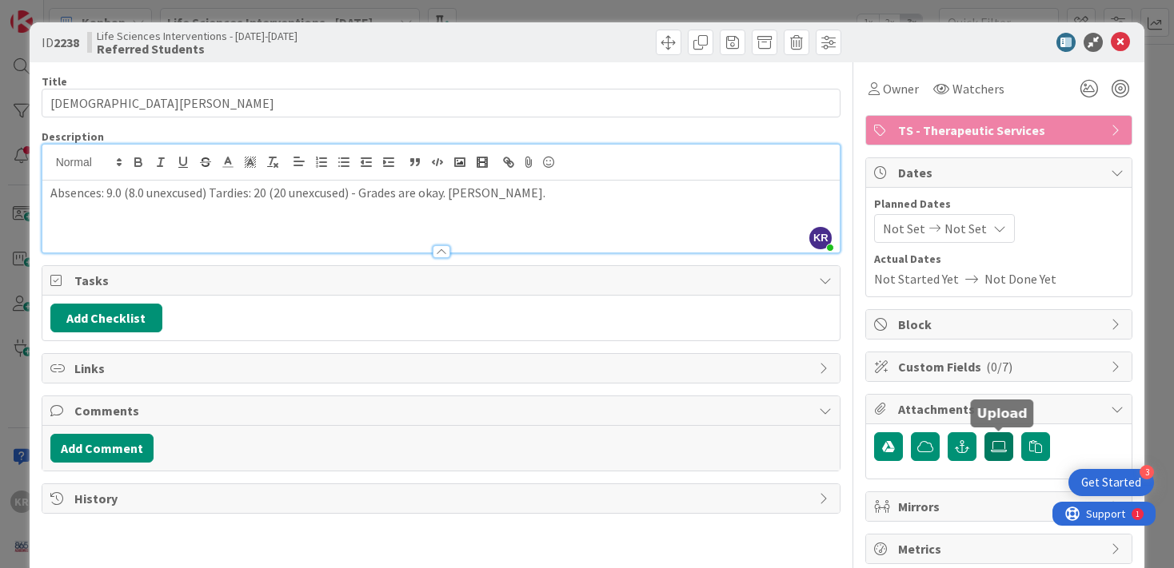
click at [995, 448] on icon at bounding box center [999, 447] width 16 height 13
click at [984, 433] on input "file" at bounding box center [984, 433] width 0 height 0
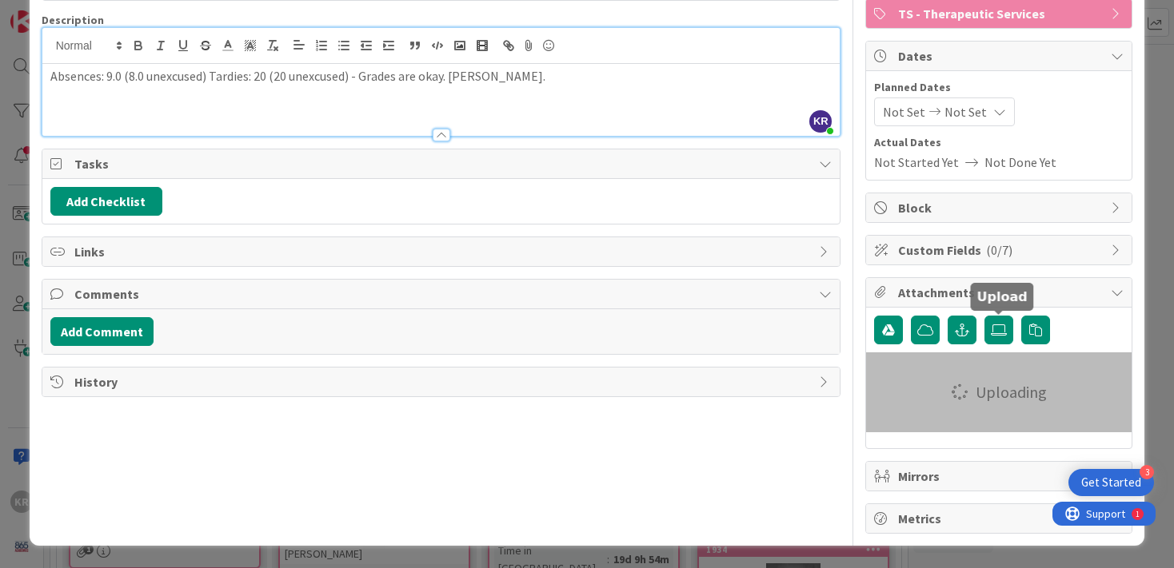
scroll to position [116, 0]
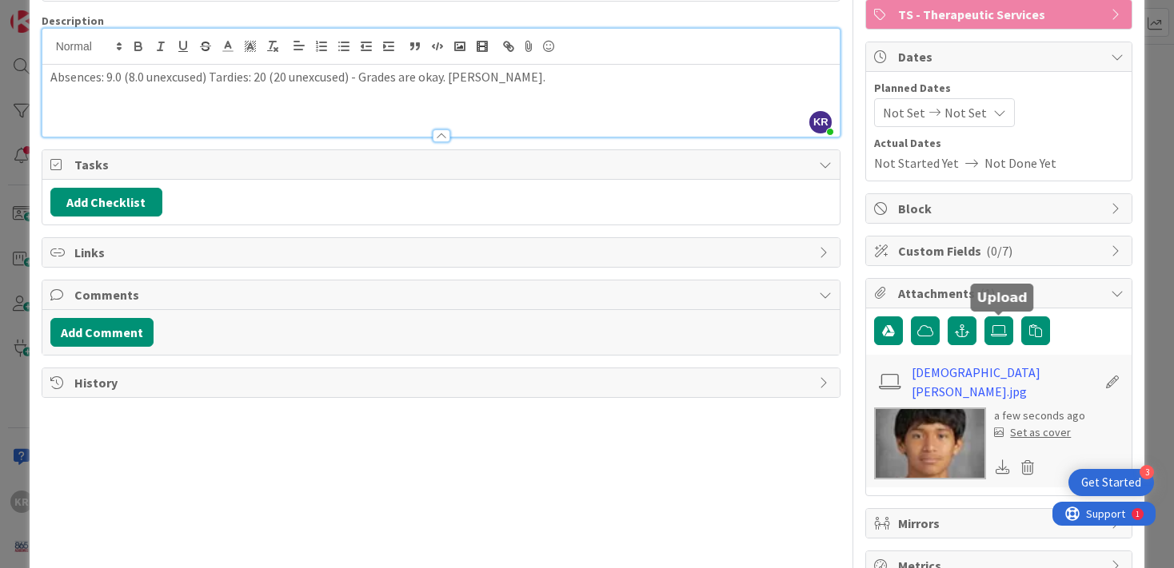
click at [595, 73] on p "Absences: 9.0 (8.0 unexcused) Tardies: 20 (20 unexcused) - Grades are okay. [PE…" at bounding box center [441, 77] width 782 height 18
click at [449, 80] on span "Absences: 9.0 (8.0 unexcused) Tardies: 20 (20 unexcused) - Grades are okay. [PE…" at bounding box center [373, 77] width 647 height 16
click at [536, 86] on div "Absences: 9.0 (8.0 unexcused) Tardies: 20 (20 unexcused) - Grades are okay. [PE…" at bounding box center [441, 101] width 798 height 72
click at [540, 81] on span "Absences: 9.0 (8.0 unexcused) Tardies: 20 (20 unexcused) - Grades are okay. [PE…" at bounding box center [373, 77] width 647 height 16
click at [772, 76] on span "Absences: 9.0 (8.0 unexcused) Tardies: 20 (20 unexcused) - Grades are okay. [PE…" at bounding box center [411, 86] width 722 height 34
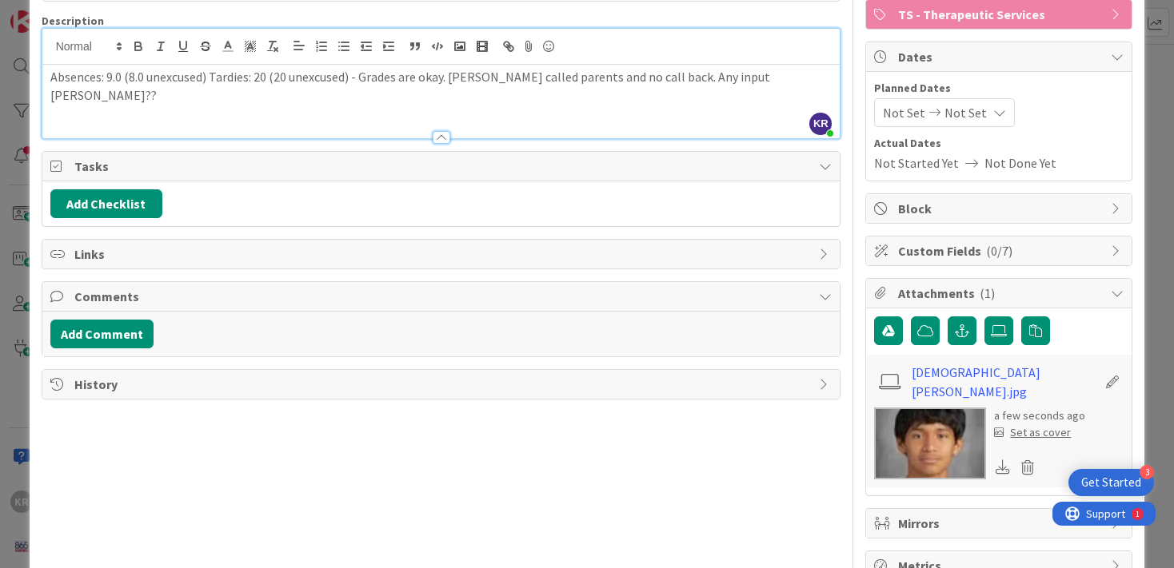
click at [3, 352] on div "ID 2238 Life Sciences Interventions - [DATE]-[DATE] Referred Students Title 15 …" at bounding box center [587, 284] width 1174 height 568
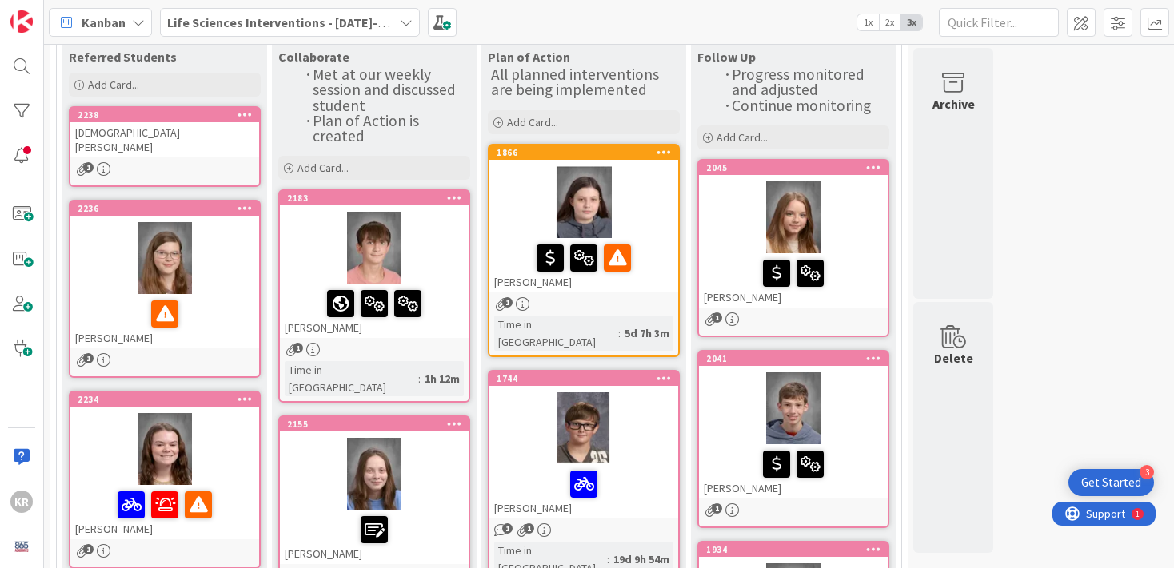
click at [200, 129] on div "[DEMOGRAPHIC_DATA][PERSON_NAME]" at bounding box center [164, 139] width 189 height 35
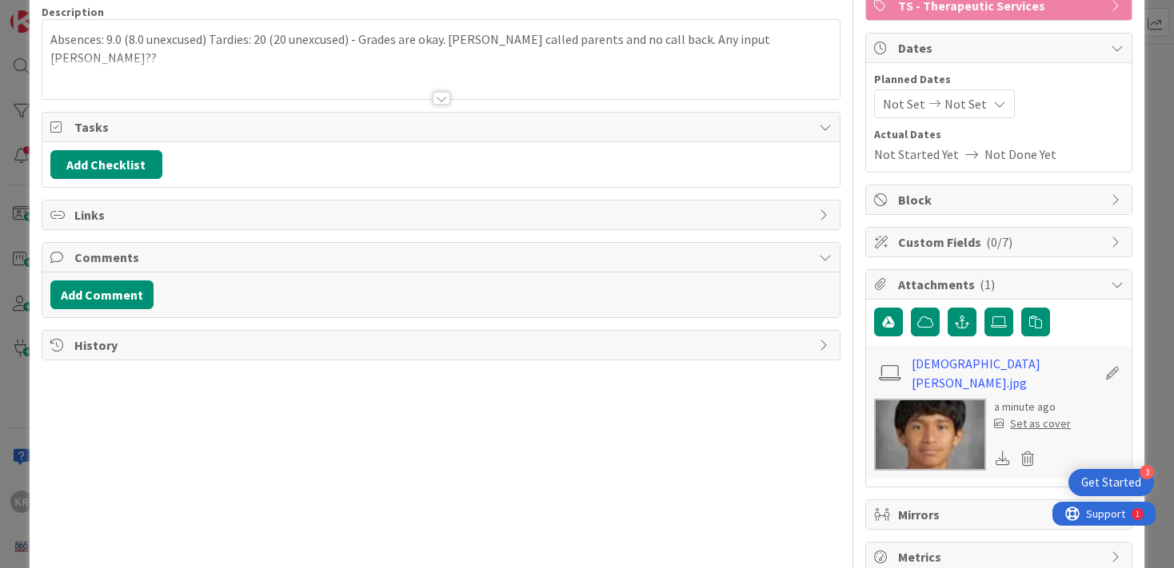
click at [1021, 416] on div "Set as cover" at bounding box center [1032, 424] width 77 height 17
click at [1154, 111] on div "ID 2238 Life Sciences Interventions - [DATE]-[DATE] Referred Students Title 15 …" at bounding box center [587, 284] width 1174 height 568
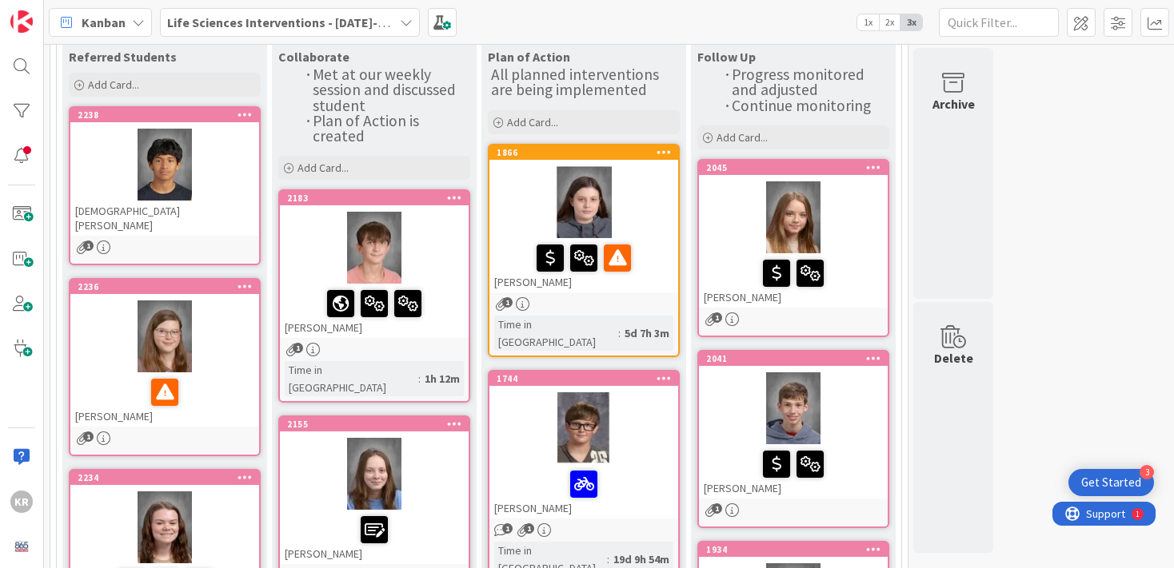
click at [237, 177] on div at bounding box center [164, 165] width 189 height 72
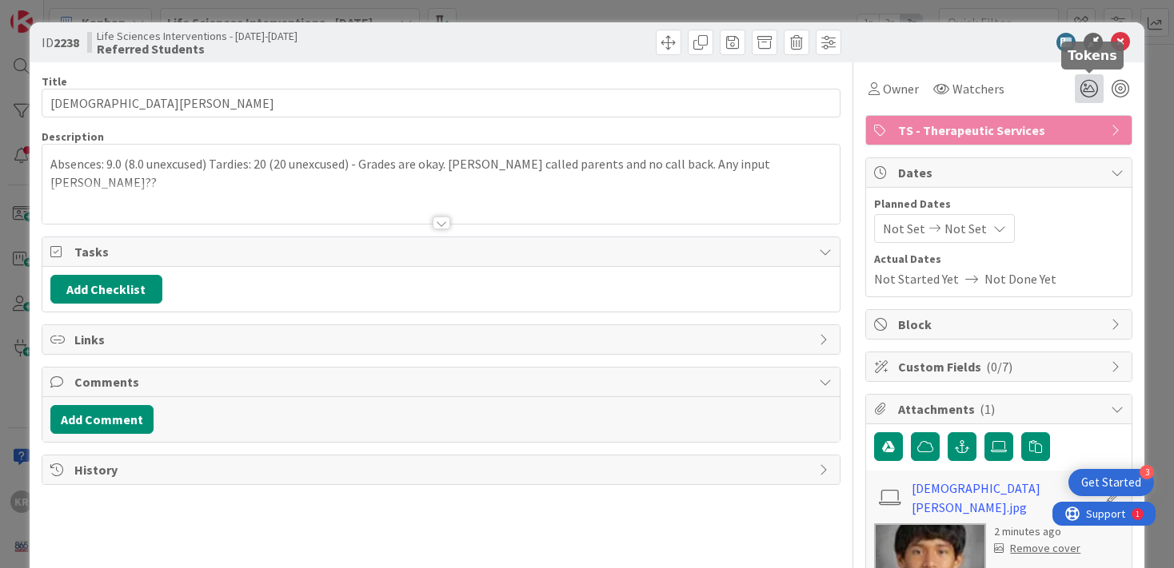
click at [1092, 90] on icon at bounding box center [1089, 88] width 29 height 29
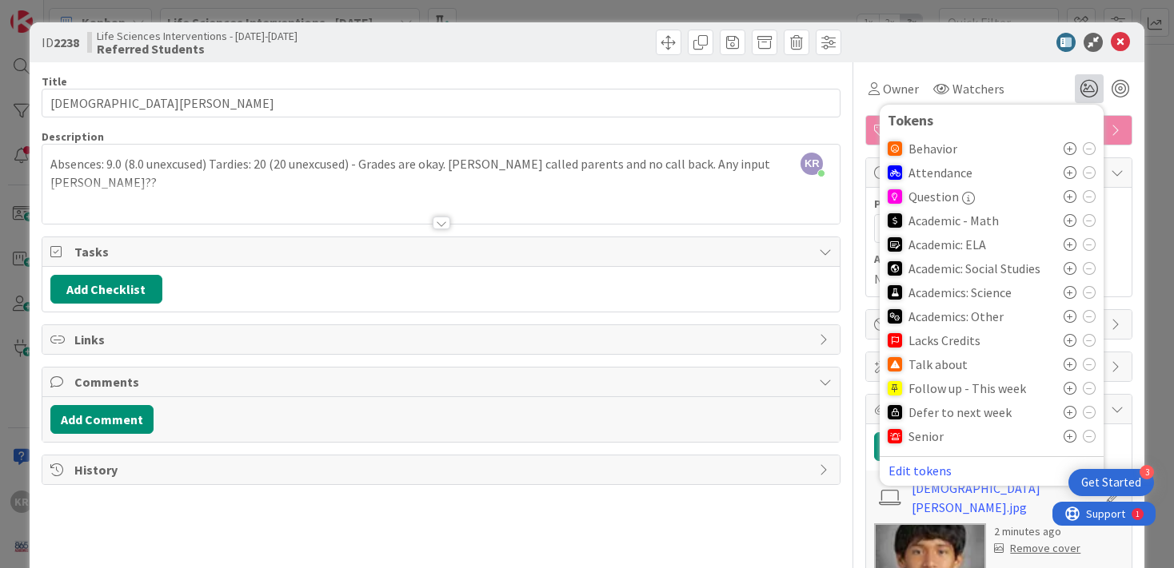
click at [1069, 173] on icon at bounding box center [1069, 172] width 13 height 13
click at [1070, 368] on icon at bounding box center [1069, 369] width 13 height 13
click at [1167, 323] on div "ID 2238 Life Sciences Interventions - [DATE]-[DATE] Referred Students Title 15 …" at bounding box center [587, 284] width 1174 height 568
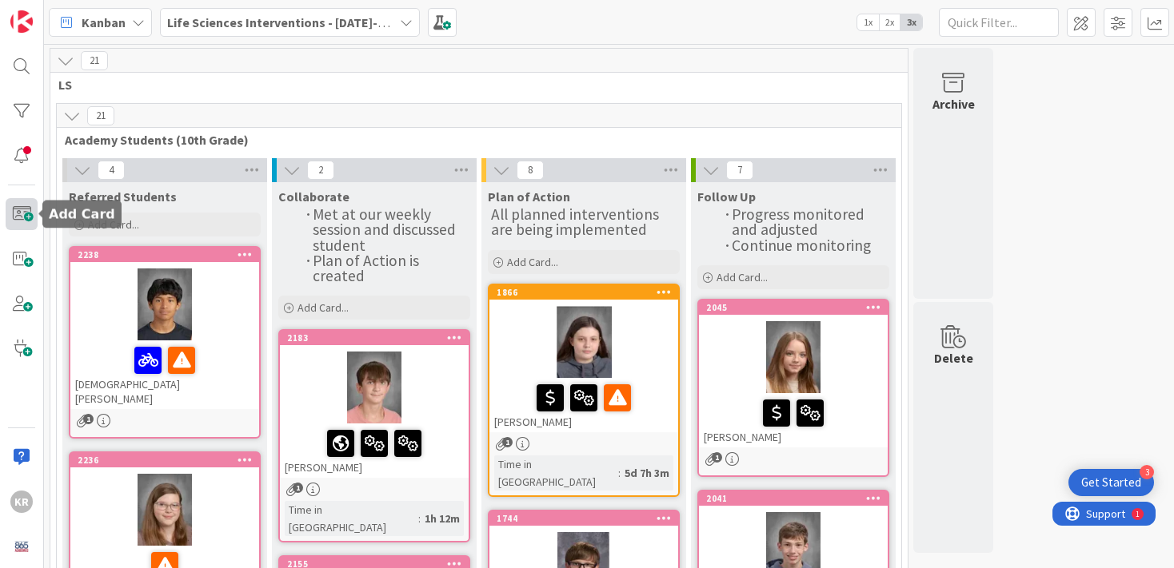
click at [16, 223] on span at bounding box center [22, 214] width 32 height 32
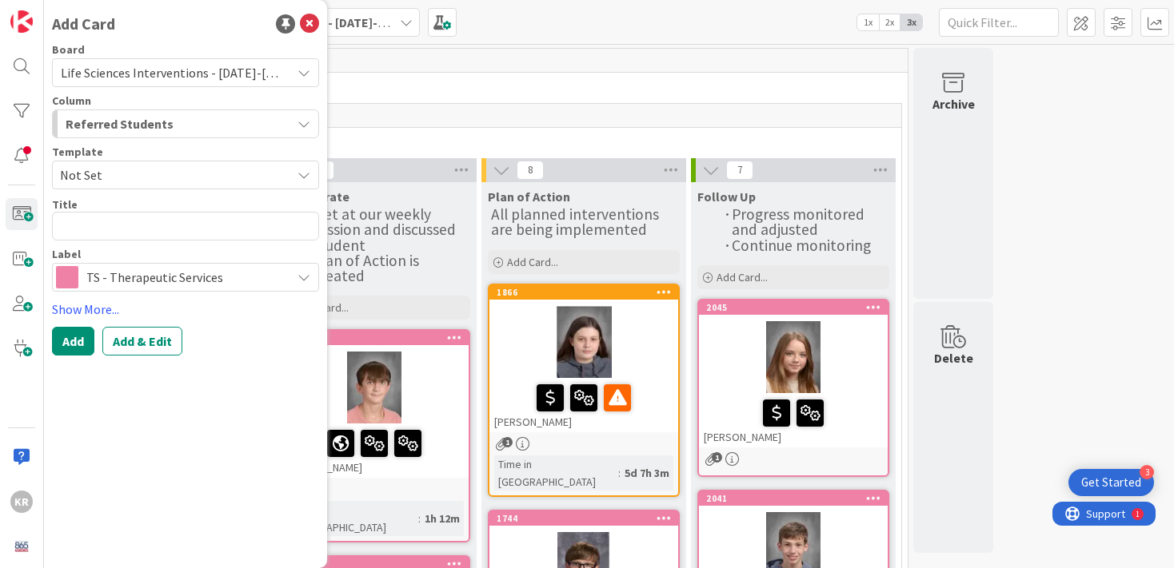
type textarea "x"
type textarea "C"
type textarea "x"
type textarea "Ch"
type textarea "x"
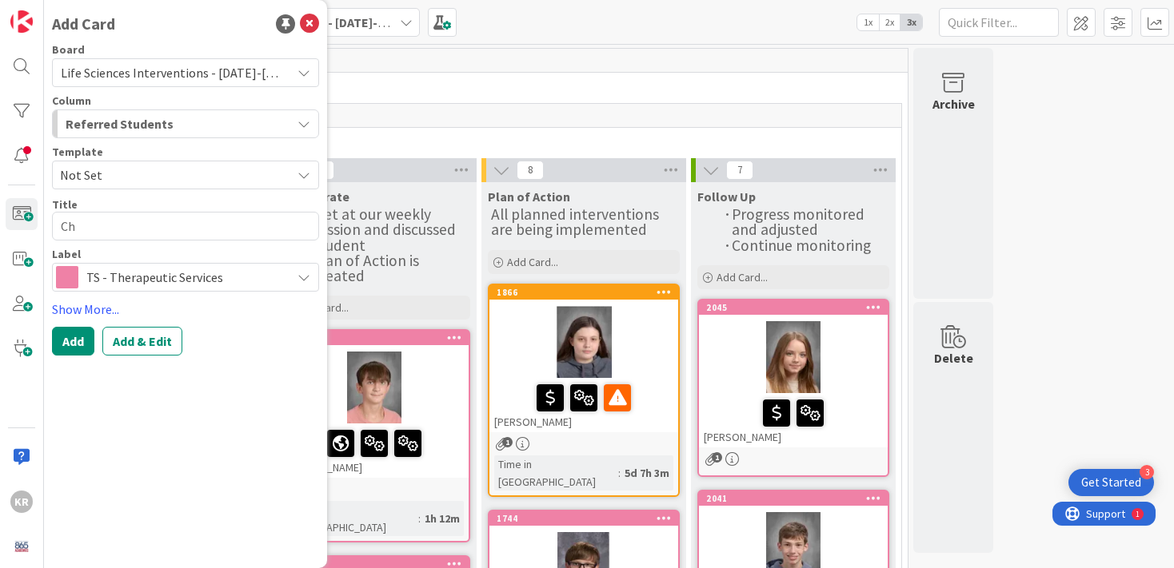
type textarea "Chr"
type textarea "x"
type textarea "Chri"
type textarea "x"
type textarea "[PERSON_NAME]"
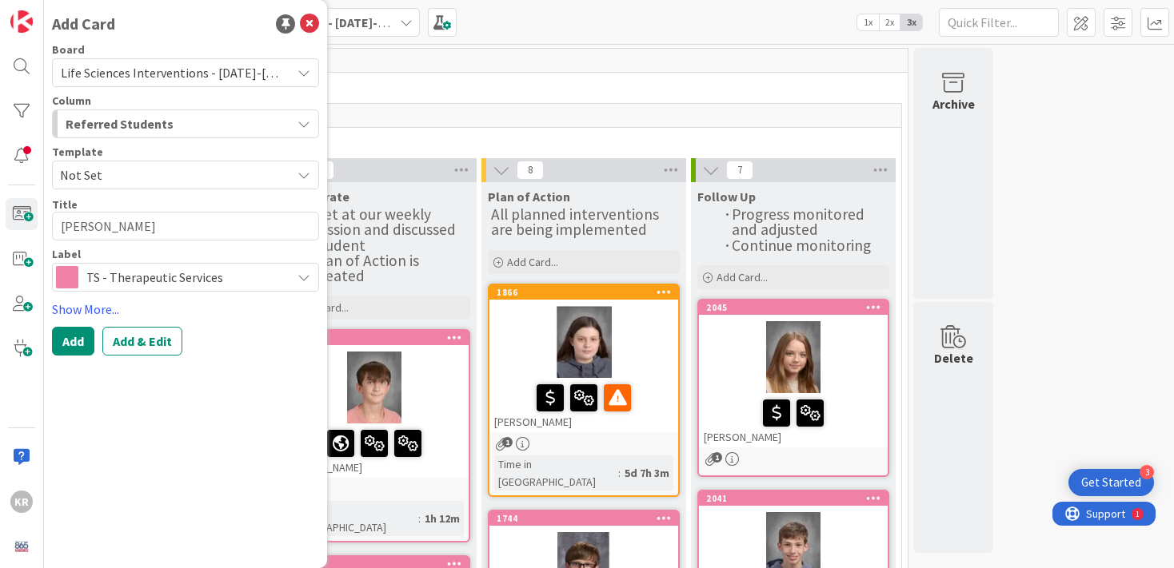
type textarea "x"
type textarea "[DEMOGRAPHIC_DATA]"
type textarea "x"
type textarea "[DEMOGRAPHIC_DATA]"
type textarea "x"
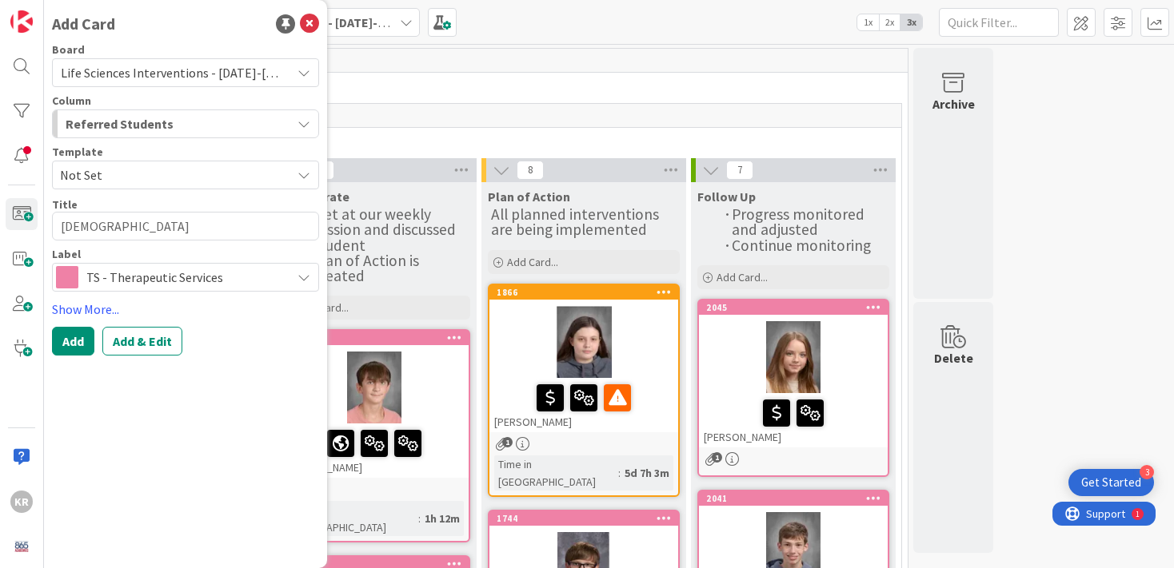
type textarea "[PERSON_NAME]"
type textarea "x"
type textarea "[DEMOGRAPHIC_DATA]"
type textarea "x"
type textarea "[DEMOGRAPHIC_DATA]"
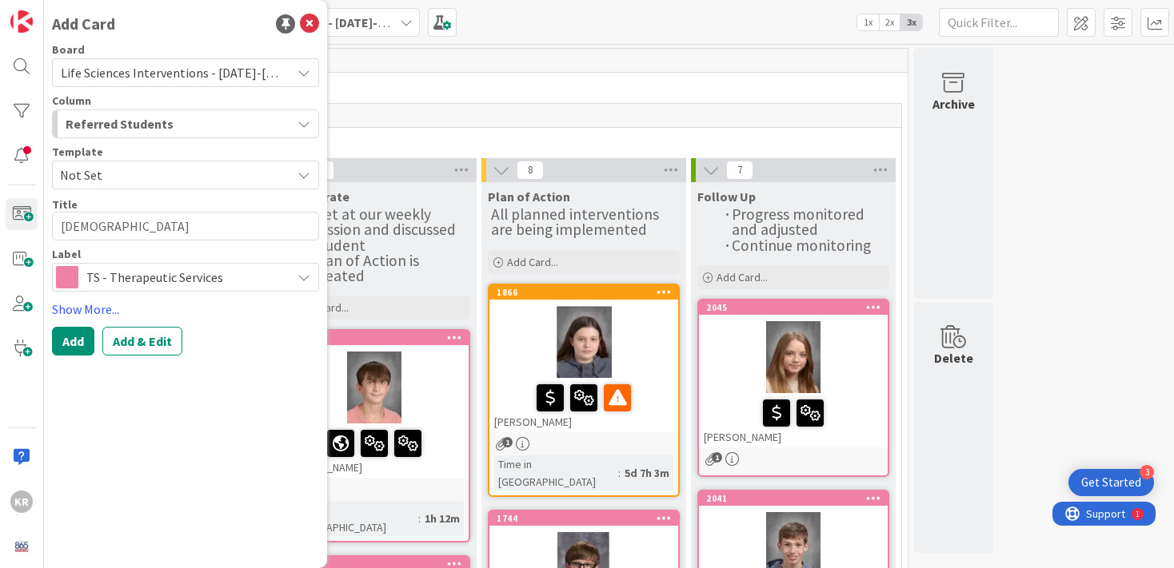
type textarea "x"
type textarea "[DEMOGRAPHIC_DATA][PERSON_NAME]"
type textarea "x"
type textarea "[DEMOGRAPHIC_DATA]"
type textarea "x"
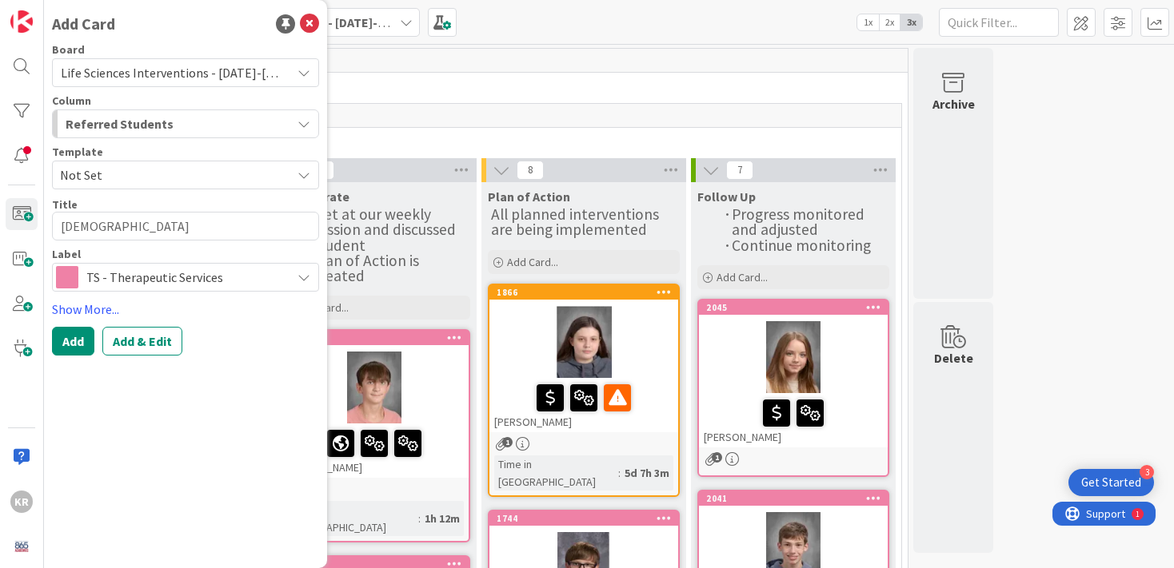
type textarea "[DEMOGRAPHIC_DATA][PERSON_NAME]"
type textarea "x"
type textarea "[DEMOGRAPHIC_DATA][PERSON_NAME]"
type textarea "x"
type textarea "[DEMOGRAPHIC_DATA][PERSON_NAME]"
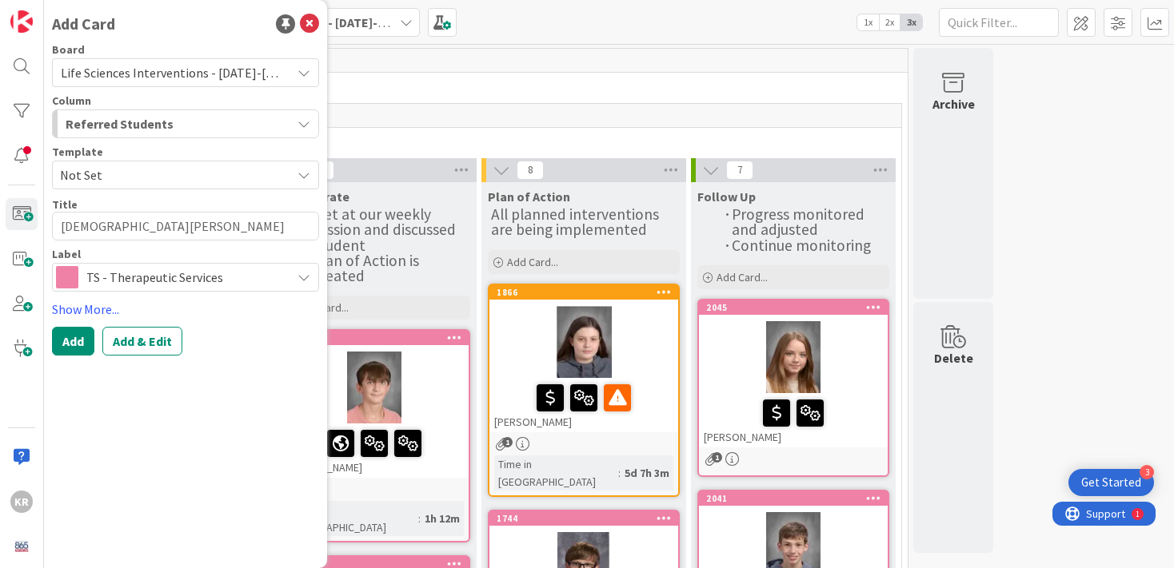
type textarea "x"
type textarea "[DEMOGRAPHIC_DATA][PERSON_NAME]"
type textarea "x"
type textarea "[DEMOGRAPHIC_DATA][PERSON_NAME]"
click at [82, 338] on button "Add" at bounding box center [73, 341] width 42 height 29
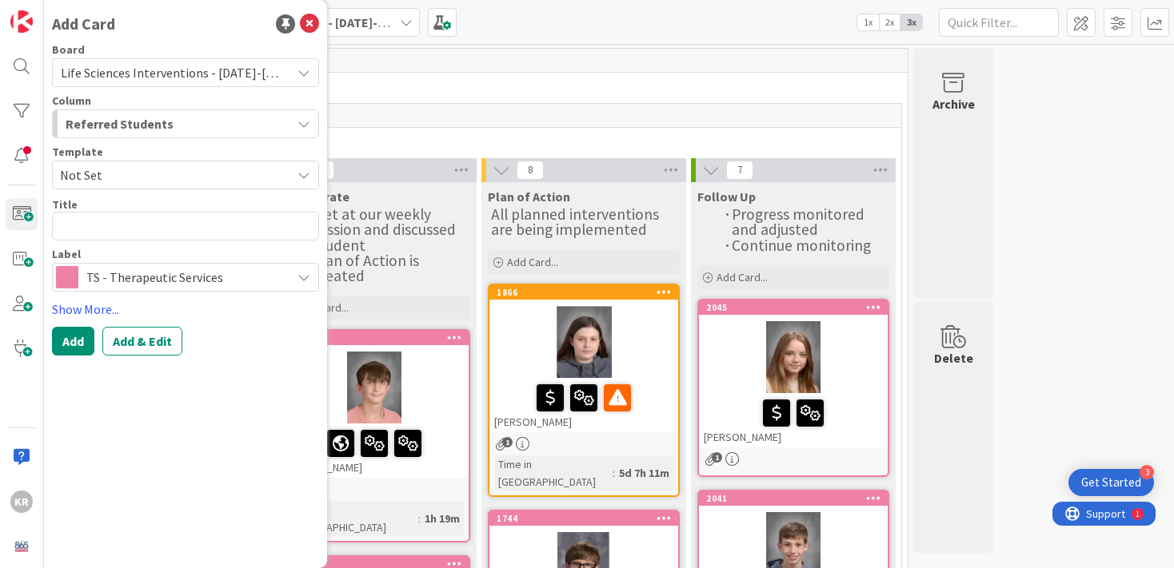
click at [475, 85] on span "LS" at bounding box center [472, 85] width 829 height 16
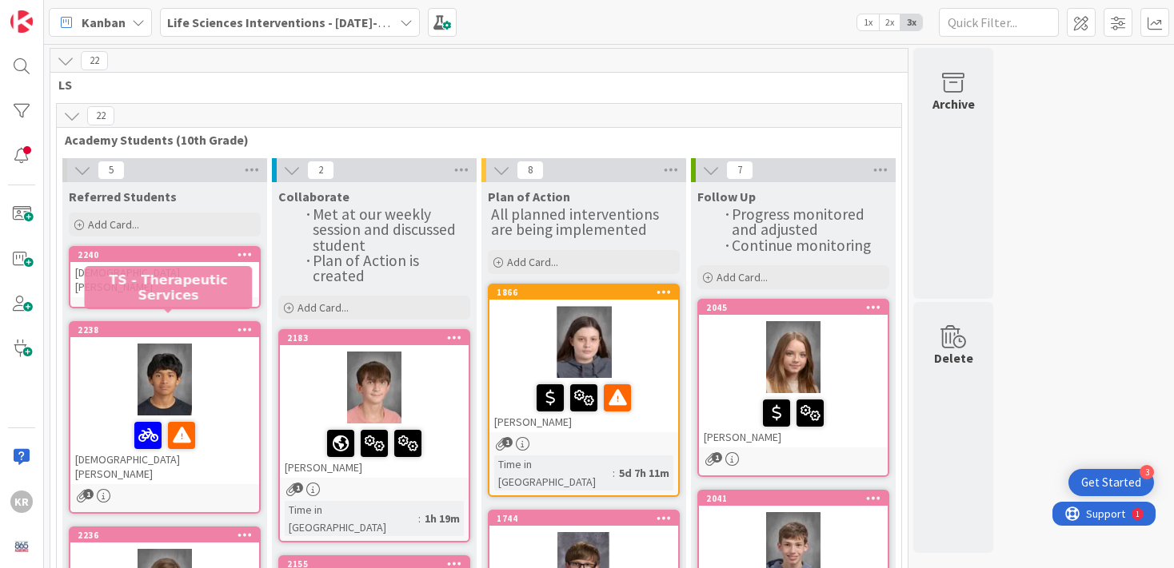
click at [173, 296] on div "2240 [DEMOGRAPHIC_DATA][PERSON_NAME]" at bounding box center [165, 277] width 192 height 62
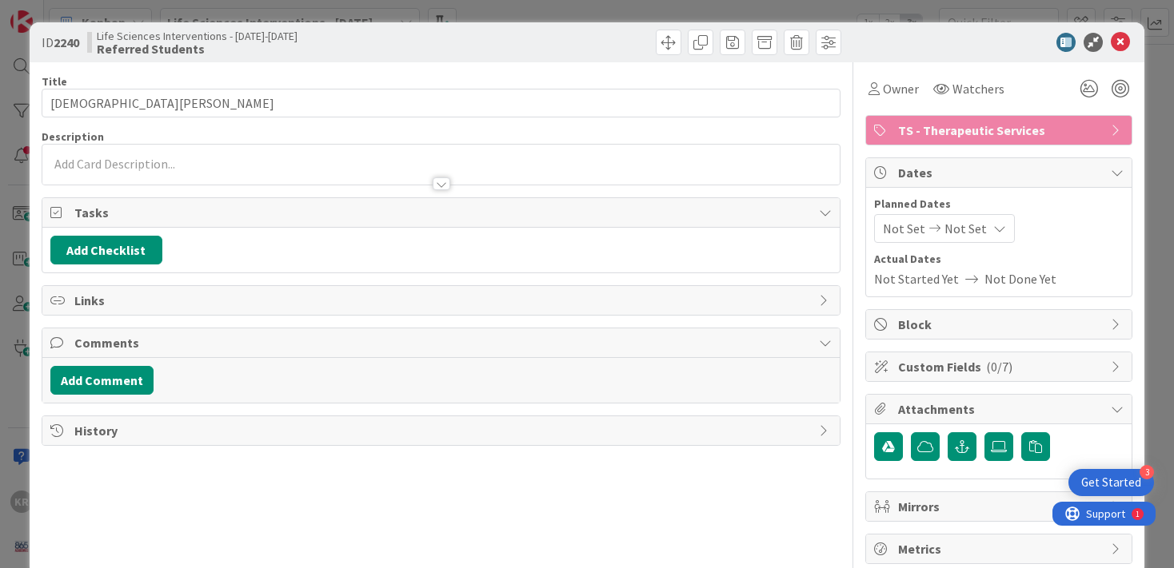
click at [185, 168] on div at bounding box center [441, 176] width 798 height 17
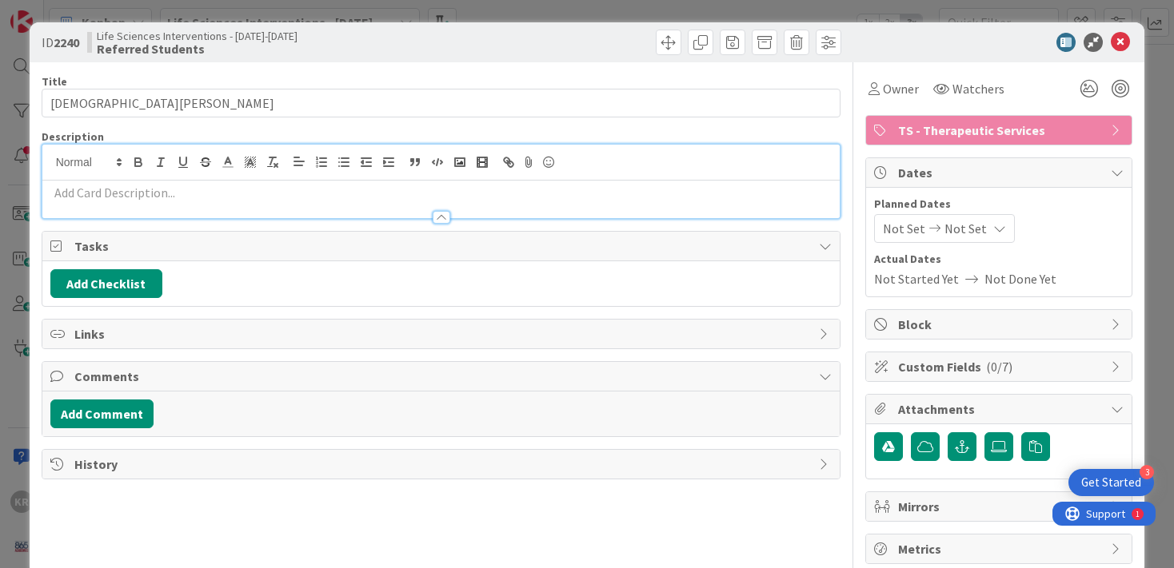
click at [166, 193] on p at bounding box center [441, 193] width 782 height 18
paste div
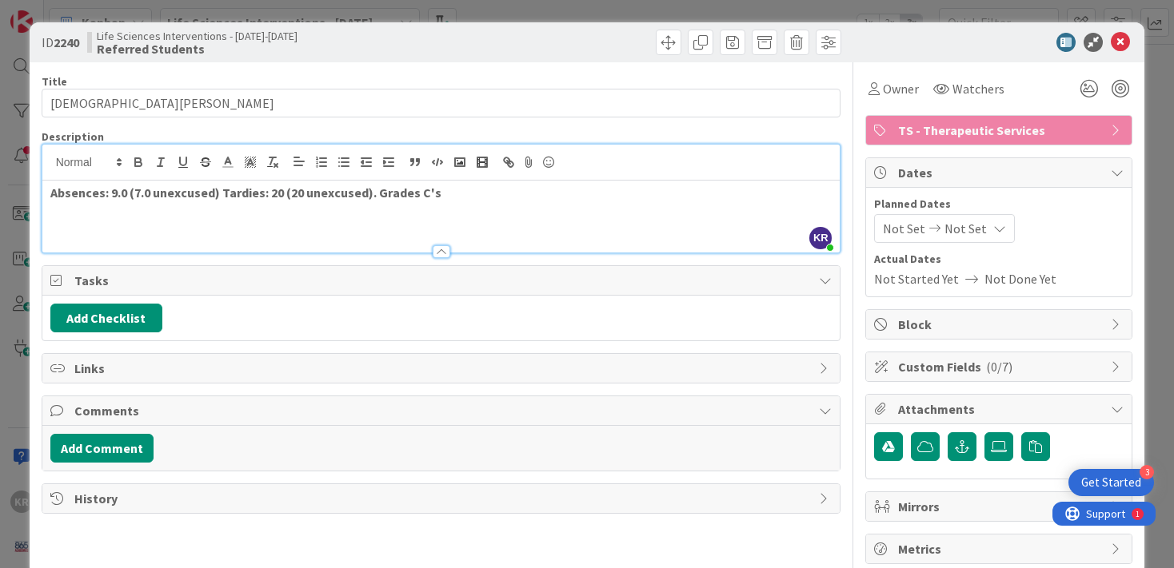
click at [413, 192] on strong "Absences: 9.0 (7.0 unexcused) Tardies: 20 (20 unexcused). Grades C's" at bounding box center [245, 193] width 391 height 16
click at [443, 203] on div "Absences: 9.0 (7.0 unexcused) Tardies: 20 (20 unexcused). Grades C's" at bounding box center [441, 217] width 798 height 72
click at [135, 162] on icon "button" at bounding box center [138, 164] width 6 height 4
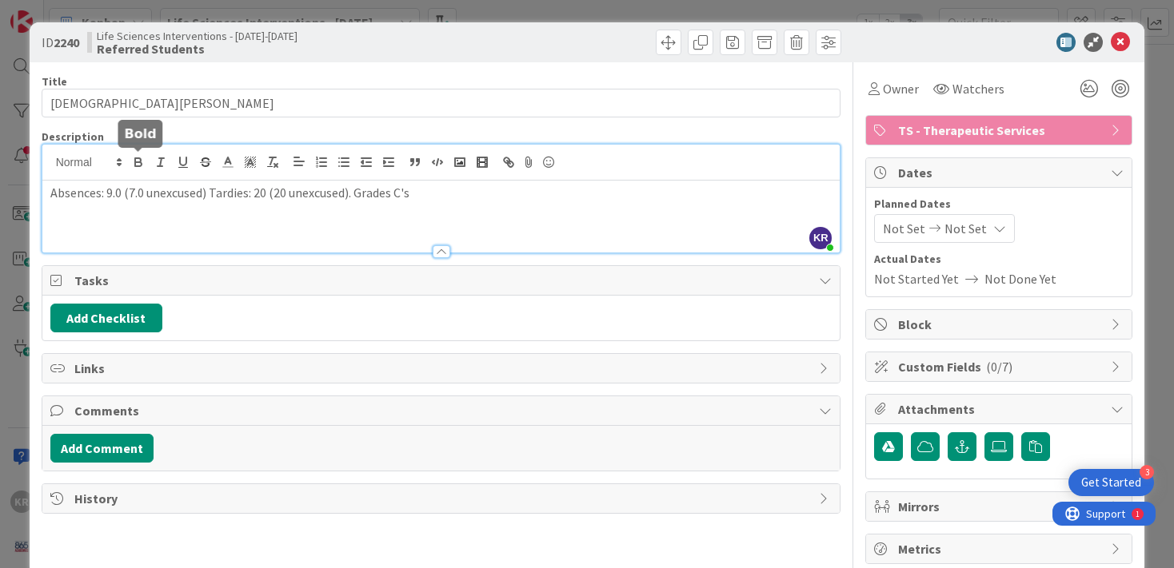
click at [213, 209] on div "Absences: 9.0 (7.0 unexcused) Tardies: 20 (20 unexcused). Grades C's" at bounding box center [441, 217] width 798 height 72
click at [359, 196] on span "Absences: 9.0 (7.0 unexcused) Tardies: 20 (20 unexcused). Grades C's" at bounding box center [229, 193] width 359 height 16
click at [54, 193] on span "Absences: 9.0 (7.0 unexcused) Tardies: 20 (20 unexcused). Grades C's" at bounding box center [229, 193] width 359 height 16
click at [1004, 454] on label at bounding box center [998, 447] width 29 height 29
click at [984, 433] on input "file" at bounding box center [984, 433] width 0 height 0
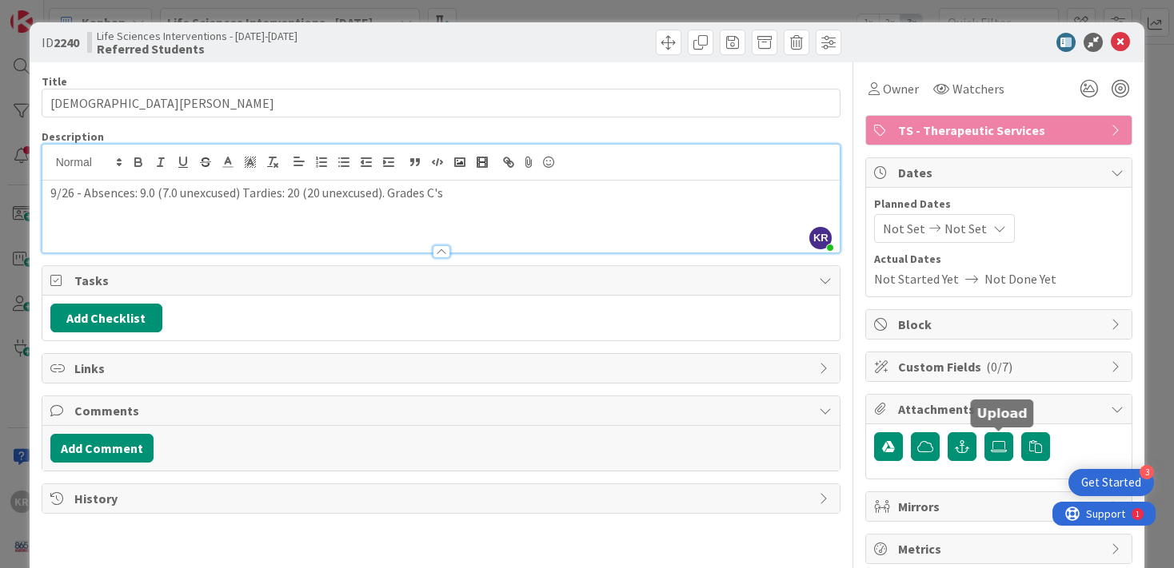
click at [993, 462] on div at bounding box center [998, 448] width 29 height 30
click at [994, 452] on icon at bounding box center [999, 447] width 16 height 13
click at [984, 433] on input "file" at bounding box center [984, 433] width 0 height 0
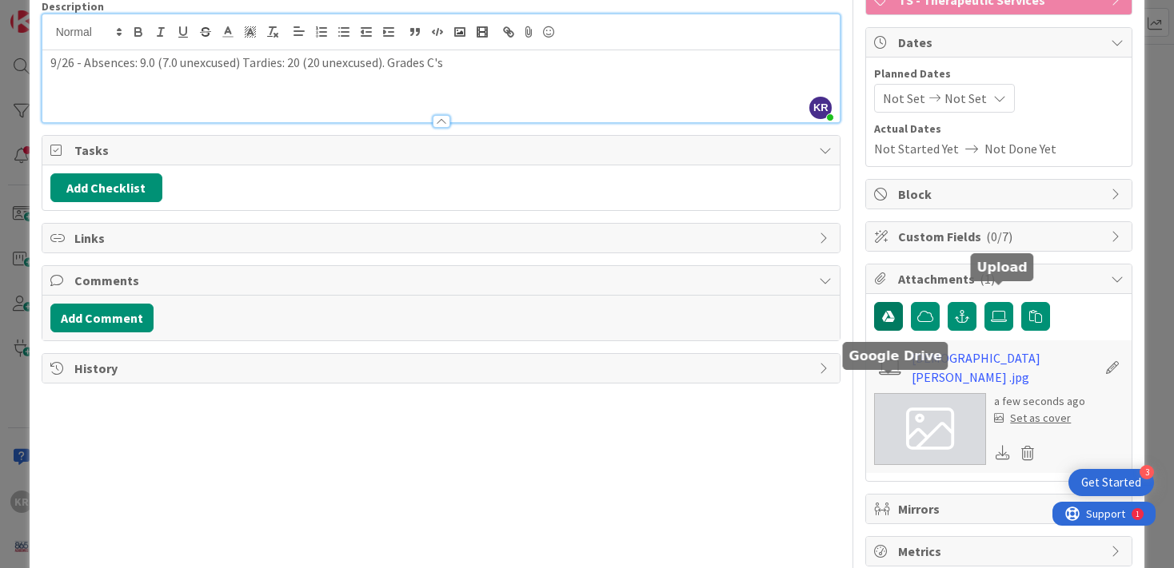
scroll to position [150, 0]
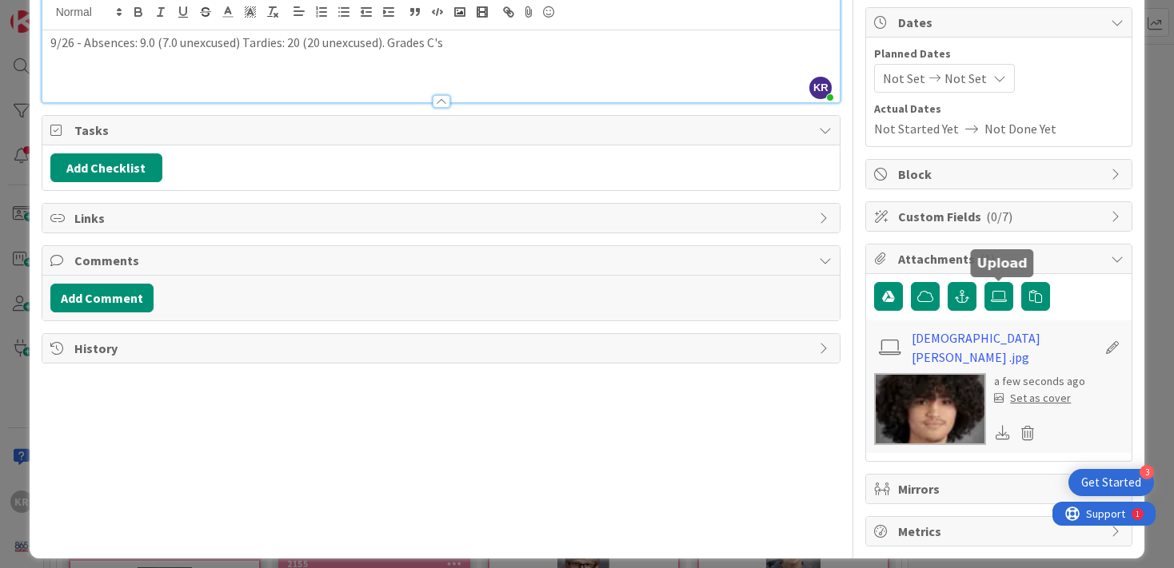
click at [1045, 393] on div "Set as cover" at bounding box center [1032, 398] width 77 height 17
click at [1043, 390] on div "Set as cover" at bounding box center [1032, 398] width 77 height 17
click at [1040, 390] on div "Set as cover" at bounding box center [1032, 398] width 77 height 17
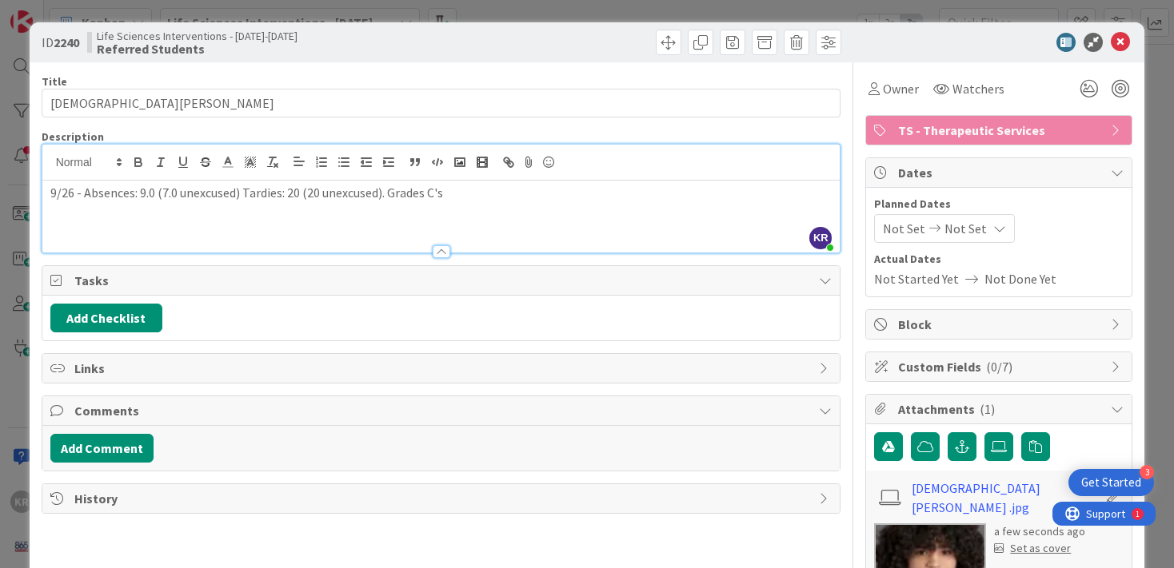
scroll to position [155, 0]
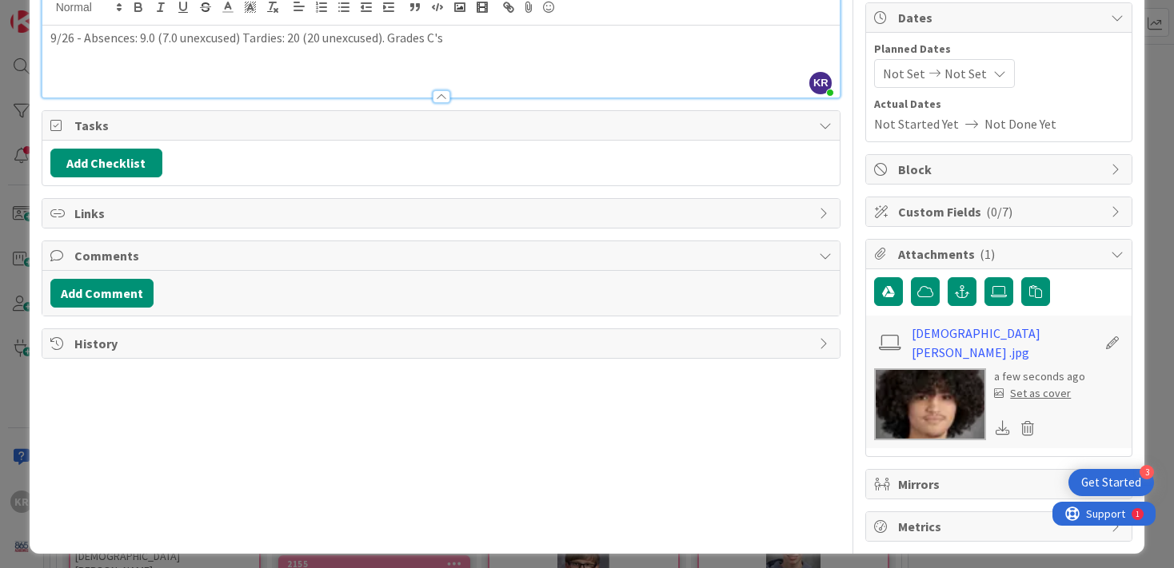
click at [30, 326] on div "ID 2240 Life Sciences Interventions - [DATE]-[DATE] Referred Students Title 16 …" at bounding box center [587, 210] width 1115 height 687
click at [12, 337] on div "ID 2240 Life Sciences Interventions - [DATE]-[DATE] Referred Students Title 16 …" at bounding box center [587, 284] width 1174 height 568
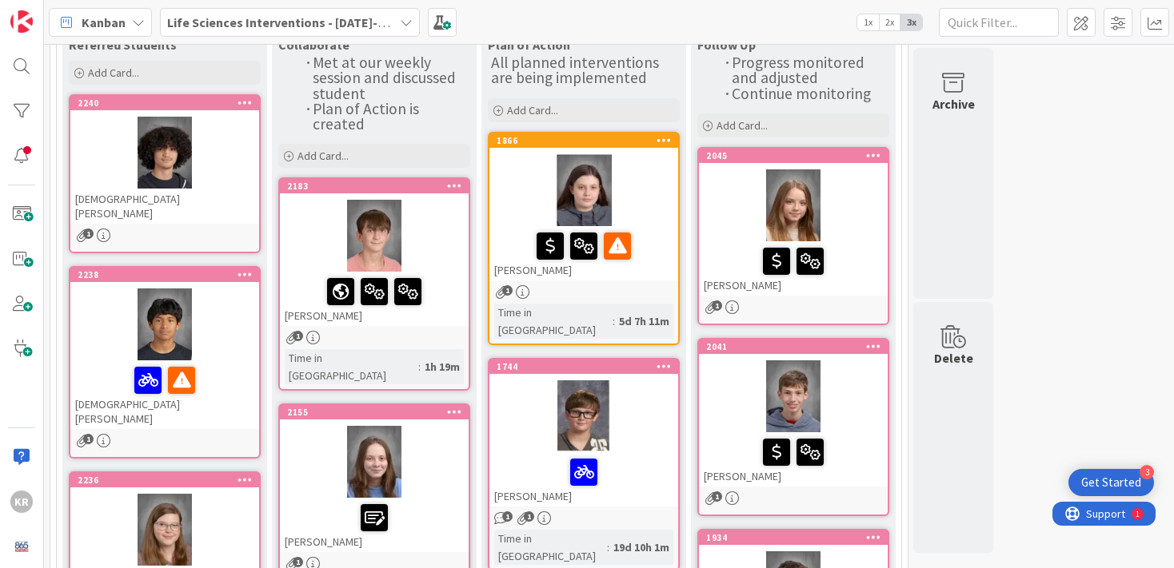
scroll to position [146, 0]
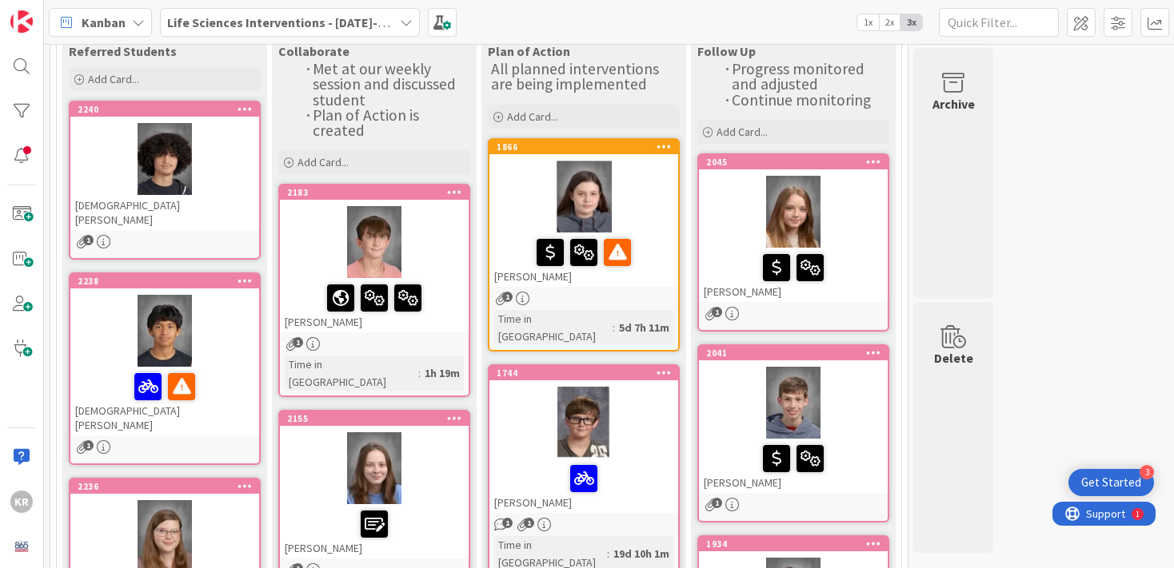
click at [219, 213] on div "[DEMOGRAPHIC_DATA][PERSON_NAME]" at bounding box center [164, 212] width 189 height 35
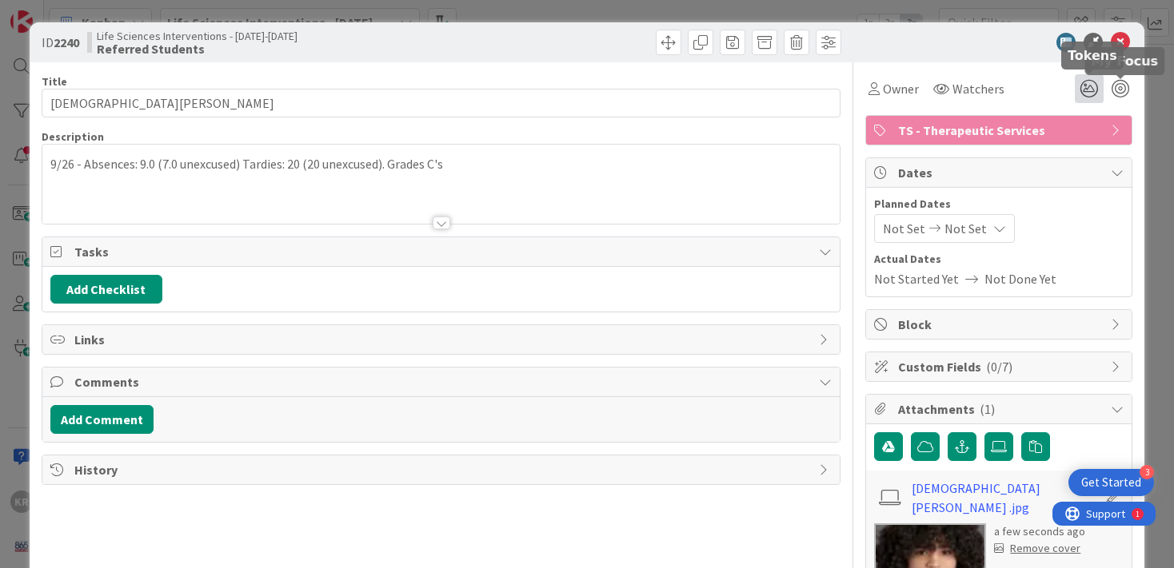
click at [1083, 96] on icon at bounding box center [1089, 88] width 29 height 29
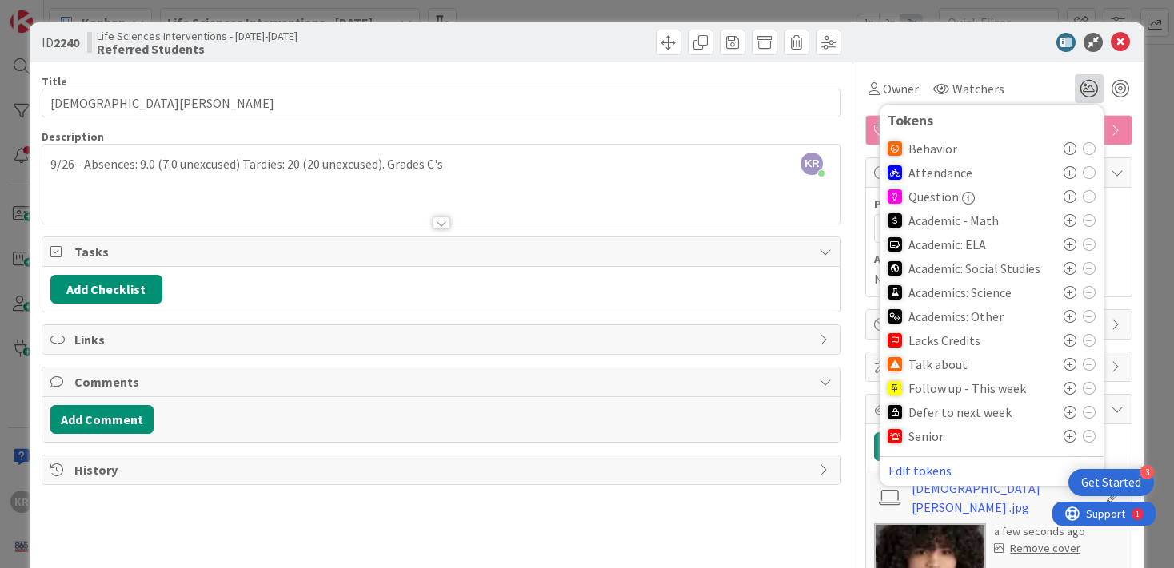
click at [1070, 172] on icon at bounding box center [1069, 172] width 13 height 13
click at [572, 174] on div "KR [PERSON_NAME] just joined 9/26 - Absences: 9.0 (7.0 unexcused) Tardies: 20 (…" at bounding box center [441, 184] width 798 height 79
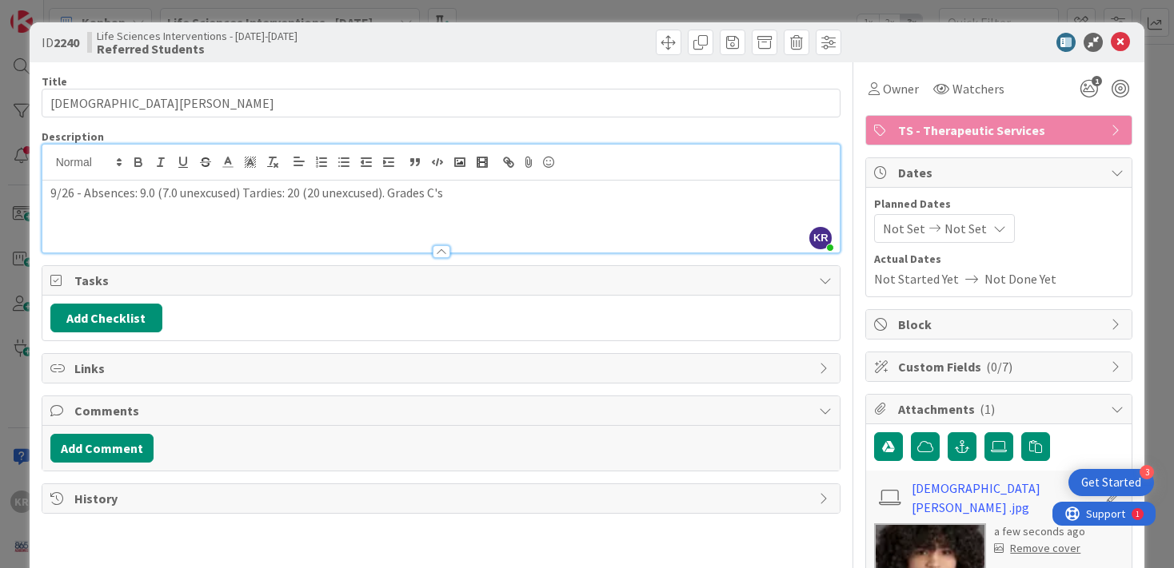
click at [551, 186] on p "9/26 - Absences: 9.0 (7.0 unexcused) Tardies: 20 (20 unexcused). Grades C's" at bounding box center [441, 193] width 782 height 18
click at [1166, 203] on div "ID 2240 Life Sciences Interventions - [DATE]-[DATE] Referred Students Title 16 …" at bounding box center [587, 284] width 1174 height 568
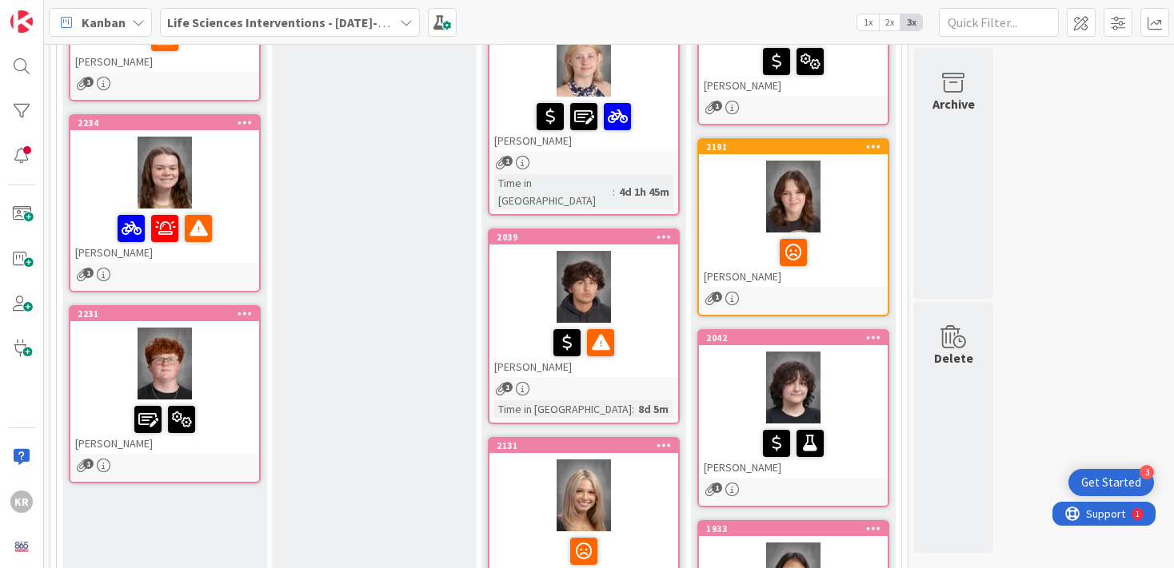
scroll to position [760, 0]
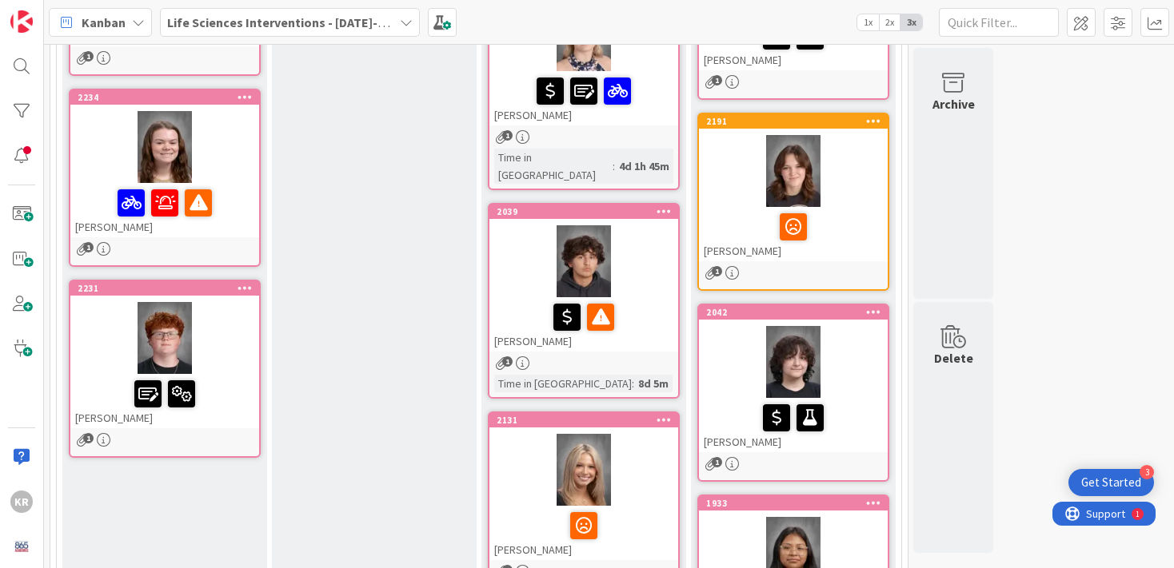
click at [241, 304] on div at bounding box center [164, 338] width 189 height 72
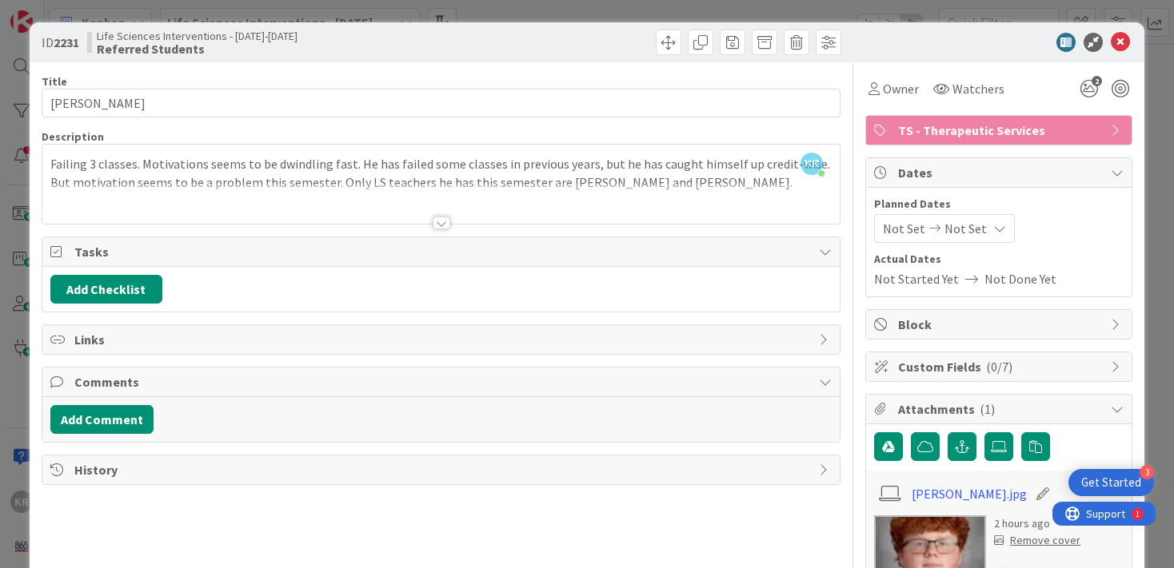
click at [619, 177] on div "KR [PERSON_NAME] just joined Failing 3 classes. Motivations seems to be dwindli…" at bounding box center [441, 184] width 798 height 79
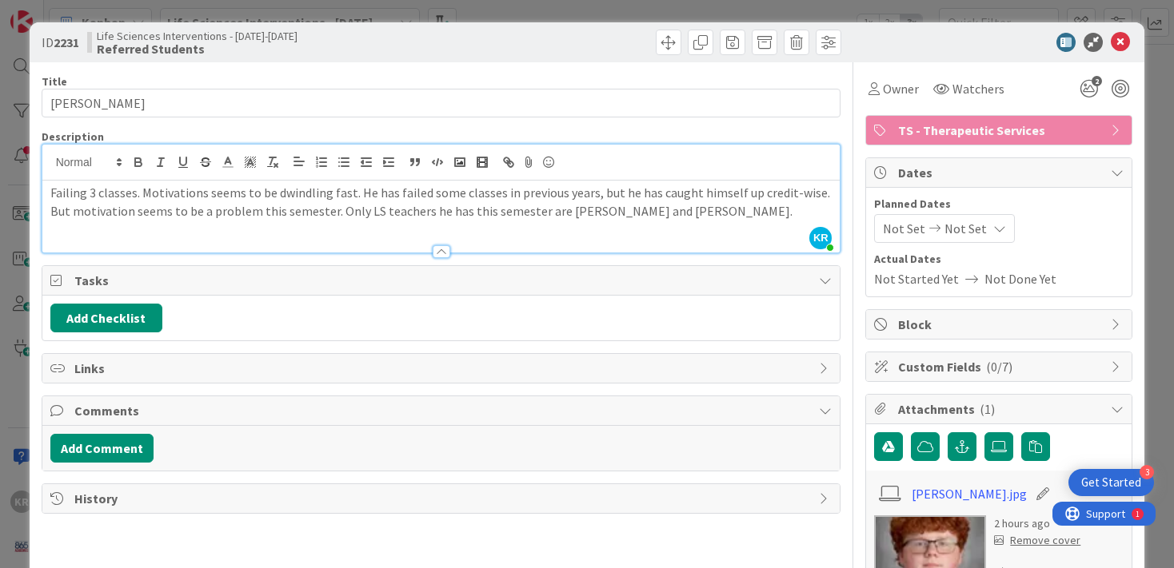
click at [649, 209] on p "Failing 3 classes. Motivations seems to be dwindling fast. He has failed some c…" at bounding box center [441, 202] width 782 height 36
paste div
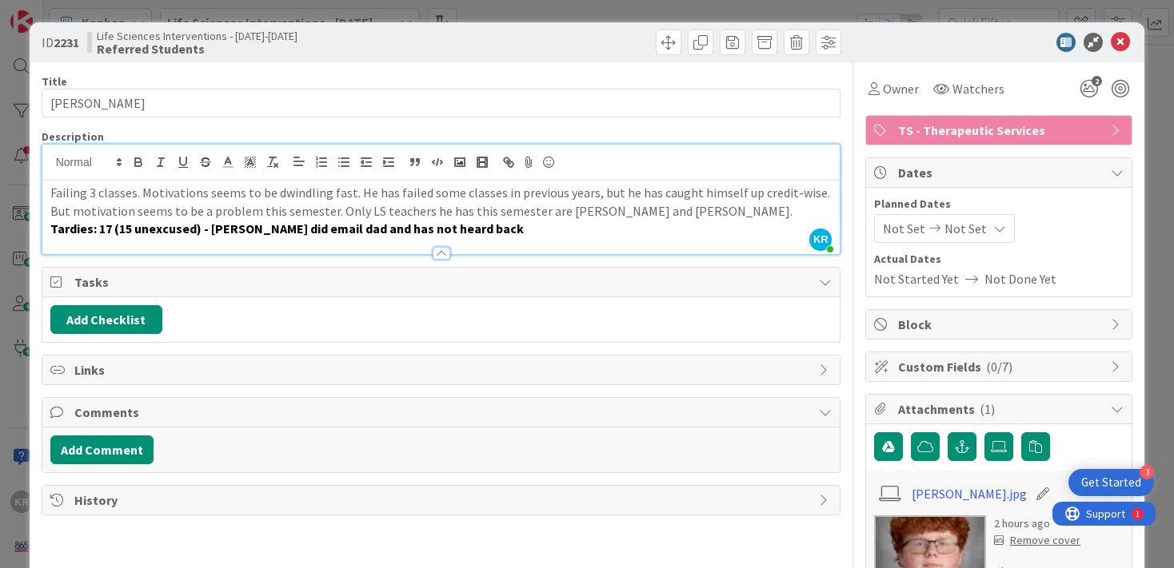
click at [342, 230] on strong "Tardies: 17 (15 unexcused) - [PERSON_NAME] did email dad and has not heard back" at bounding box center [286, 229] width 473 height 16
click at [1123, 39] on icon at bounding box center [1120, 42] width 19 height 19
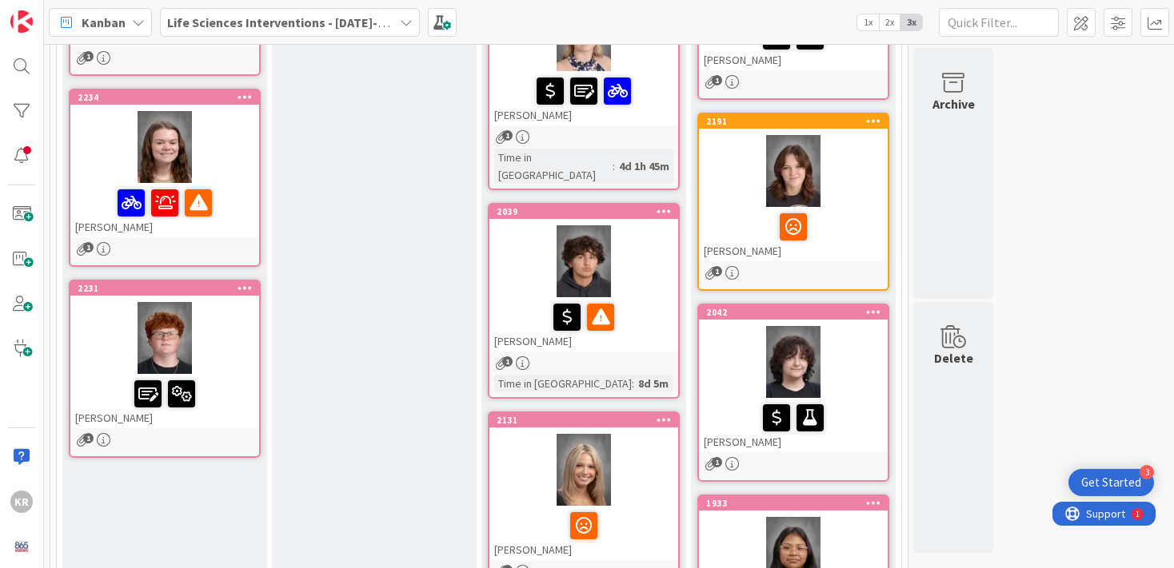
click at [217, 319] on div at bounding box center [164, 338] width 189 height 72
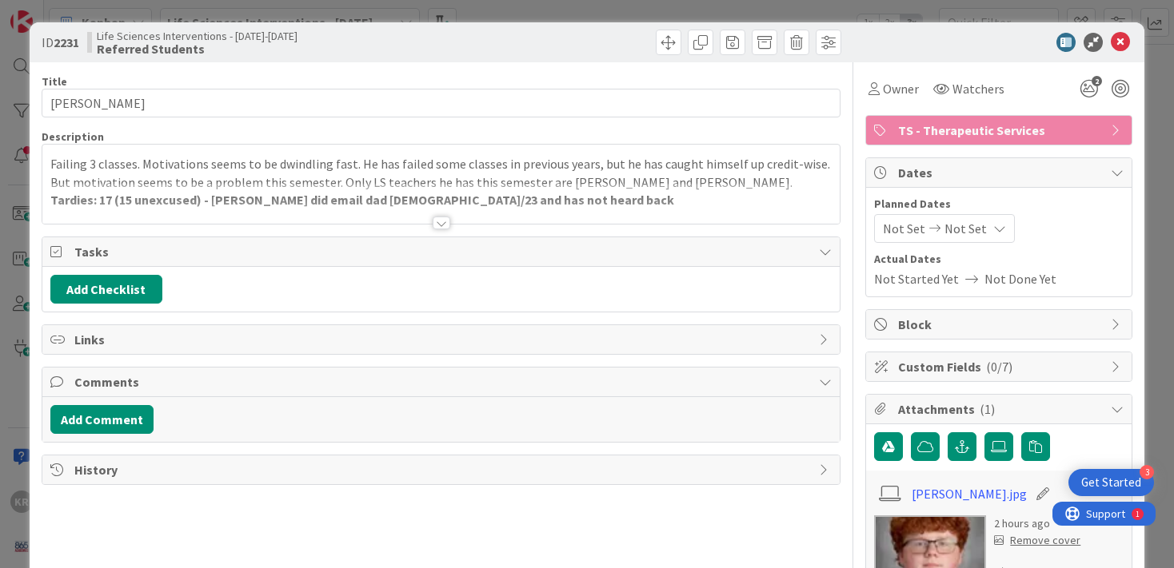
click at [604, 209] on div at bounding box center [441, 203] width 798 height 41
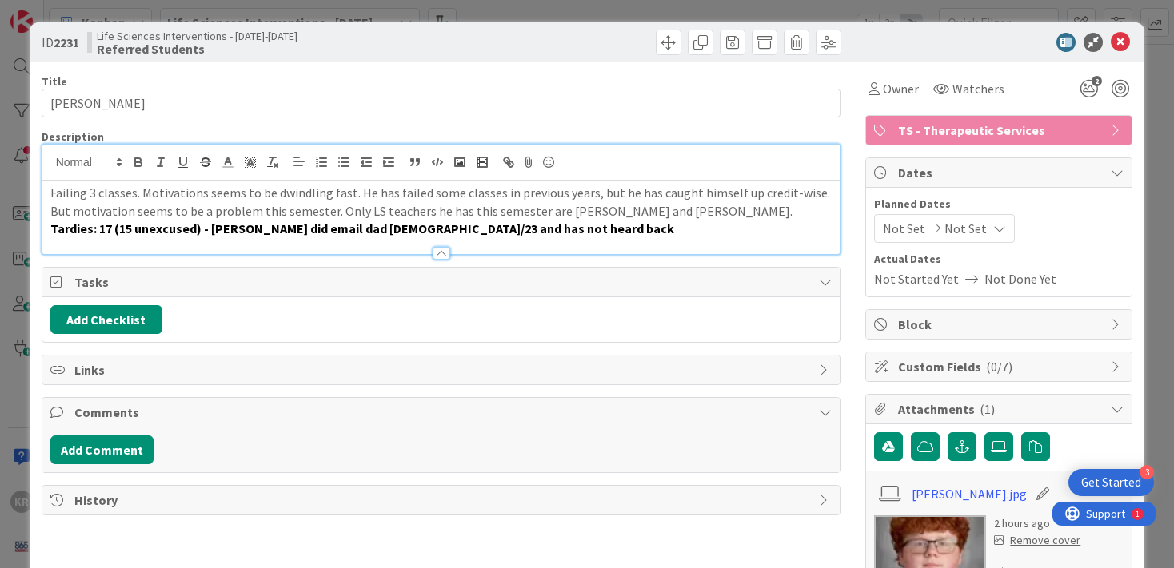
click at [592, 223] on p "Tardies: 17 (15 unexcused) - [PERSON_NAME] did email dad [DEMOGRAPHIC_DATA]/23 …" at bounding box center [441, 229] width 782 height 18
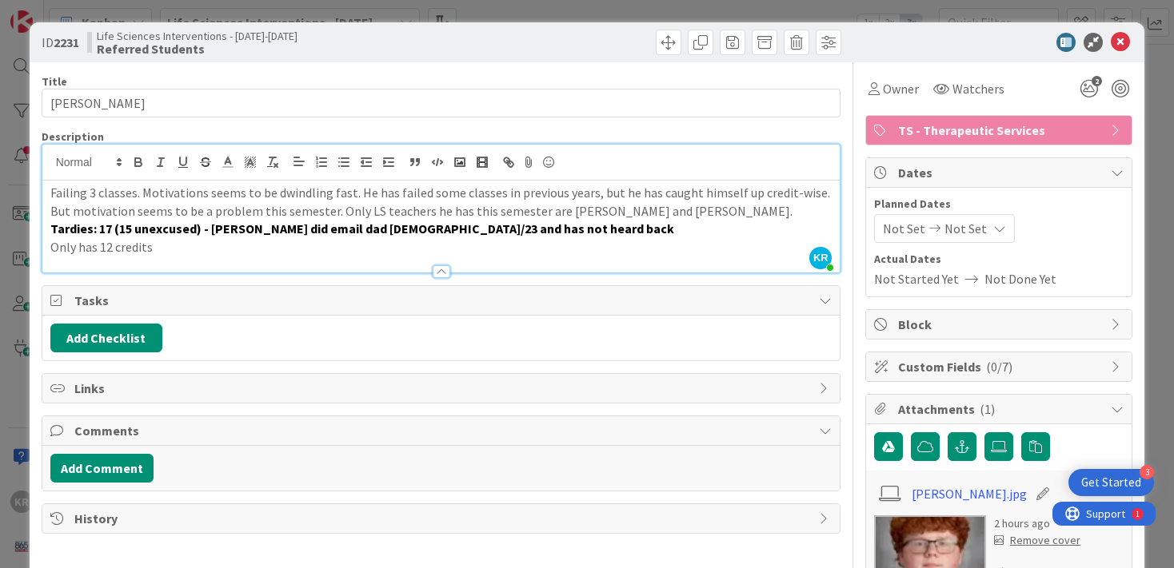
click at [38, 473] on div "ID 2231 Life Sciences Interventions - [DATE]-[DATE] Referred Students Title 17 …" at bounding box center [587, 361] width 1115 height 679
click at [12, 469] on div "ID 2231 Life Sciences Interventions - [DATE]-[DATE] Referred Students Title 17 …" at bounding box center [587, 284] width 1174 height 568
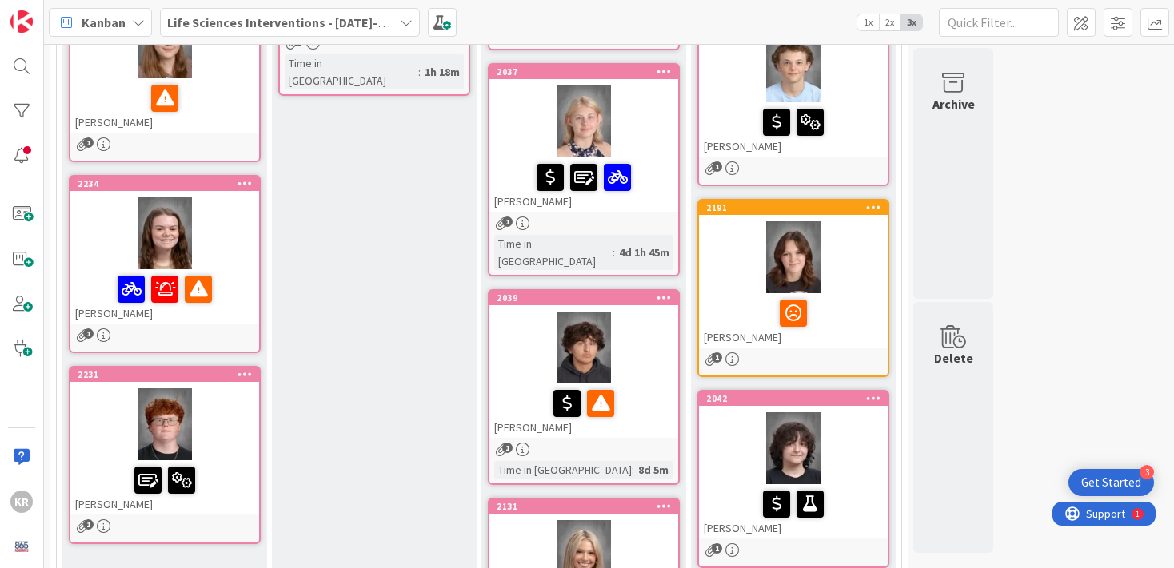
scroll to position [665, 0]
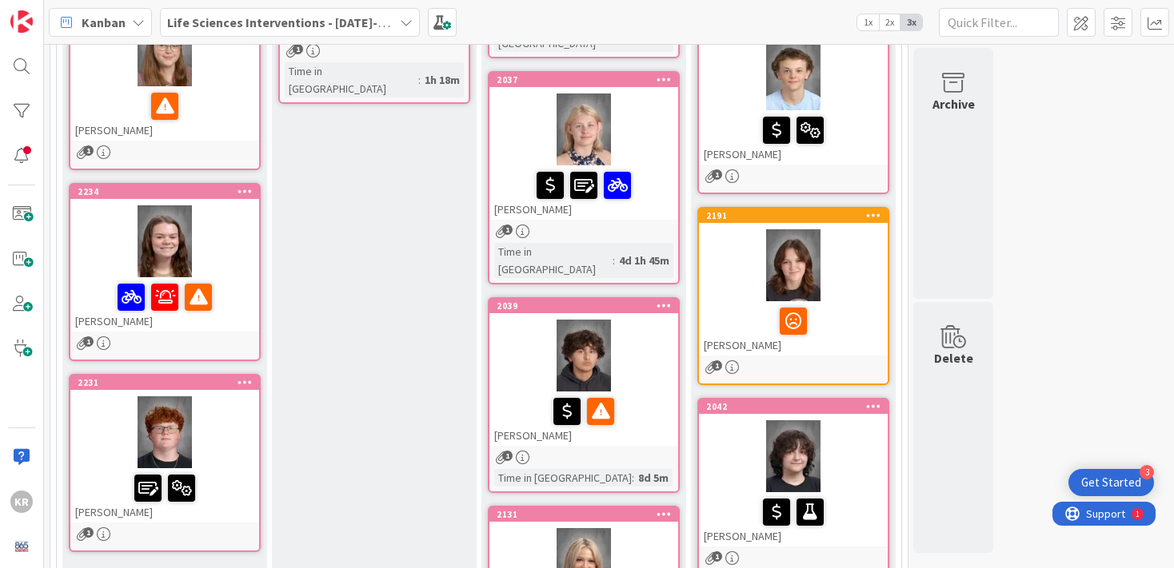
click at [233, 401] on div at bounding box center [164, 433] width 189 height 72
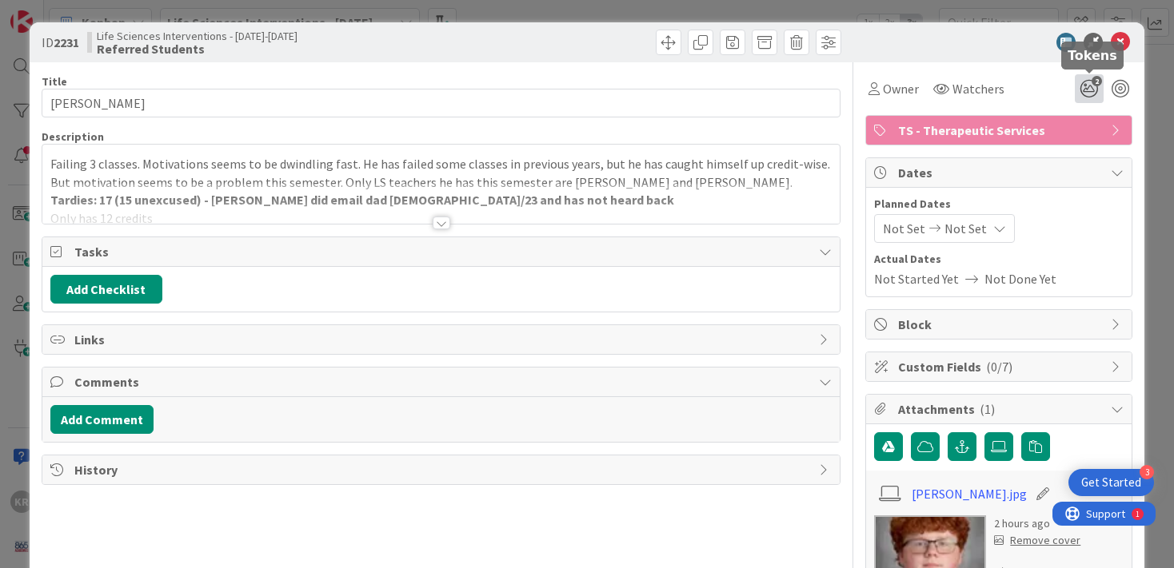
click at [1085, 94] on icon "2" at bounding box center [1089, 88] width 29 height 29
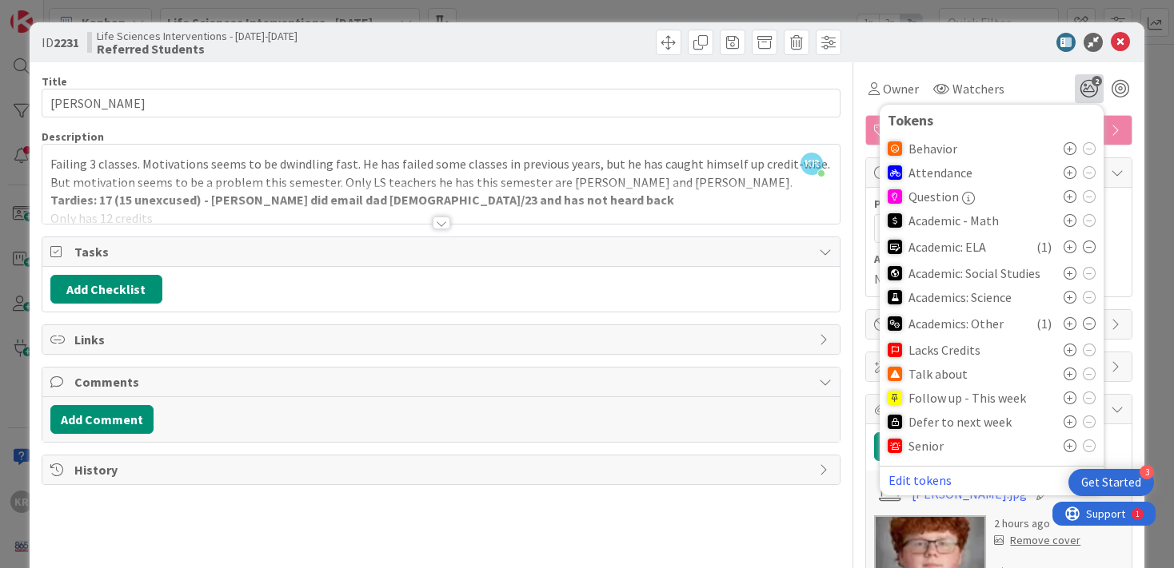
click at [1067, 372] on icon at bounding box center [1069, 374] width 13 height 13
click at [1167, 353] on div "ID 2231 Life Sciences Interventions - [DATE]-[DATE] Referred Students Title 17 …" at bounding box center [587, 284] width 1174 height 568
